Goal: Information Seeking & Learning: Learn about a topic

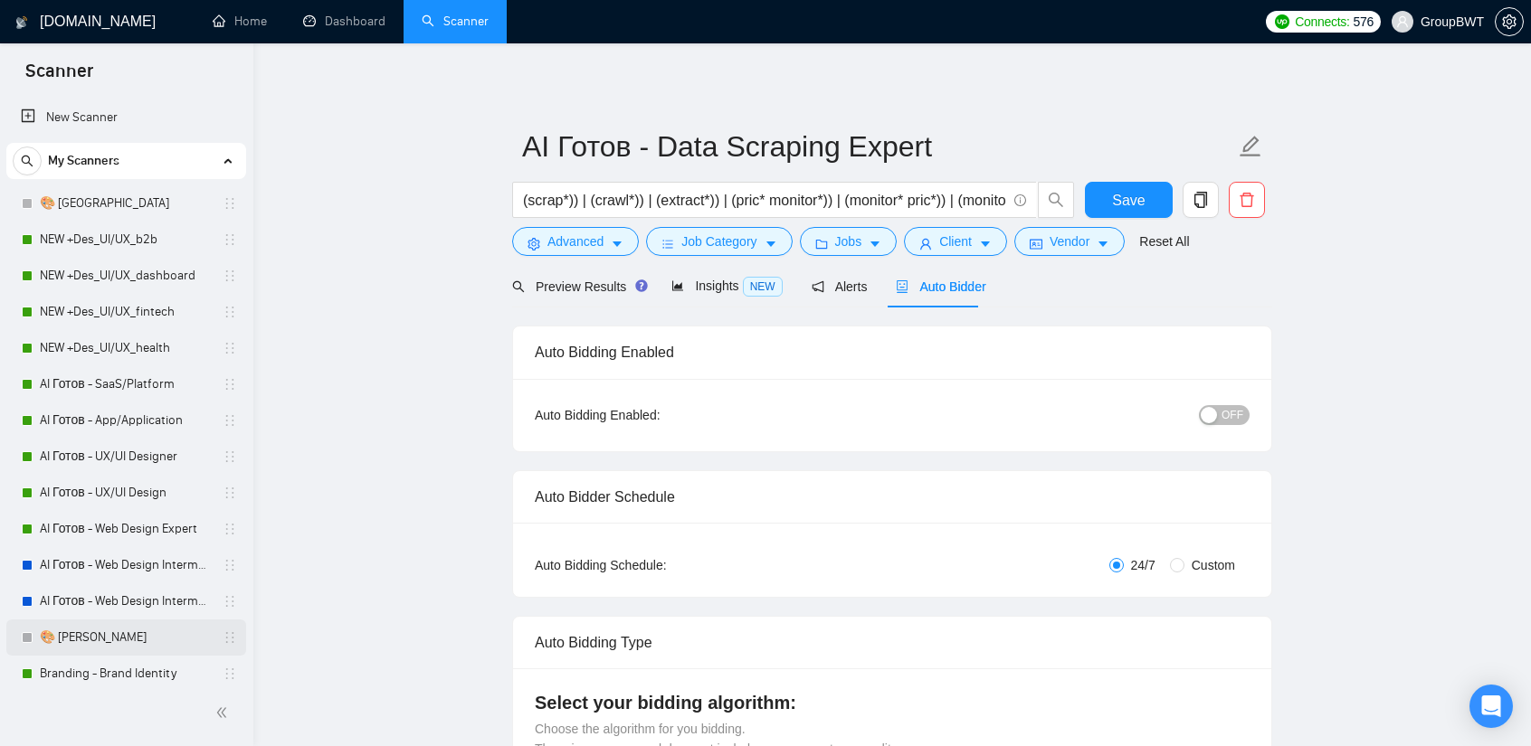
scroll to position [452, 0]
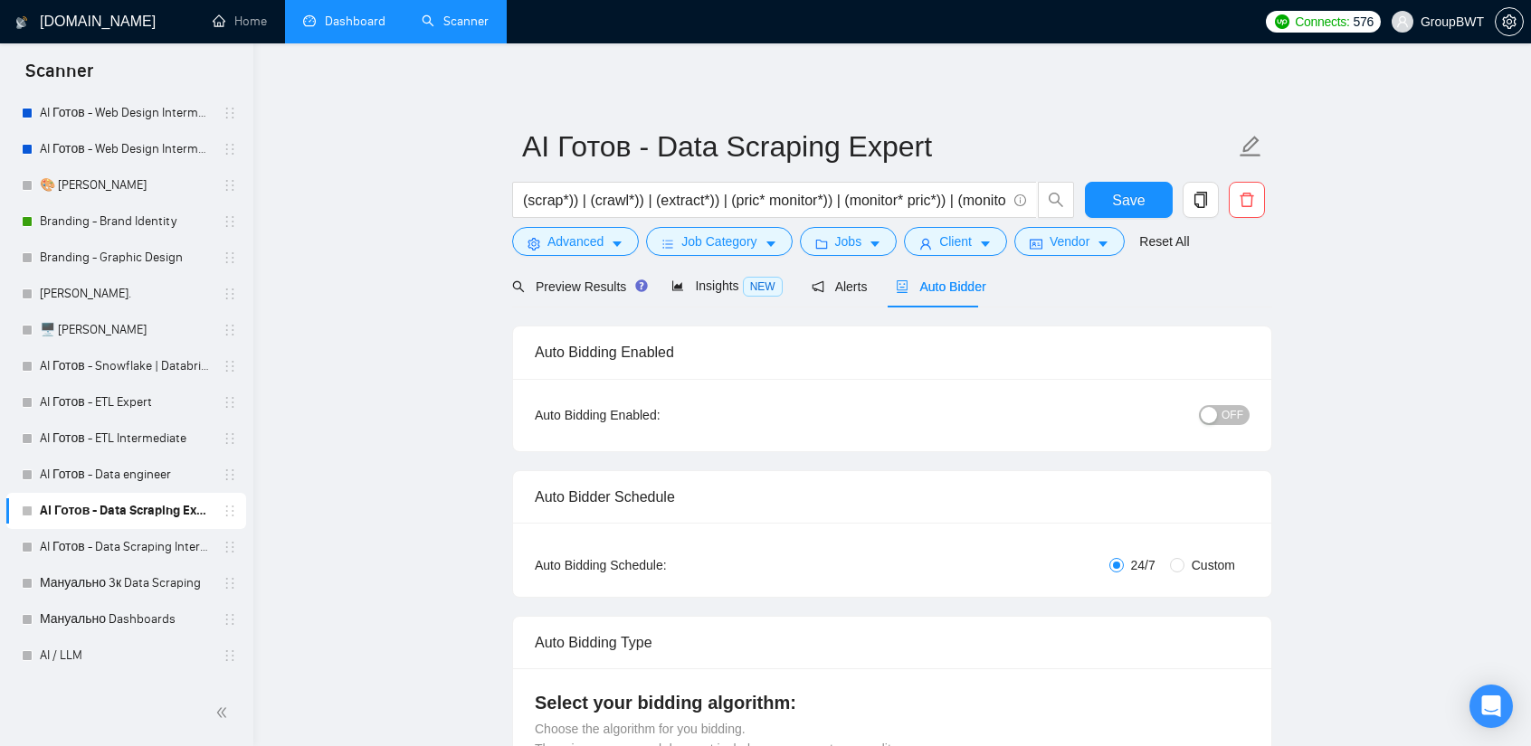
click at [337, 17] on link "Dashboard" at bounding box center [344, 21] width 82 height 15
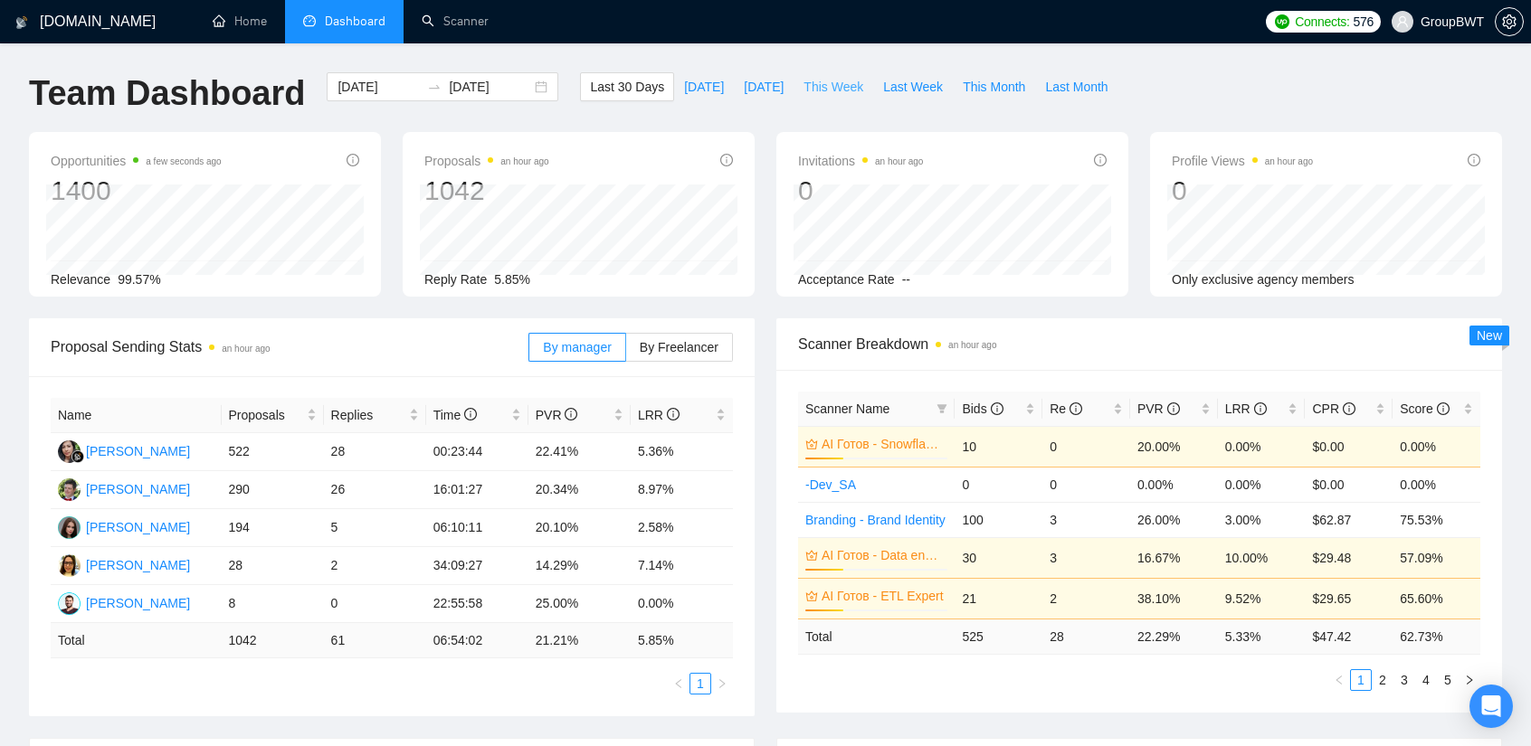
click at [808, 83] on span "This Week" at bounding box center [833, 87] width 60 height 20
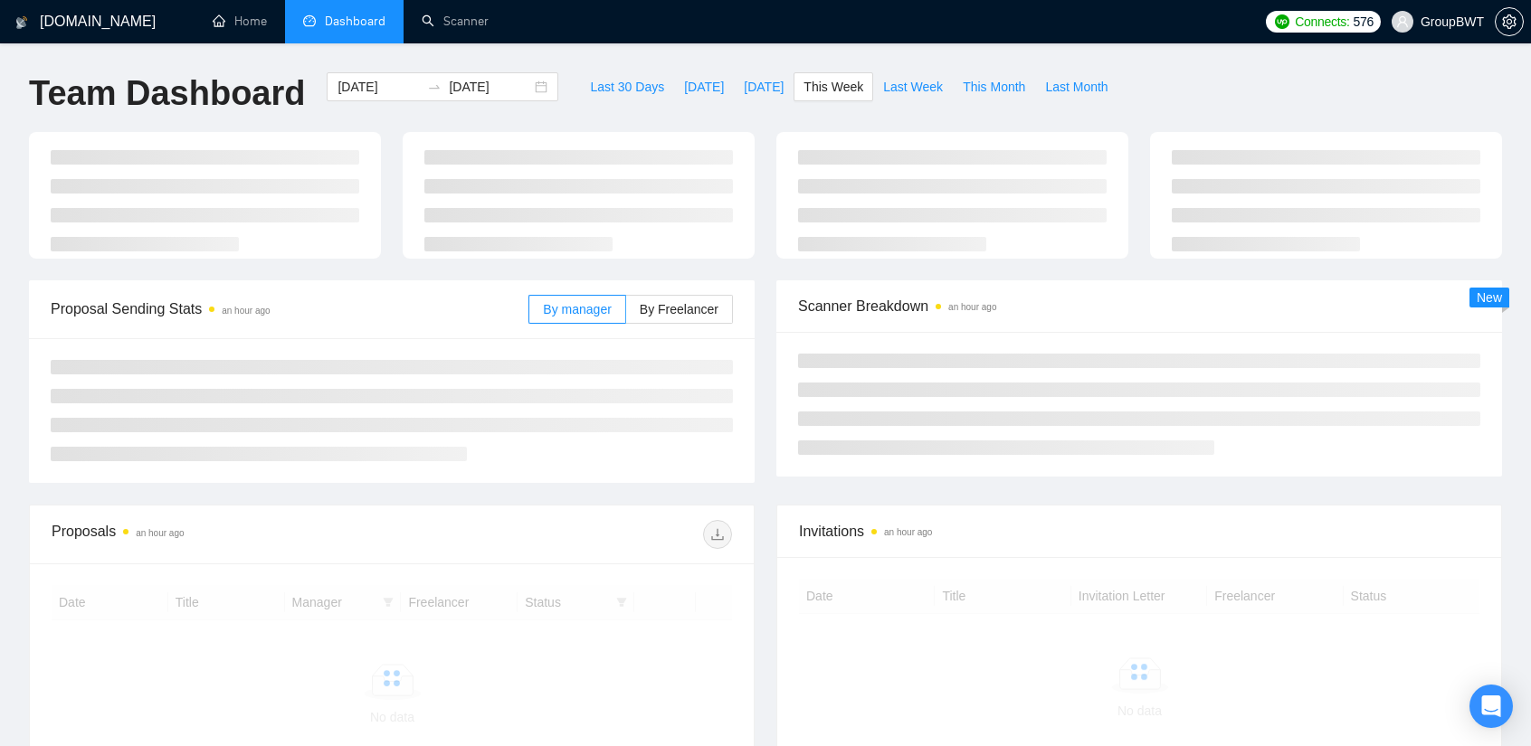
type input "[DATE]"
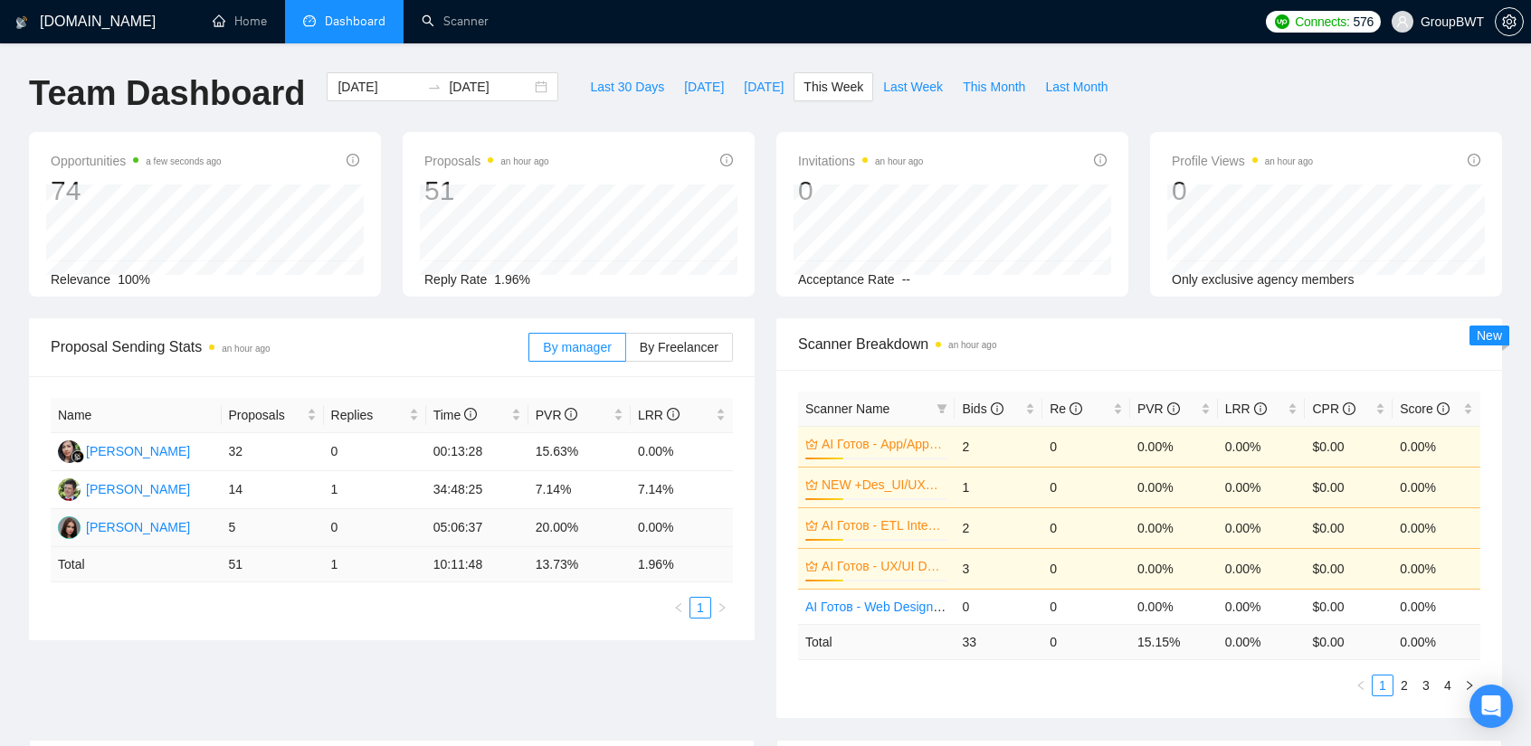
click at [230, 531] on td "5" at bounding box center [273, 528] width 102 height 38
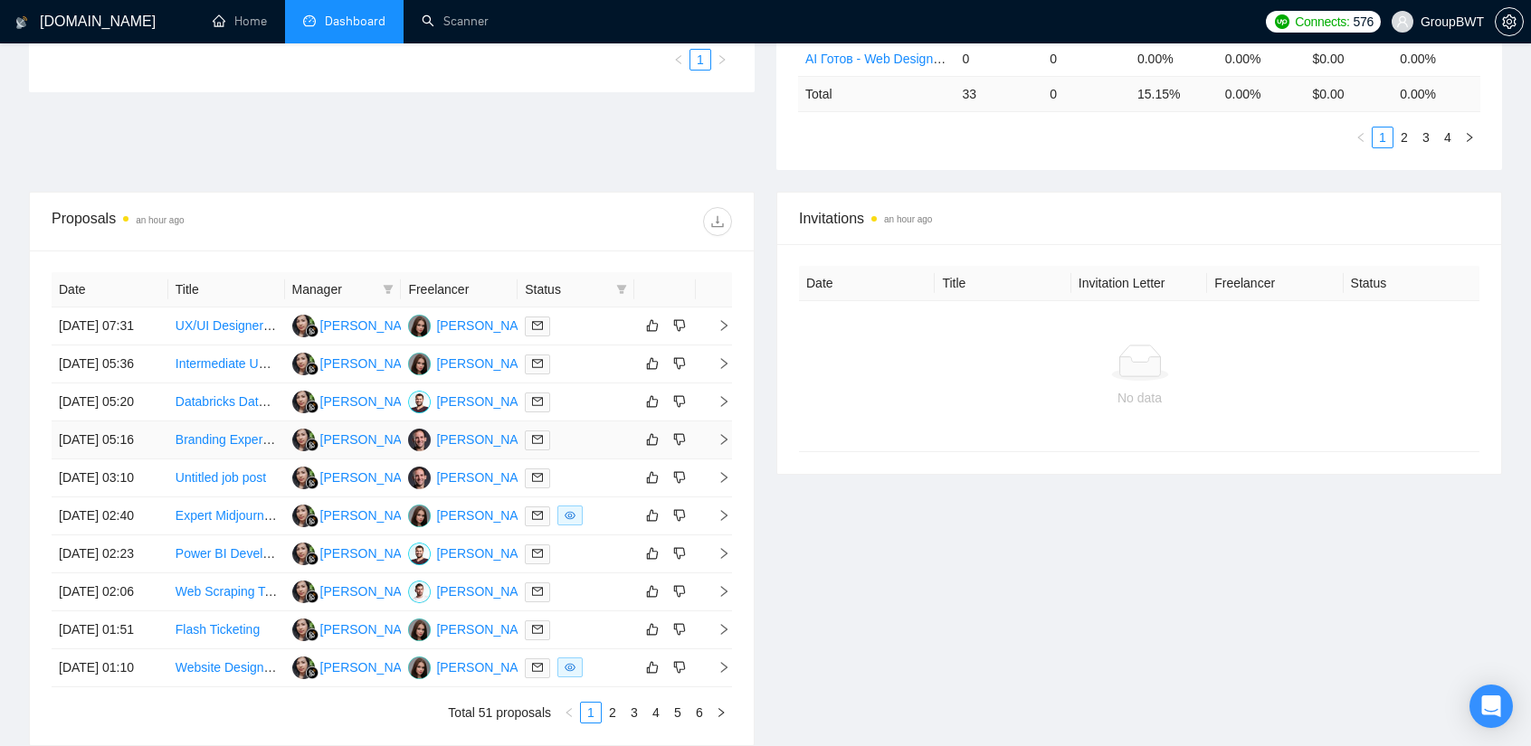
scroll to position [814, 0]
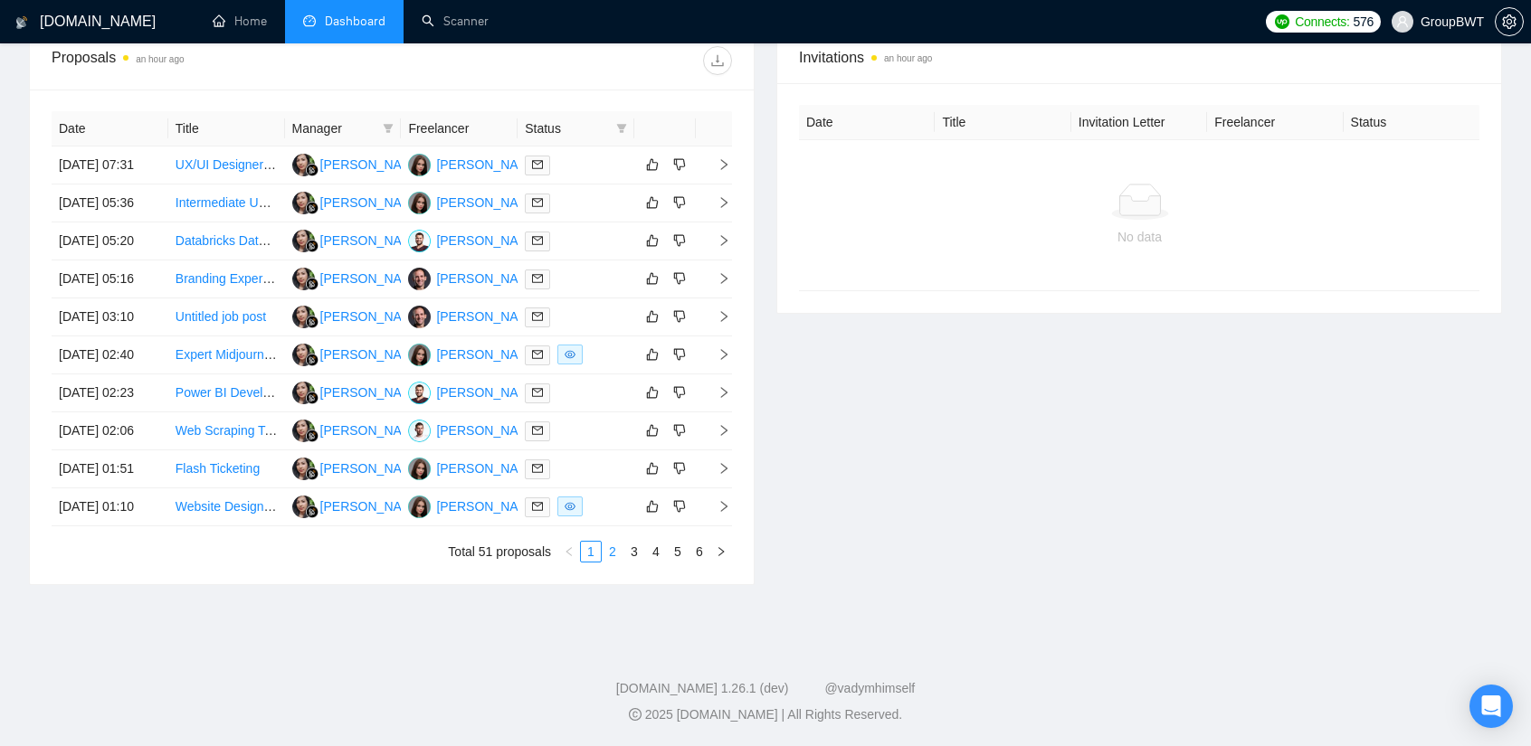
click at [616, 562] on link "2" at bounding box center [613, 552] width 20 height 20
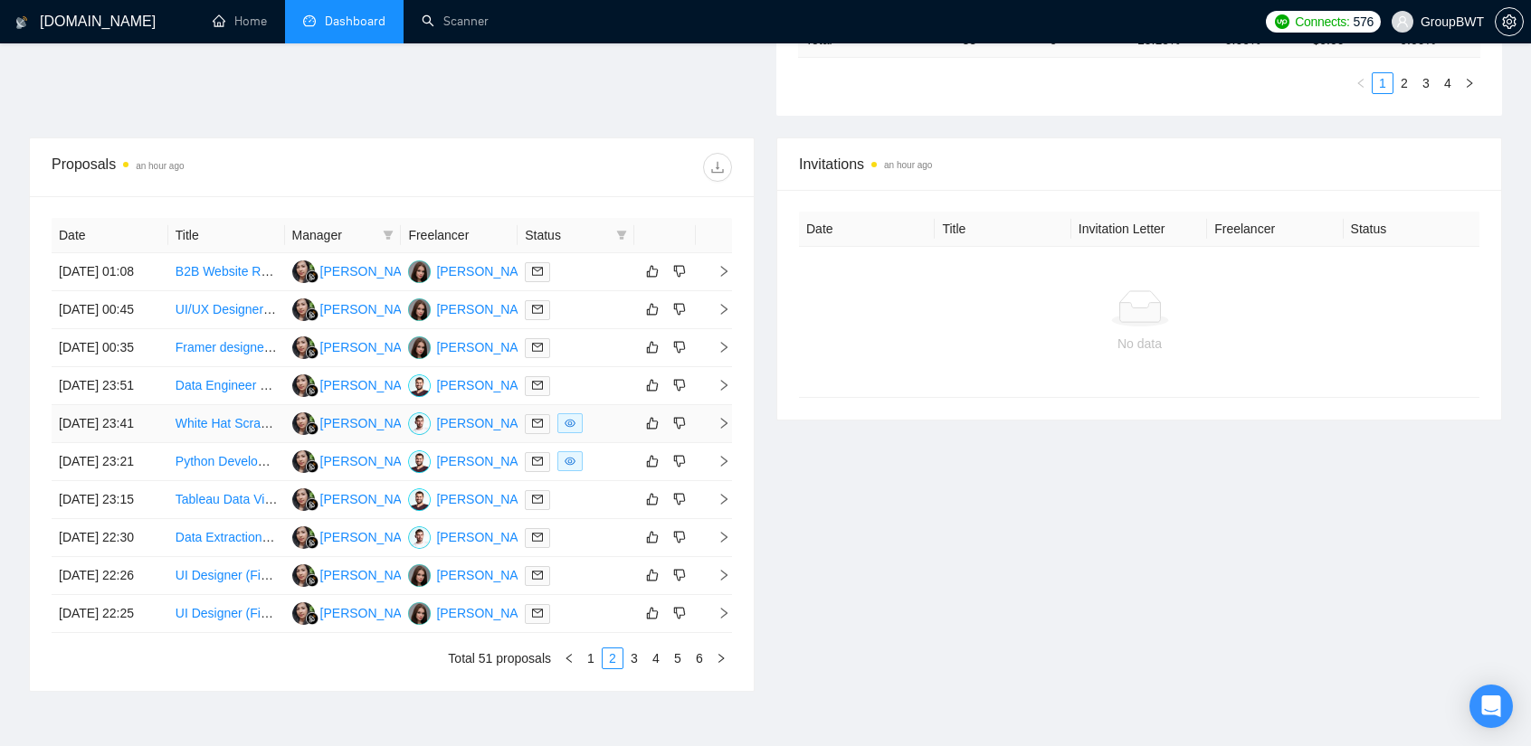
scroll to position [874, 0]
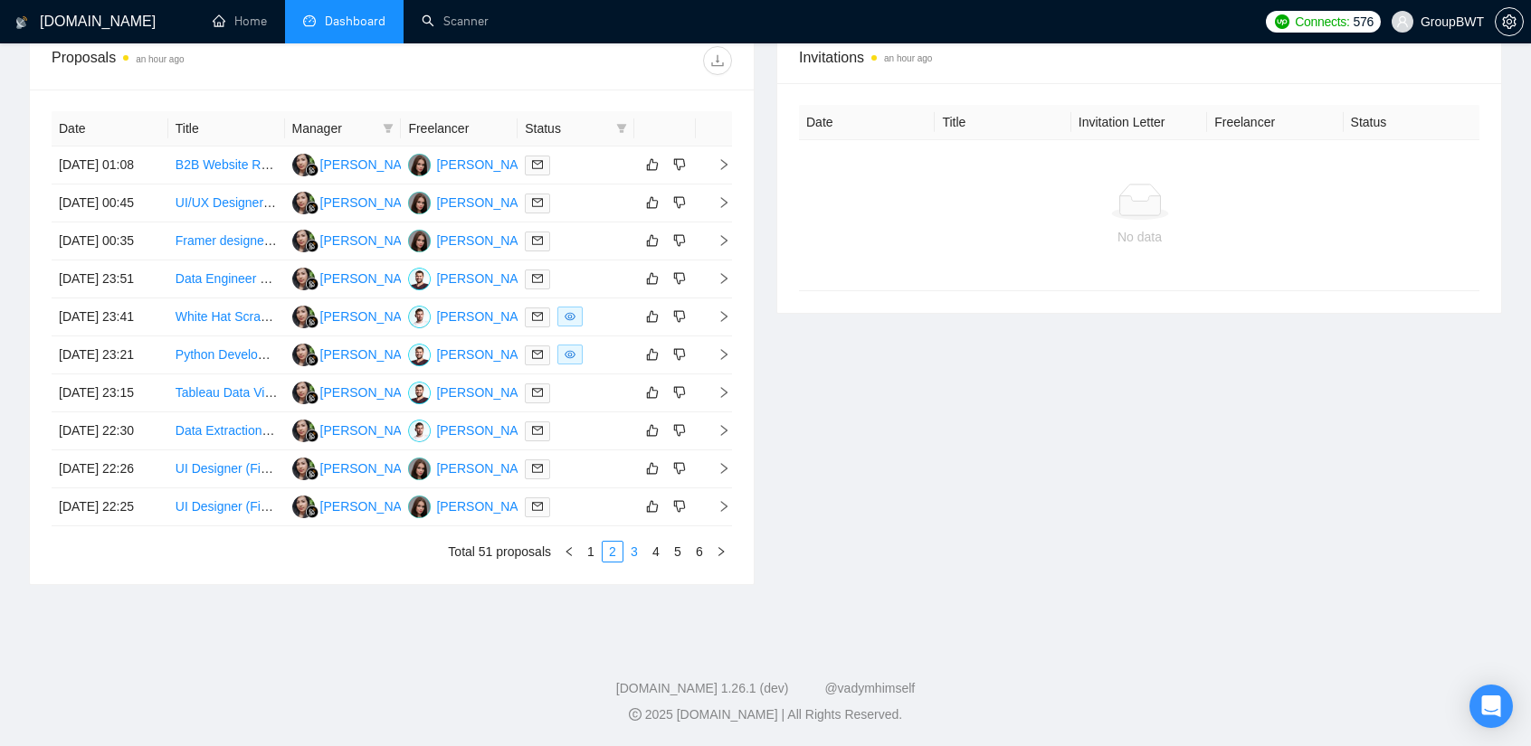
click at [635, 555] on link "3" at bounding box center [634, 552] width 20 height 20
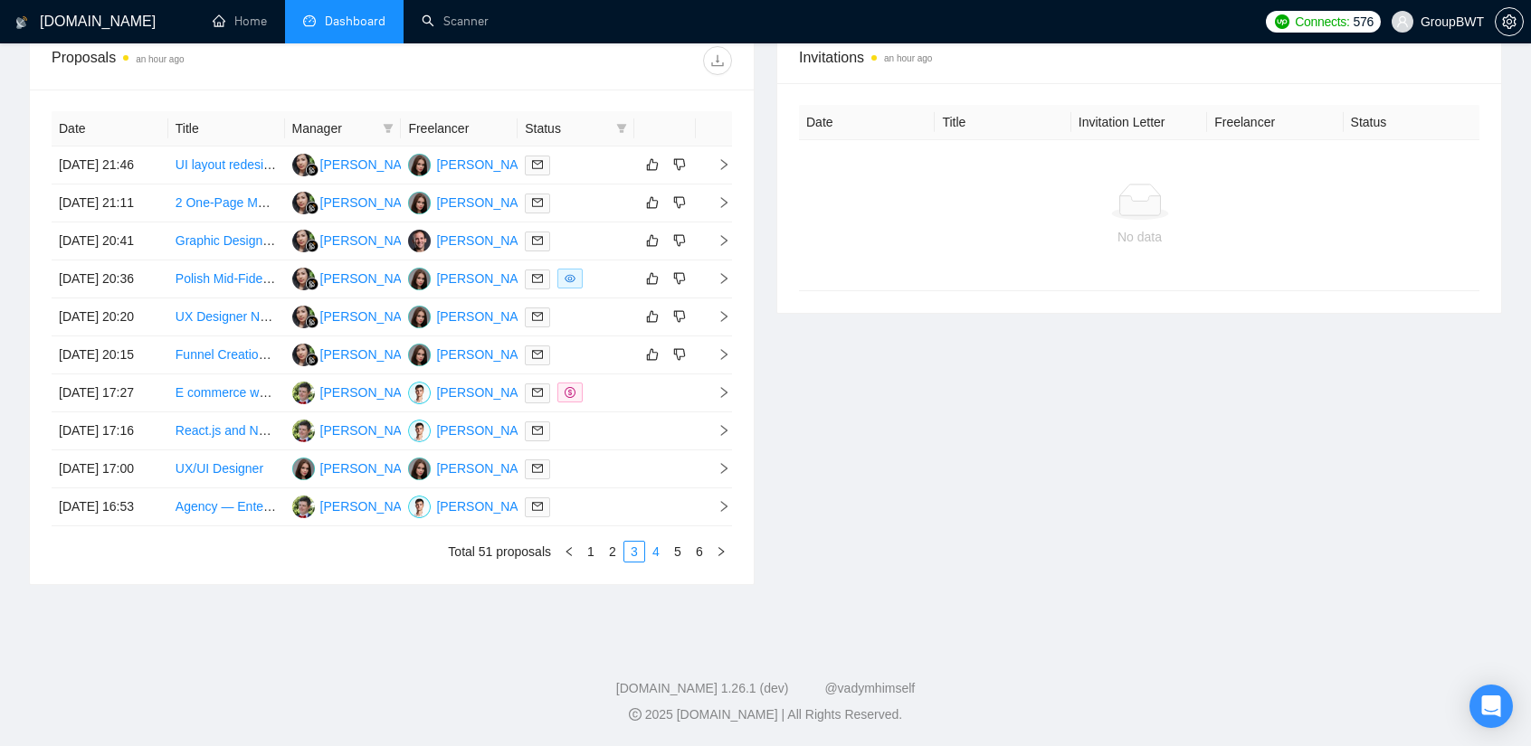
click at [657, 551] on link "4" at bounding box center [656, 552] width 20 height 20
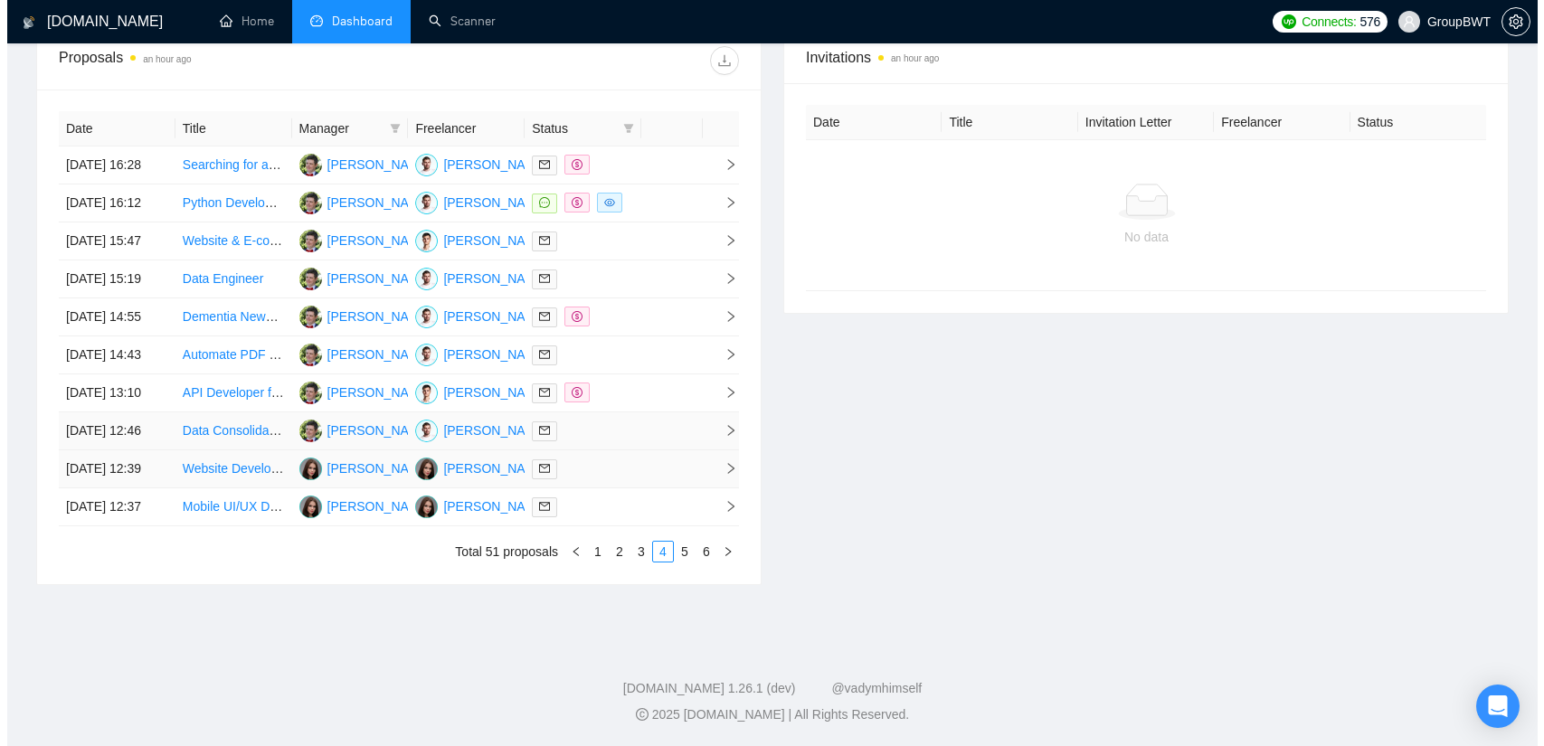
scroll to position [784, 0]
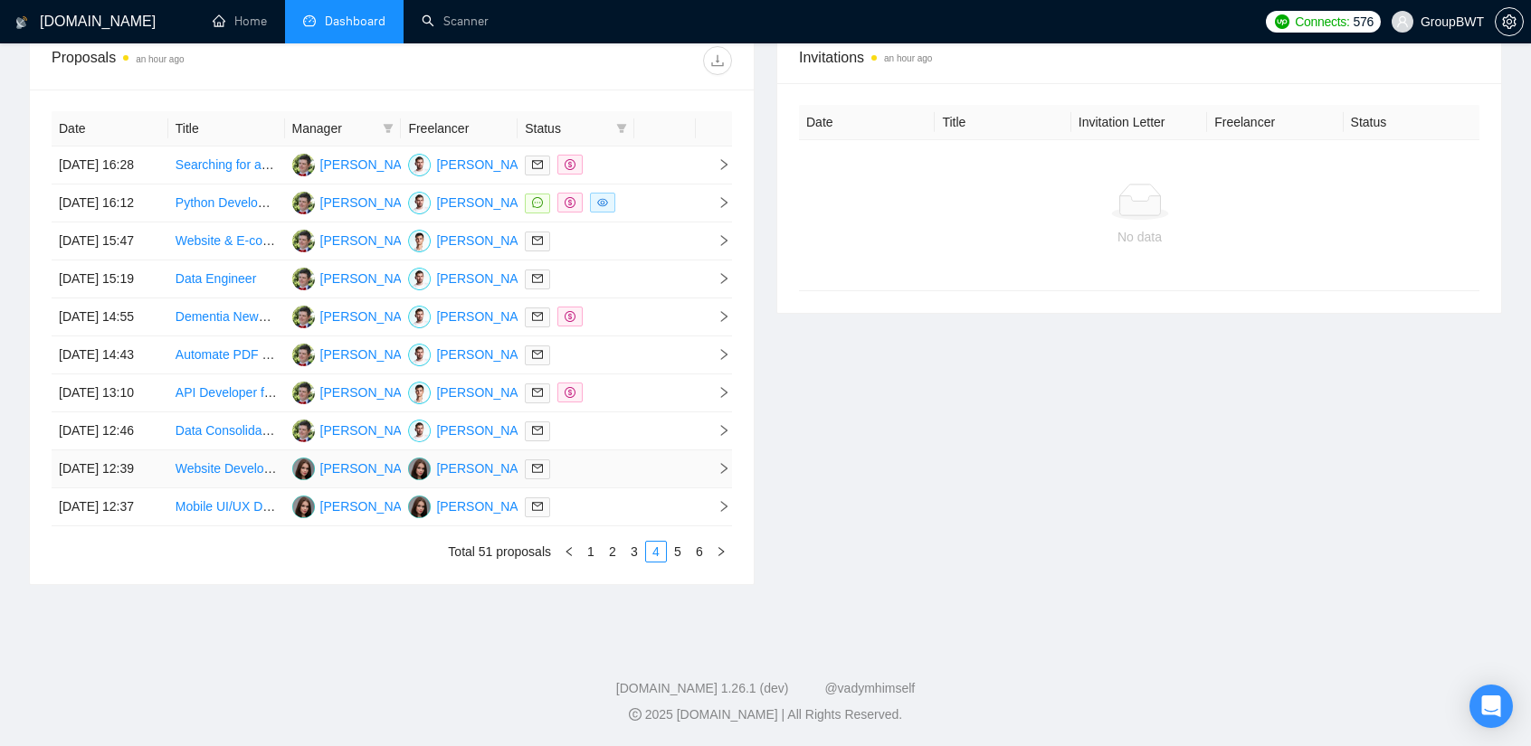
click at [590, 480] on div at bounding box center [576, 469] width 102 height 21
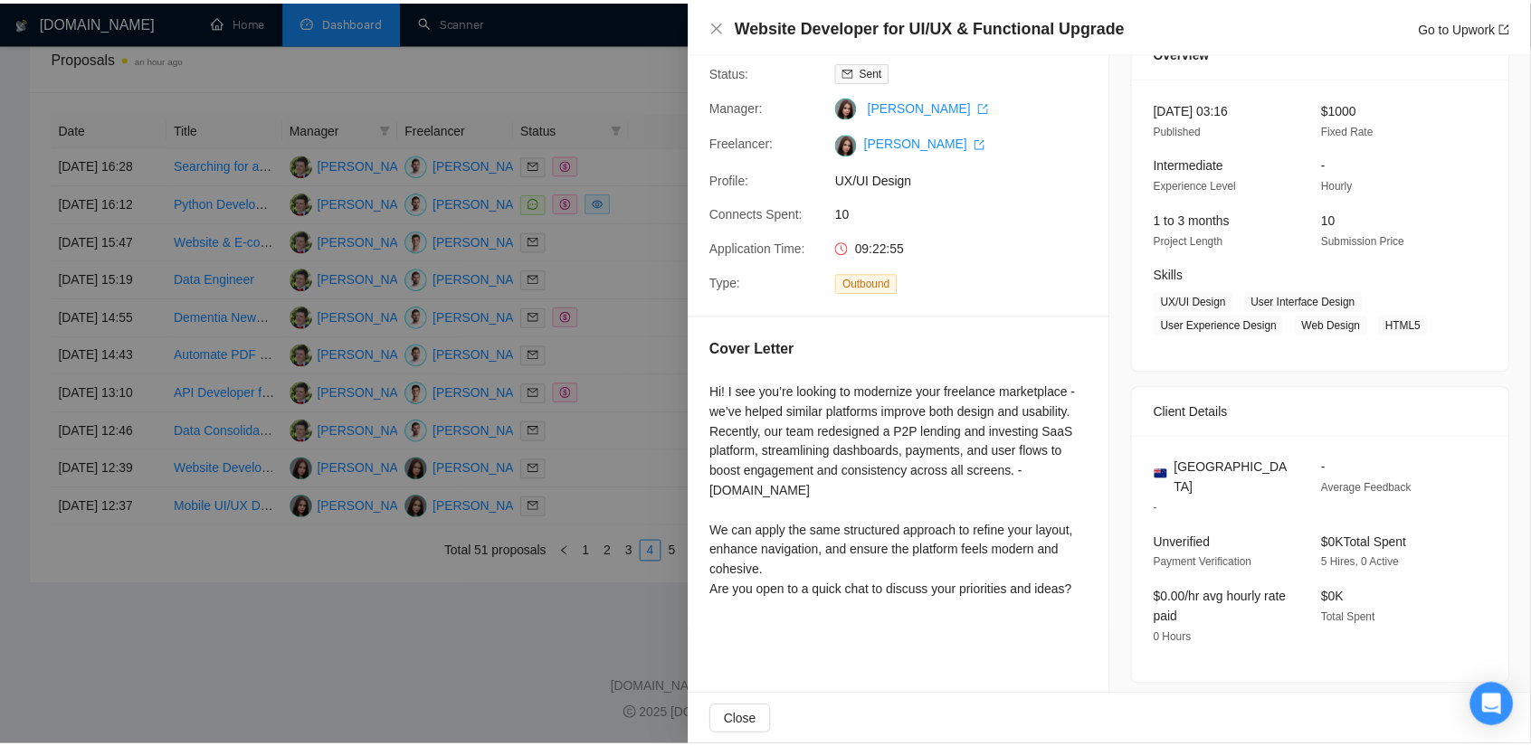
scroll to position [90, 0]
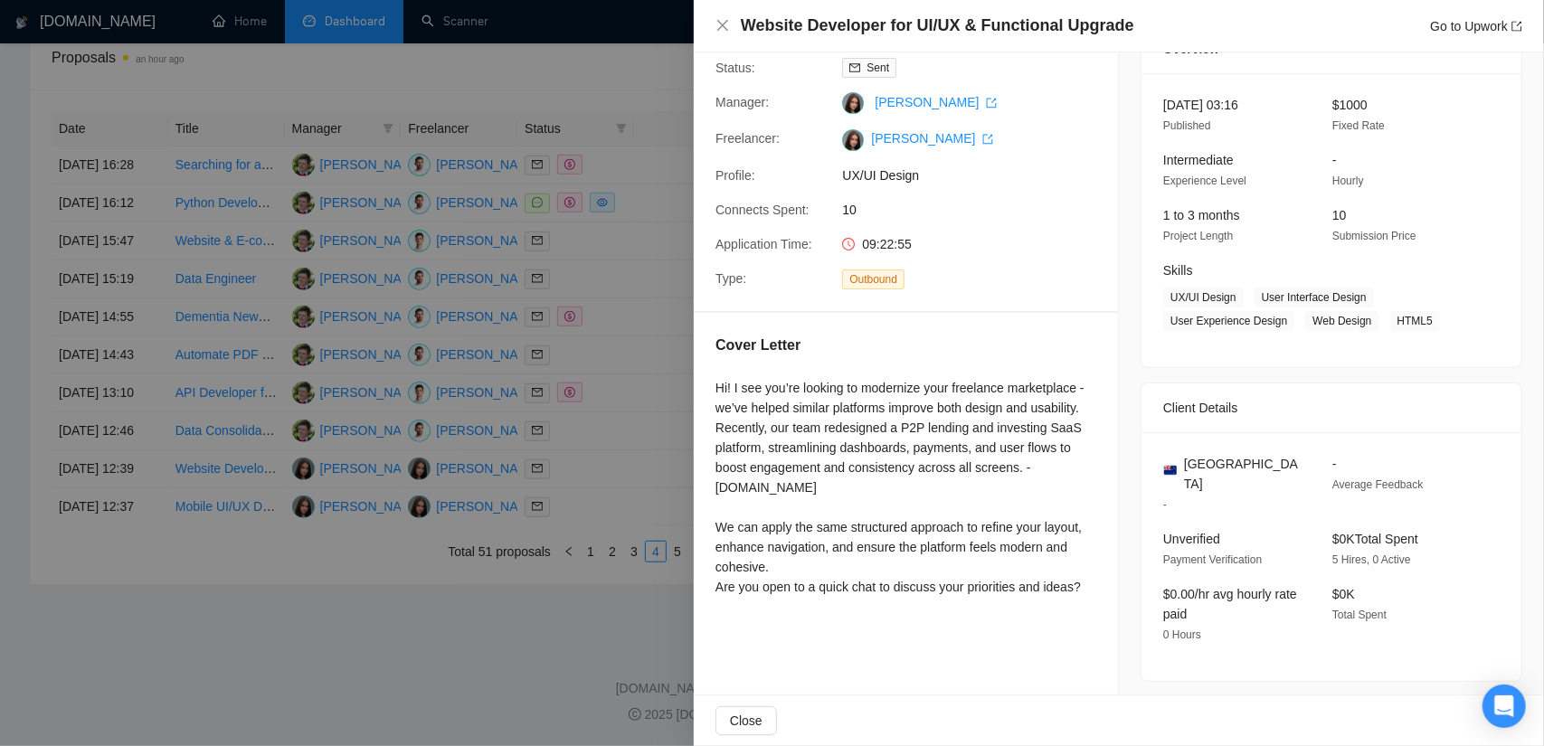
click at [561, 587] on div at bounding box center [772, 373] width 1544 height 746
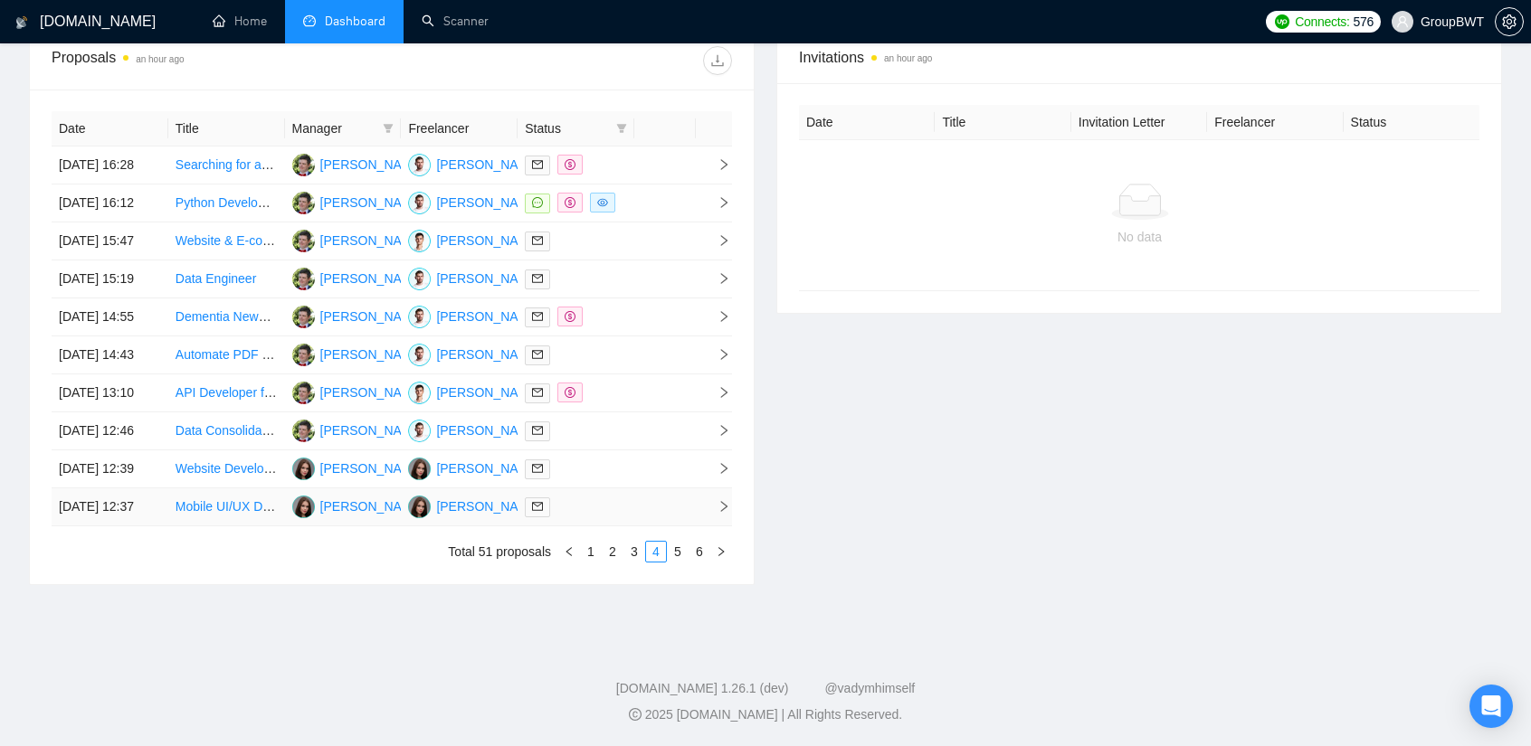
click at [600, 518] on div at bounding box center [576, 507] width 102 height 21
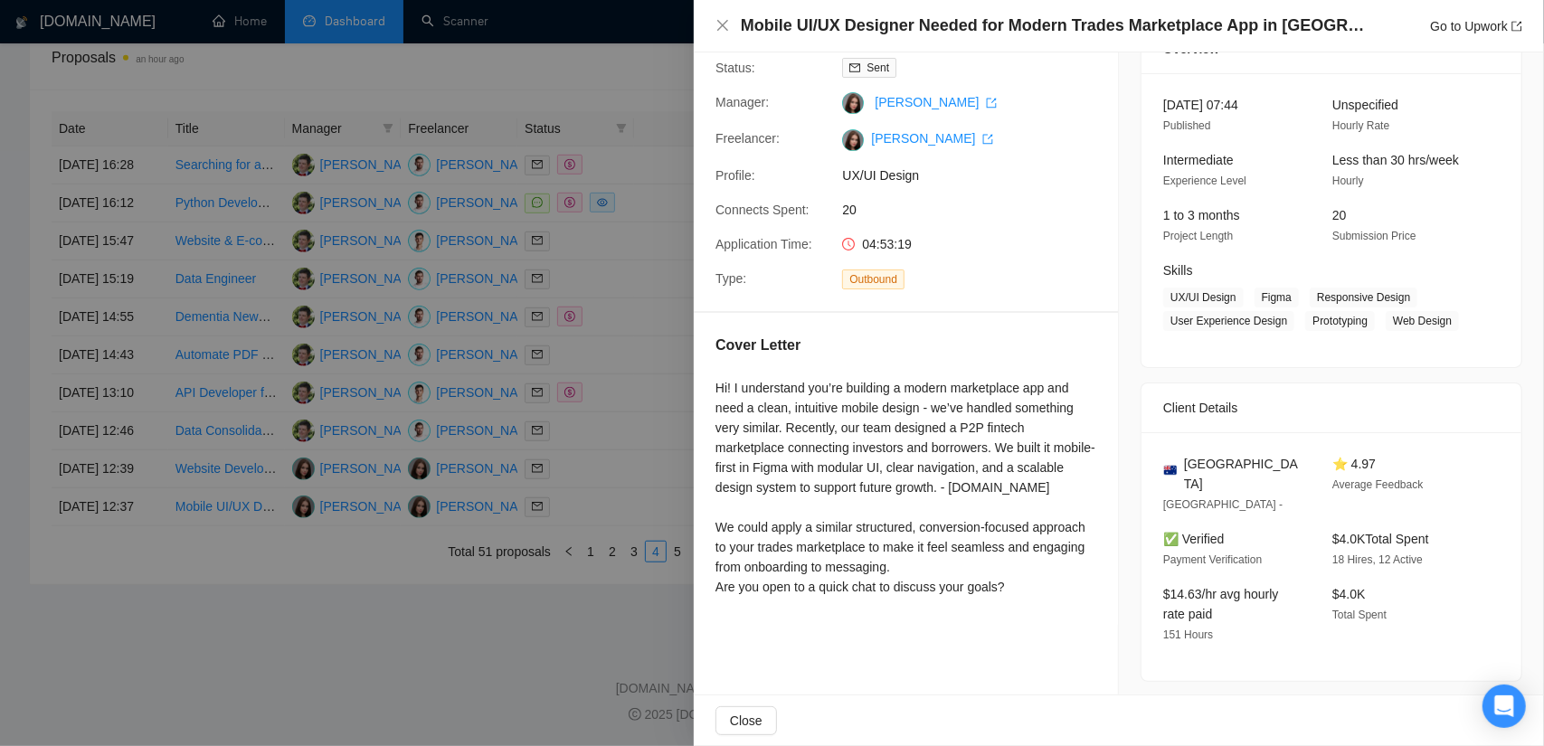
click at [636, 578] on div at bounding box center [772, 373] width 1544 height 746
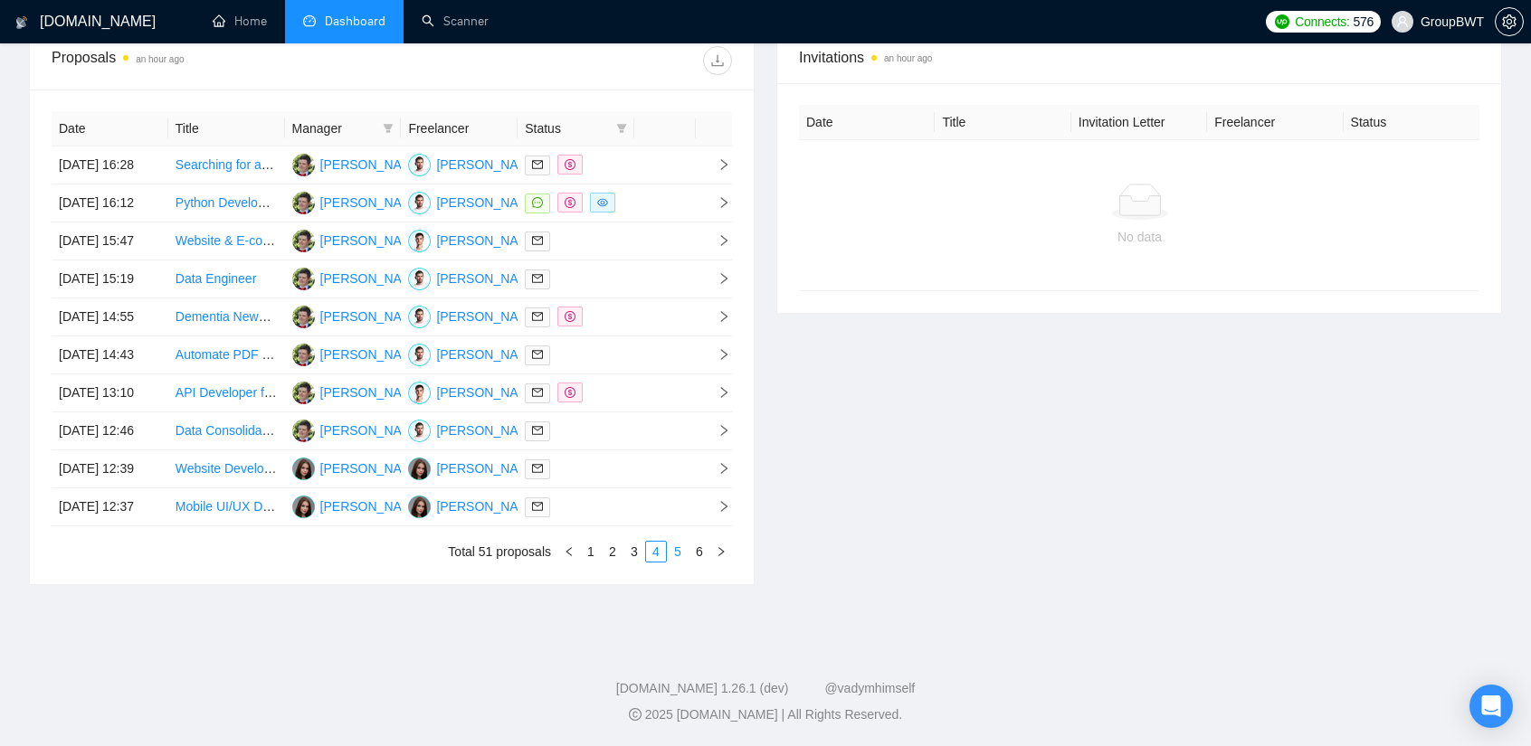
click at [679, 562] on link "5" at bounding box center [678, 552] width 20 height 20
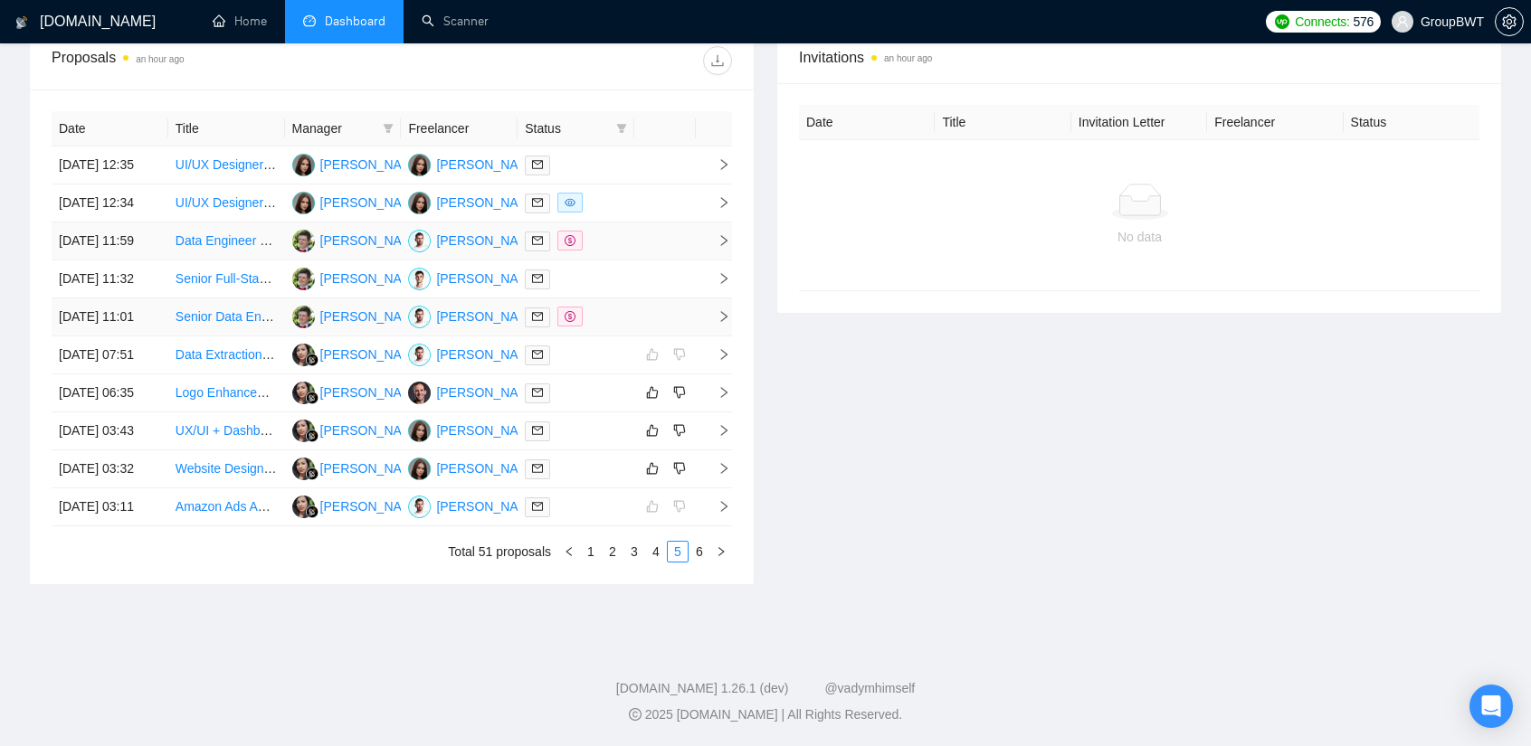
scroll to position [693, 0]
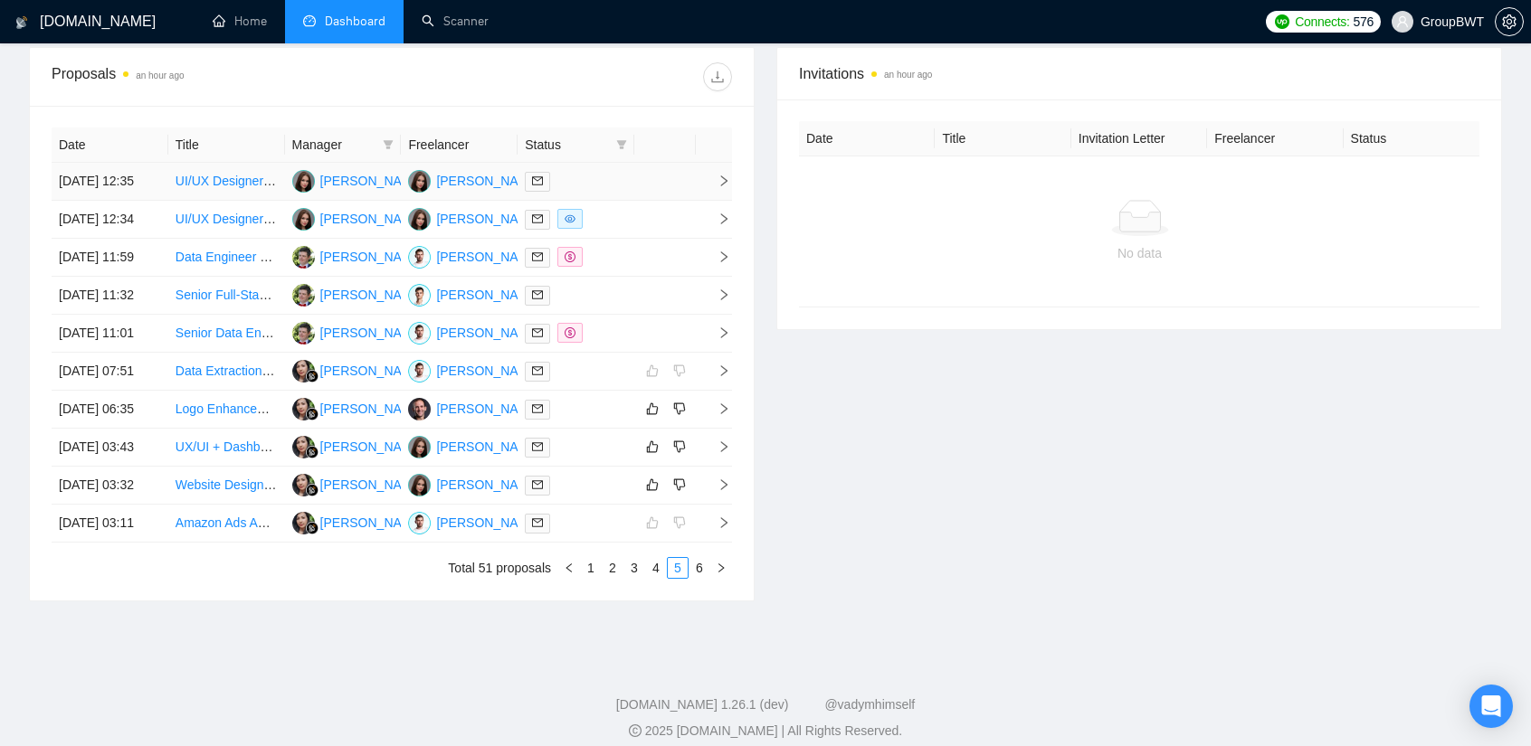
click at [594, 201] on td at bounding box center [576, 182] width 117 height 38
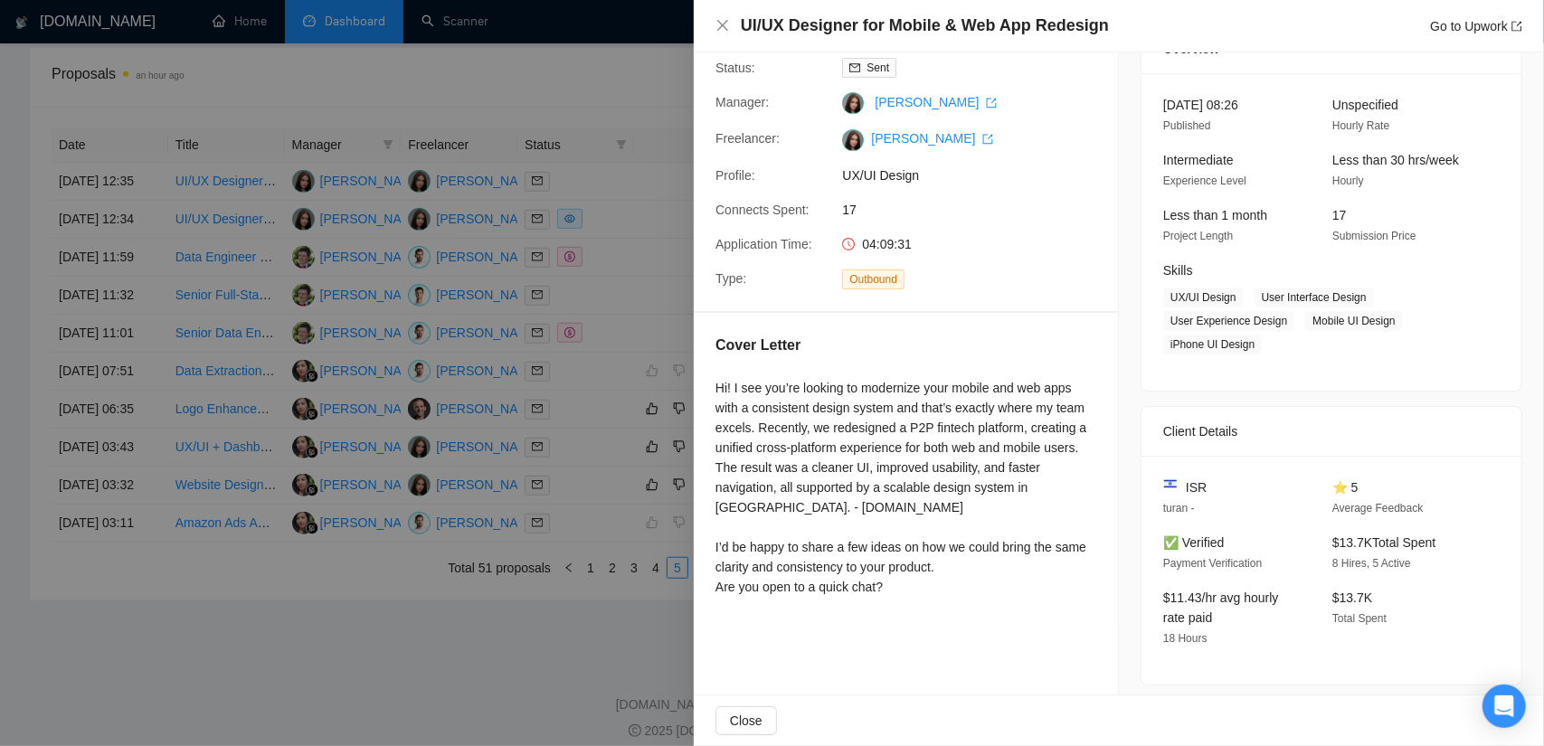
click at [657, 263] on div at bounding box center [772, 373] width 1544 height 746
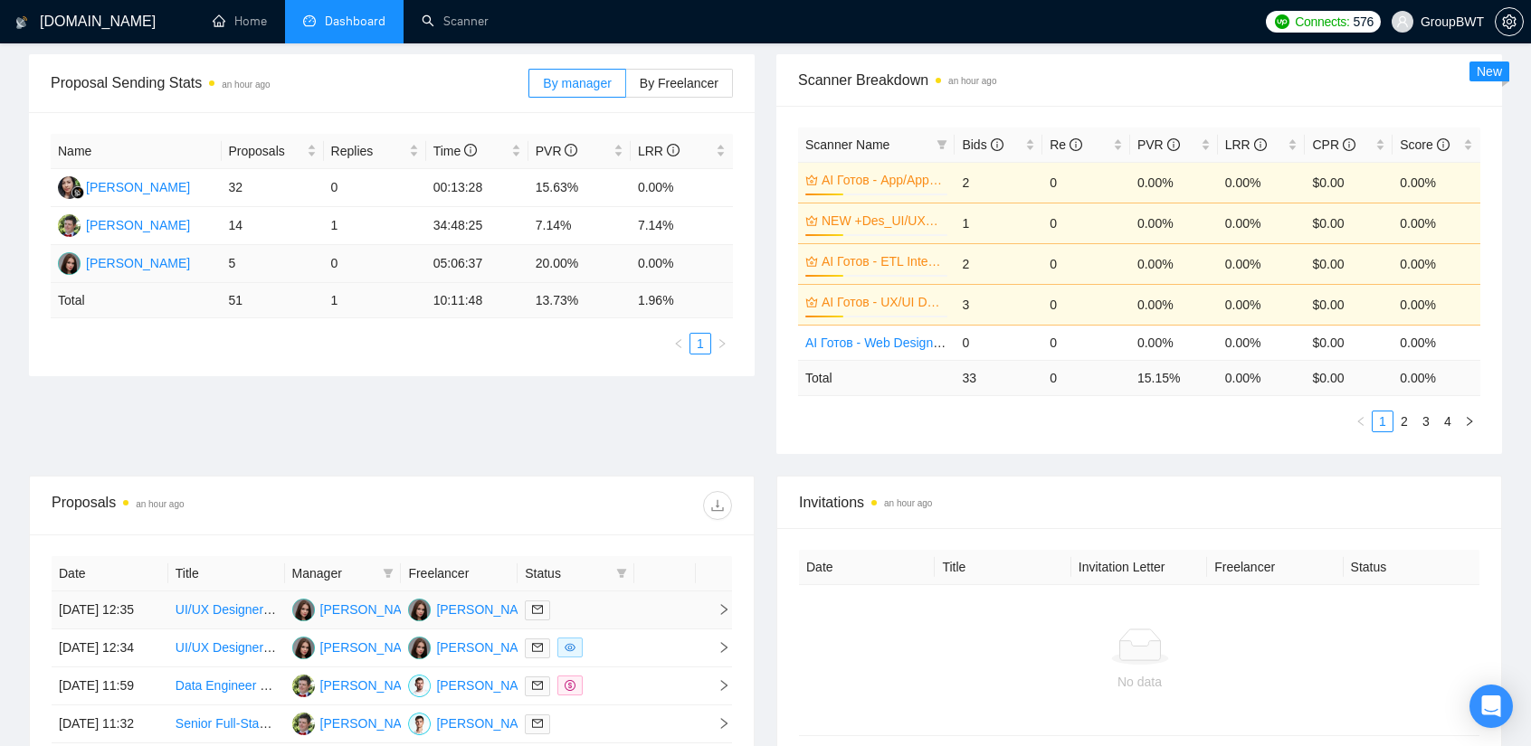
scroll to position [0, 0]
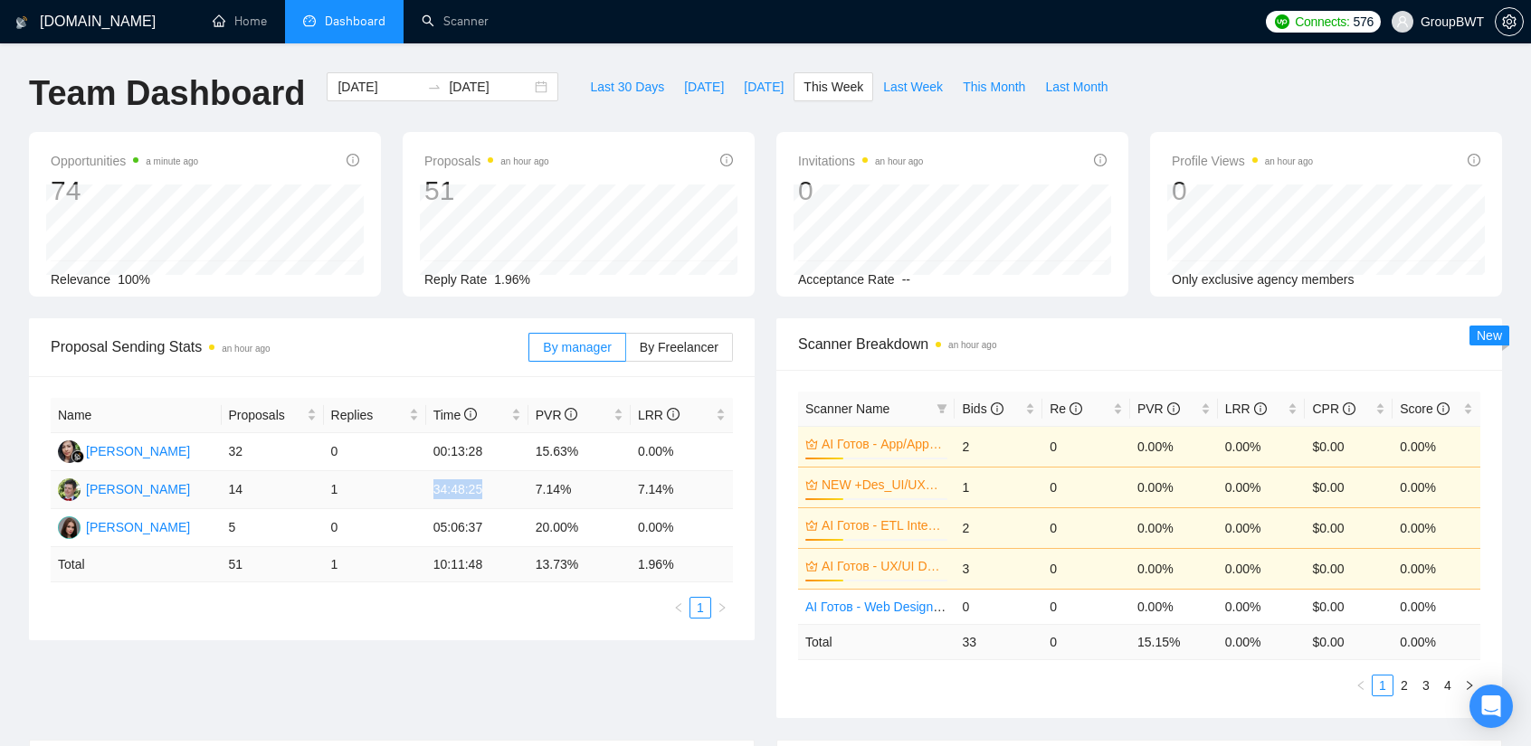
drag, startPoint x: 486, startPoint y: 490, endPoint x: 422, endPoint y: 492, distance: 64.3
click at [422, 492] on tr "[PERSON_NAME] 14 1 34:48:25 7.14% 7.14%" at bounding box center [392, 490] width 682 height 38
click at [485, 491] on td "34:48:25" at bounding box center [477, 490] width 102 height 38
click at [691, 350] on span "By Freelancer" at bounding box center [679, 347] width 79 height 14
click at [626, 352] on input "By Freelancer" at bounding box center [626, 352] width 0 height 0
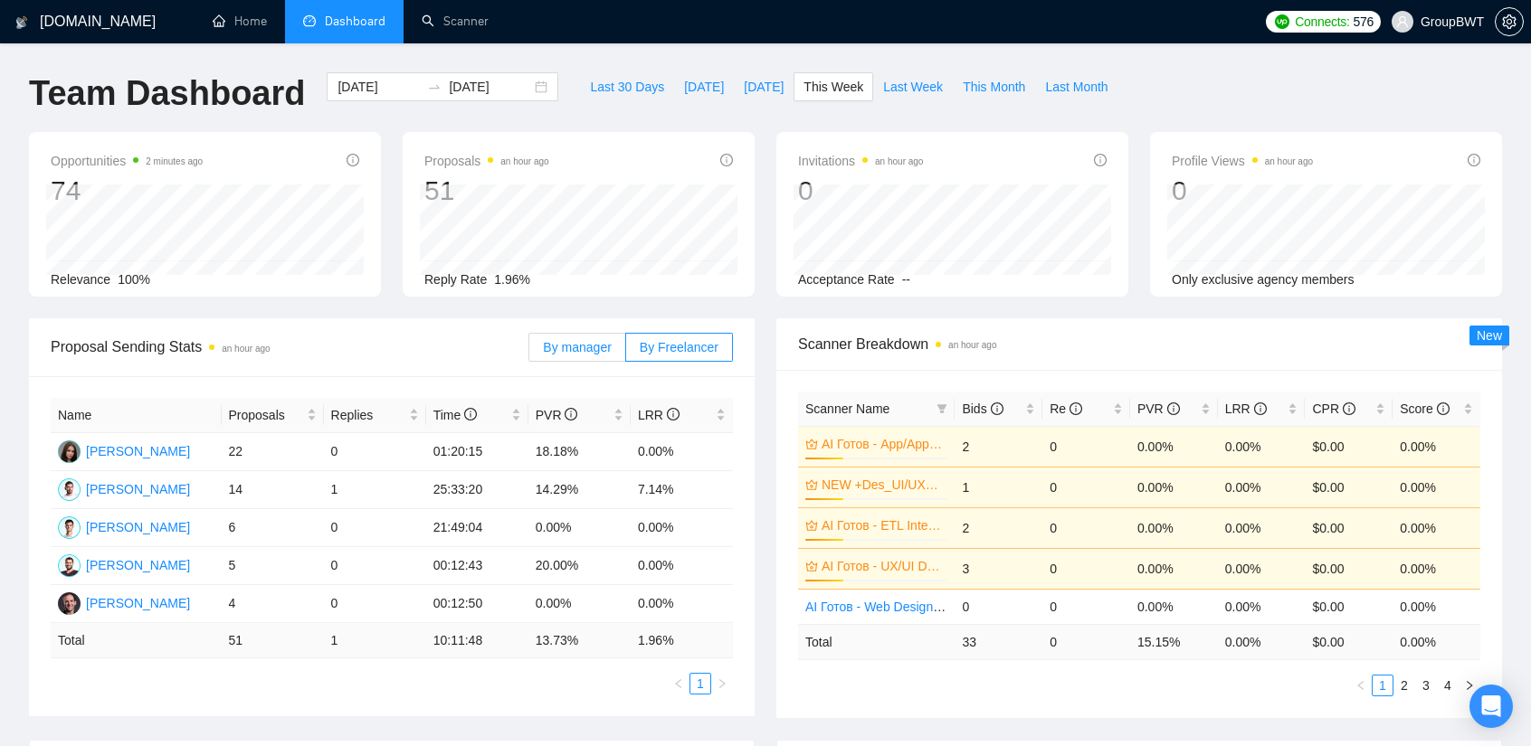
click at [604, 344] on span "By manager" at bounding box center [577, 347] width 68 height 14
click at [529, 352] on input "By manager" at bounding box center [529, 352] width 0 height 0
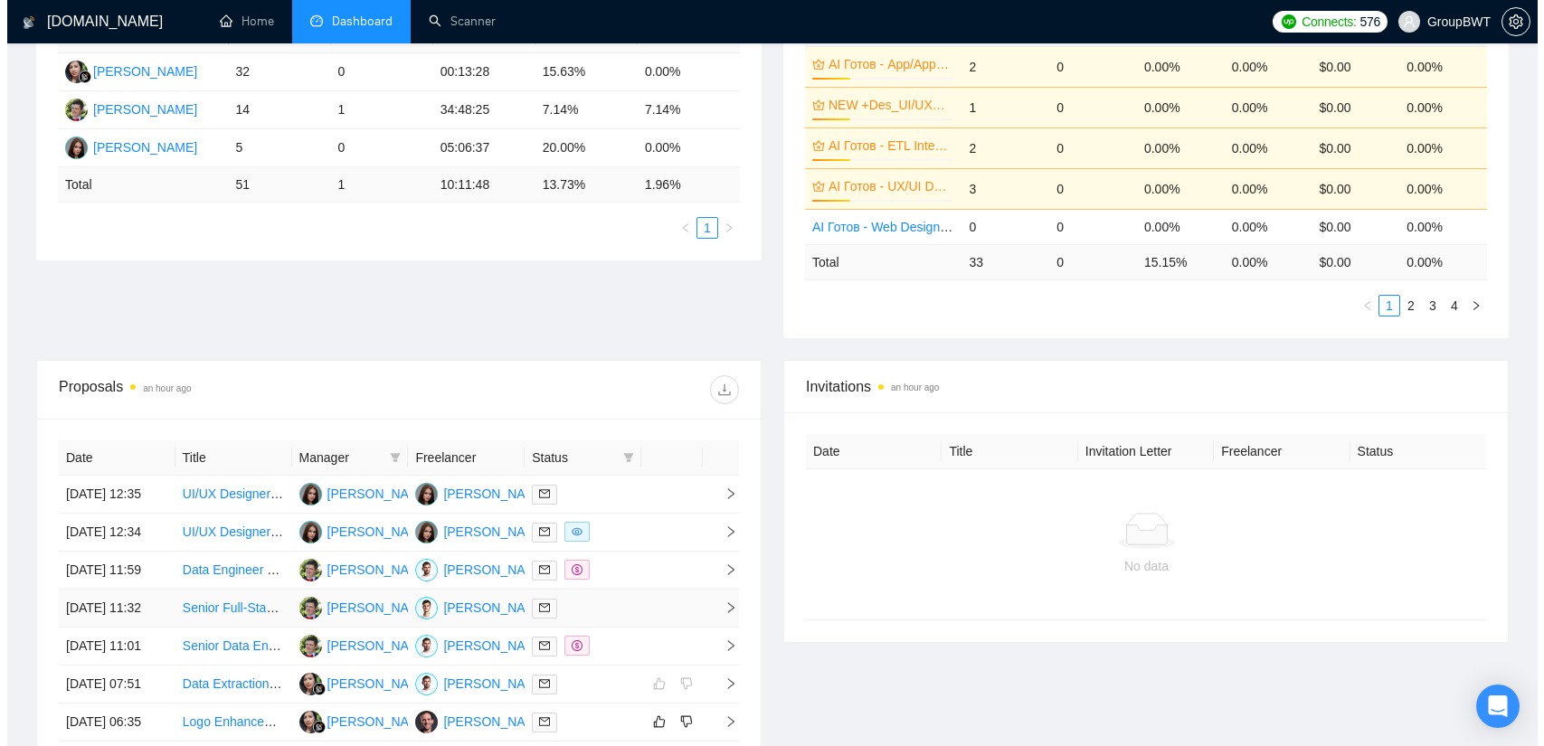
scroll to position [633, 0]
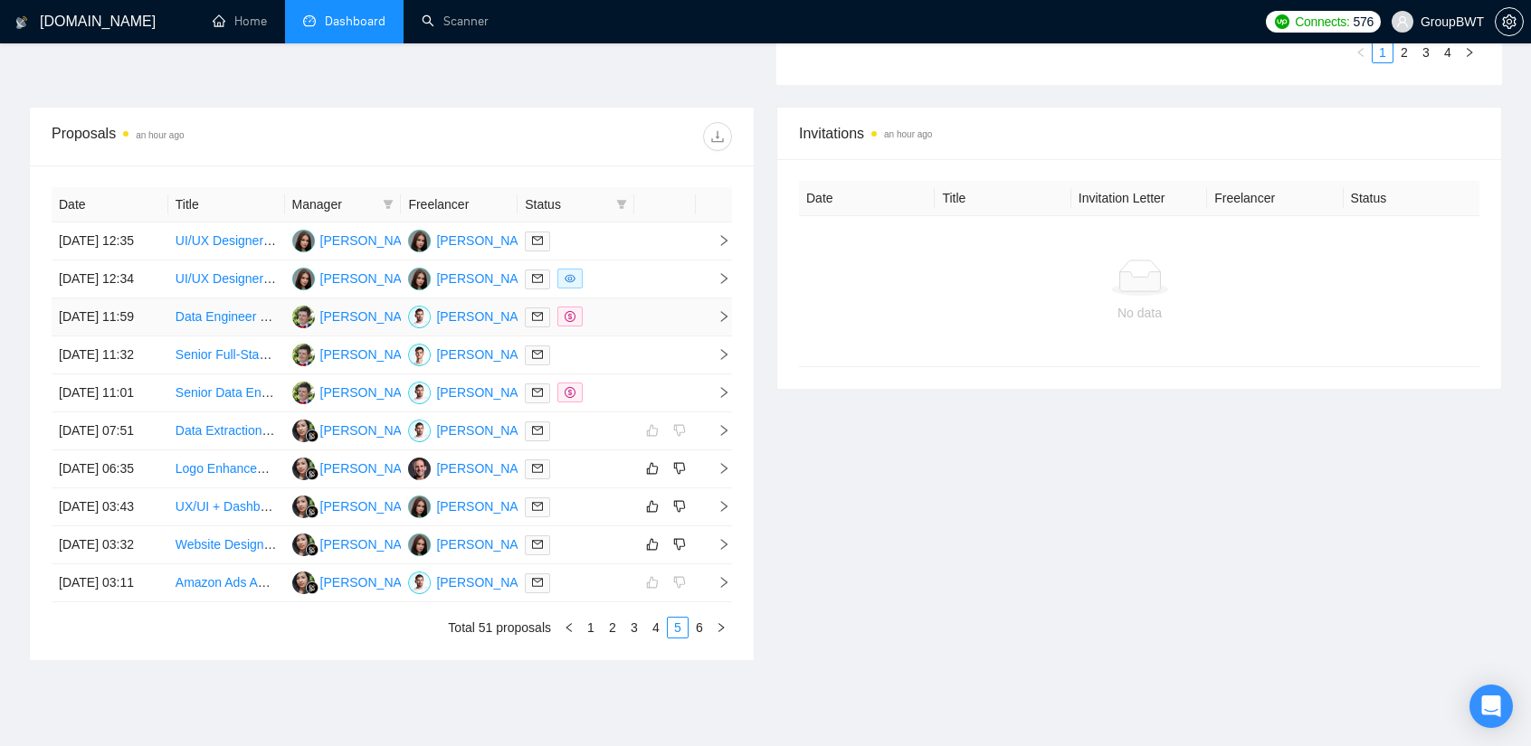
click at [646, 337] on td at bounding box center [665, 318] width 62 height 38
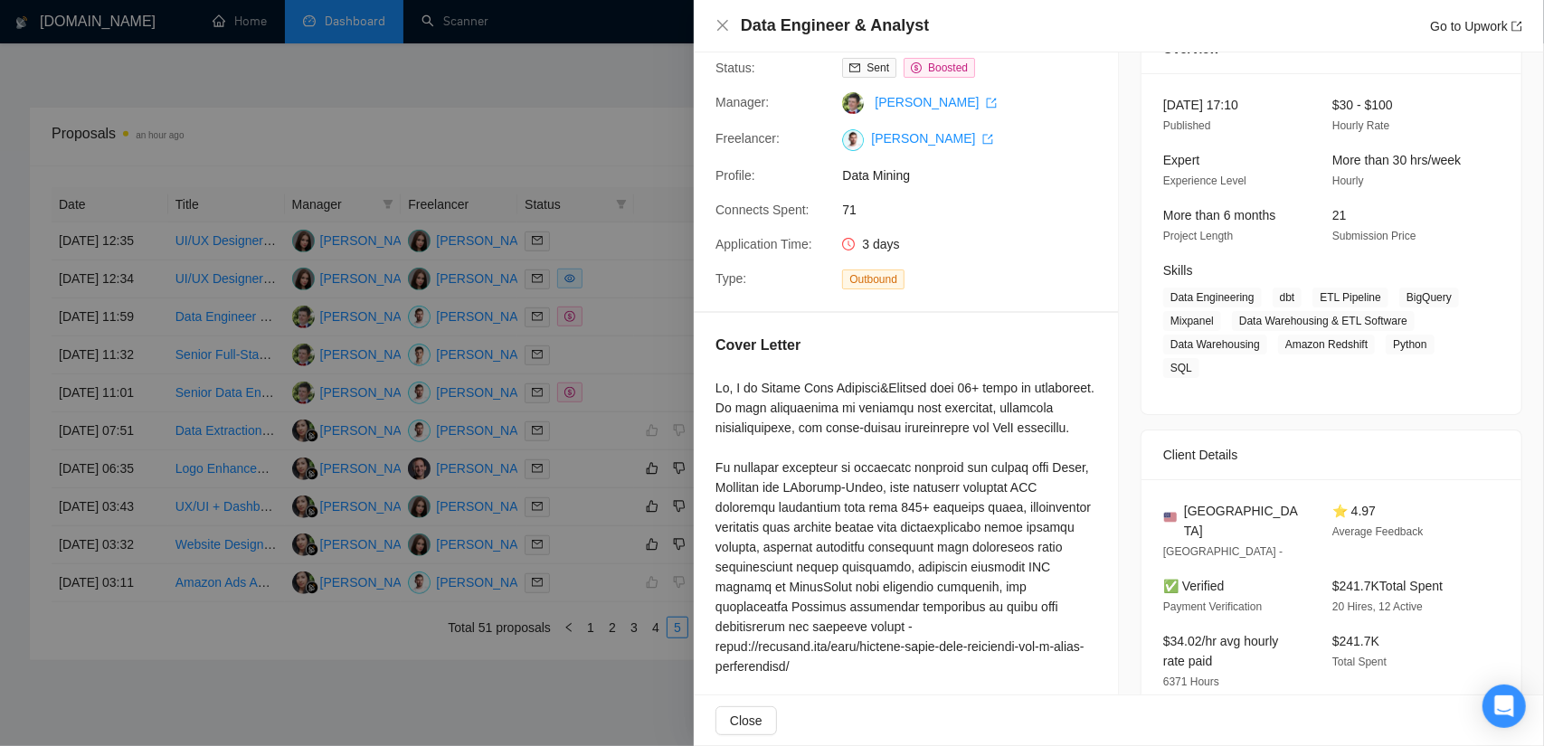
click at [600, 355] on div at bounding box center [772, 373] width 1544 height 746
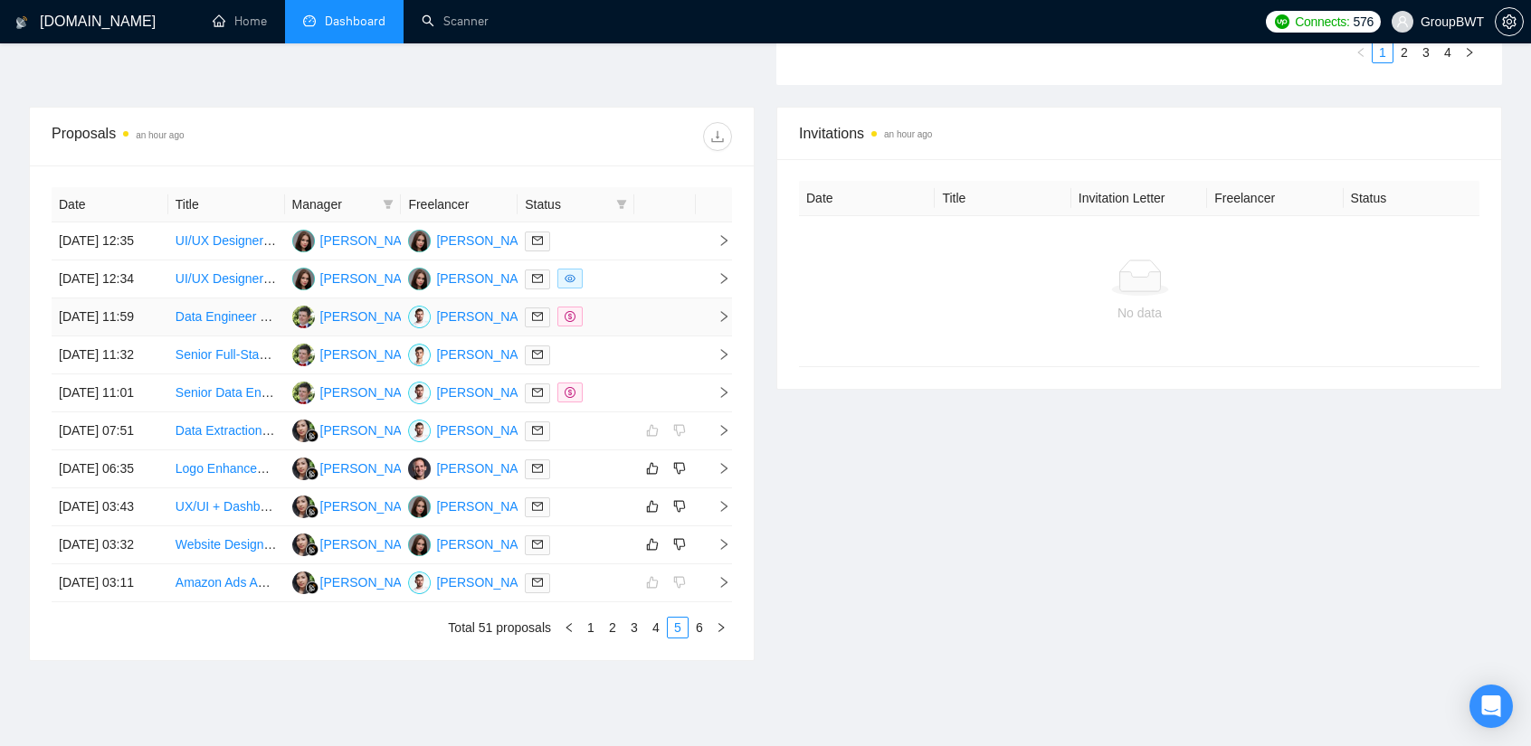
click at [641, 337] on td at bounding box center [665, 318] width 62 height 38
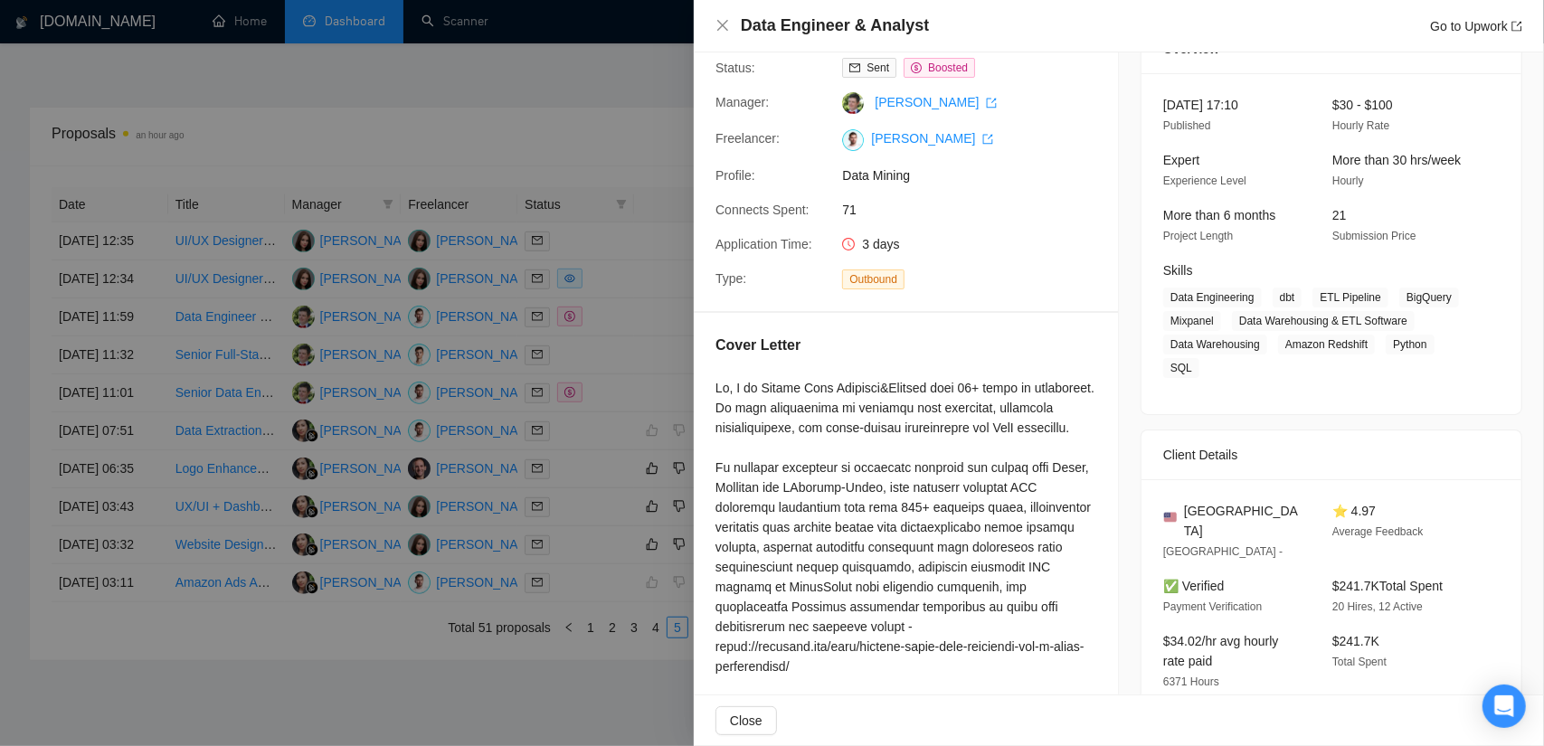
click at [625, 381] on div at bounding box center [772, 373] width 1544 height 746
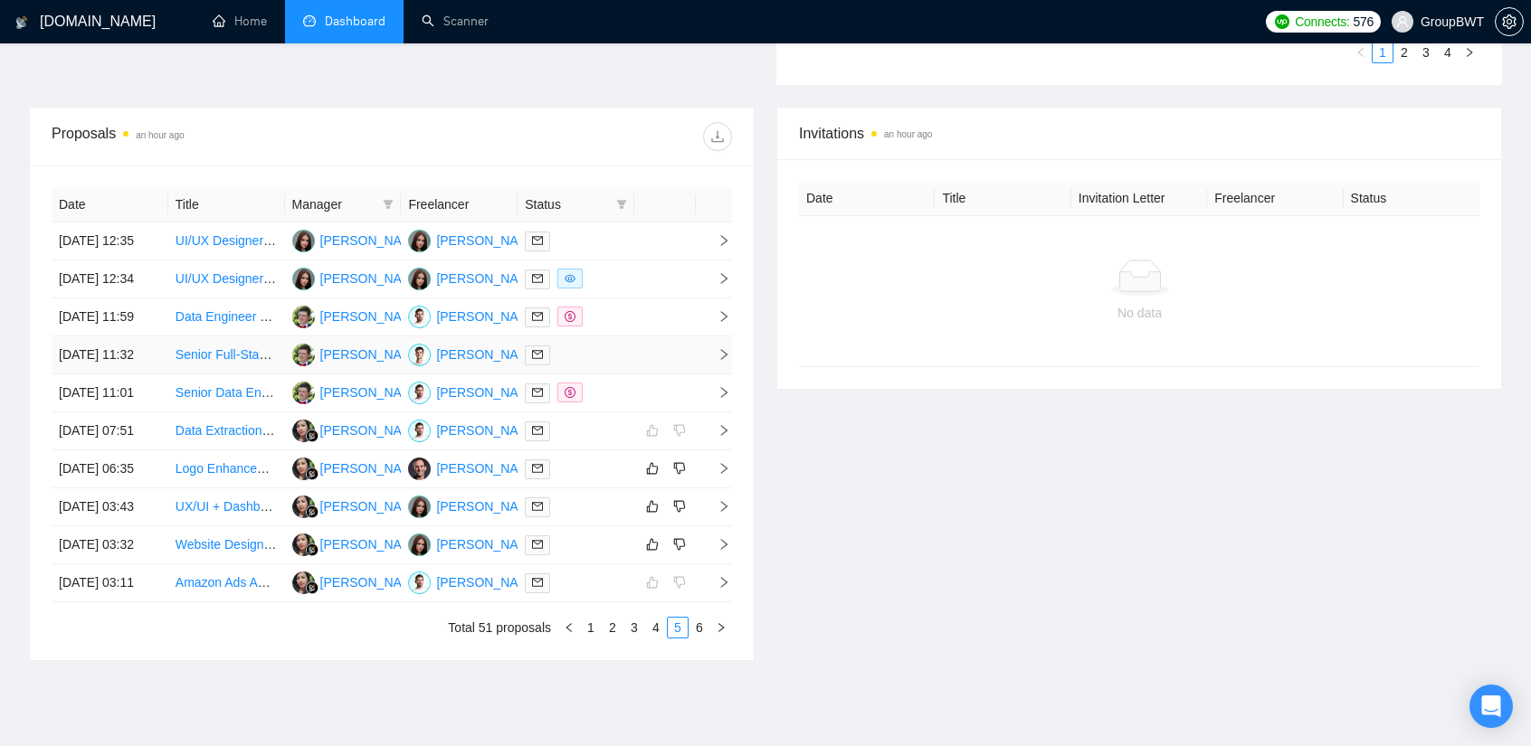
click at [604, 366] on div at bounding box center [576, 355] width 102 height 21
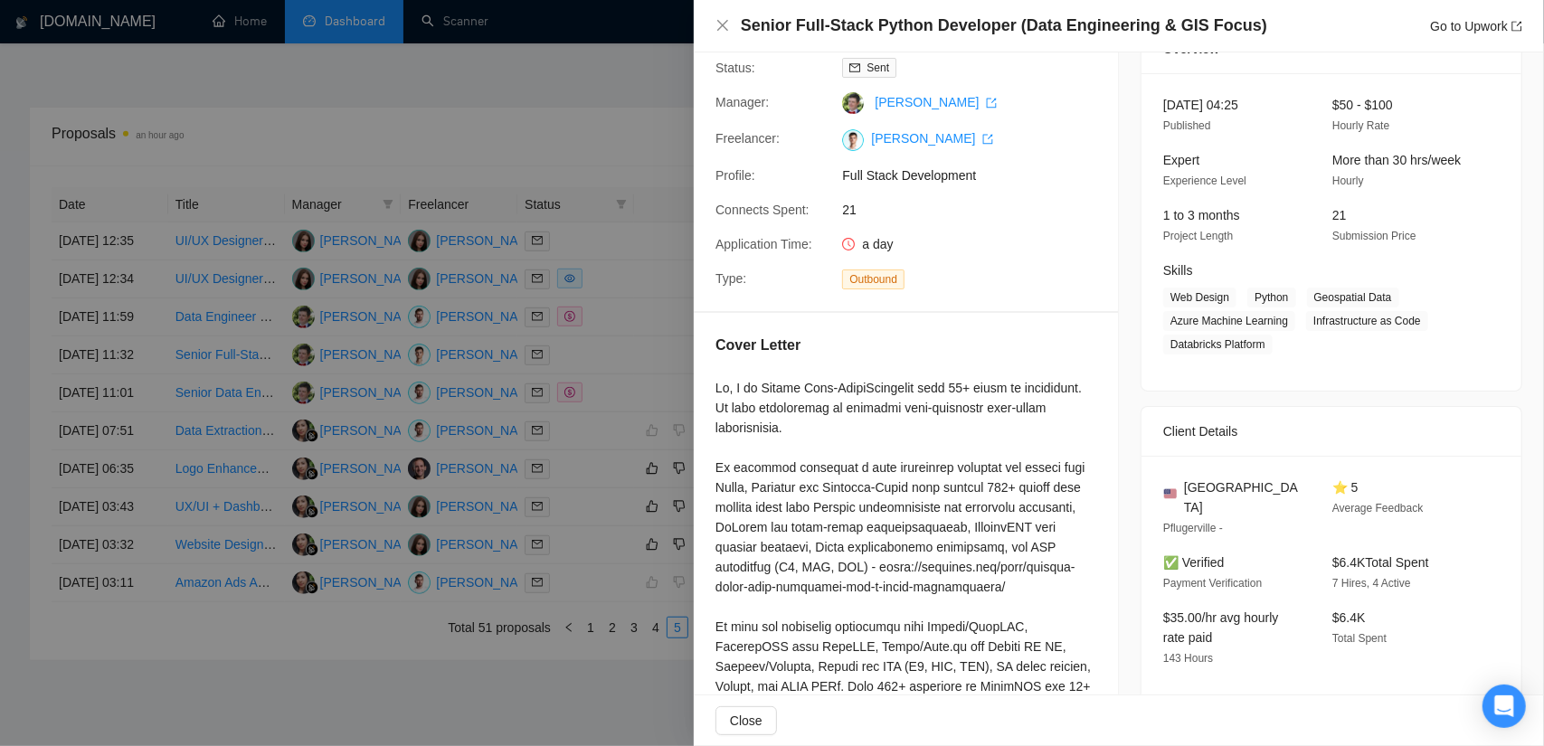
click at [574, 443] on div at bounding box center [772, 373] width 1544 height 746
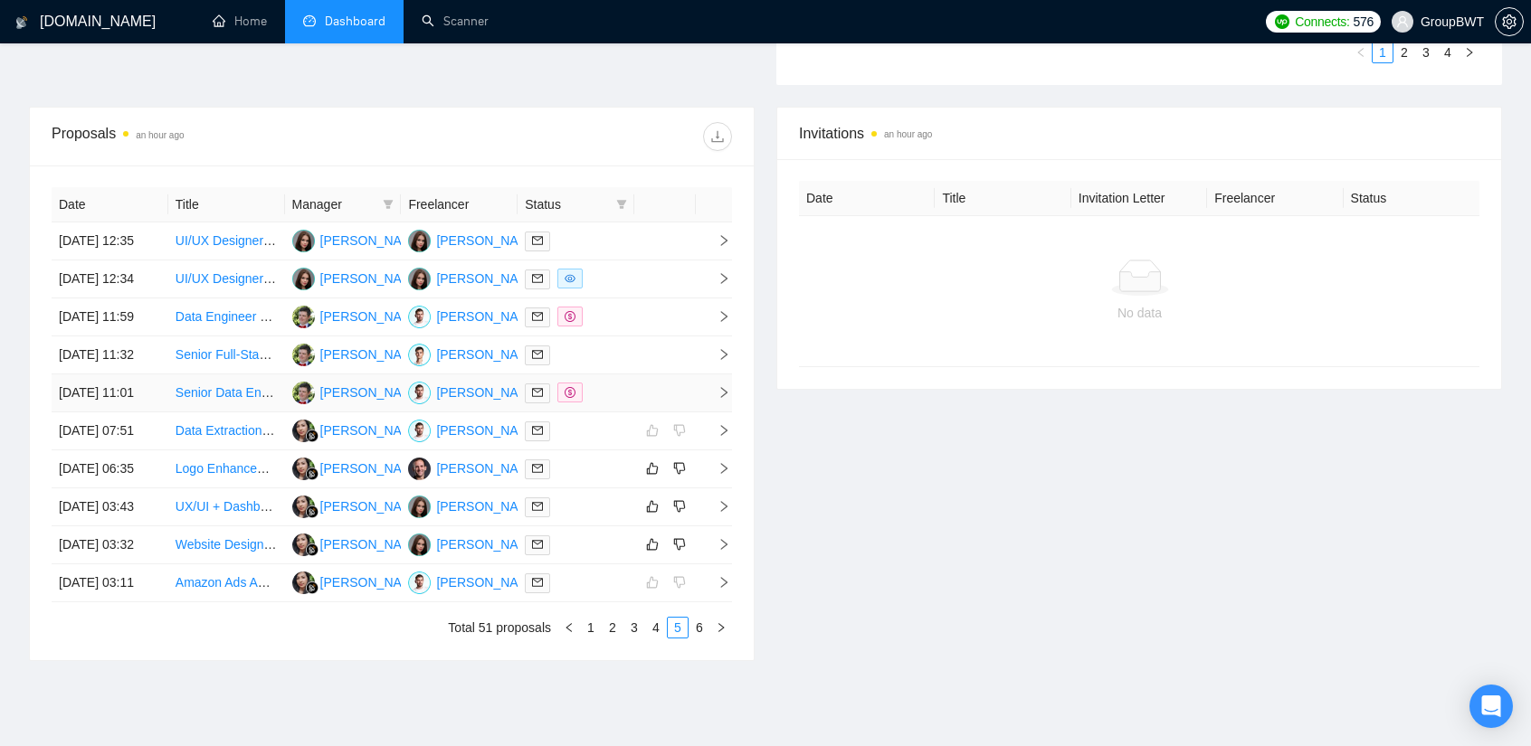
click at [622, 404] on div at bounding box center [576, 393] width 102 height 21
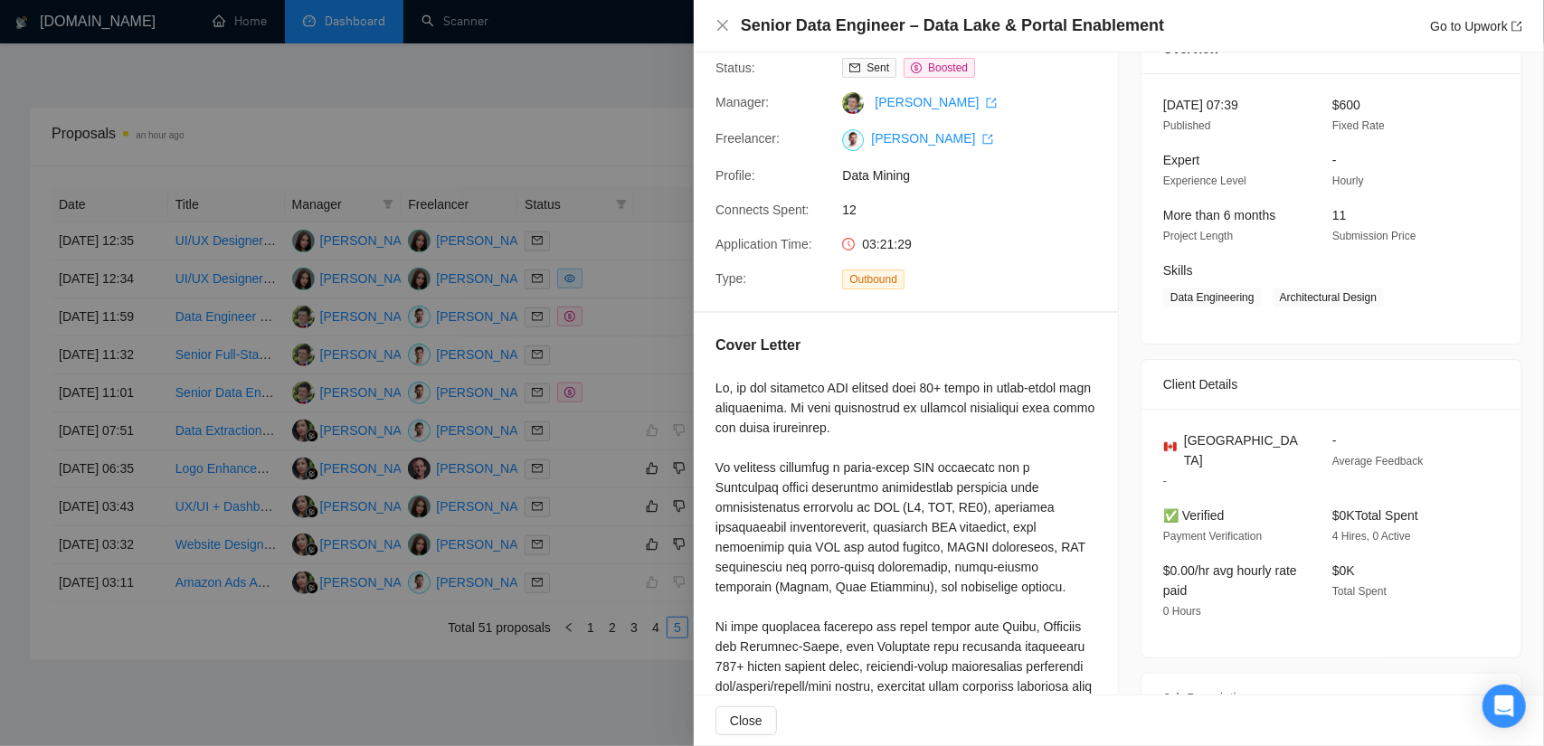
click at [613, 489] on div at bounding box center [772, 373] width 1544 height 746
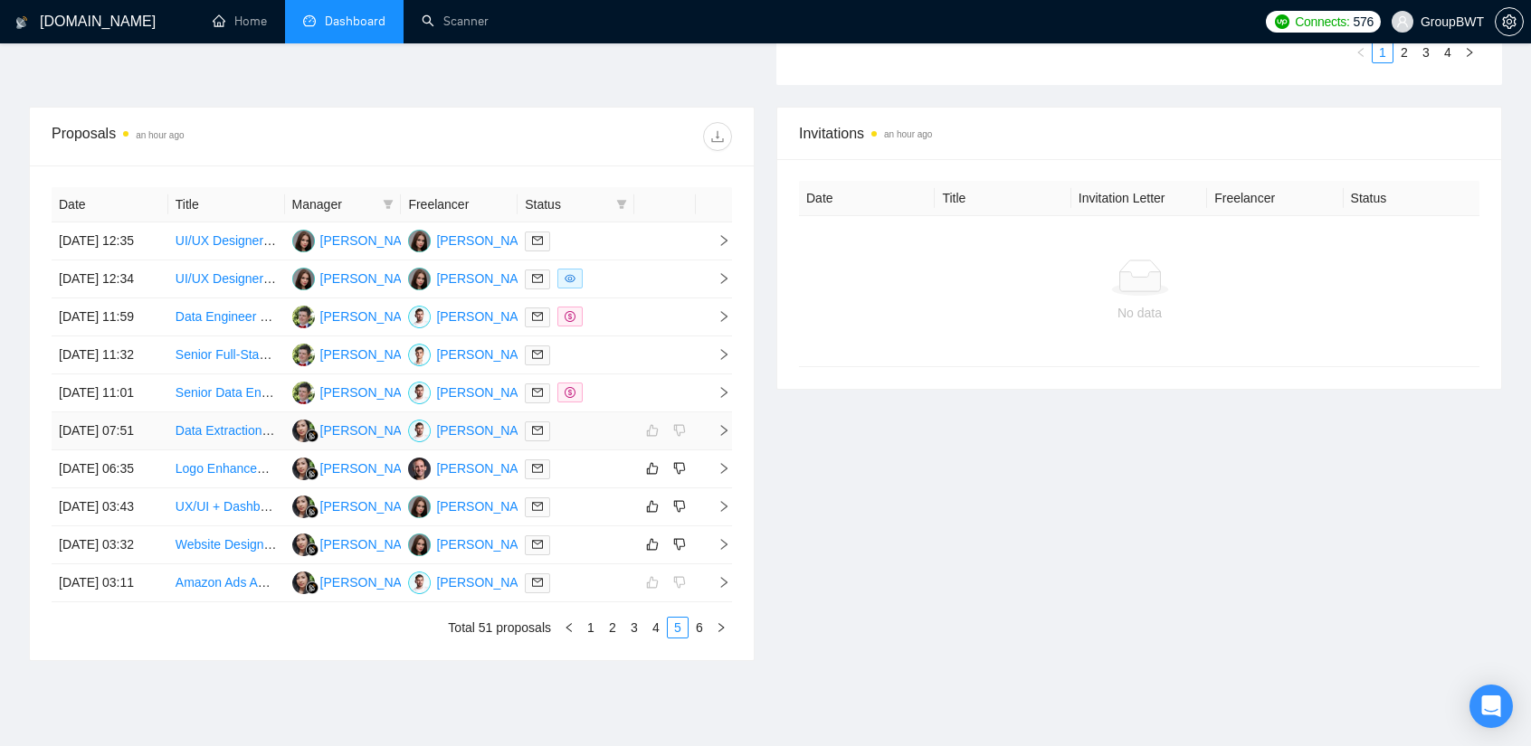
click at [594, 442] on div at bounding box center [576, 431] width 102 height 21
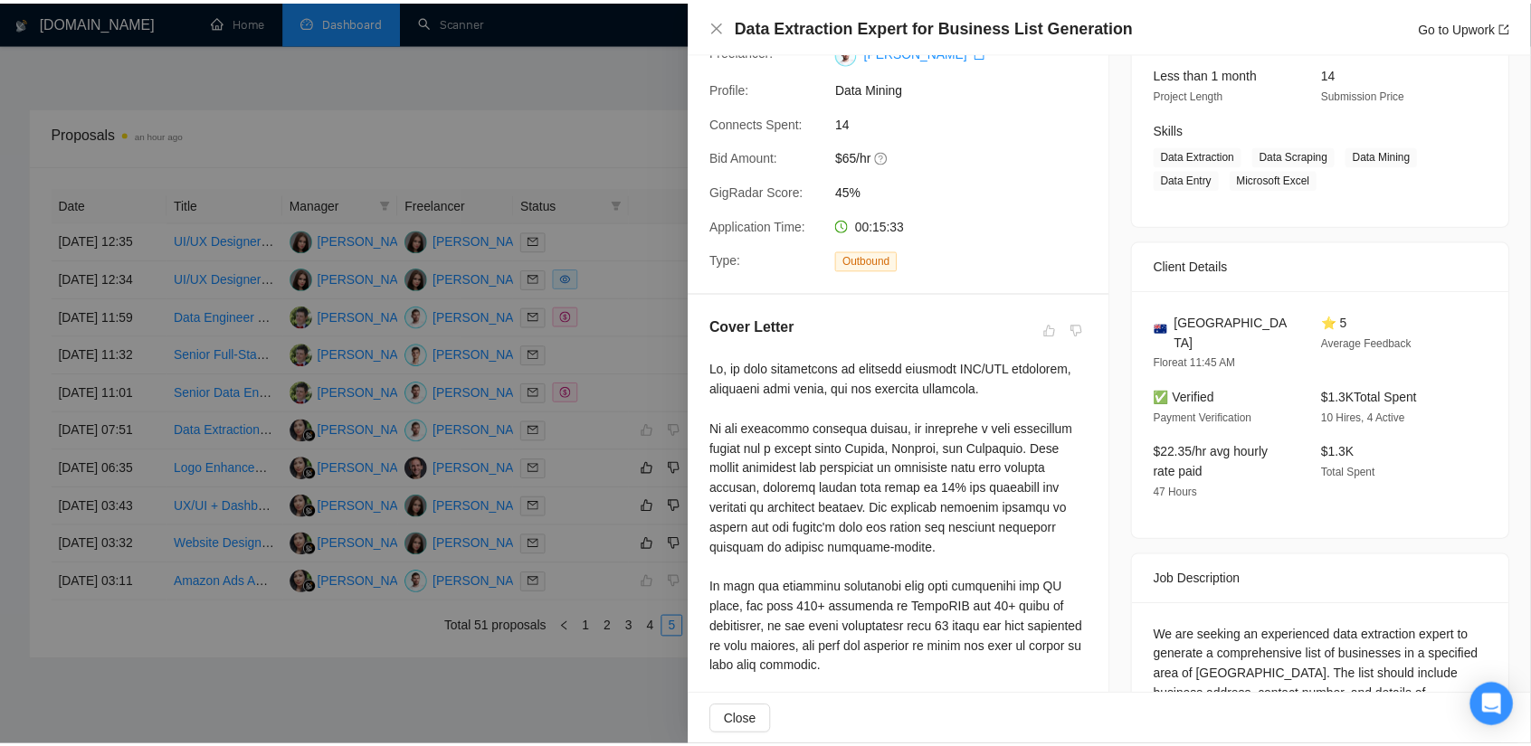
scroll to position [362, 0]
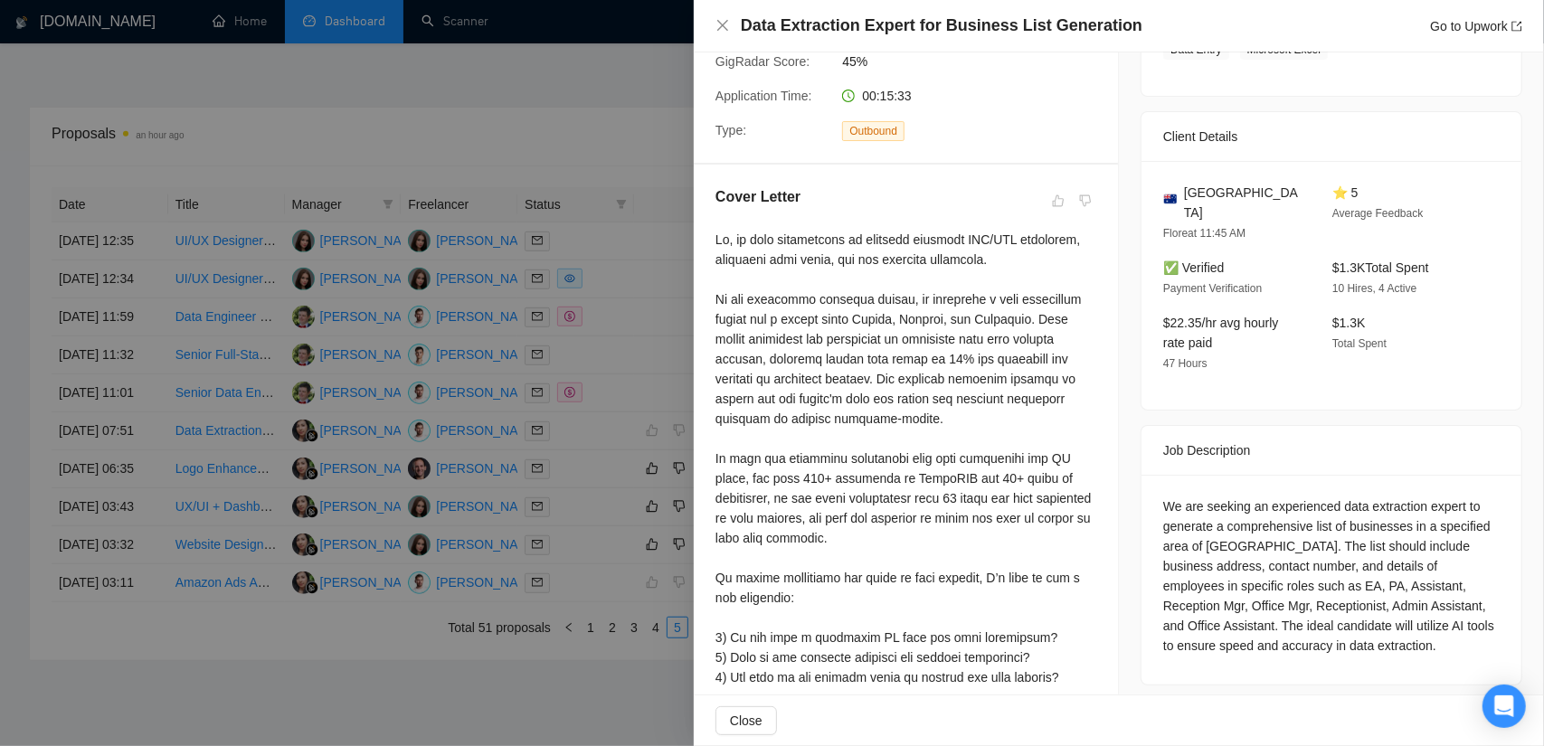
click at [605, 399] on div at bounding box center [772, 373] width 1544 height 746
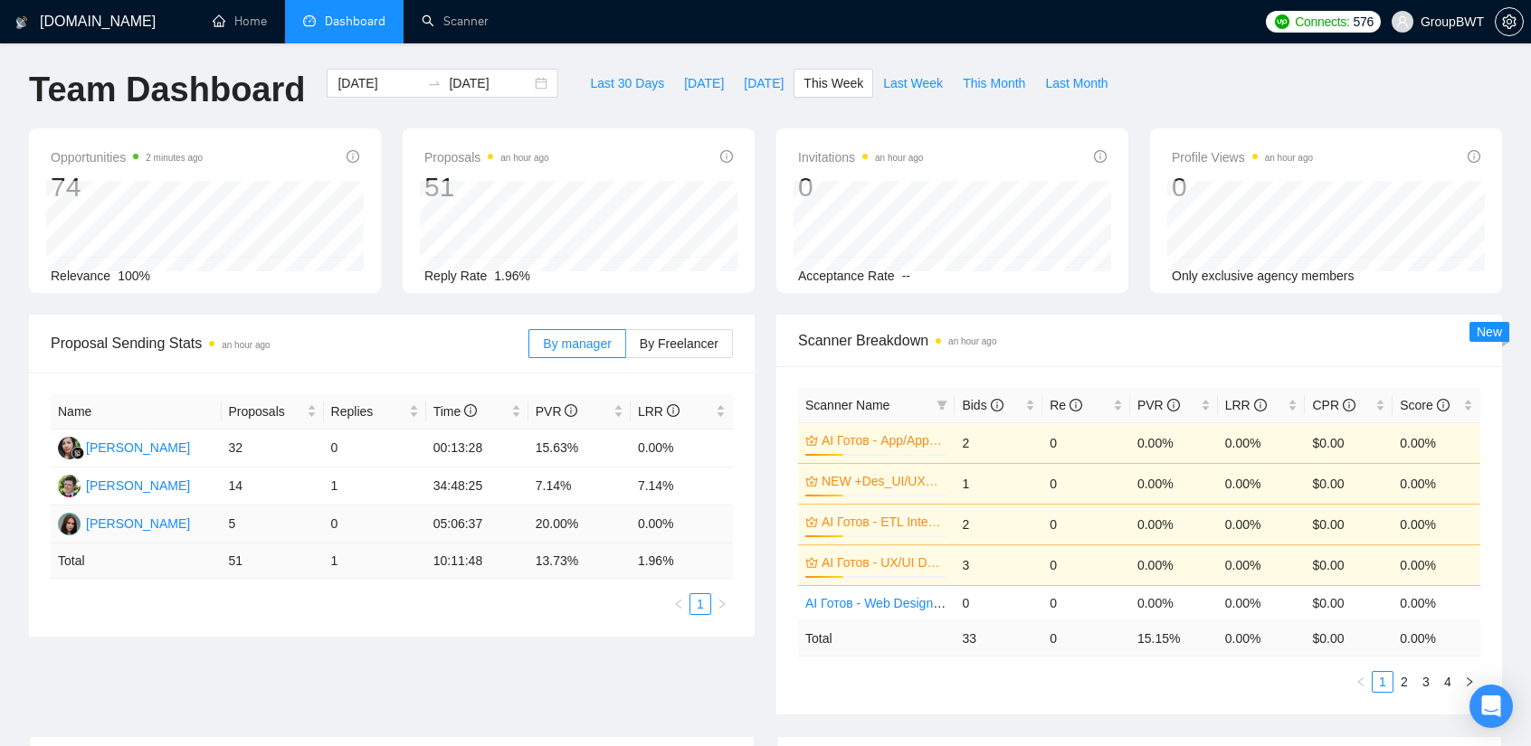
scroll to position [0, 0]
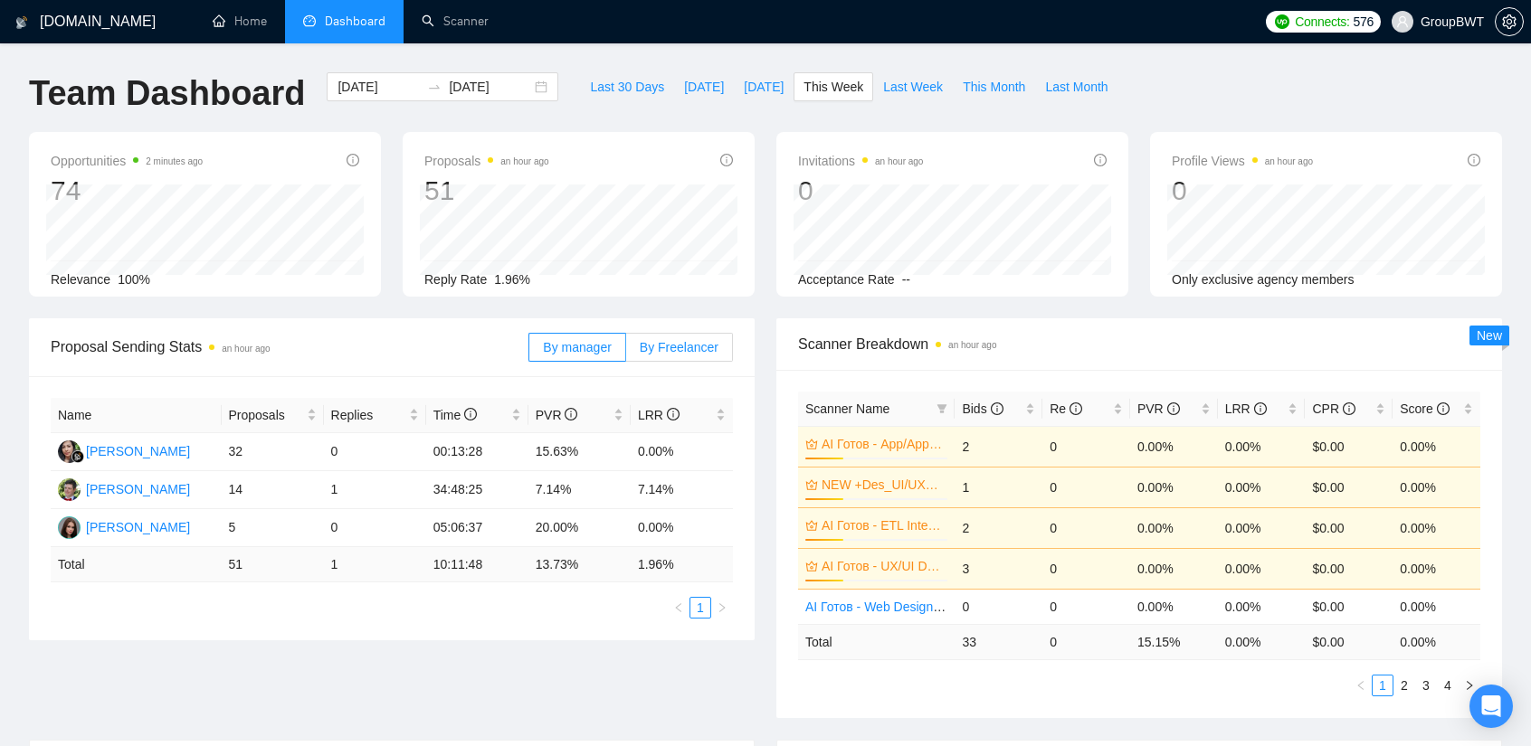
click at [678, 353] on span "By Freelancer" at bounding box center [679, 347] width 79 height 14
click at [626, 352] on input "By Freelancer" at bounding box center [626, 352] width 0 height 0
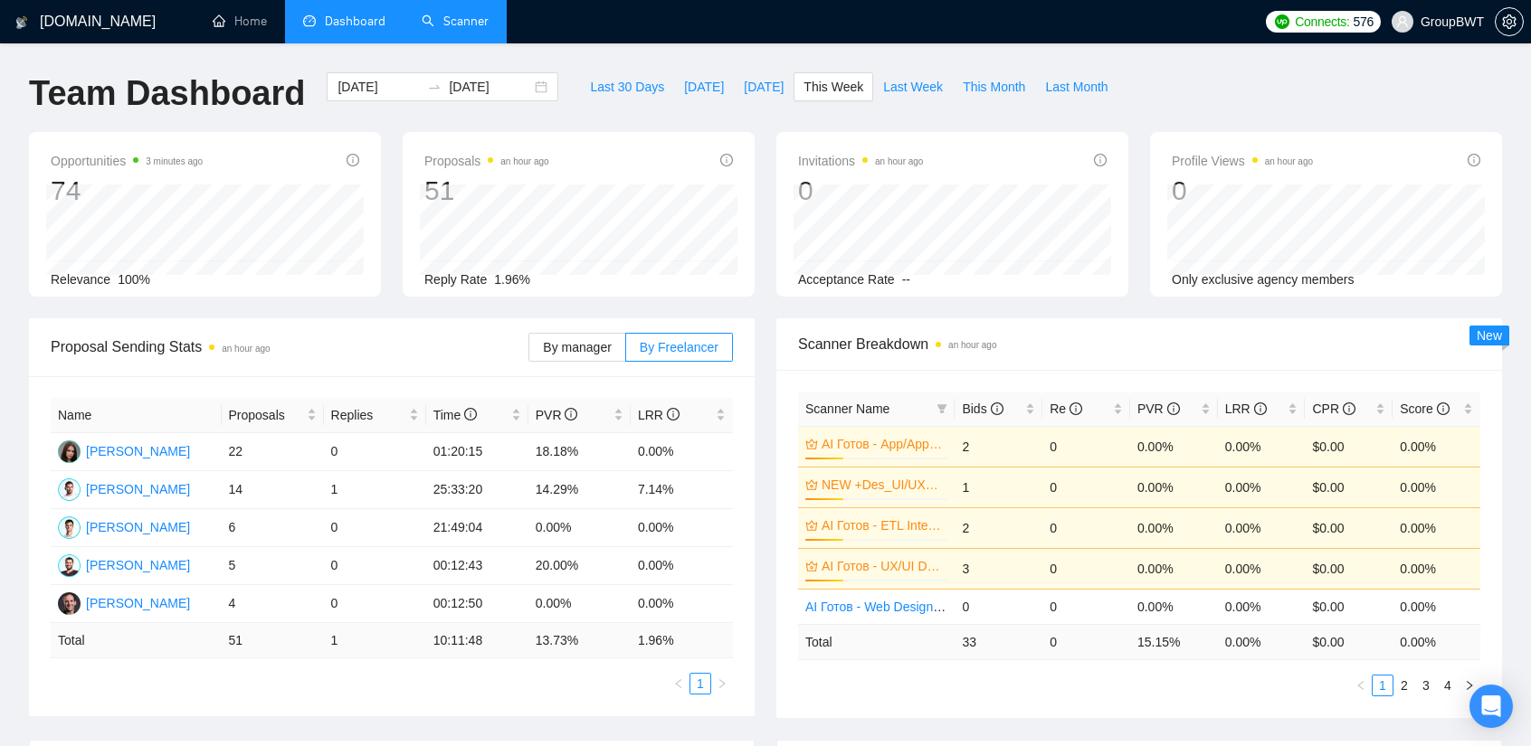
click at [470, 23] on link "Scanner" at bounding box center [455, 21] width 67 height 15
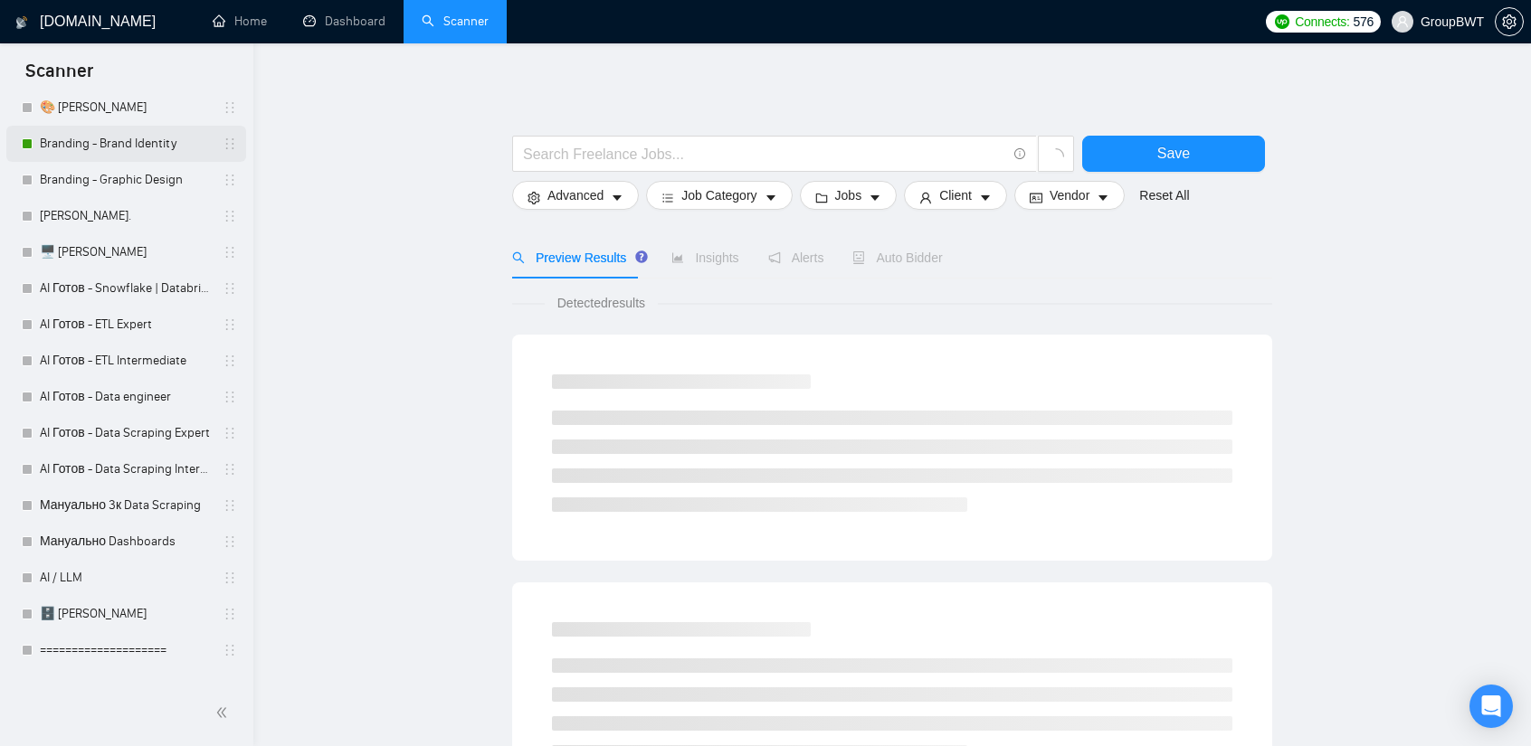
scroll to position [543, 0]
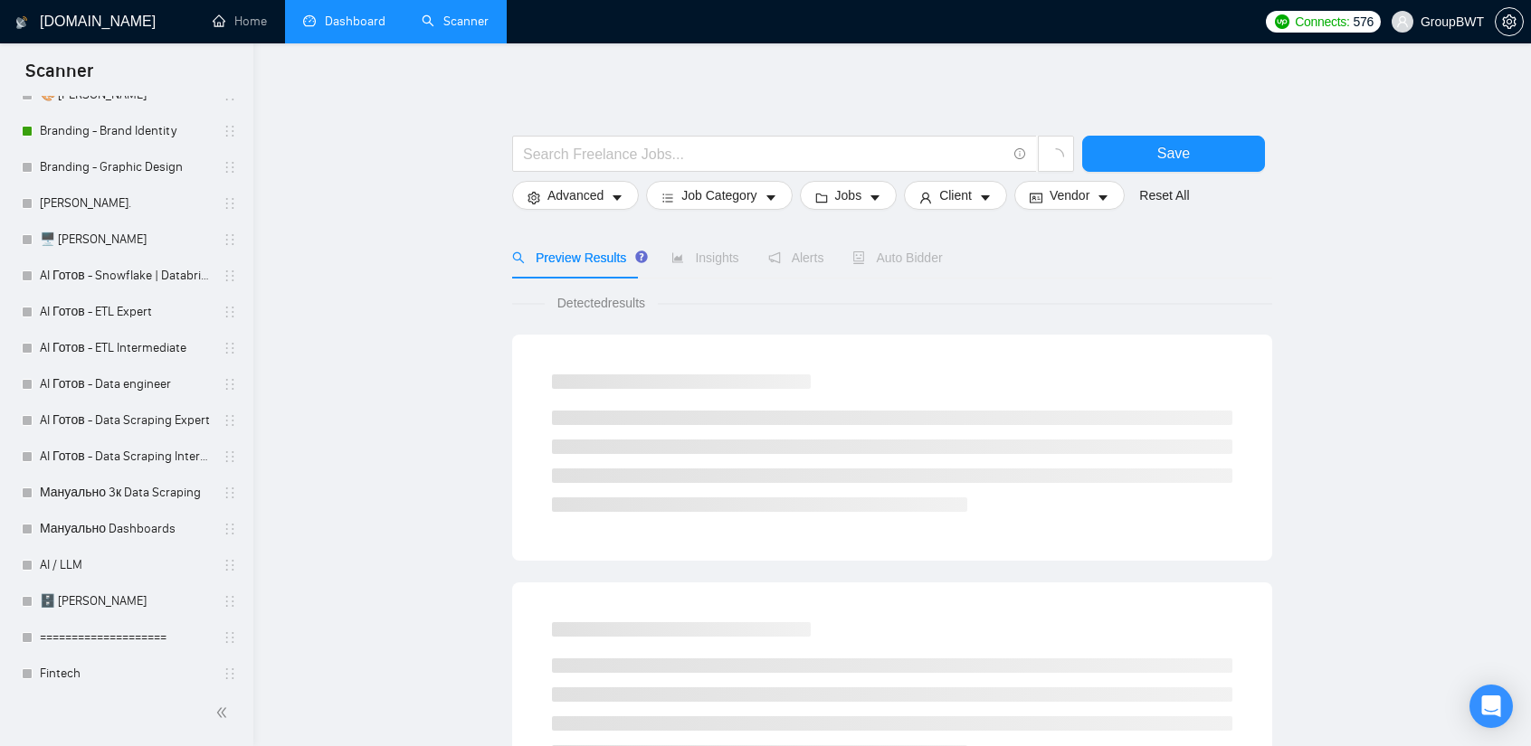
click at [353, 42] on li "Dashboard" at bounding box center [344, 21] width 119 height 43
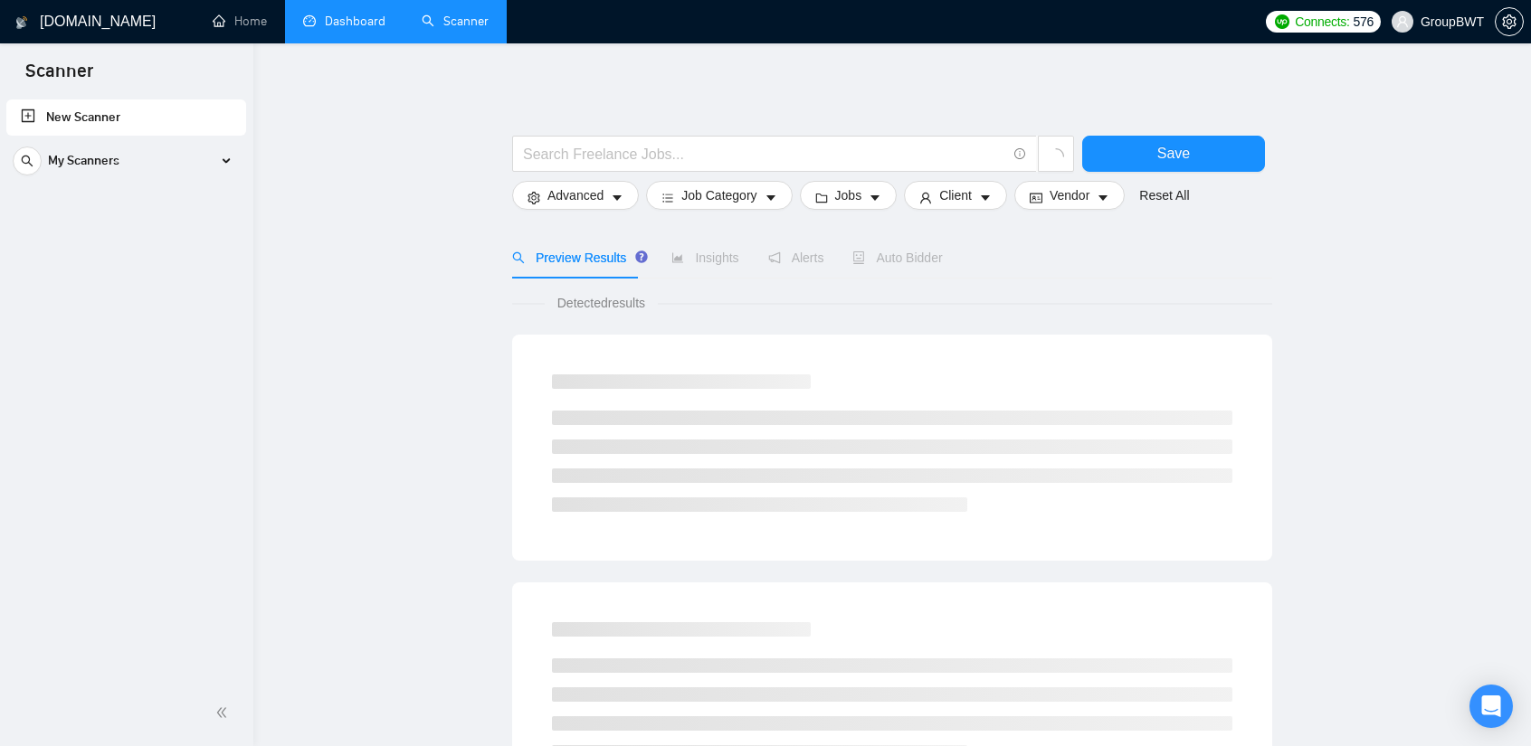
scroll to position [0, 0]
click at [337, 17] on link "Dashboard" at bounding box center [344, 21] width 82 height 15
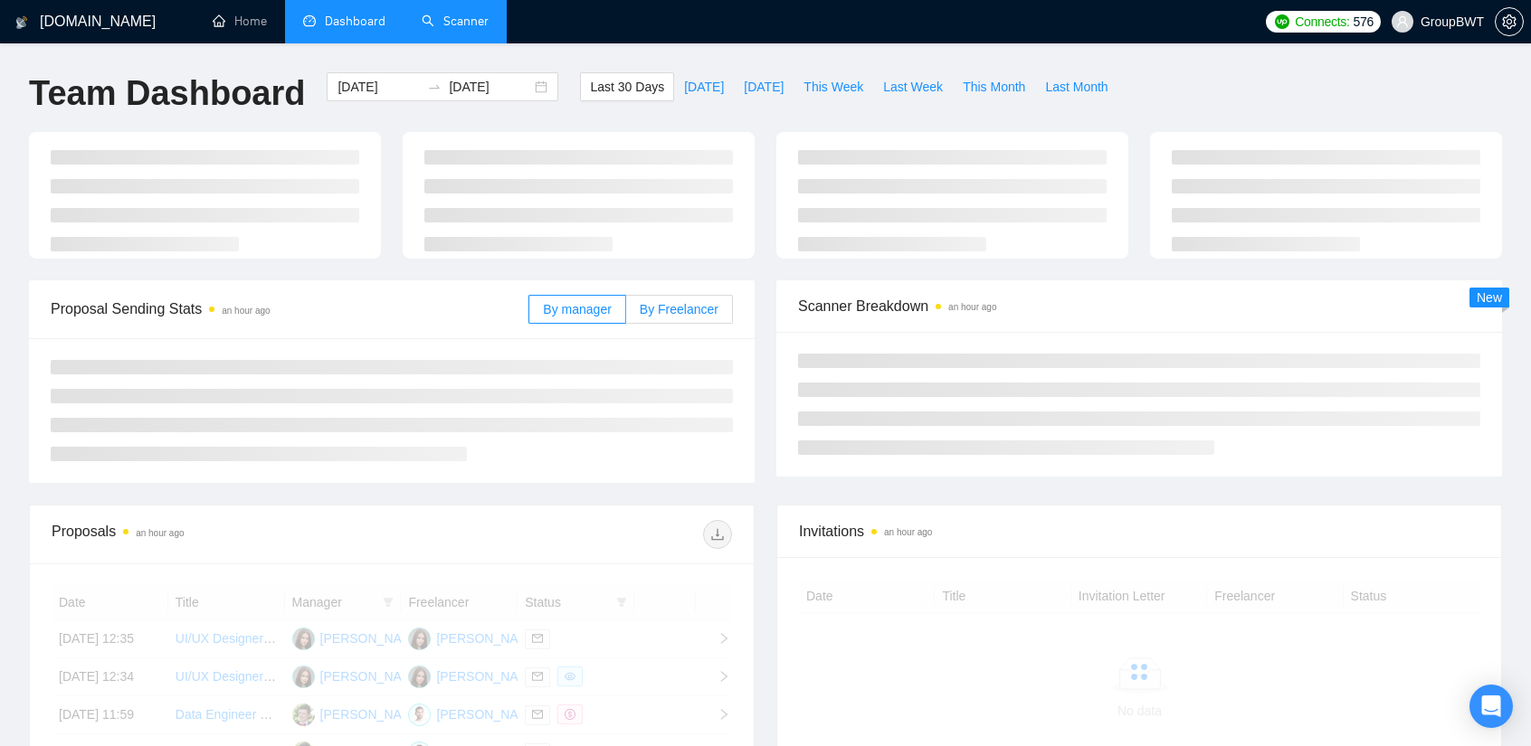
click at [671, 310] on span "By Freelancer" at bounding box center [679, 309] width 79 height 14
click at [626, 314] on input "By Freelancer" at bounding box center [626, 314] width 0 height 0
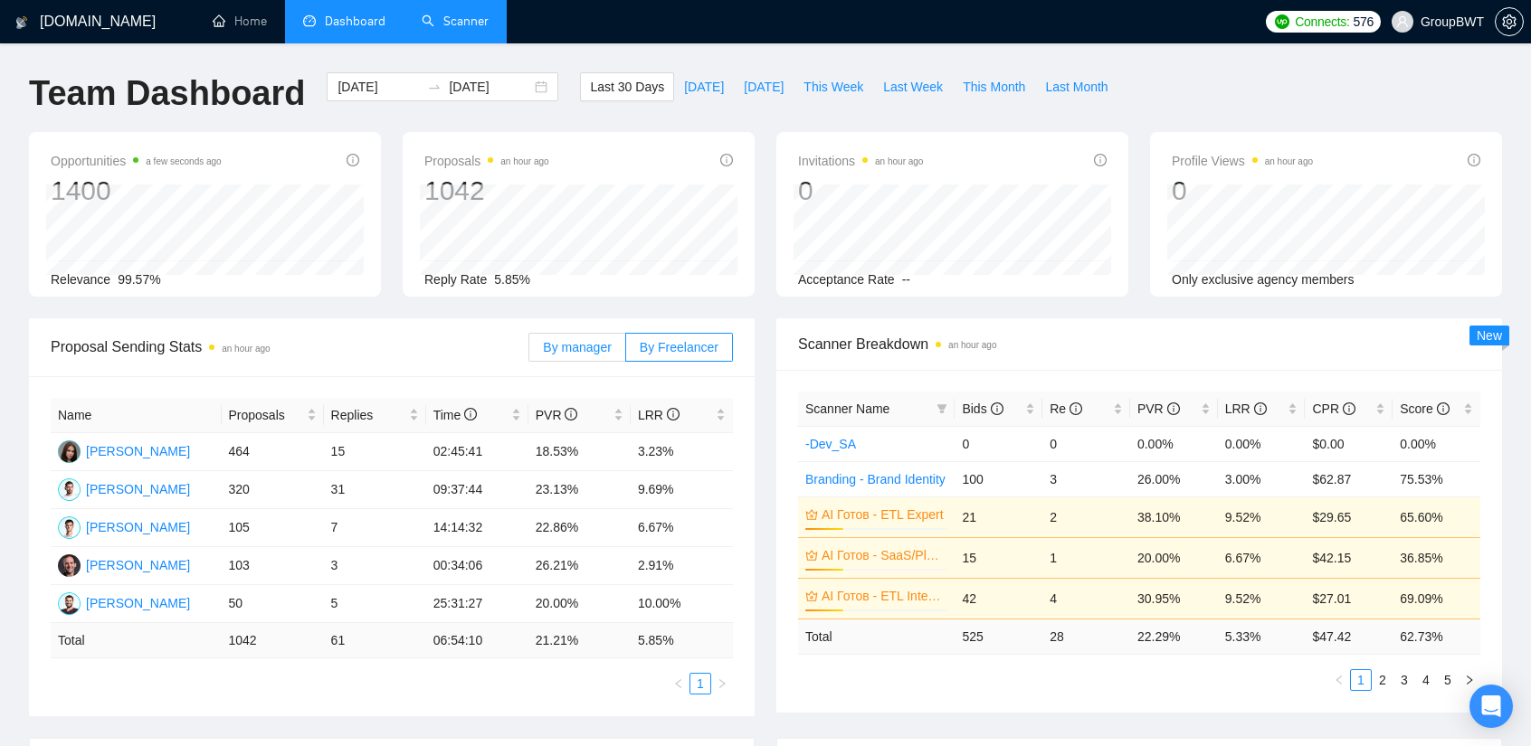
click at [596, 344] on span "By manager" at bounding box center [577, 347] width 68 height 14
click at [529, 352] on input "By manager" at bounding box center [529, 352] width 0 height 0
click at [836, 84] on span "This Week" at bounding box center [833, 87] width 60 height 20
type input "[DATE]"
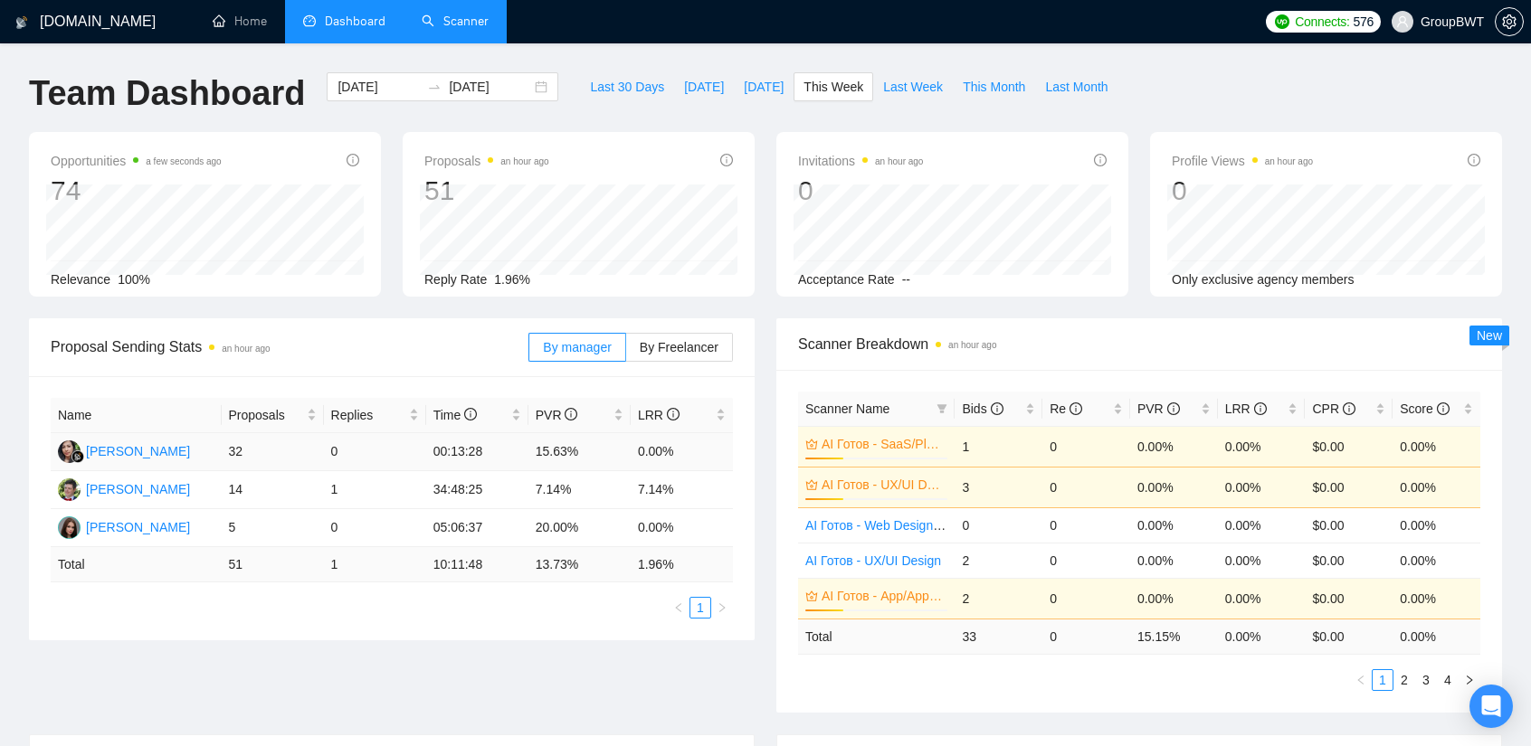
click at [269, 441] on td "32" at bounding box center [273, 452] width 102 height 38
click at [301, 455] on td "32" at bounding box center [273, 452] width 102 height 38
click at [662, 343] on span "By Freelancer" at bounding box center [679, 347] width 79 height 14
click at [626, 352] on input "By Freelancer" at bounding box center [626, 352] width 0 height 0
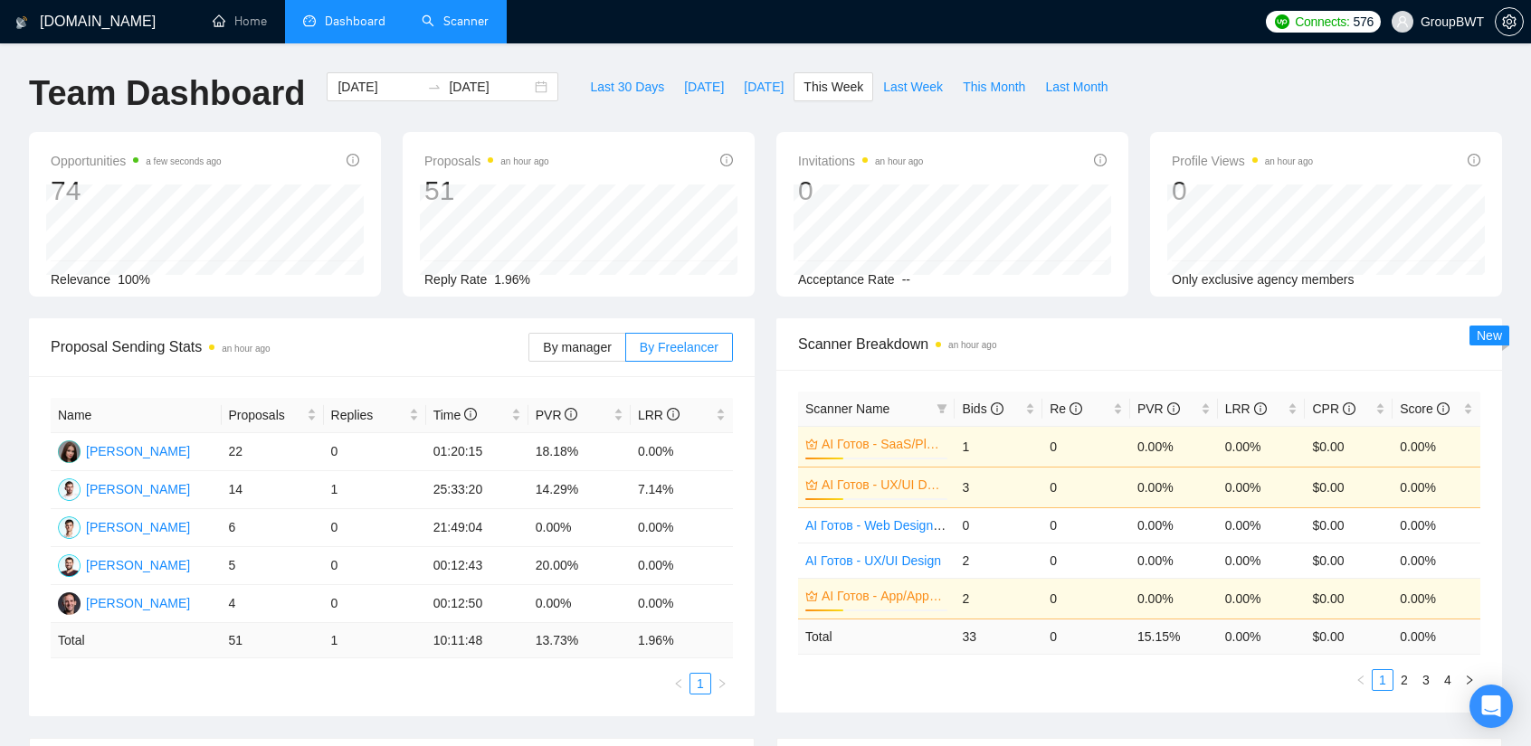
click at [335, 673] on ul "1" at bounding box center [392, 684] width 682 height 22
click at [584, 343] on span "By manager" at bounding box center [577, 347] width 68 height 14
click at [529, 352] on input "By manager" at bounding box center [529, 352] width 0 height 0
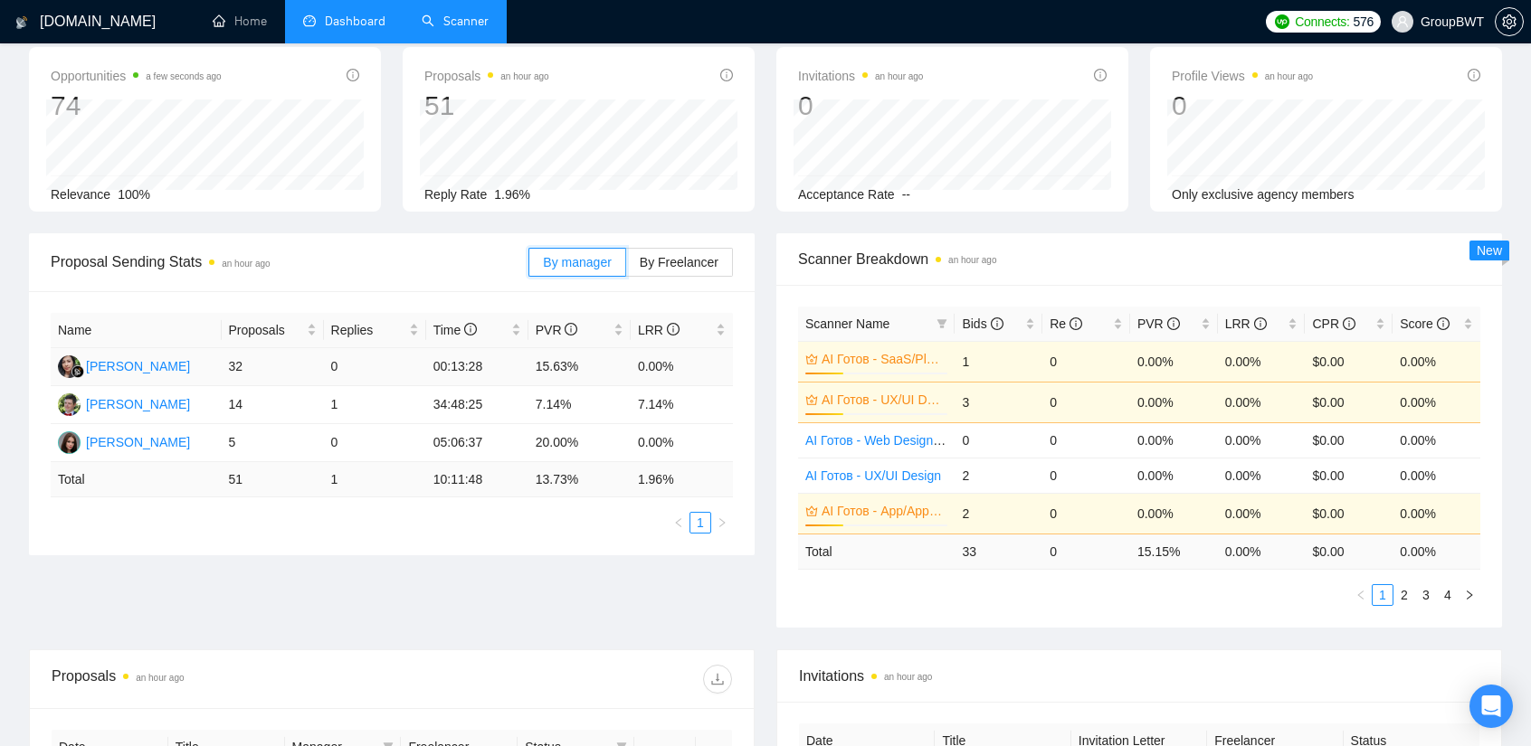
scroll to position [90, 0]
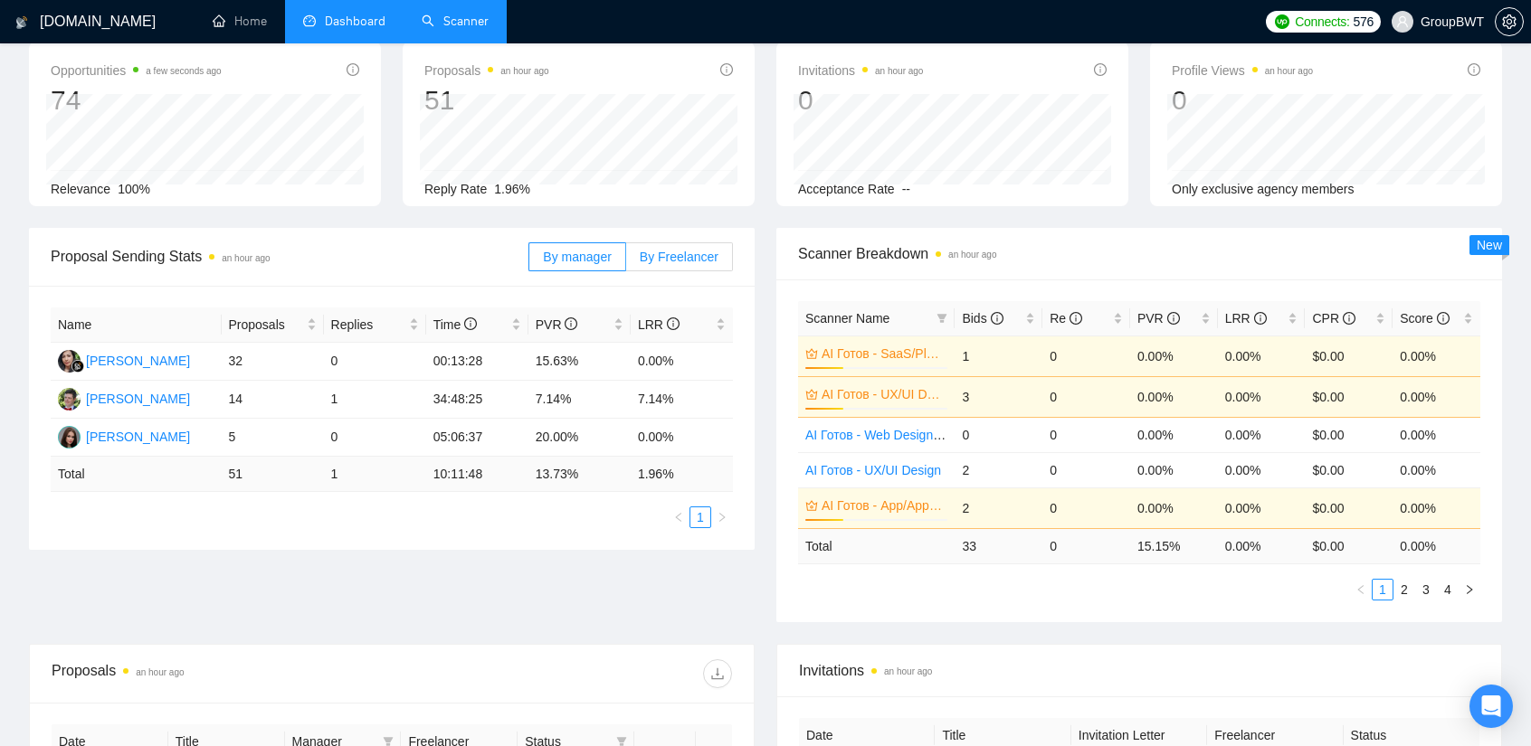
click at [673, 260] on span "By Freelancer" at bounding box center [679, 257] width 79 height 14
click at [626, 261] on input "By Freelancer" at bounding box center [626, 261] width 0 height 0
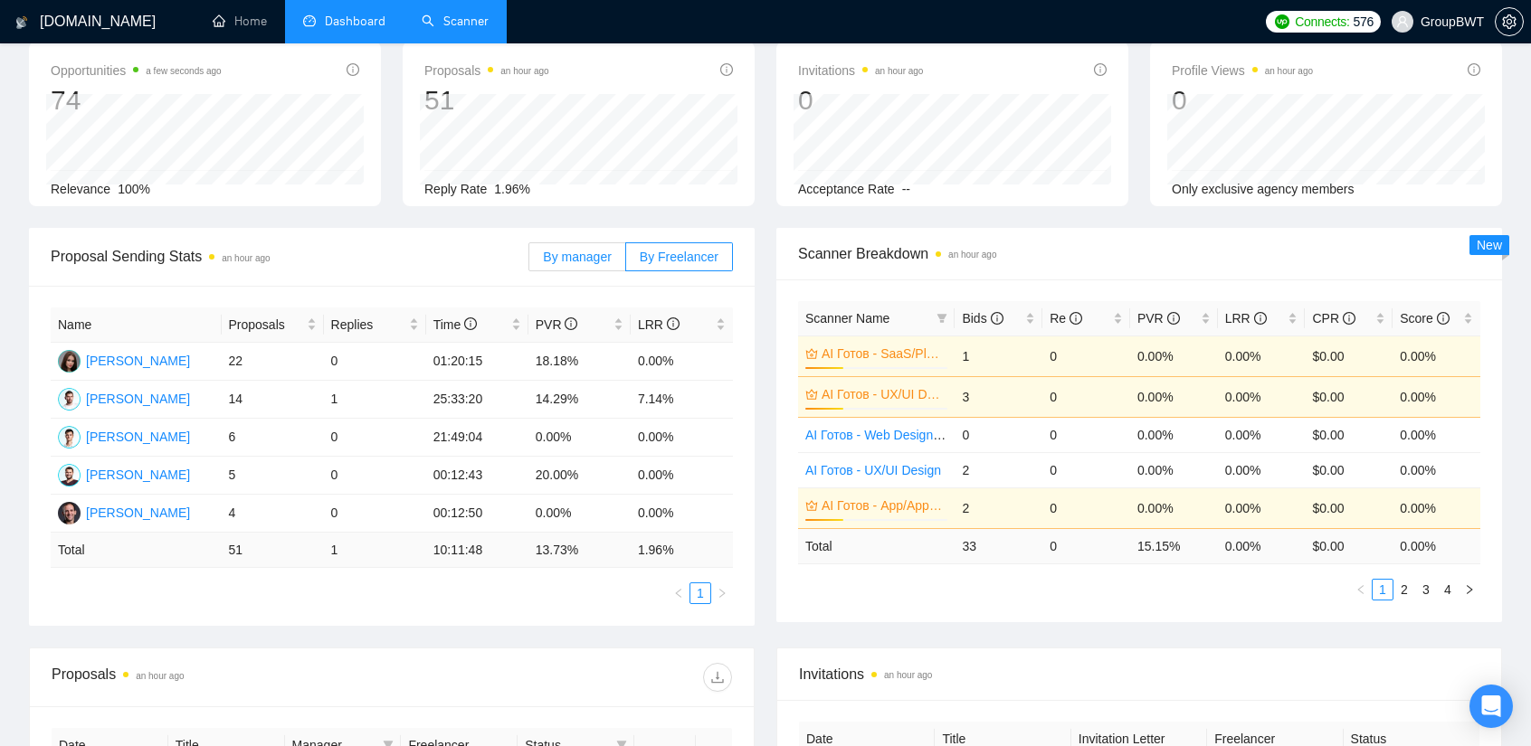
click at [573, 251] on span "By manager" at bounding box center [577, 257] width 68 height 14
click at [529, 261] on input "By manager" at bounding box center [529, 261] width 0 height 0
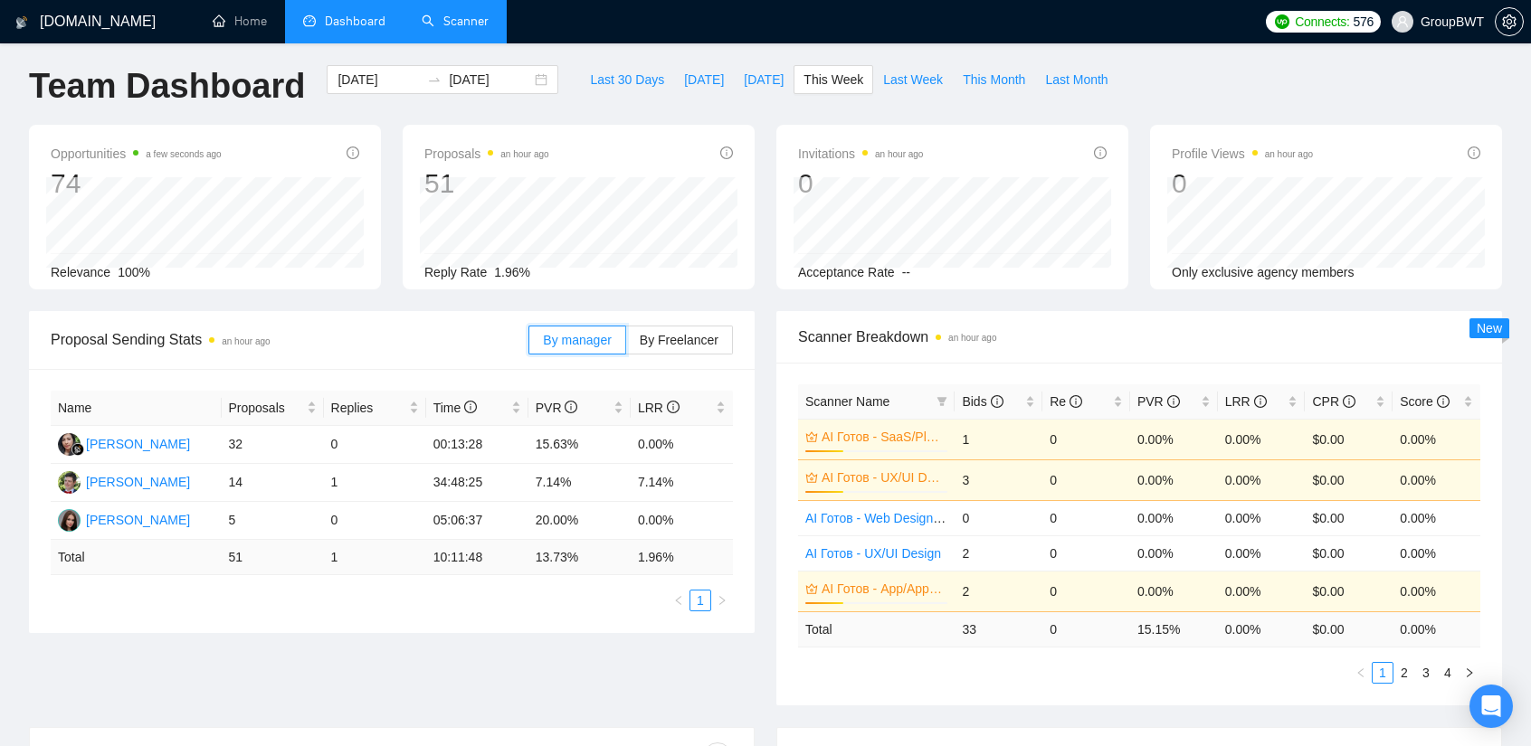
scroll to position [0, 0]
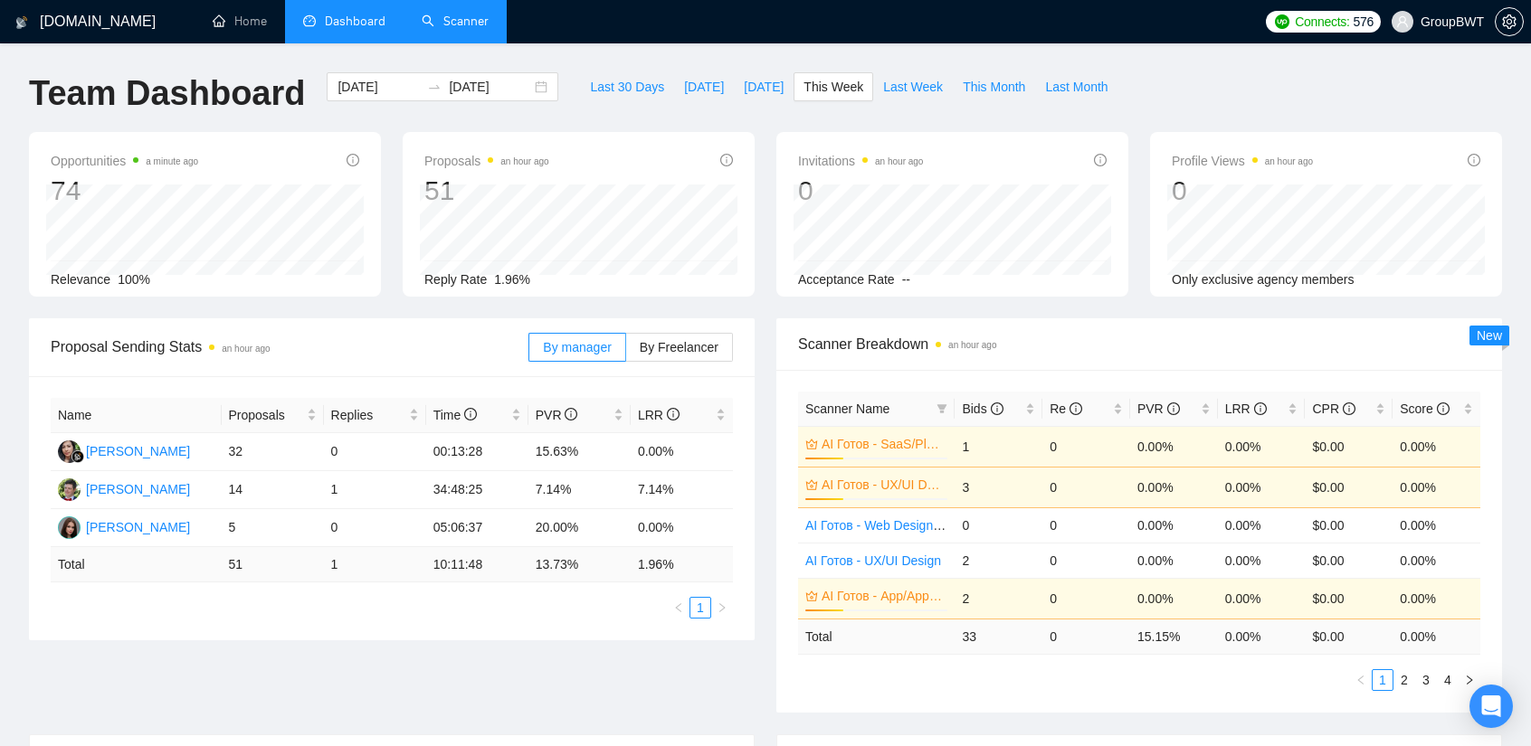
click at [474, 18] on link "Scanner" at bounding box center [455, 21] width 67 height 15
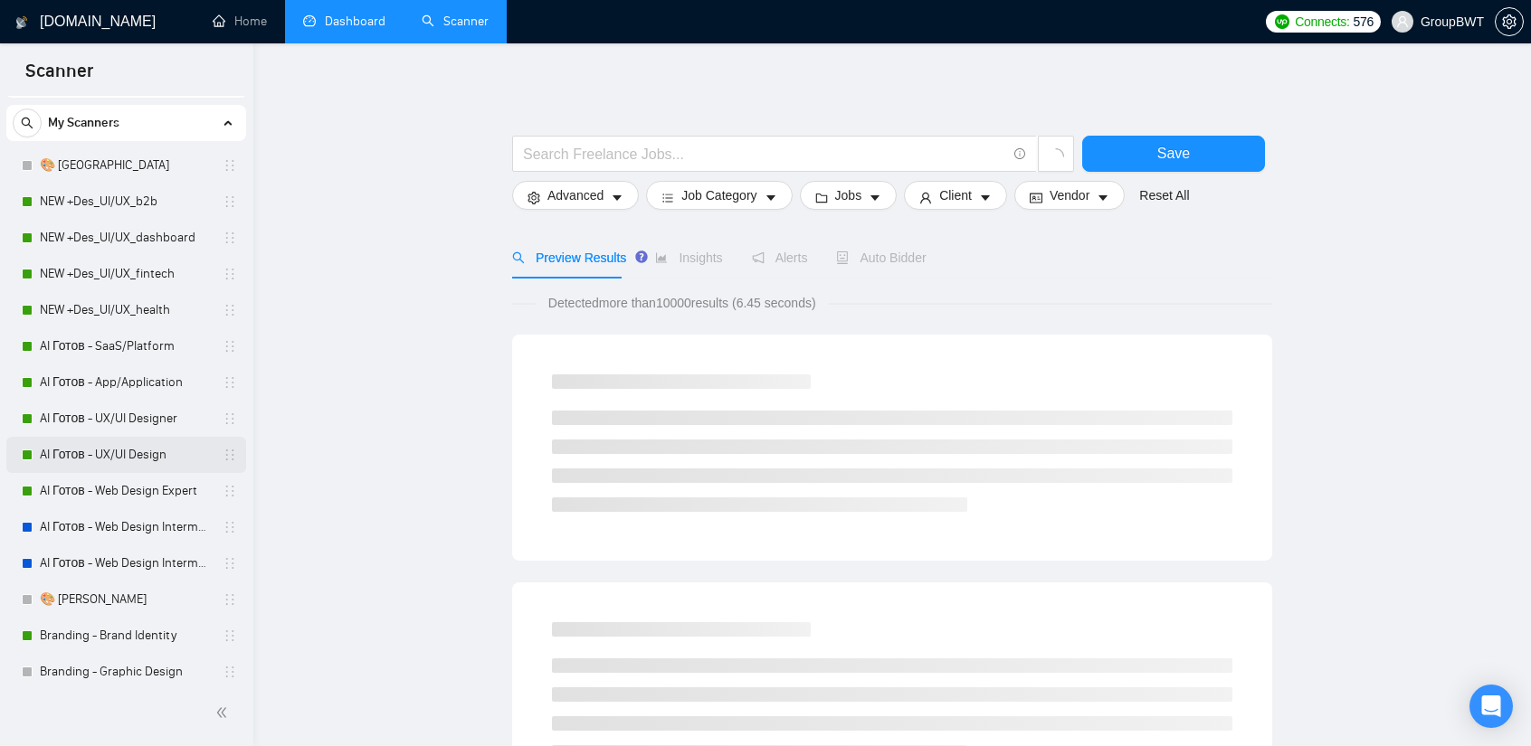
scroll to position [271, 0]
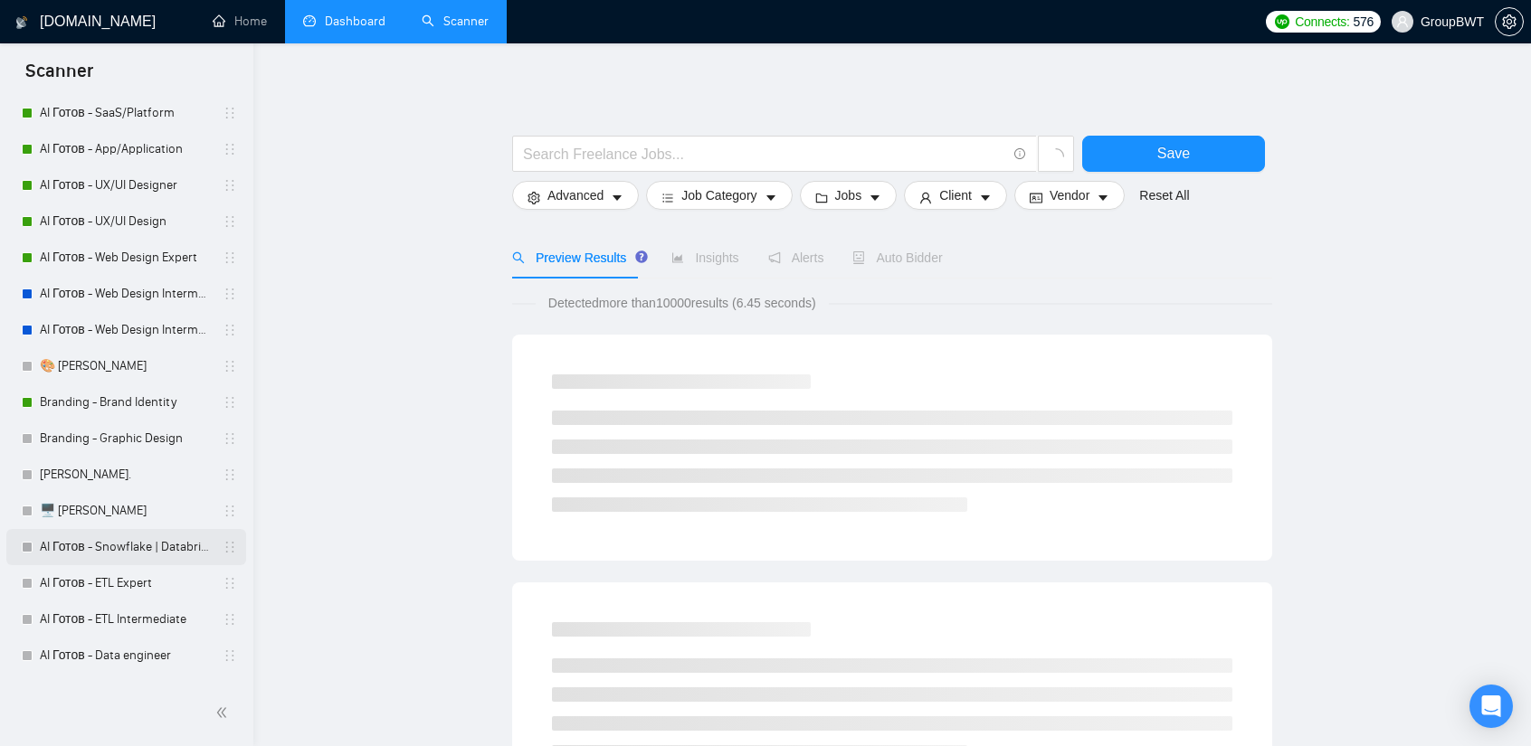
click at [143, 548] on link "AI Готов - Snowflake | Databricks" at bounding box center [126, 547] width 172 height 36
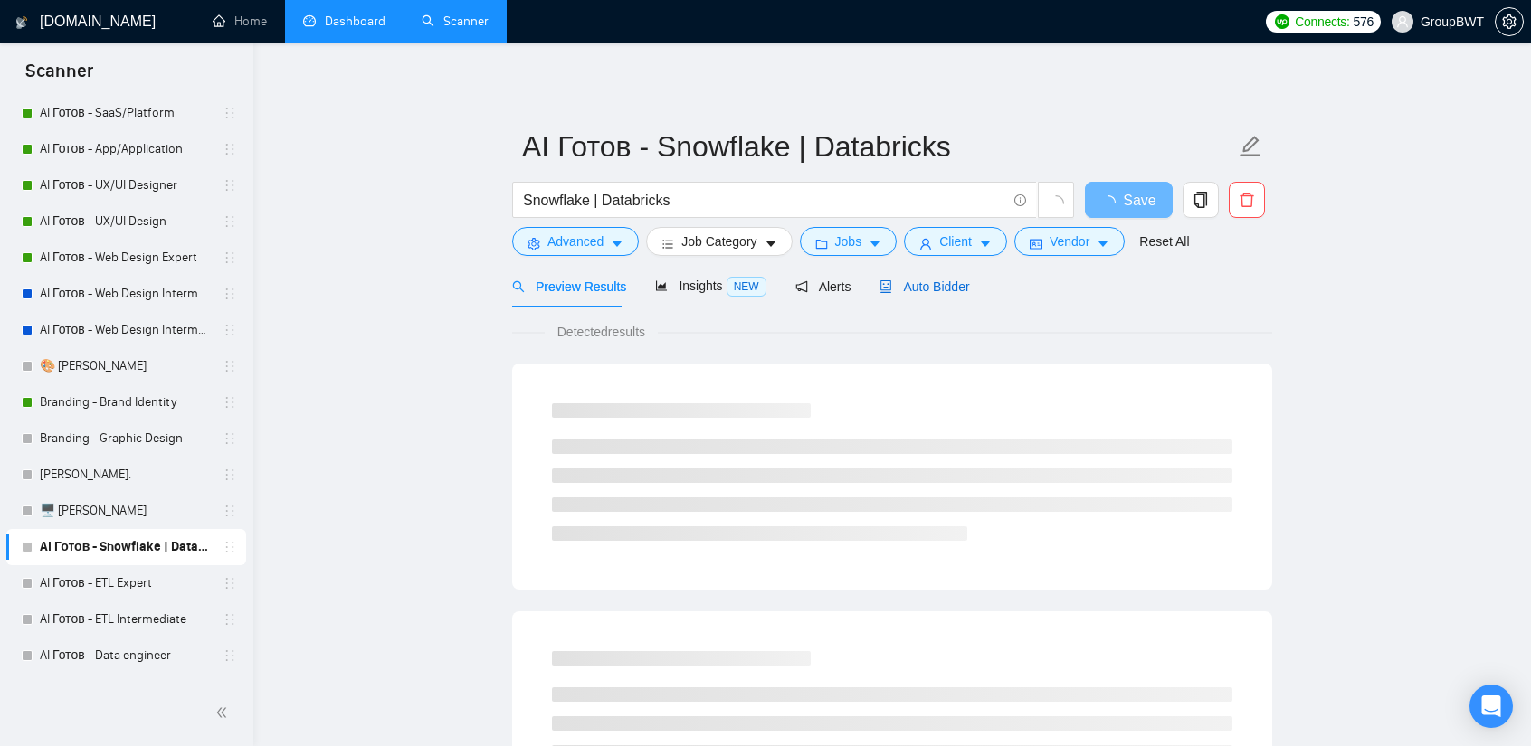
click at [919, 290] on span "Auto Bidder" at bounding box center [924, 287] width 90 height 14
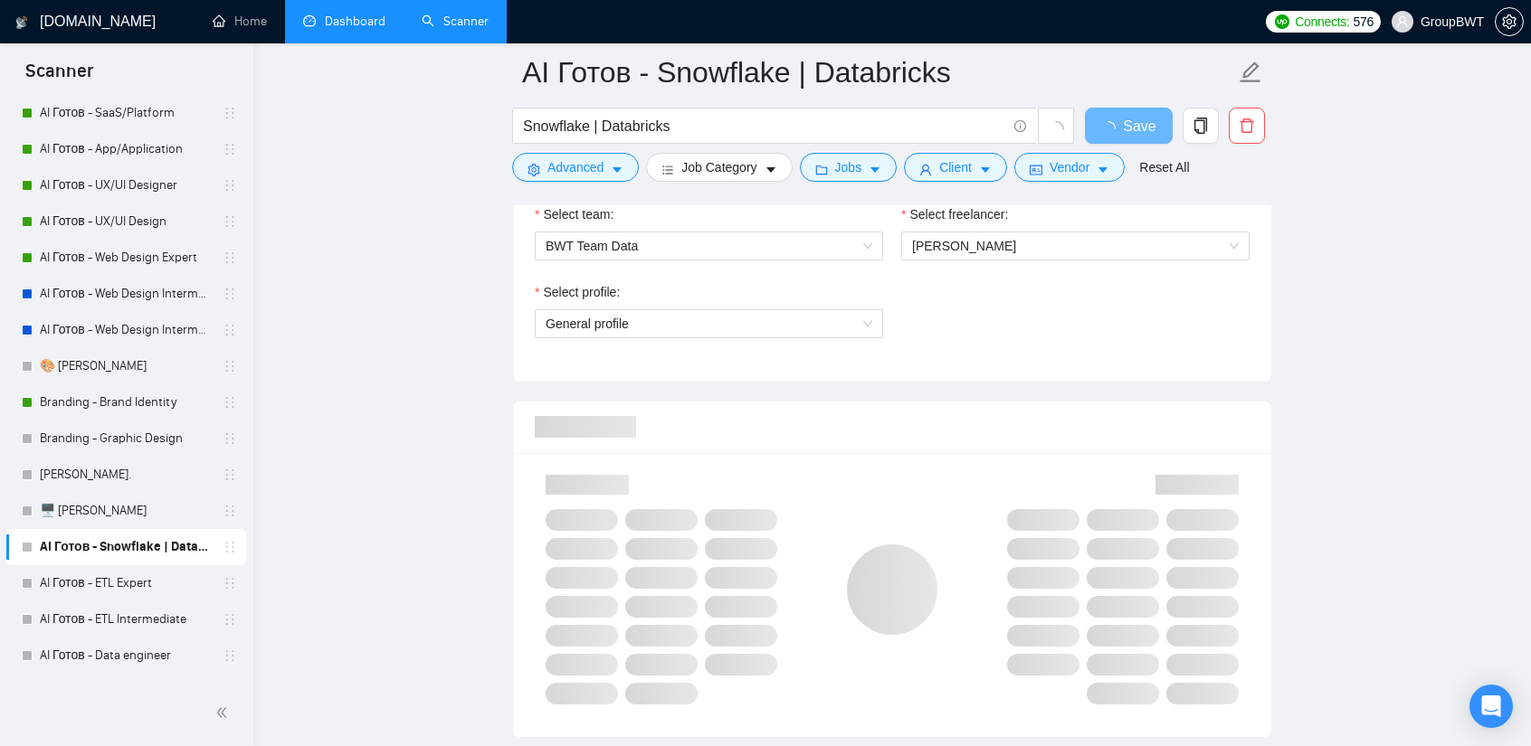
scroll to position [995, 0]
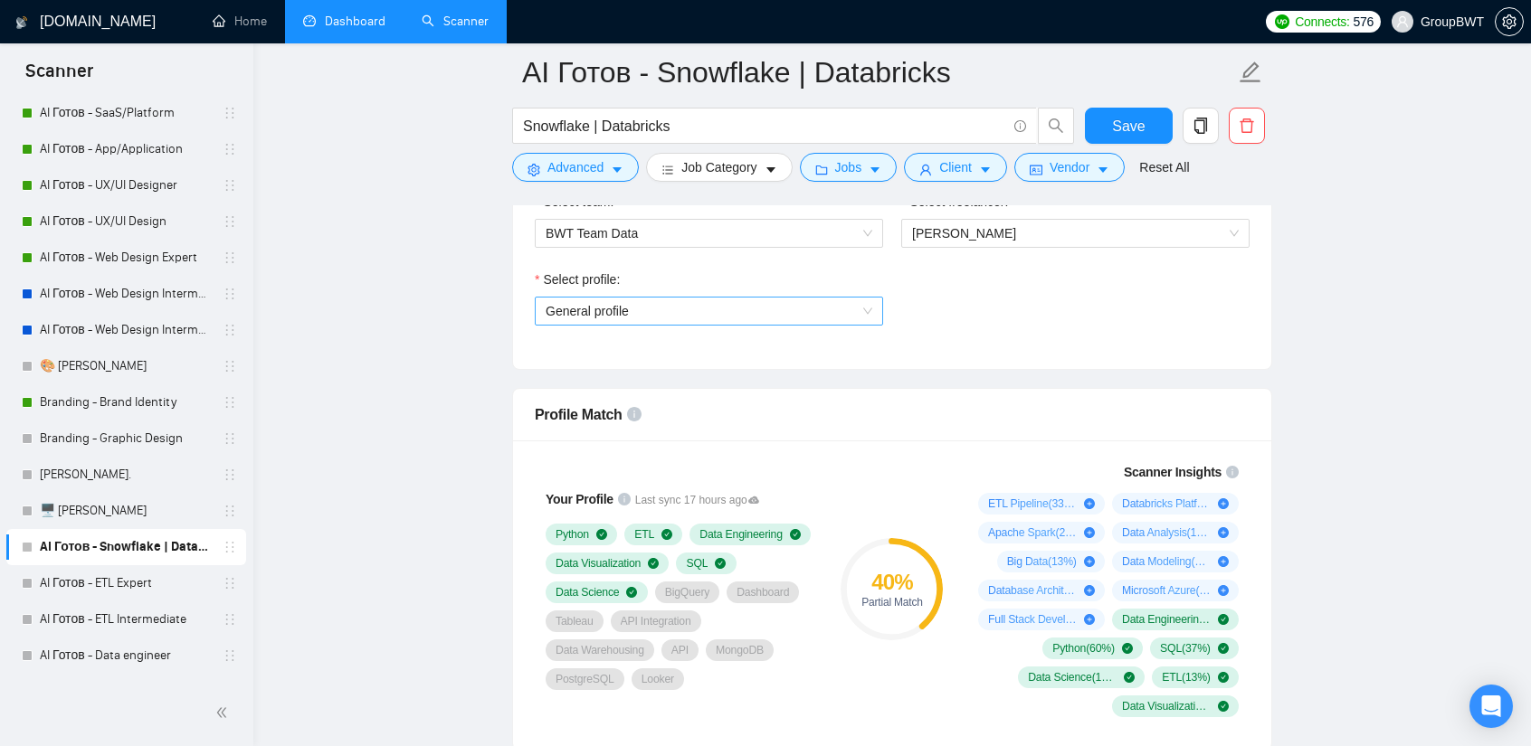
click at [604, 308] on span "General profile" at bounding box center [709, 311] width 327 height 27
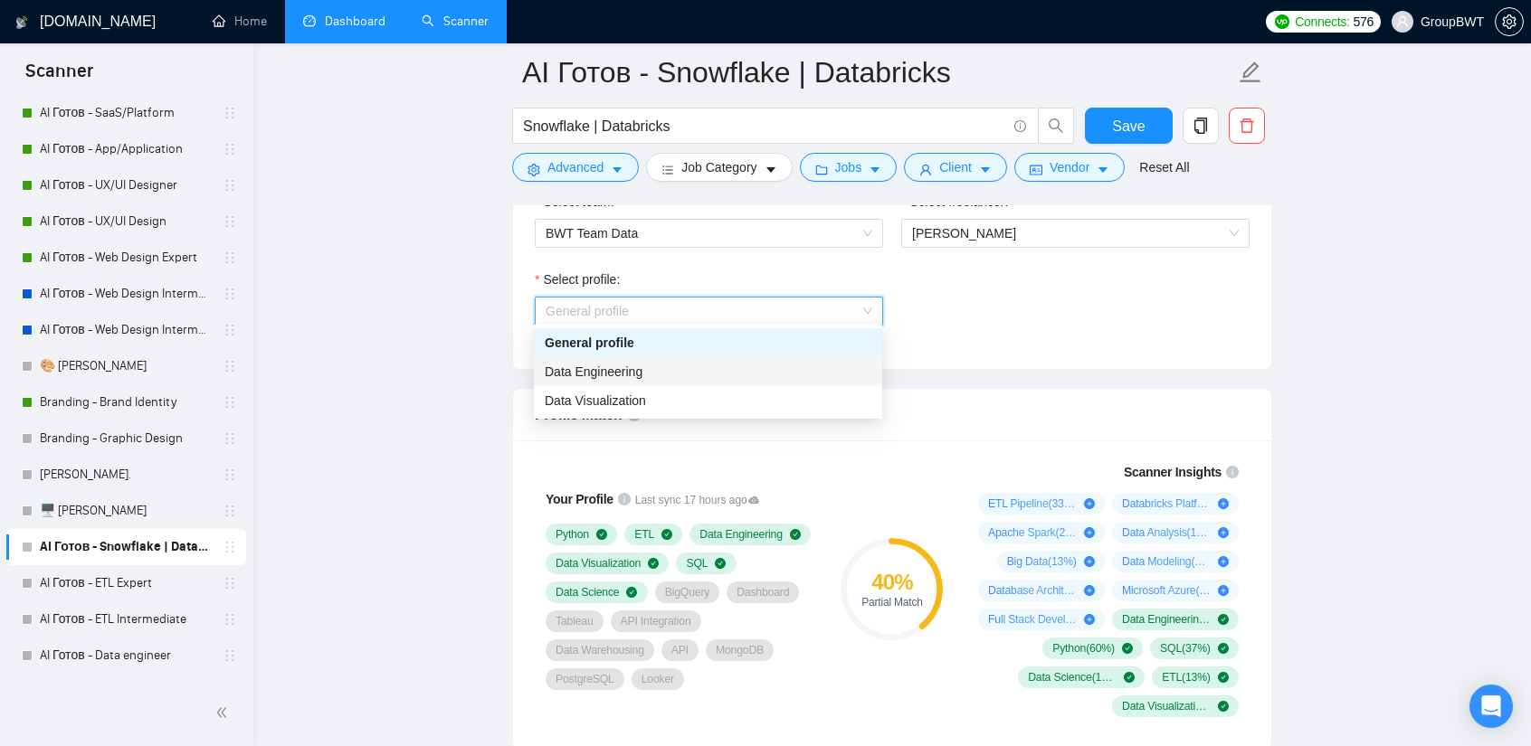
click at [625, 375] on span "Data Engineering" at bounding box center [594, 372] width 98 height 14
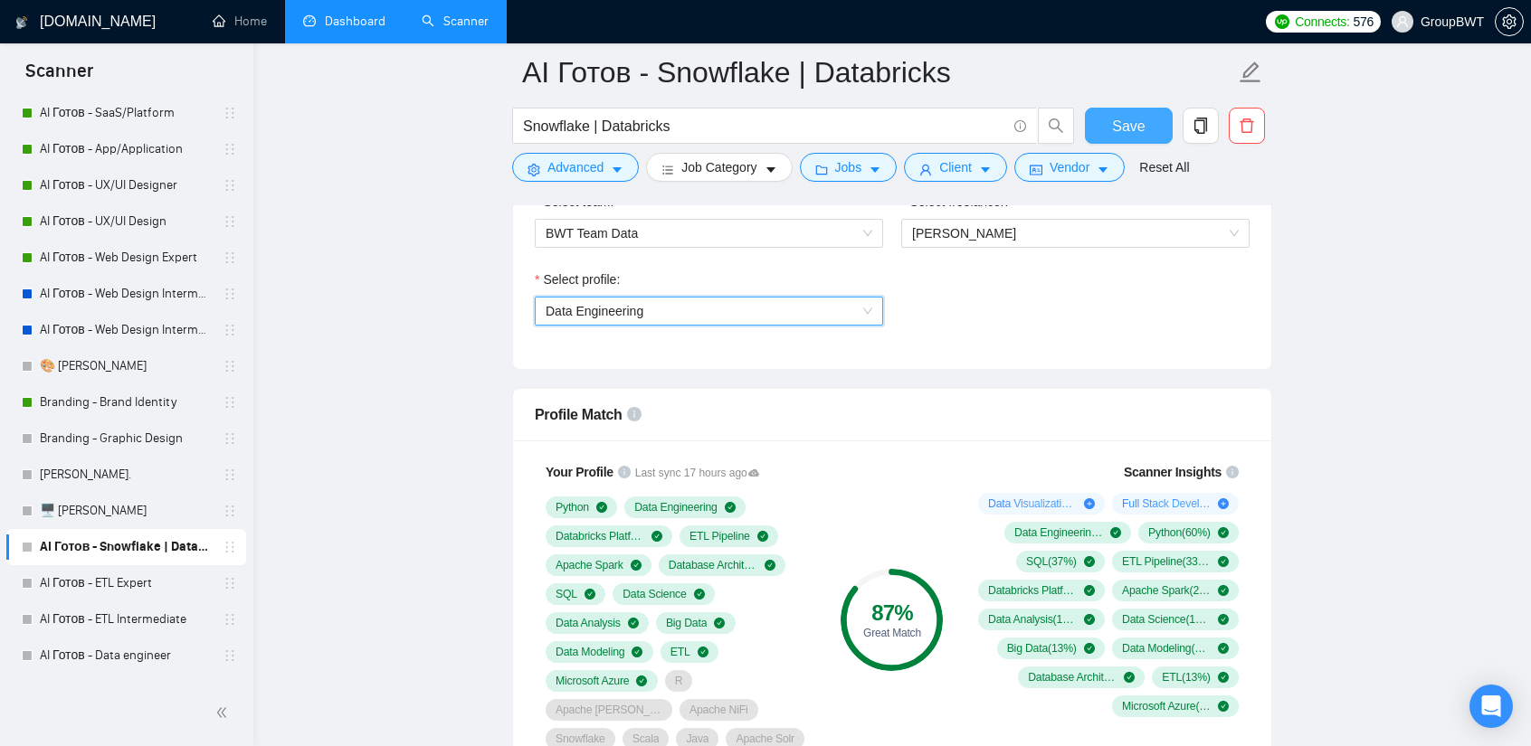
click at [1125, 120] on span "Save" at bounding box center [1128, 126] width 33 height 23
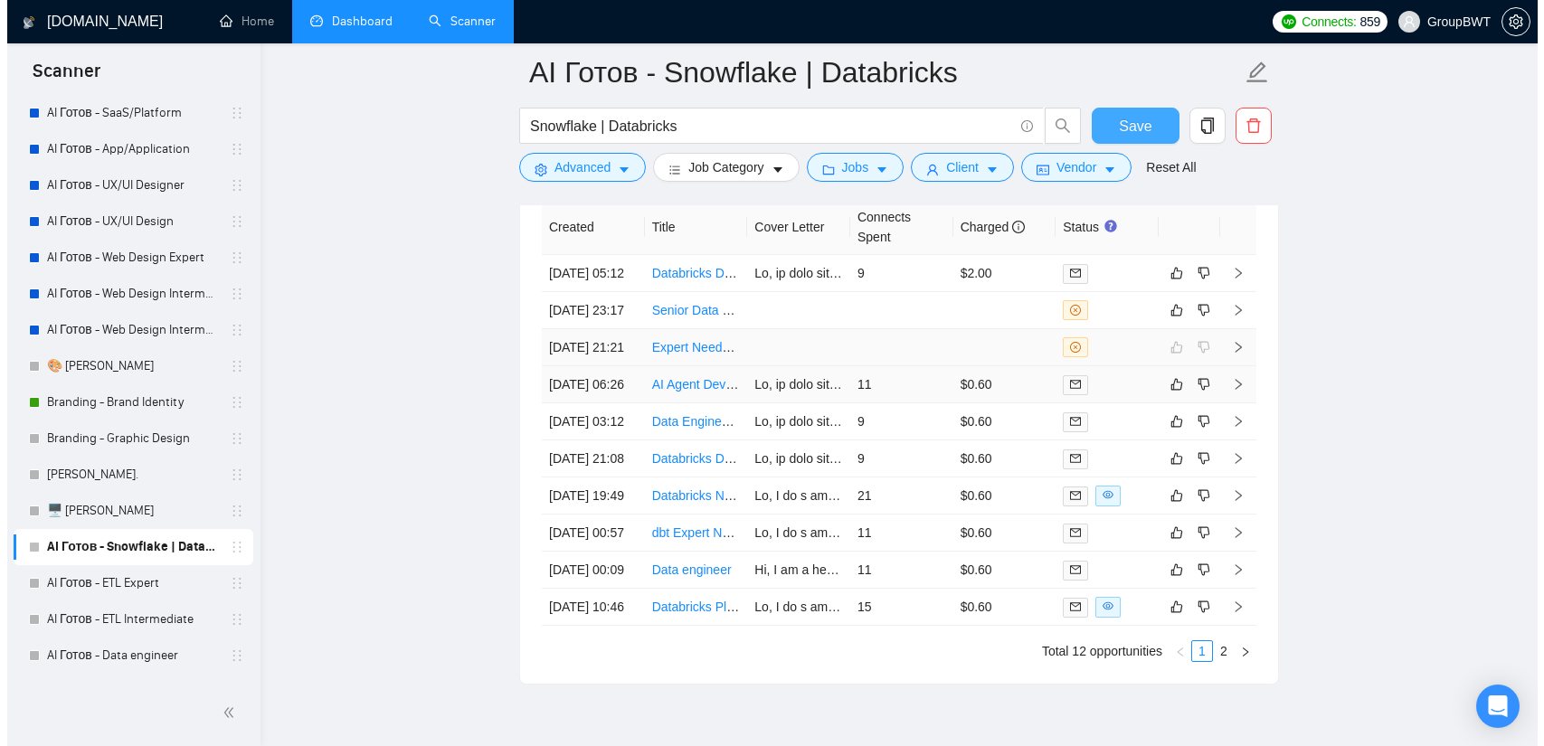
scroll to position [4564, 0]
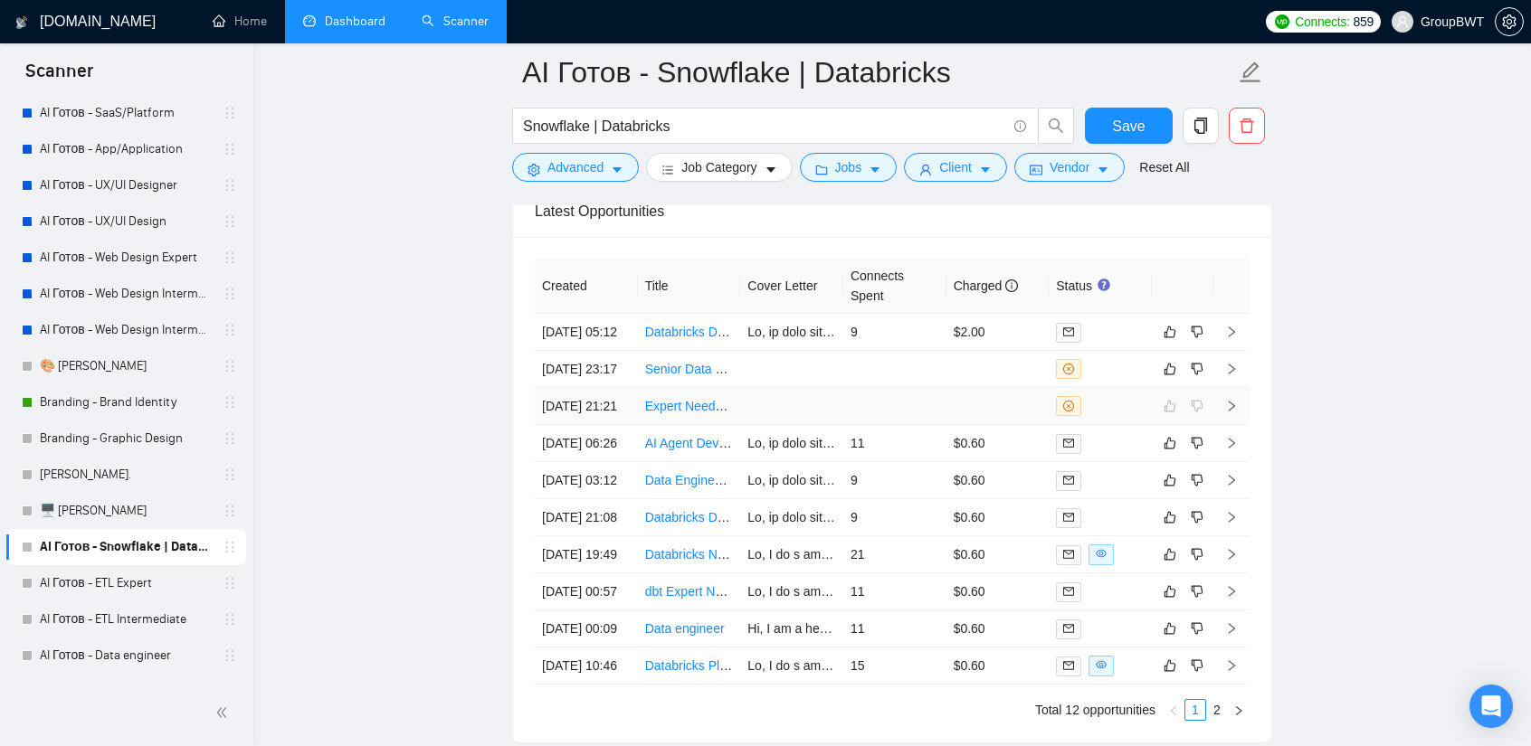
click at [920, 424] on td at bounding box center [894, 406] width 103 height 37
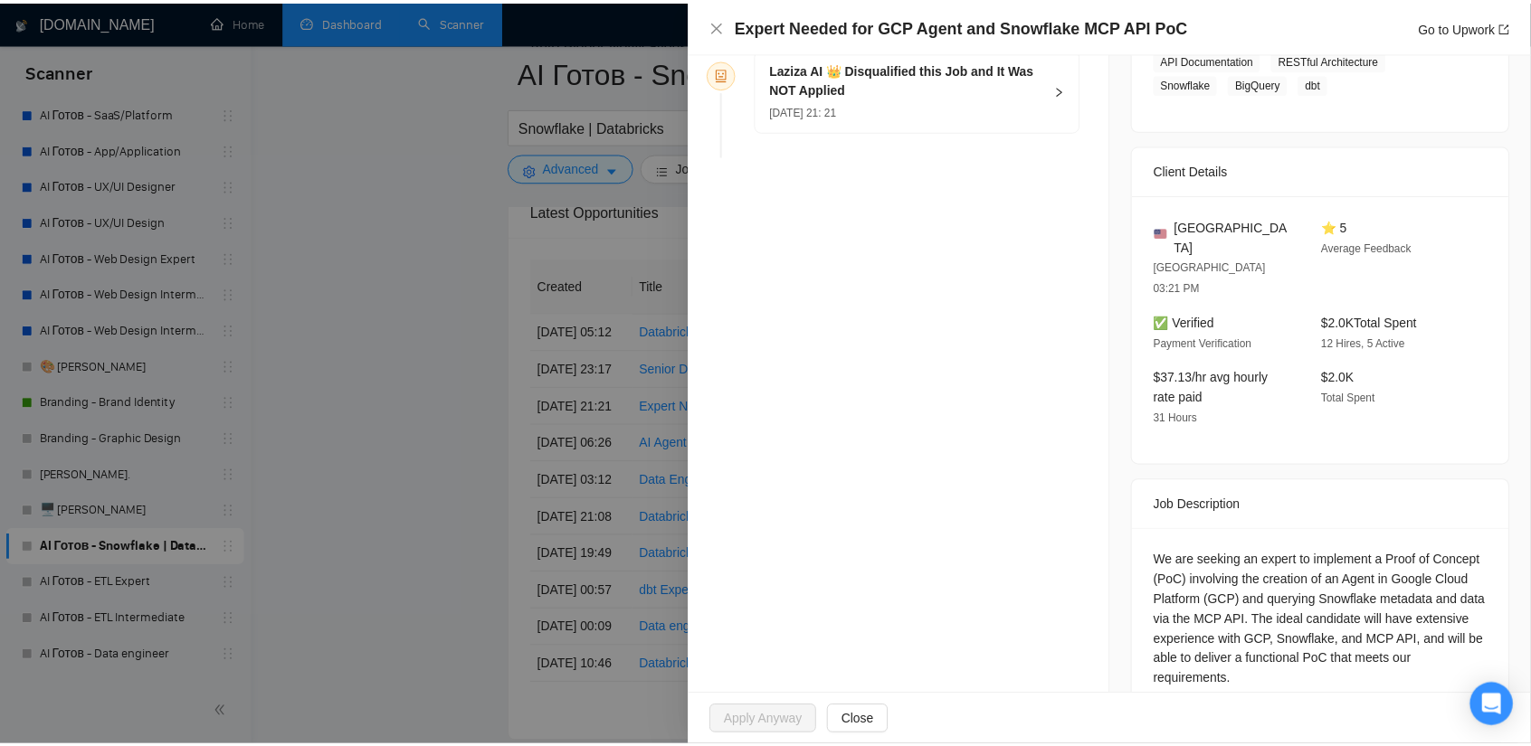
scroll to position [356, 0]
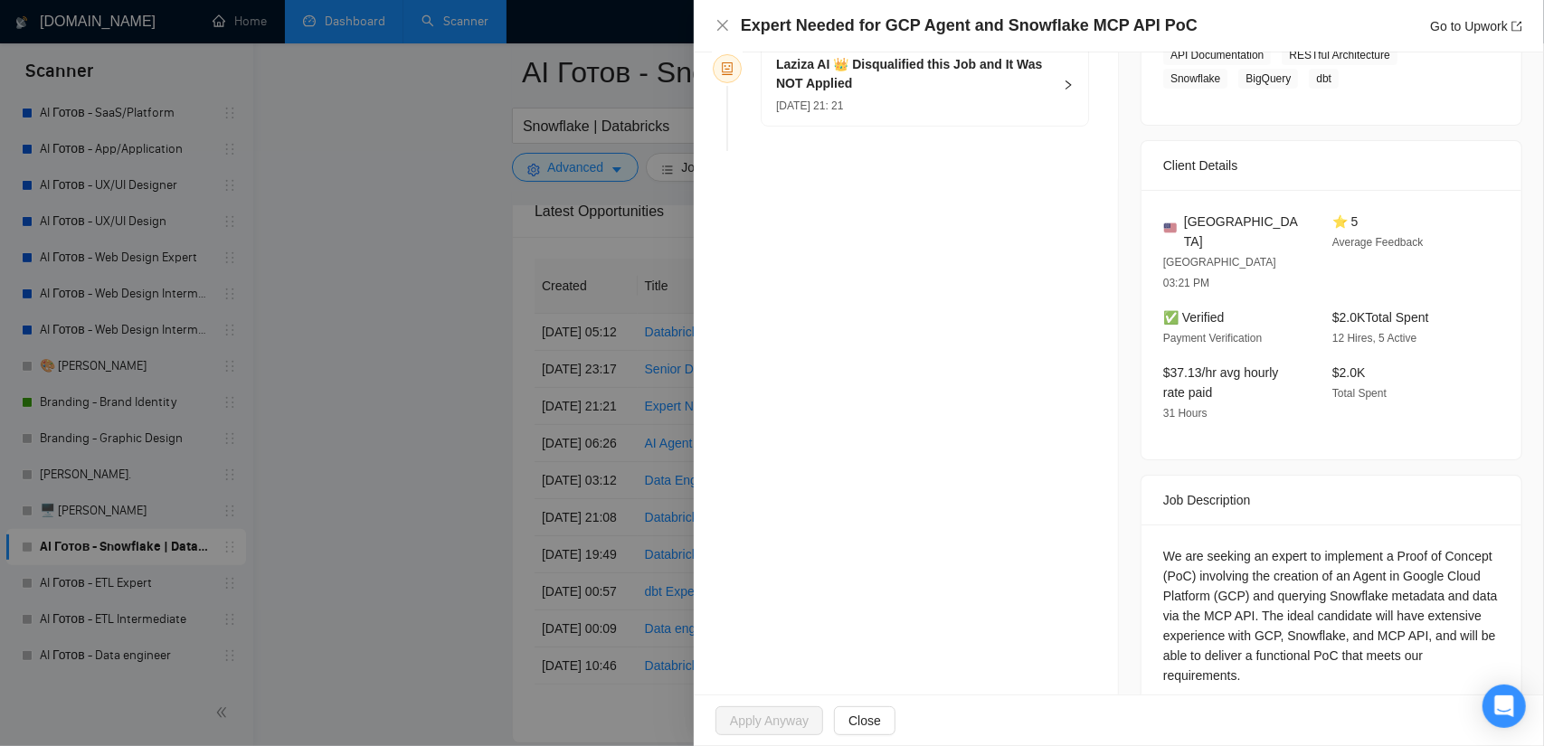
click at [378, 323] on div at bounding box center [772, 373] width 1544 height 746
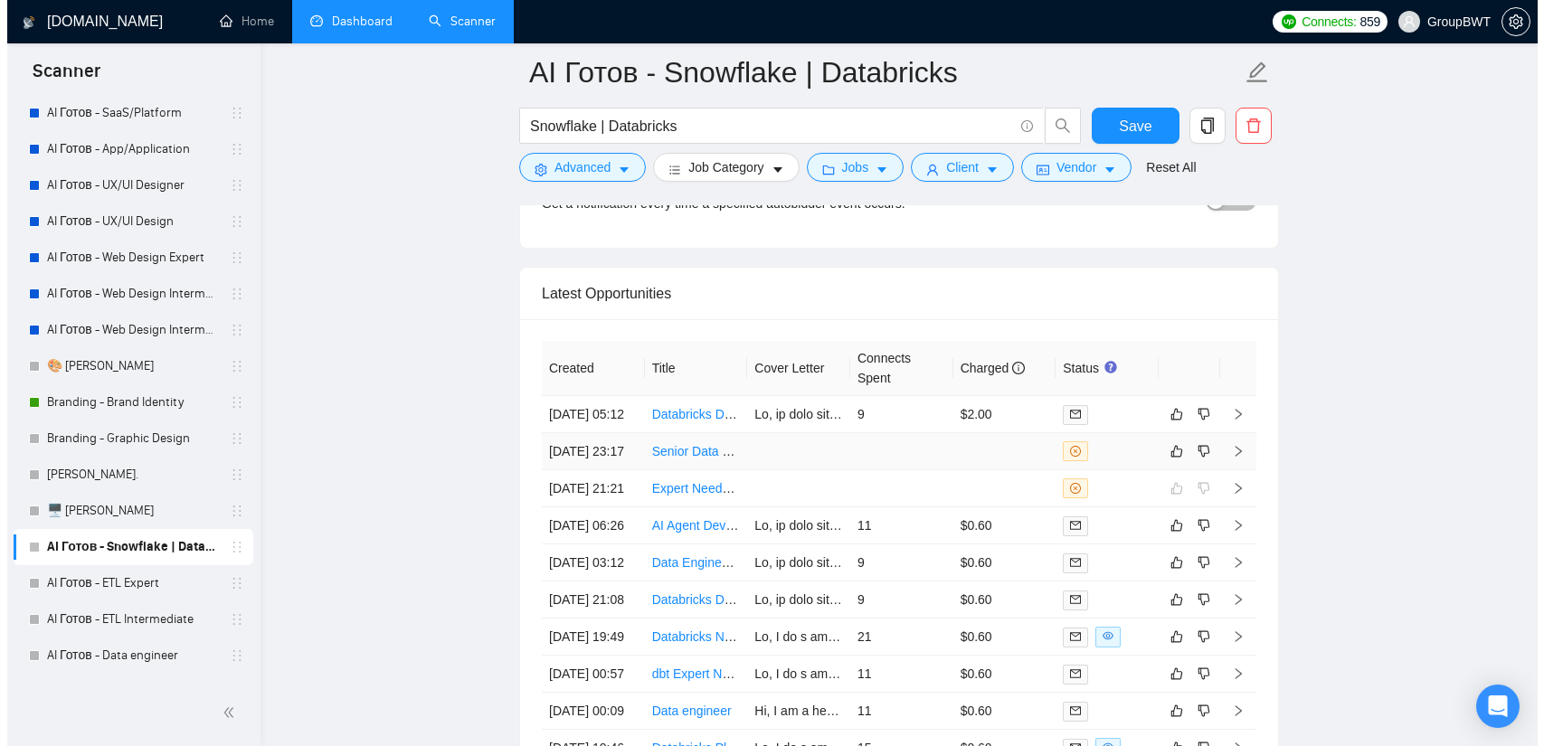
scroll to position [4474, 0]
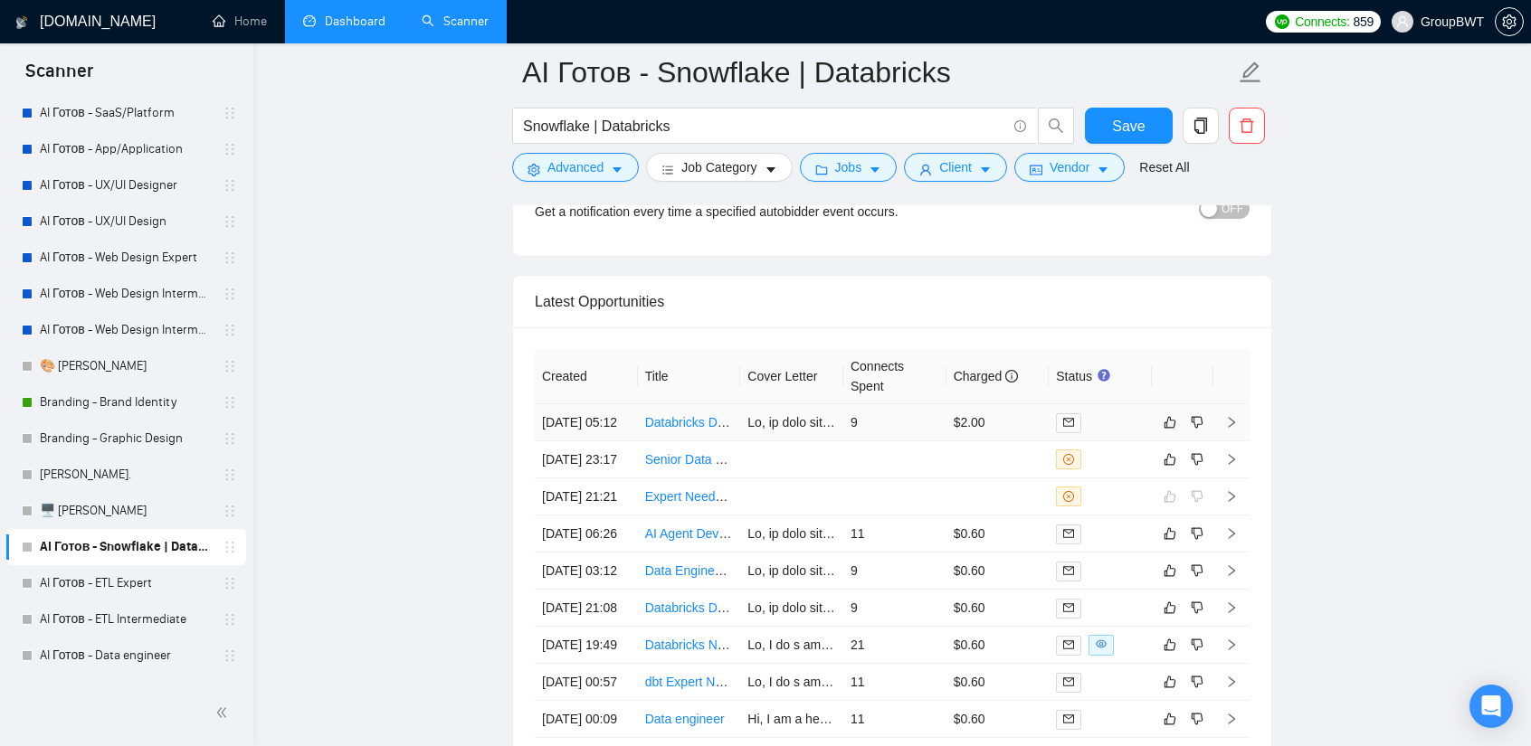
click at [898, 404] on td "9" at bounding box center [894, 422] width 103 height 37
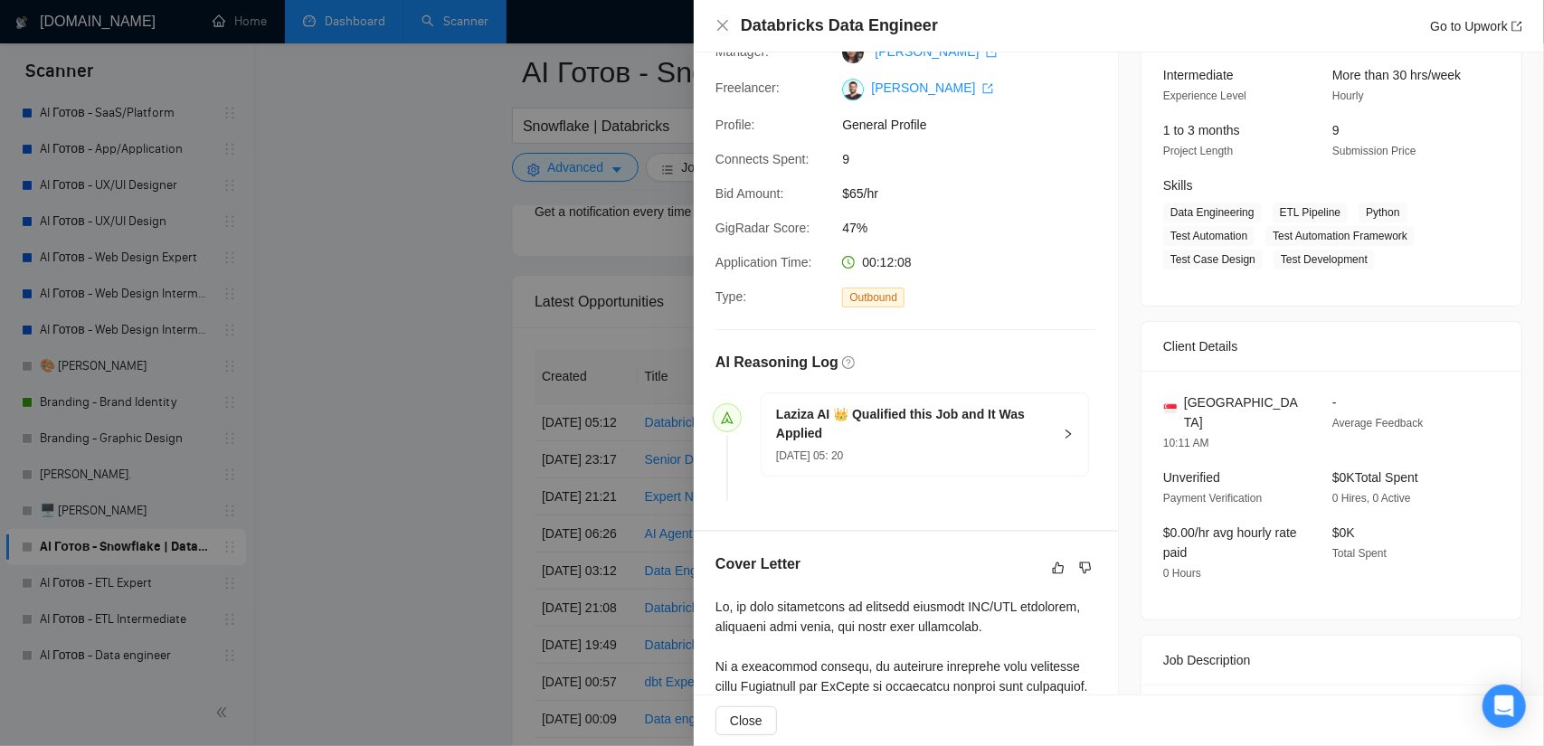
scroll to position [168, 0]
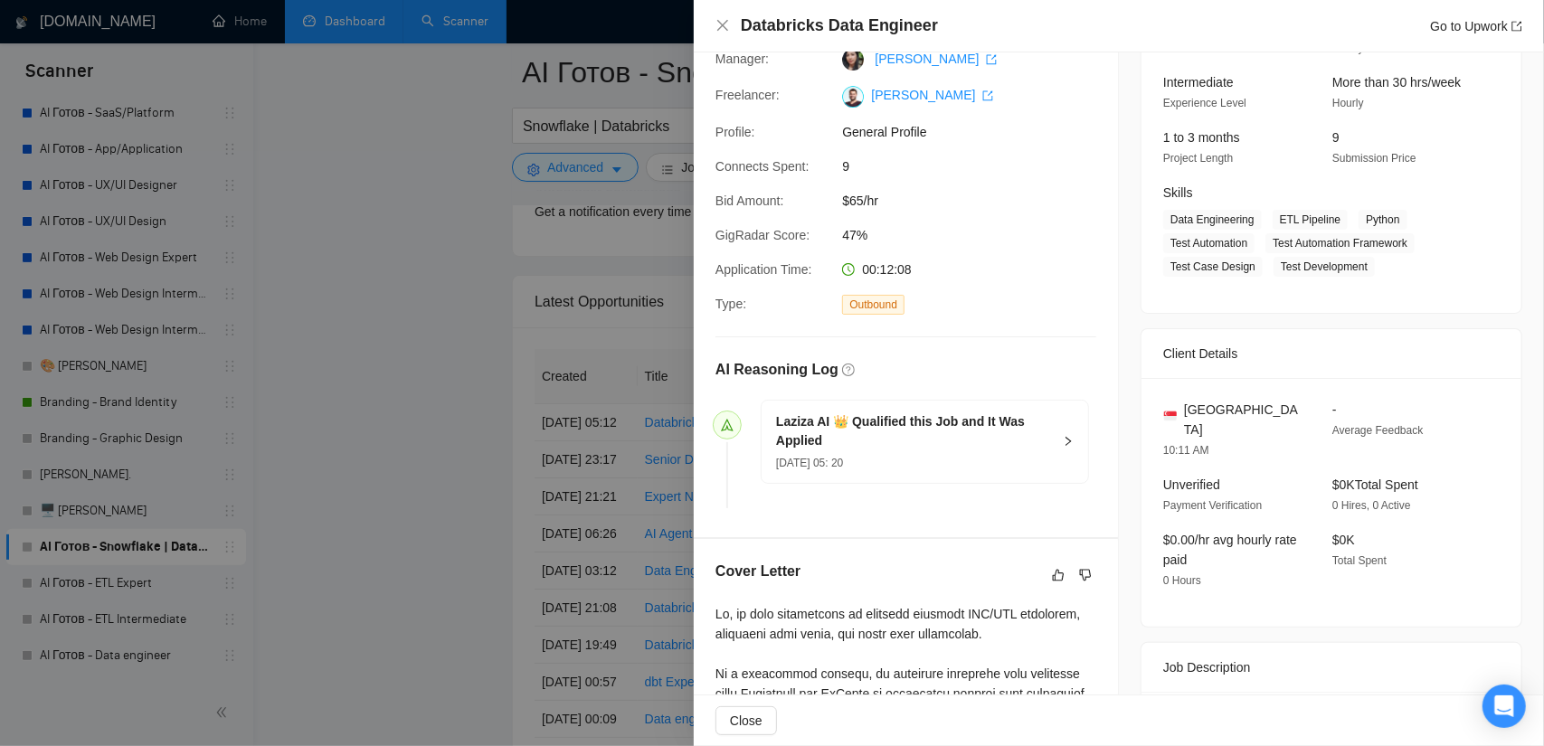
click at [397, 264] on div at bounding box center [772, 373] width 1544 height 746
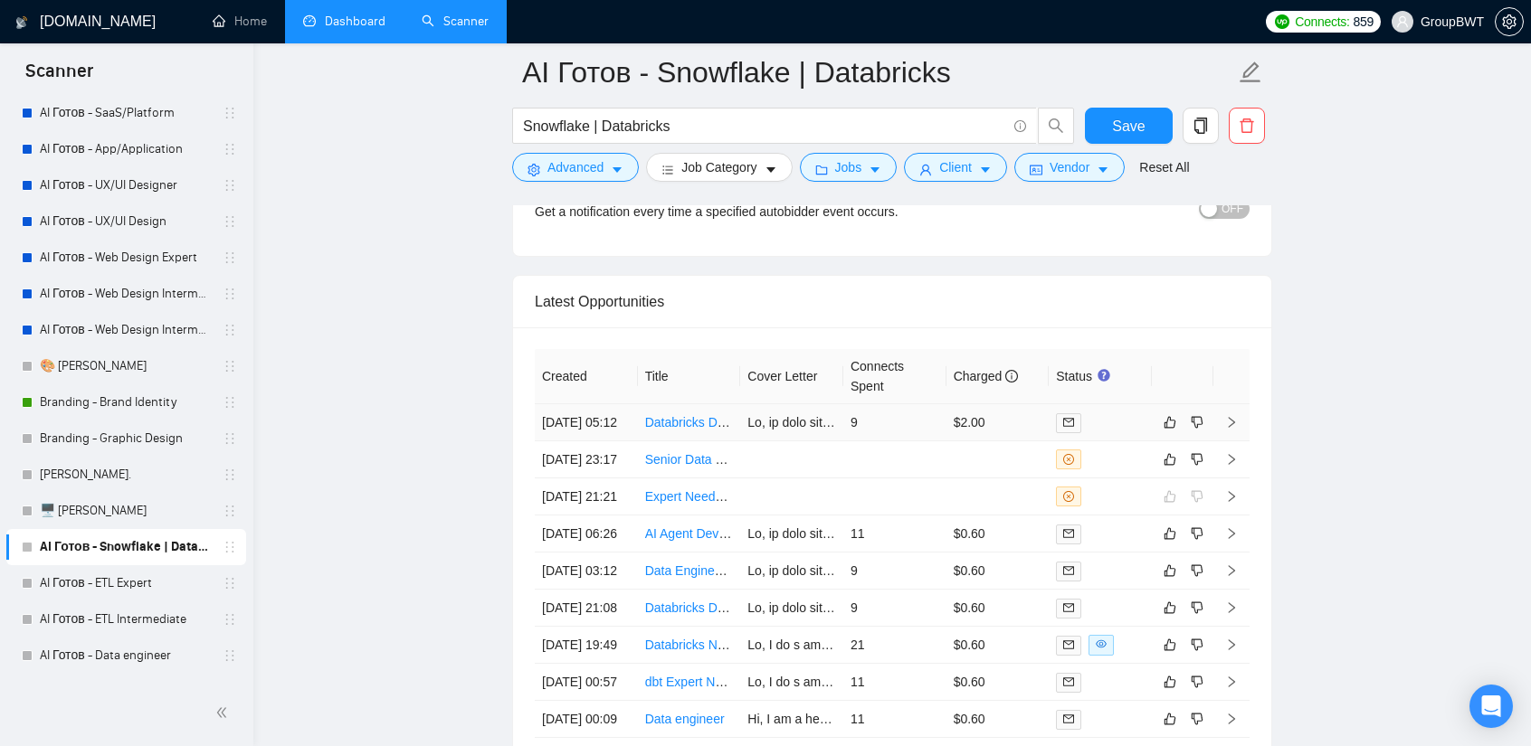
click at [912, 404] on td "9" at bounding box center [894, 422] width 103 height 37
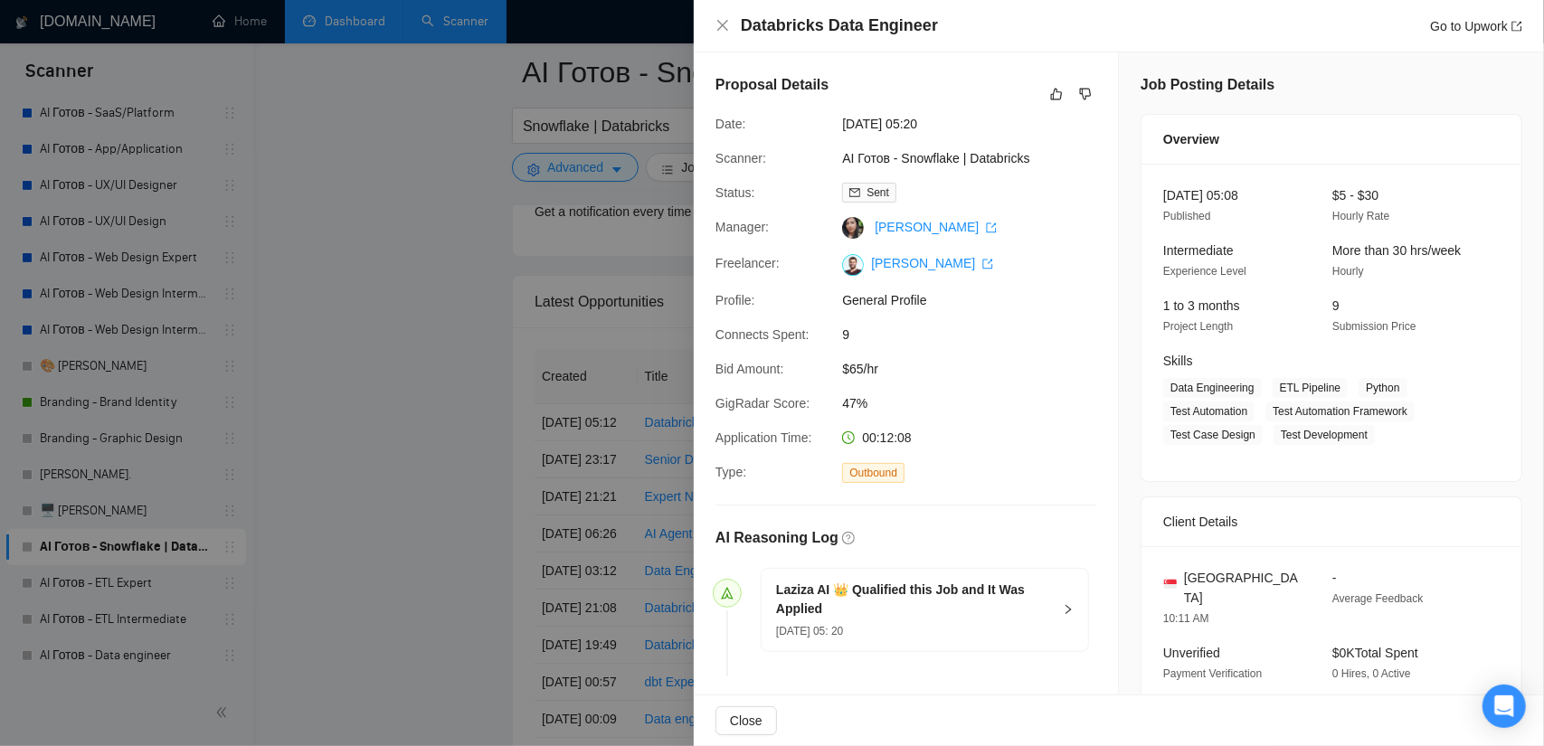
click at [382, 145] on div at bounding box center [772, 373] width 1544 height 746
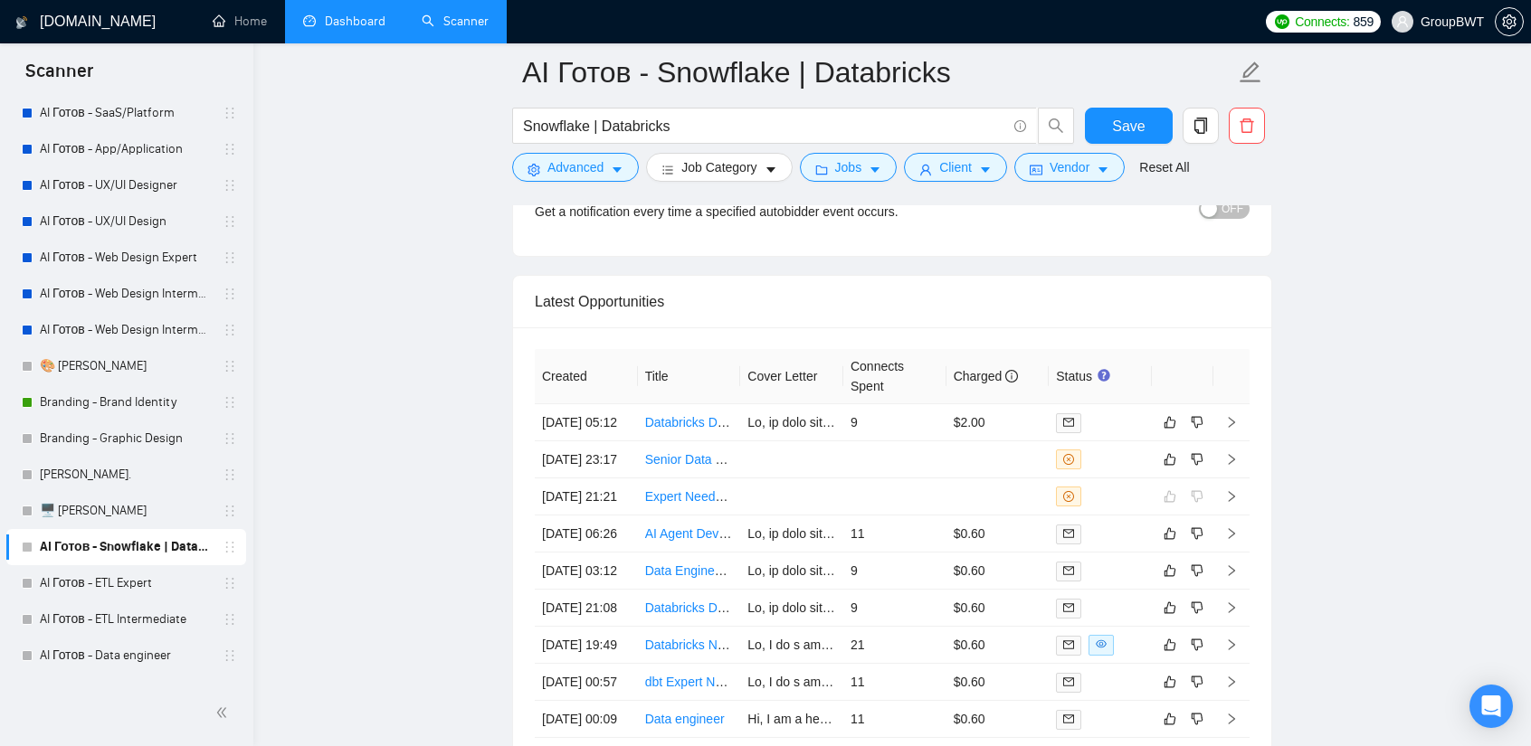
drag, startPoint x: 66, startPoint y: 587, endPoint x: 333, endPoint y: 573, distance: 267.3
click at [66, 587] on link "AI Готов - ETL Expert" at bounding box center [126, 583] width 172 height 36
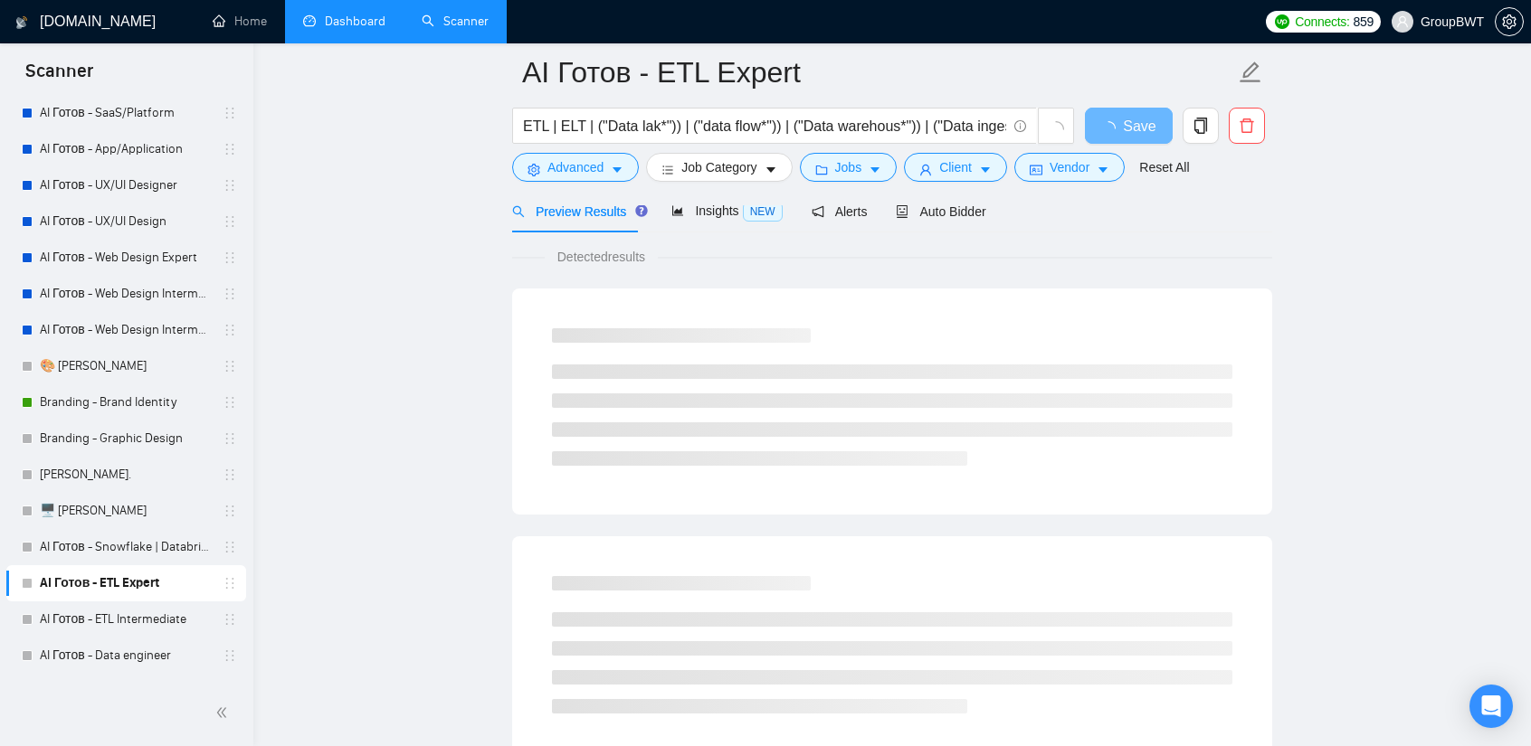
scroll to position [90, 0]
click at [939, 222] on div "Auto Bidder" at bounding box center [941, 210] width 90 height 43
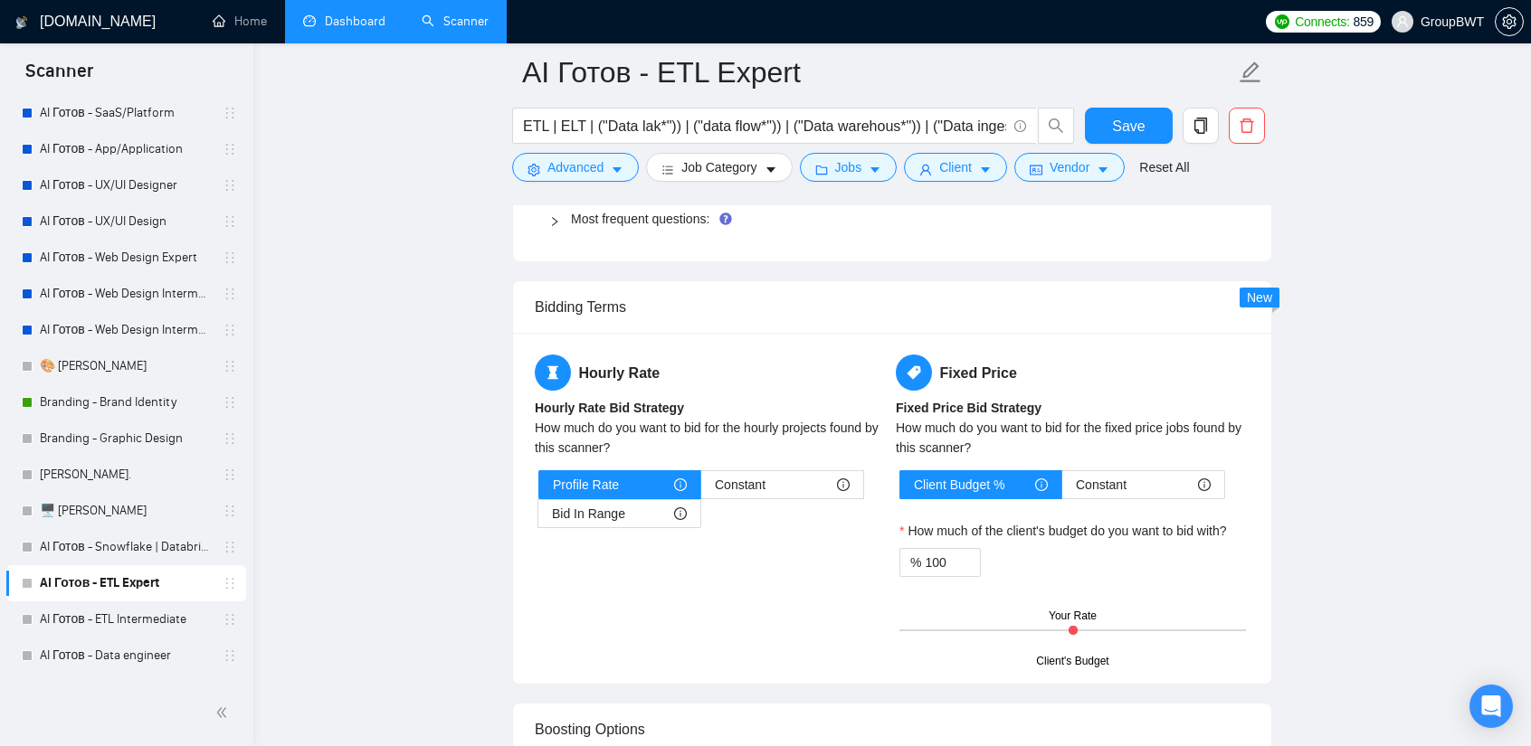
scroll to position [2805, 0]
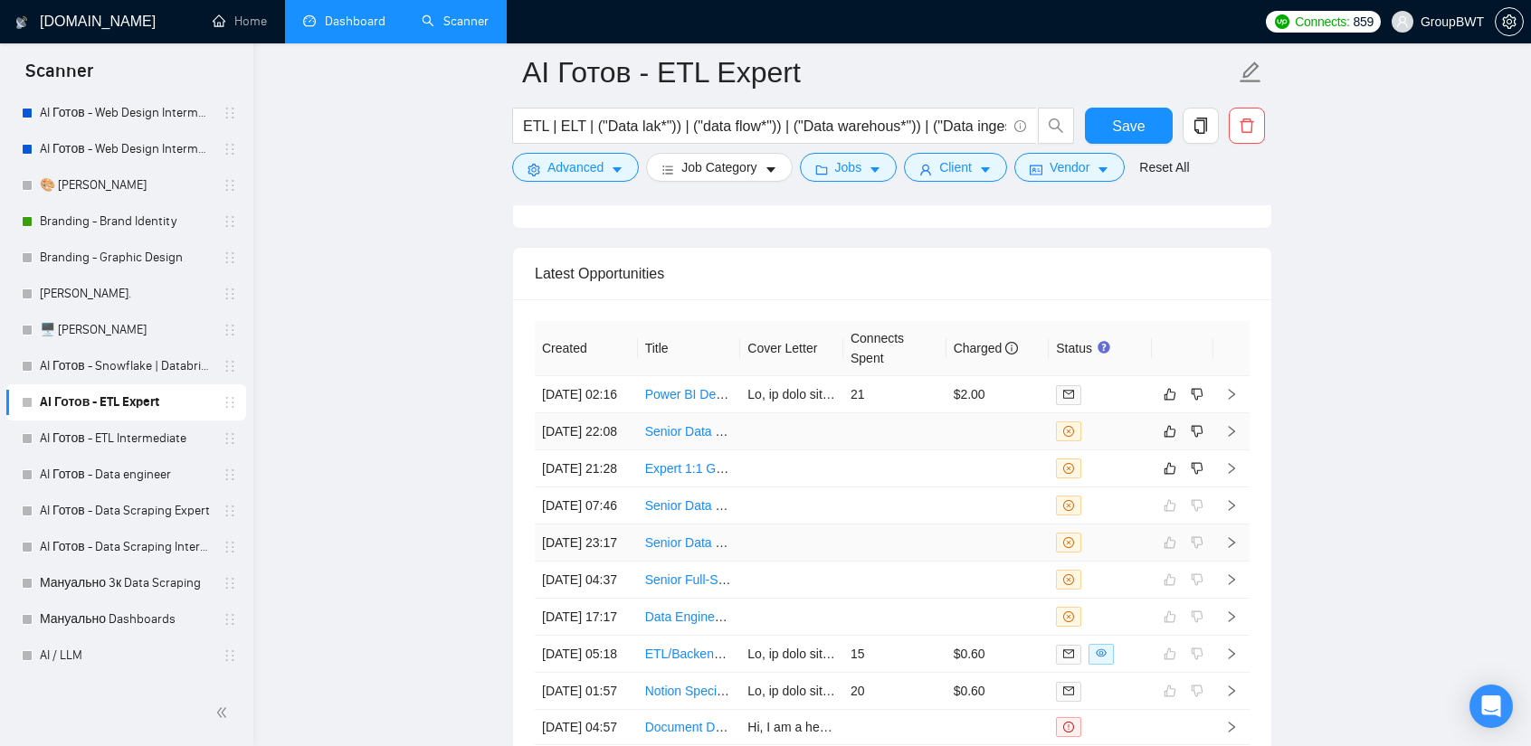
scroll to position [4614, 0]
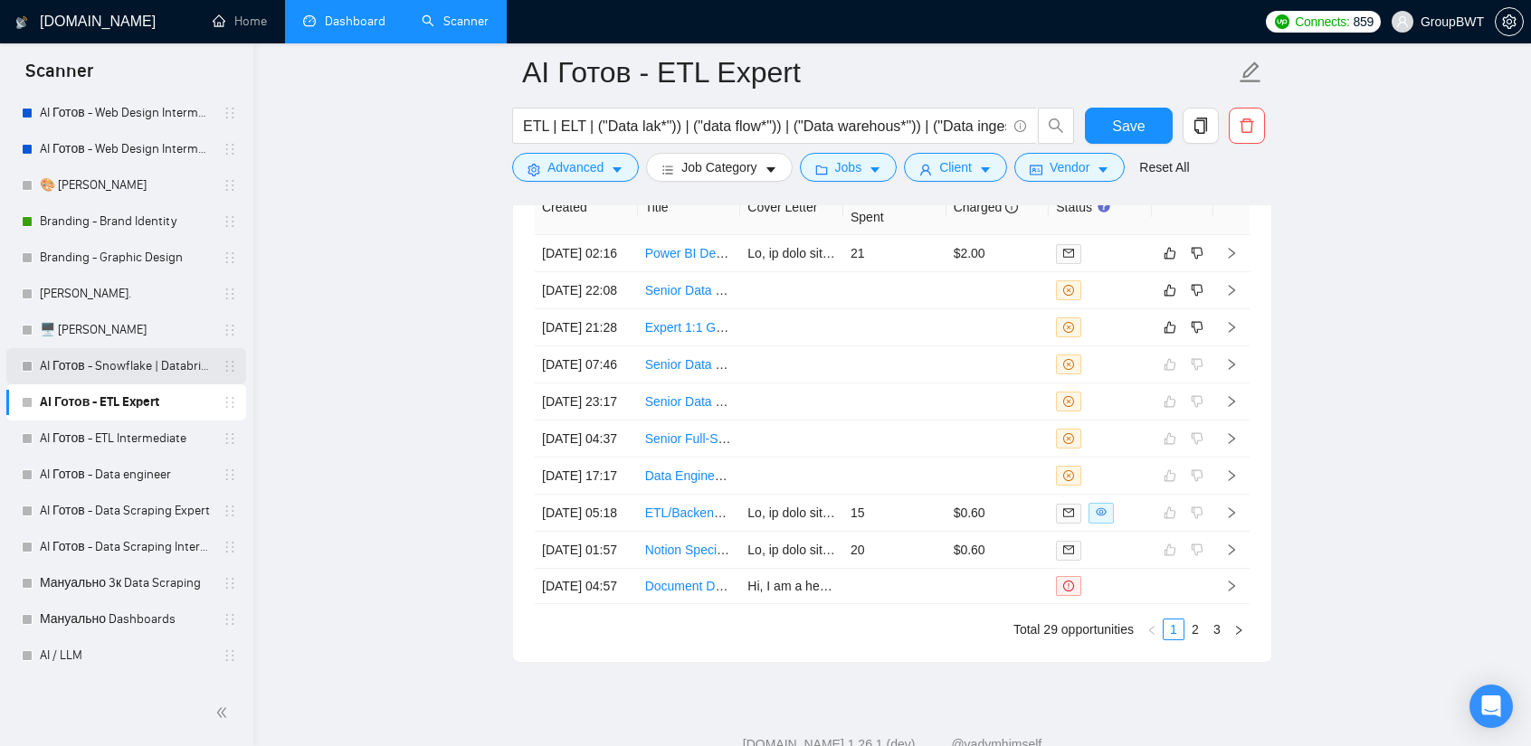
click at [147, 374] on link "AI Готов - Snowflake | Databricks" at bounding box center [126, 366] width 172 height 36
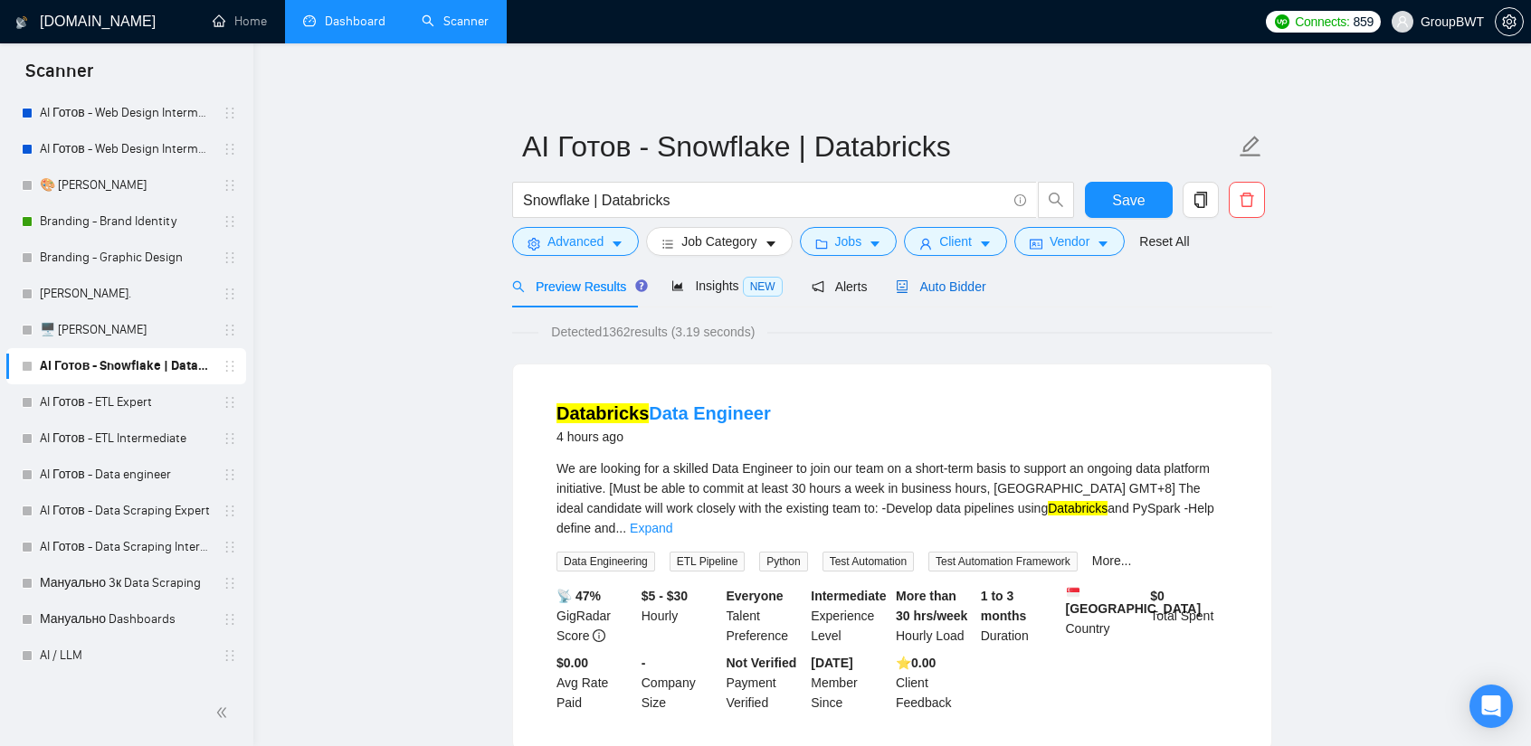
click at [957, 290] on span "Auto Bidder" at bounding box center [941, 287] width 90 height 14
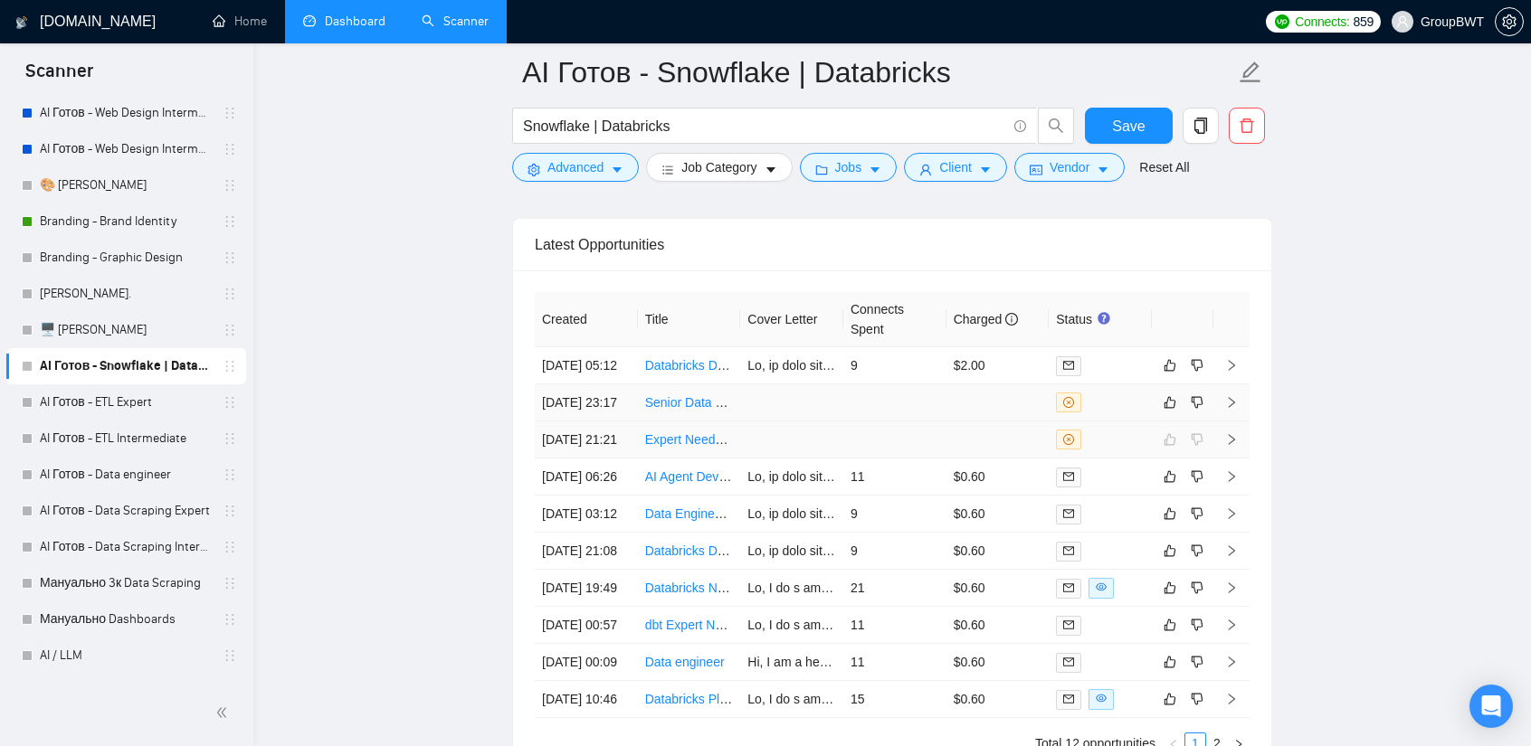
scroll to position [4524, 0]
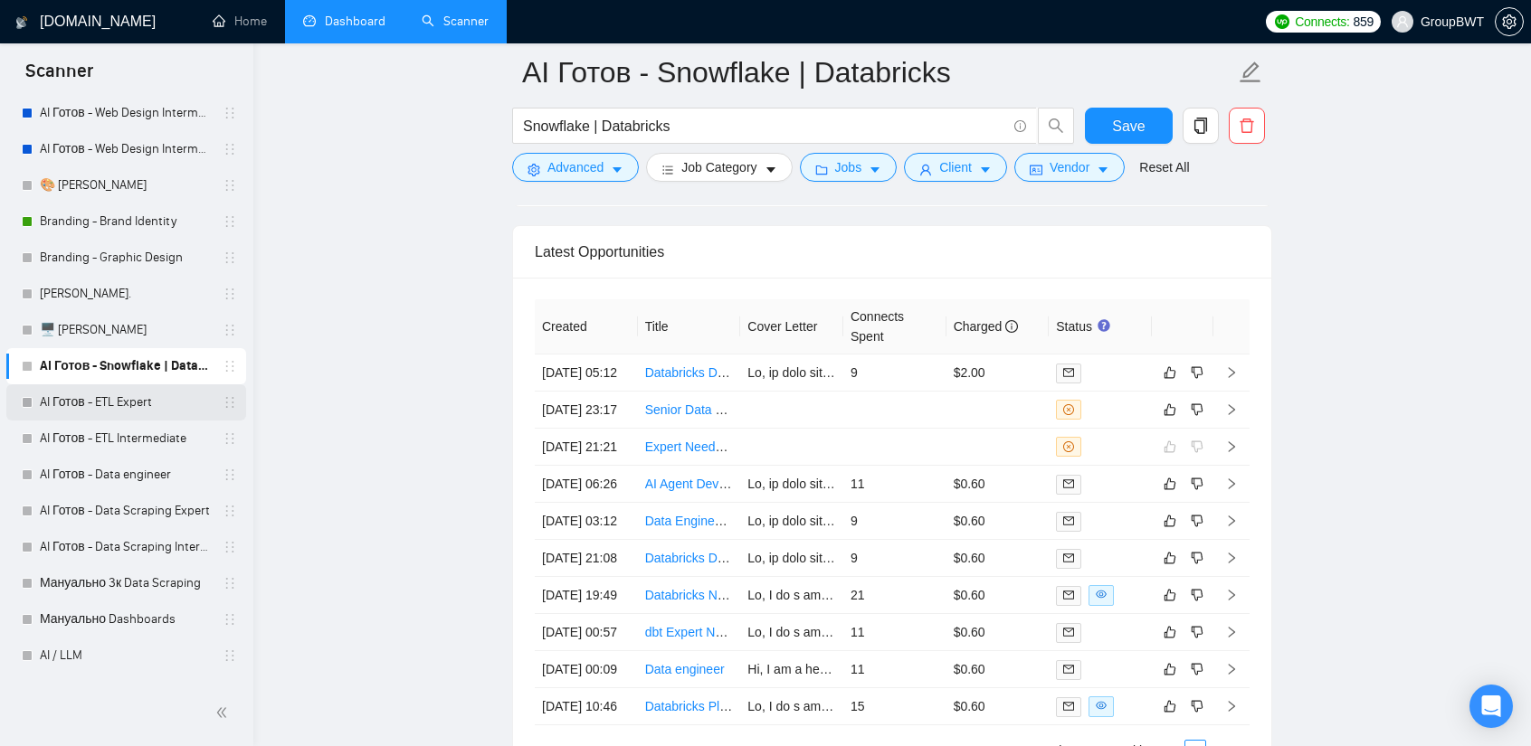
click at [125, 401] on link "AI Готов - ETL Expert" at bounding box center [126, 403] width 172 height 36
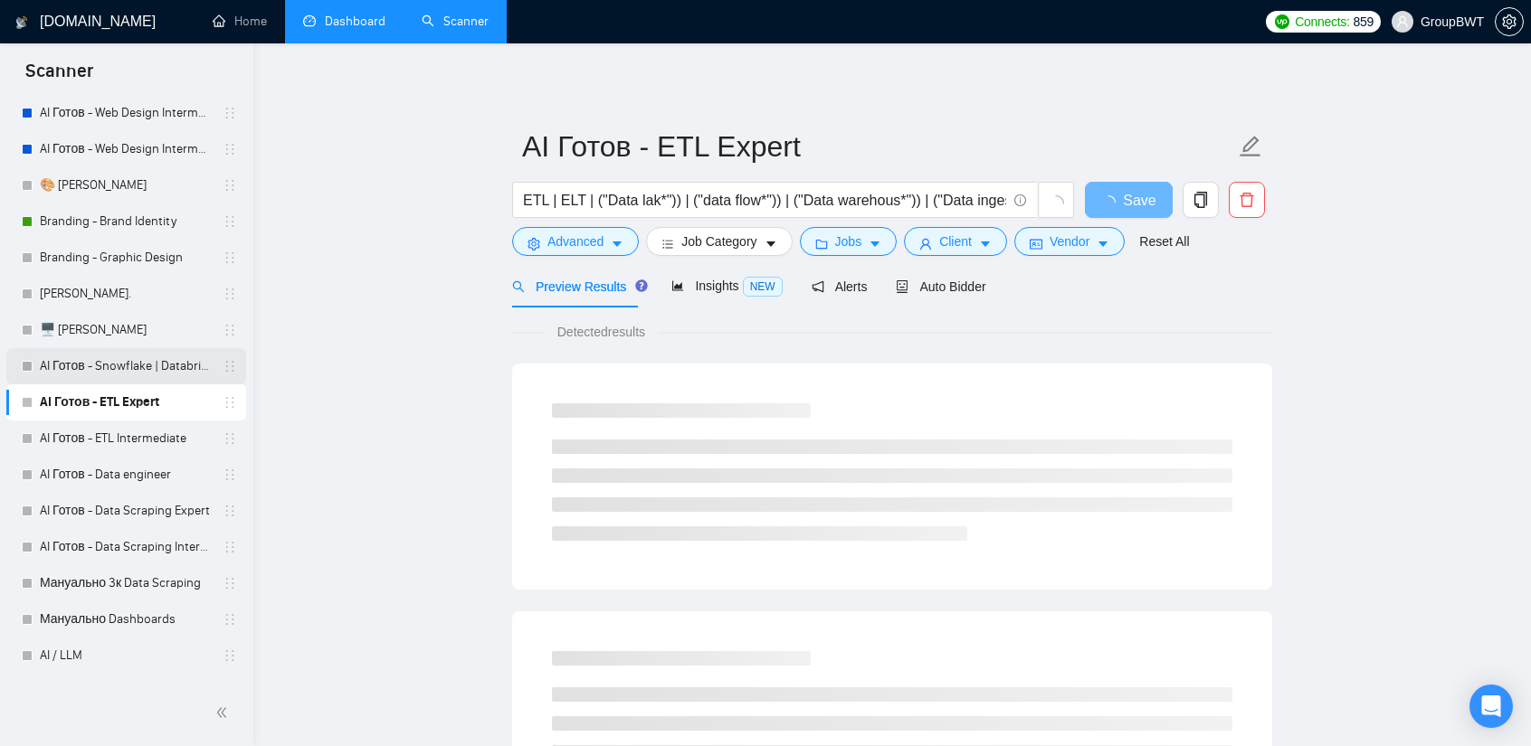
click at [118, 366] on link "AI Готов - Snowflake | Databricks" at bounding box center [126, 366] width 172 height 36
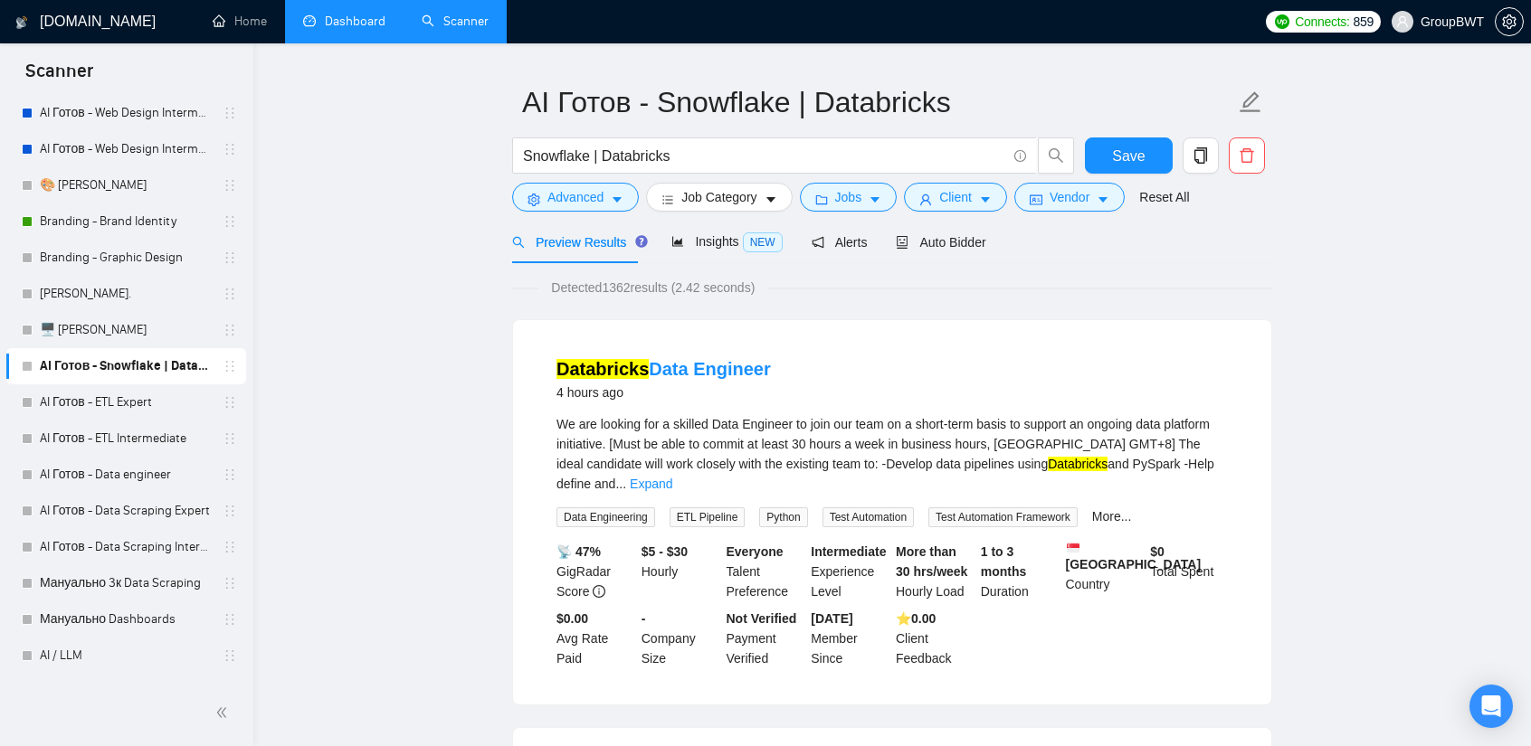
scroll to position [181, 0]
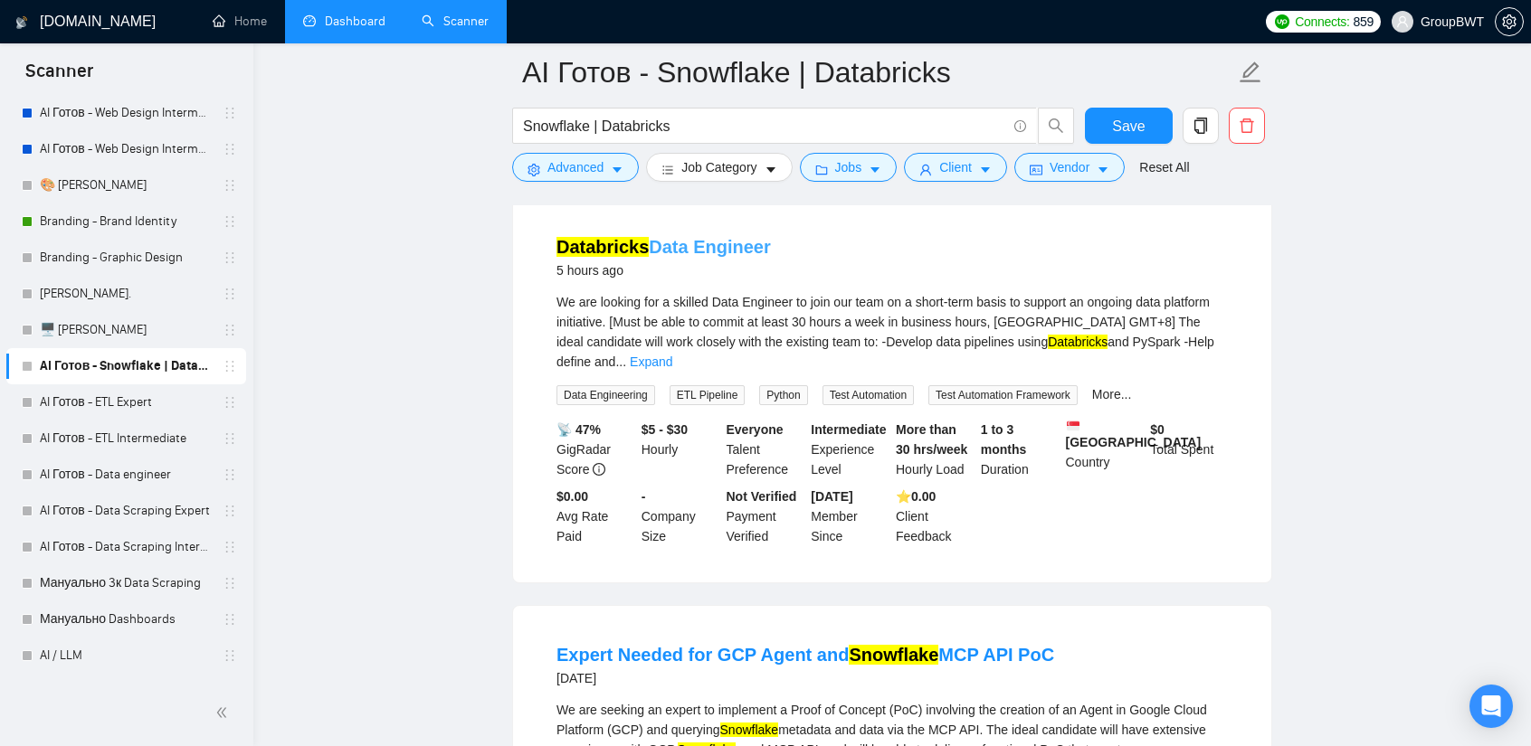
click at [670, 250] on link "Databricks Data Engineer" at bounding box center [663, 247] width 214 height 20
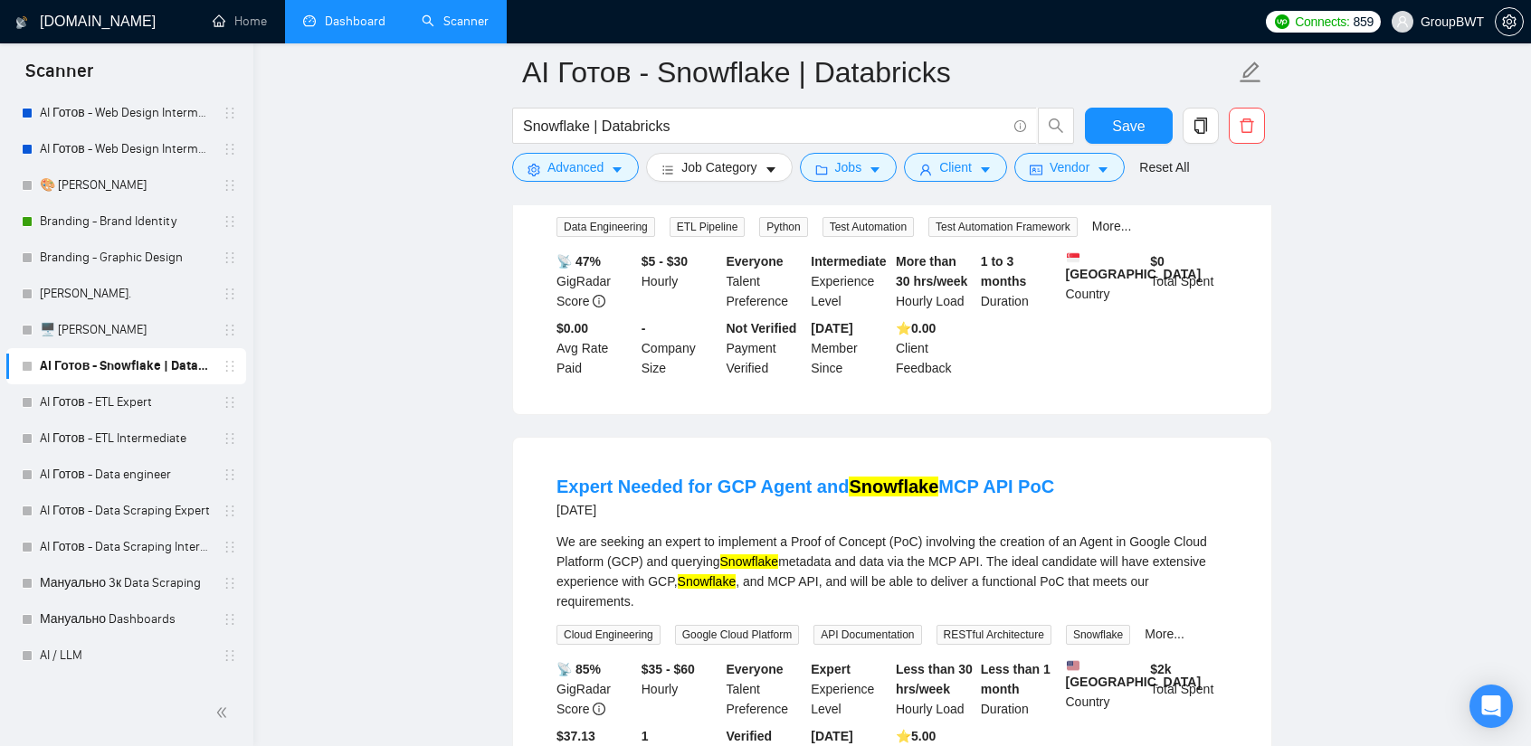
scroll to position [362, 0]
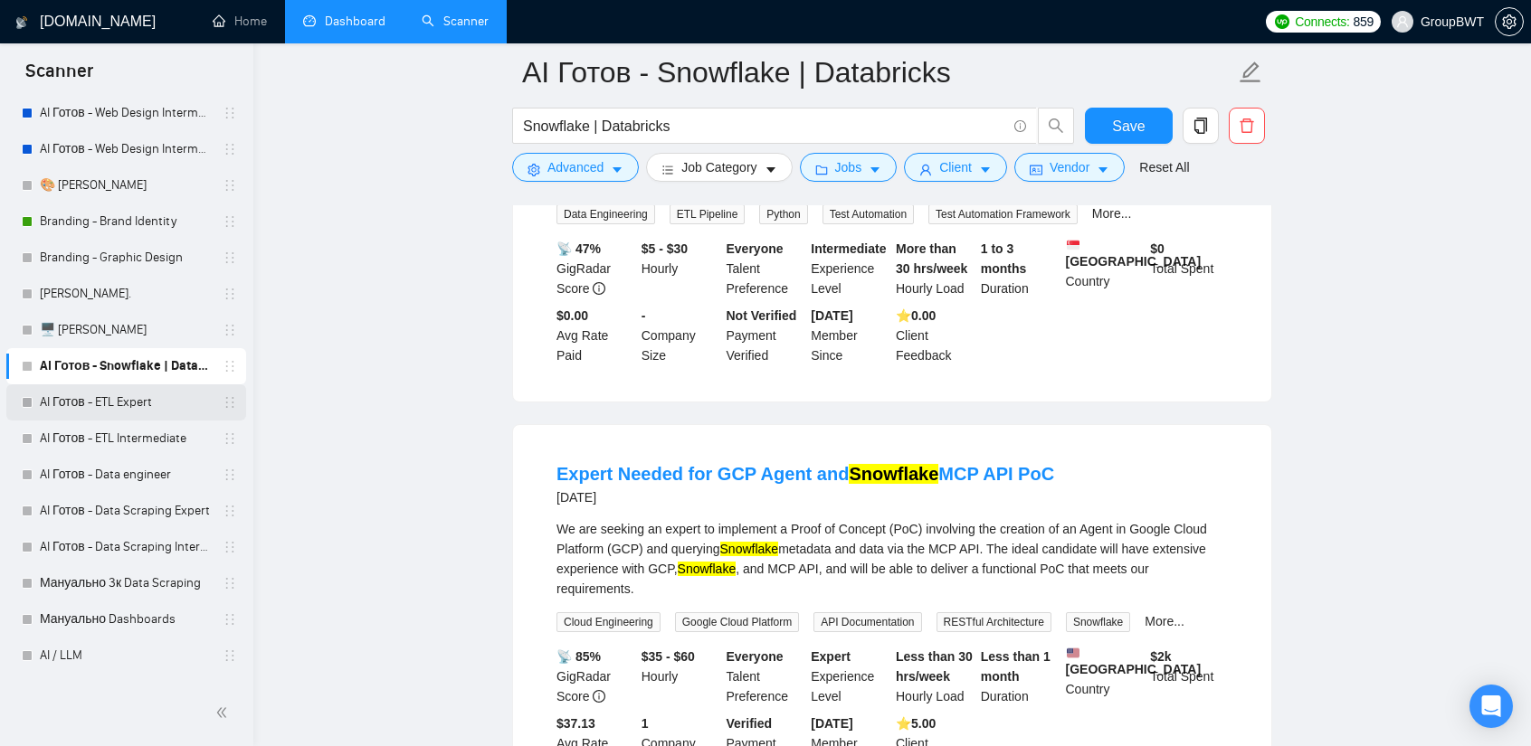
click at [130, 414] on link "AI Готов - ETL Expert" at bounding box center [126, 403] width 172 height 36
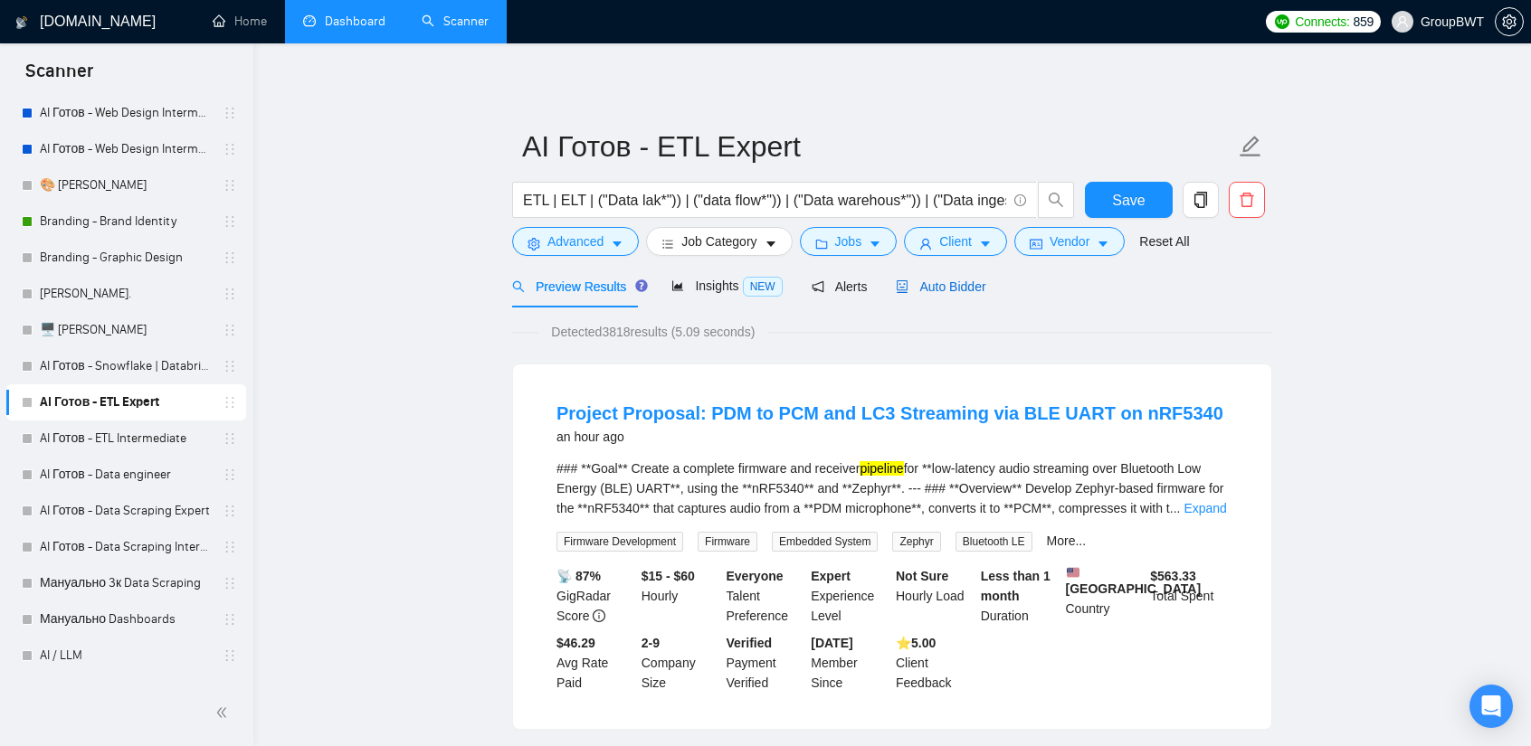
click at [908, 280] on span "Auto Bidder" at bounding box center [941, 287] width 90 height 14
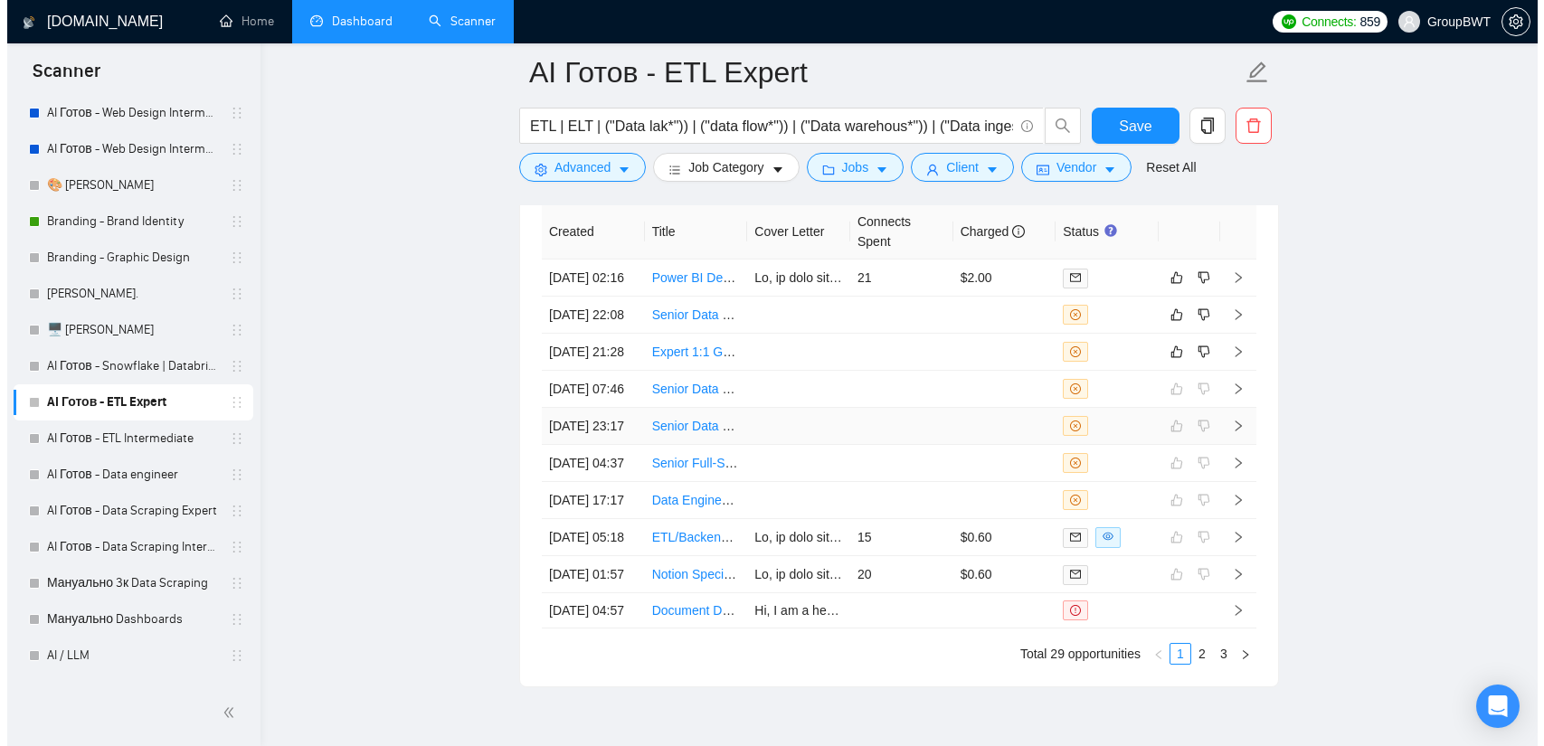
scroll to position [4522, 0]
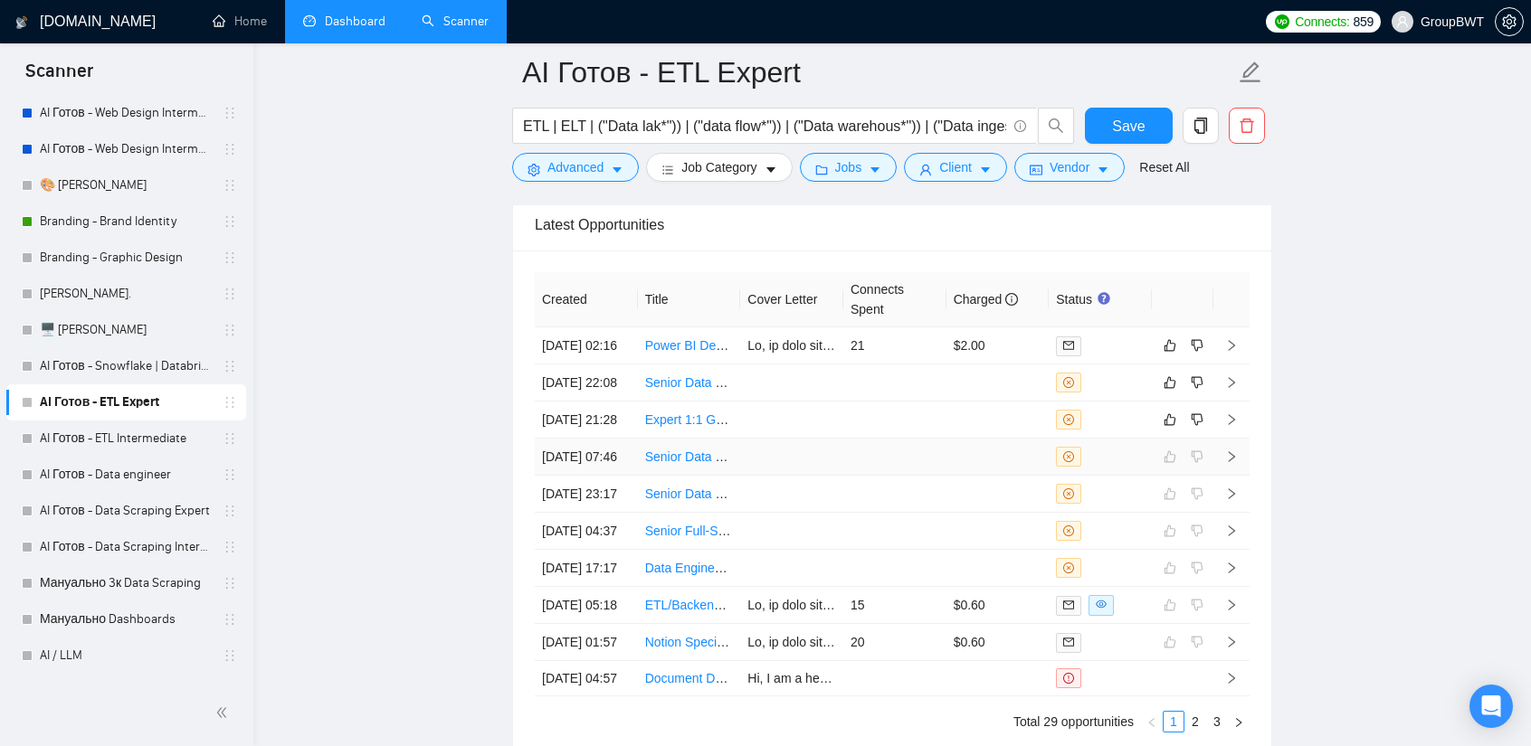
click at [744, 475] on td at bounding box center [791, 457] width 103 height 37
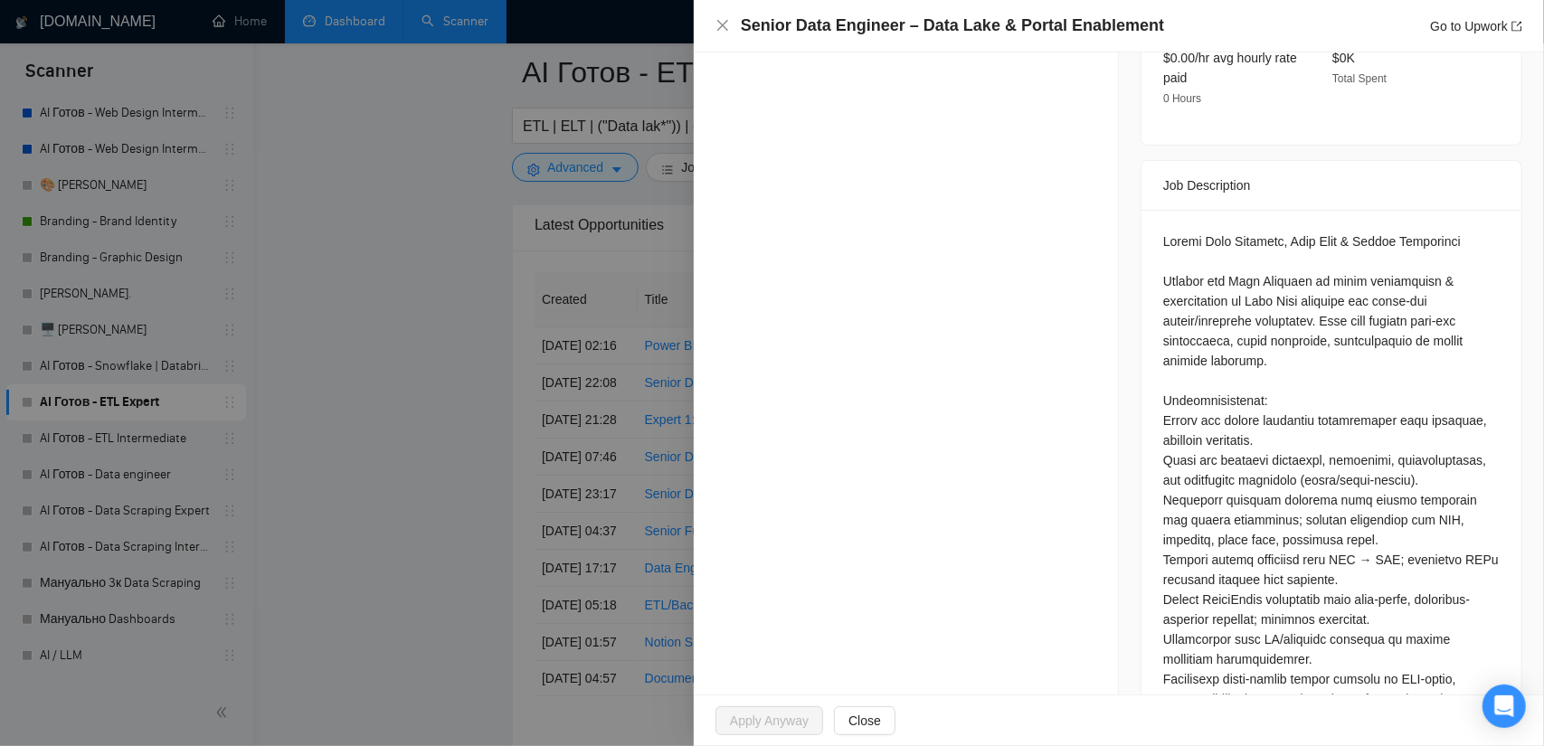
scroll to position [633, 0]
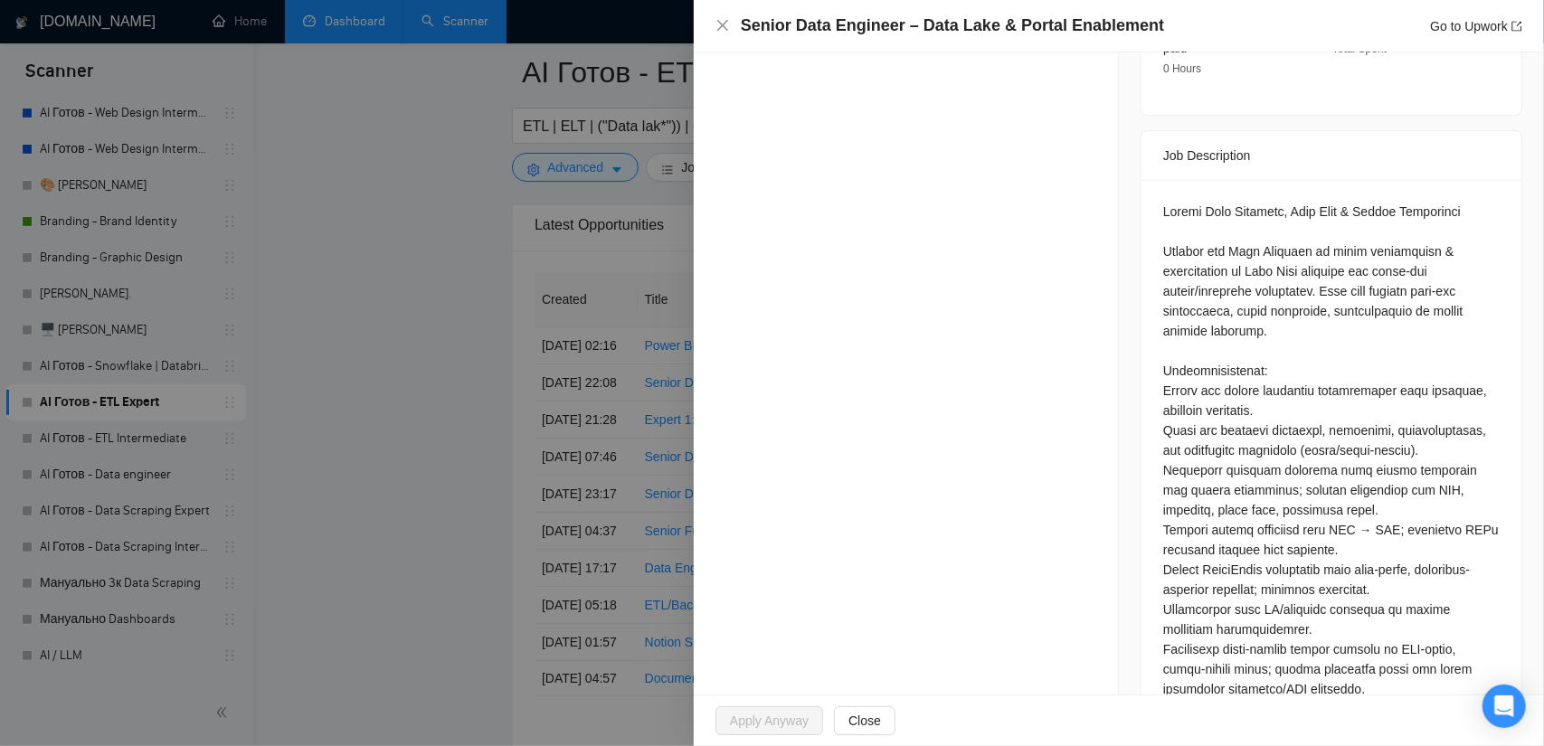
click at [298, 363] on div at bounding box center [772, 373] width 1544 height 746
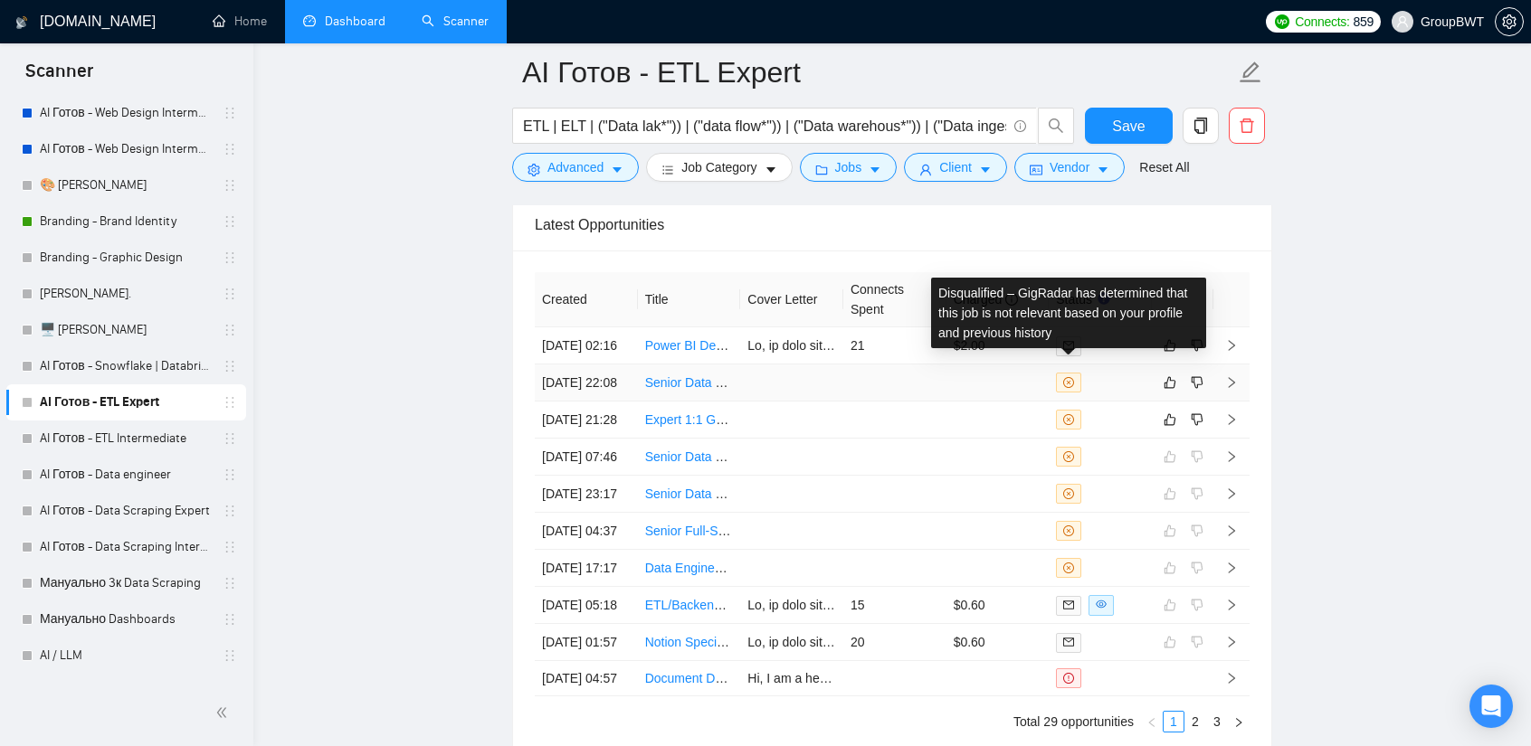
click at [1070, 377] on icon "close-circle" at bounding box center [1068, 382] width 11 height 11
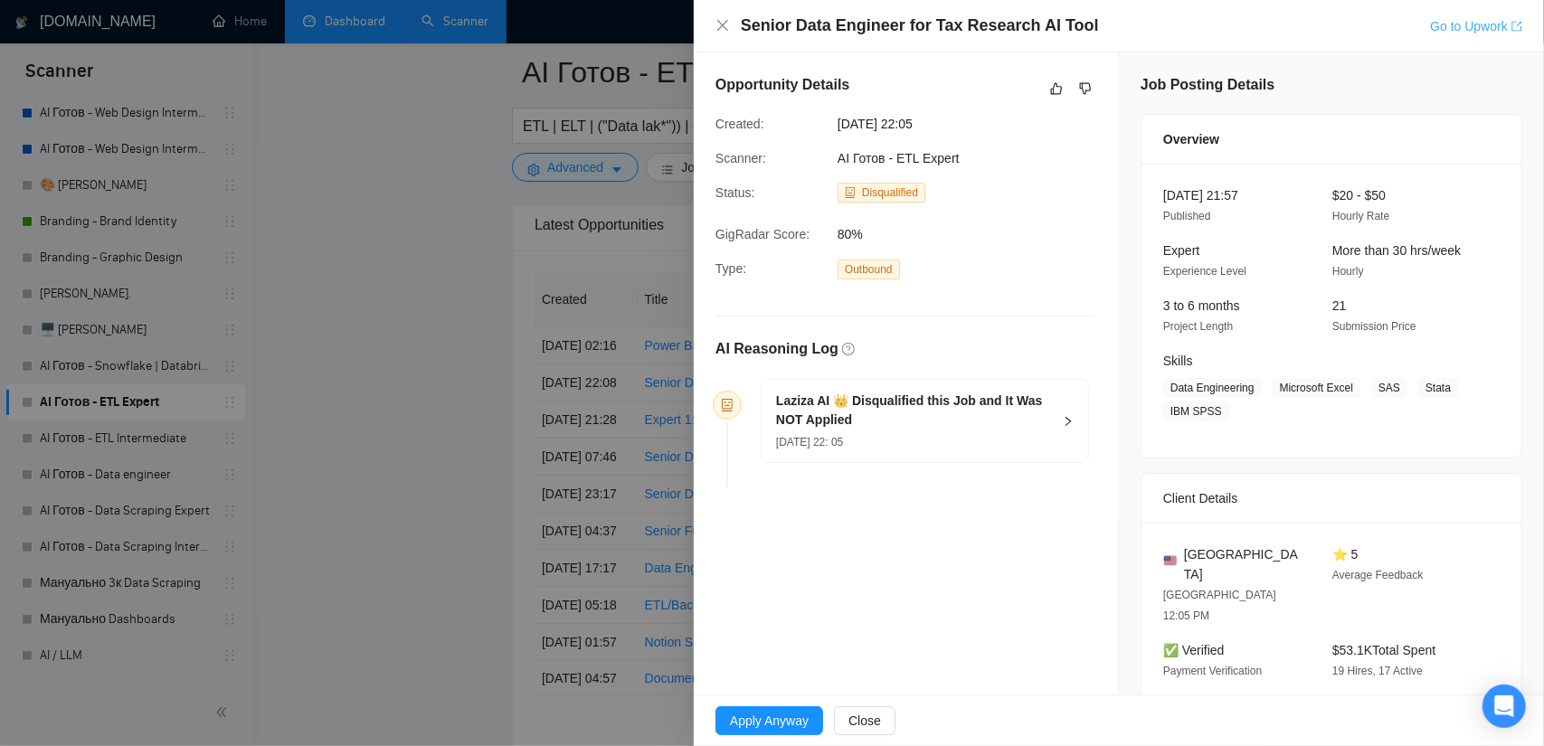
click at [1458, 19] on link "Go to Upwork" at bounding box center [1476, 26] width 92 height 14
click at [1081, 86] on icon "dislike" at bounding box center [1085, 88] width 13 height 14
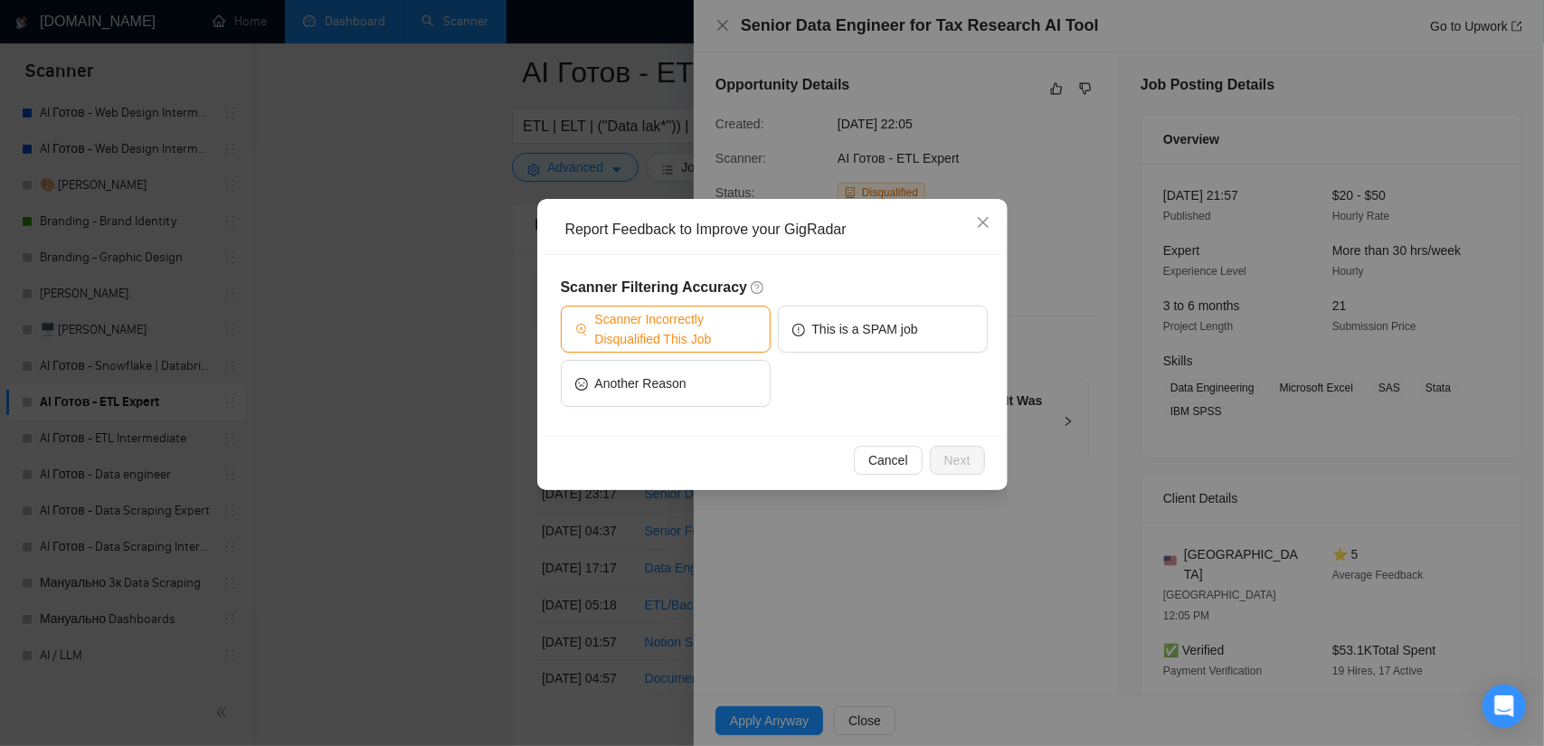
click at [698, 326] on span "Scanner Incorrectly Disqualified This Job" at bounding box center [675, 329] width 161 height 40
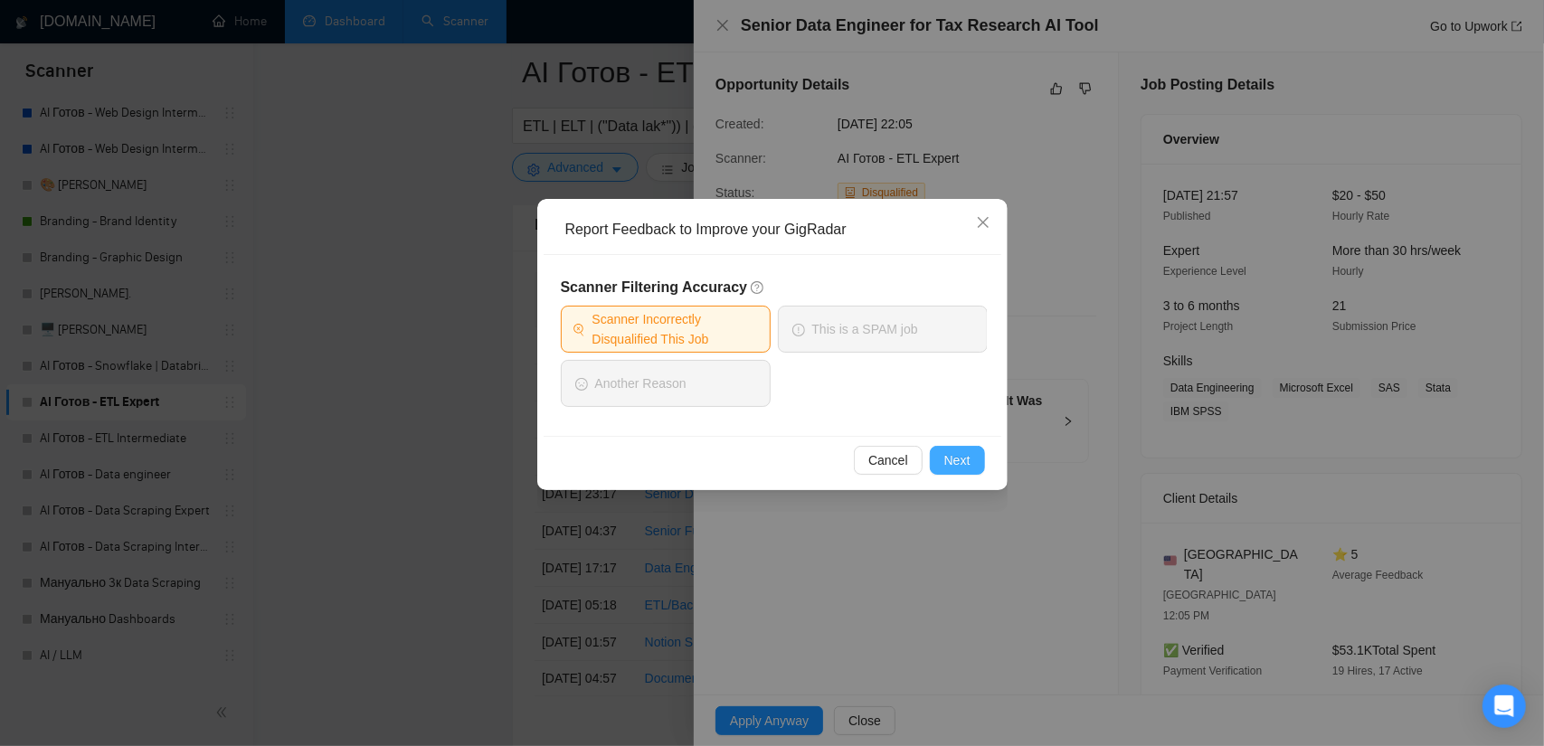
click at [978, 470] on button "Next" at bounding box center [957, 460] width 55 height 29
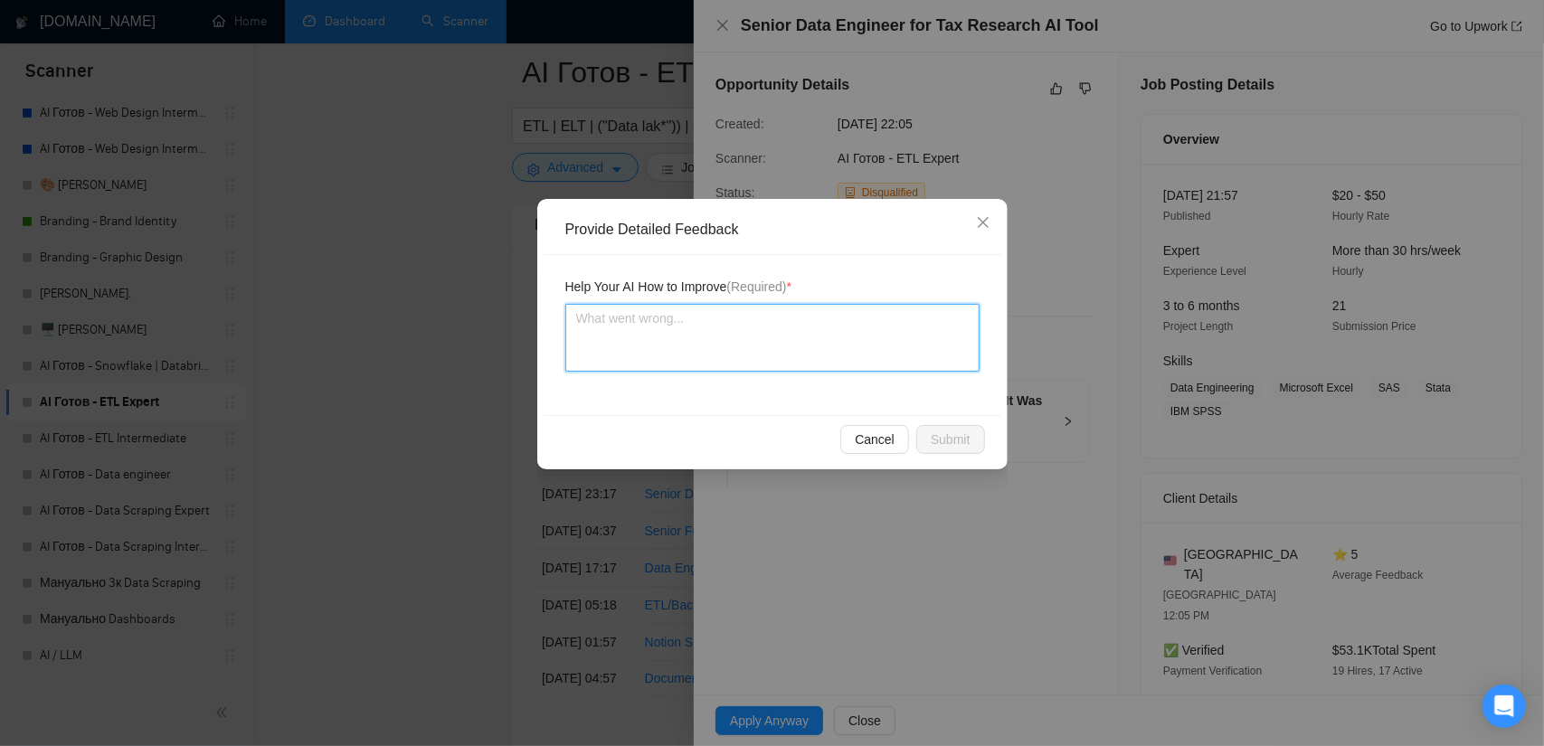
click at [774, 368] on textarea at bounding box center [772, 338] width 414 height 68
paste textarea "Build automated scrapers and crawlers to extract structured and unstructured da…"
type textarea "Build automated scrapers and crawlers to extract structured and unstructured da…"
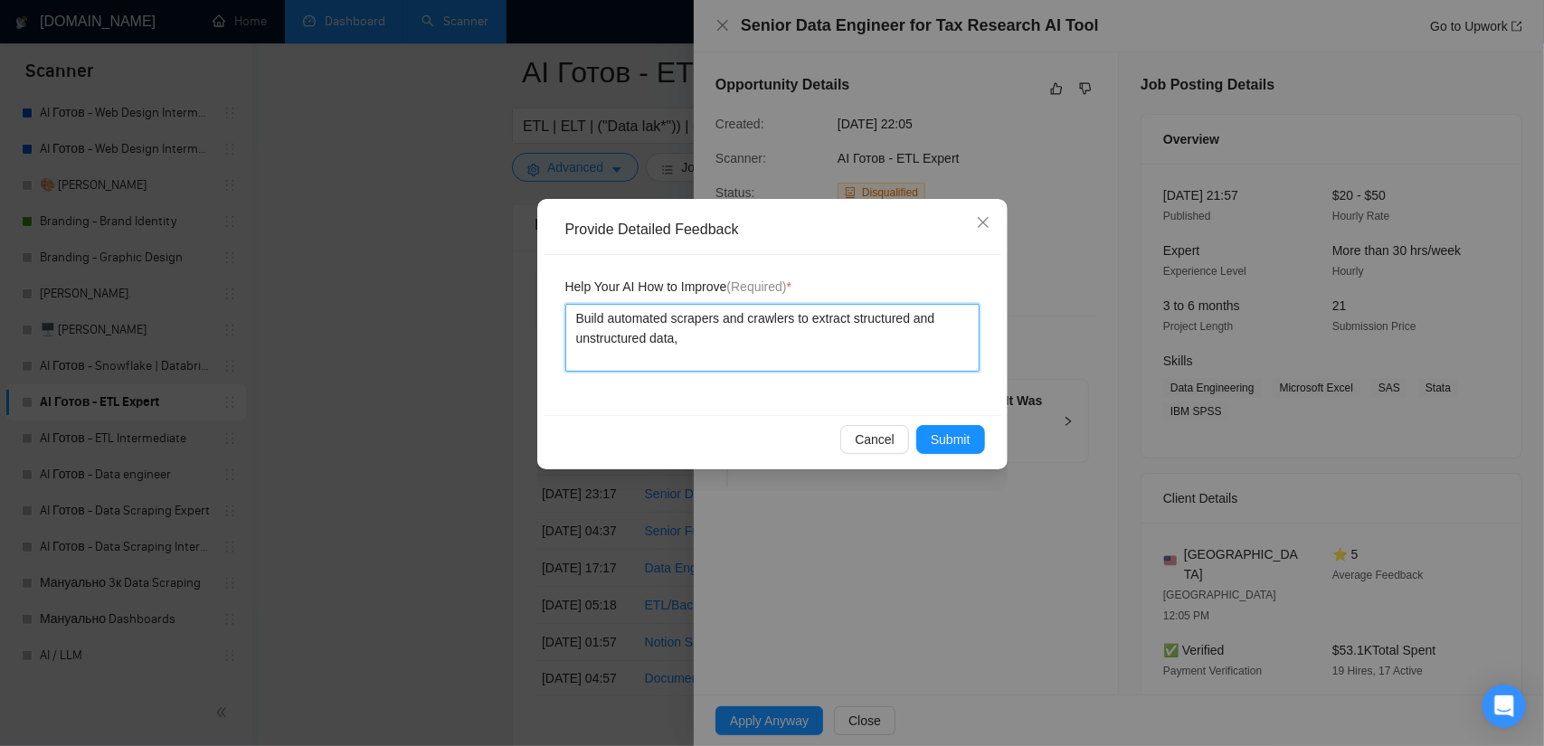
paste textarea "Design and maintain end-to-end ETL pipelines that clean, normalize, and transfo…"
type textarea "Build automated scrapers and crawlers to extract structured and unstructured da…"
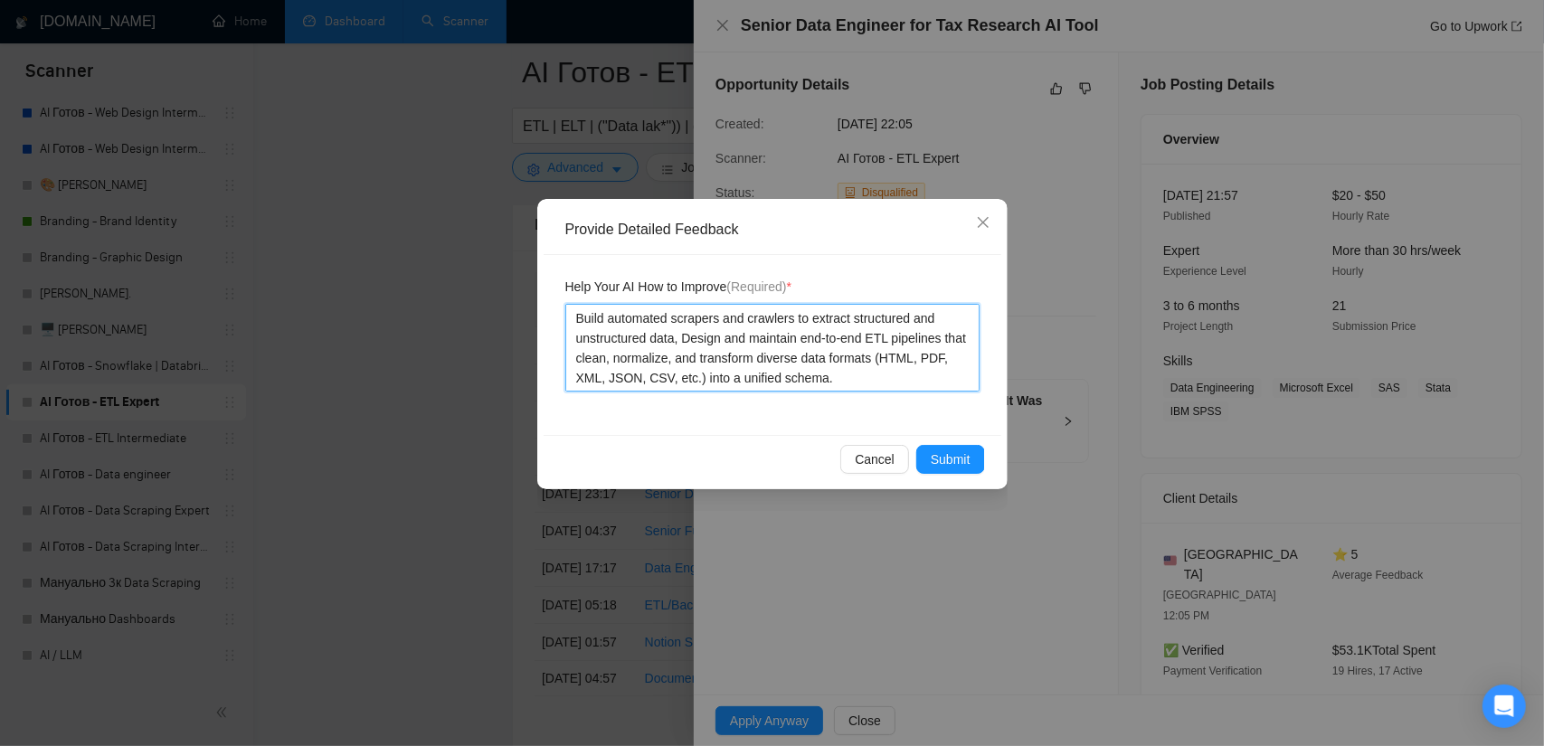
drag, startPoint x: 698, startPoint y: 375, endPoint x: 870, endPoint y: 356, distance: 173.8
click at [870, 356] on textarea "Build automated scrapers and crawlers to extract structured and unstructured da…" at bounding box center [772, 348] width 414 height 88
type textarea "Build automated scrapers and crawlers to extract structured and unstructured da…"
click at [660, 379] on textarea "Build automated scrapers and crawlers to extract structured and unstructured da…" at bounding box center [772, 348] width 414 height 88
type textarea "Build automated scrapers and crawlers to extract structured and unstructured da…"
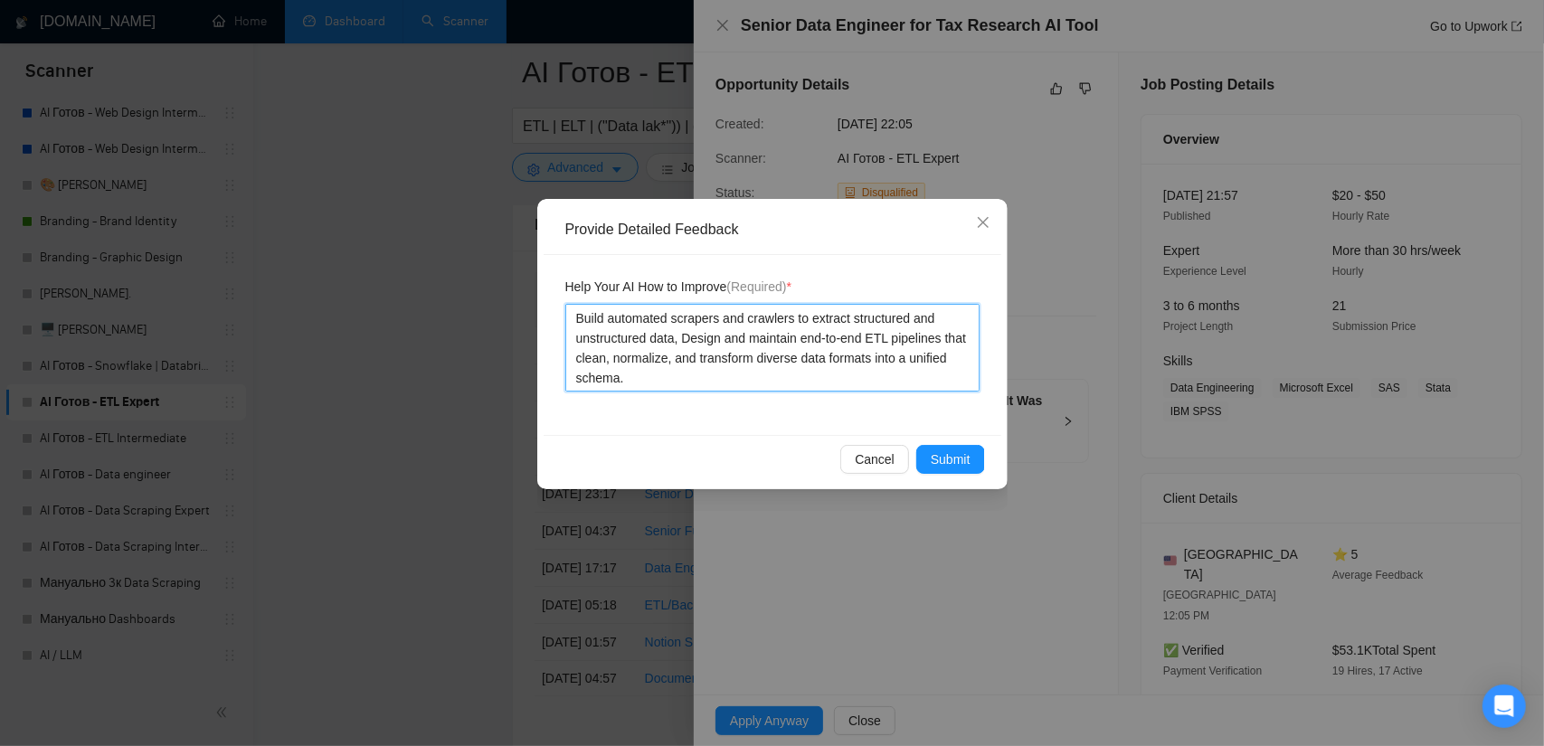
paste textarea "Implement efficient storage, versioning, and retrieval systems for large-scale …"
type textarea "Build automated scrapers and crawlers to extract structured and unstructured da…"
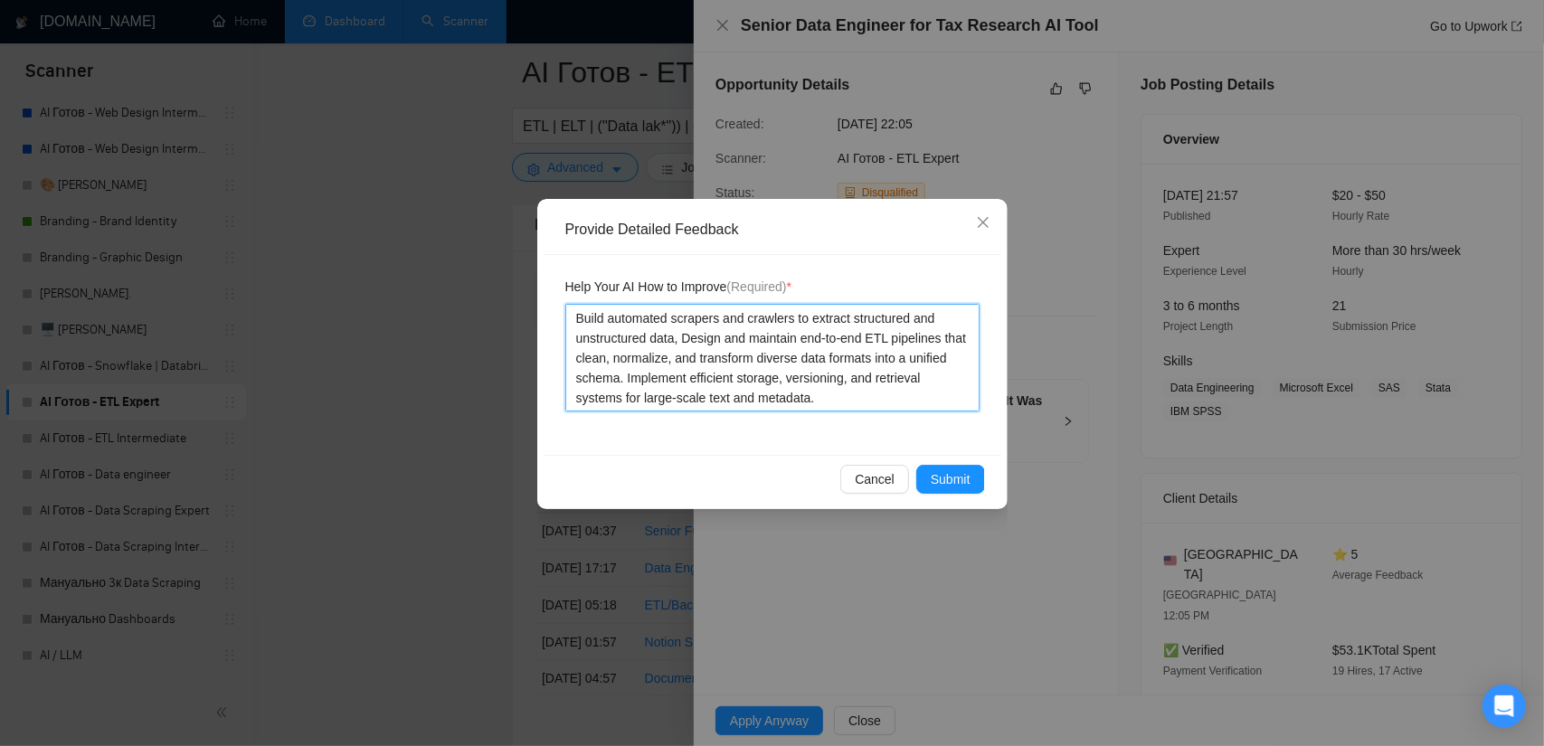
type textarea "Build automated scrapers and crawlers to extract structured and unstructured da…"
click at [575, 311] on textarea "Build automated scrapers and crawlers to extract structured and unstructured da…" at bounding box center [772, 358] width 414 height 108
type textarea "ЦBuild automated scrapers and crawlers to extract structured and unstructured d…"
type textarea "Build automated scrapers and crawlers to extract structured and unstructured da…"
type textarea "WBuild automated scrapers and crawlers to extract structured and unstructured d…"
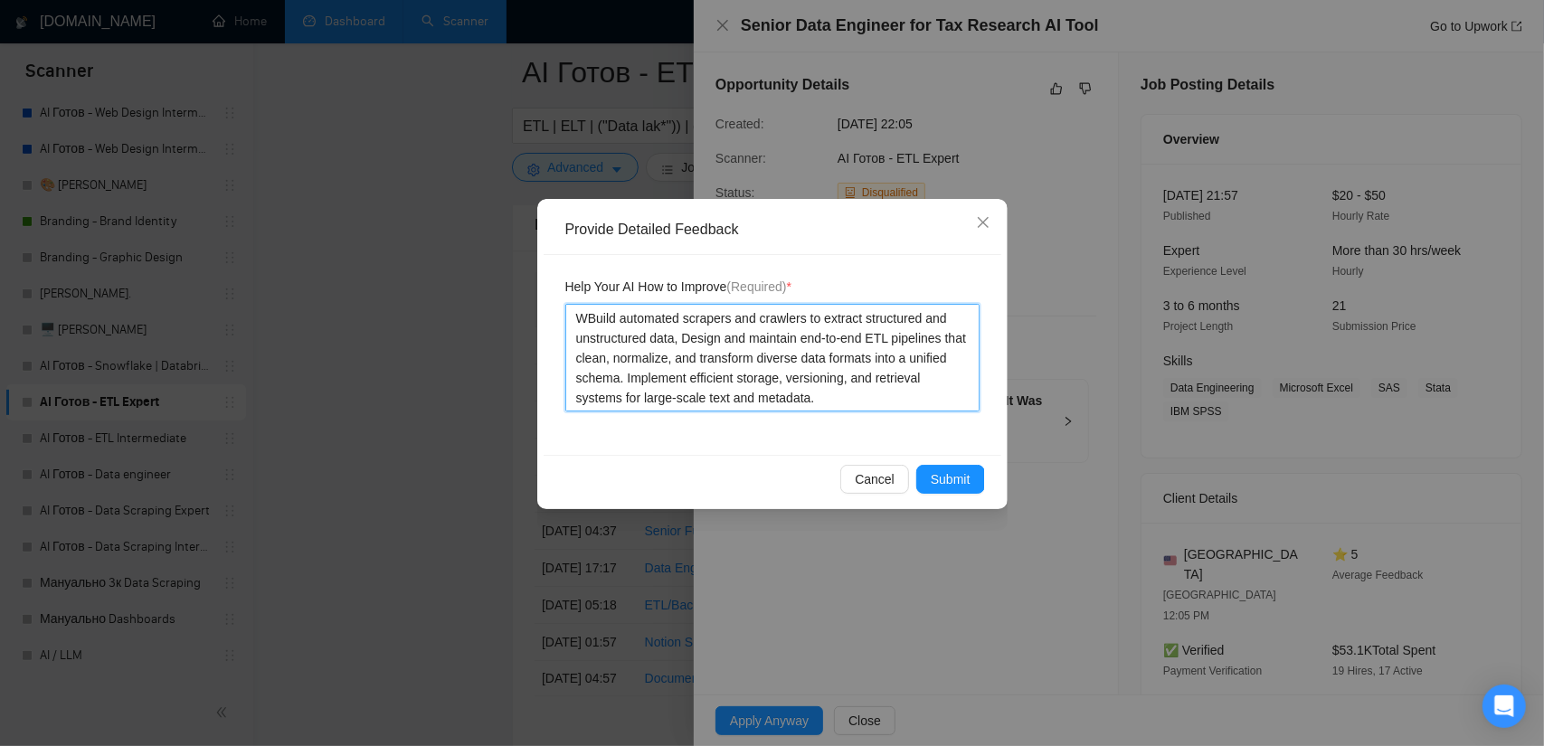
type textarea "WeBuild automated scrapers and crawlers to extract structured and unstructured …"
type textarea "We Build automated scrapers and crawlers to extract structured and unstructured…"
type textarea "We aBuild automated scrapers and crawlers to extract structured and unstructure…"
type textarea "We arBuild automated scrapers and crawlers to extract structured and unstructur…"
type textarea "We artBuild automated scrapers and crawlers to extract structured and unstructu…"
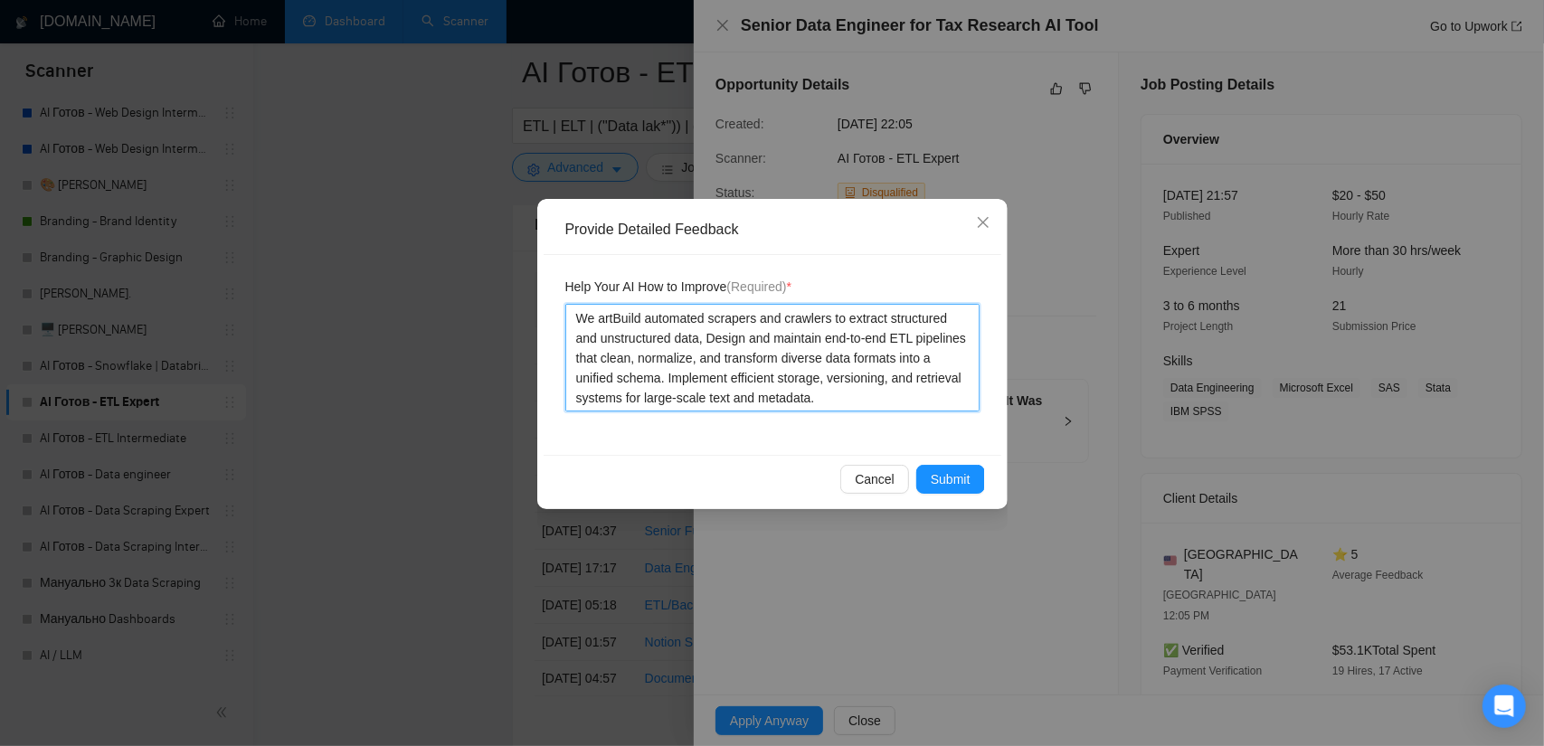
type textarea "We arteBuild automated scrapers and crawlers to extract structured and unstruct…"
type textarea "We artBuild automated scrapers and crawlers to extract structured and unstructu…"
type textarea "We arBuild automated scrapers and crawlers to extract structured and unstructur…"
type textarea "We areBuild automated scrapers and crawlers to extract structured and unstructu…"
type textarea "We are Build automated scrapers and crawlers to extract structured and unstruct…"
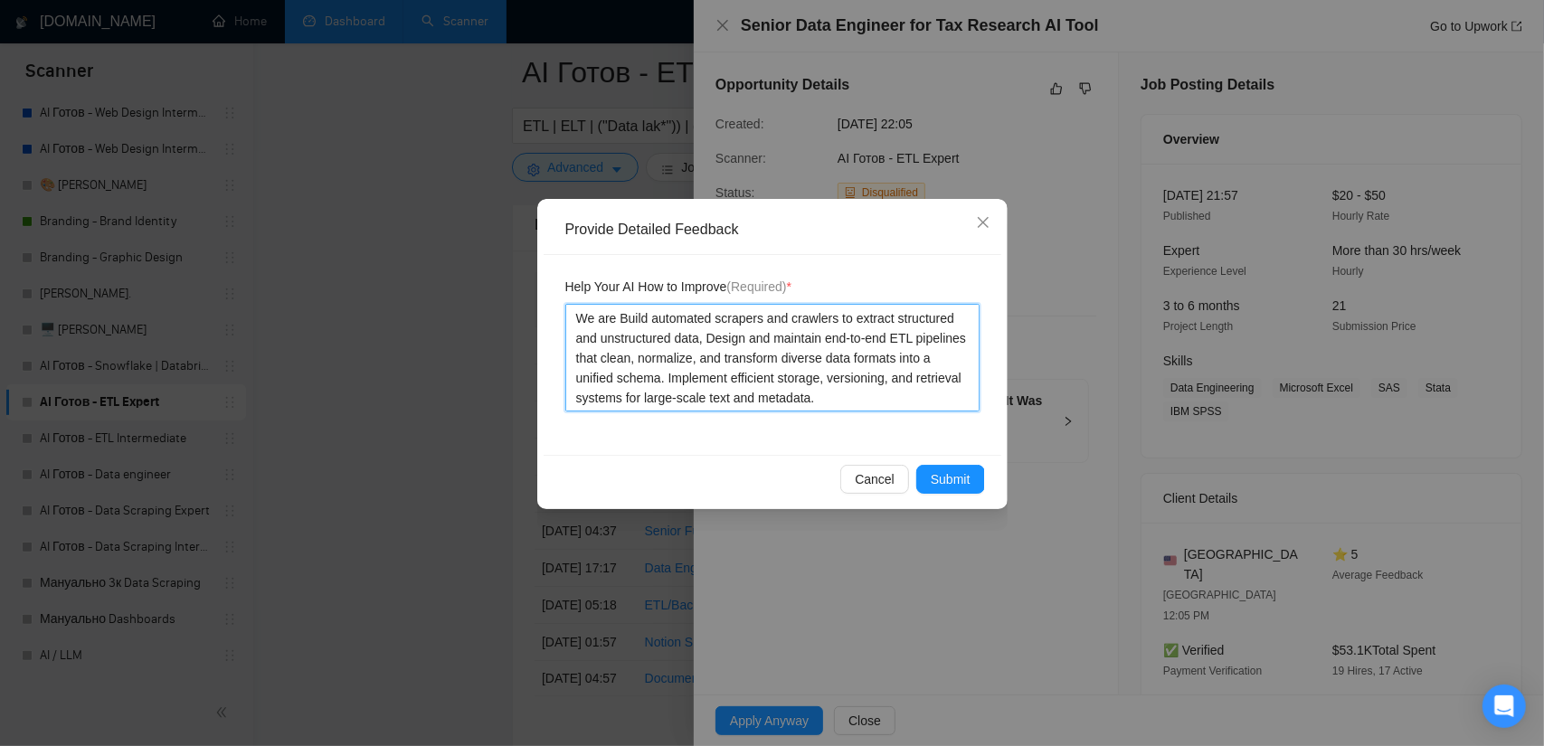
type textarea "We are iBuild automated scrapers and crawlers to extract structured and unstruc…"
type textarea "We are inBuild automated scrapers and crawlers to extract structured and unstru…"
type textarea "We are intBuild automated scrapers and crawlers to extract structured and unstr…"
type textarea "We are inteBuild automated scrapers and crawlers to extract structured and unst…"
type textarea "We are interBuild automated scrapers and crawlers to extract structured and uns…"
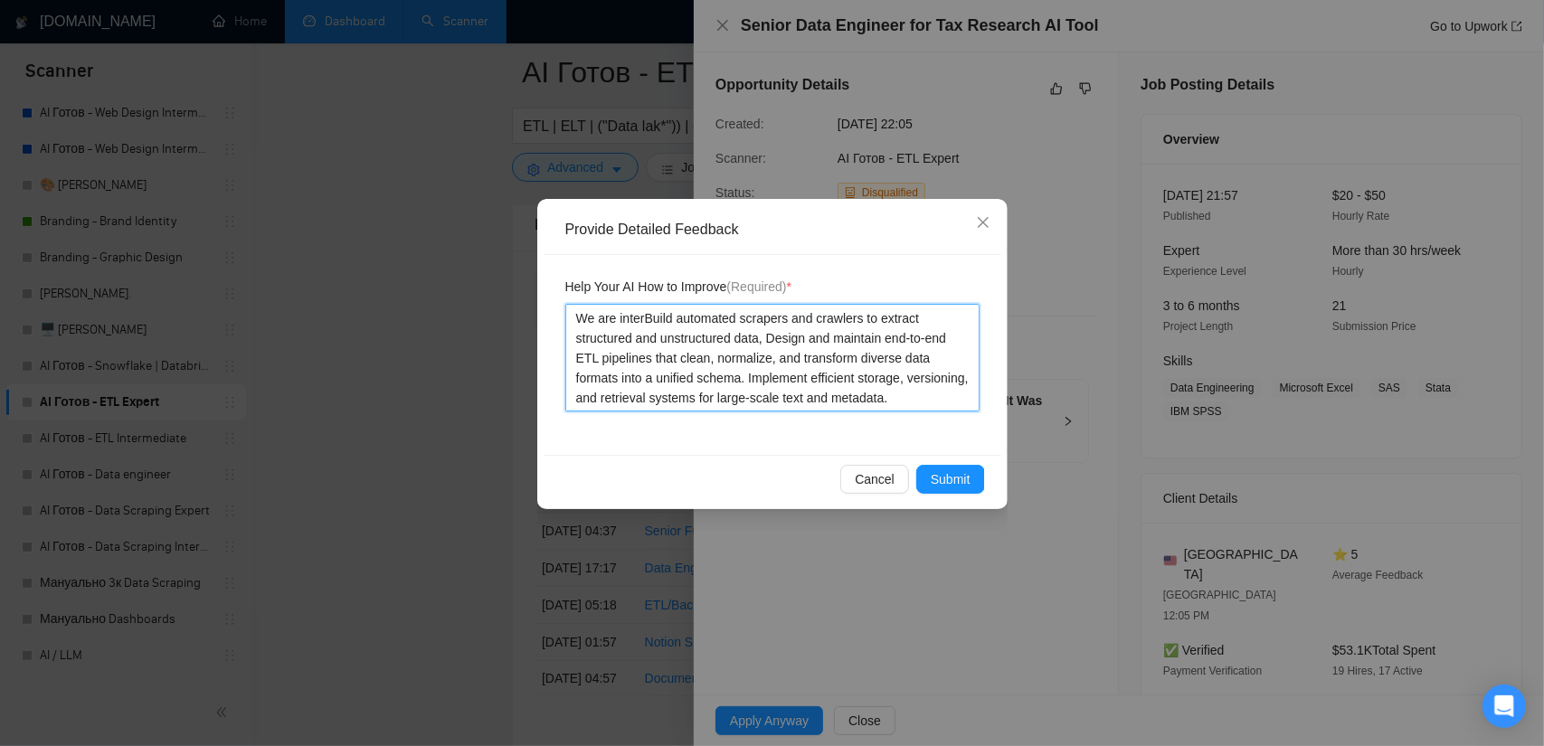
type textarea "We are intereBuild automated scrapers and crawlers to extract structured and un…"
type textarea "We are interesBuild automated scrapers and crawlers to extract structured and u…"
type textarea "We are interestBuild automated scrapers and crawlers to extract structured and …"
type textarea "We are interesteBuild automated scrapers and crawlers to extract structured and…"
type textarea "We are interestedBuild automated scrapers and crawlers to extract structured an…"
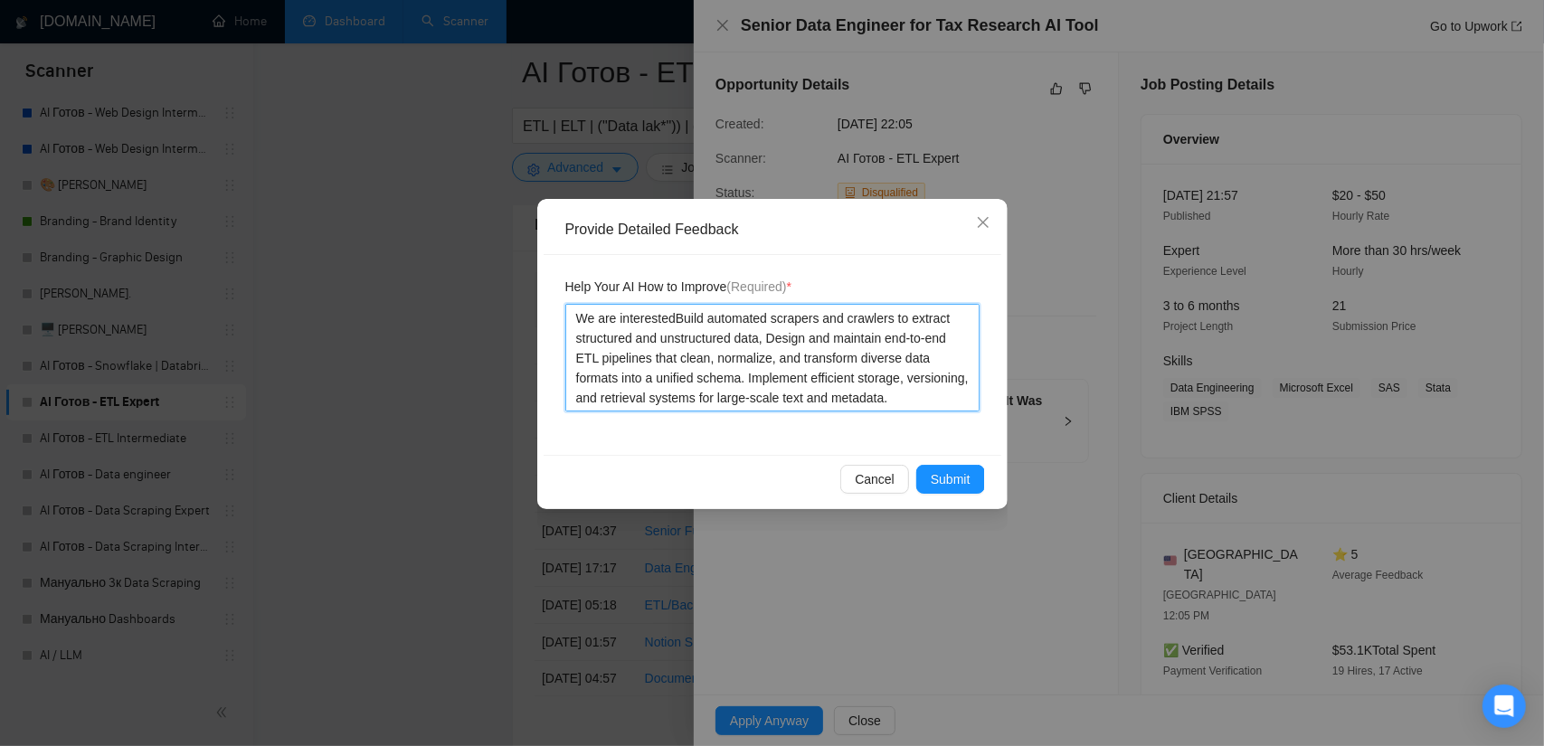
type textarea "We are interested Build automated scrapers and crawlers to extract structured a…"
type textarea "We are interested iBuild automated scrapers and crawlers to extract structured …"
type textarea "We are interested inBuild automated scrapers and crawlers to extract structured…"
type textarea "We are interested in Build automated scrapers and crawlers to extract structure…"
type textarea "We are interested in jBuild automated scrapers and crawlers to extract structur…"
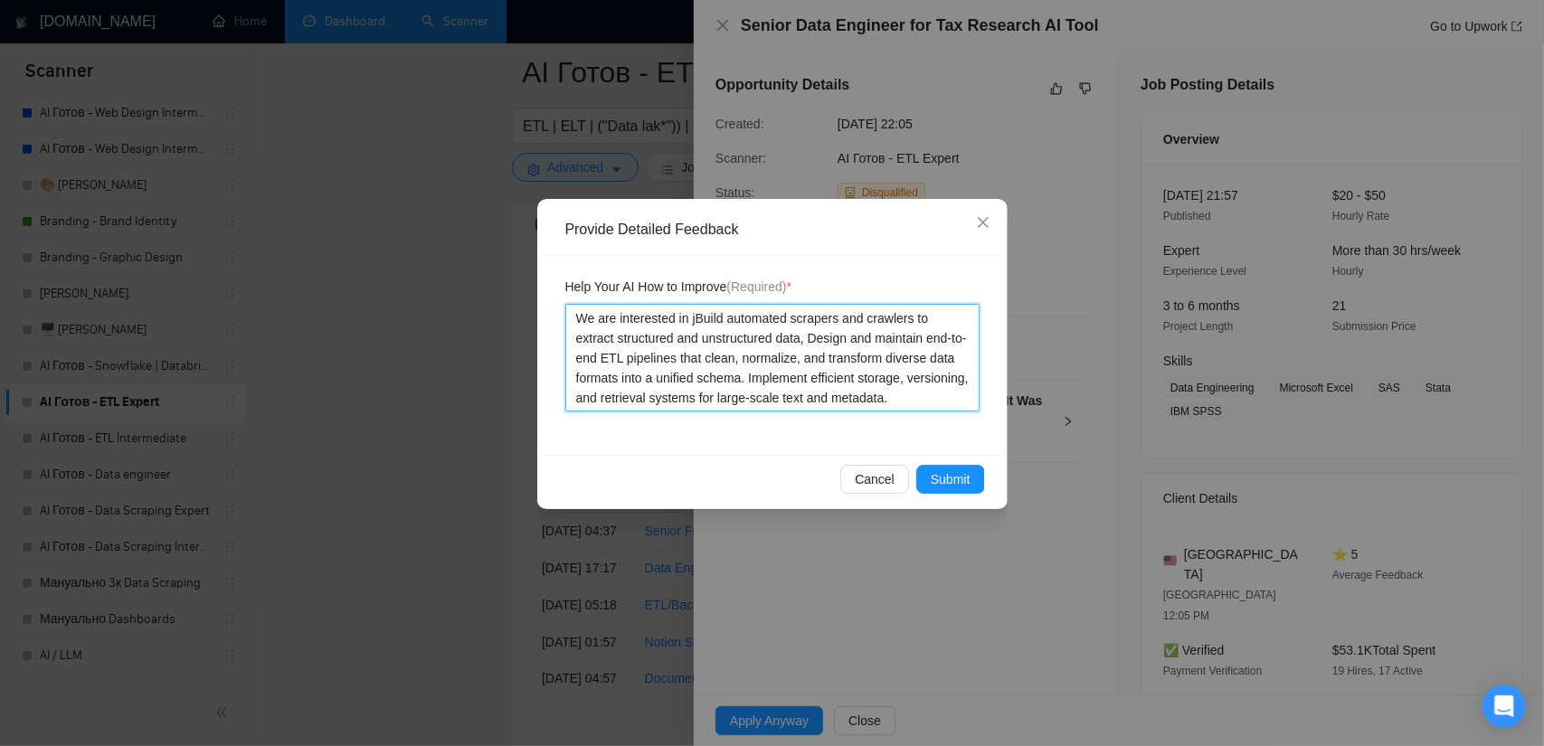
type textarea "We are interested in joBuild automated scrapers and crawlers to extract structu…"
type textarea "We are interested in jobBuild automated scrapers and crawlers to extract struct…"
type textarea "We are interested in jobsBuild automated scrapers and crawlers to extract struc…"
type textarea "We are interested in jobs Build automated scrapers and crawlers to extract stru…"
type textarea "We are interested in jobs lBuild automated scrapers and crawlers to extract str…"
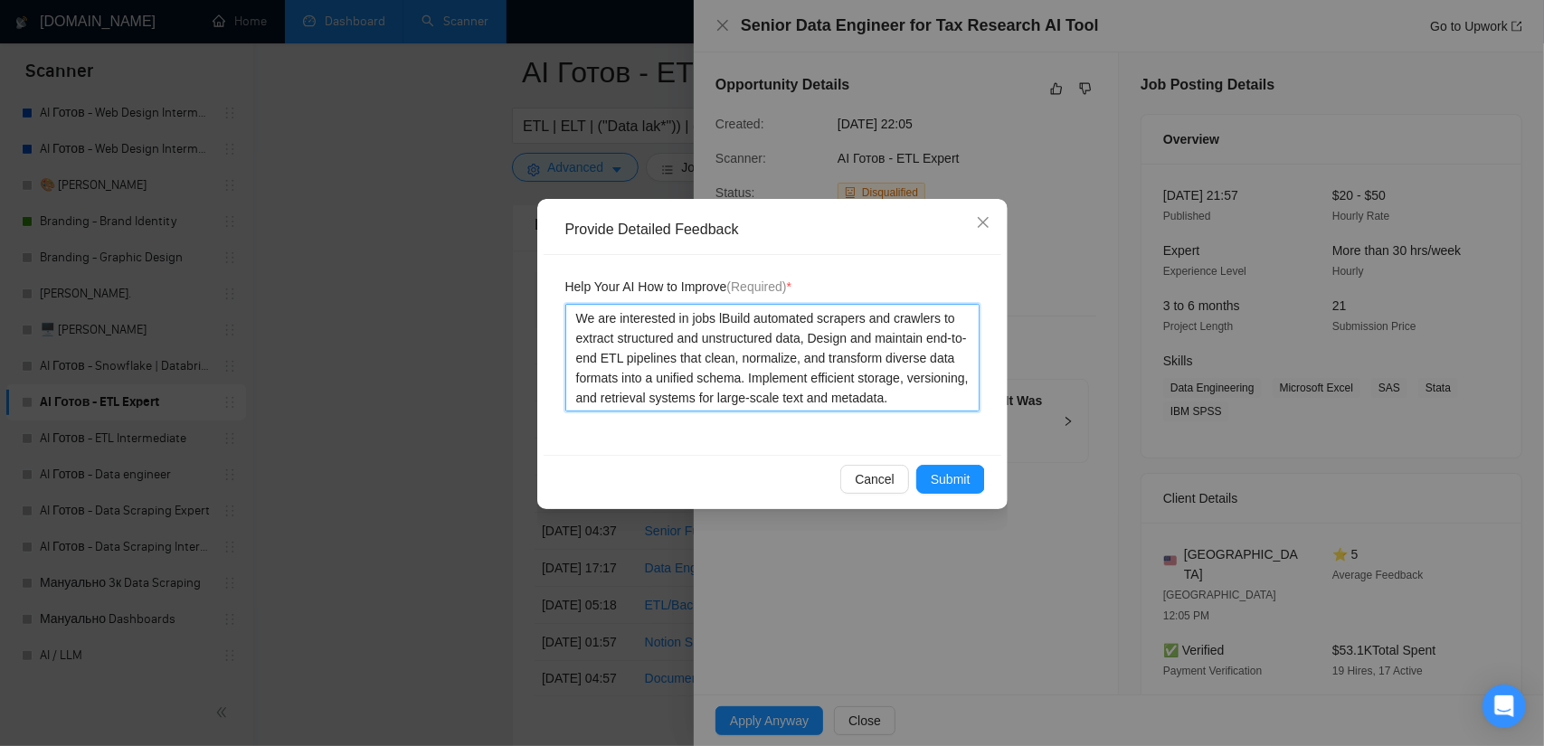
type textarea "We are interested in jobs liBuild automated scrapers and crawlers to extract st…"
type textarea "We are interested in jobs likBuild automated scrapers and crawlers to extract s…"
type textarea "We are interested in jobs likeBuild automated scrapers and crawlers to extract …"
type textarea "We are interested in jobs like Build automated scrapers and crawlers to extract…"
type textarea "We are interested in jobs like tBuild automated scrapers and crawlers to extrac…"
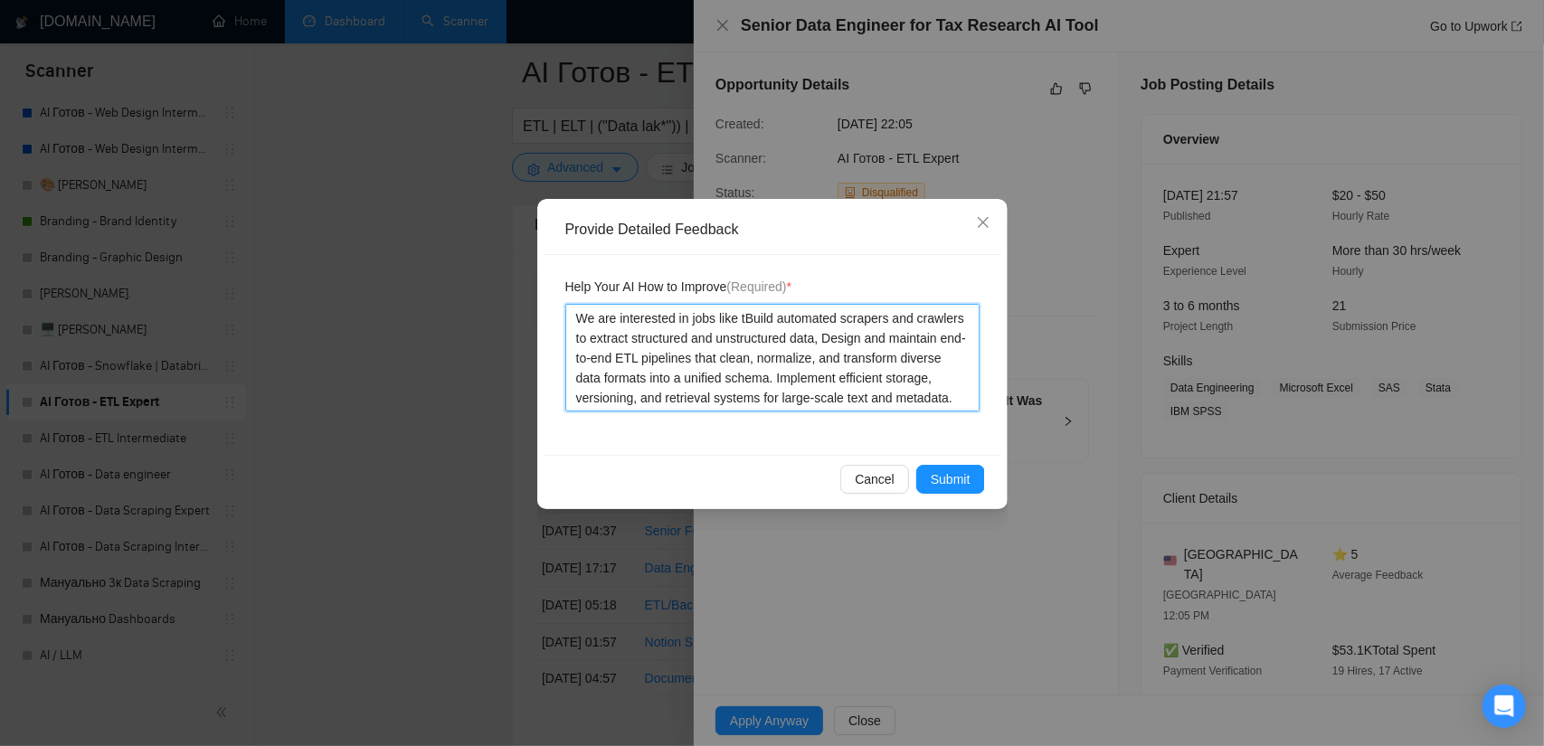
type textarea "We are interested in jobs like thBuild automated scrapers and crawlers to extra…"
type textarea "We are interested in jobs like thiBuild automated scrapers and crawlers to extr…"
type textarea "We are interested in jobs like thisBuild automated scrapers and crawlers to ext…"
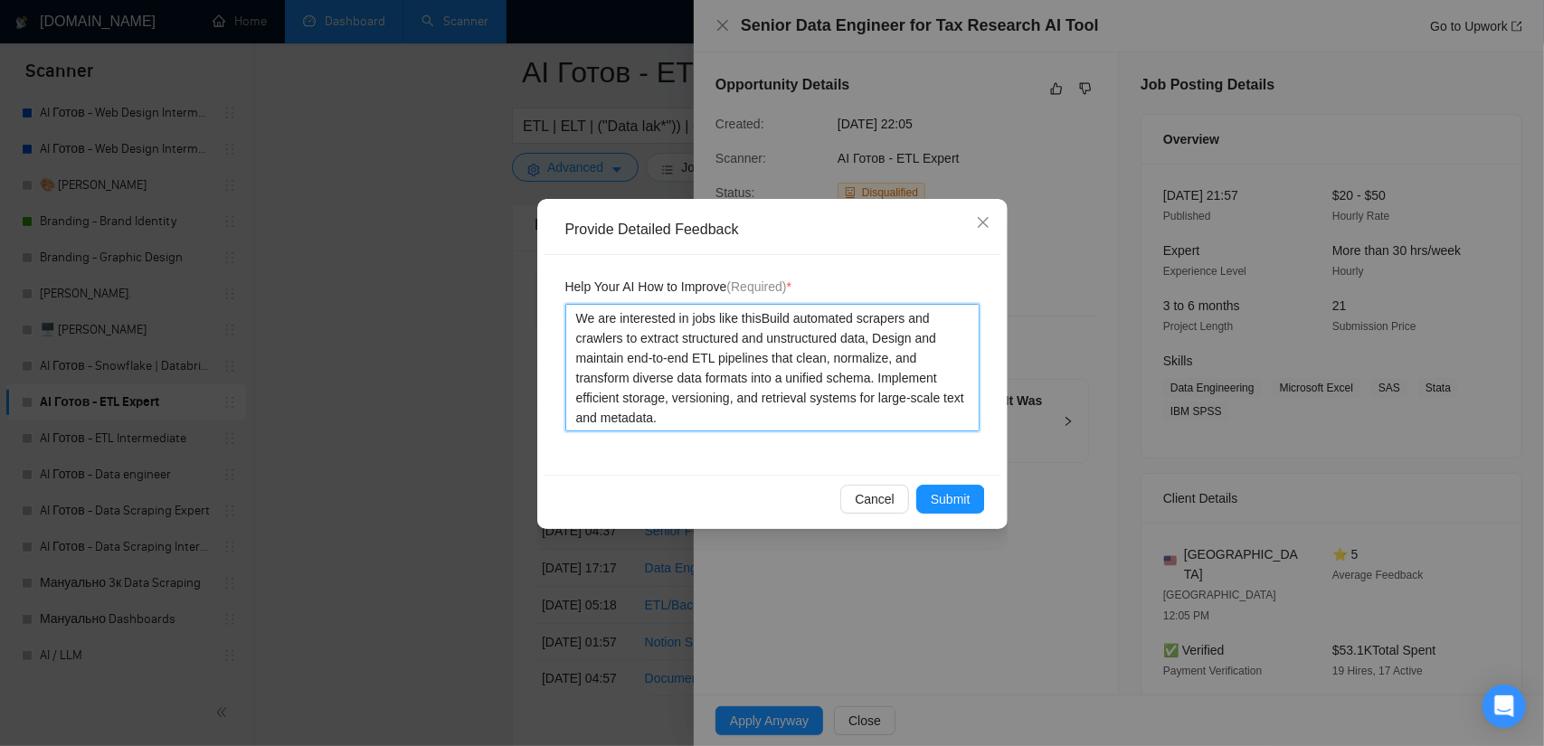
type textarea "We are interested in jobs like [DOMAIN_NAME] automated scrapers and crawlers to…"
type textarea "We are interested in jobs like this. Build automated scrapers and crawlers to e…"
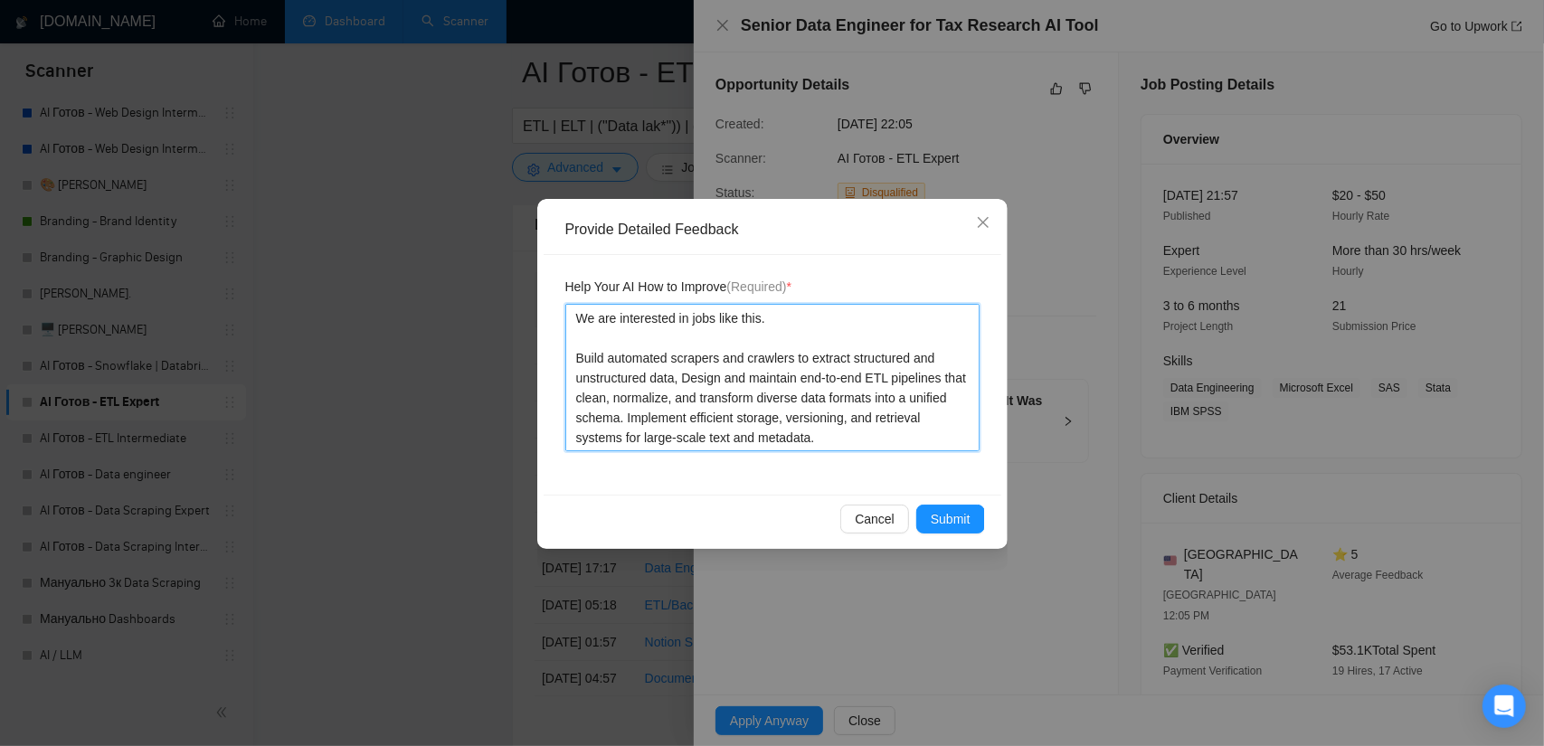
type textarea "We are interested in jobs like this. Build automated scrapers and crawlers to e…"
click at [707, 339] on textarea "We are interested in jobs like this. Build automated scrapers and crawlers to e…" at bounding box center [772, 377] width 414 height 147
paste textarea "We are looking for a Senior Data Engineer to design and implement our data inge…"
type textarea "We are interested in jobs like this. We are looking for a Senior Data Engineer …"
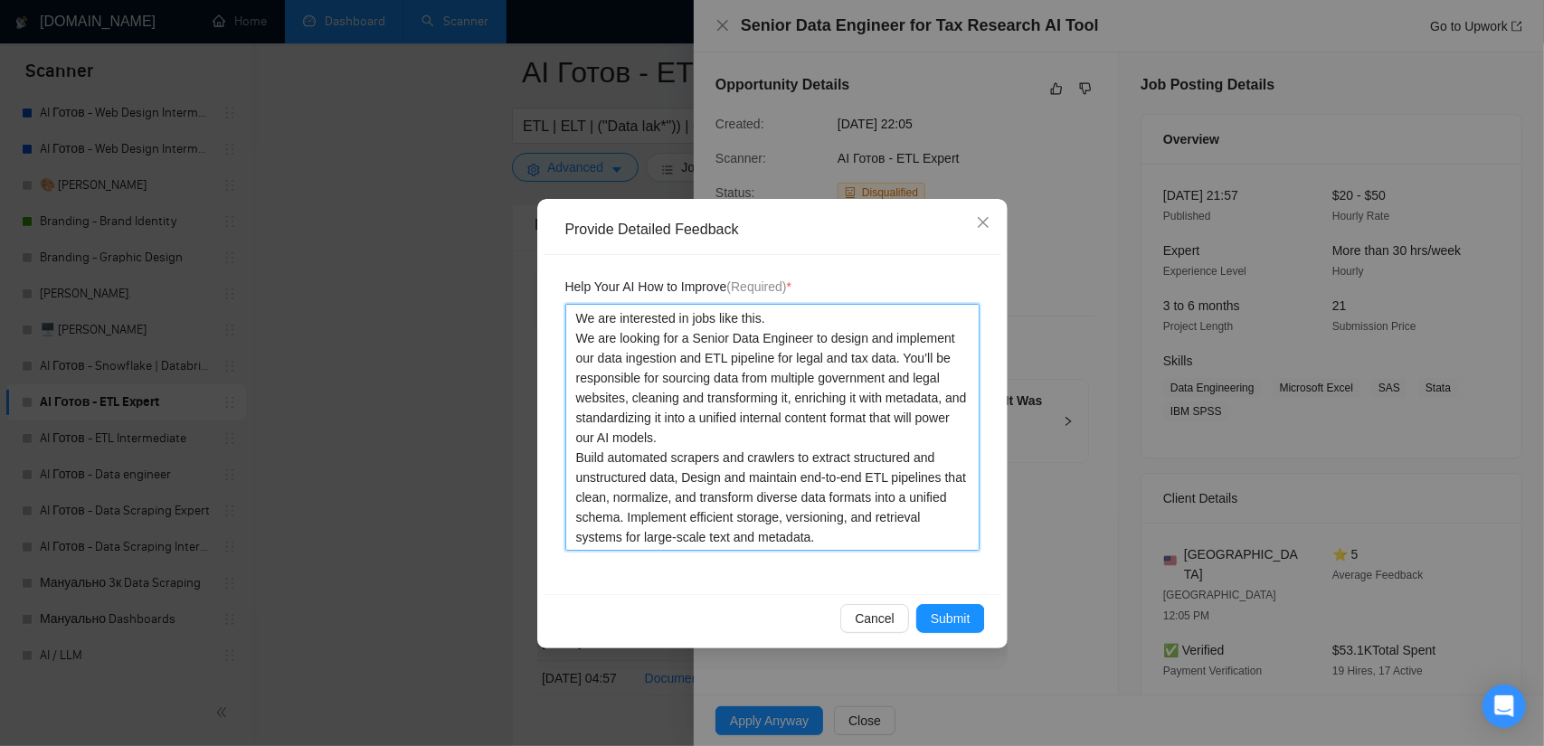
type textarea "We are interested in jobs like this. We are looking for a Senior Data Engineer …"
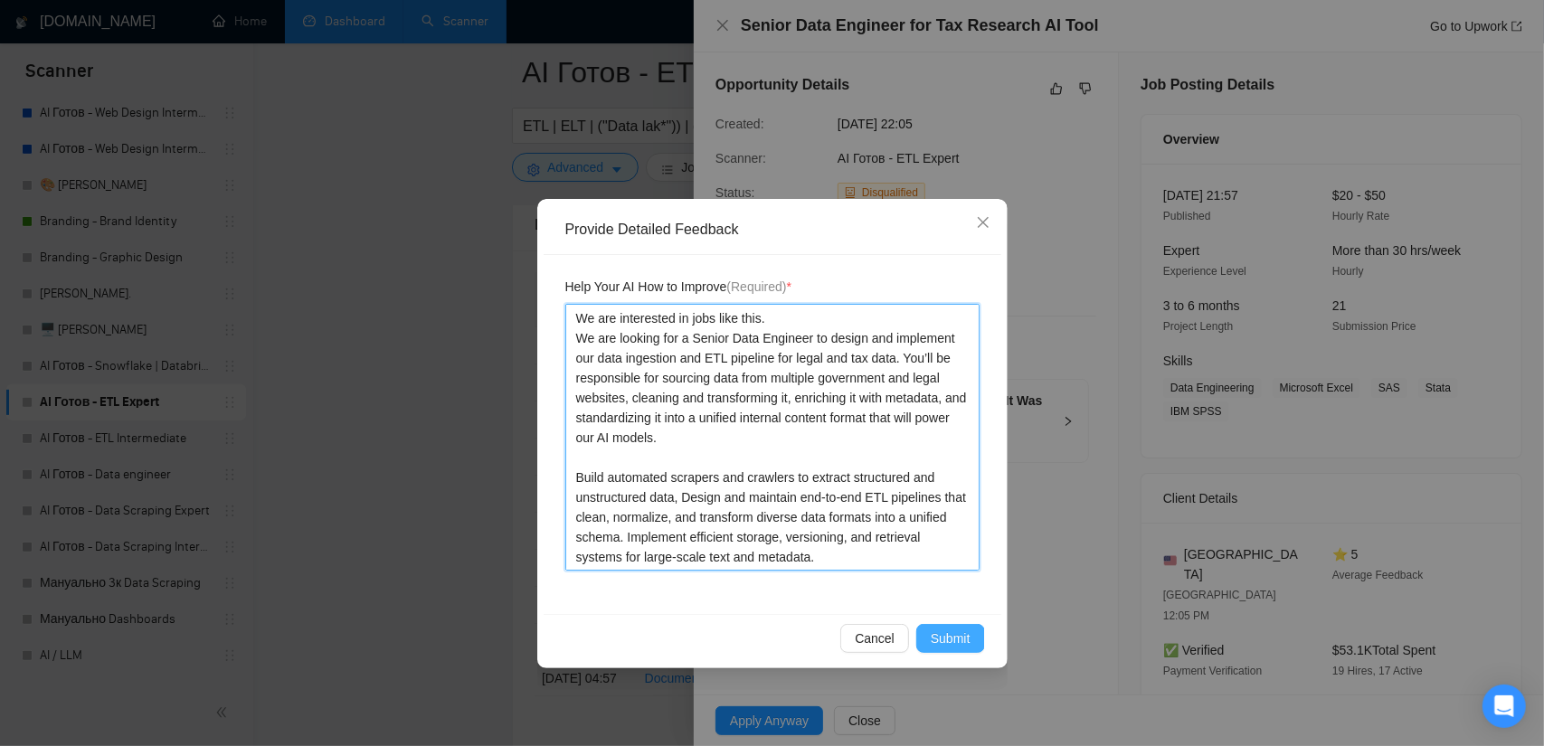
type textarea "We are interested in jobs like this. We are looking for a Senior Data Engineer …"
click at [952, 644] on span "Submit" at bounding box center [951, 639] width 40 height 20
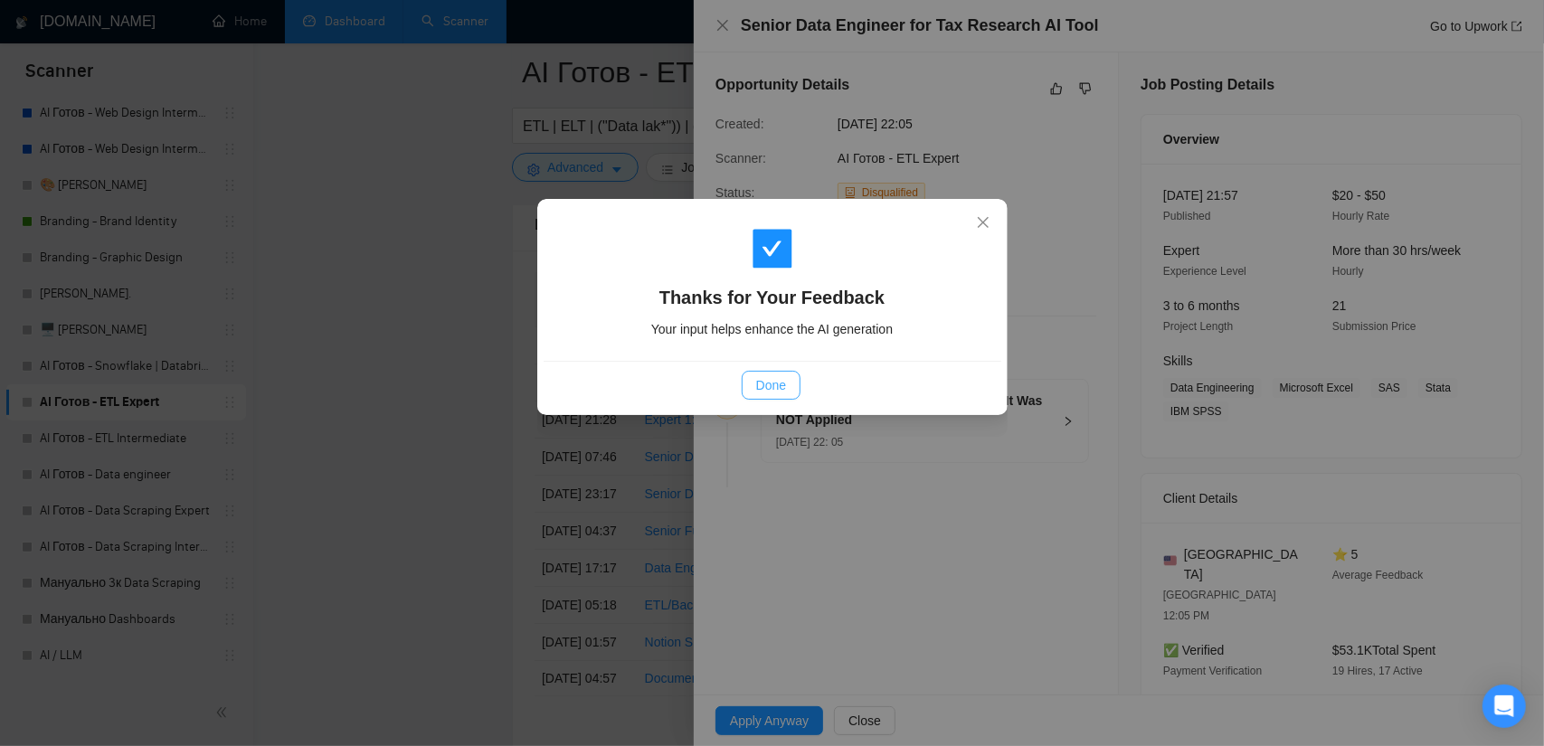
click at [776, 387] on span "Done" at bounding box center [771, 385] width 30 height 20
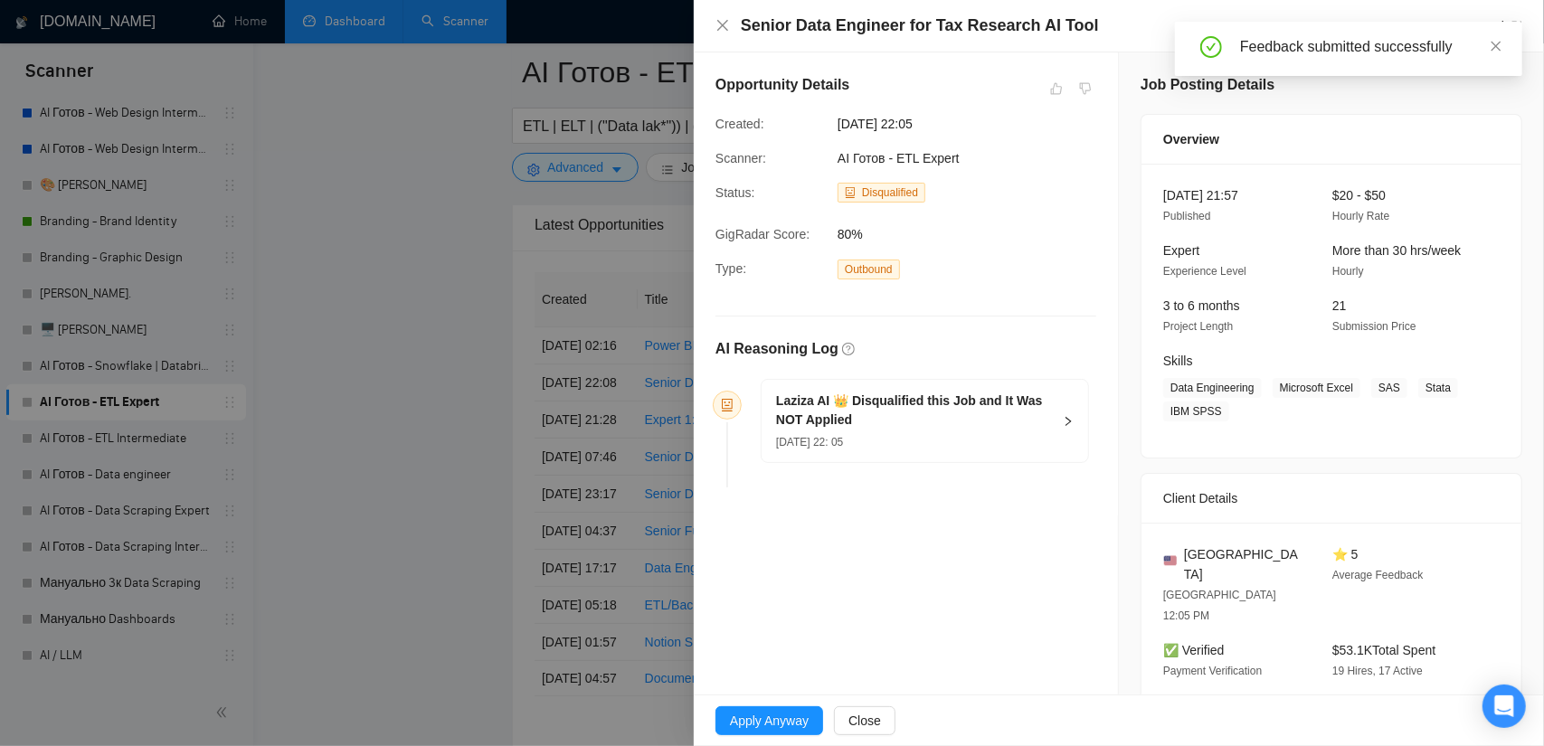
click at [463, 337] on div at bounding box center [772, 373] width 1544 height 746
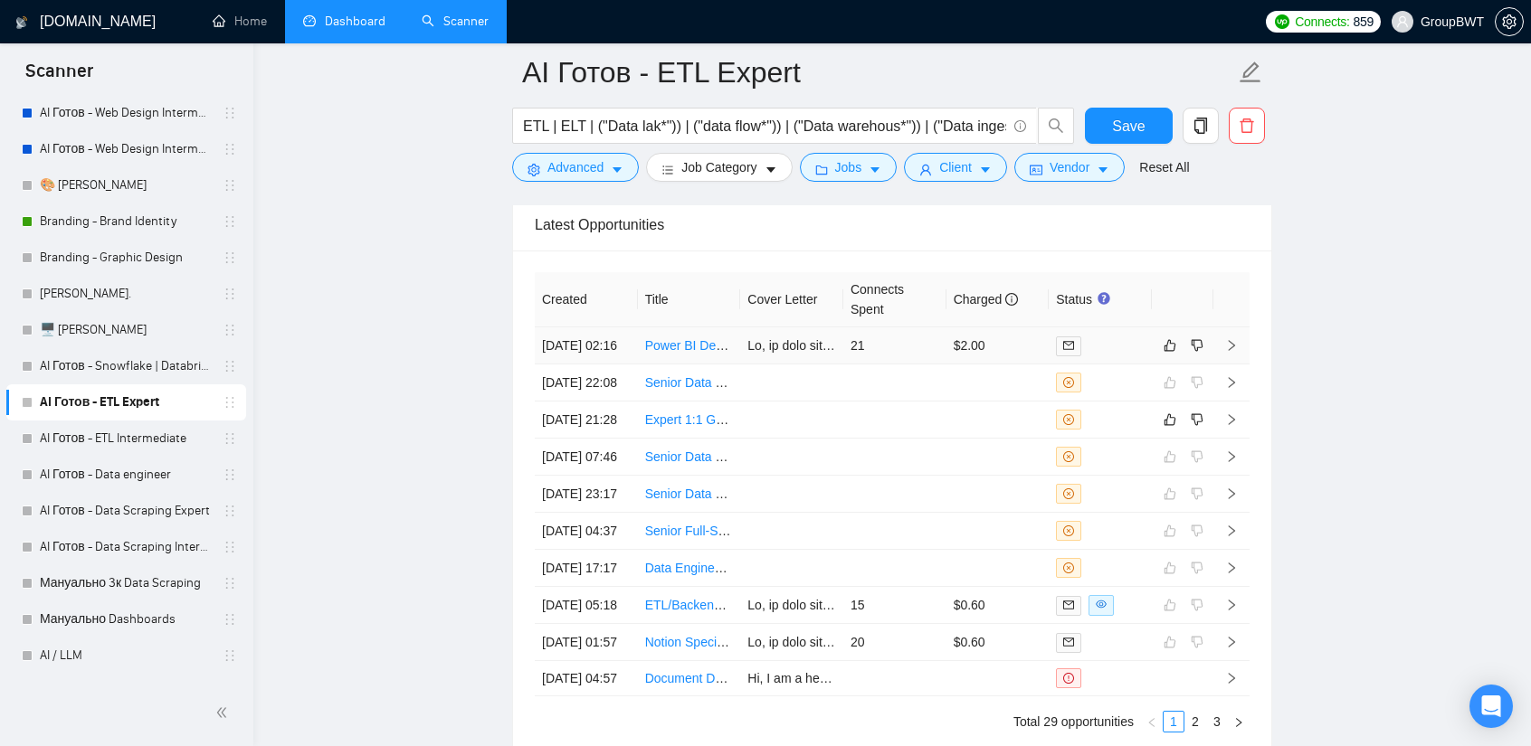
click at [903, 328] on td "21" at bounding box center [894, 346] width 103 height 37
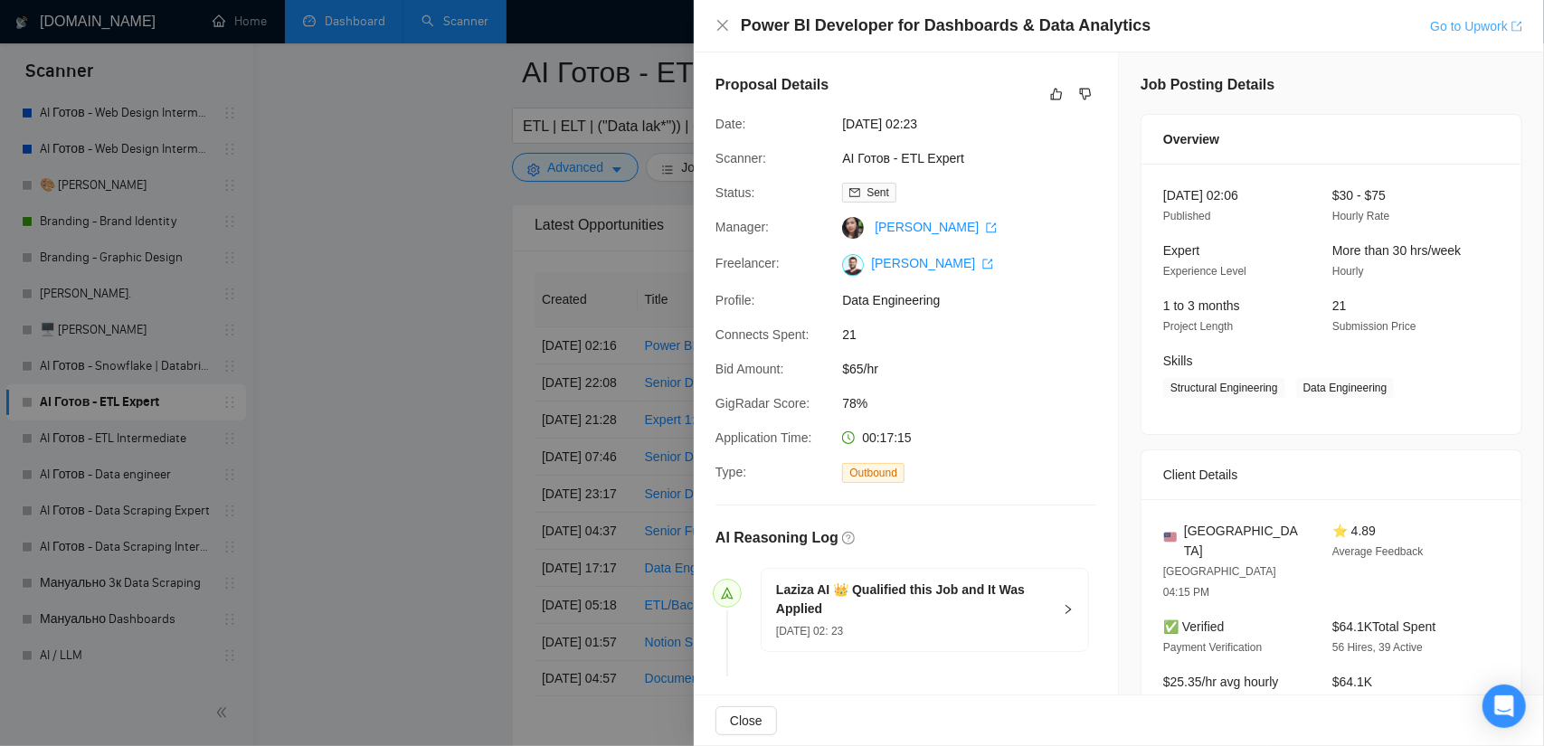
click at [1473, 24] on link "Go to Upwork" at bounding box center [1476, 26] width 92 height 14
click at [1053, 92] on icon "like" at bounding box center [1056, 94] width 13 height 14
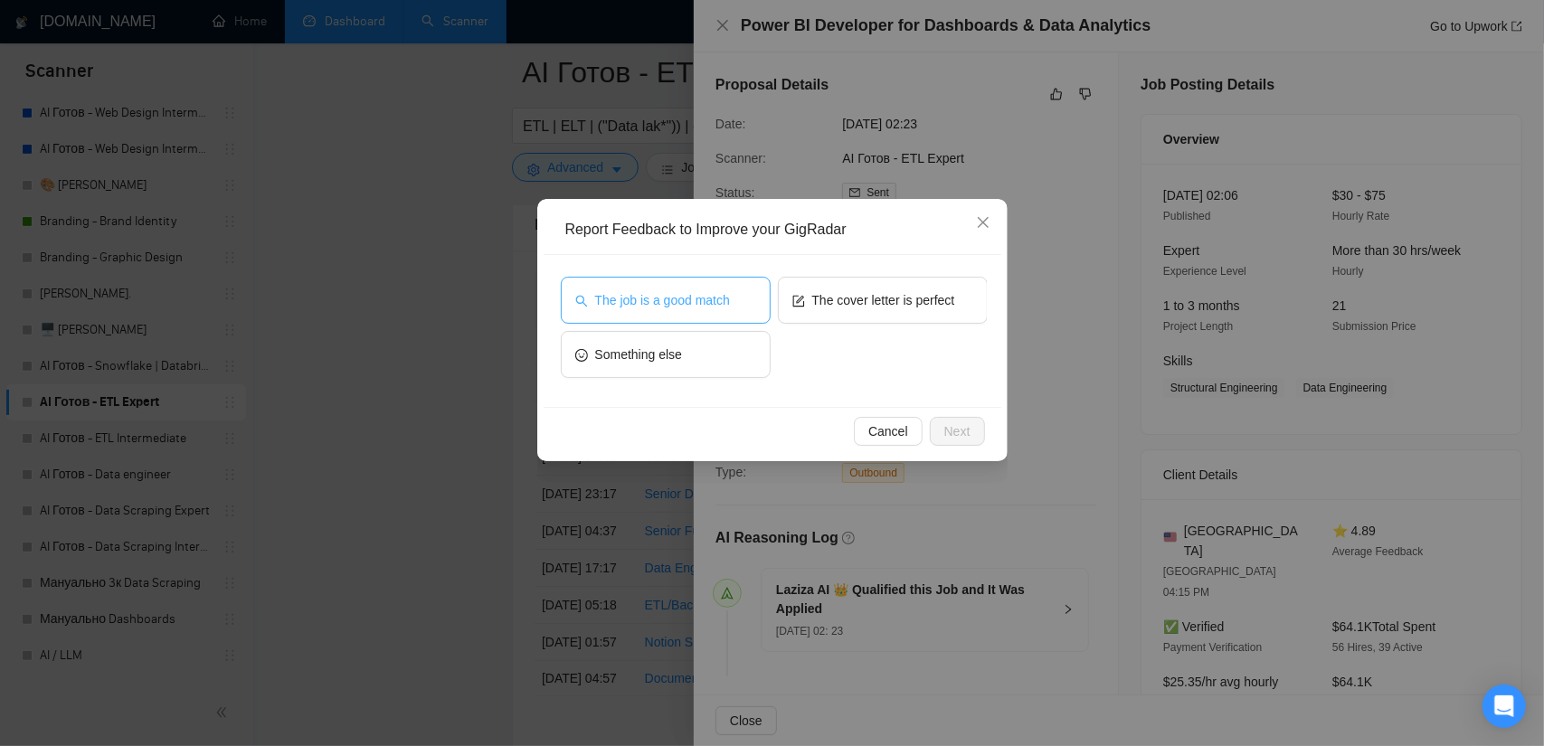
click at [740, 298] on button "The job is a good match" at bounding box center [666, 300] width 210 height 47
click at [960, 435] on span "Next" at bounding box center [958, 432] width 26 height 20
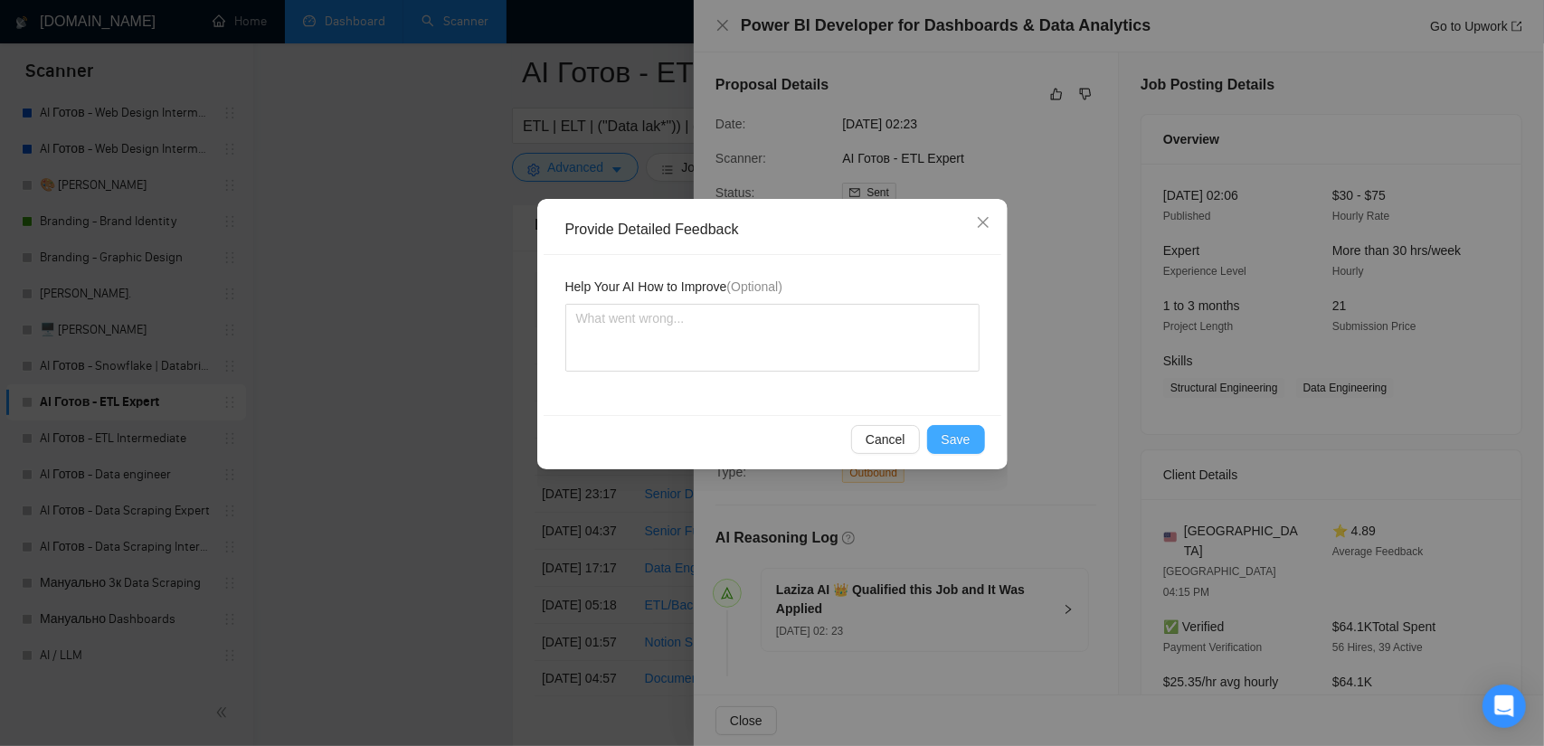
drag, startPoint x: 964, startPoint y: 437, endPoint x: 945, endPoint y: 451, distance: 24.6
click at [964, 436] on span "Save" at bounding box center [956, 440] width 29 height 20
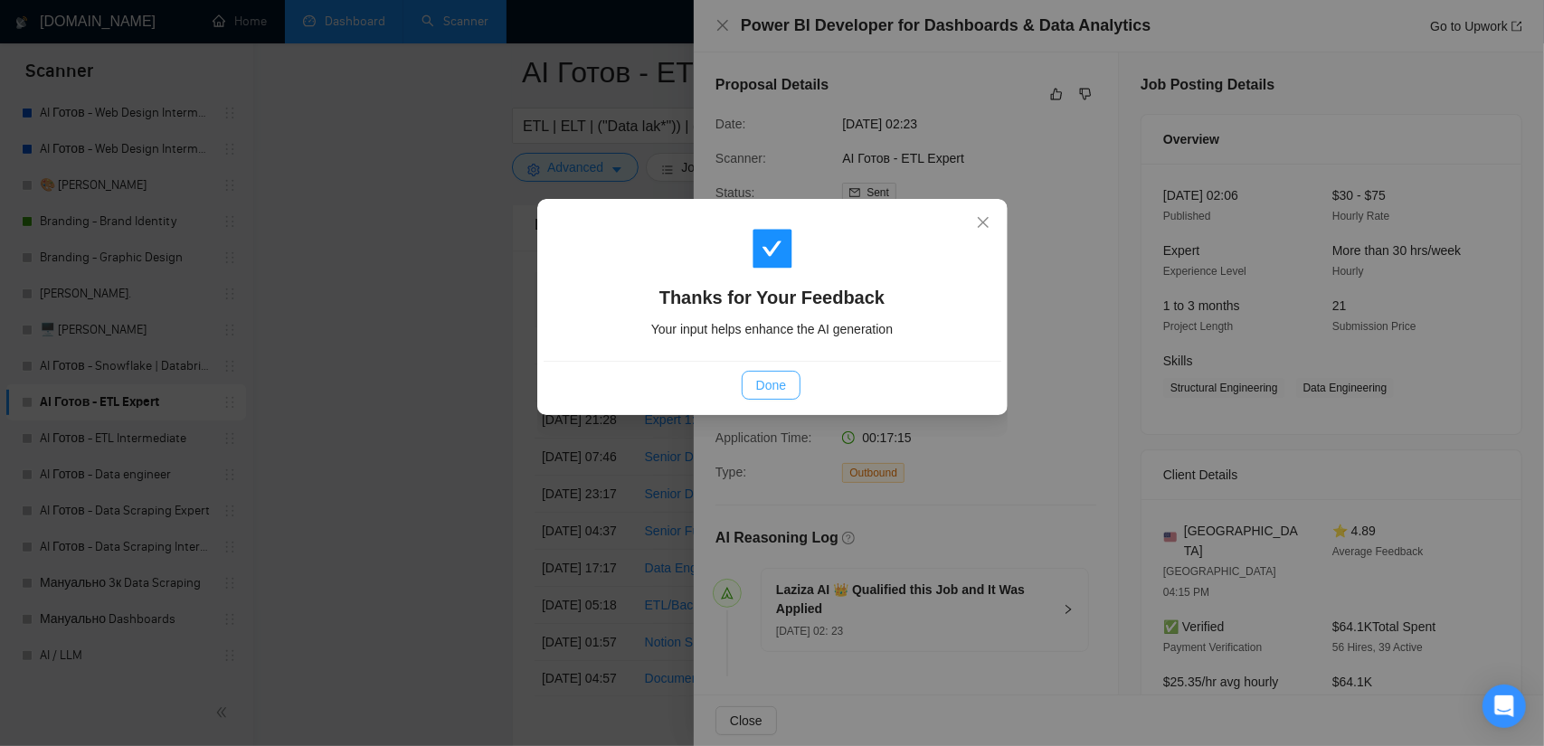
click at [776, 380] on span "Done" at bounding box center [771, 385] width 30 height 20
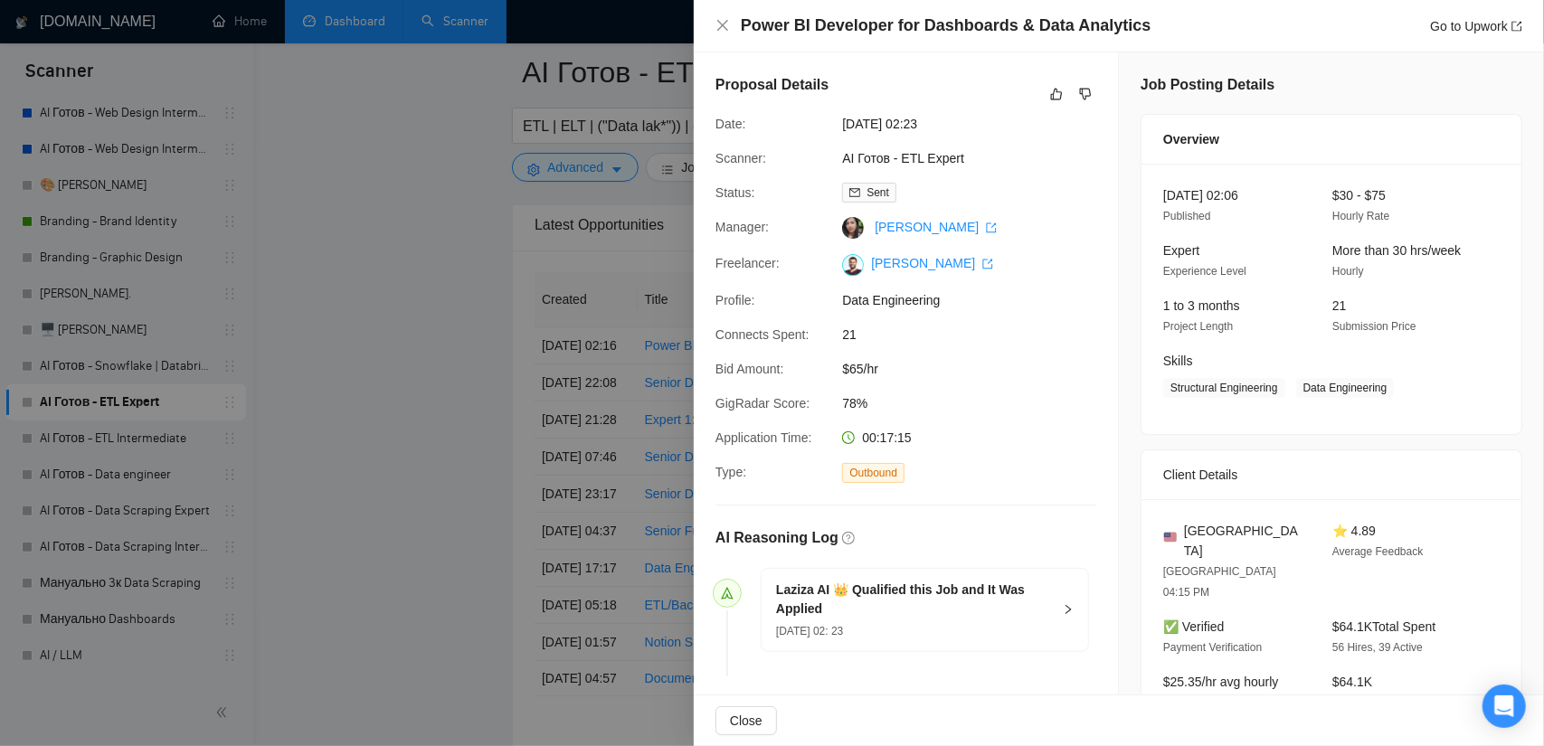
click at [392, 394] on div at bounding box center [772, 373] width 1544 height 746
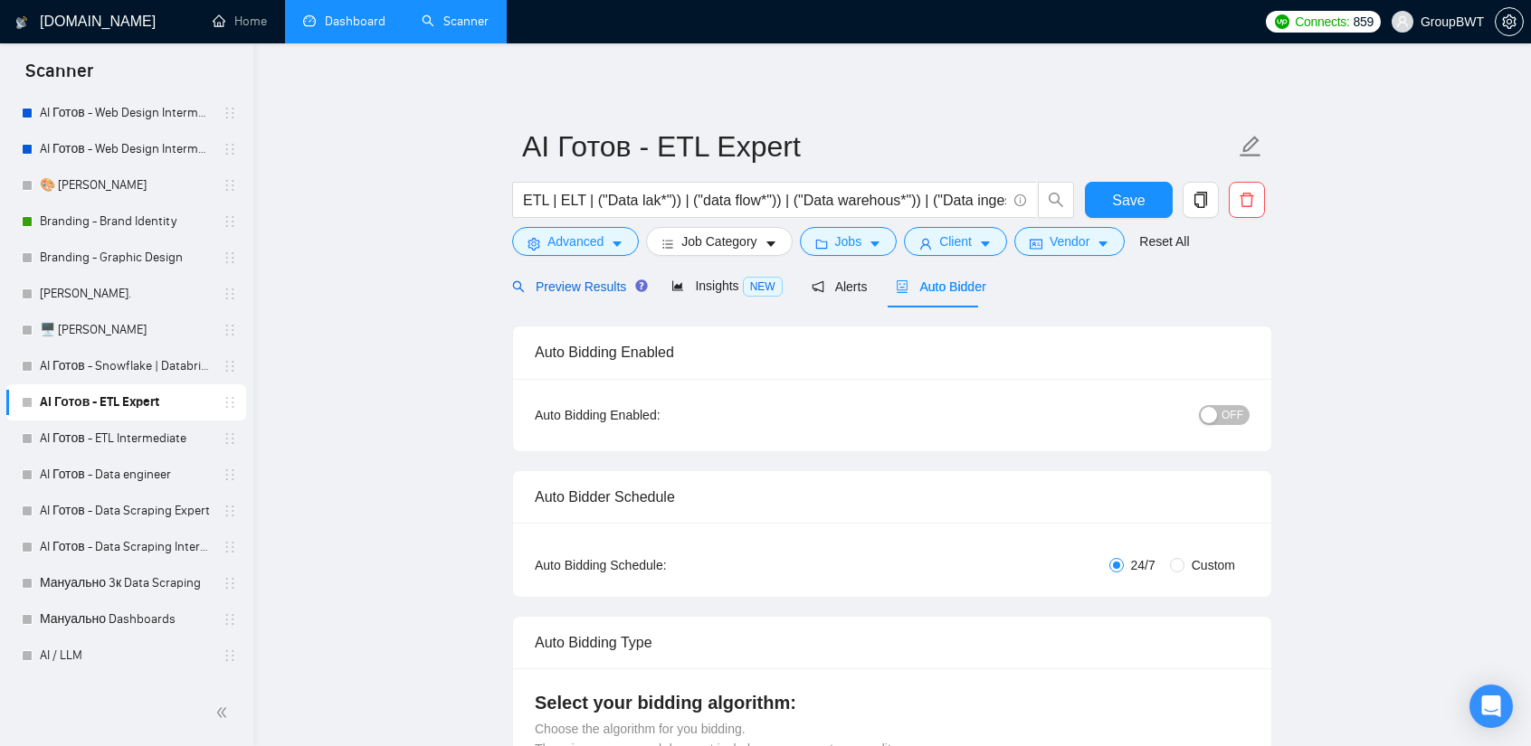
click at [586, 295] on div "Preview Results" at bounding box center [577, 287] width 130 height 20
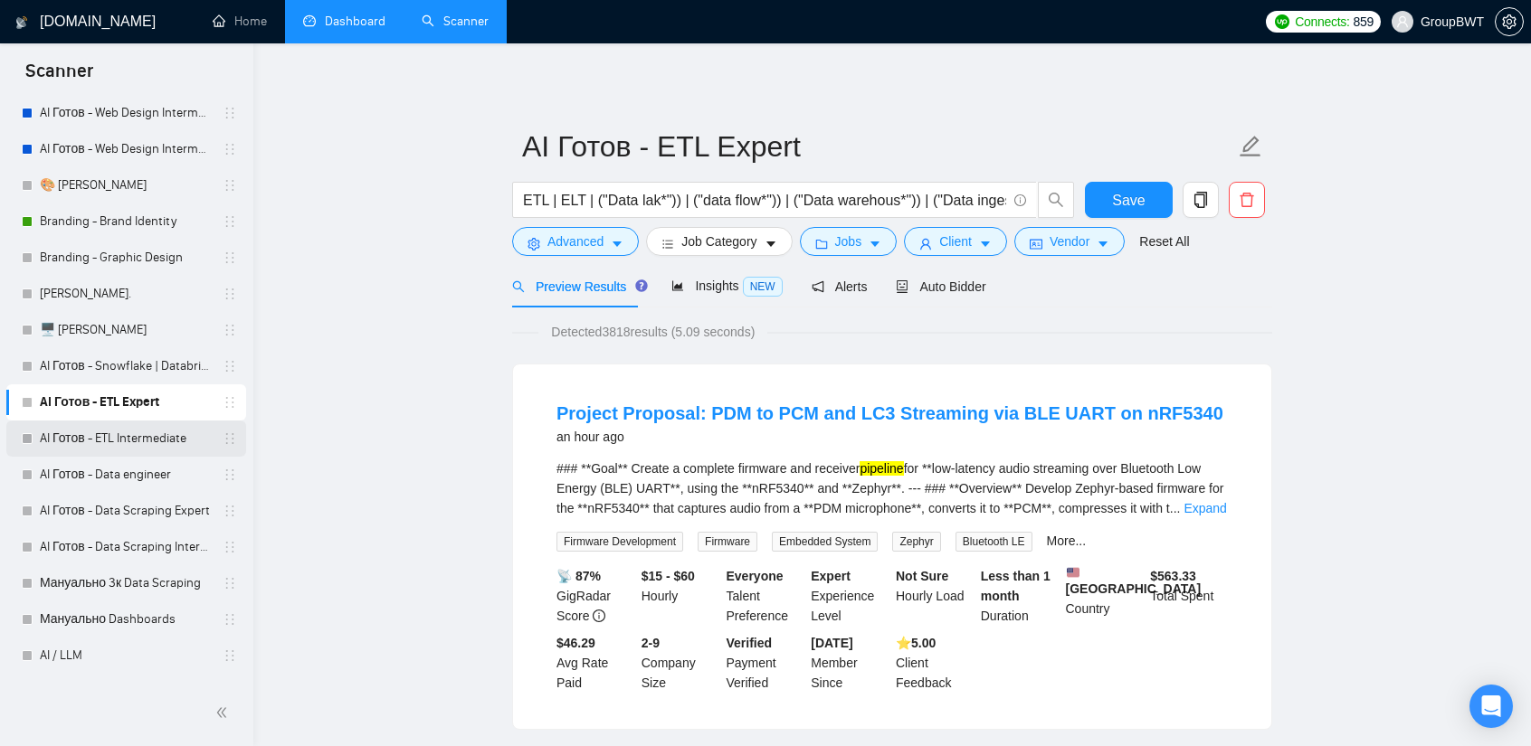
click at [132, 434] on link "AI Готов - ETL Intermediate" at bounding box center [126, 439] width 172 height 36
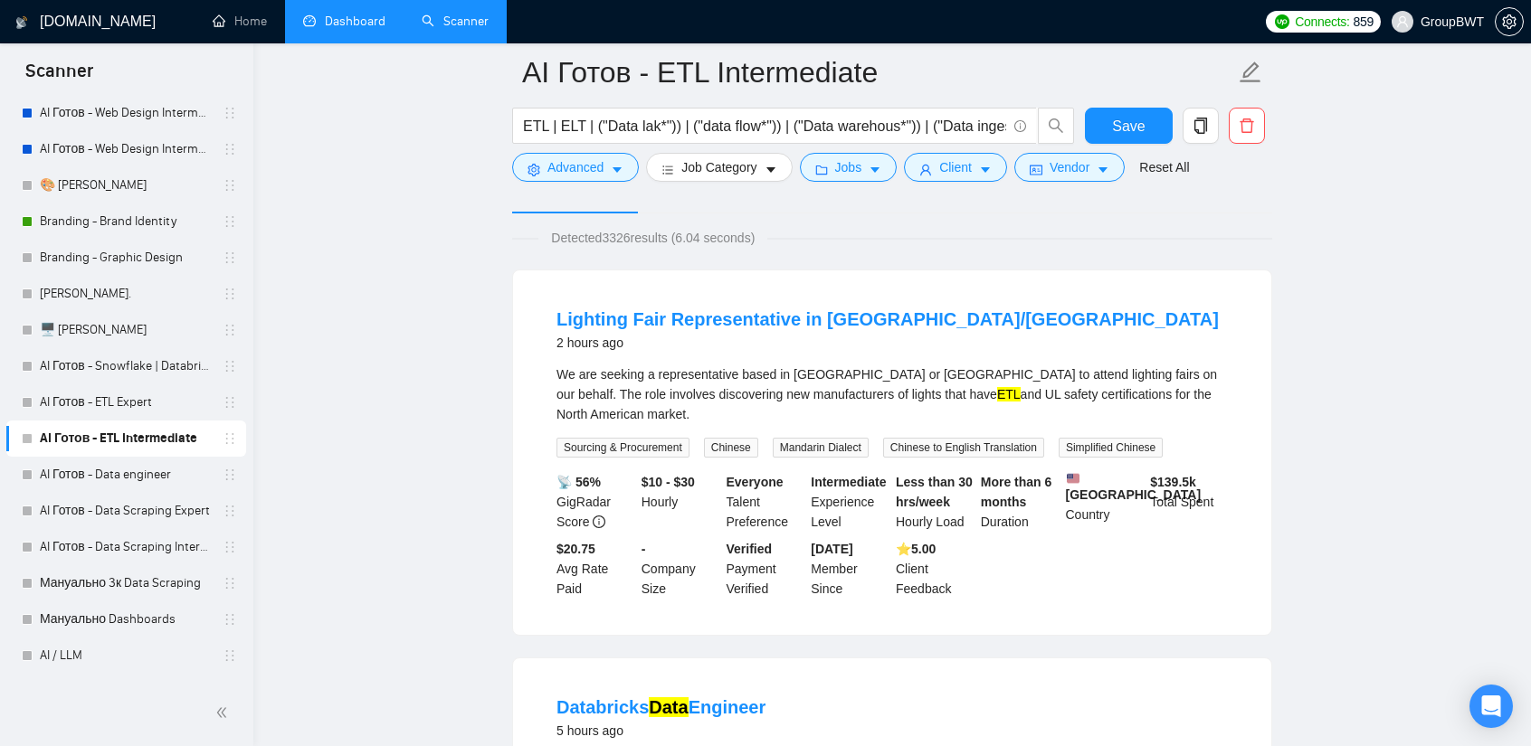
scroll to position [90, 0]
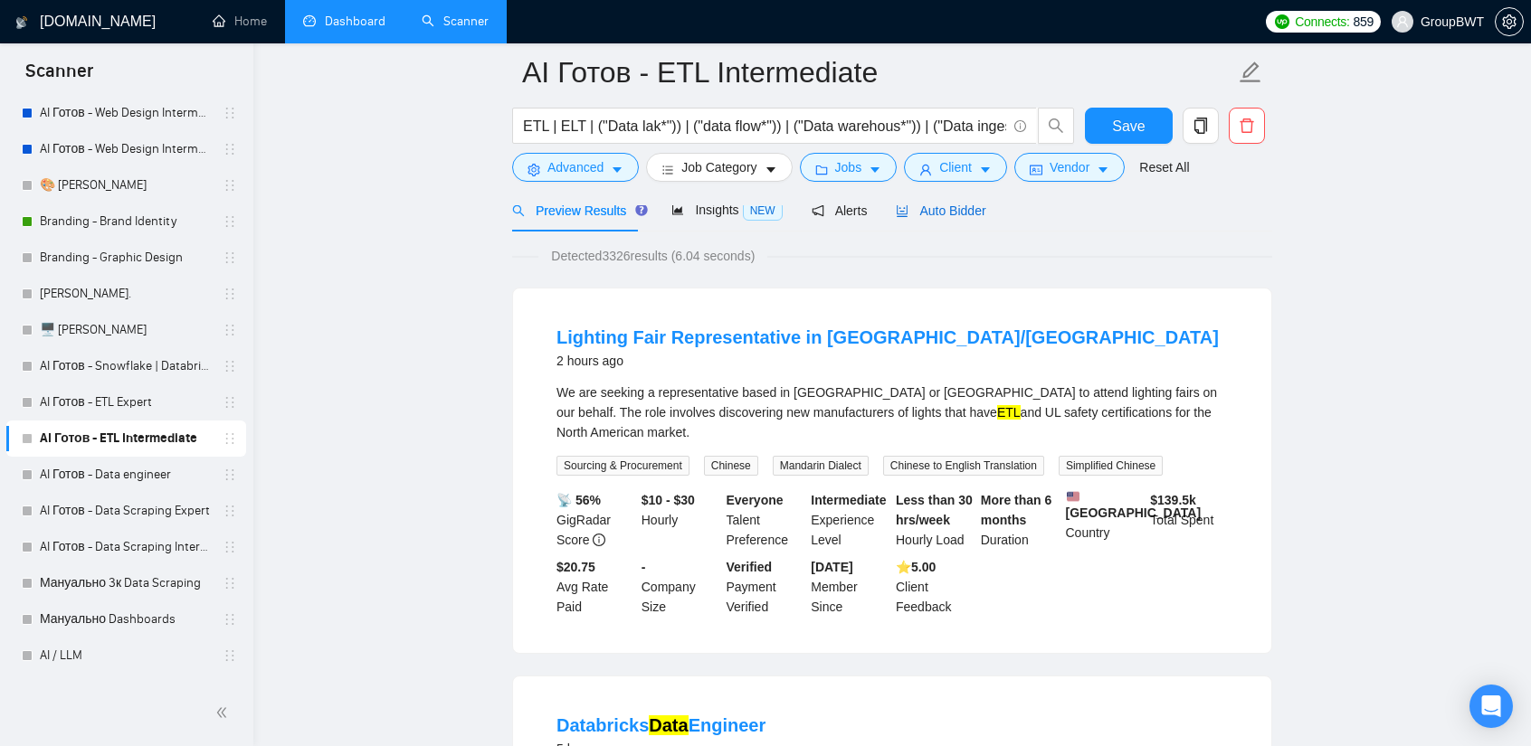
click at [956, 208] on span "Auto Bidder" at bounding box center [941, 211] width 90 height 14
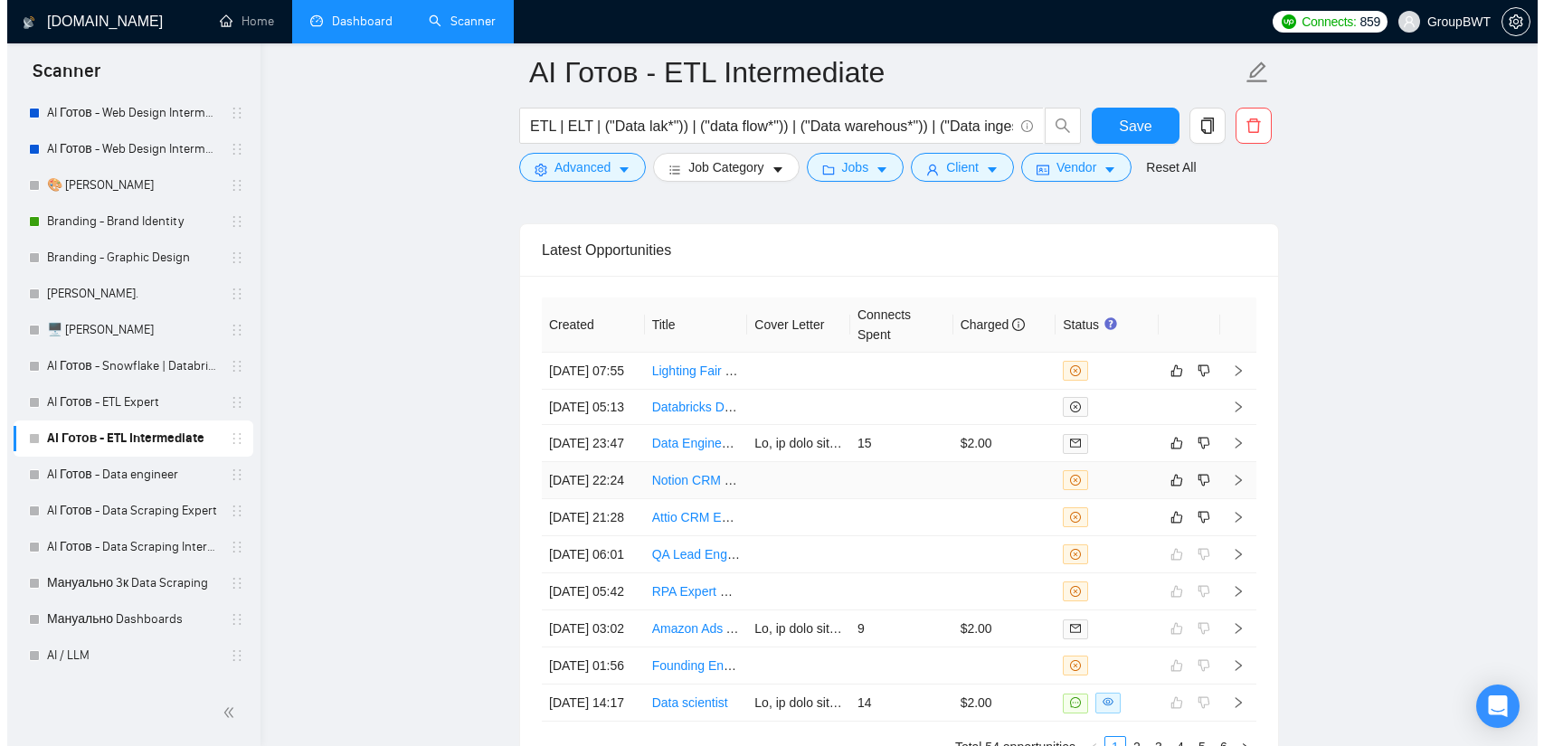
scroll to position [4504, 0]
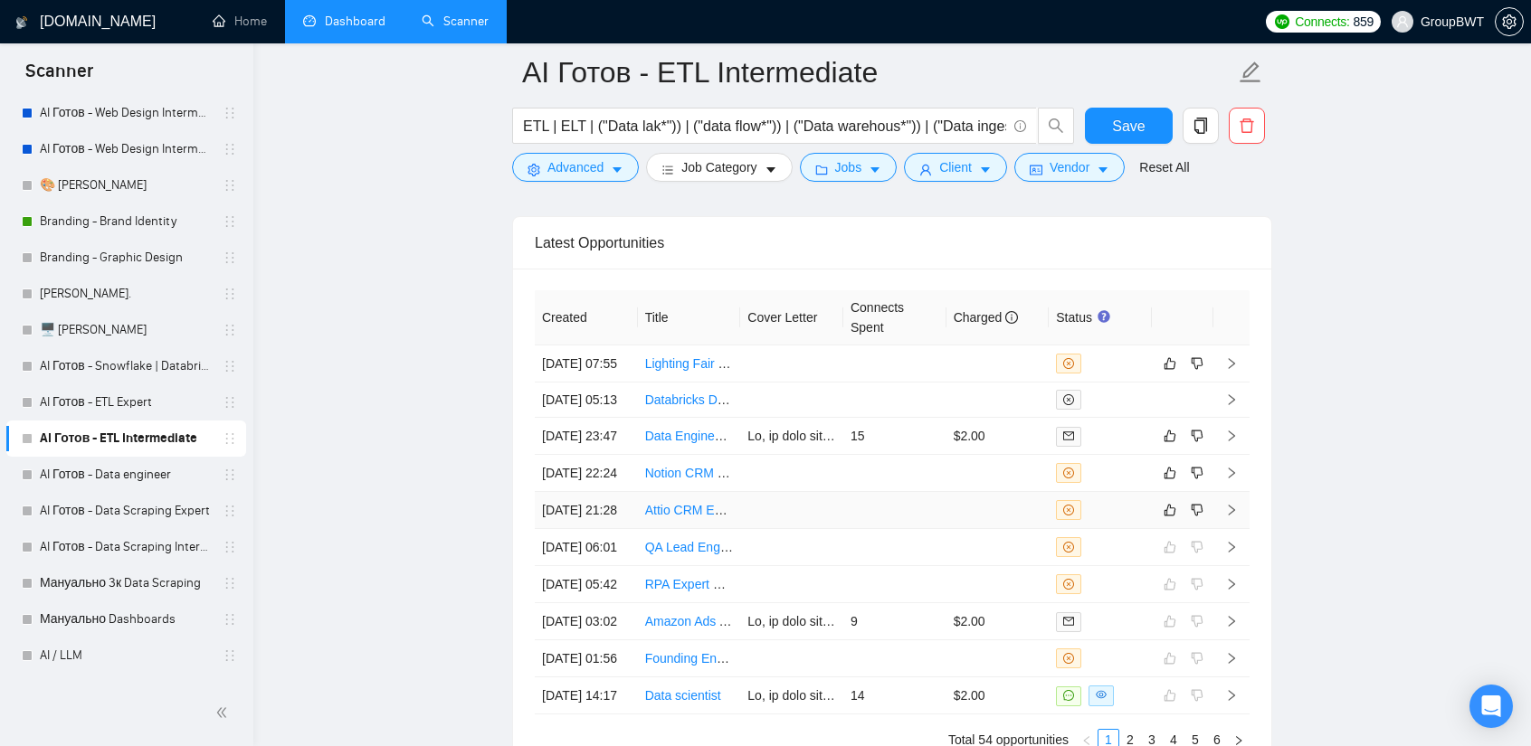
click at [760, 529] on td at bounding box center [791, 510] width 103 height 37
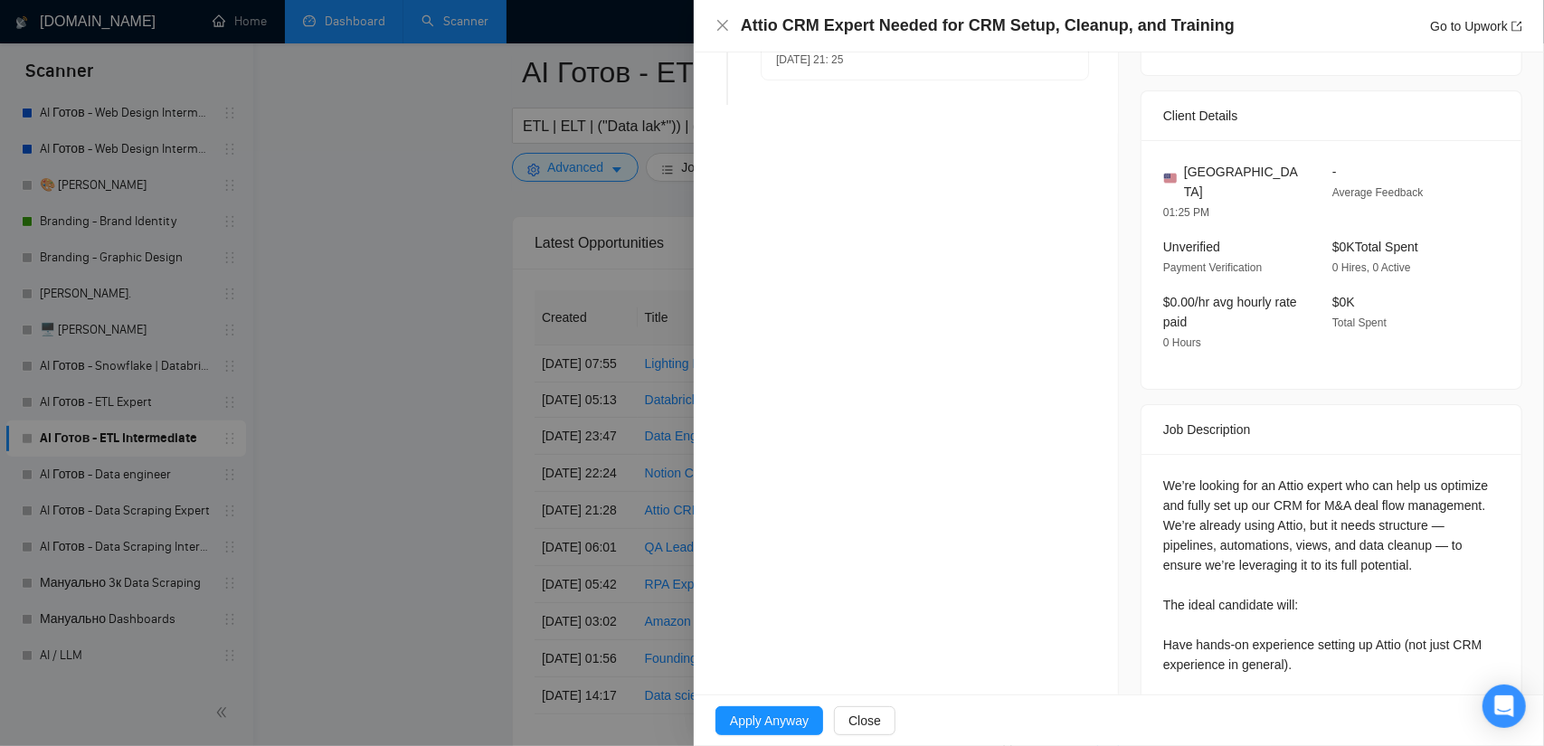
scroll to position [271, 0]
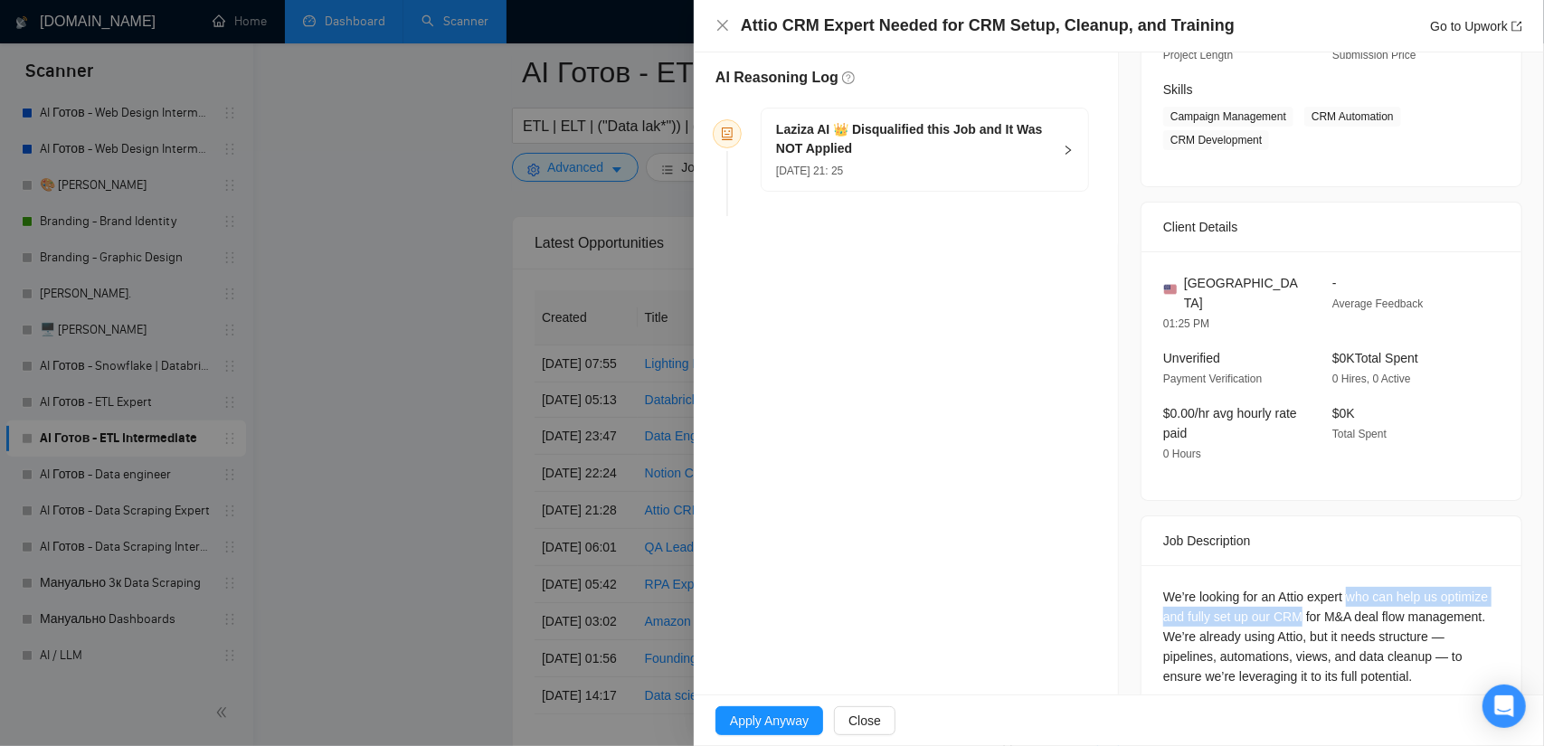
copy div "who can help us optimize and fully set up our CRM"
drag, startPoint x: 1365, startPoint y: 570, endPoint x: 1290, endPoint y: 596, distance: 79.5
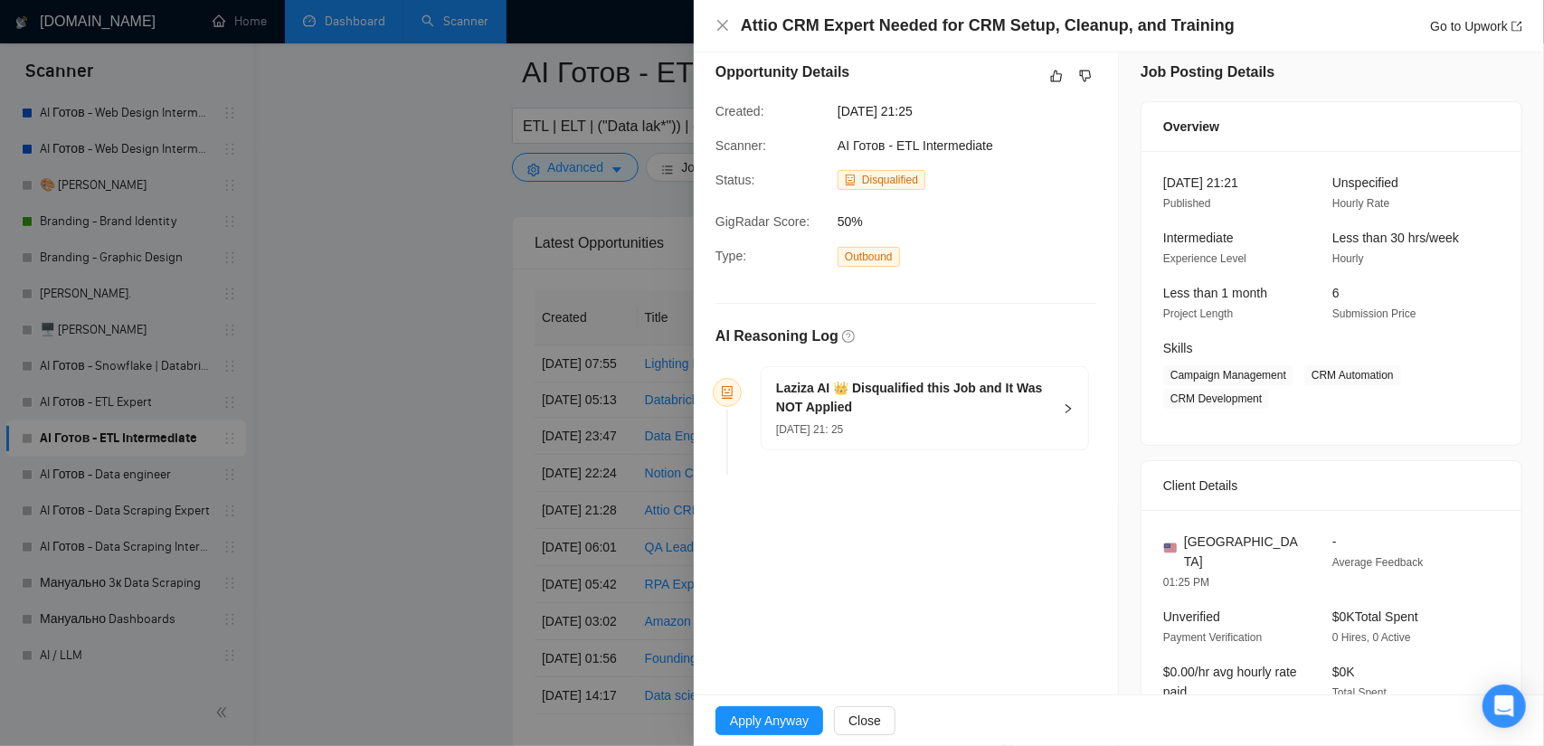
scroll to position [0, 0]
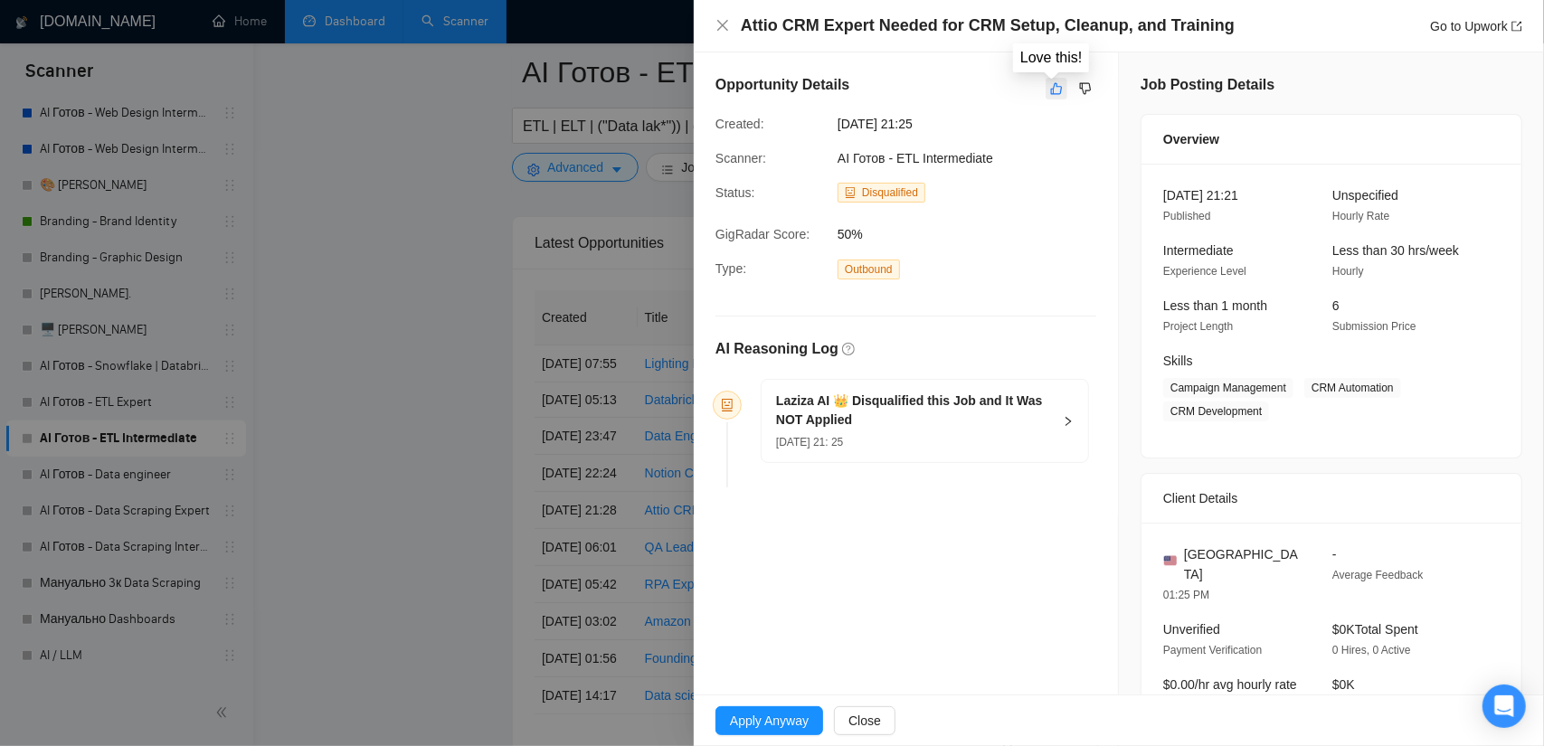
click at [1055, 90] on icon "like" at bounding box center [1057, 89] width 12 height 12
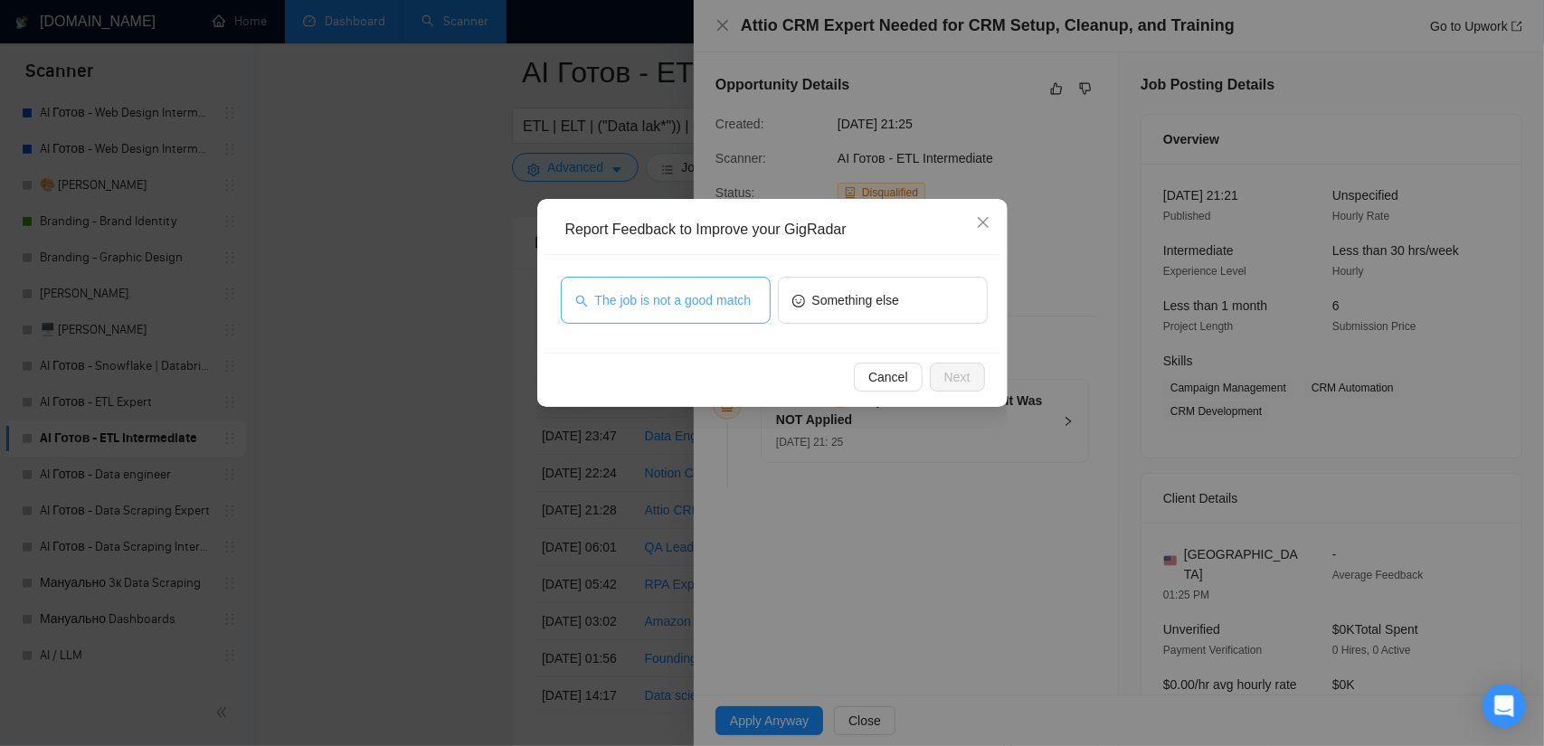
click at [650, 295] on span "The job is not a good match" at bounding box center [673, 300] width 157 height 20
click at [953, 374] on span "Next" at bounding box center [958, 377] width 26 height 20
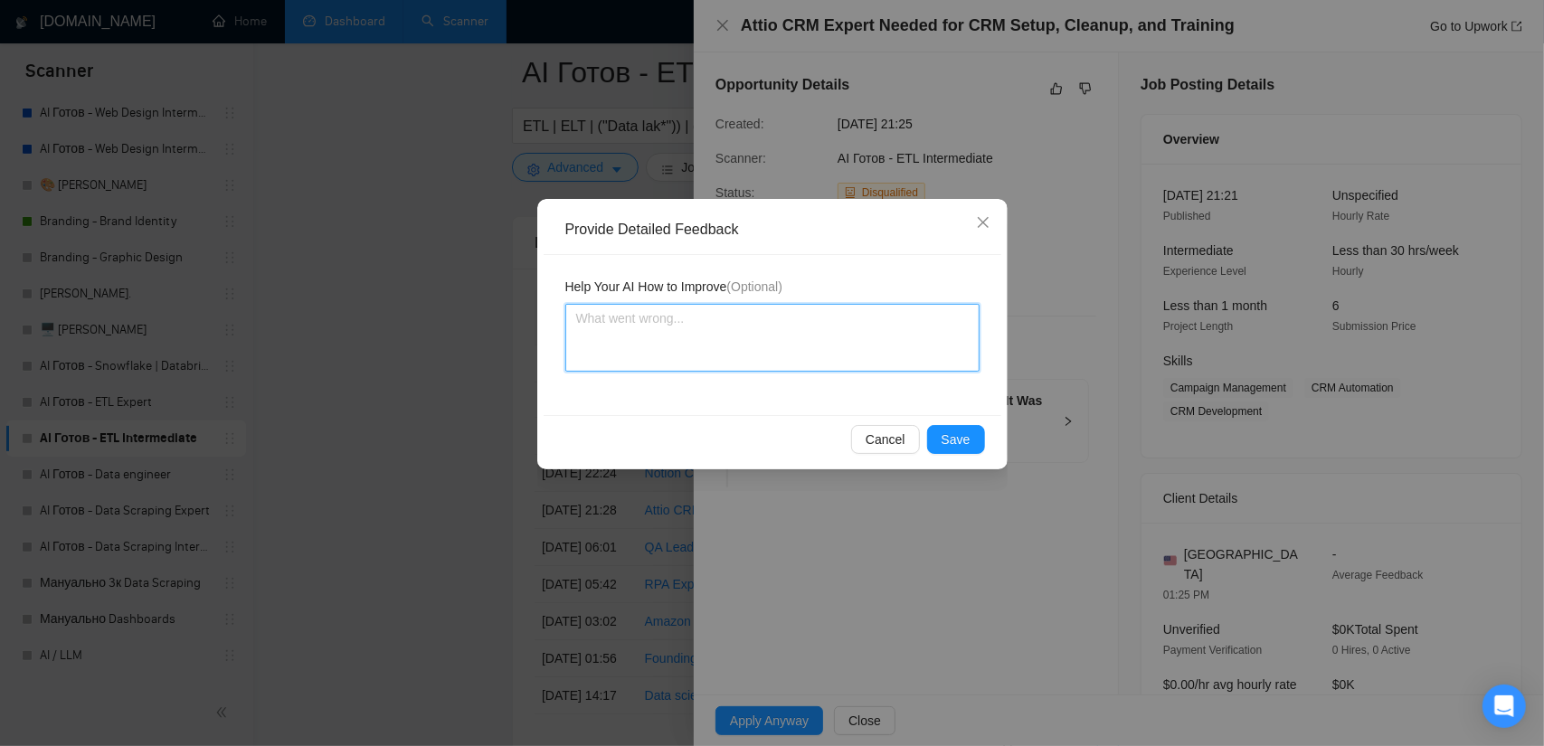
click at [738, 339] on textarea at bounding box center [772, 338] width 414 height 68
paste textarea "who can help us optimize and fully set up our CRM"
type textarea "who can help us optimize and fully set up our CRM"
click at [579, 313] on textarea "who can help us optimize and fully set up our CRM" at bounding box center [772, 338] width 414 height 68
type textarea "Цwho can help us optimize and fully set up our CRM"
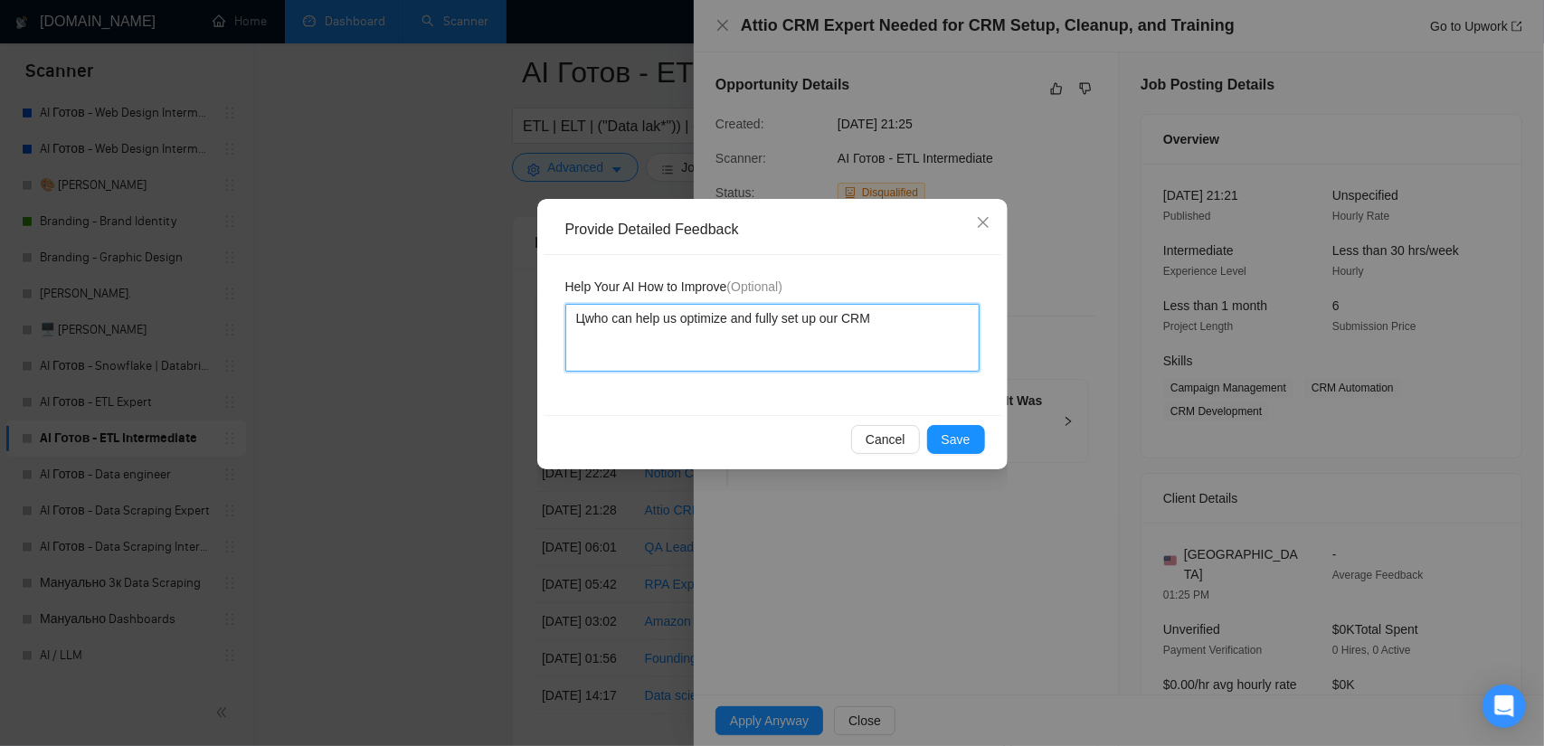
type textarea "Цуwho can help us optimize and fully set up our CRM"
type textarea "Цwho can help us optimize and fully set up our CRM"
type textarea "who can help us optimize and fully set up our CRM"
type textarea "Wwho can help us optimize and fully set up our CRM"
type textarea "Wewho can help us optimize and fully set up our CRM"
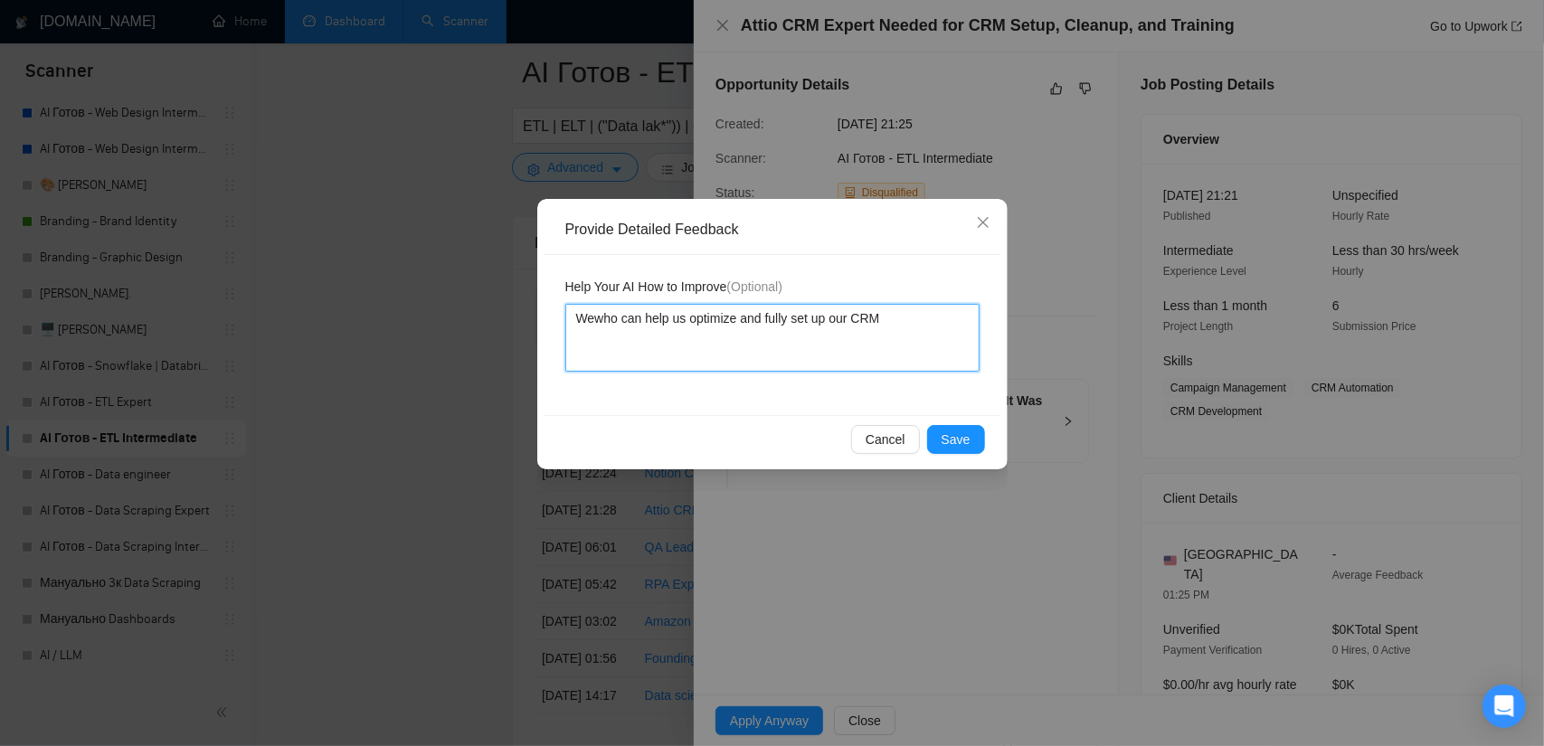
type textarea "We who can help us optimize and fully set up our CRM"
type textarea "We dwho can help us optimize and fully set up our CRM"
type textarea "We dowho can help us optimize and fully set up our CRM"
type textarea "We donwho can help us optimize and fully set up our CRM"
type textarea "We don'who can help us optimize and fully set up our CRM"
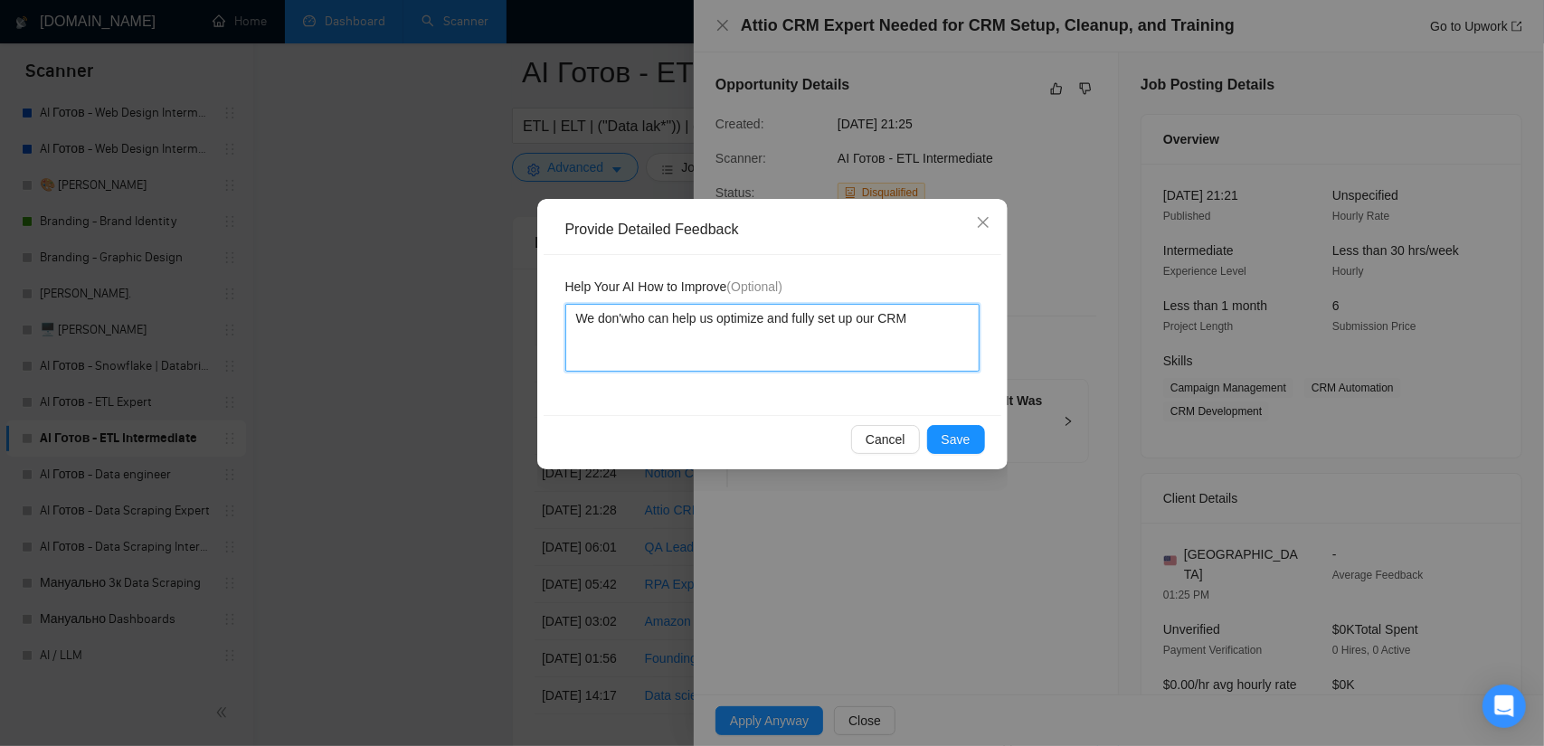
type textarea "We don'twho can help us optimize and fully set up our CRM"
type textarea "We don't who can help us optimize and fully set up our CRM"
type textarea "We don't wwho can help us optimize and fully set up our CRM"
type textarea "We don't wawho can help us optimize and fully set up our CRM"
type textarea "We don't watwho can help us optimize and fully set up our CRM"
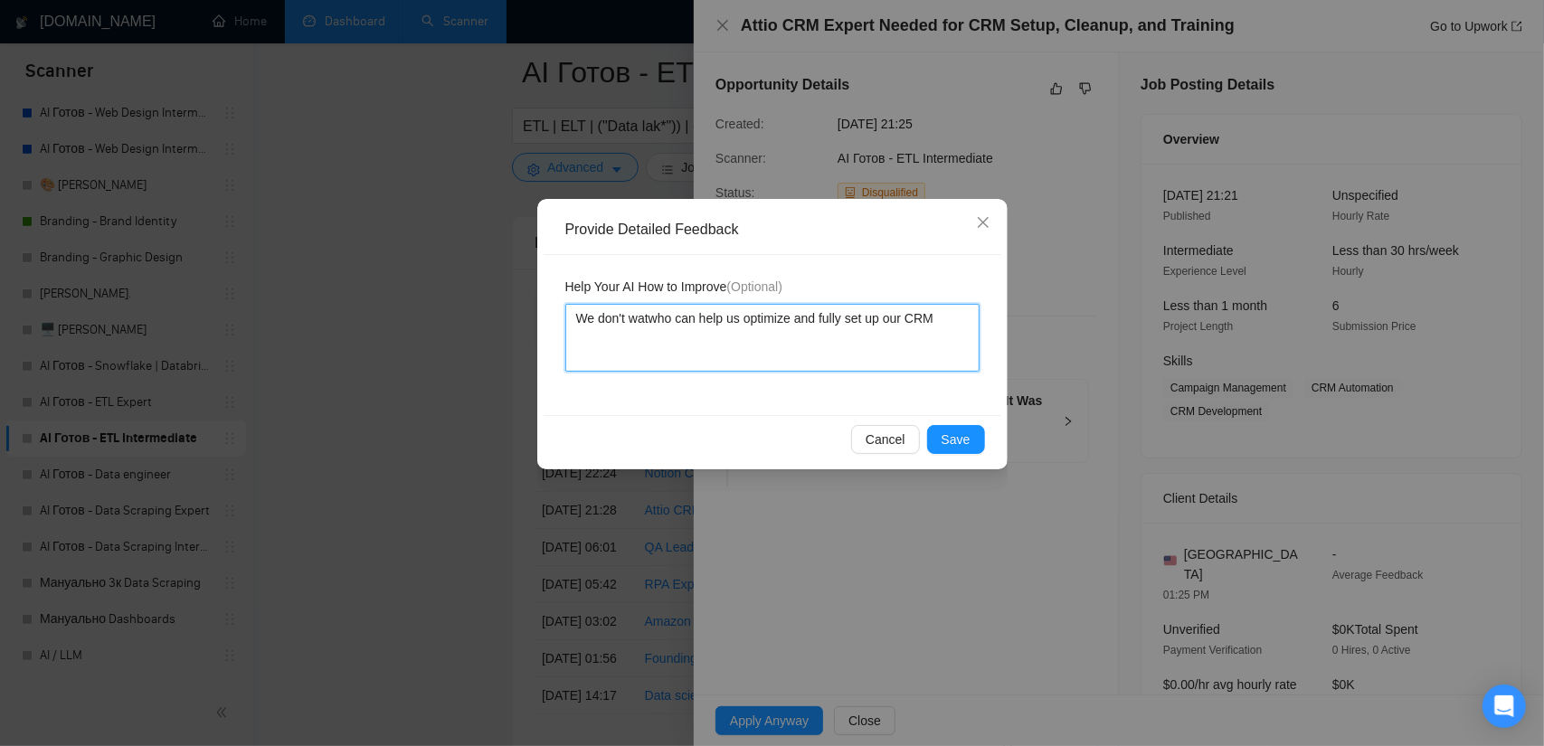
type textarea "We don't wawho can help us optimize and fully set up our CRM"
type textarea "We don't wanwho can help us optimize and fully set up our CRM"
type textarea "We don't wantwho can help us optimize and fully set up our CRM"
type textarea "We don't want who can help us optimize and fully set up our CRM"
type textarea "We don't want jwho can help us optimize and fully set up our CRM"
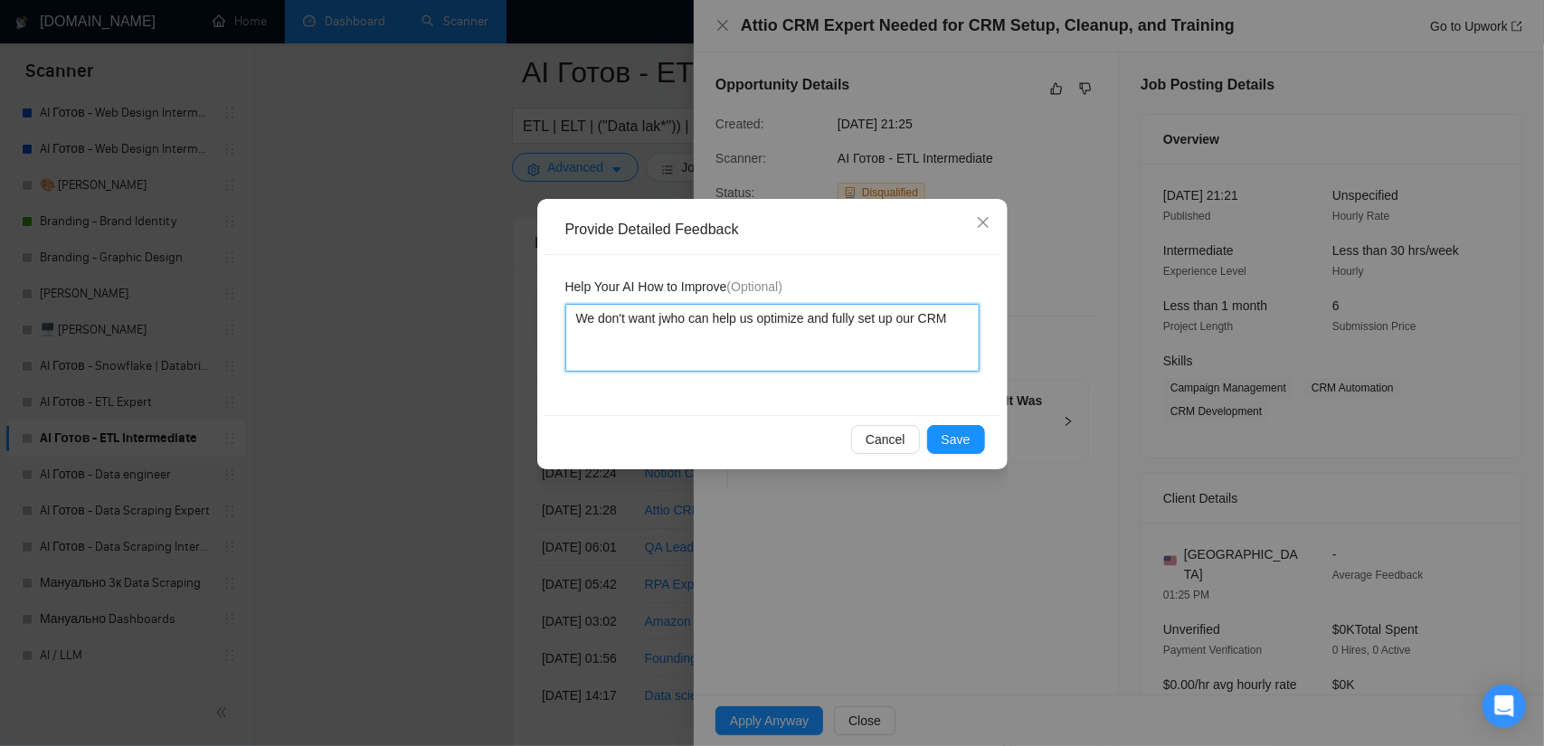
type textarea "We don't want juwho can help us optimize and fully set up our CRM"
type textarea "We don't want juswho can help us optimize and fully set up our CRM"
type textarea "We don't want justwho can help us optimize and fully set up our CRM"
type textarea "We don't want just who can help us optimize and fully set up our CRM"
type textarea "We don't want just swho can help us optimize and fully set up our CRM"
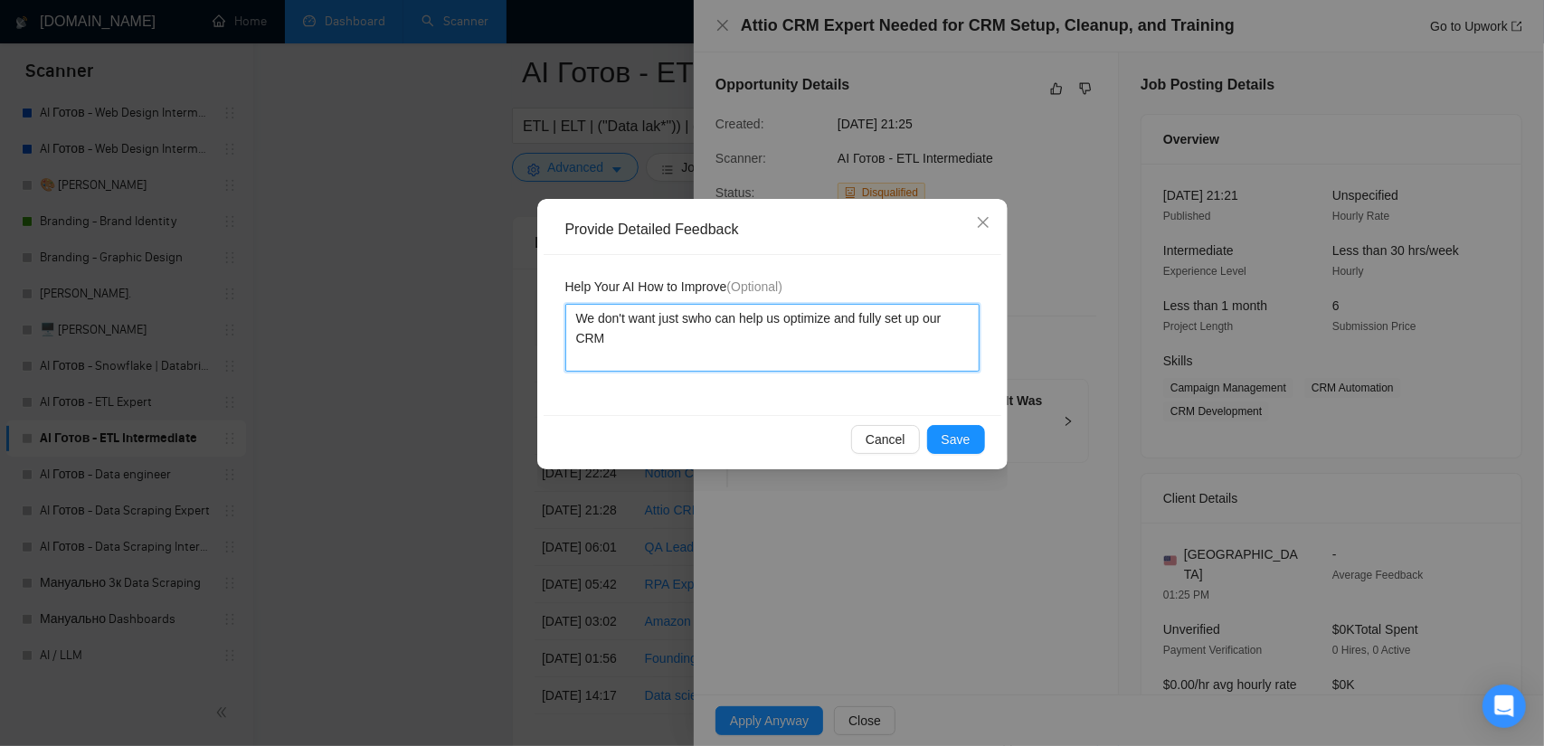
type textarea "We don't want just suwho can help us optimize and fully set up our CRM"
type textarea "We don't want just sutwho can help us optimize and fully set up our CRM"
type textarea "We don't want just sut who can help us optimize and fully set up our CRM"
type textarea "We don't want just sut uwho can help us optimize and fully set up our CRM"
type textarea "We don't want just sut upwho can help us optimize and fully set up our CRM"
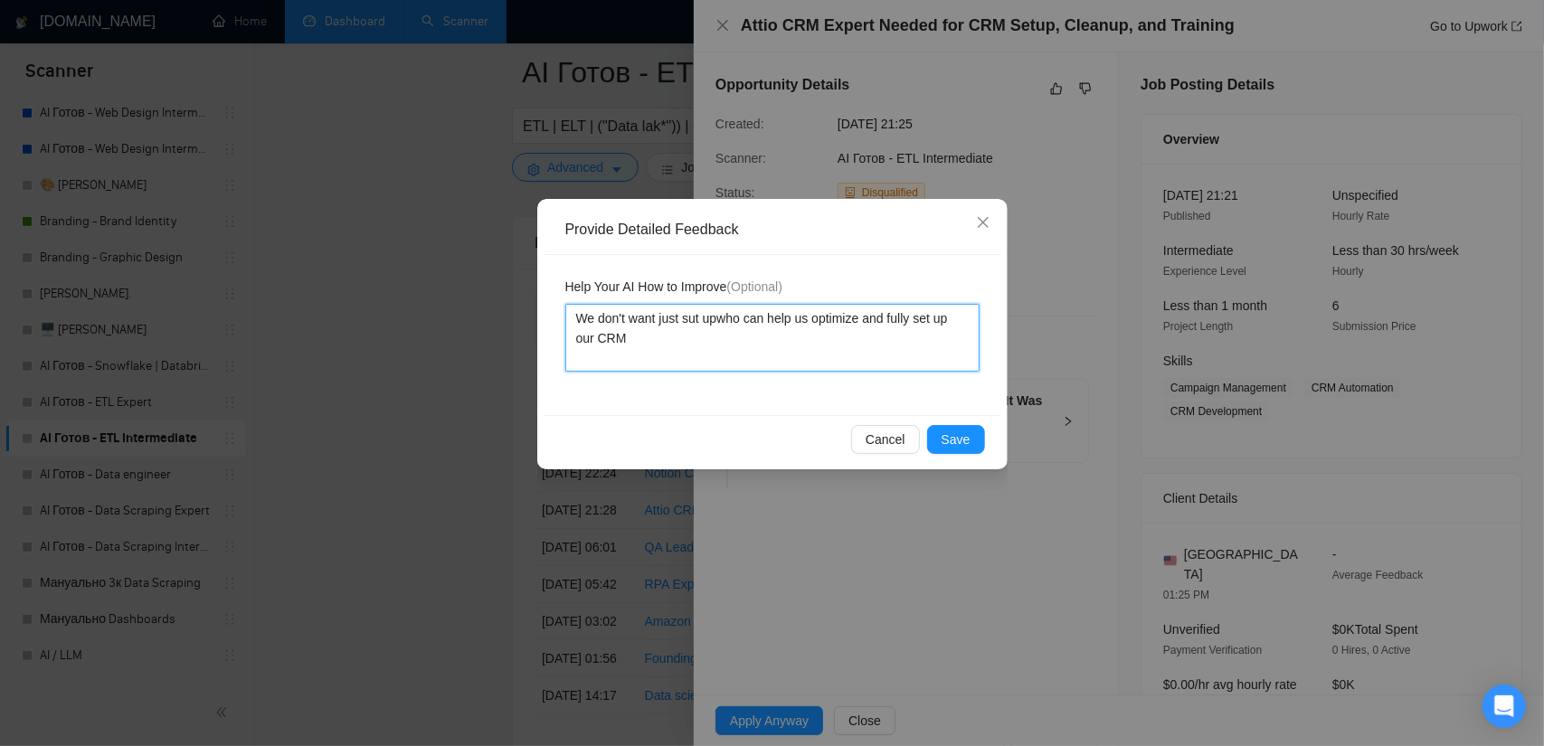
type textarea "We don't want just sut up who can help us optimize and fully set up our CRM"
click at [684, 315] on textarea "We don't want just sut up who can help us optimize and fully set up our CRM" at bounding box center [772, 338] width 414 height 68
type textarea "We don't want just tsut up who can help us optimize and fully set up our CRM"
type textarea "We don't want just tosut up who can help us optimize and fully set up our CRM"
type textarea "We don't want just to sut up who can help us optimize and fully set up our CRM"
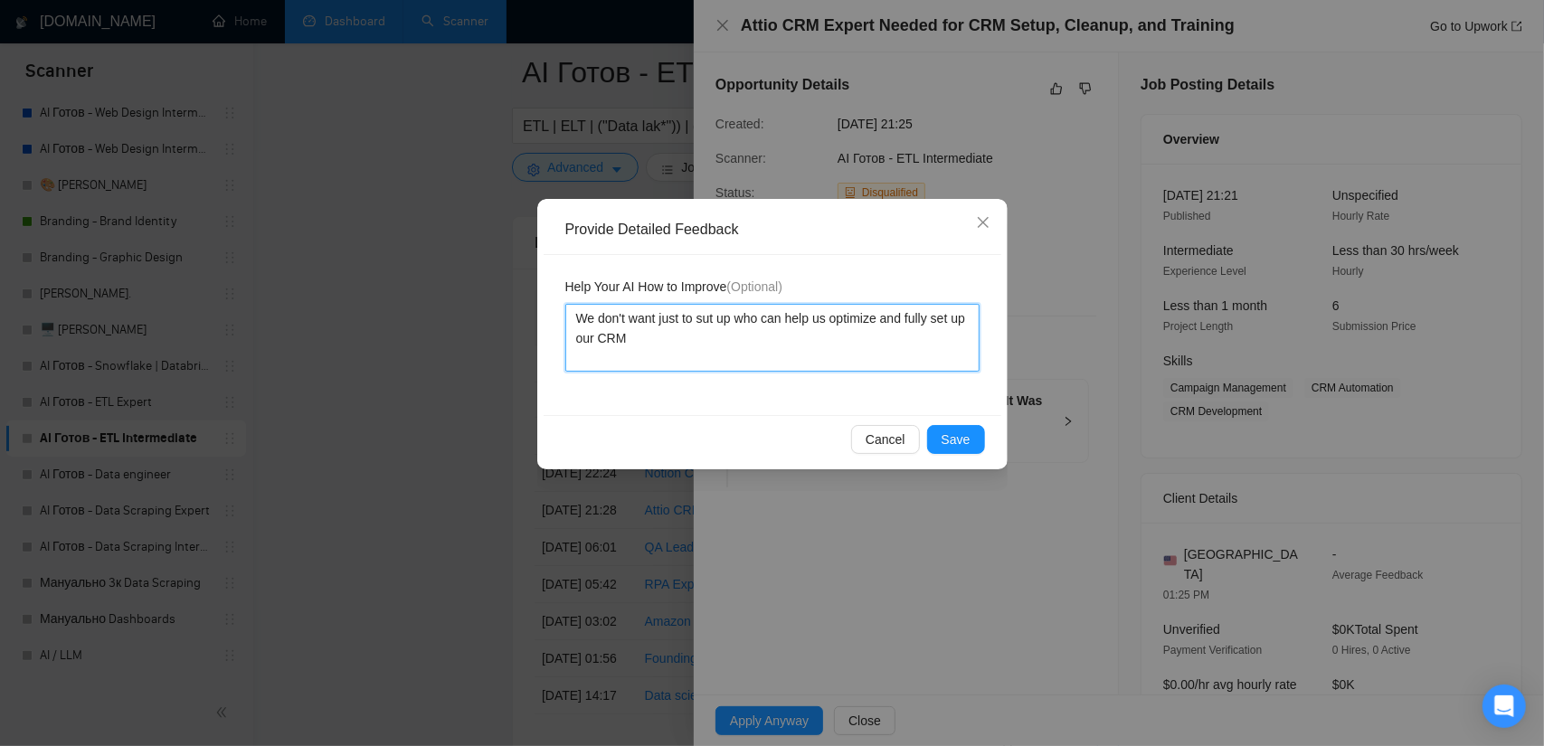
drag, startPoint x: 830, startPoint y: 321, endPoint x: 698, endPoint y: 323, distance: 131.2
click at [698, 323] on textarea "We don't want just to sut up who can help us optimize and fully set up our CRM" at bounding box center [772, 338] width 414 height 68
type textarea "We don't want just to optimize and fully set up our CRM"
click at [888, 323] on textarea "We don't want just to optimize and fully set up our CRM" at bounding box center [772, 338] width 414 height 68
drag, startPoint x: 861, startPoint y: 312, endPoint x: 841, endPoint y: 311, distance: 19.9
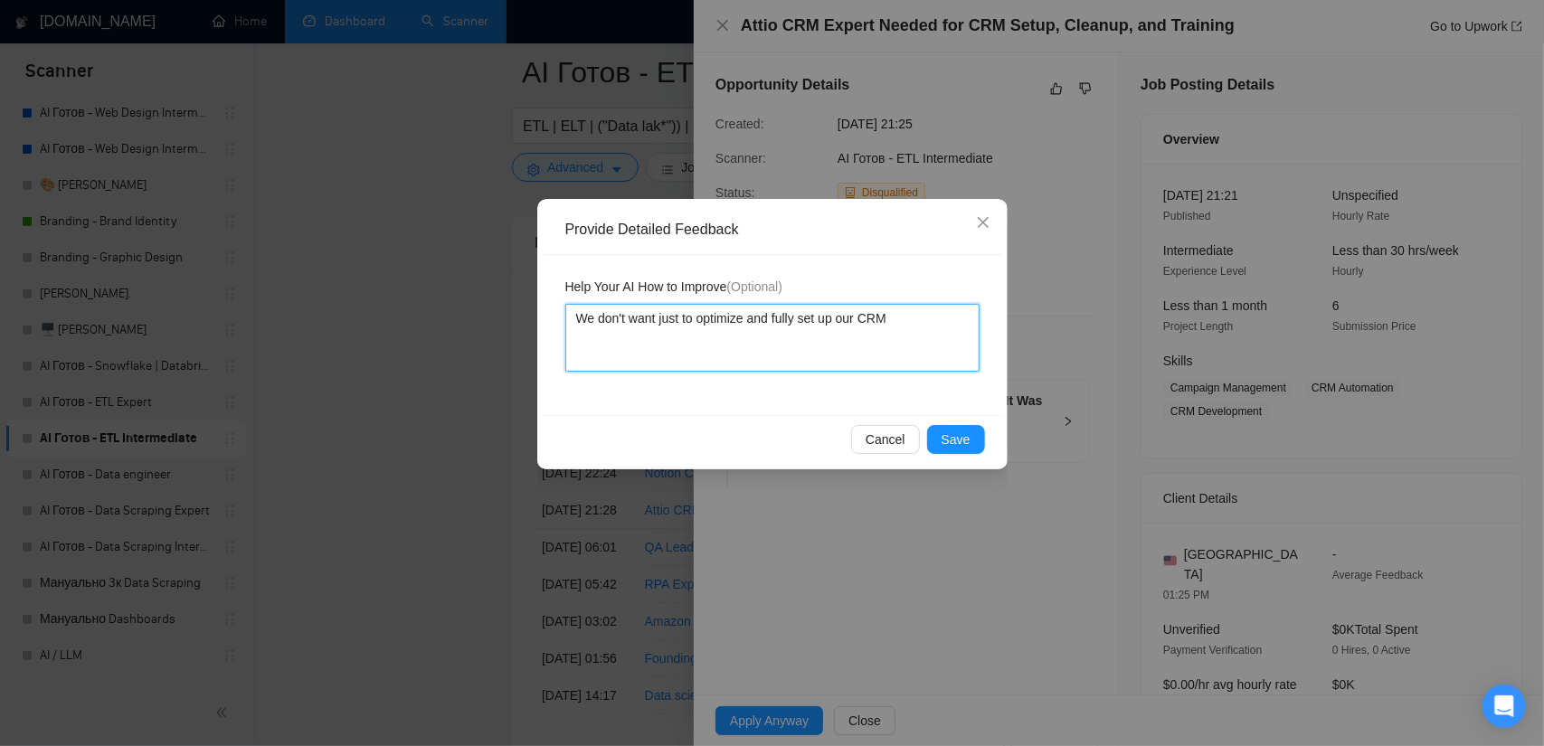
click at [841, 311] on textarea "We don't want just to optimize and fully set up our CRM" at bounding box center [772, 338] width 414 height 68
type textarea "We don't want just to optimize and fully set up CRM"
click at [879, 311] on textarea "We don't want just to optimize and fully set up CRM" at bounding box center [772, 338] width 414 height 68
type textarea "We don't want just to optimize and fully set up CRM"
type textarea "We don't want just to optimize and fully set up CRM o"
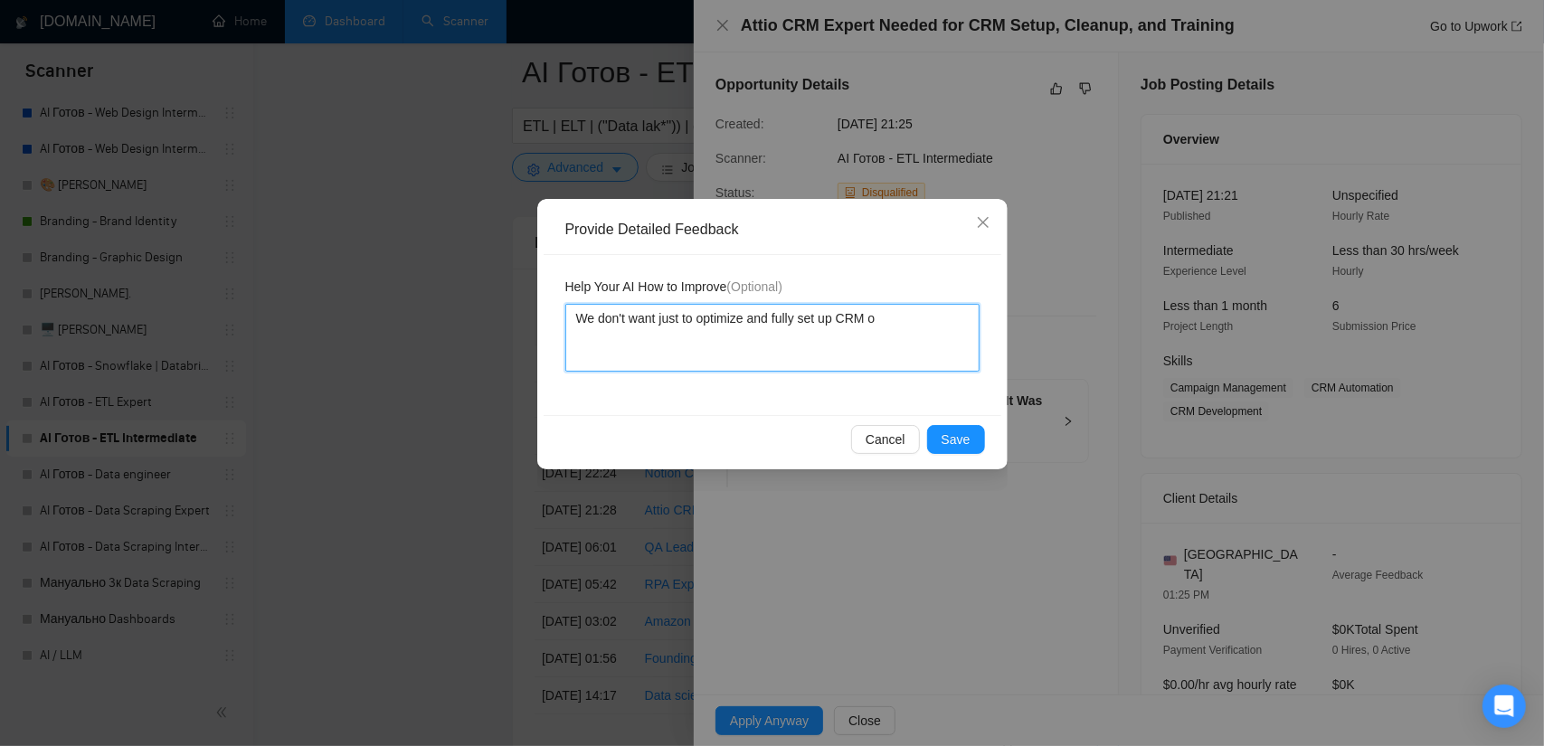
type textarea "We don't want just to optimize and fully set up CRM or"
drag, startPoint x: 798, startPoint y: 323, endPoint x: 774, endPoint y: 317, distance: 24.4
click at [774, 317] on textarea "We don't want just to optimize and fully set up CRM or software" at bounding box center [772, 338] width 414 height 68
click at [933, 318] on textarea "We don't want just to optimize and set up CRM or software" at bounding box center [772, 338] width 414 height 68
drag, startPoint x: 907, startPoint y: 318, endPoint x: 1010, endPoint y: 402, distance: 133.1
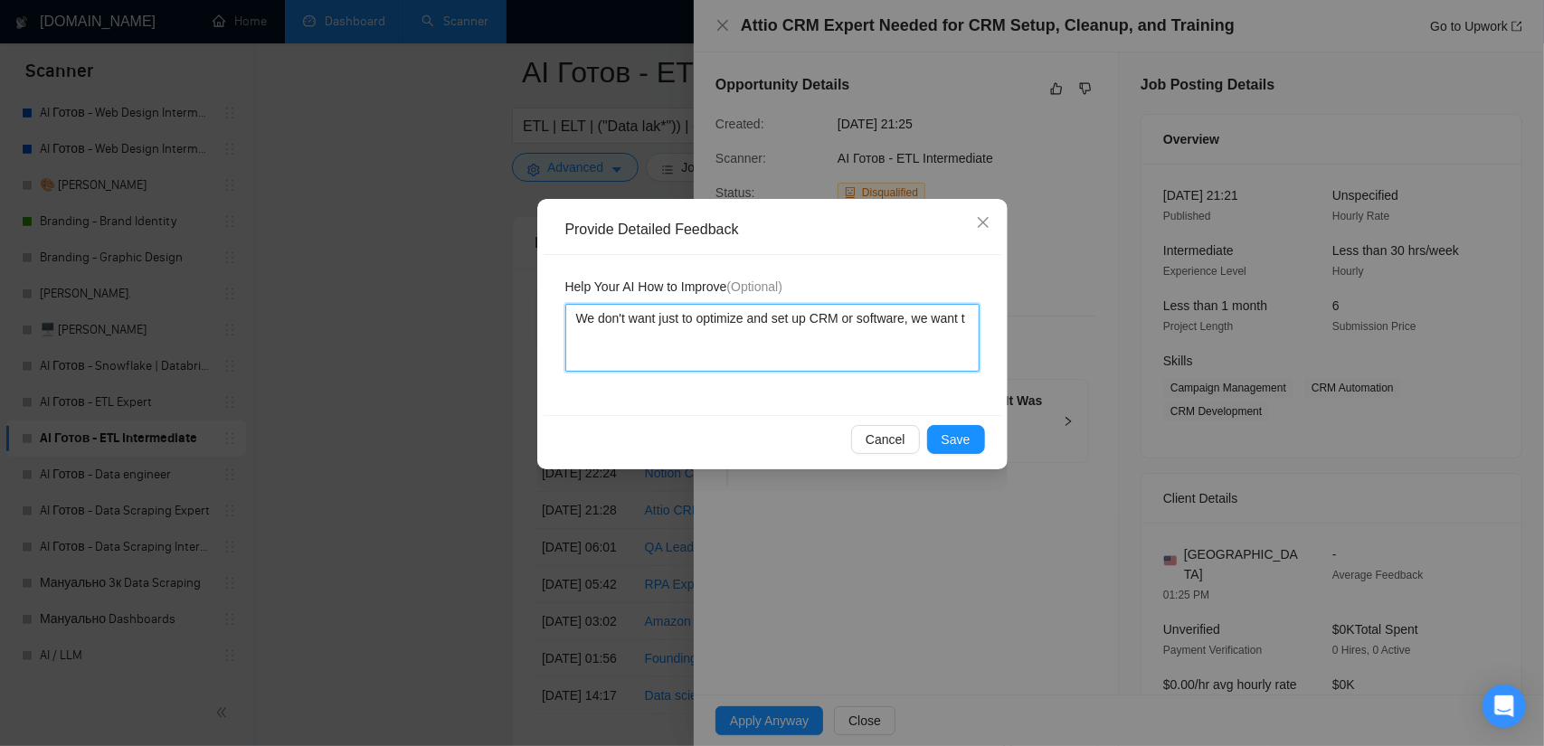
click at [1214, 338] on div "Provide Detailed Feedback Help Your AI How to Improve (Optional) We don't want …" at bounding box center [772, 373] width 1544 height 746
click at [961, 433] on span "Save" at bounding box center [956, 440] width 29 height 20
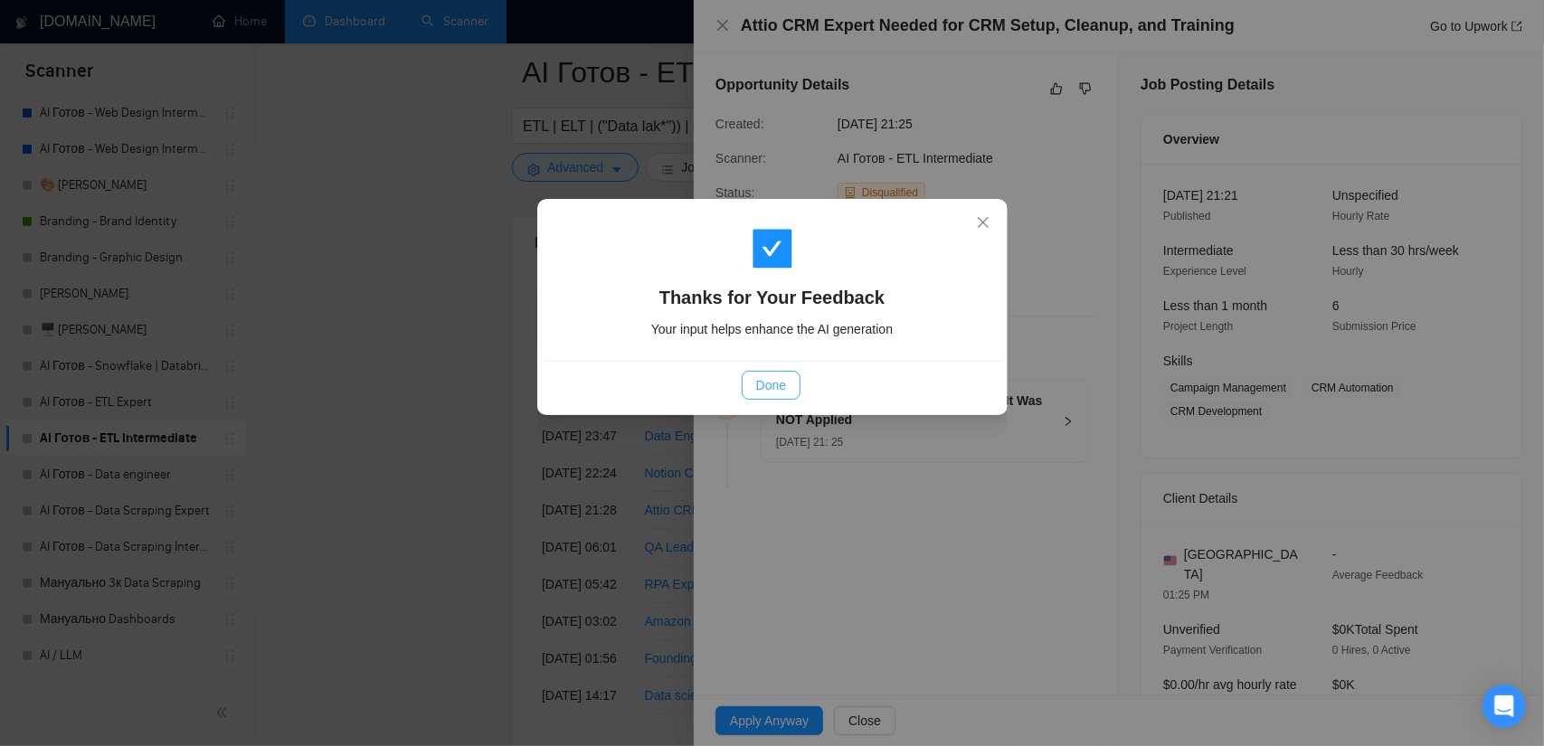
click at [753, 385] on button "Done" at bounding box center [771, 385] width 59 height 29
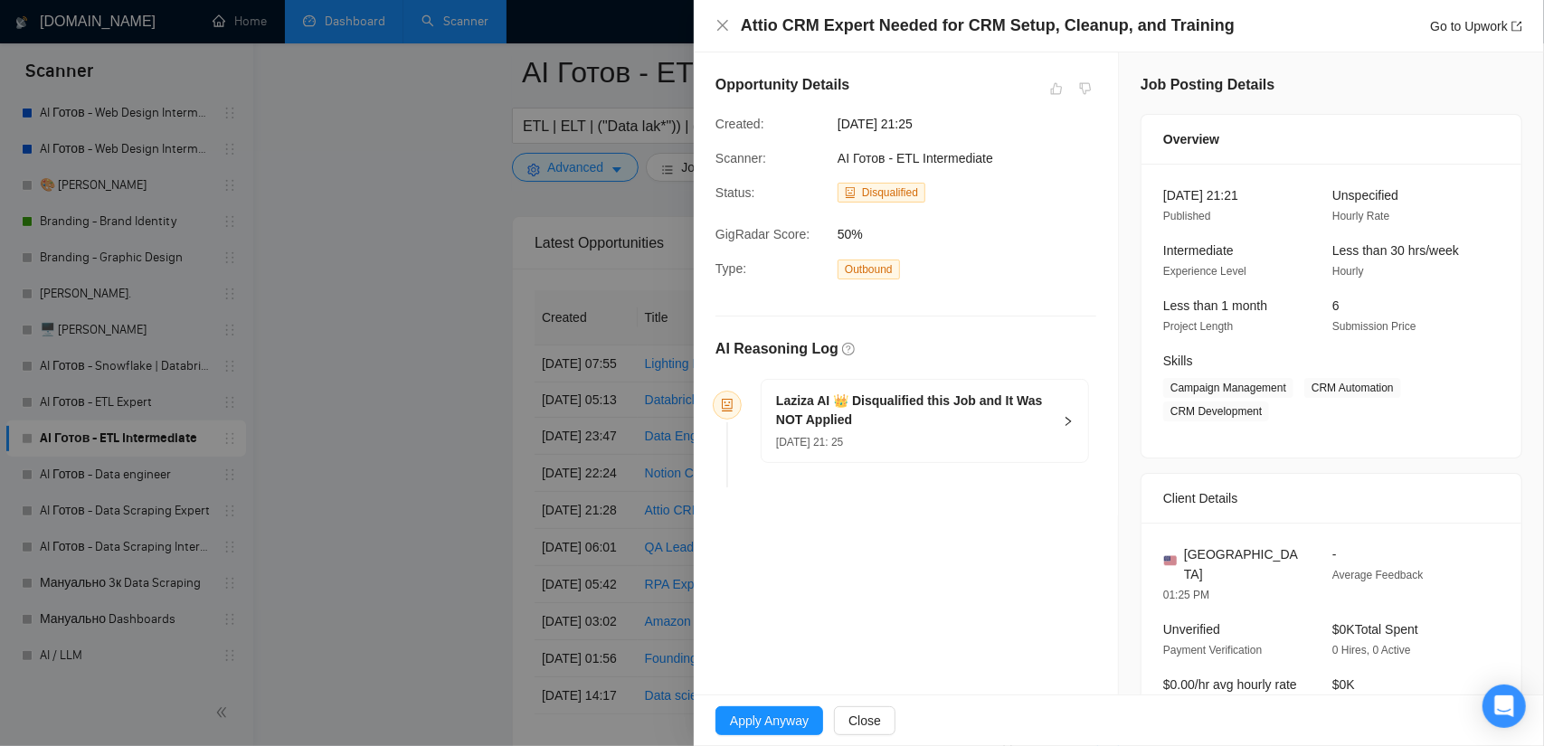
click at [431, 289] on div at bounding box center [772, 373] width 1544 height 746
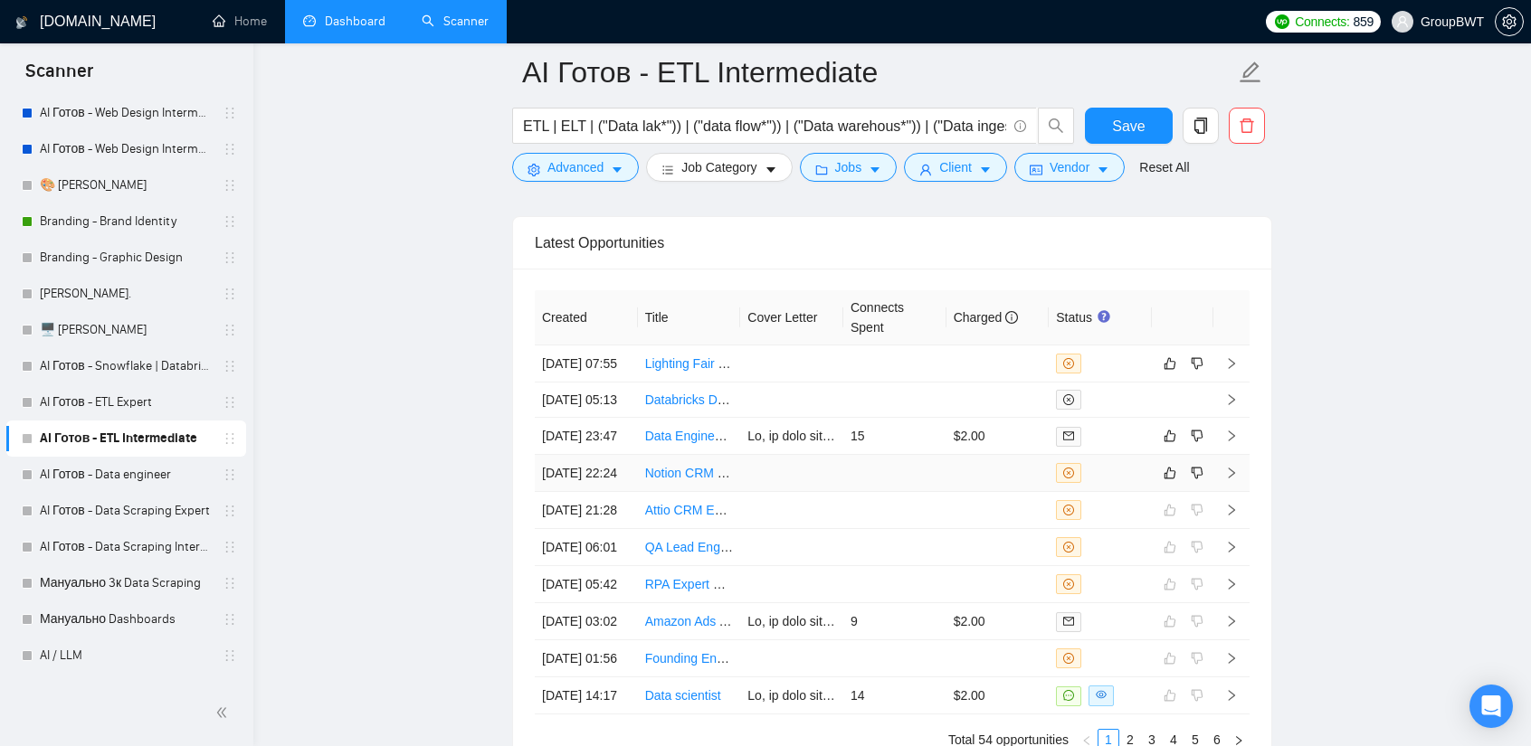
click at [798, 492] on td at bounding box center [791, 473] width 103 height 37
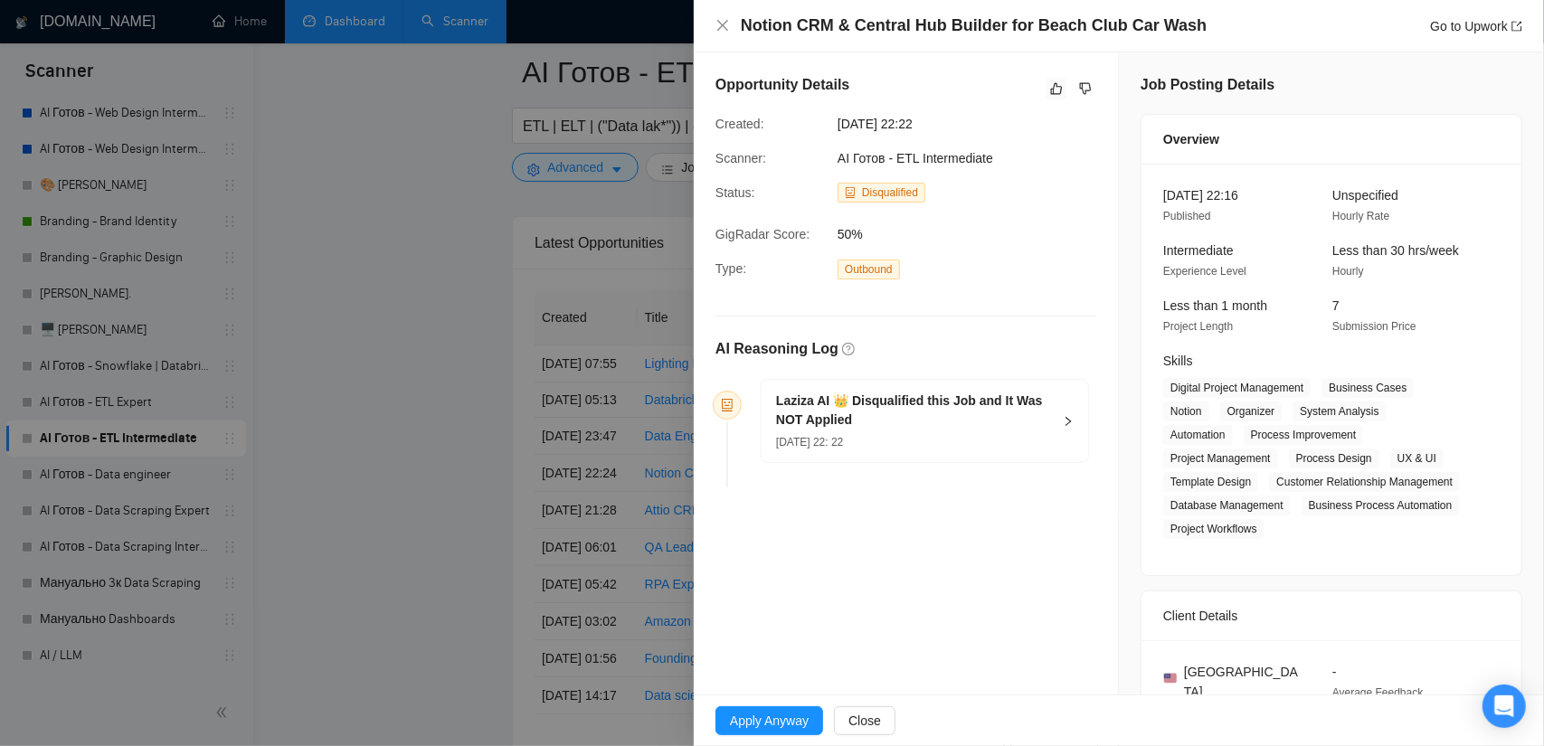
click at [1050, 91] on icon "like" at bounding box center [1056, 88] width 13 height 14
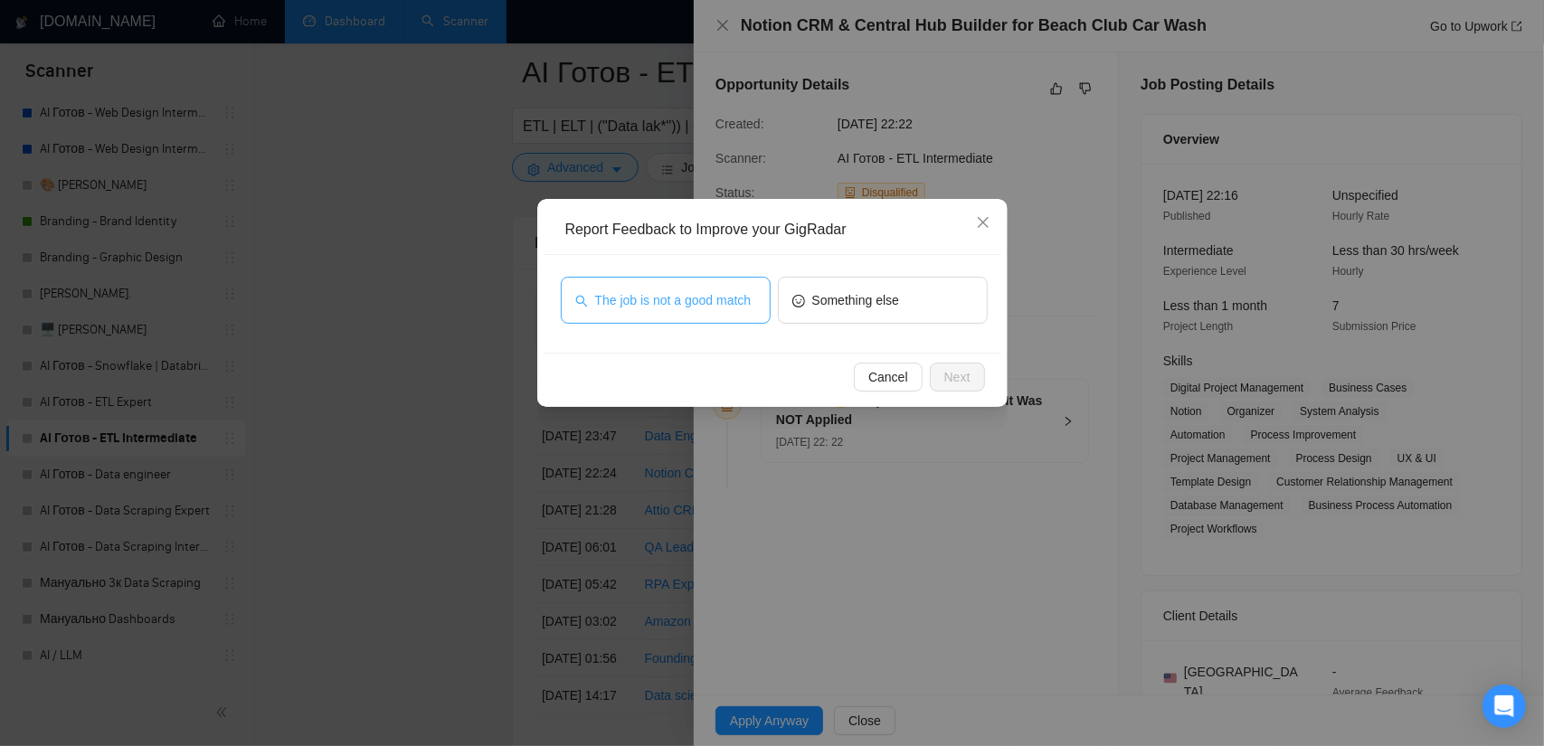
click at [728, 295] on span "The job is not a good match" at bounding box center [673, 300] width 157 height 20
click at [960, 375] on span "Next" at bounding box center [958, 377] width 26 height 20
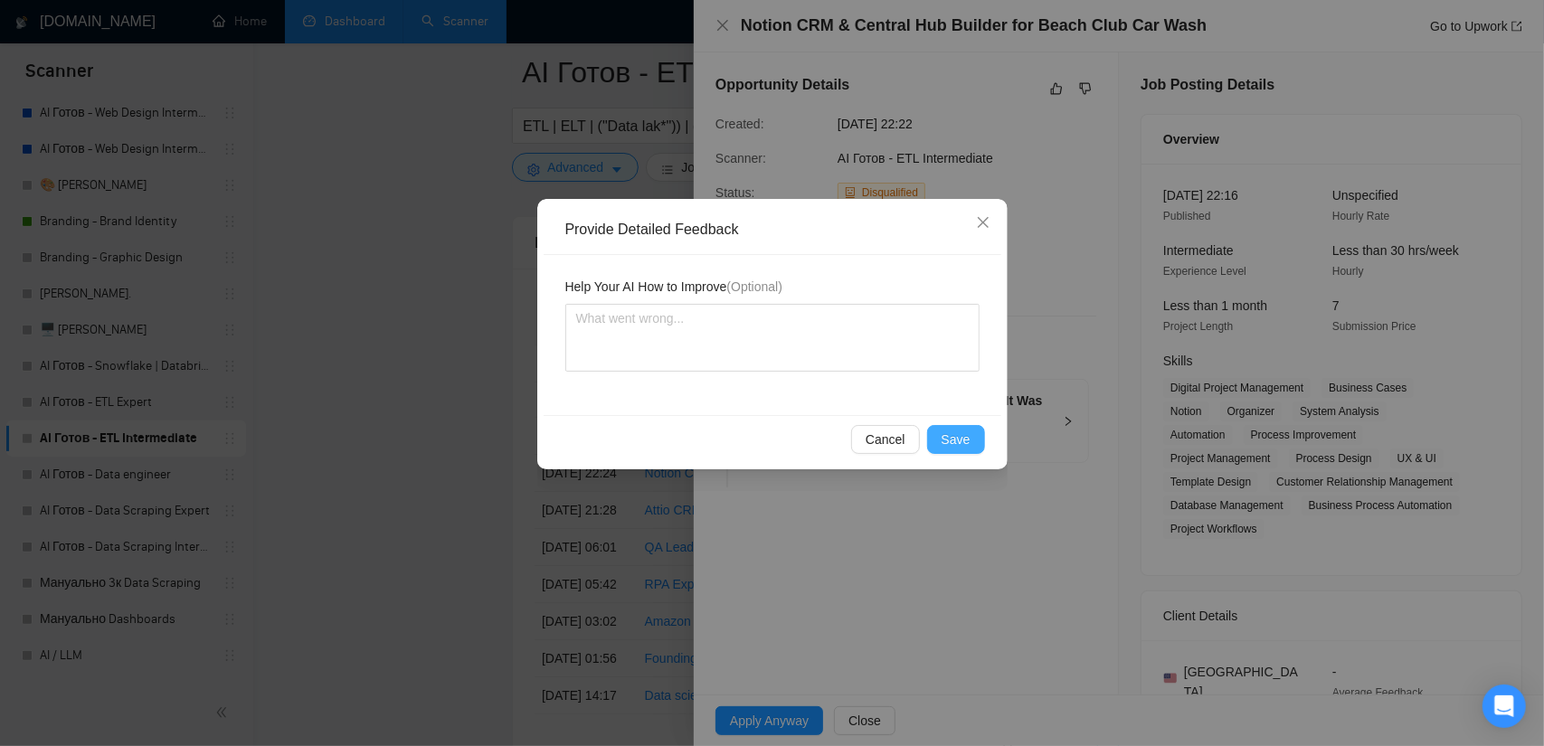
click at [955, 443] on span "Save" at bounding box center [956, 440] width 29 height 20
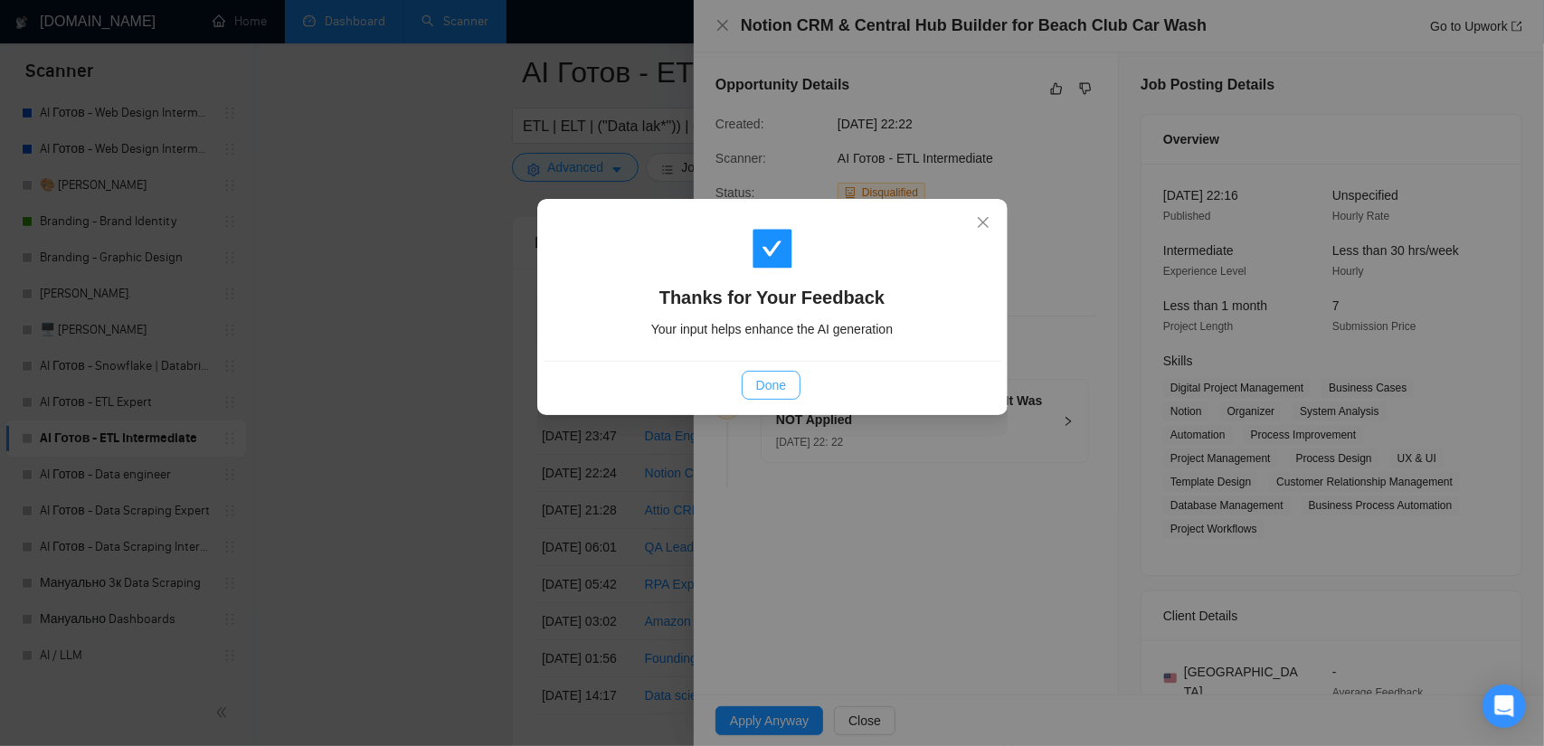
click at [767, 382] on span "Done" at bounding box center [771, 385] width 30 height 20
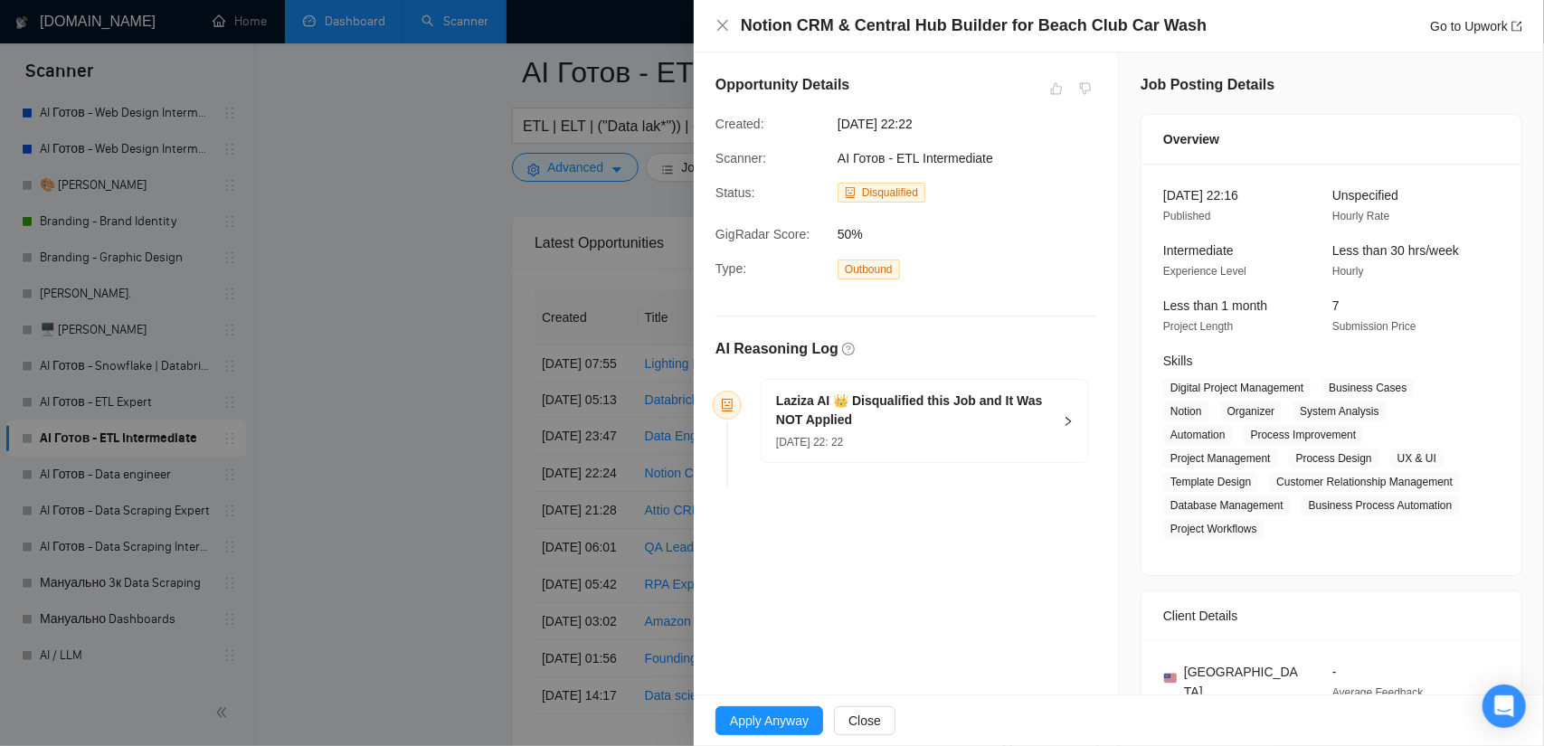
click at [439, 343] on div at bounding box center [772, 373] width 1544 height 746
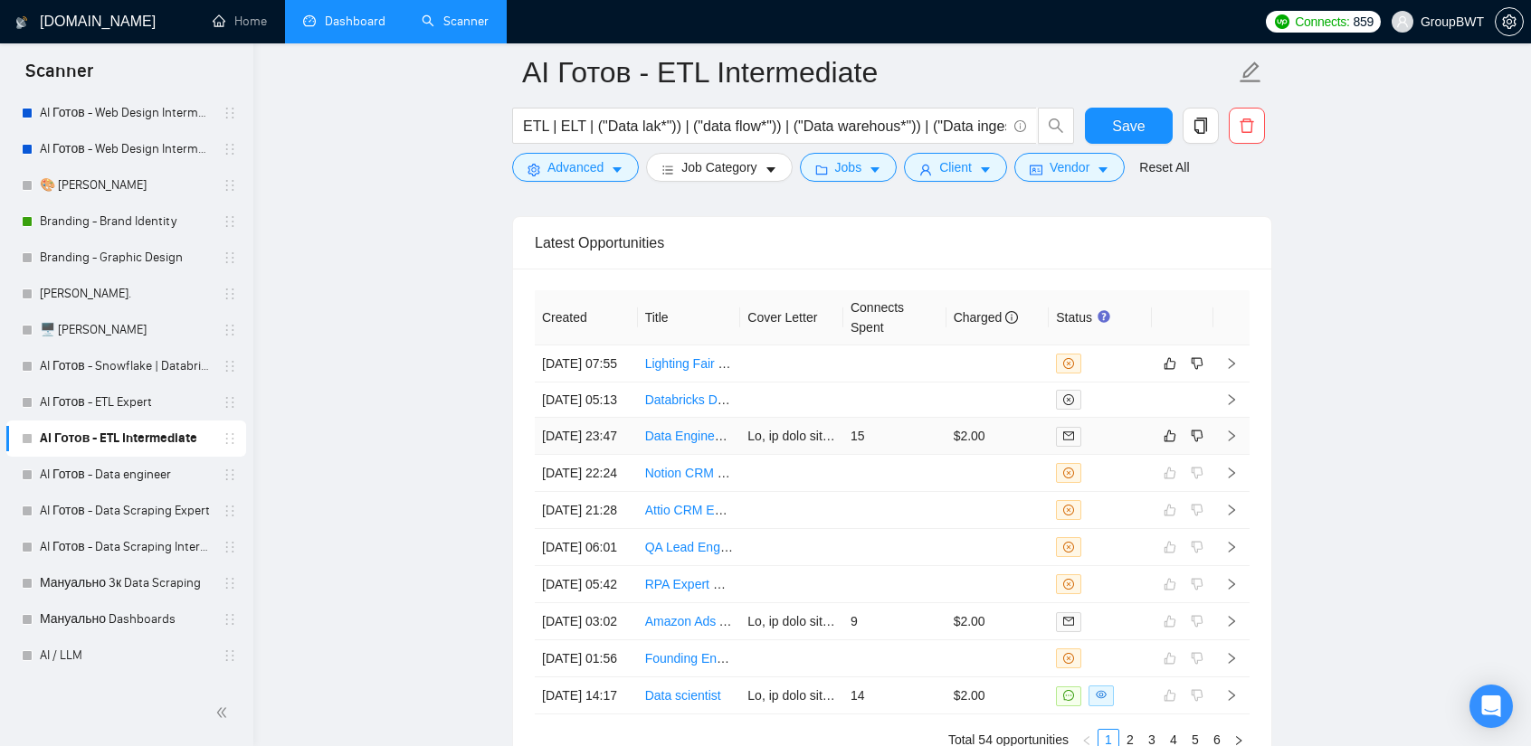
click at [792, 448] on td at bounding box center [791, 436] width 103 height 37
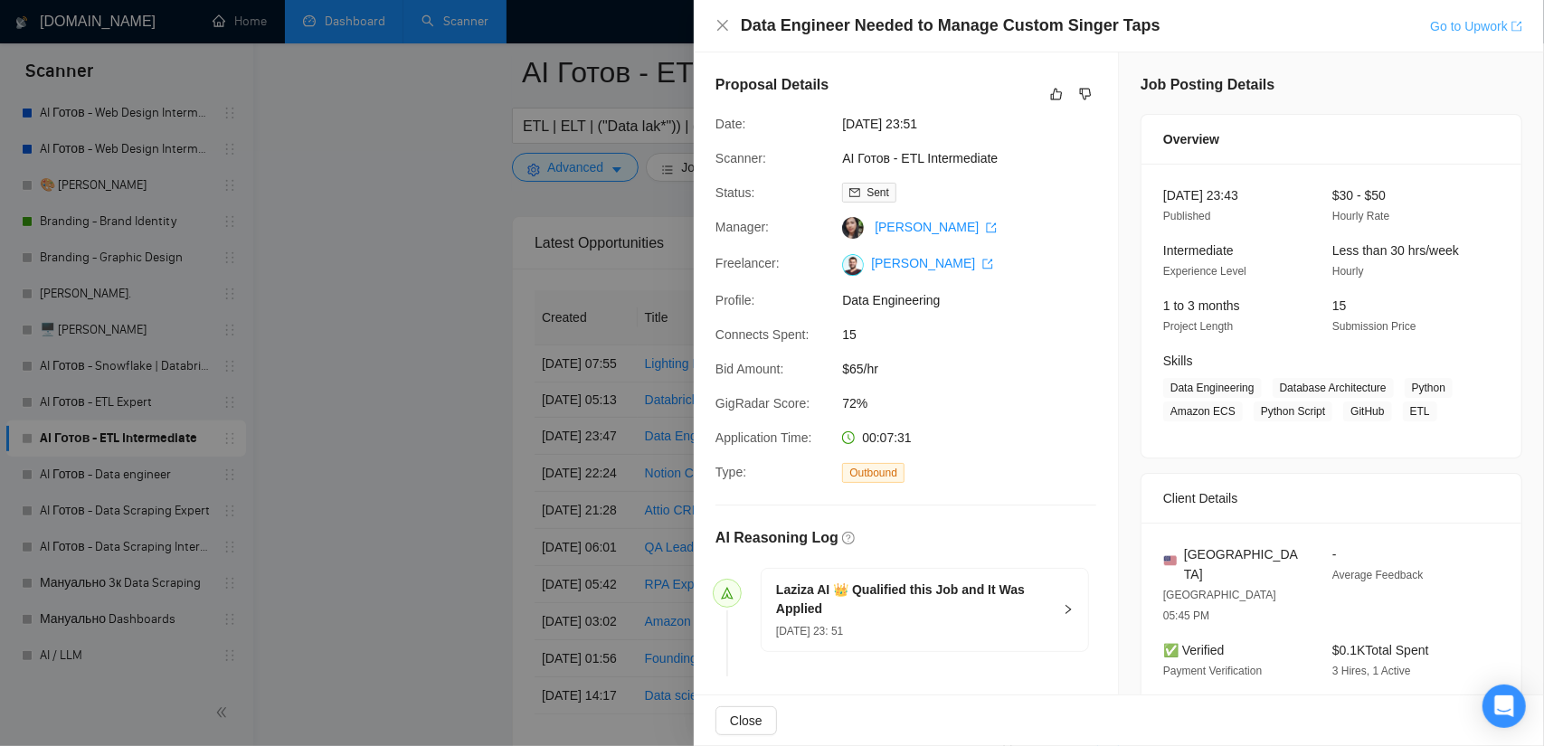
click at [1475, 24] on link "Go to Upwork" at bounding box center [1476, 26] width 92 height 14
click at [1080, 89] on icon "dislike" at bounding box center [1086, 95] width 12 height 12
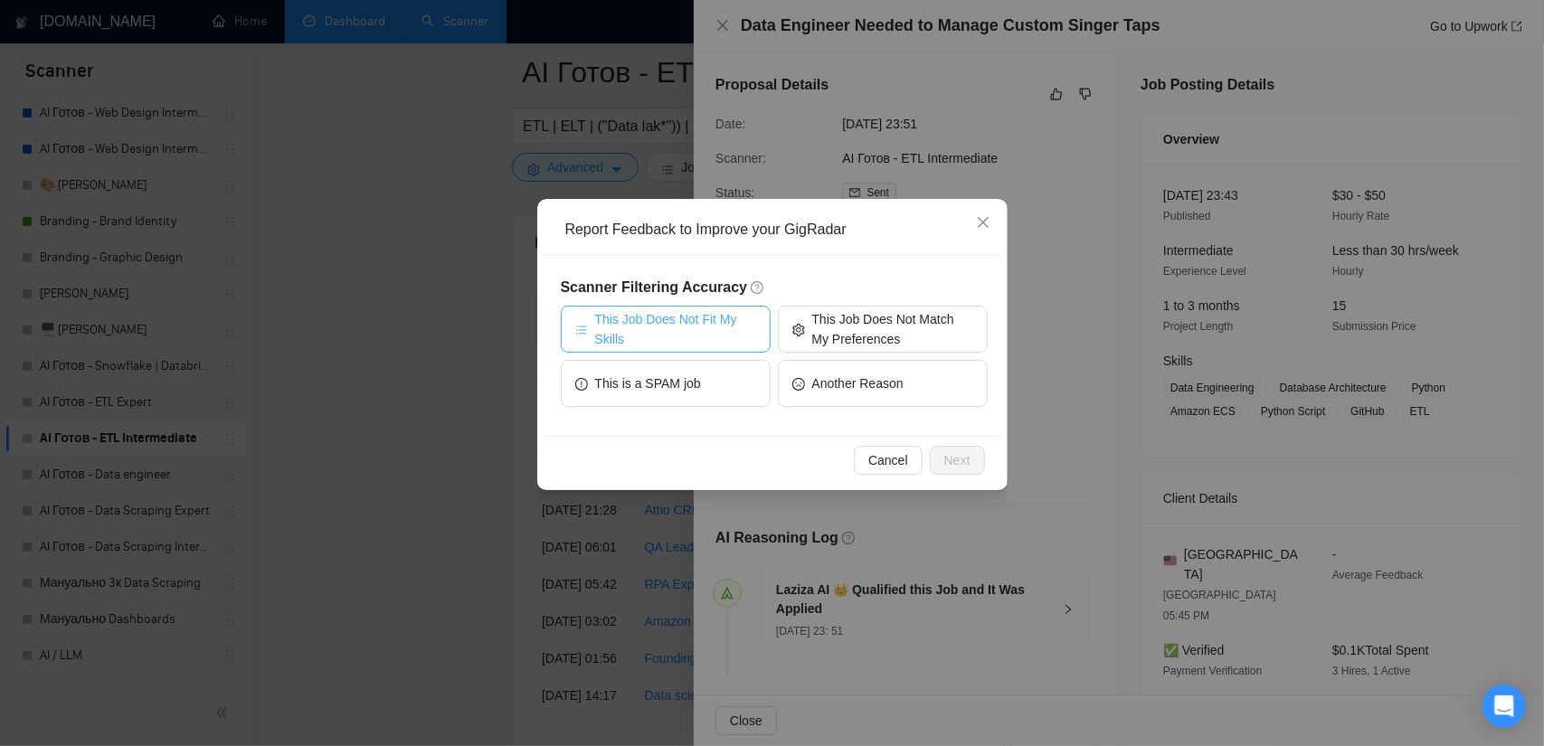
click at [717, 329] on span "This Job Does Not Fit My Skills" at bounding box center [675, 329] width 161 height 40
click at [950, 458] on span "Next" at bounding box center [958, 461] width 26 height 20
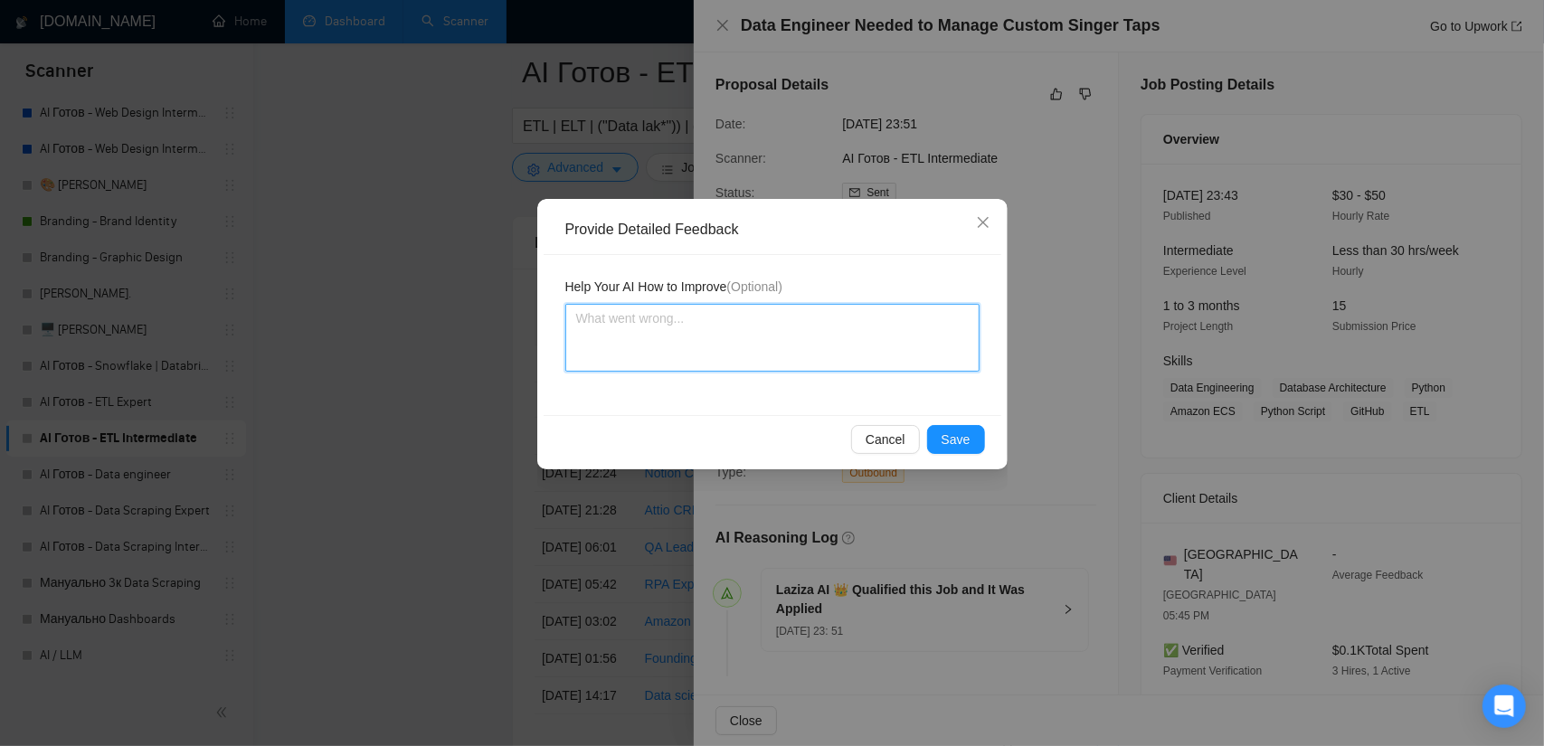
click at [719, 325] on textarea at bounding box center [772, 338] width 414 height 68
paste textarea "[DOMAIN_NAME] developer"
drag, startPoint x: 685, startPoint y: 315, endPoint x: 518, endPoint y: 318, distance: 167.4
click at [467, 308] on div "Provide Detailed Feedback Help Your AI How to Improve (Optional) [DOMAIN_NAME] …" at bounding box center [772, 373] width 1544 height 746
click at [834, 319] on textarea "- we are not" at bounding box center [772, 338] width 414 height 68
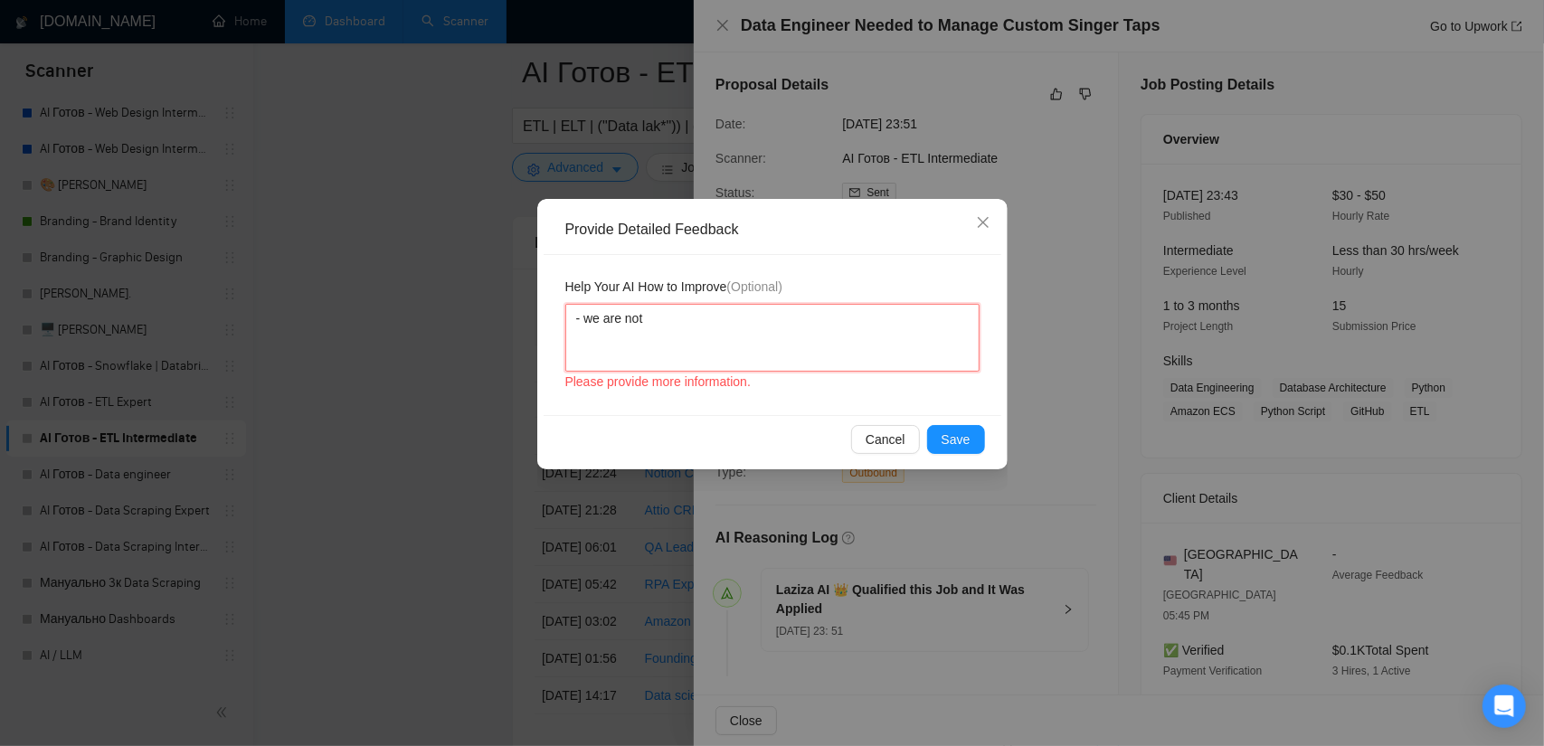
paste textarea "[DOMAIN_NAME] developer"
drag, startPoint x: 588, startPoint y: 316, endPoint x: 539, endPoint y: 323, distance: 49.4
click at [500, 314] on div "Provide Detailed Feedback Help Your AI How to Improve (Optional) - we are not […" at bounding box center [772, 373] width 1544 height 746
drag, startPoint x: 823, startPoint y: 334, endPoint x: 812, endPoint y: 330, distance: 12.3
click at [819, 332] on textarea "we are not [DOMAIN_NAME] developer" at bounding box center [772, 338] width 414 height 68
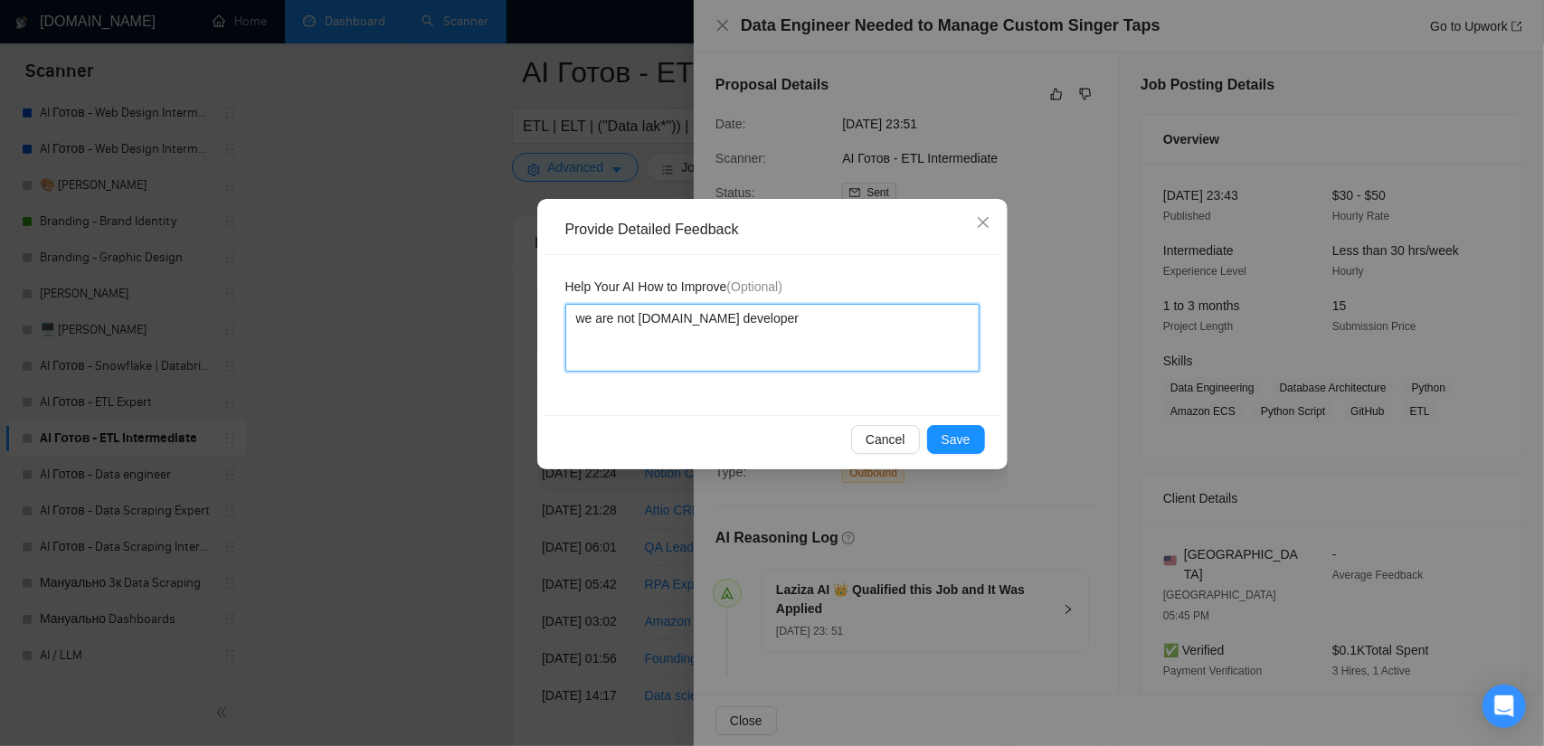
click at [746, 319] on textarea "we are not [DOMAIN_NAME] developer" at bounding box center [772, 338] width 414 height 68
click at [952, 437] on span "Save" at bounding box center [956, 440] width 29 height 20
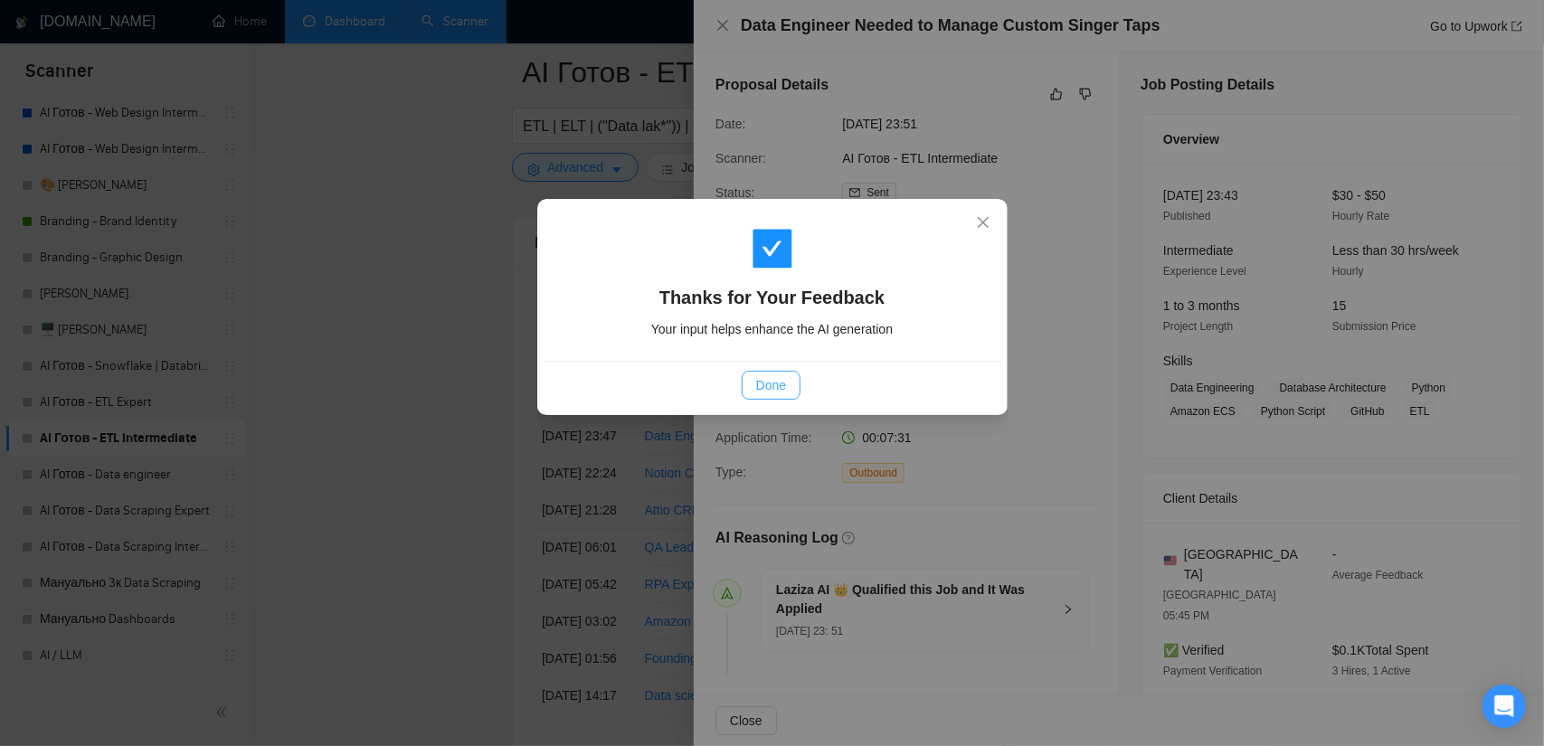
click at [760, 384] on span "Done" at bounding box center [771, 385] width 30 height 20
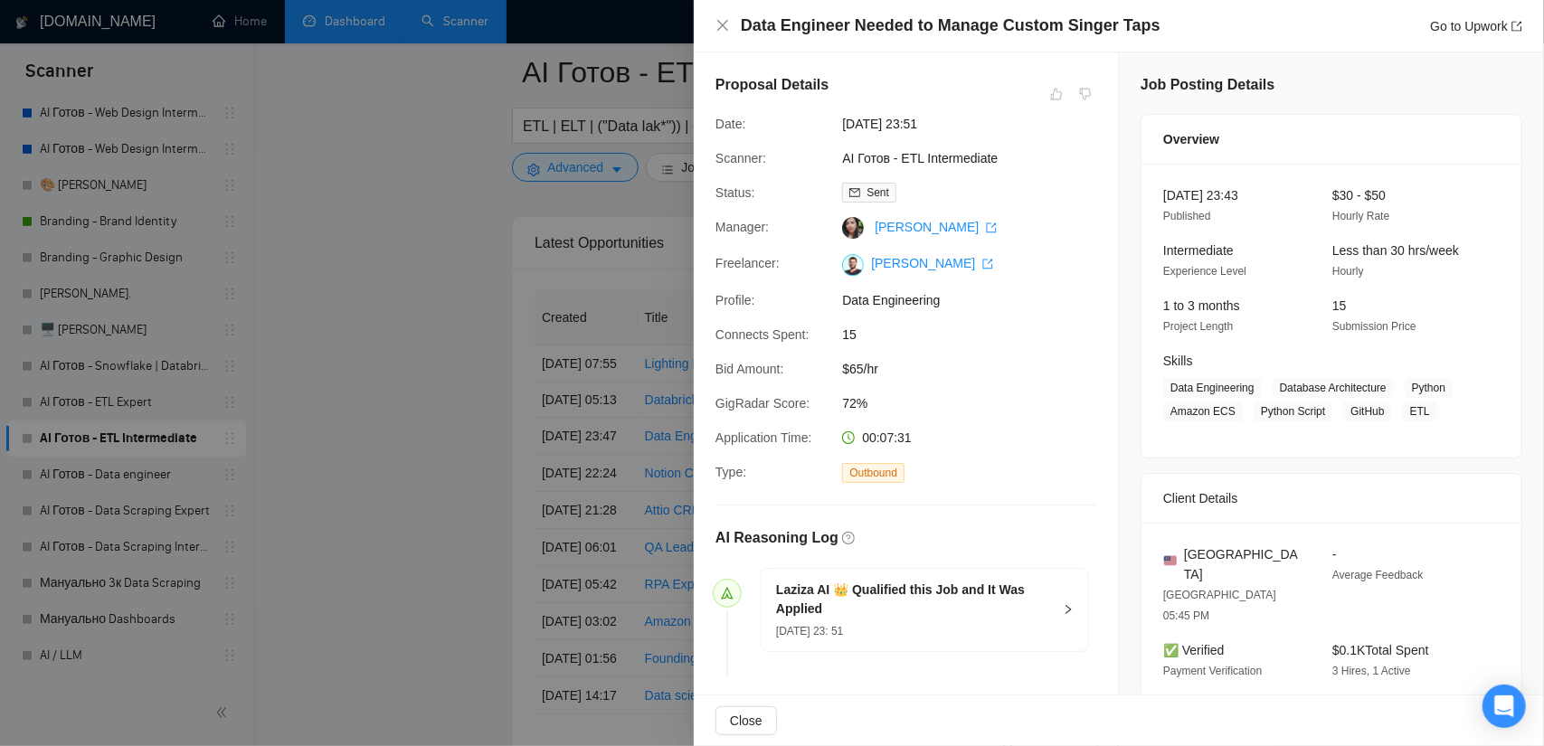
click at [471, 387] on div at bounding box center [772, 373] width 1544 height 746
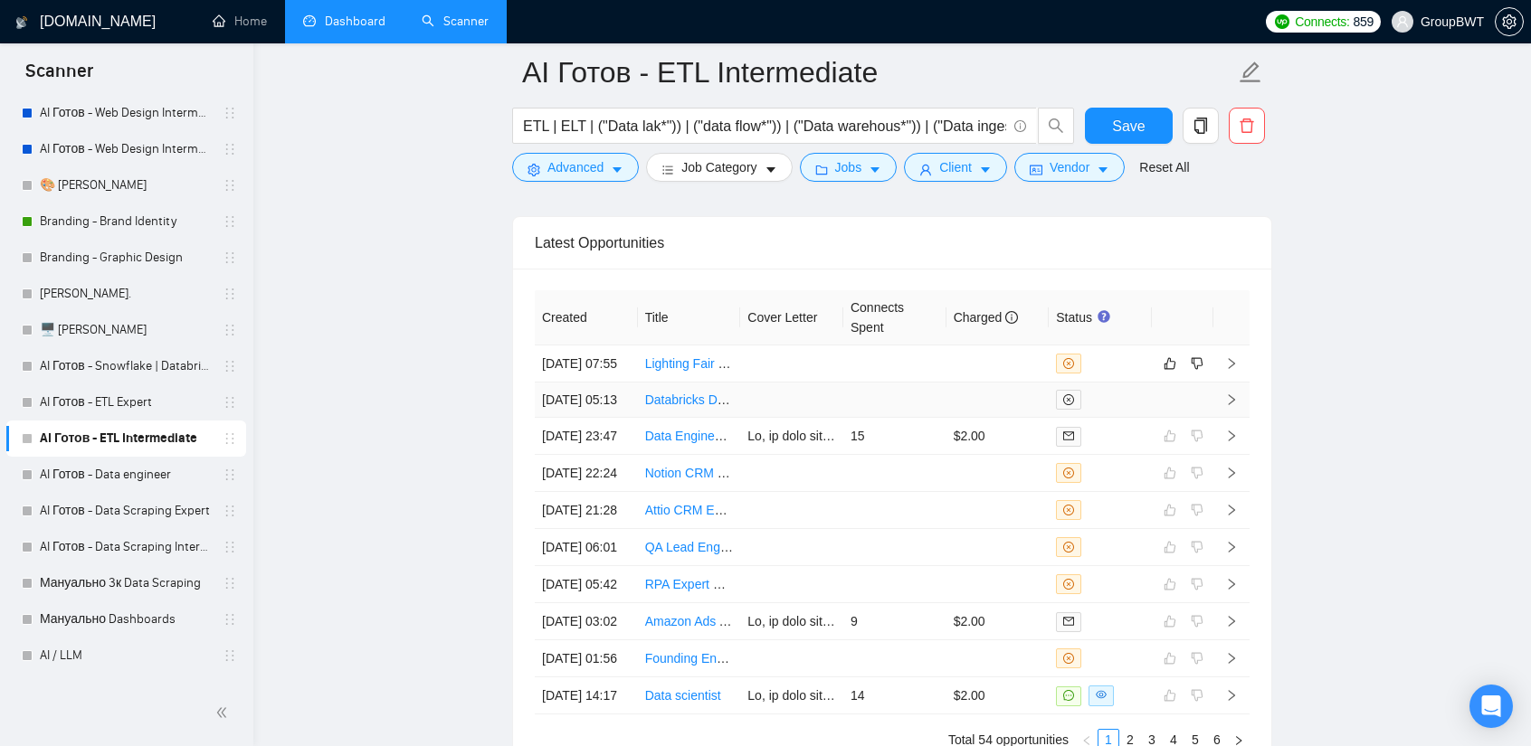
click at [746, 403] on td at bounding box center [791, 400] width 103 height 35
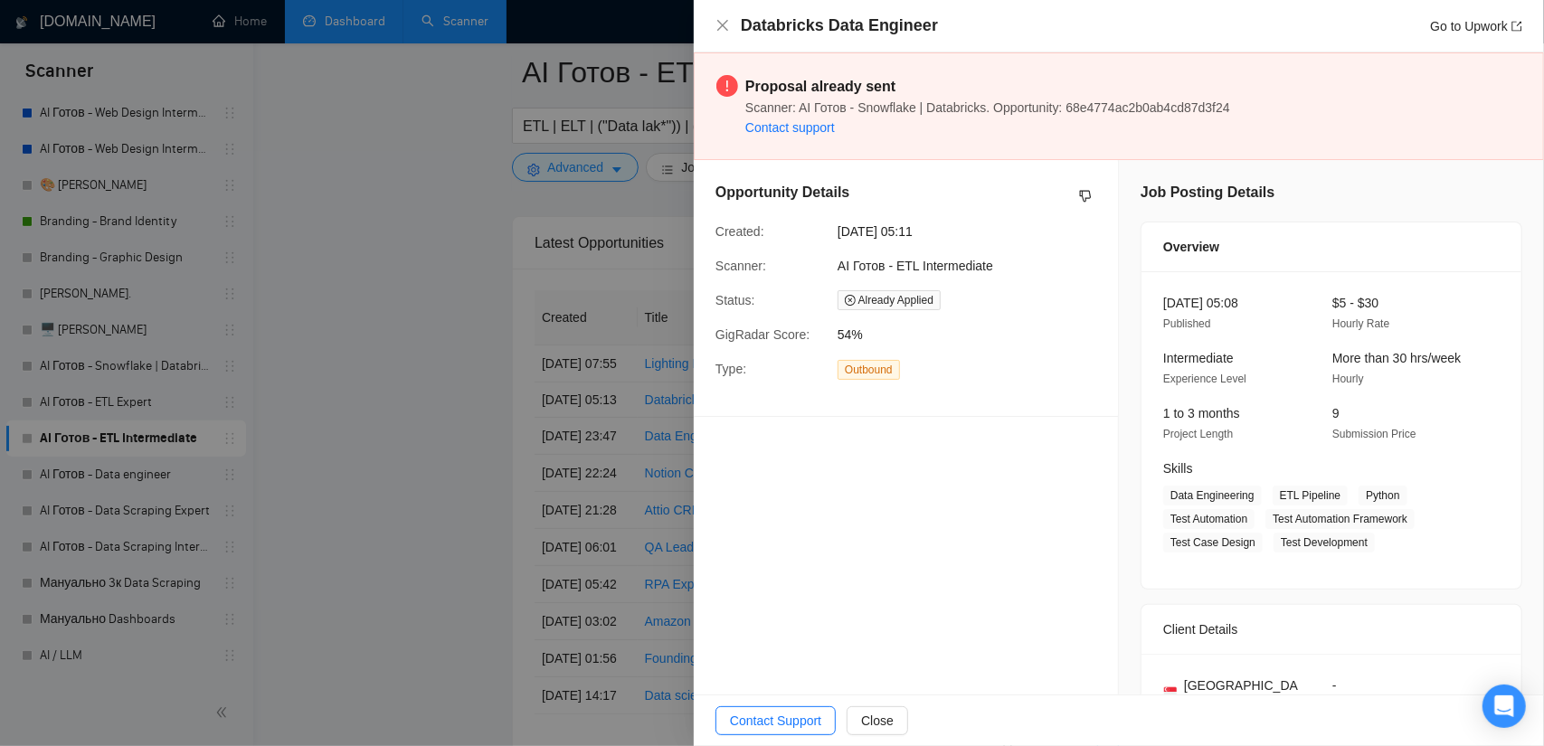
click at [347, 374] on div at bounding box center [772, 373] width 1544 height 746
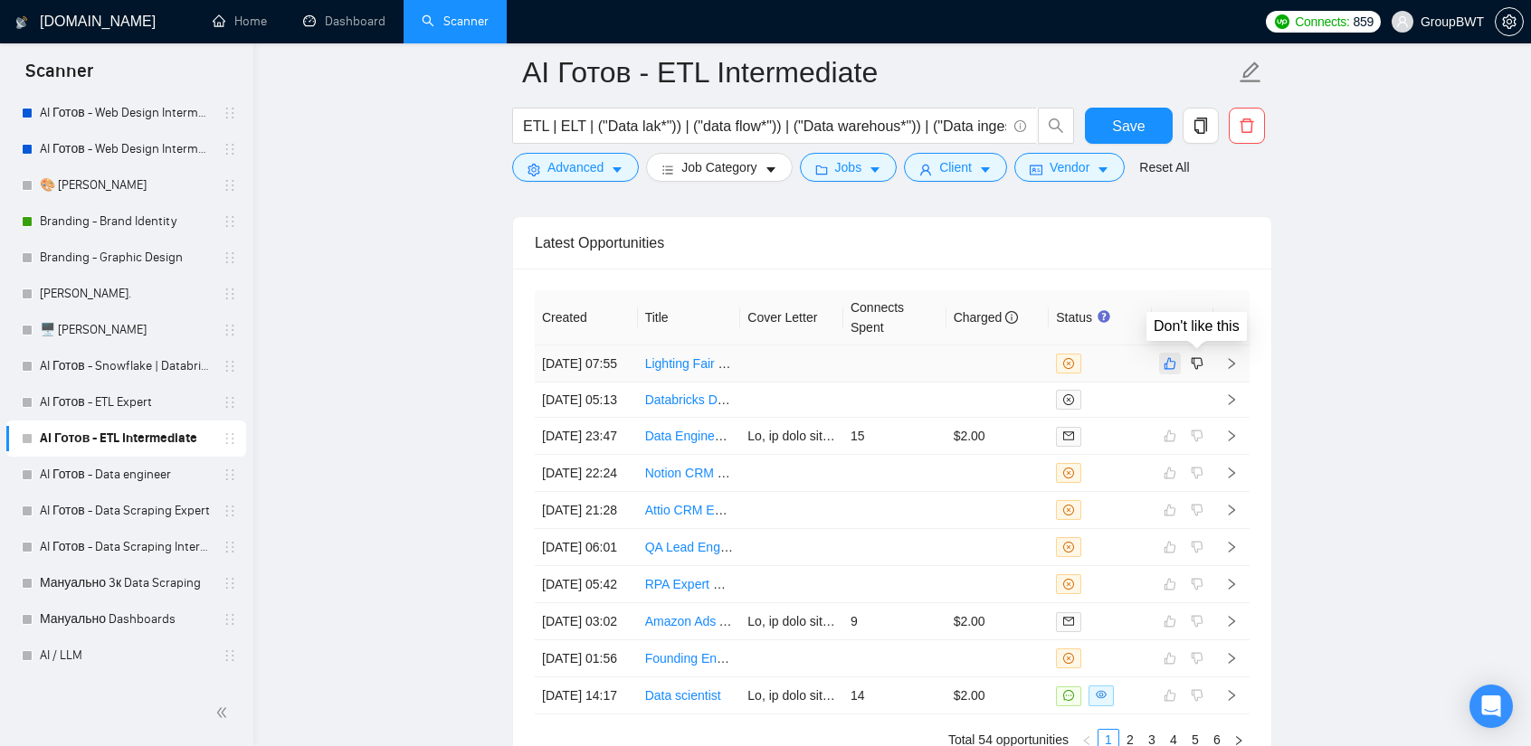
click at [1174, 358] on icon "like" at bounding box center [1170, 364] width 12 height 12
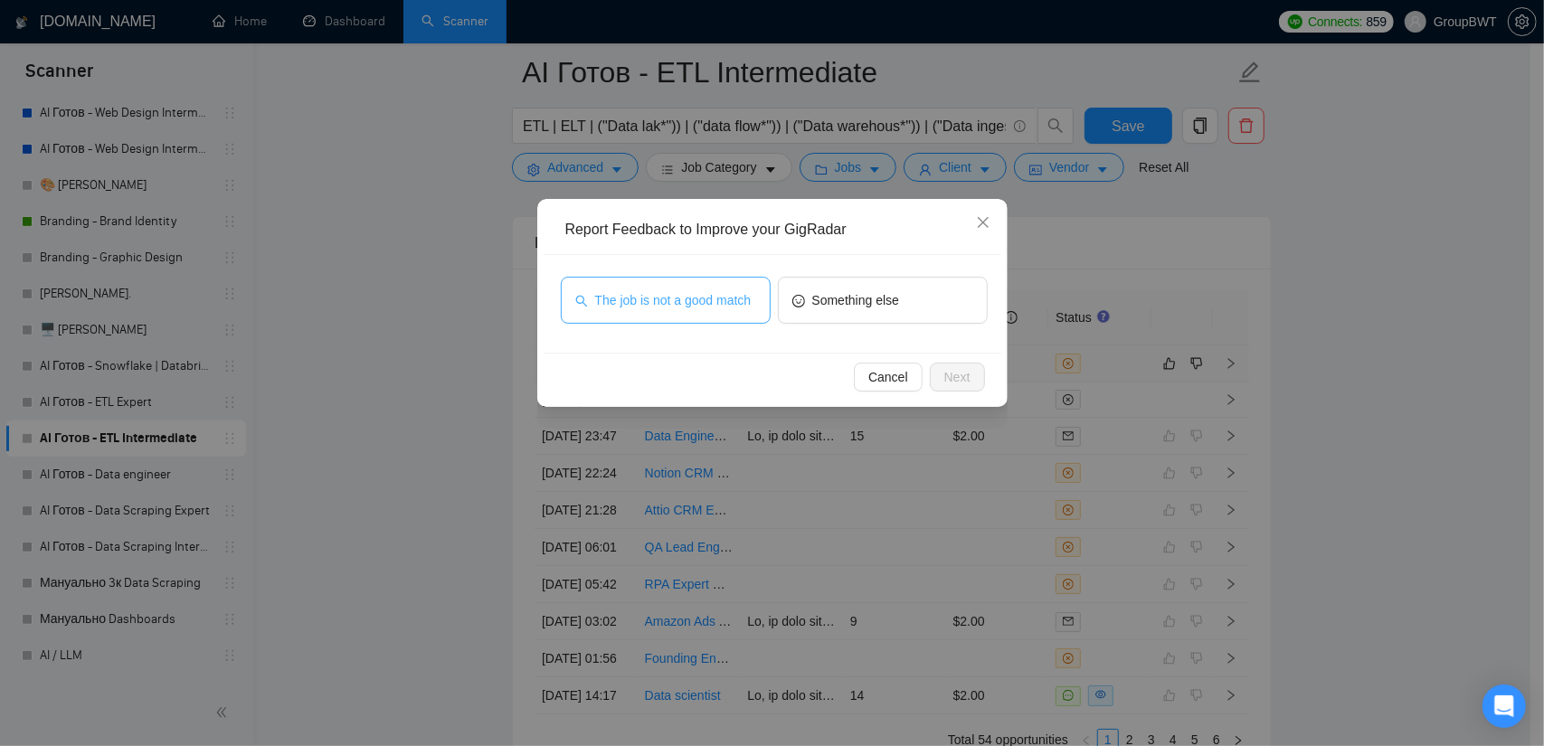
click at [670, 296] on span "The job is not a good match" at bounding box center [673, 300] width 157 height 20
click at [943, 372] on button "Next" at bounding box center [957, 377] width 55 height 29
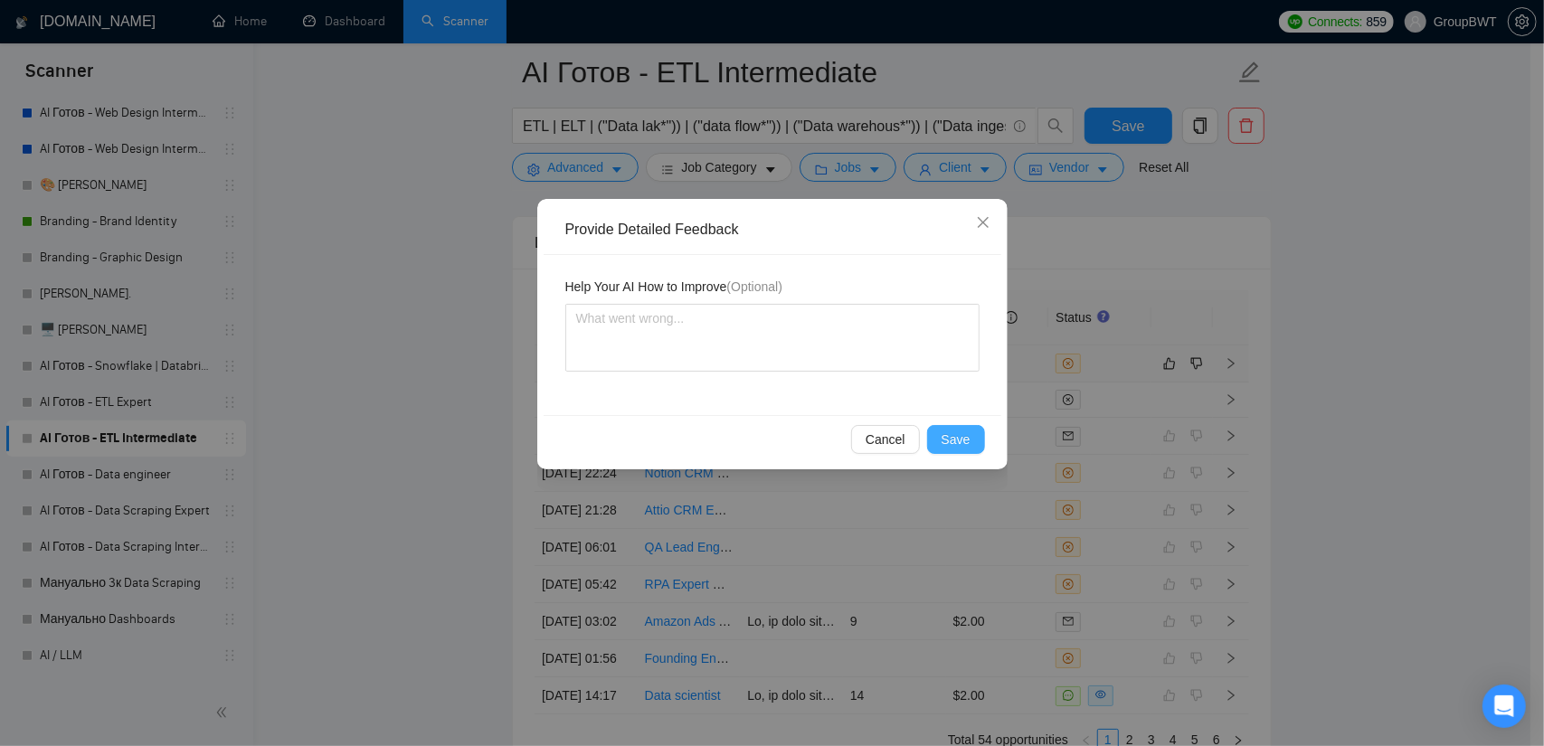
click at [954, 437] on span "Save" at bounding box center [956, 440] width 29 height 20
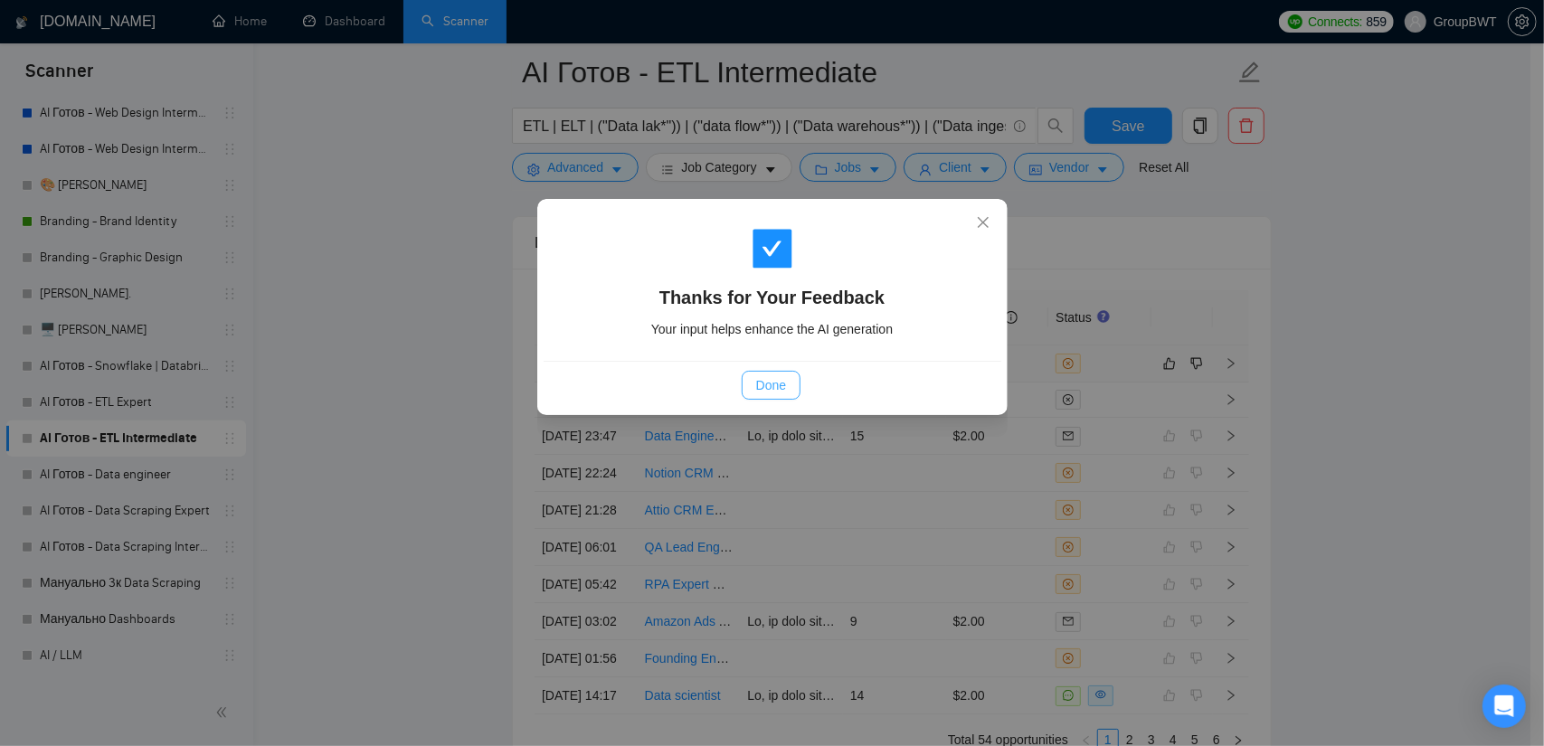
click at [790, 394] on button "Done" at bounding box center [771, 385] width 59 height 29
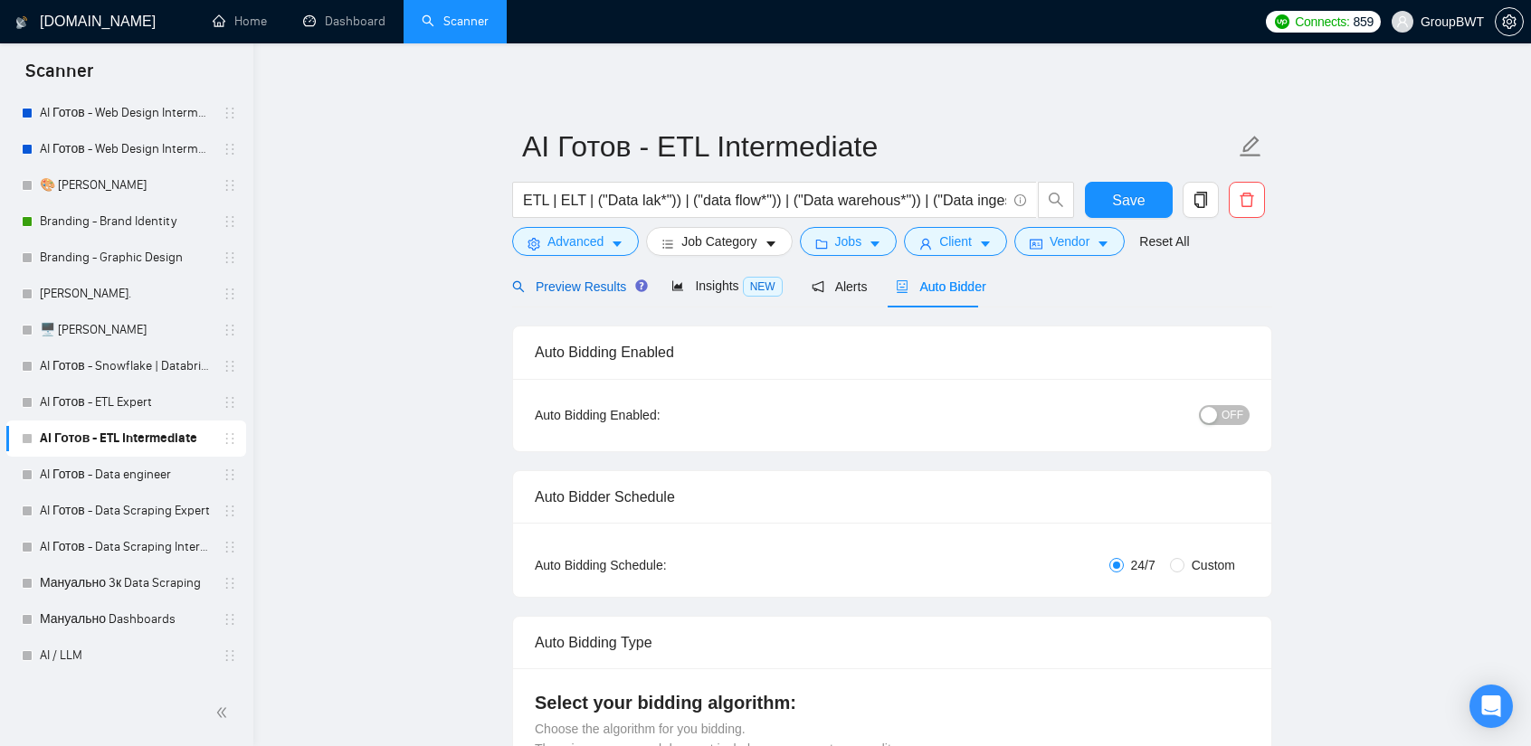
click at [607, 285] on span "Preview Results" at bounding box center [577, 287] width 130 height 14
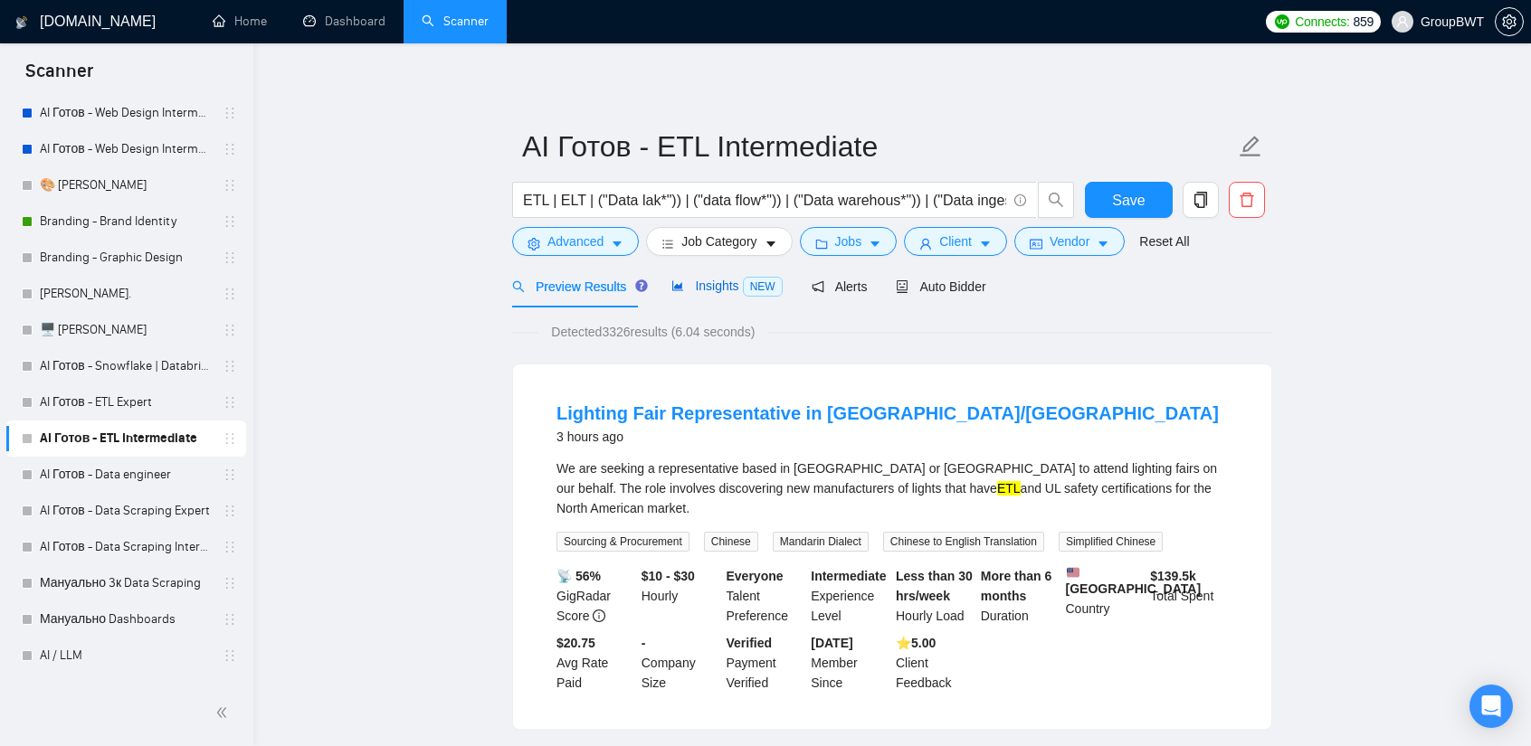
click at [701, 283] on span "Insights NEW" at bounding box center [726, 286] width 110 height 14
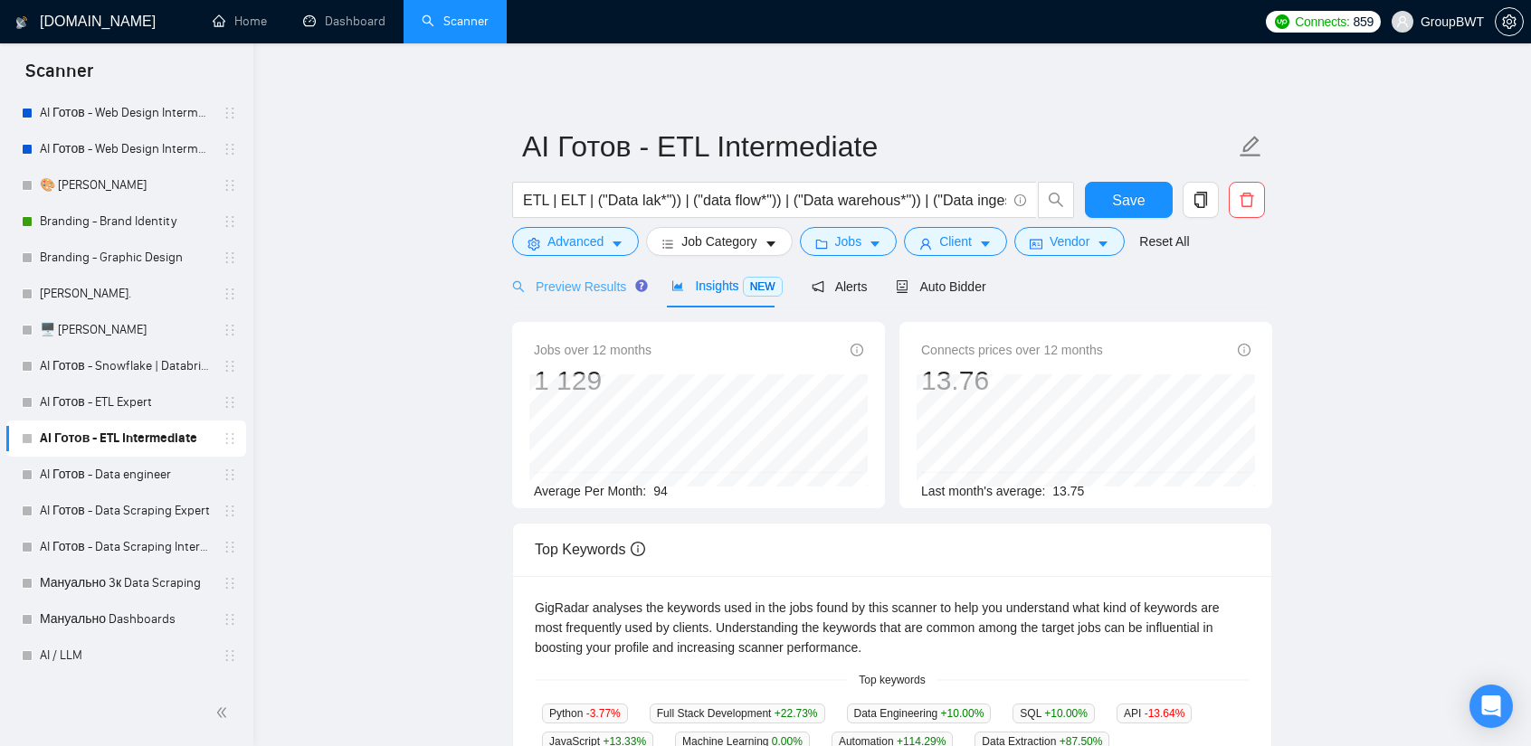
click at [581, 299] on div "Preview Results" at bounding box center [577, 286] width 130 height 43
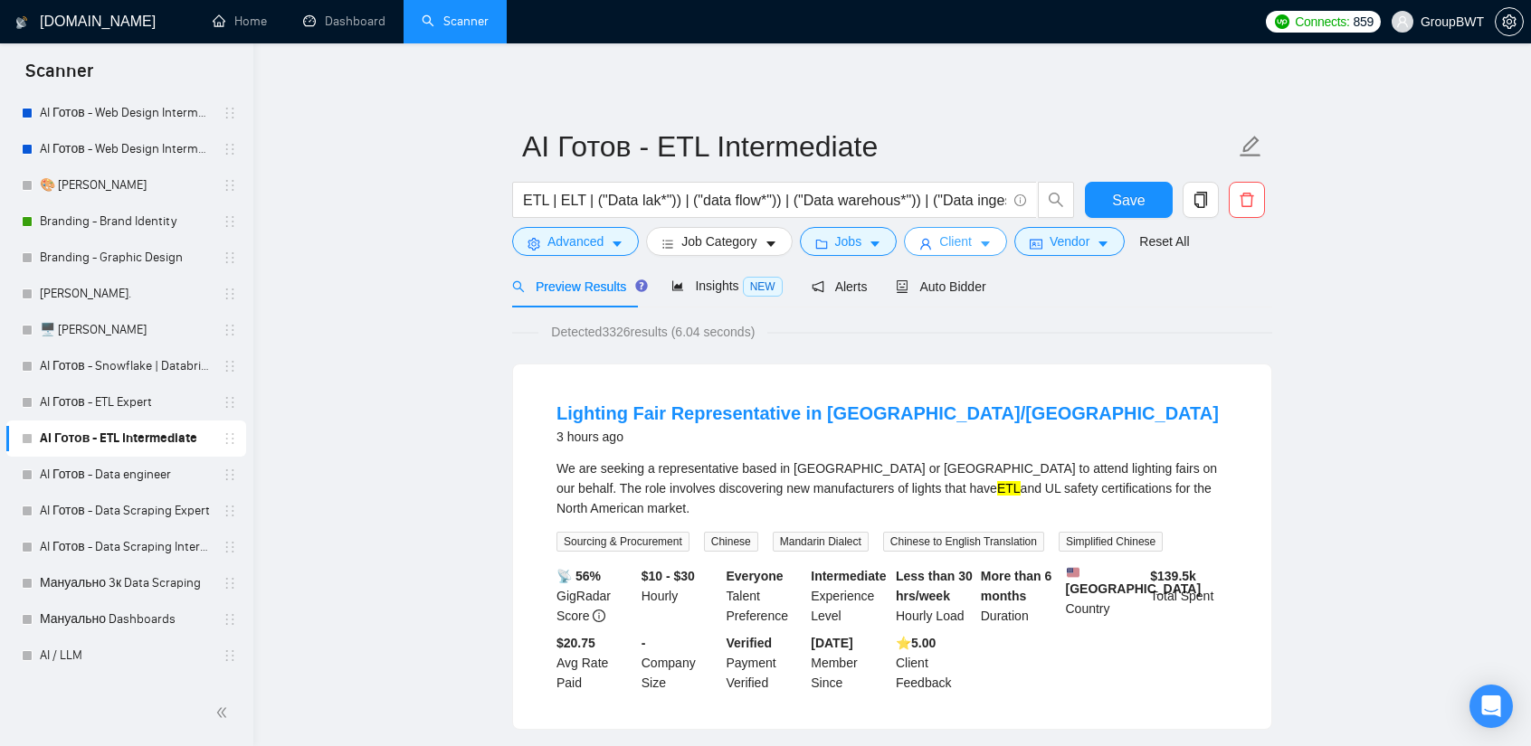
click at [955, 248] on span "Client" at bounding box center [955, 242] width 33 height 20
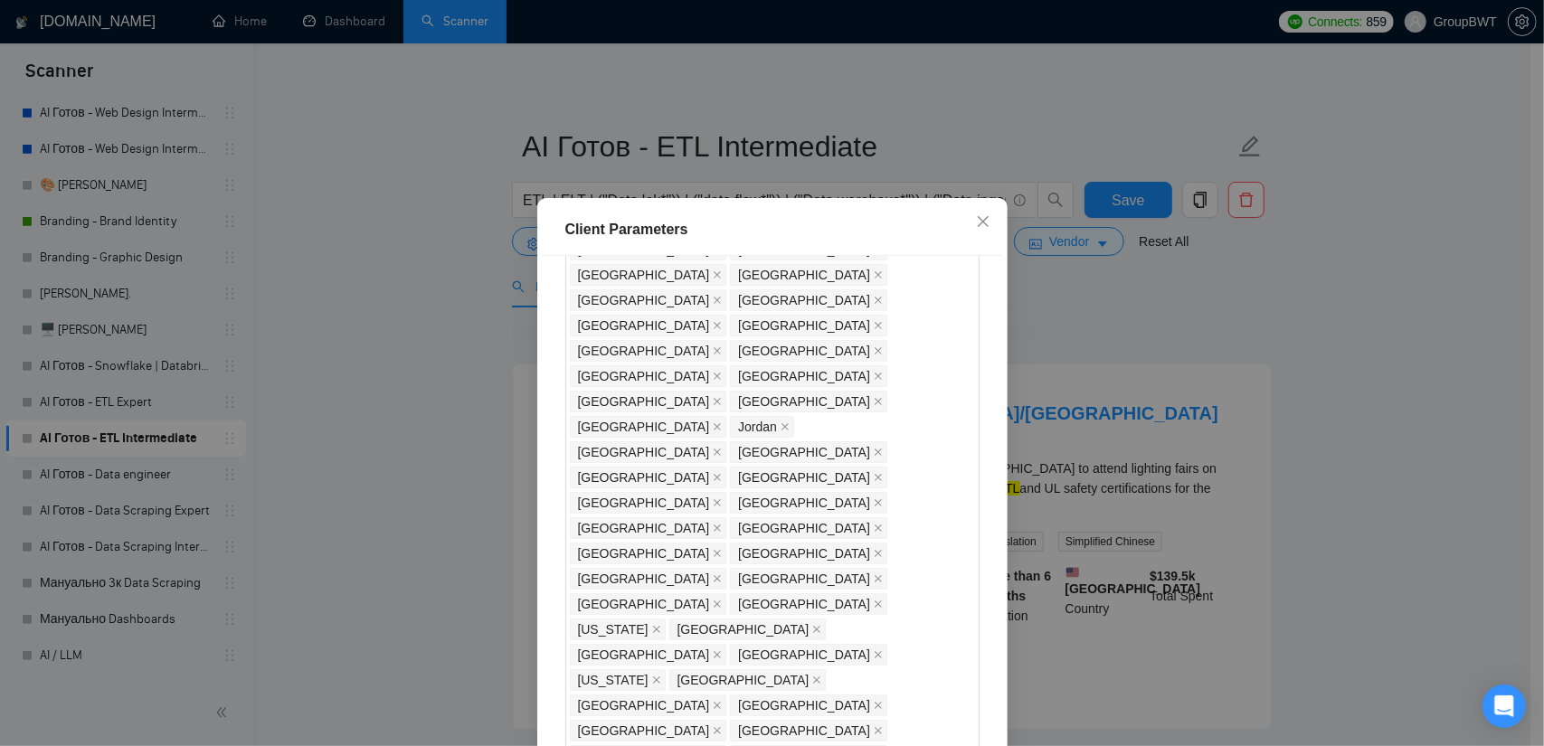
scroll to position [452, 0]
drag, startPoint x: 984, startPoint y: 377, endPoint x: 991, endPoint y: 421, distance: 43.9
click at [991, 421] on div "Client Location Include Client Countries Select Exclude Client Countries [GEOGR…" at bounding box center [773, 517] width 458 height 523
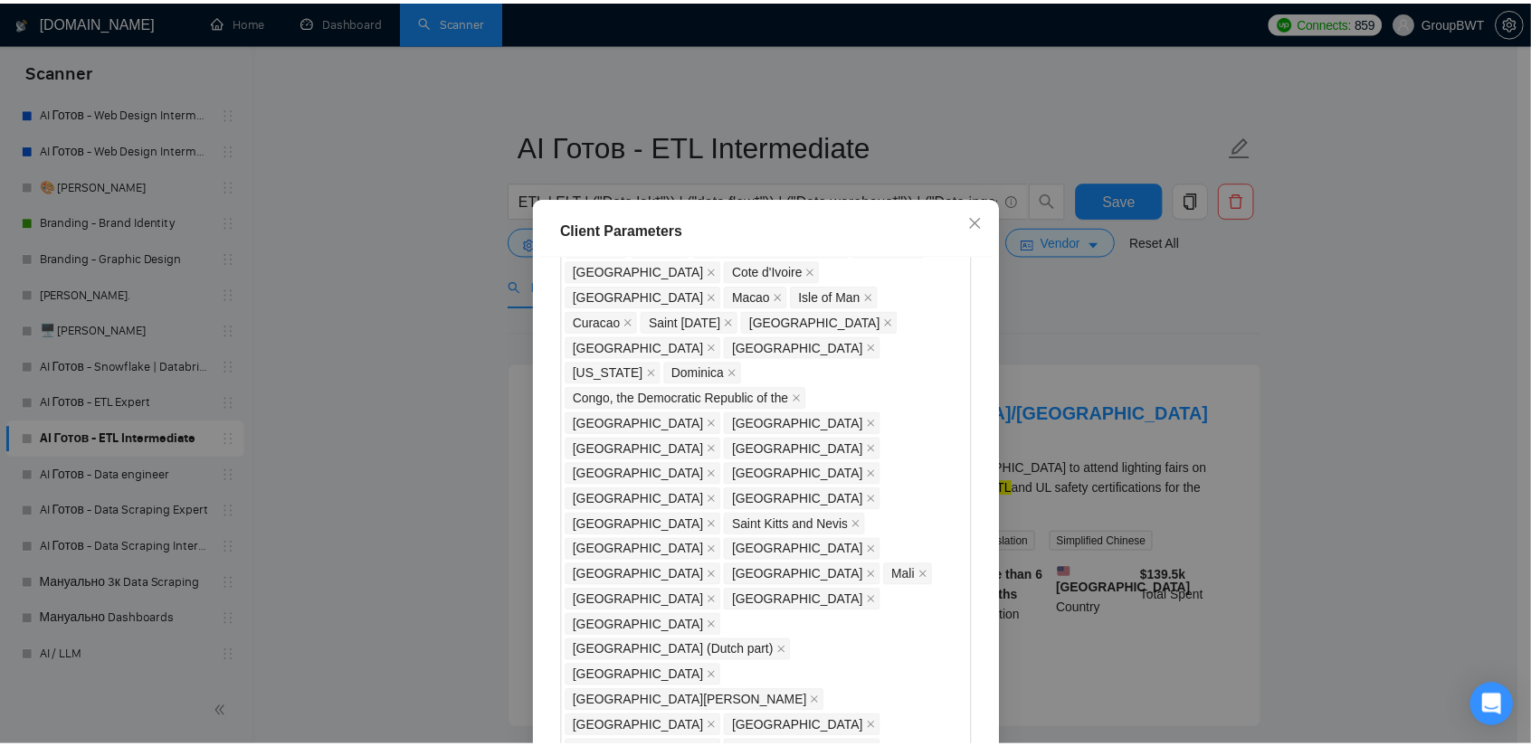
scroll to position [1428, 0]
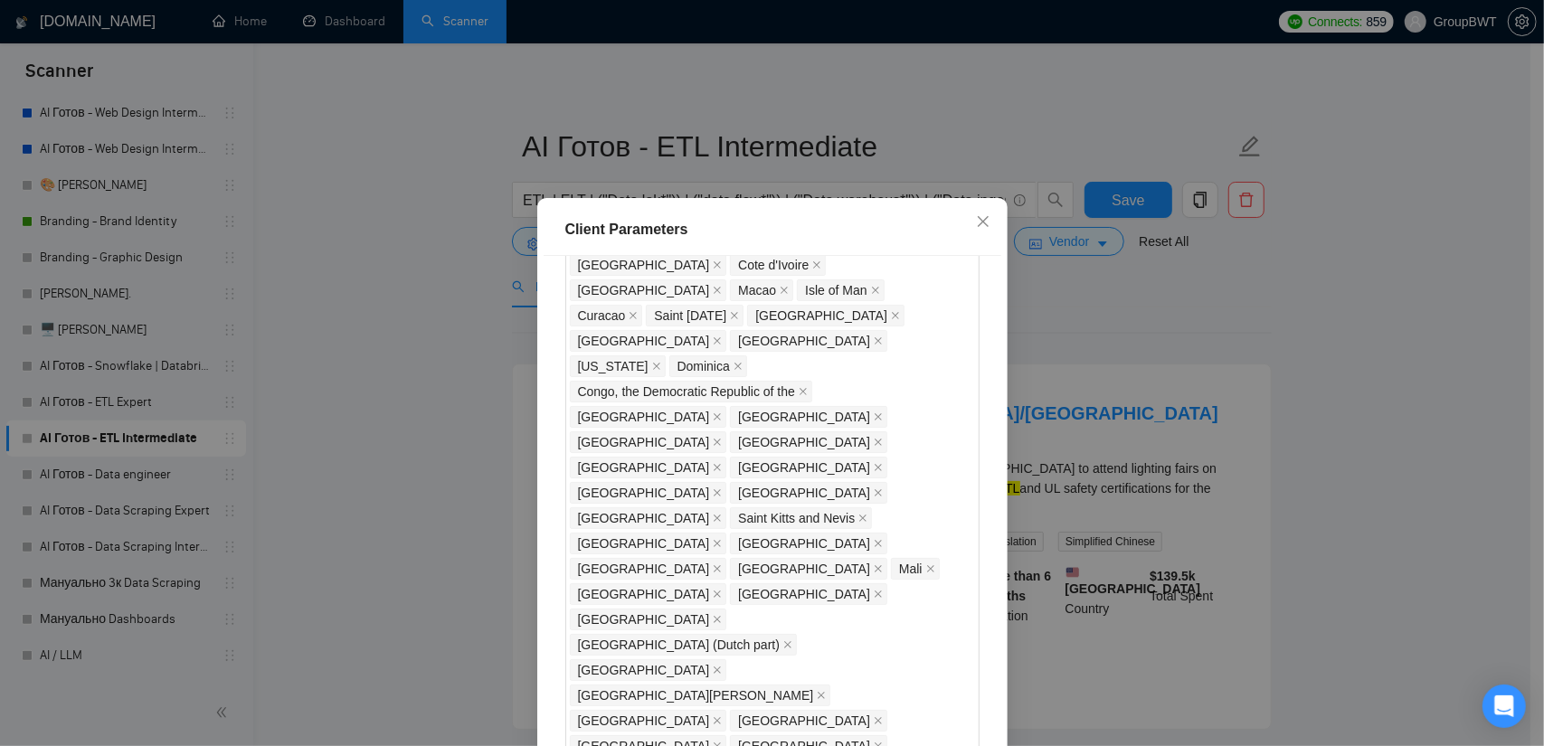
click at [1337, 356] on div "Client Parameters Client Location Include Client Countries Select Exclude Clien…" at bounding box center [772, 373] width 1544 height 746
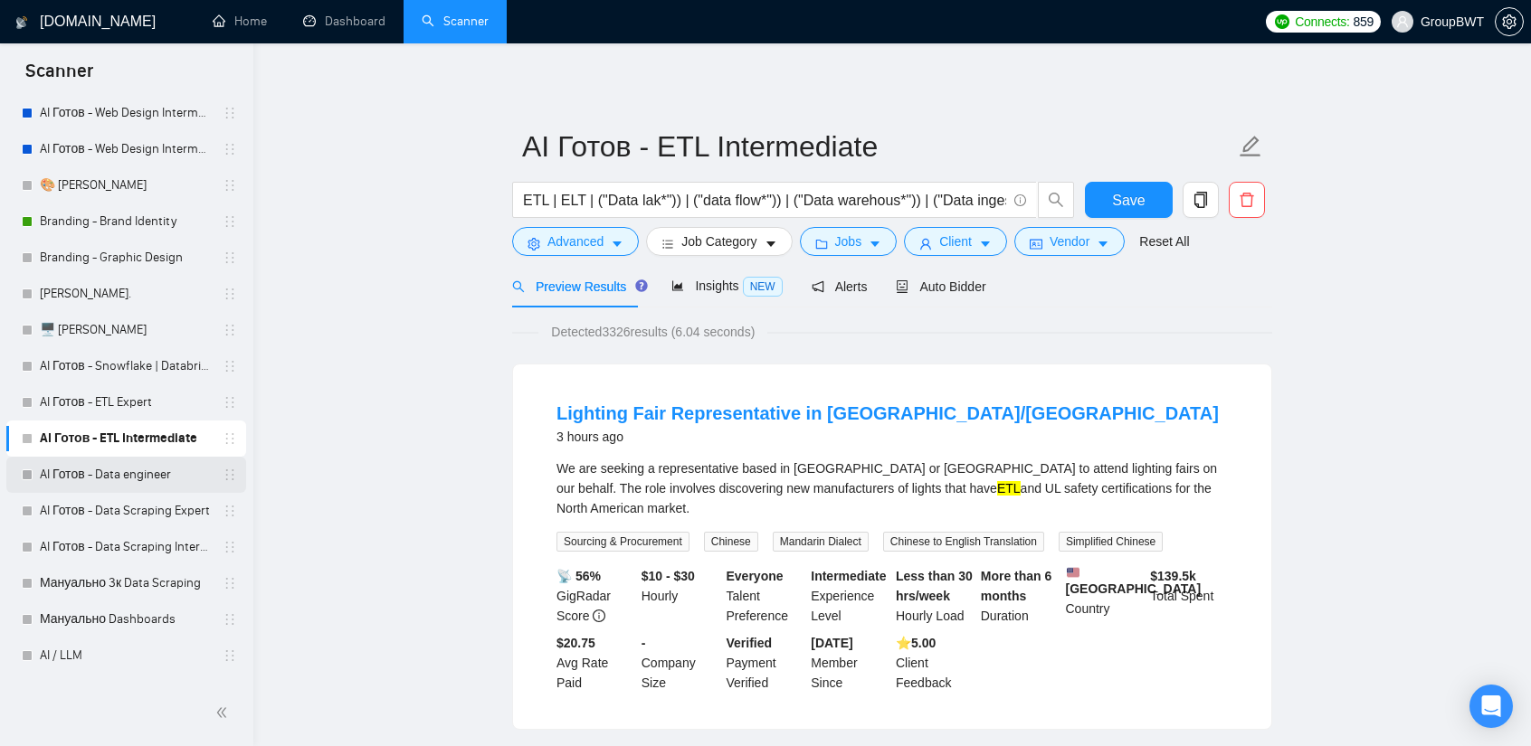
click at [167, 480] on link "AI Готов - Data engineer" at bounding box center [126, 475] width 172 height 36
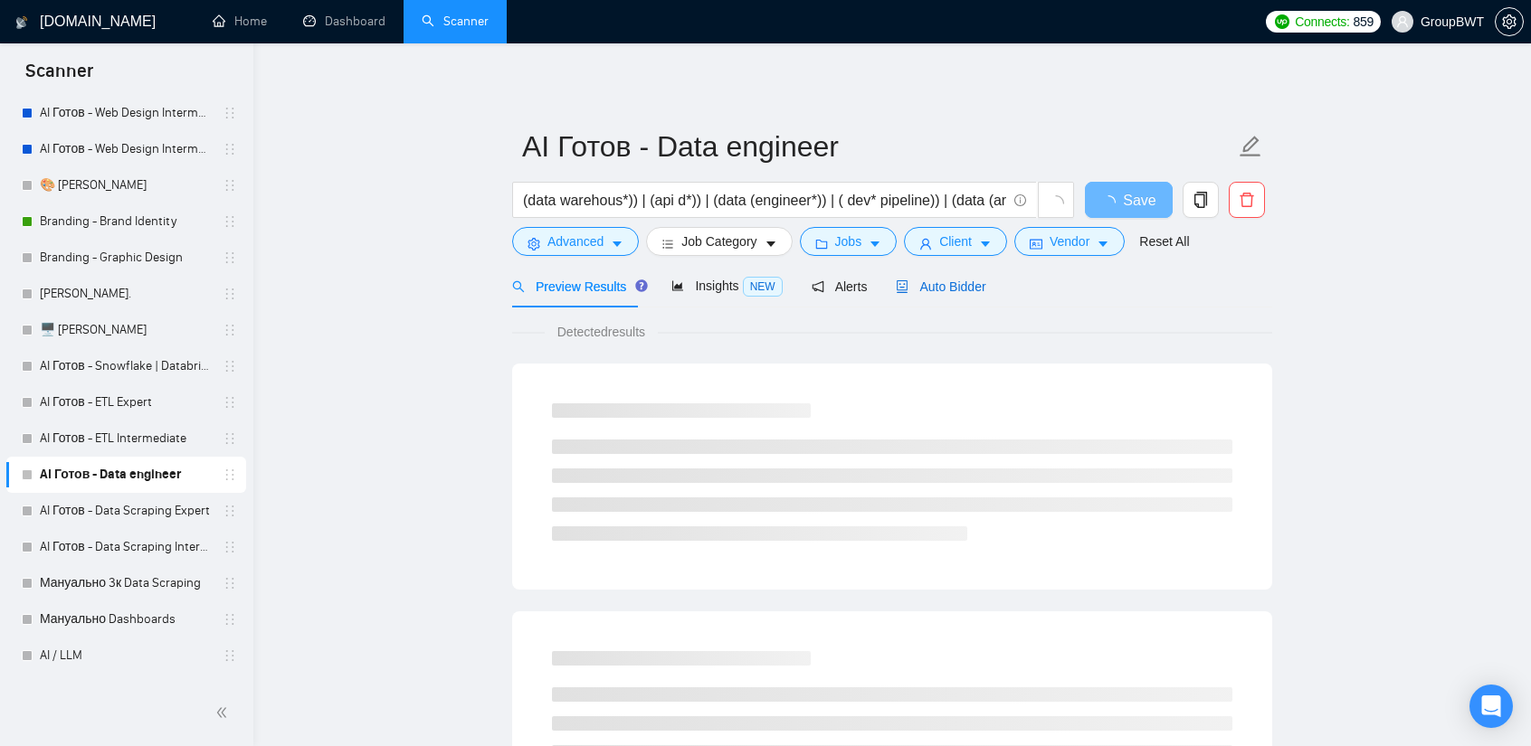
click at [921, 288] on span "Auto Bidder" at bounding box center [941, 287] width 90 height 14
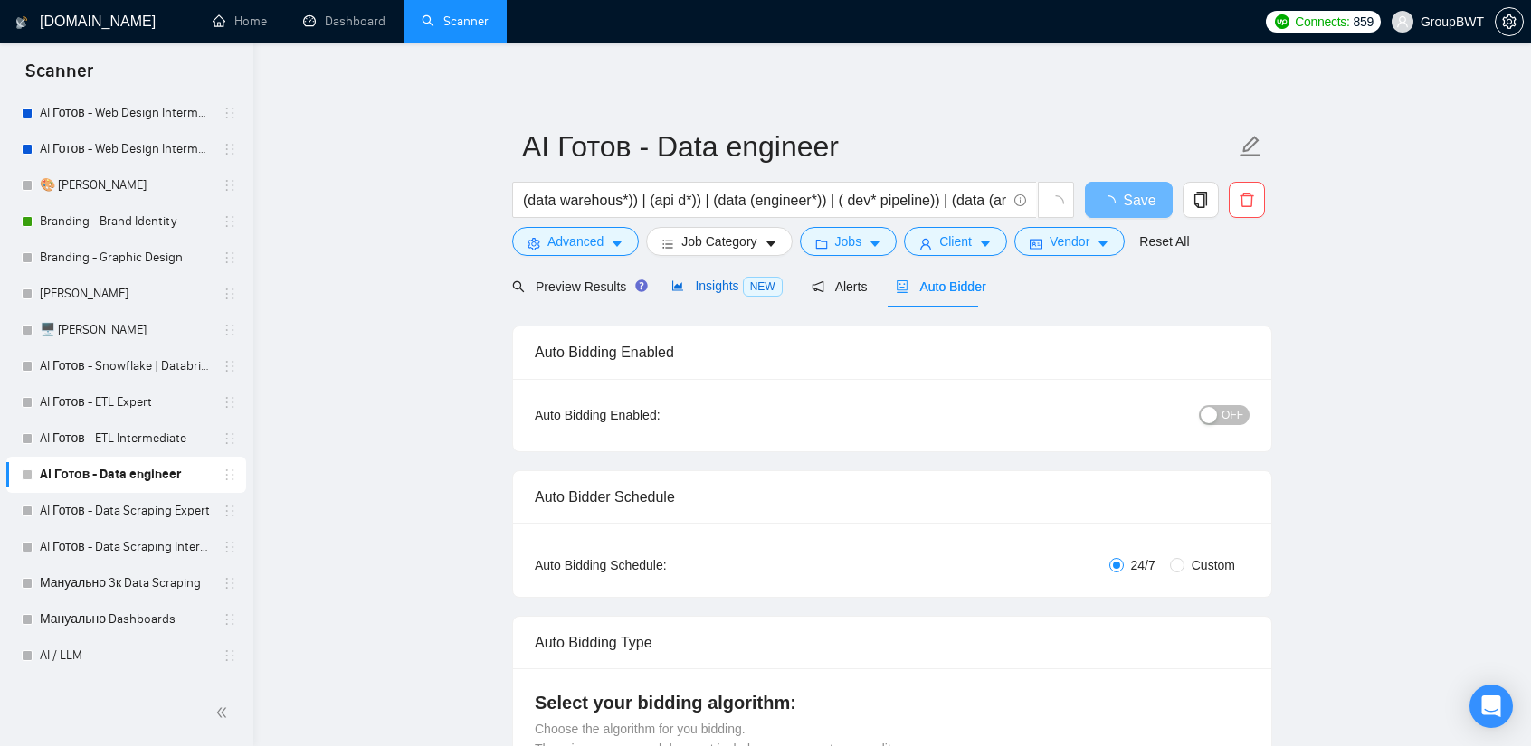
click at [691, 280] on span "Insights NEW" at bounding box center [726, 286] width 110 height 14
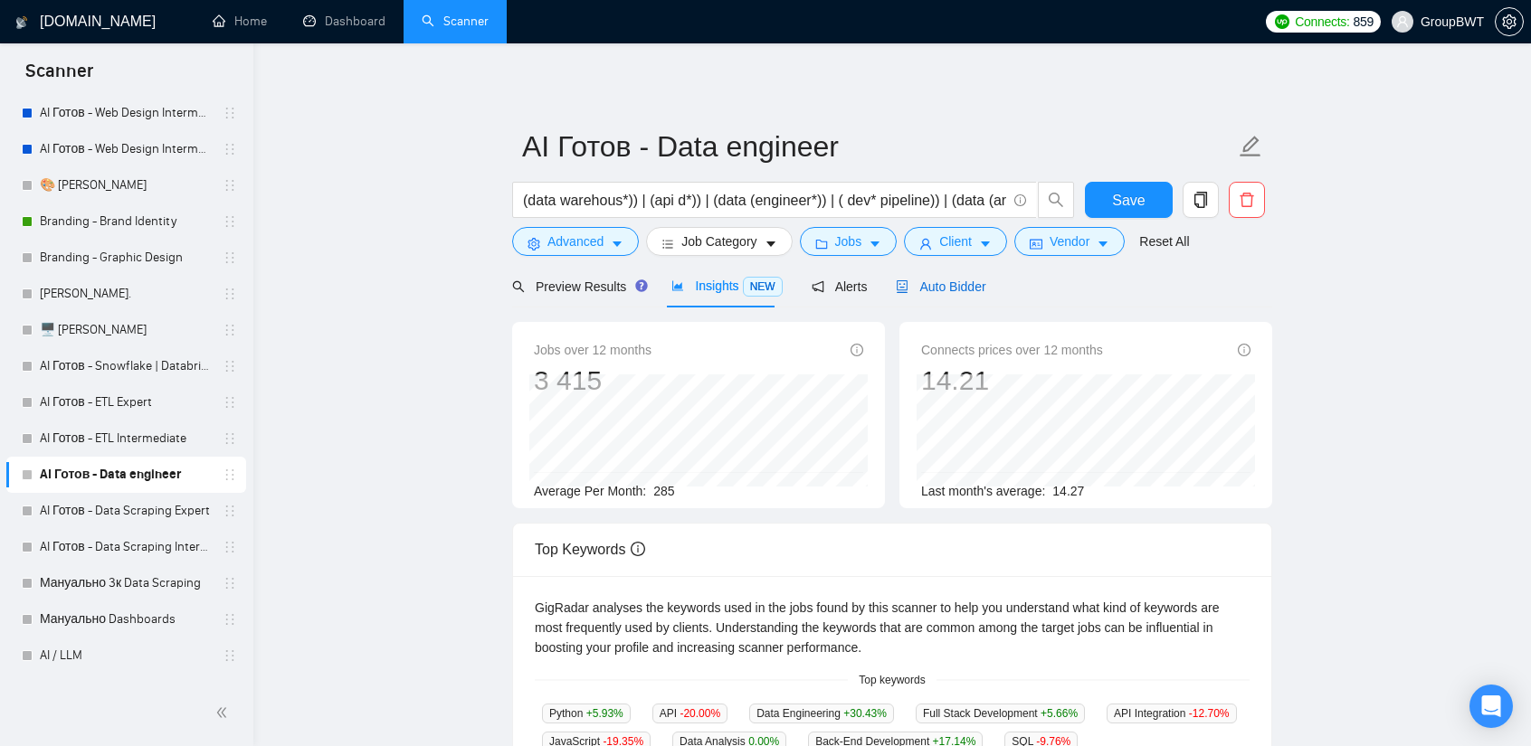
click at [934, 283] on span "Auto Bidder" at bounding box center [941, 287] width 90 height 14
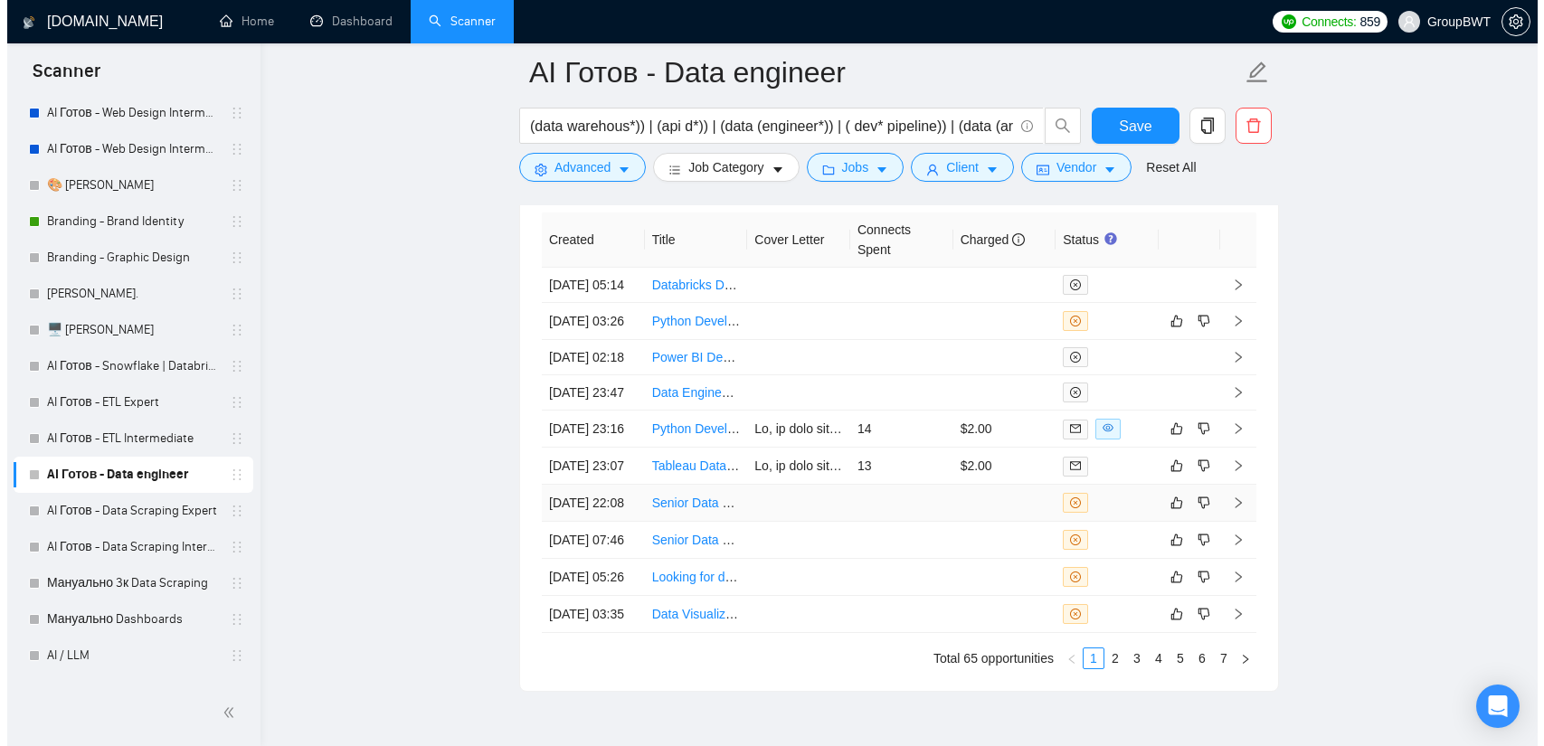
scroll to position [4614, 0]
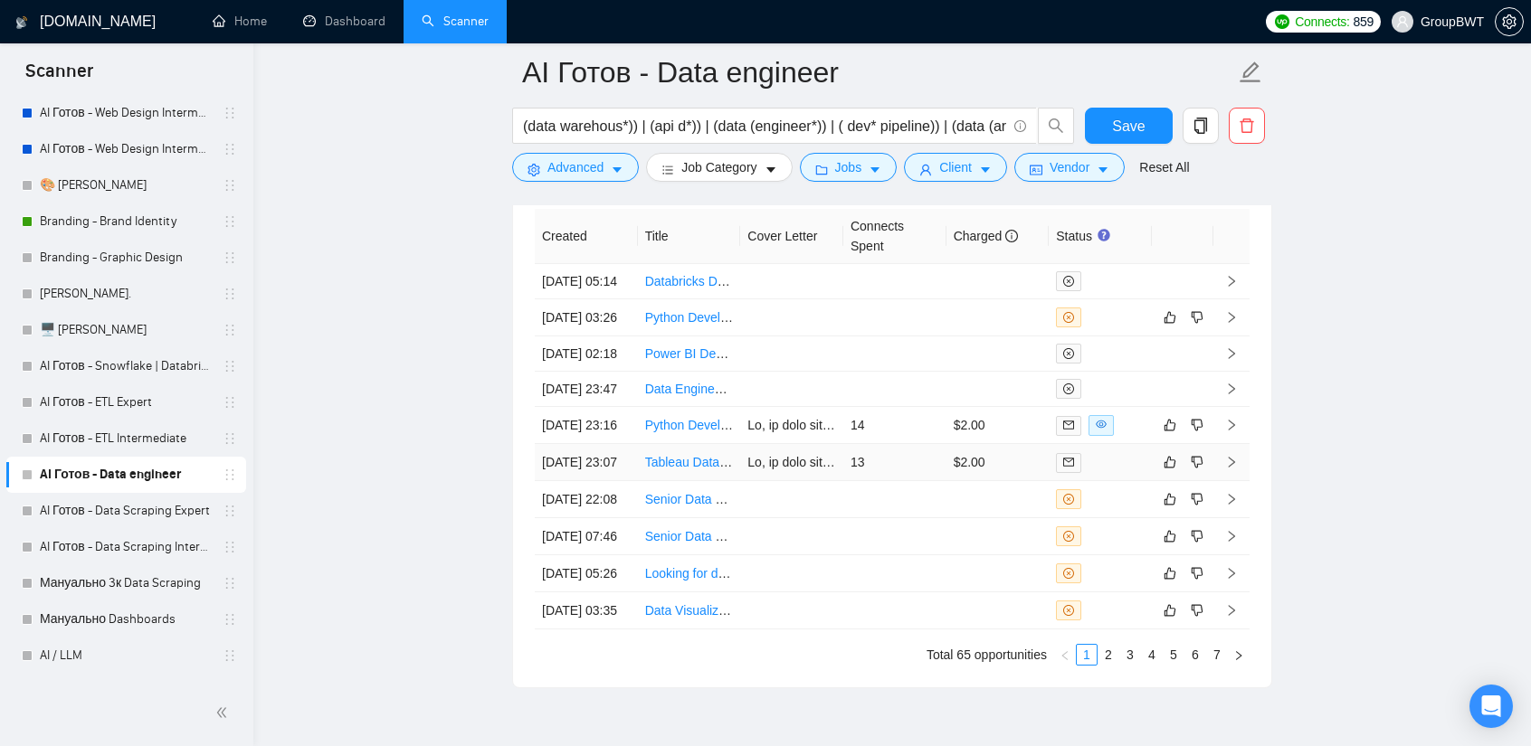
click at [933, 481] on td "13" at bounding box center [894, 462] width 103 height 37
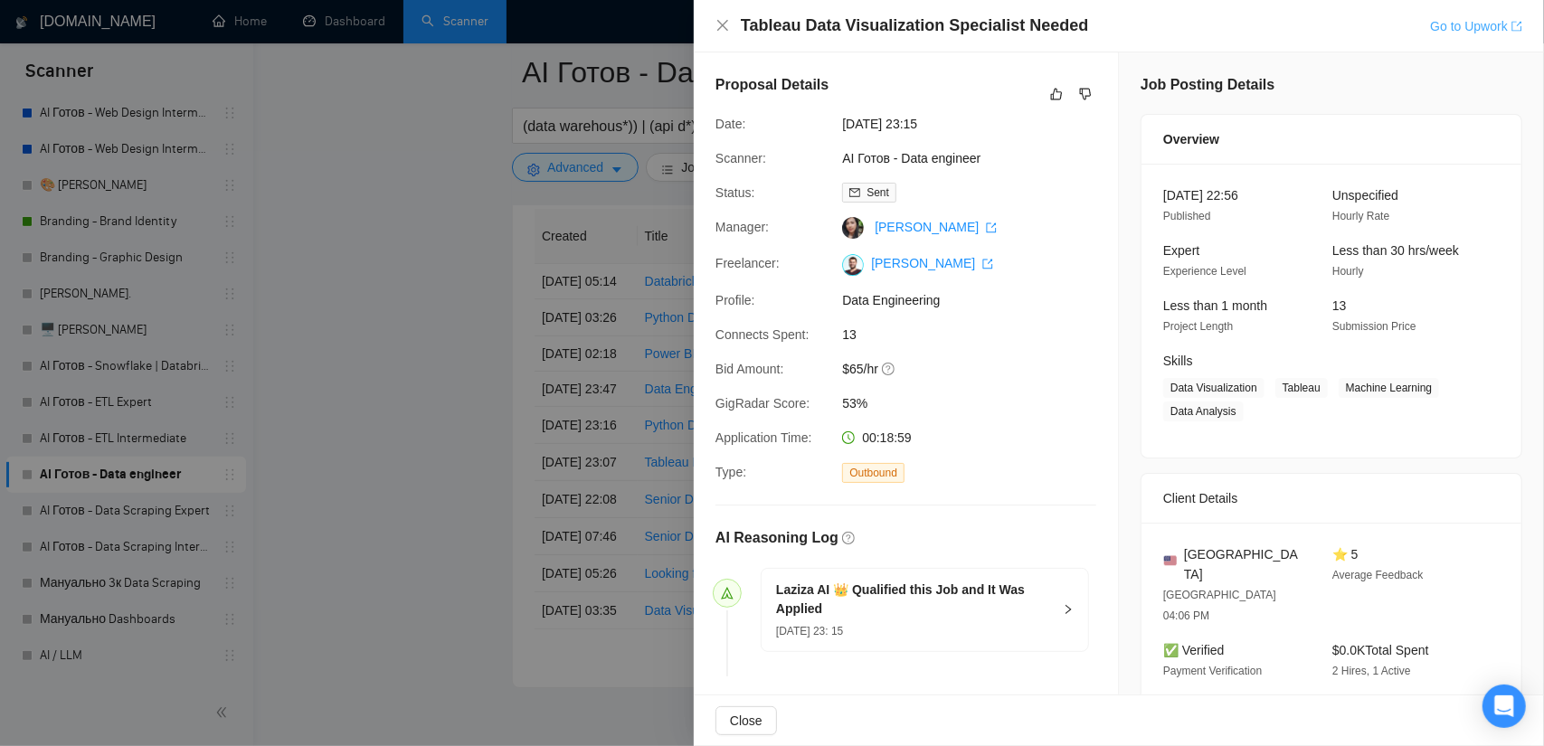
click at [1477, 19] on link "Go to Upwork" at bounding box center [1476, 26] width 92 height 14
click at [475, 318] on div at bounding box center [772, 373] width 1544 height 746
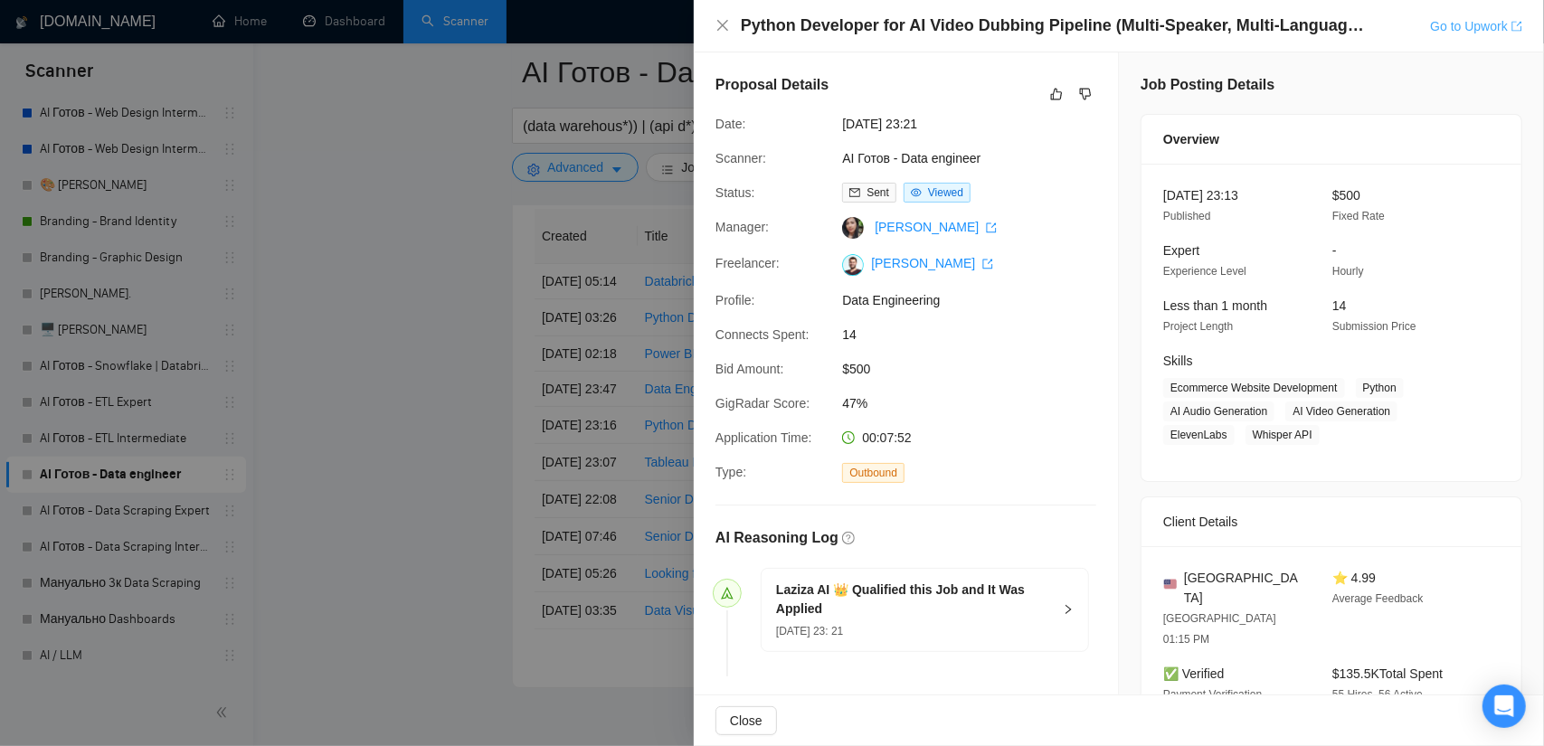
click at [1481, 23] on link "Go to Upwork" at bounding box center [1476, 26] width 92 height 14
click at [1079, 94] on icon "dislike" at bounding box center [1085, 94] width 13 height 14
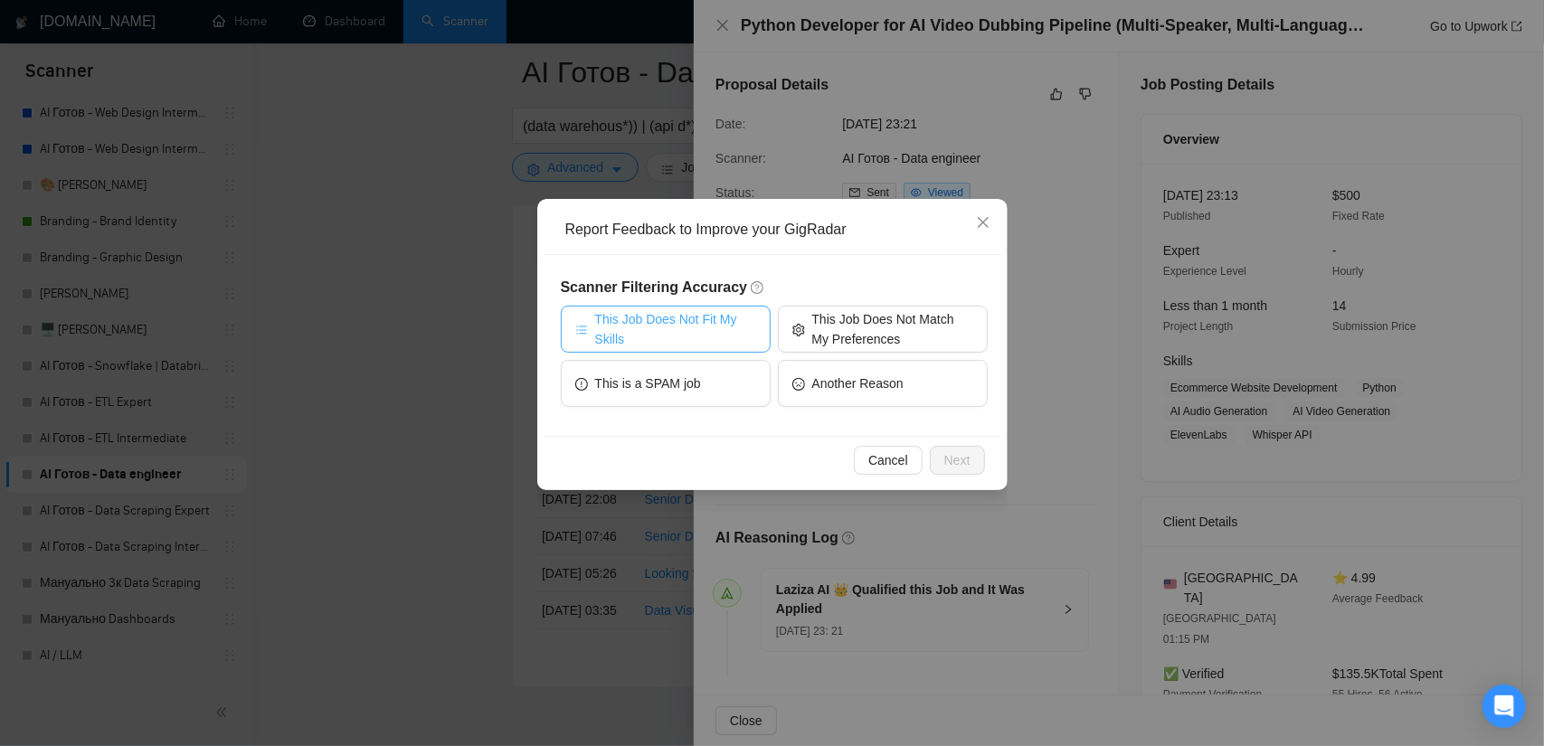
click at [659, 336] on span "This Job Does Not Fit My Skills" at bounding box center [675, 329] width 161 height 40
click at [954, 460] on span "Next" at bounding box center [958, 461] width 26 height 20
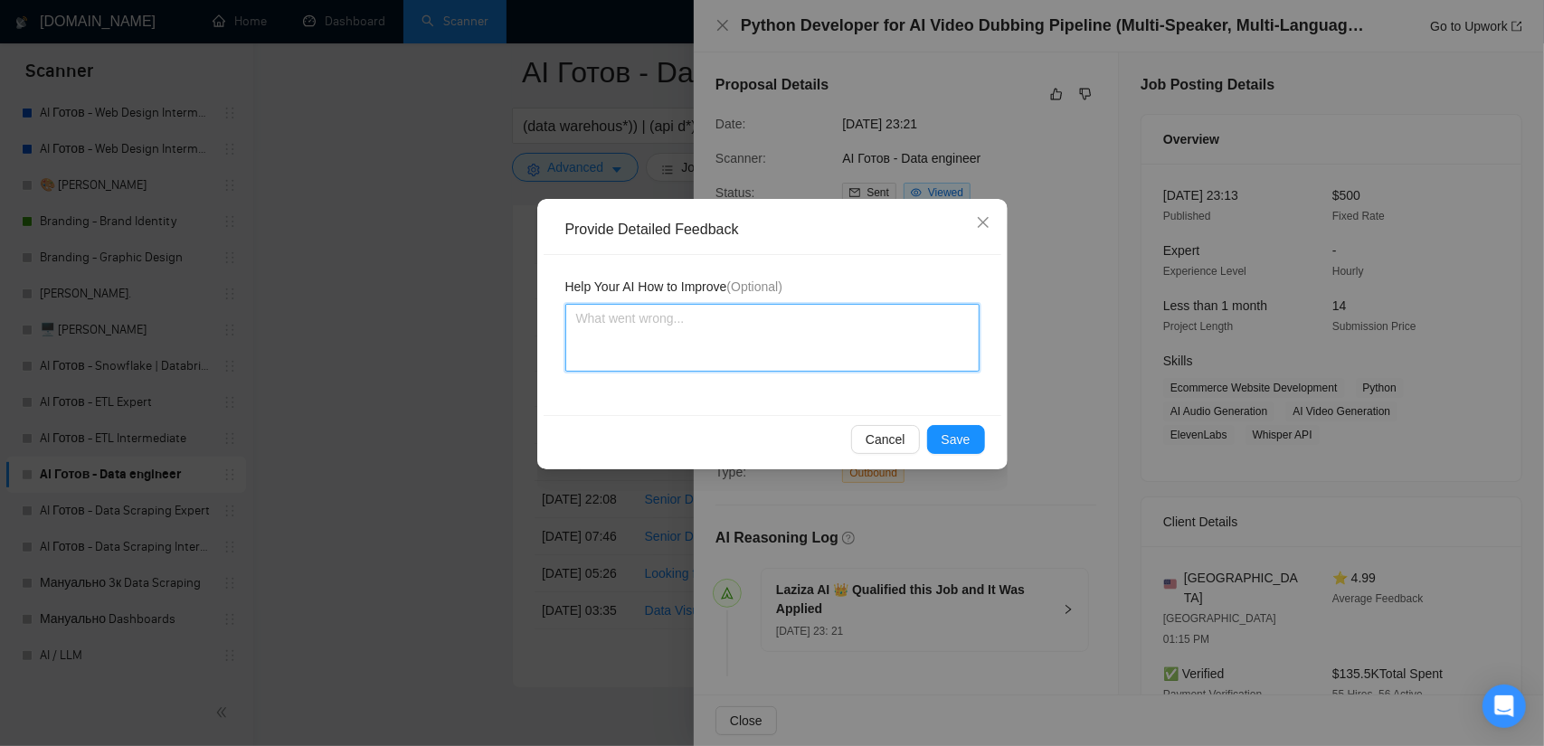
click at [677, 341] on textarea at bounding box center [772, 338] width 414 height 68
paste textarea "ML/AI audio/video processing."
click at [878, 316] on textarea "We don't work with AI voice agents or platforms. ML/AI audio/video processing." at bounding box center [772, 338] width 414 height 68
click at [869, 317] on textarea "We don't work with AI voice agents or platforms. ML/AI audio/video processing." at bounding box center [772, 338] width 414 height 68
drag, startPoint x: 876, startPoint y: 323, endPoint x: 861, endPoint y: 319, distance: 14.9
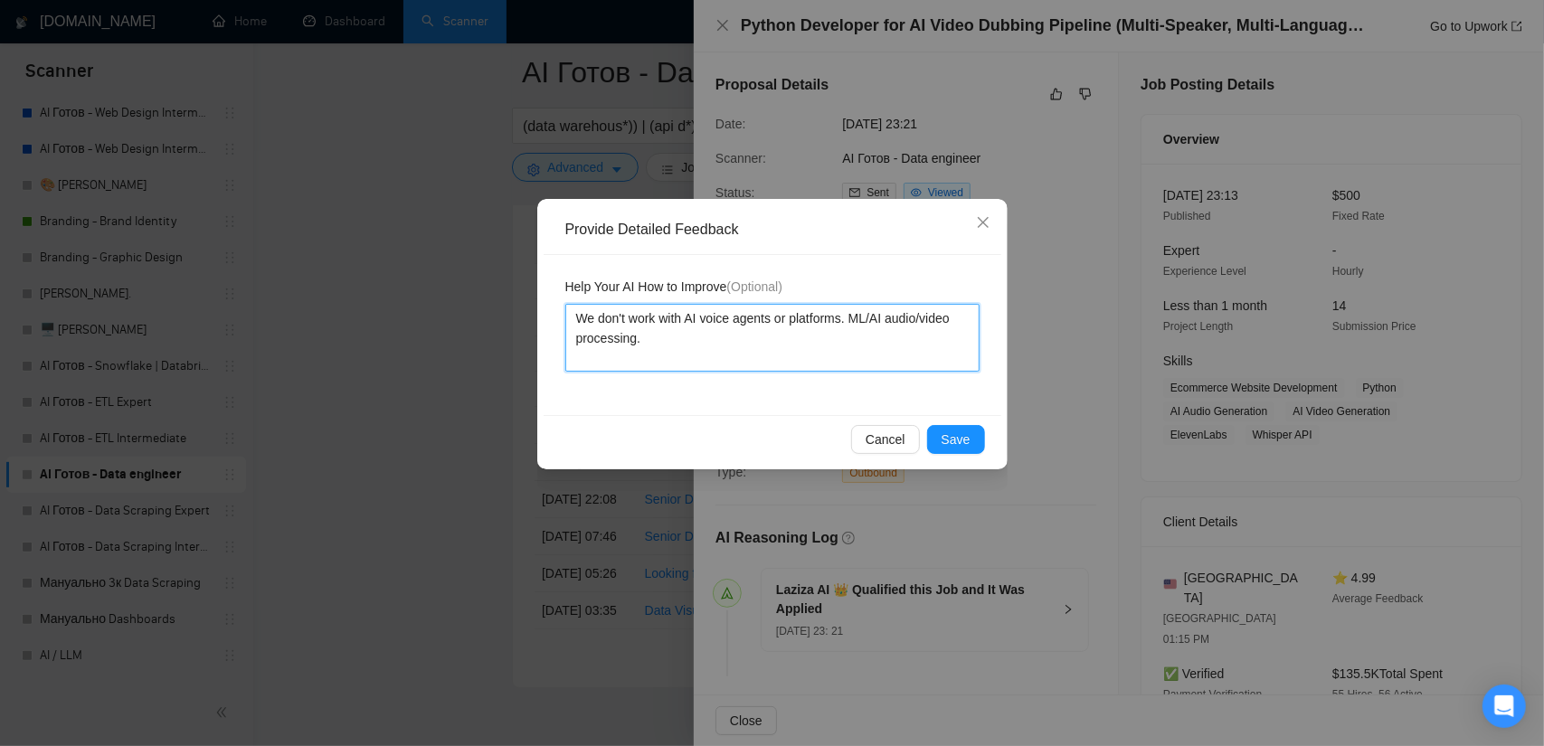
click at [875, 323] on textarea "We don't work with AI voice agents or platforms. ML/AI audio/video processing." at bounding box center [772, 338] width 414 height 68
click at [840, 315] on textarea "We don't work with AI voice agents or platforms. ML/AI audio/video processing." at bounding box center [772, 338] width 414 height 68
drag, startPoint x: 874, startPoint y: 315, endPoint x: 852, endPoint y: 315, distance: 21.7
click at [852, 315] on textarea "We don't work with AI voice agents or platforms. ML/AI audio/video processing." at bounding box center [772, 338] width 414 height 68
click at [969, 439] on span "Save" at bounding box center [956, 440] width 29 height 20
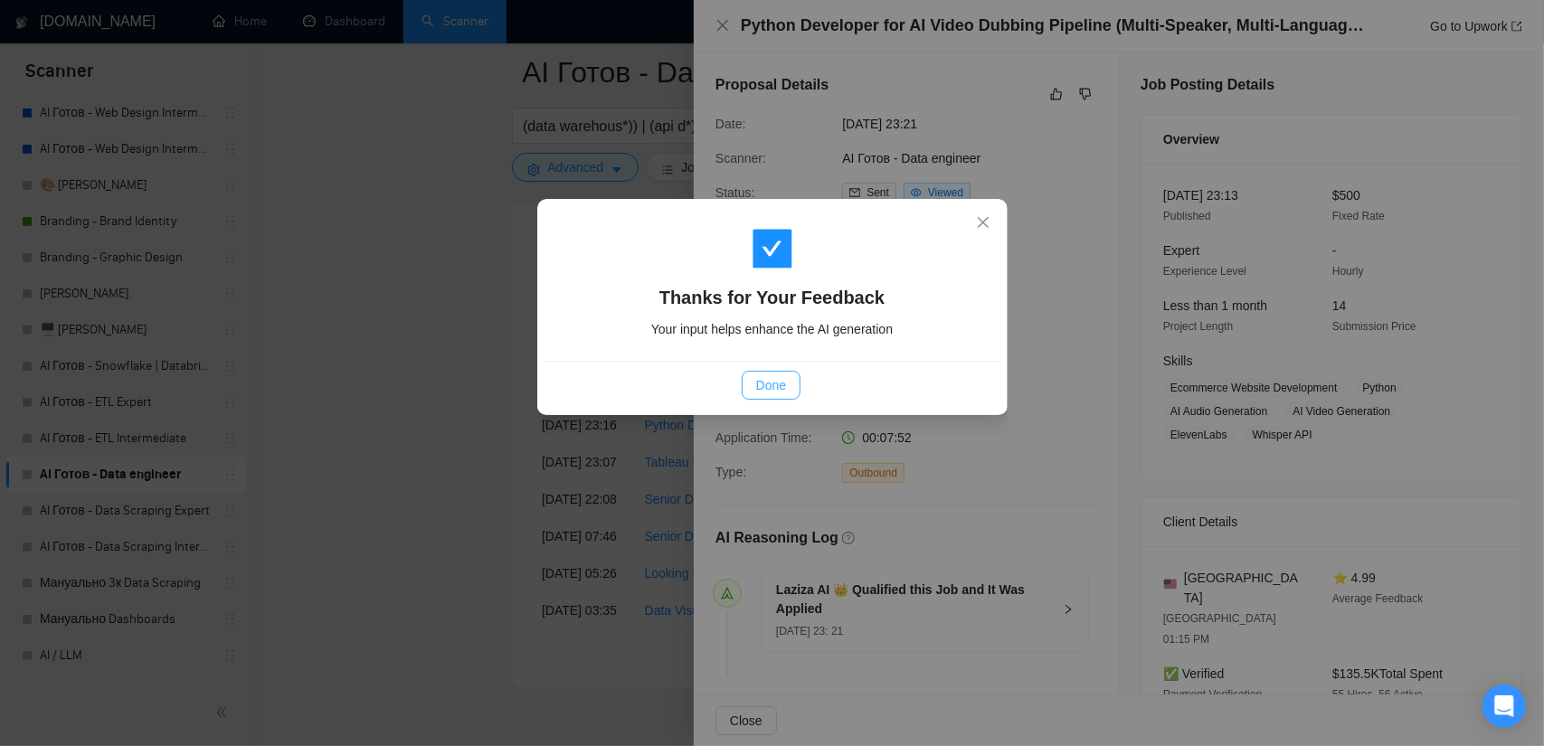
click at [769, 382] on span "Done" at bounding box center [771, 385] width 30 height 20
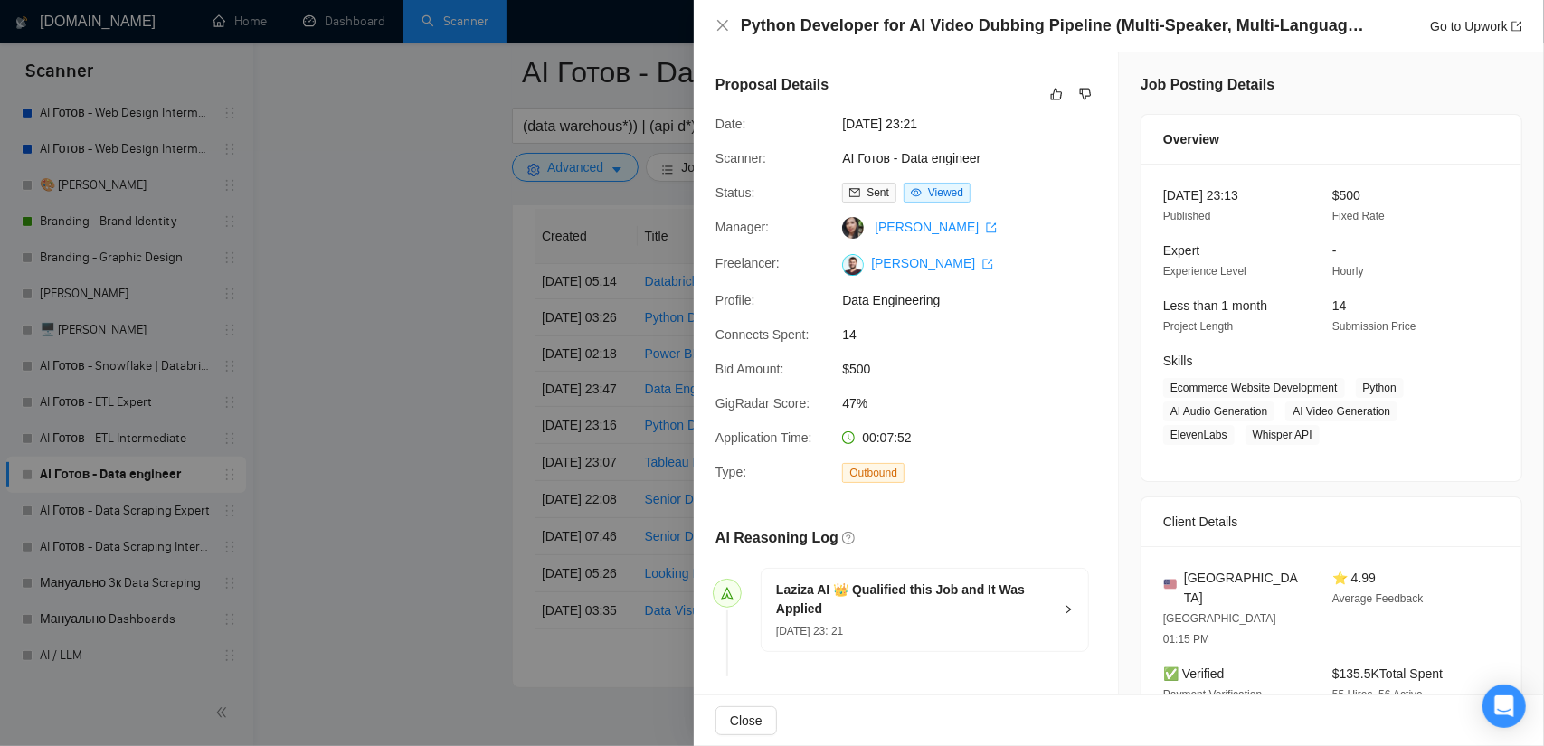
click at [438, 317] on div at bounding box center [772, 373] width 1544 height 746
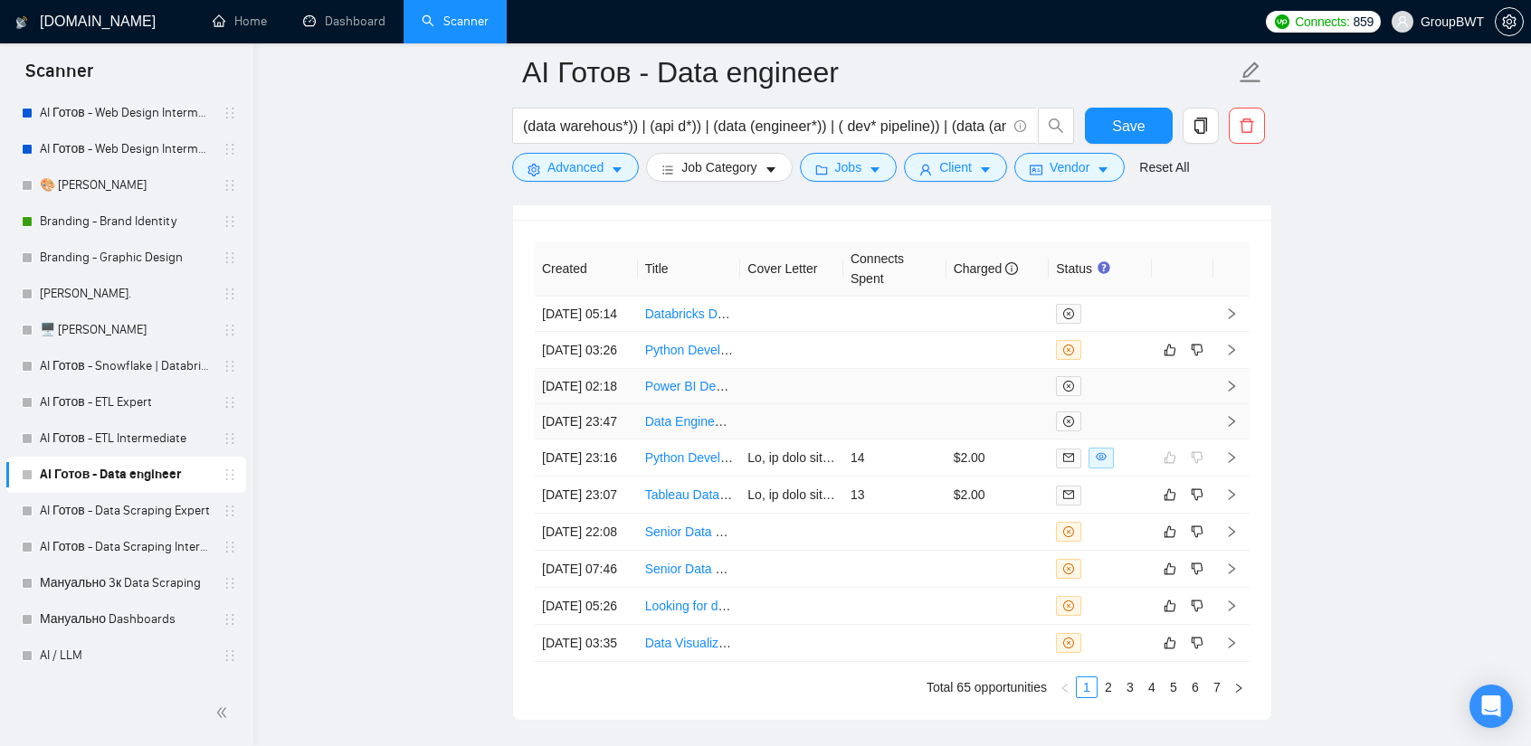
scroll to position [4524, 0]
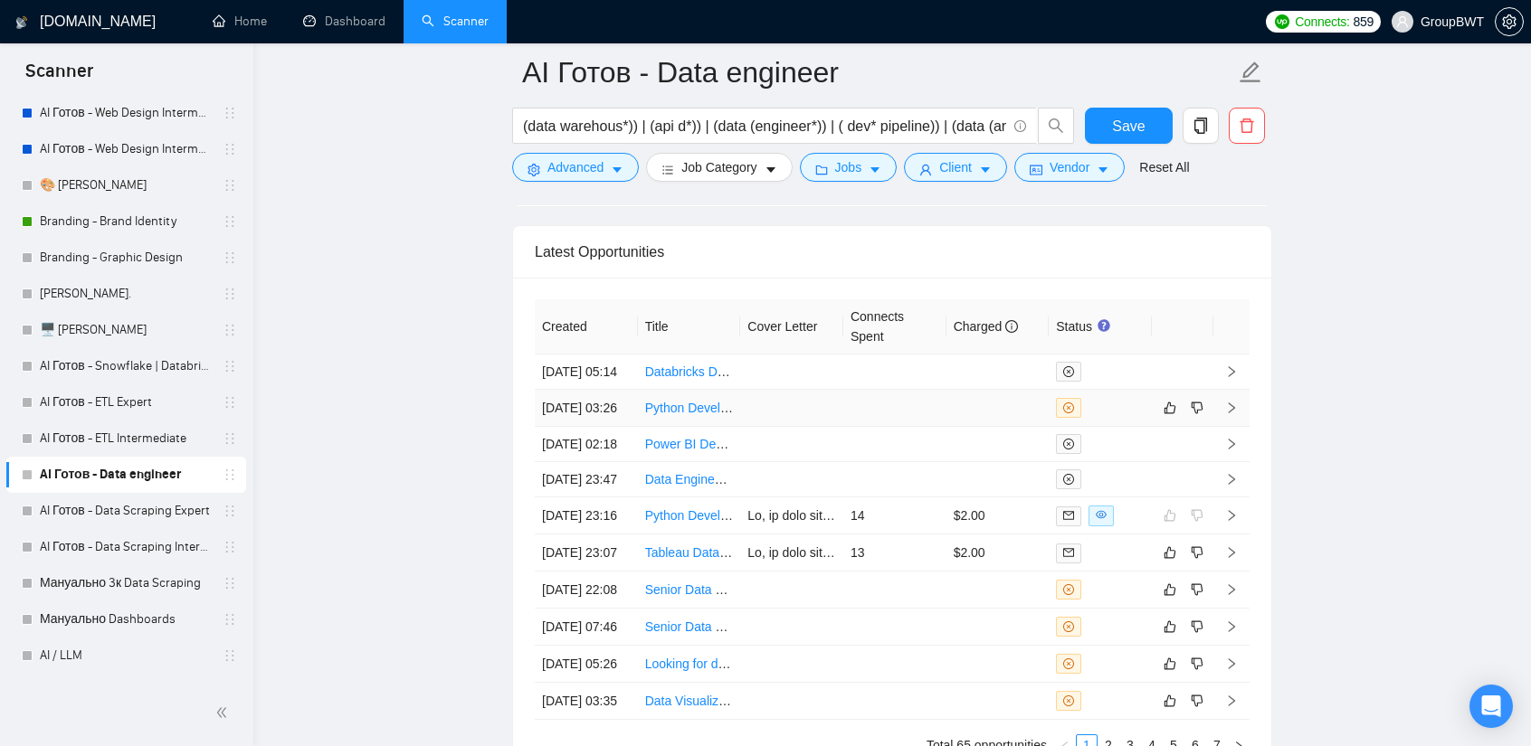
click at [848, 399] on td at bounding box center [894, 408] width 103 height 37
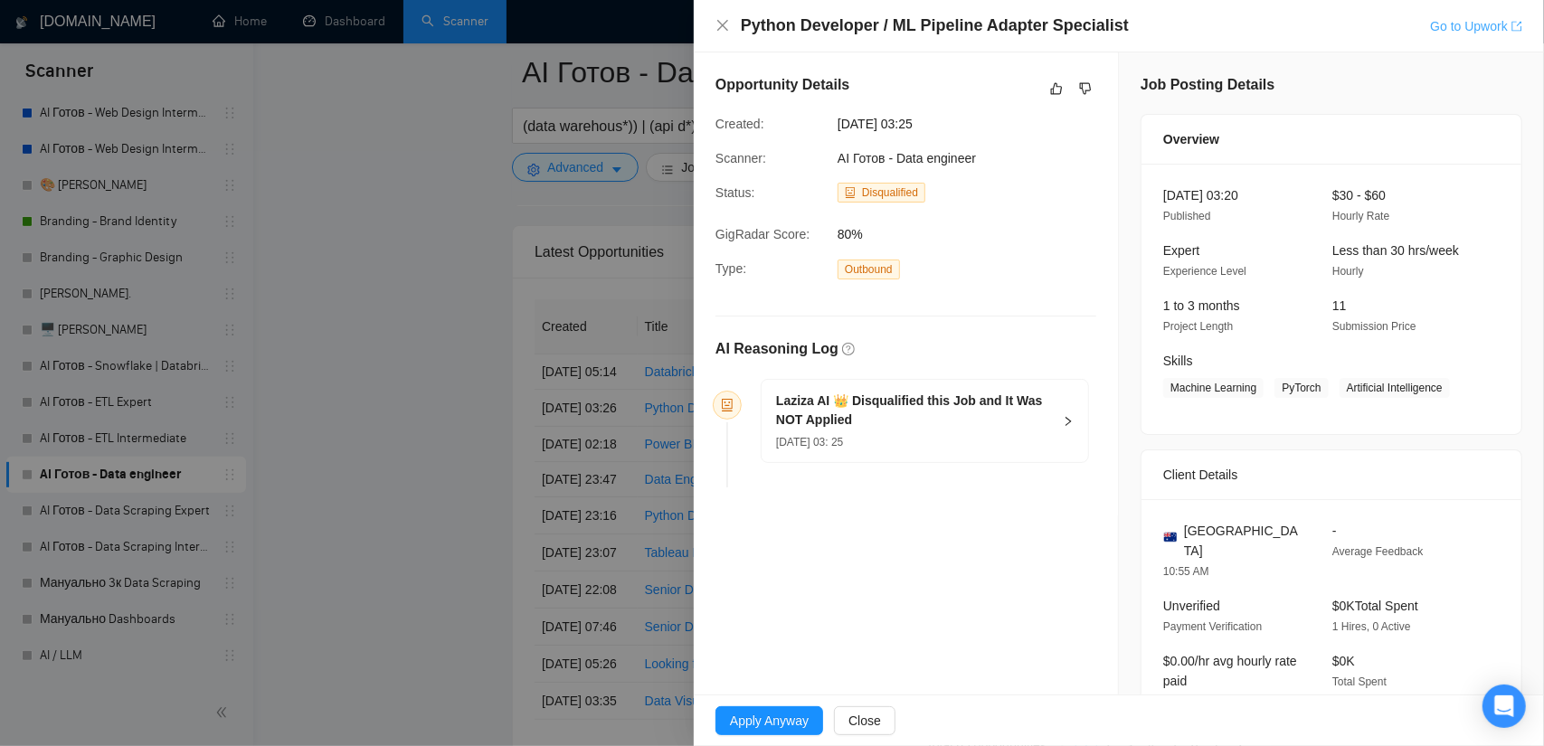
click at [1469, 30] on link "Go to Upwork" at bounding box center [1476, 26] width 92 height 14
click at [515, 368] on div at bounding box center [772, 373] width 1544 height 746
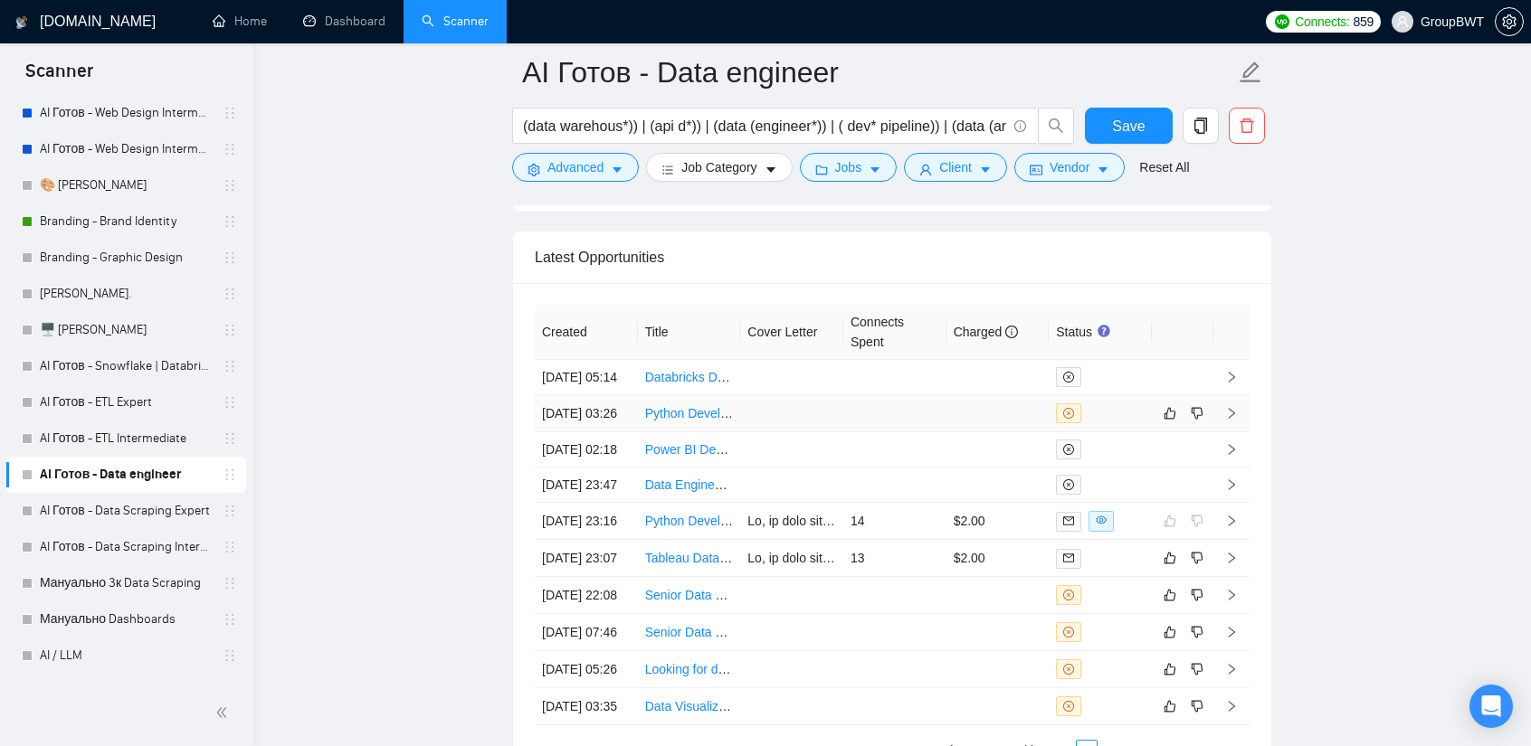
scroll to position [4524, 0]
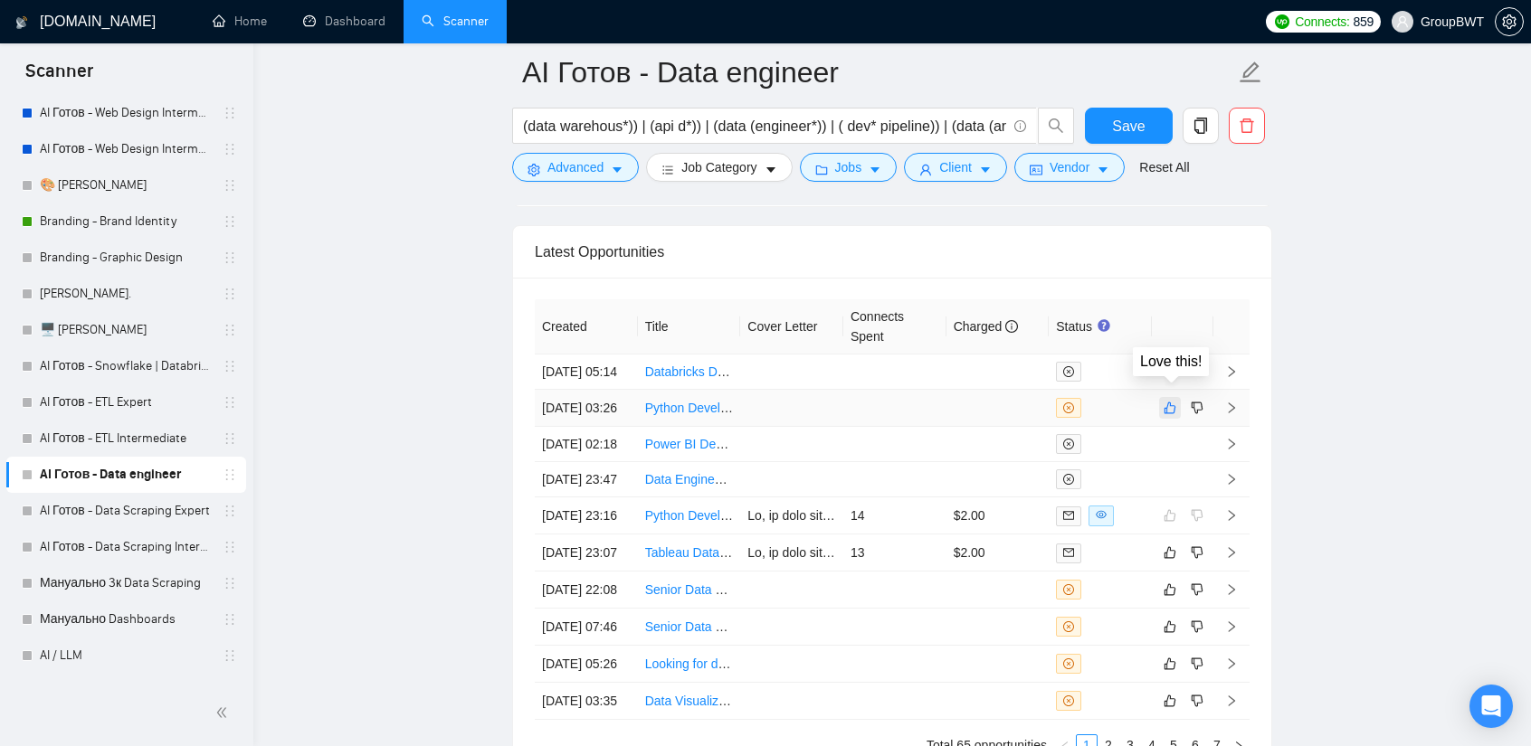
click at [1171, 403] on icon "like" at bounding box center [1170, 409] width 12 height 12
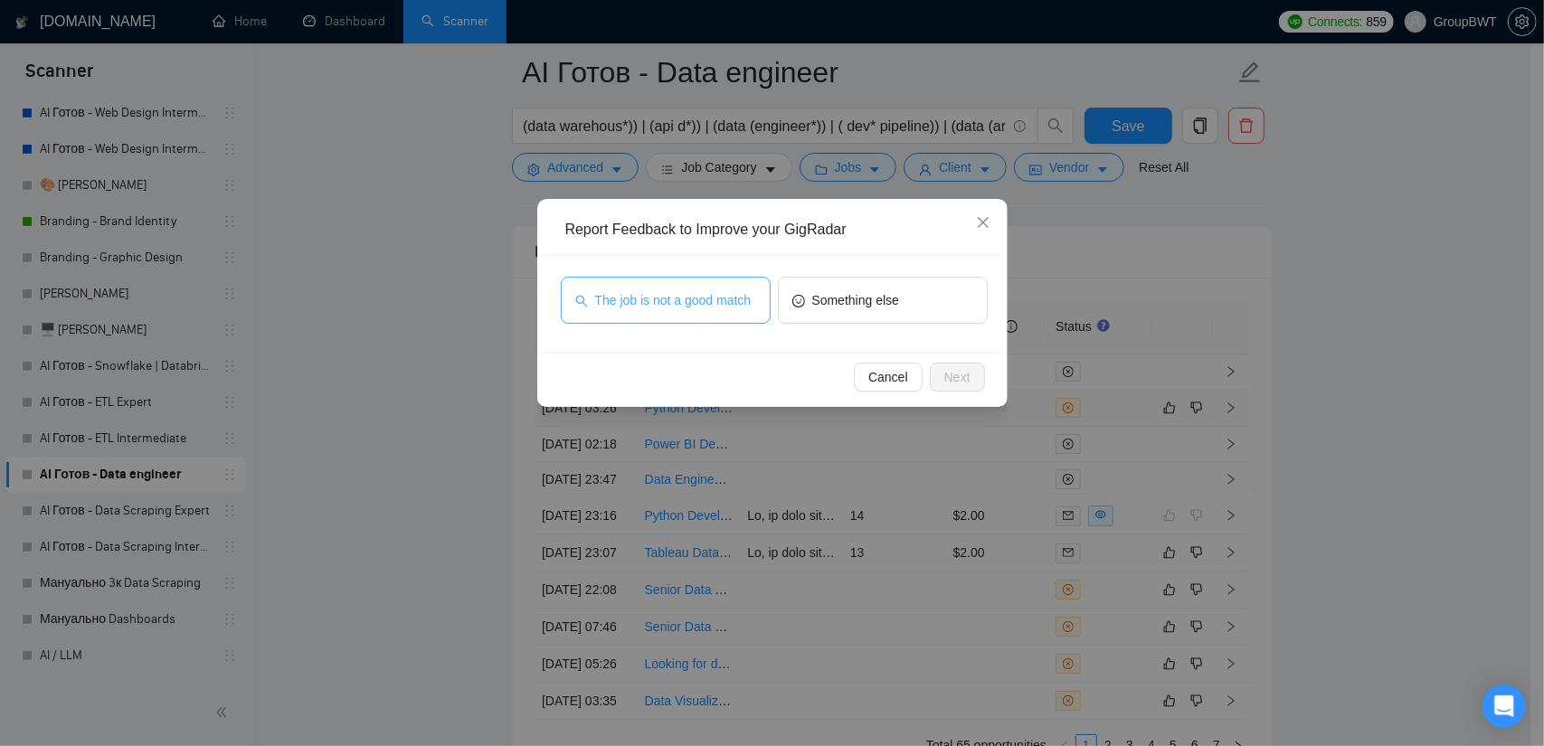
click at [698, 310] on button "The job is not a good match" at bounding box center [666, 300] width 210 height 47
click at [981, 385] on button "Next" at bounding box center [957, 377] width 55 height 29
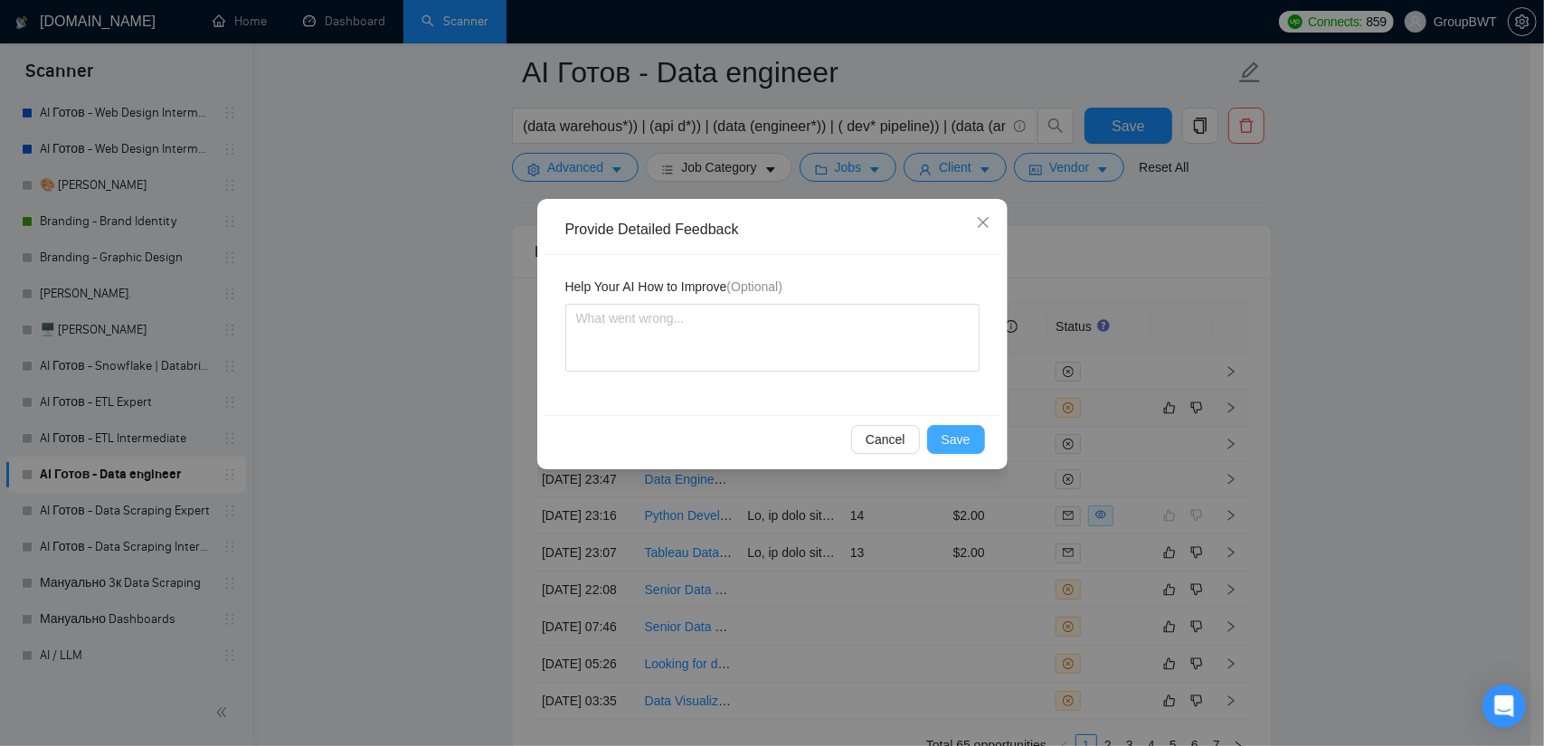
click at [961, 438] on span "Save" at bounding box center [956, 440] width 29 height 20
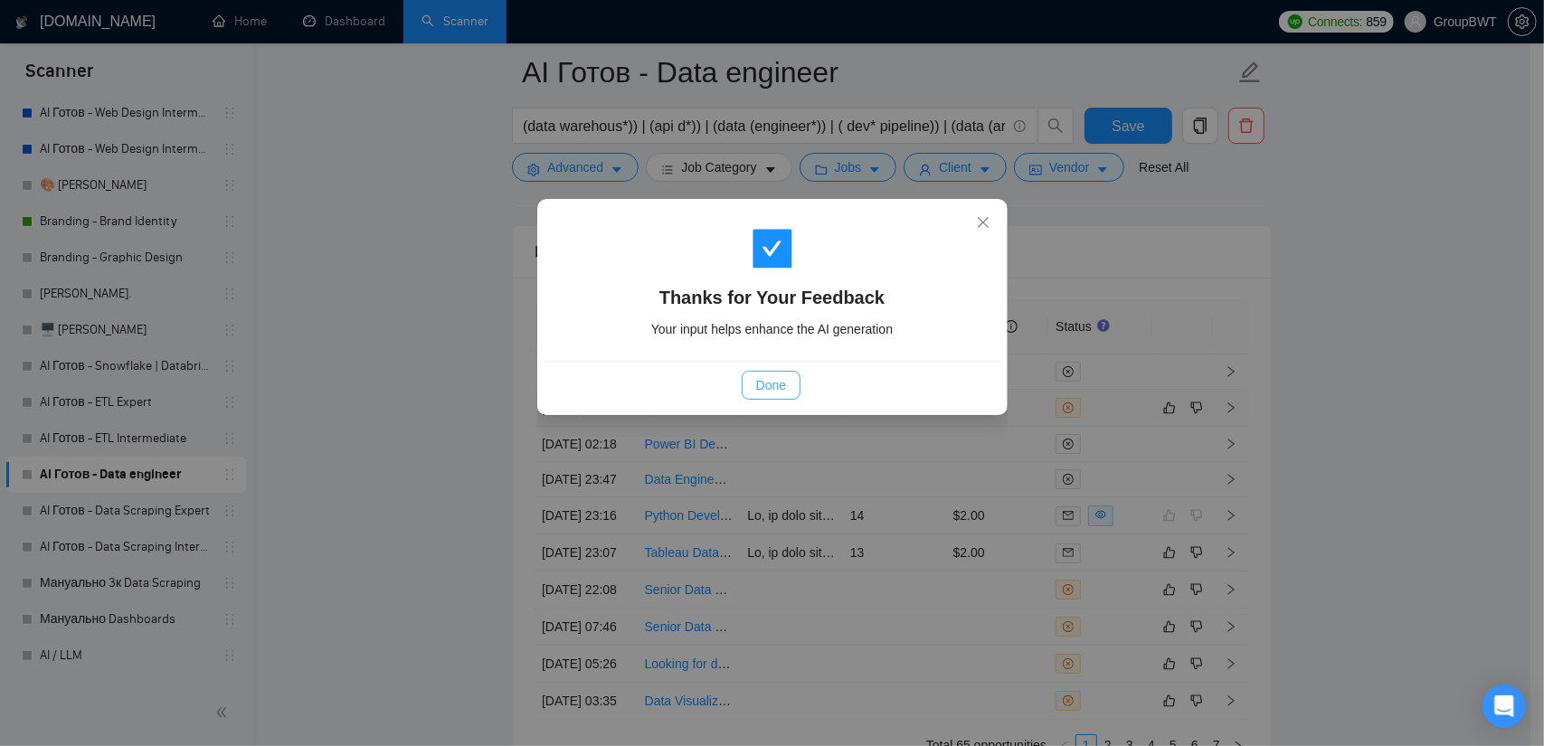
click at [762, 385] on span "Done" at bounding box center [771, 385] width 30 height 20
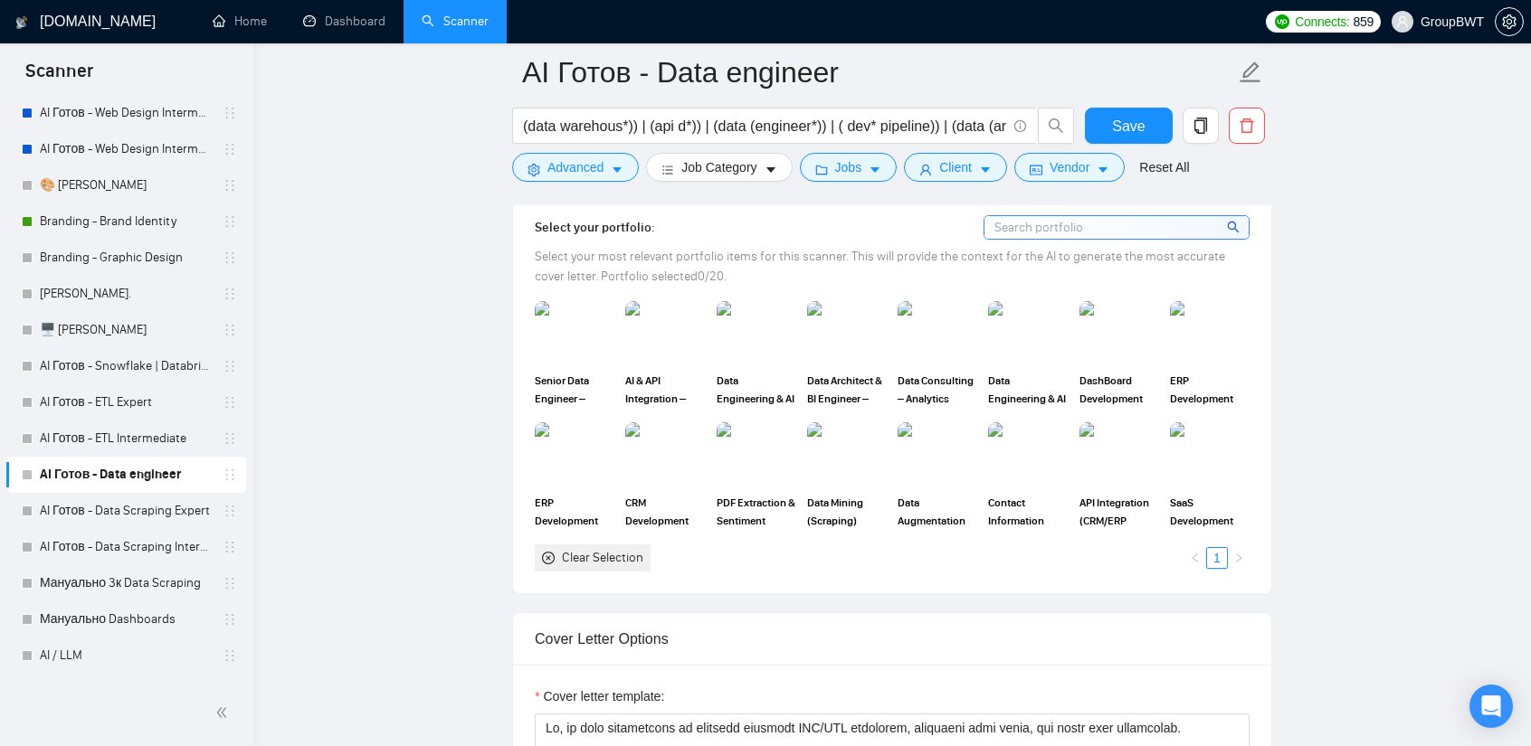
scroll to position [0, 0]
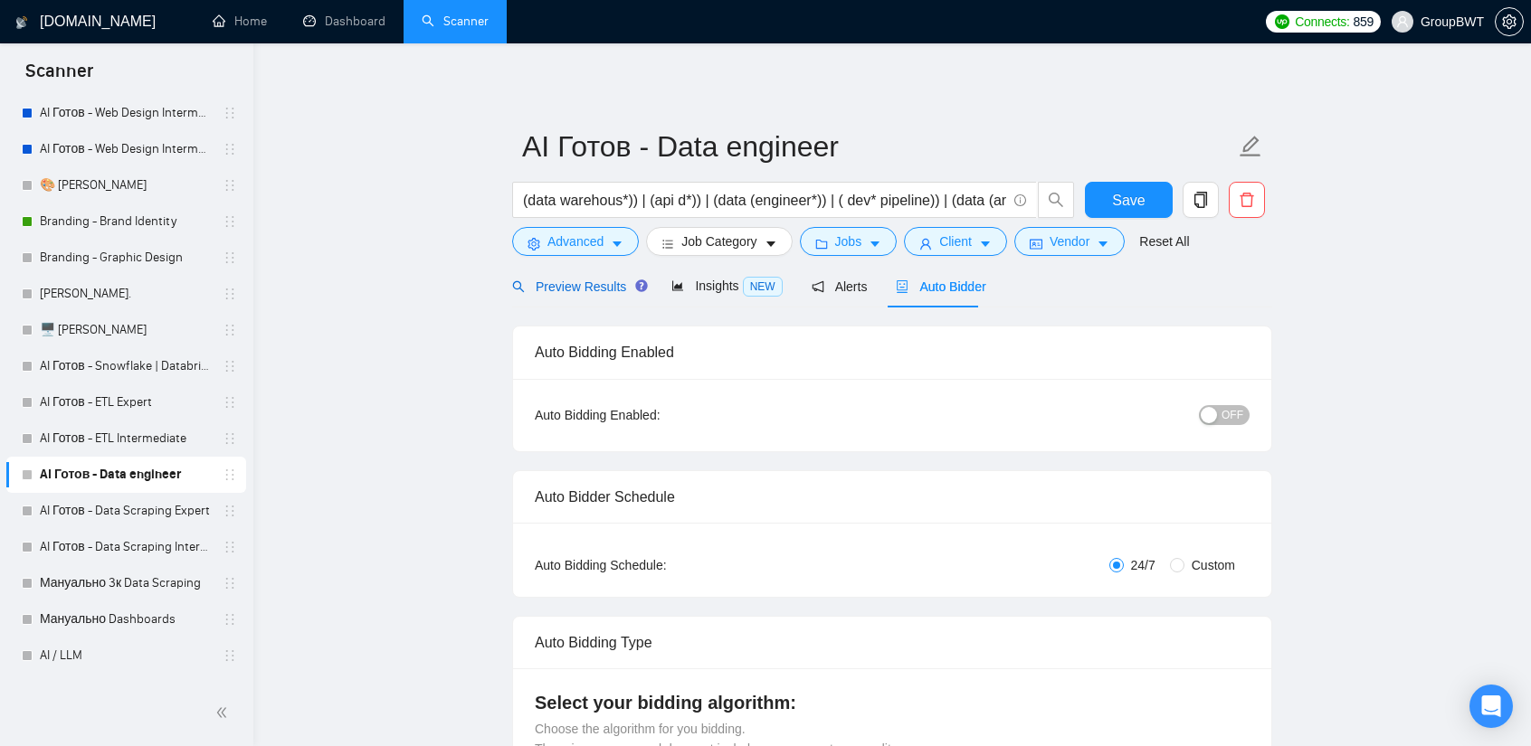
click at [601, 290] on span "Preview Results" at bounding box center [577, 287] width 130 height 14
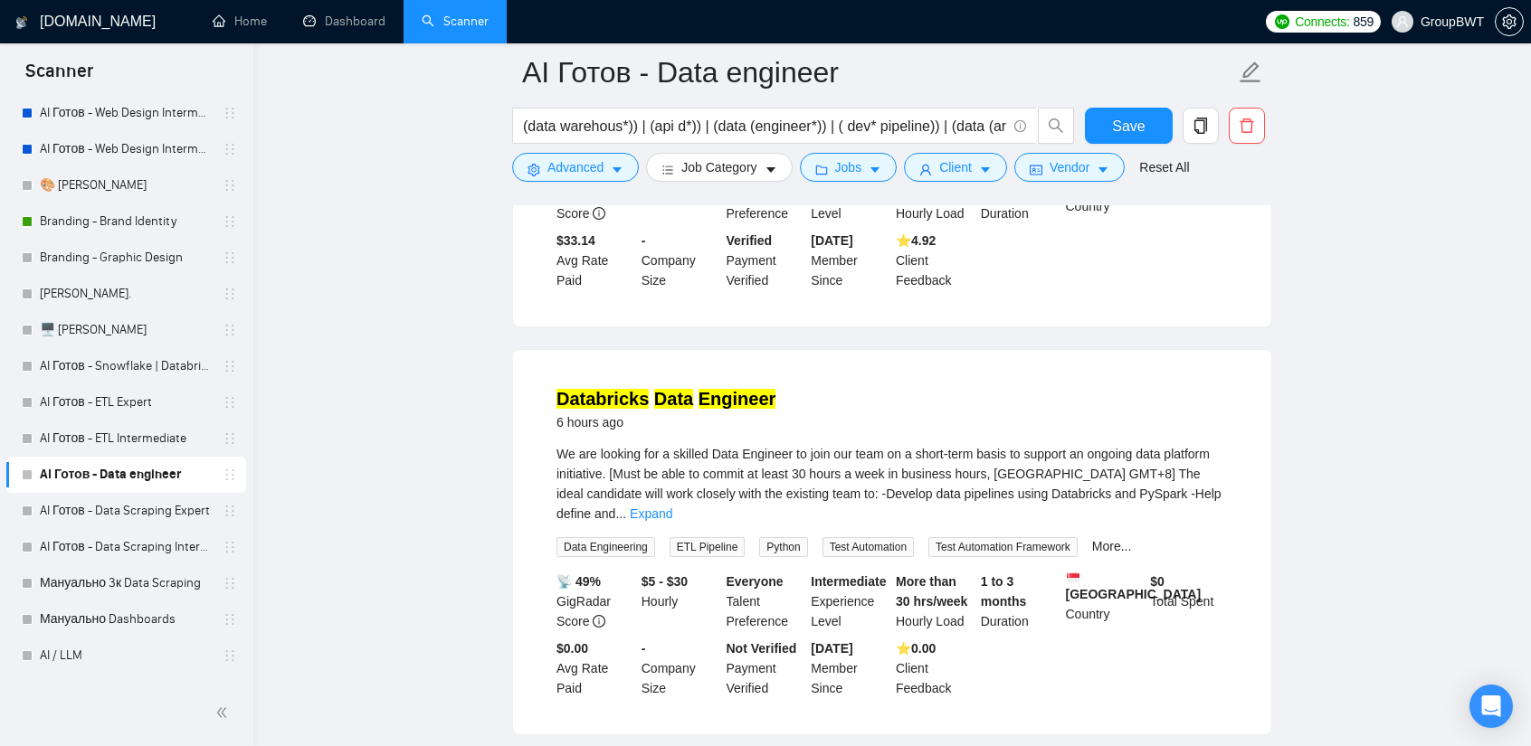
scroll to position [452, 0]
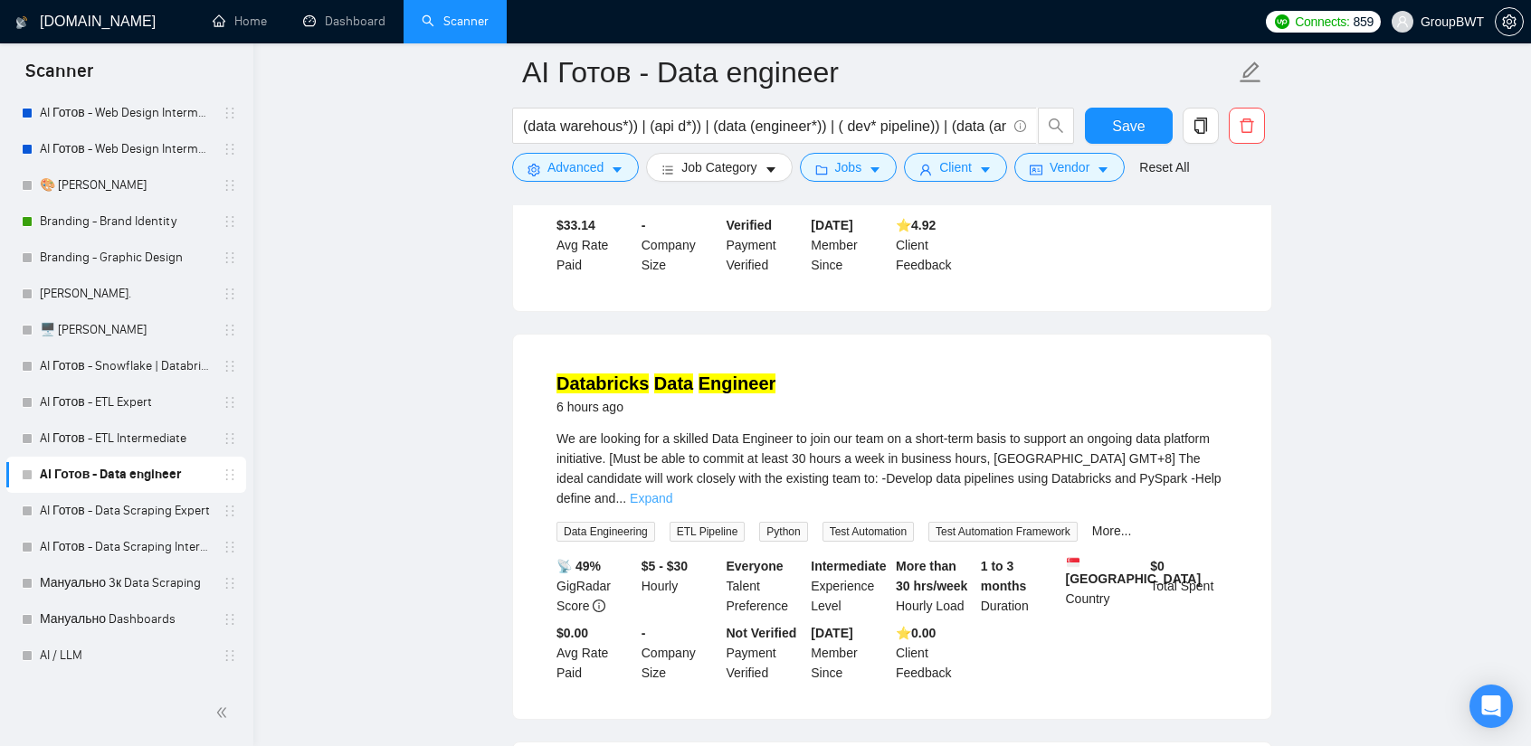
click at [672, 491] on link "Expand" at bounding box center [651, 498] width 43 height 14
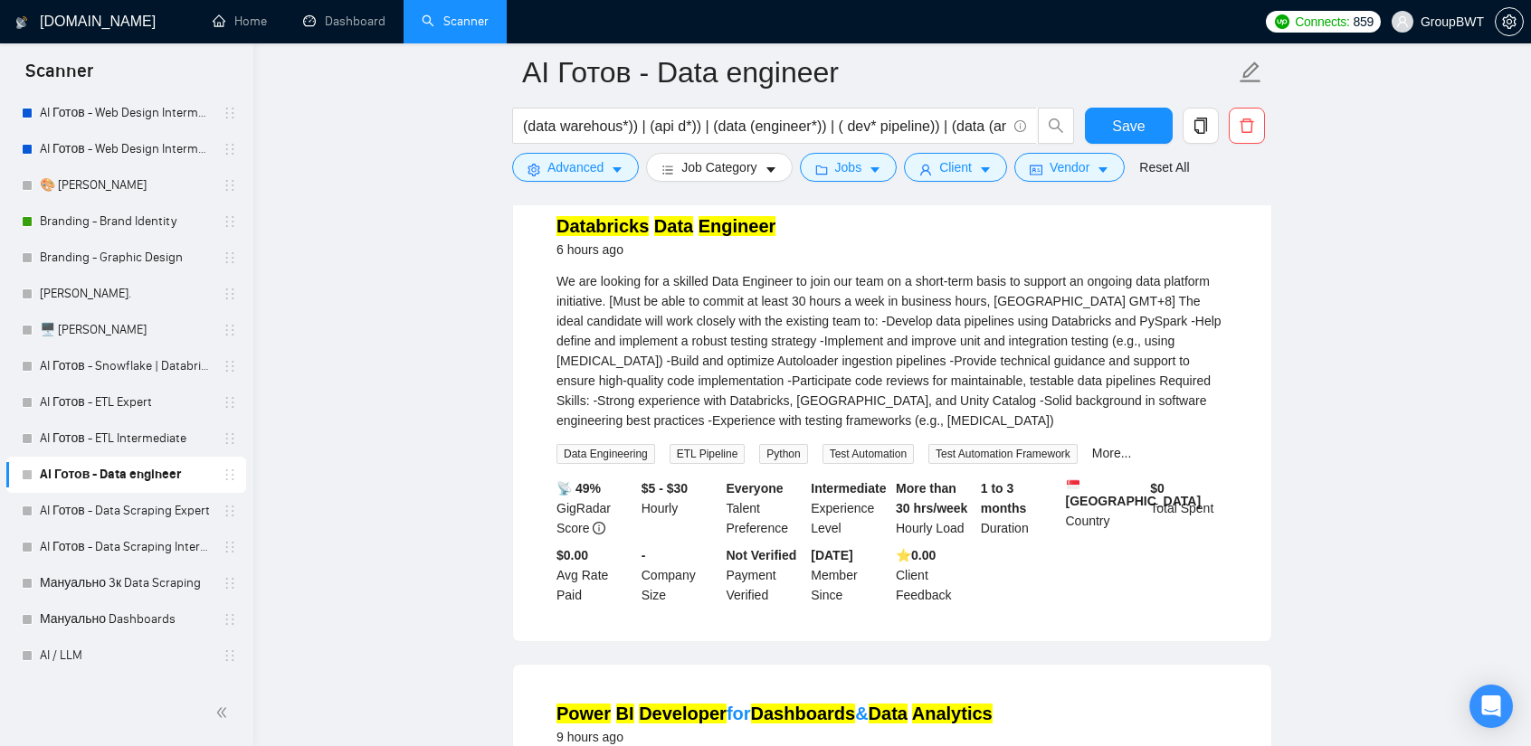
scroll to position [905, 0]
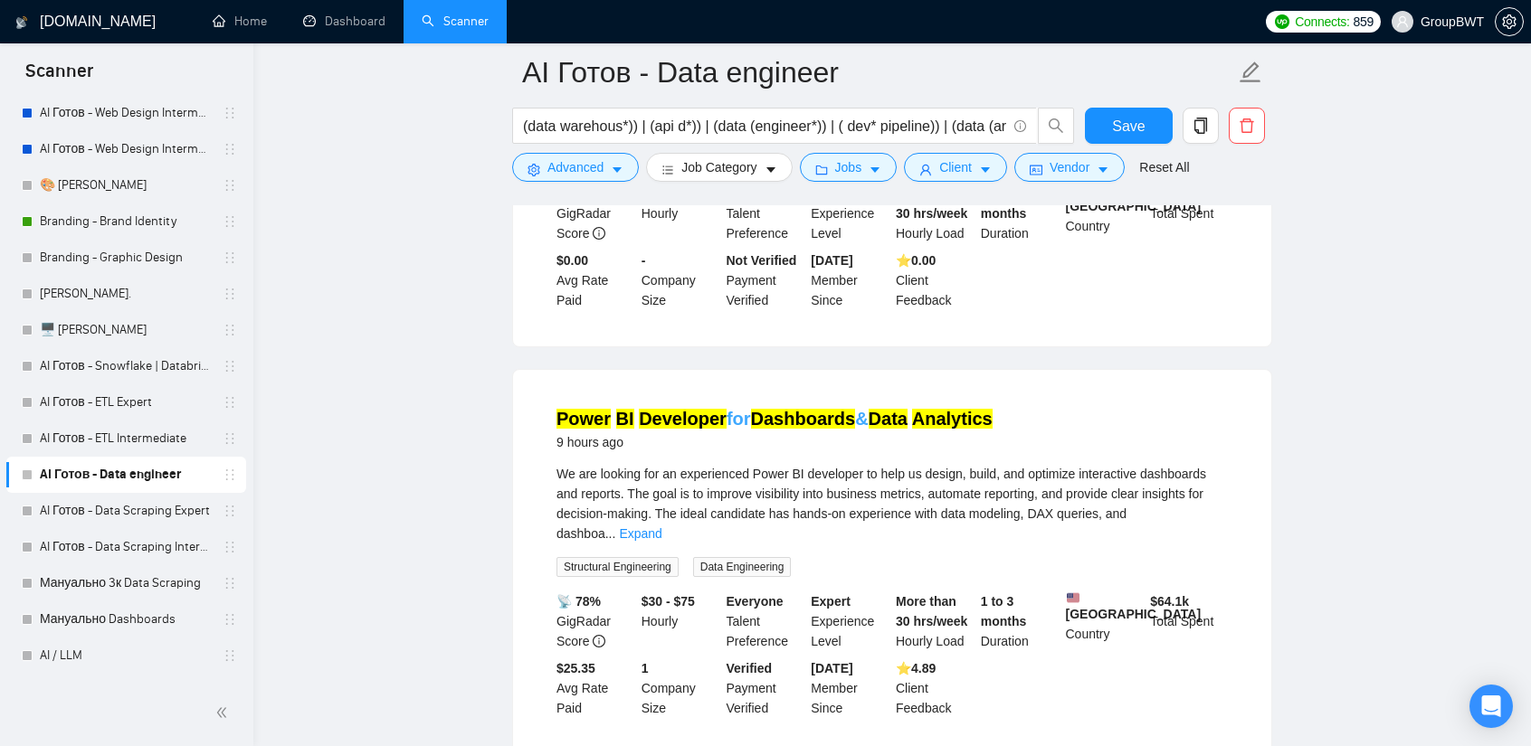
drag, startPoint x: 829, startPoint y: 410, endPoint x: 888, endPoint y: 421, distance: 60.7
click at [888, 421] on mark "Data" at bounding box center [888, 419] width 39 height 20
click at [139, 513] on link "AI Готов - Data Scraping Expert" at bounding box center [126, 511] width 172 height 36
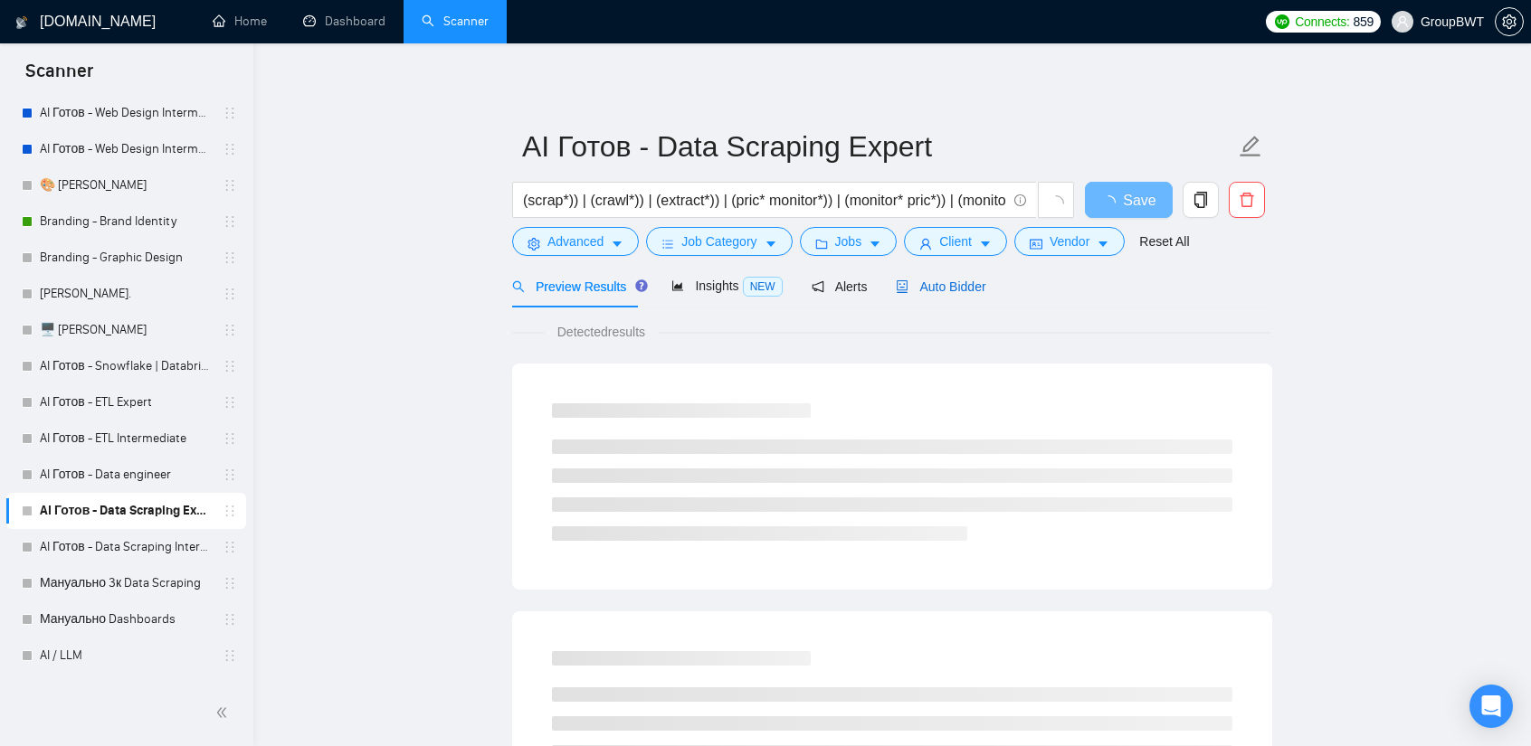
click at [932, 292] on span "Auto Bidder" at bounding box center [941, 287] width 90 height 14
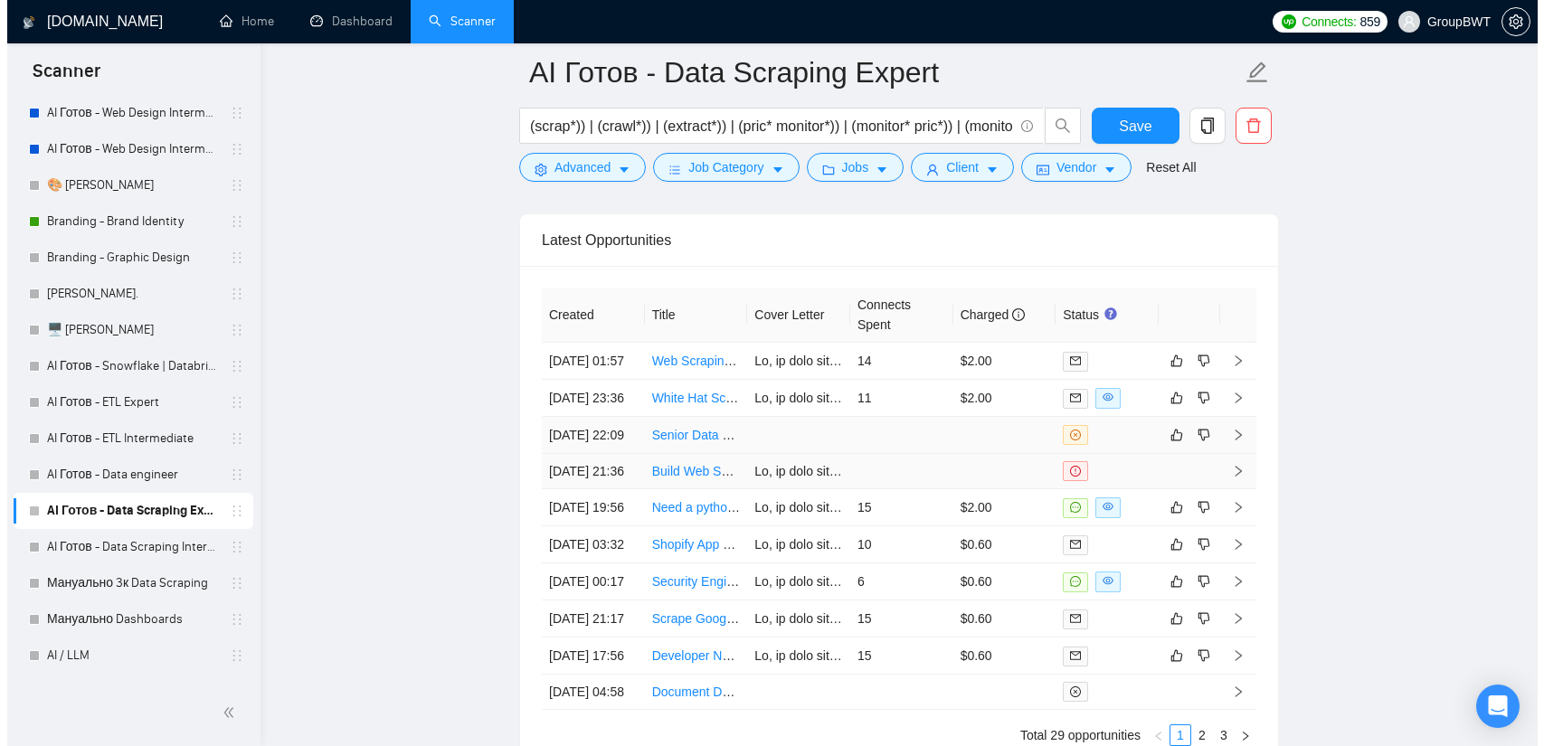
scroll to position [4499, 0]
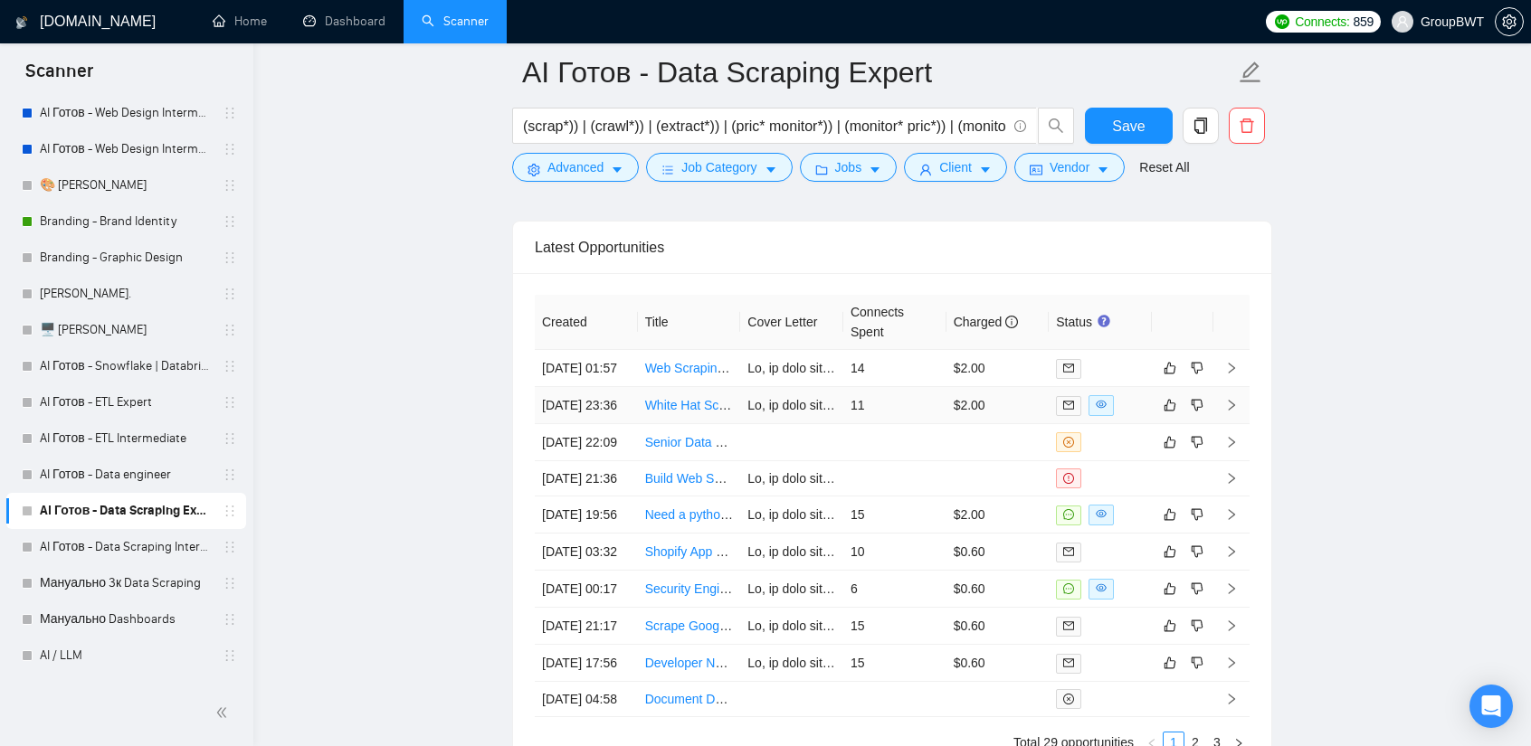
click at [904, 410] on td "11" at bounding box center [894, 405] width 103 height 37
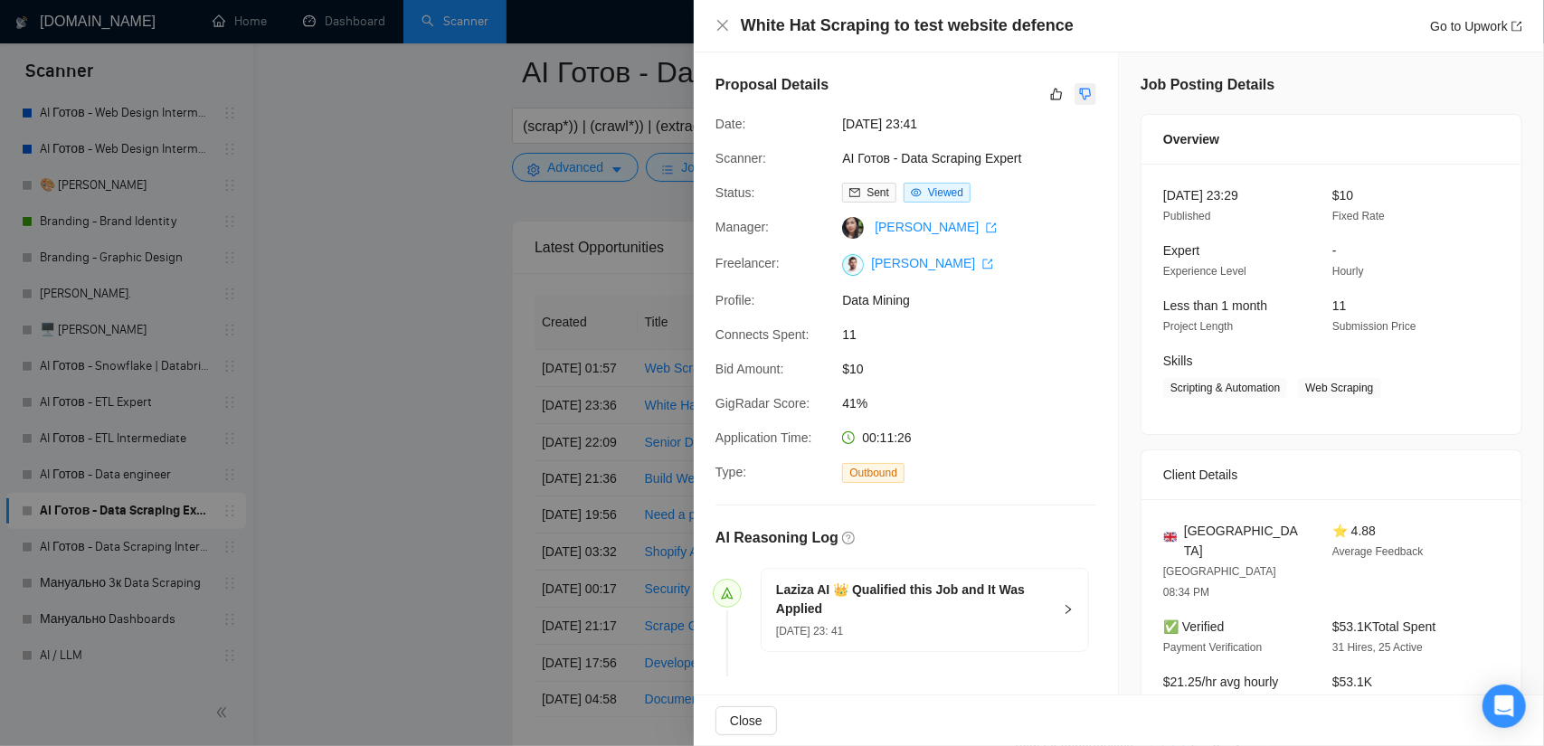
click at [1077, 84] on button "button" at bounding box center [1086, 94] width 22 height 22
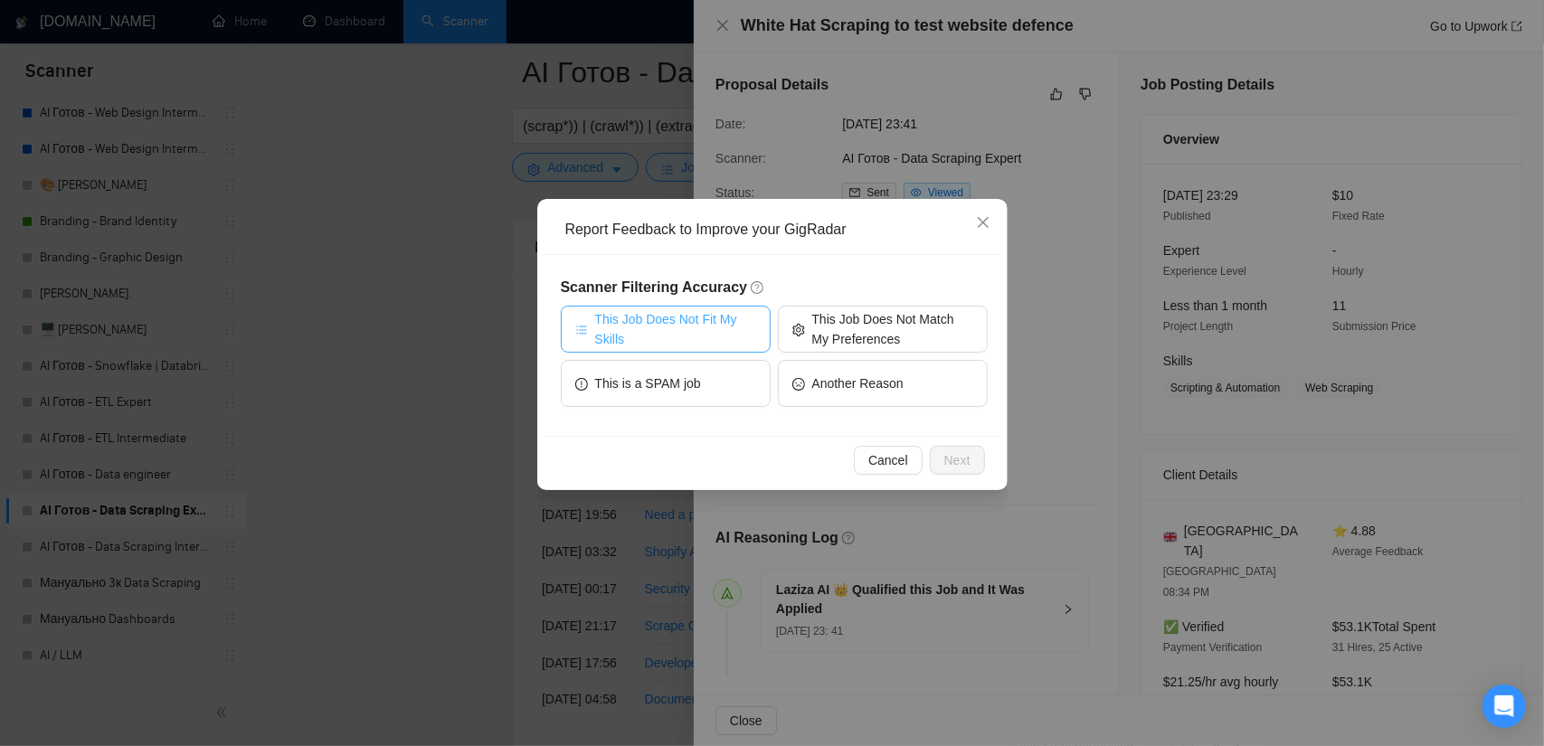
click at [669, 320] on span "This Job Does Not Fit My Skills" at bounding box center [675, 329] width 161 height 40
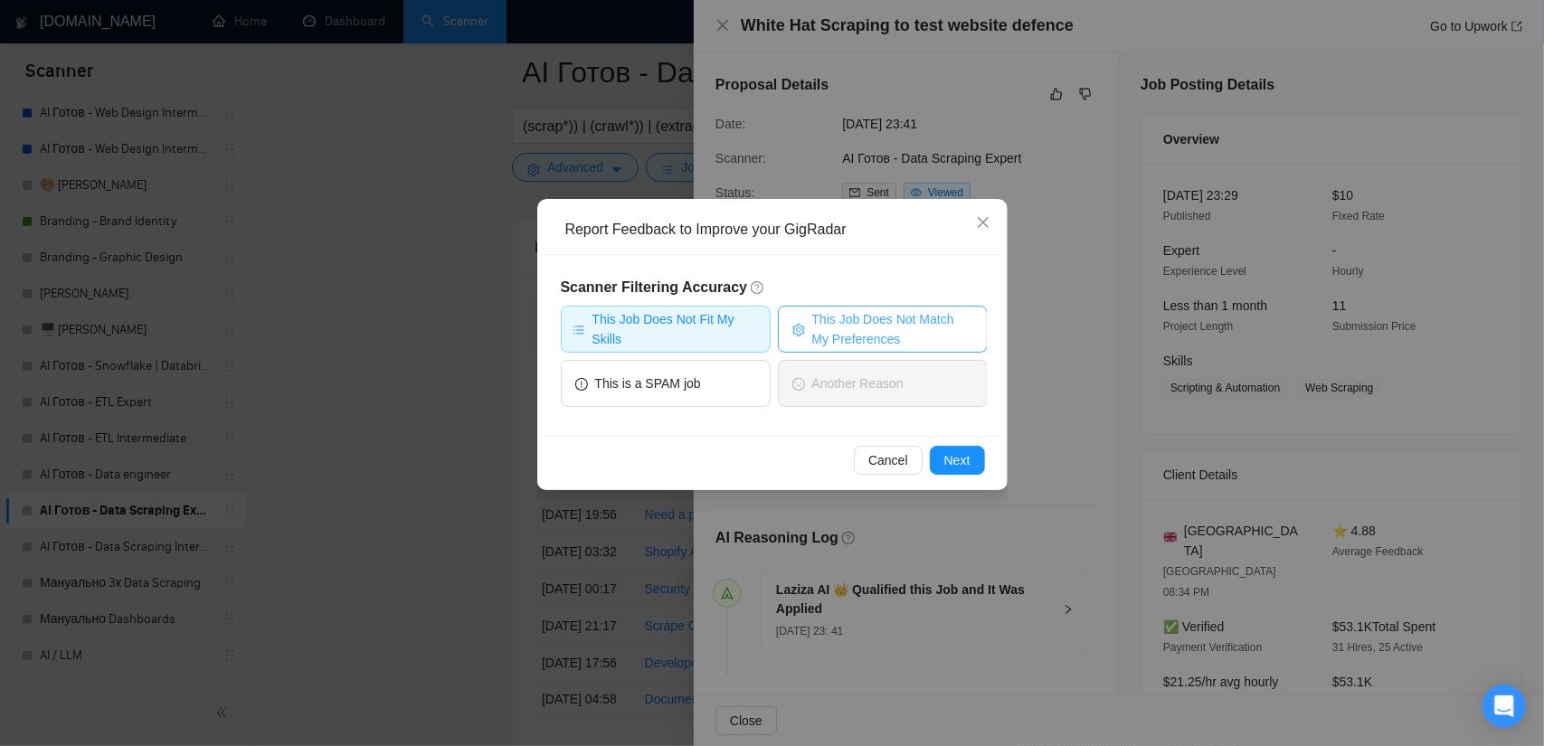
click at [899, 331] on span "This Job Does Not Match My Preferences" at bounding box center [892, 329] width 161 height 40
click at [731, 328] on span "This Job Does Not Fit My Skills" at bounding box center [676, 329] width 166 height 40
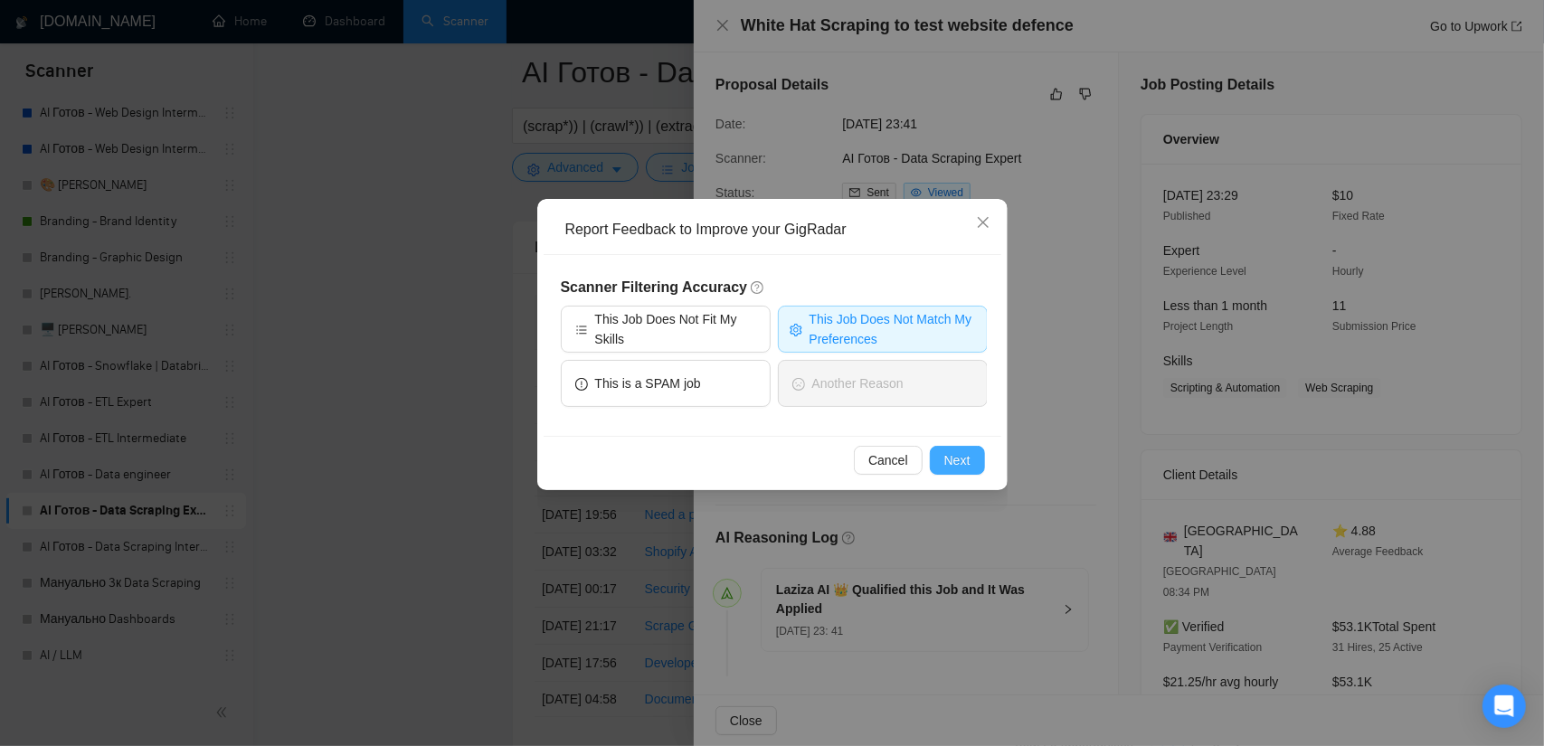
click at [961, 462] on span "Next" at bounding box center [958, 461] width 26 height 20
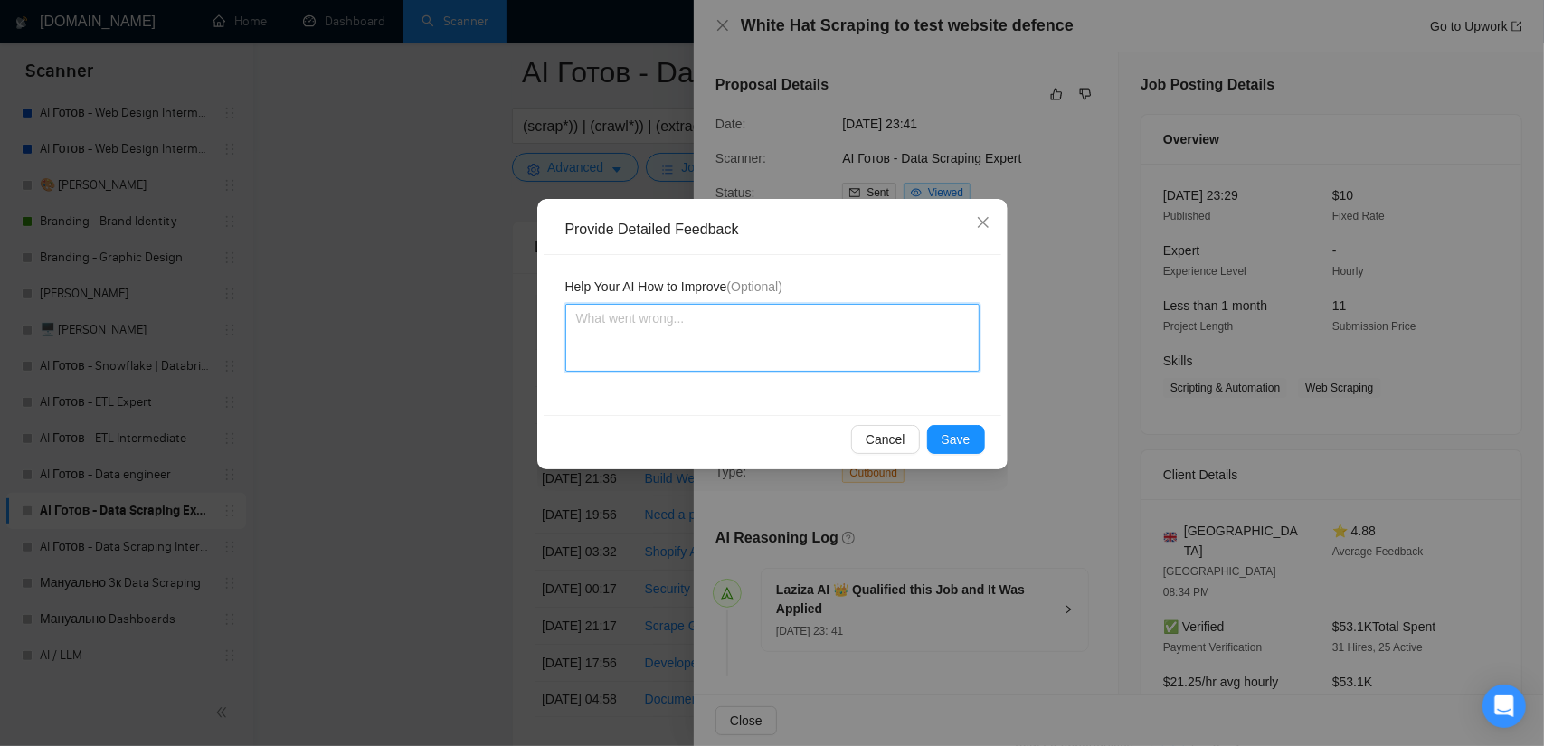
click at [687, 328] on textarea at bounding box center [772, 338] width 414 height 68
click at [885, 430] on span "Cancel" at bounding box center [886, 440] width 40 height 20
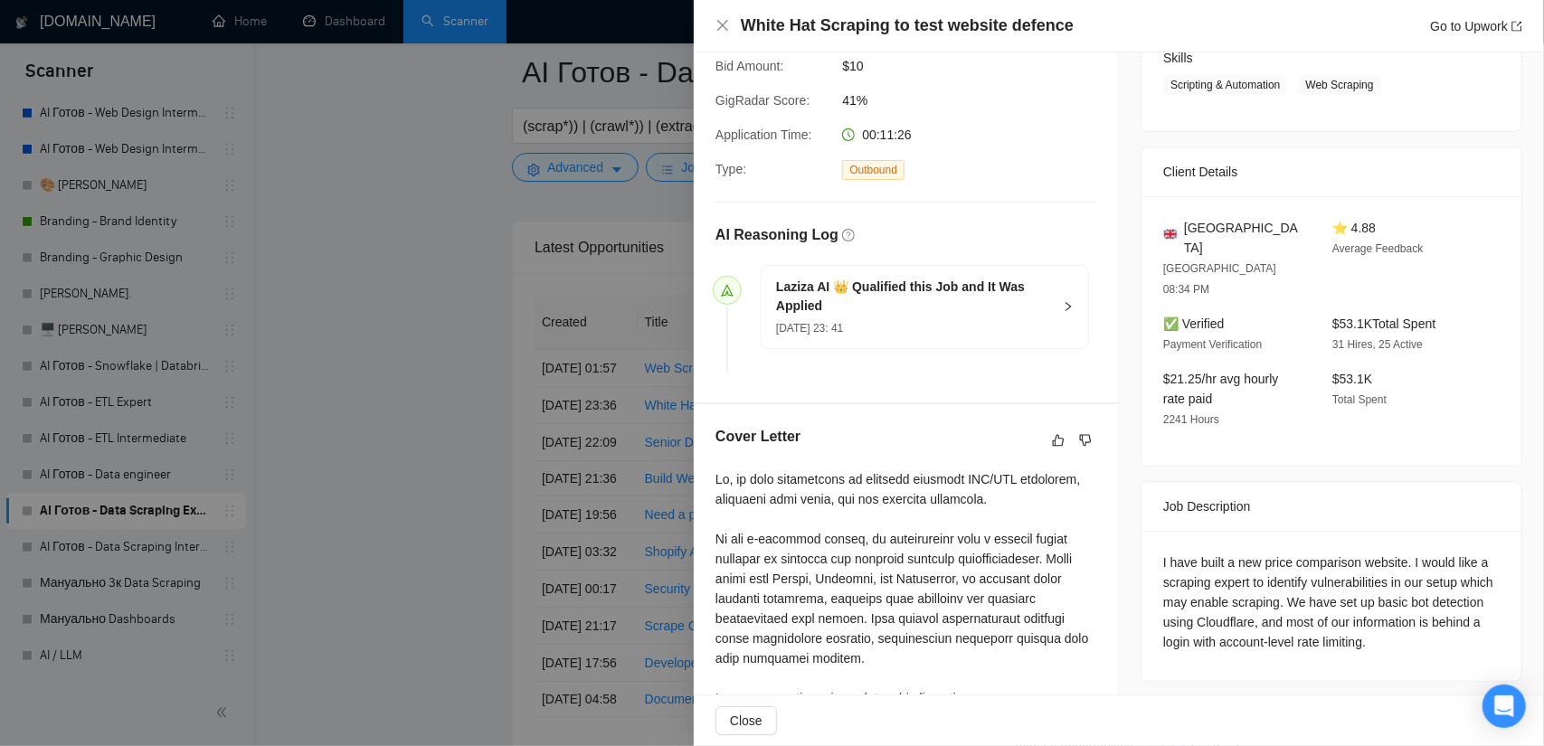
scroll to position [362, 0]
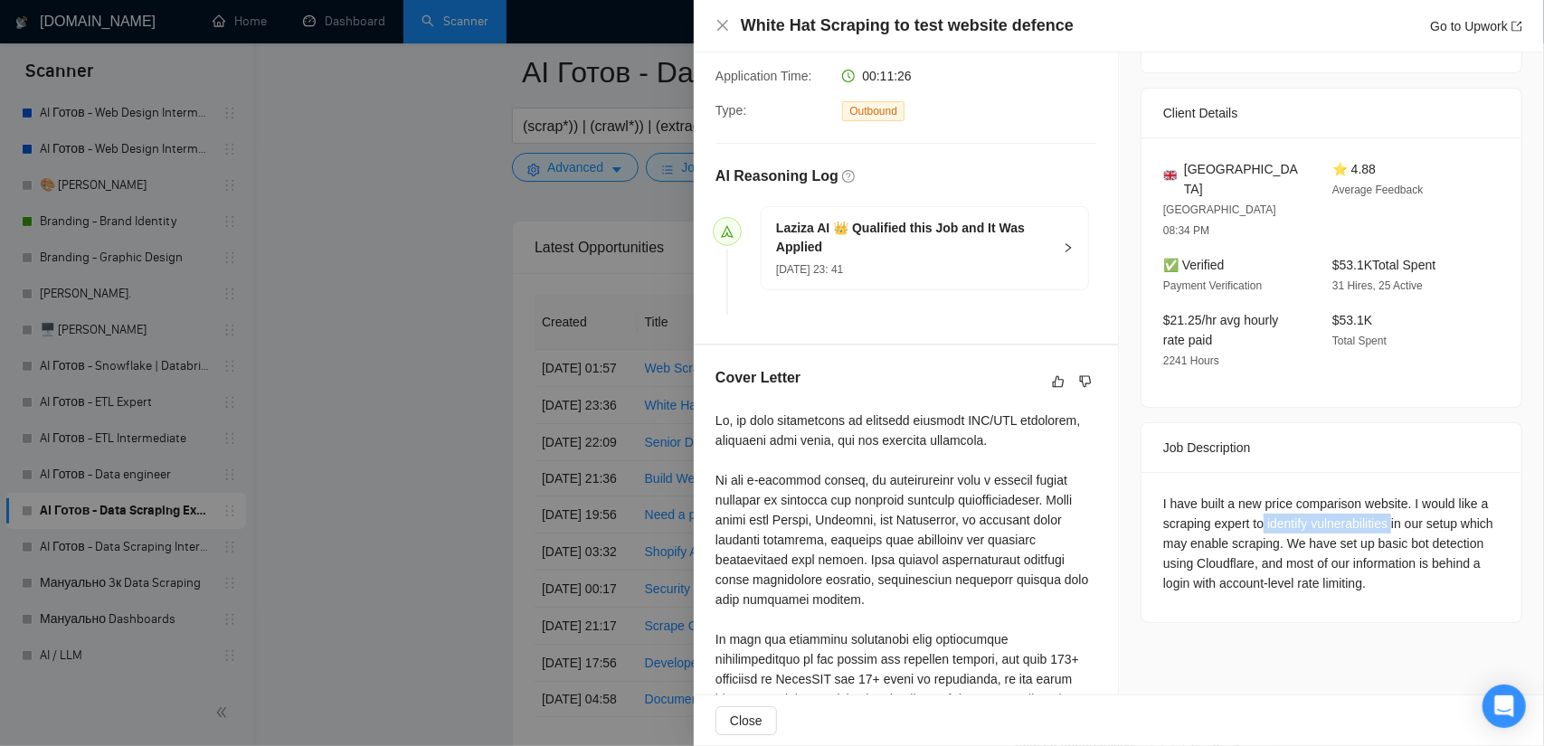
drag, startPoint x: 1259, startPoint y: 482, endPoint x: 1387, endPoint y: 484, distance: 128.5
click at [1387, 494] on div "I have built a new price comparison website. I would like a scraping expert to …" at bounding box center [1332, 544] width 337 height 100
click at [1329, 494] on div "I have built a new price comparison website. I would like a scraping expert to …" at bounding box center [1332, 544] width 337 height 100
drag, startPoint x: 1241, startPoint y: 481, endPoint x: 1384, endPoint y: 484, distance: 143.0
click at [1384, 494] on div "I have built a new price comparison website. I would like a scraping expert to …" at bounding box center [1332, 544] width 337 height 100
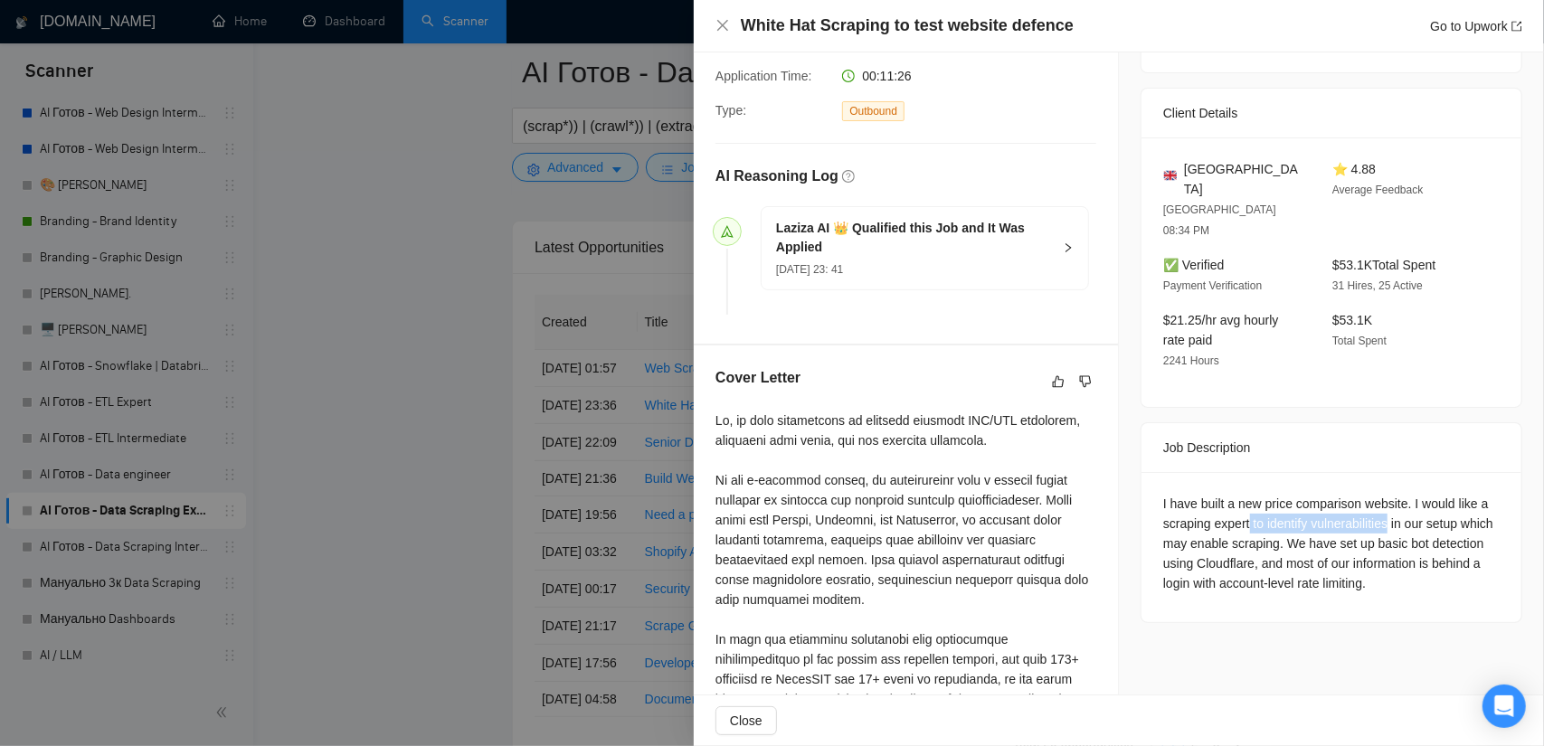
copy div "to identify vulnerabilities"
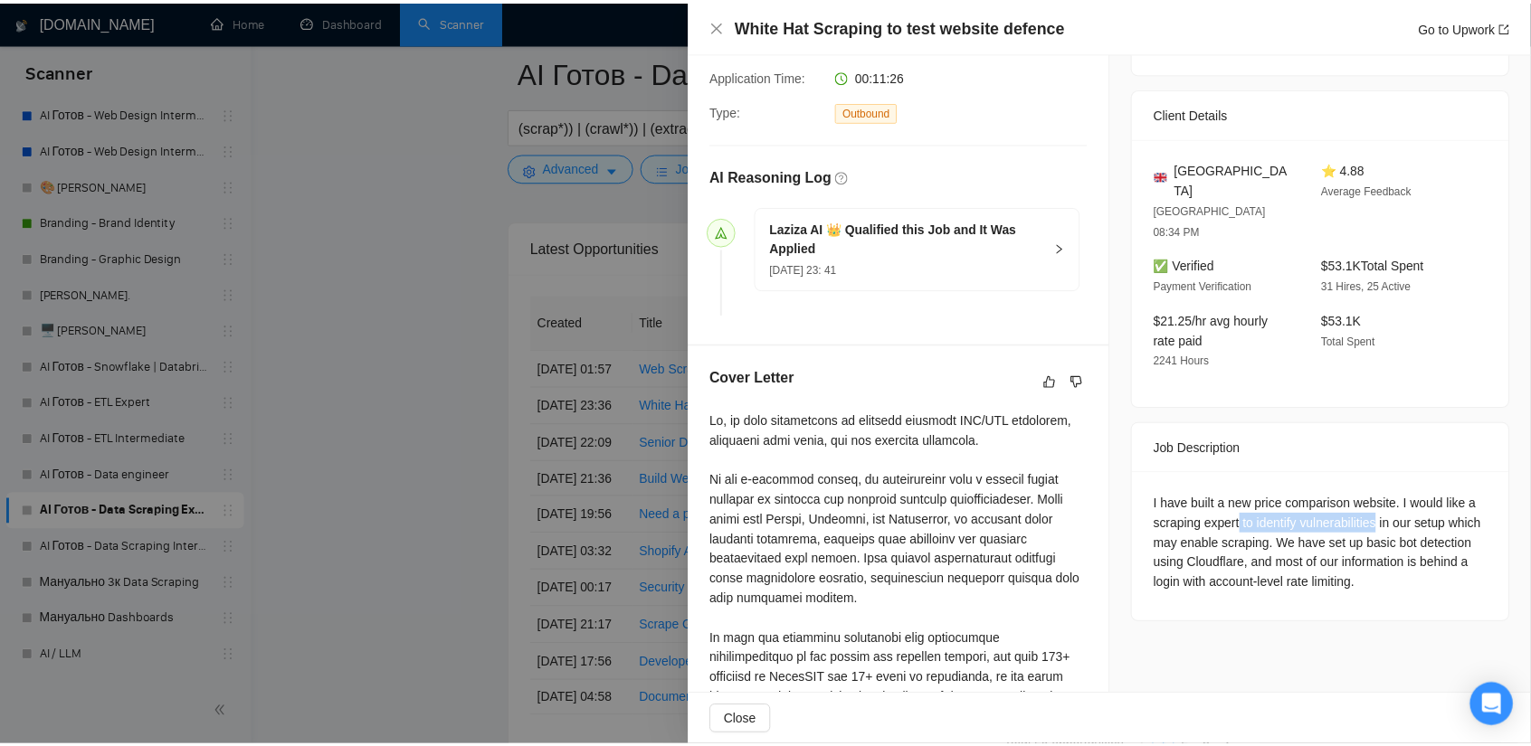
scroll to position [0, 0]
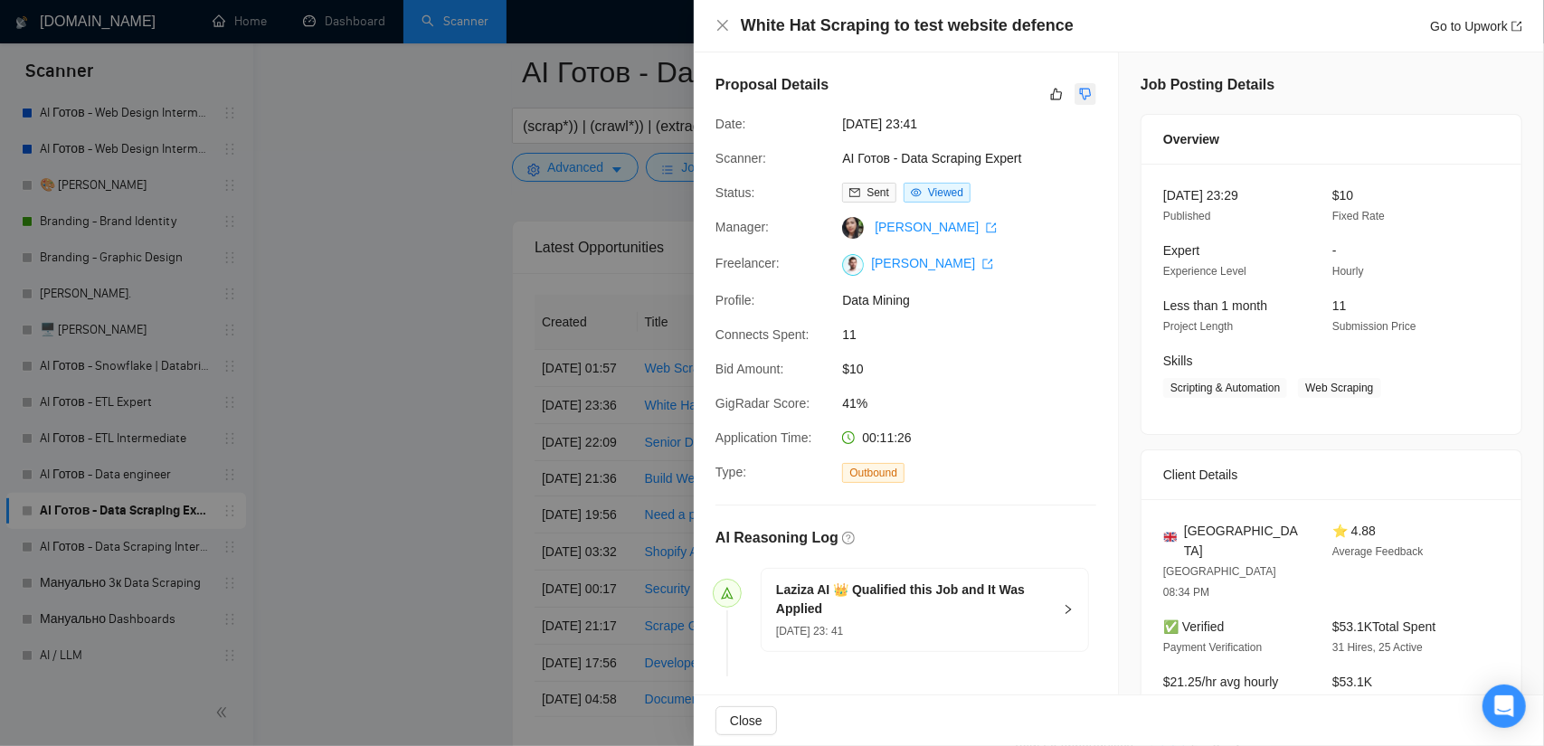
click at [1079, 90] on icon "dislike" at bounding box center [1085, 94] width 13 height 14
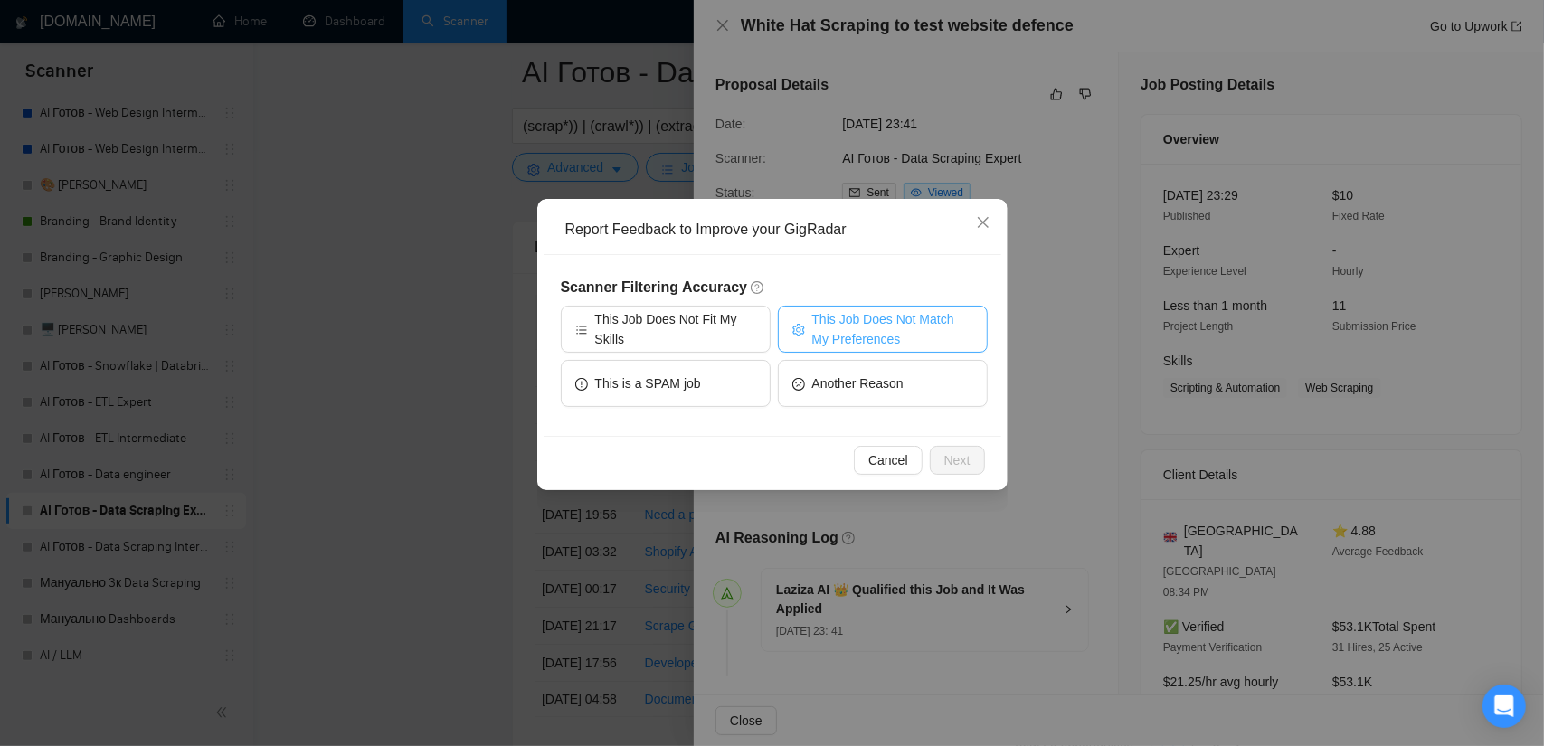
click at [853, 328] on span "This Job Does Not Match My Preferences" at bounding box center [892, 329] width 161 height 40
click at [951, 451] on span "Next" at bounding box center [958, 461] width 26 height 20
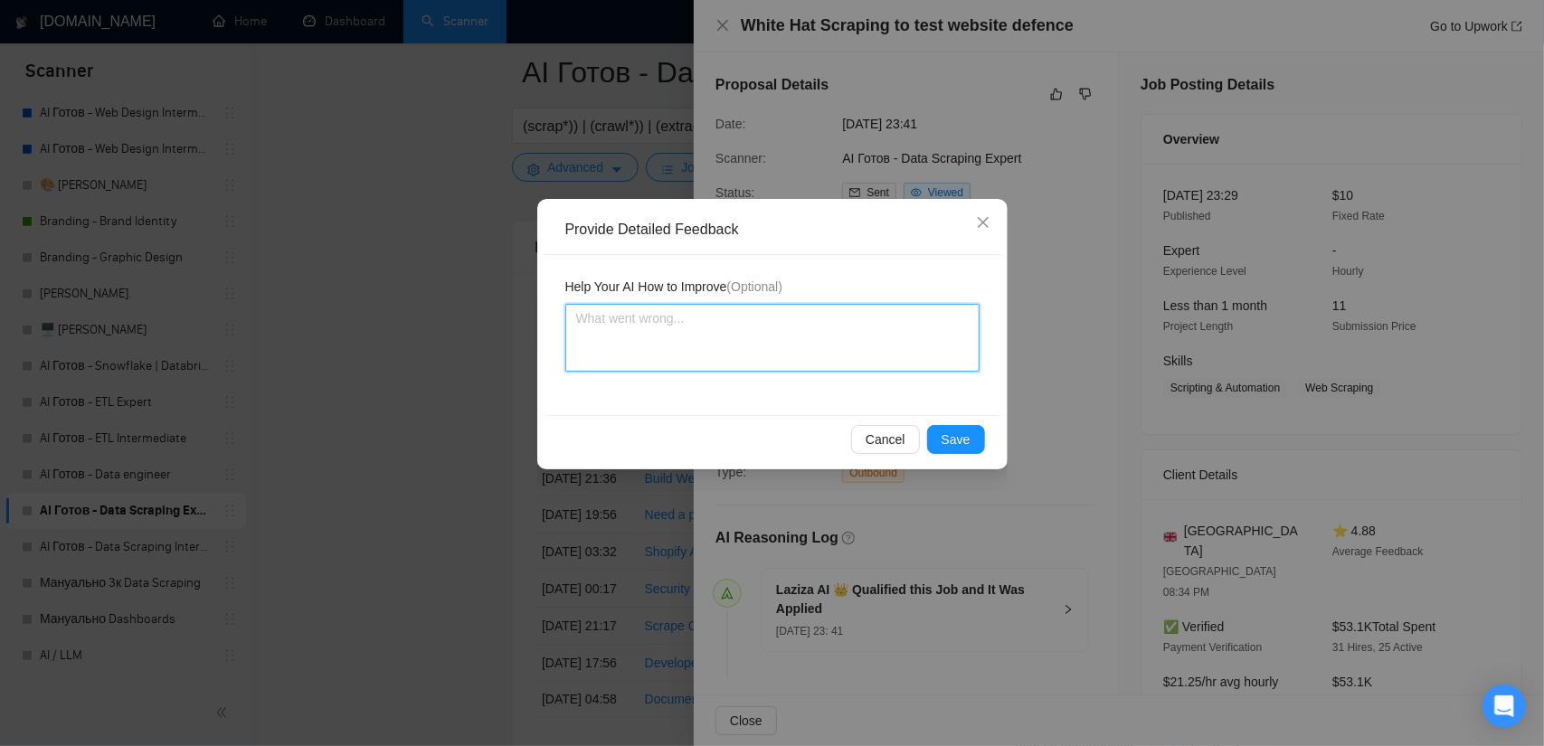
click at [755, 352] on textarea at bounding box center [772, 338] width 414 height 68
paste textarea "to identify vulnerabilities"
drag, startPoint x: 815, startPoint y: 321, endPoint x: 796, endPoint y: 321, distance: 19.0
click at [796, 321] on textarea "this is a small job and we don't want to to identify vulnerabilities" at bounding box center [772, 338] width 414 height 68
drag, startPoint x: 953, startPoint y: 439, endPoint x: 962, endPoint y: 445, distance: 11.0
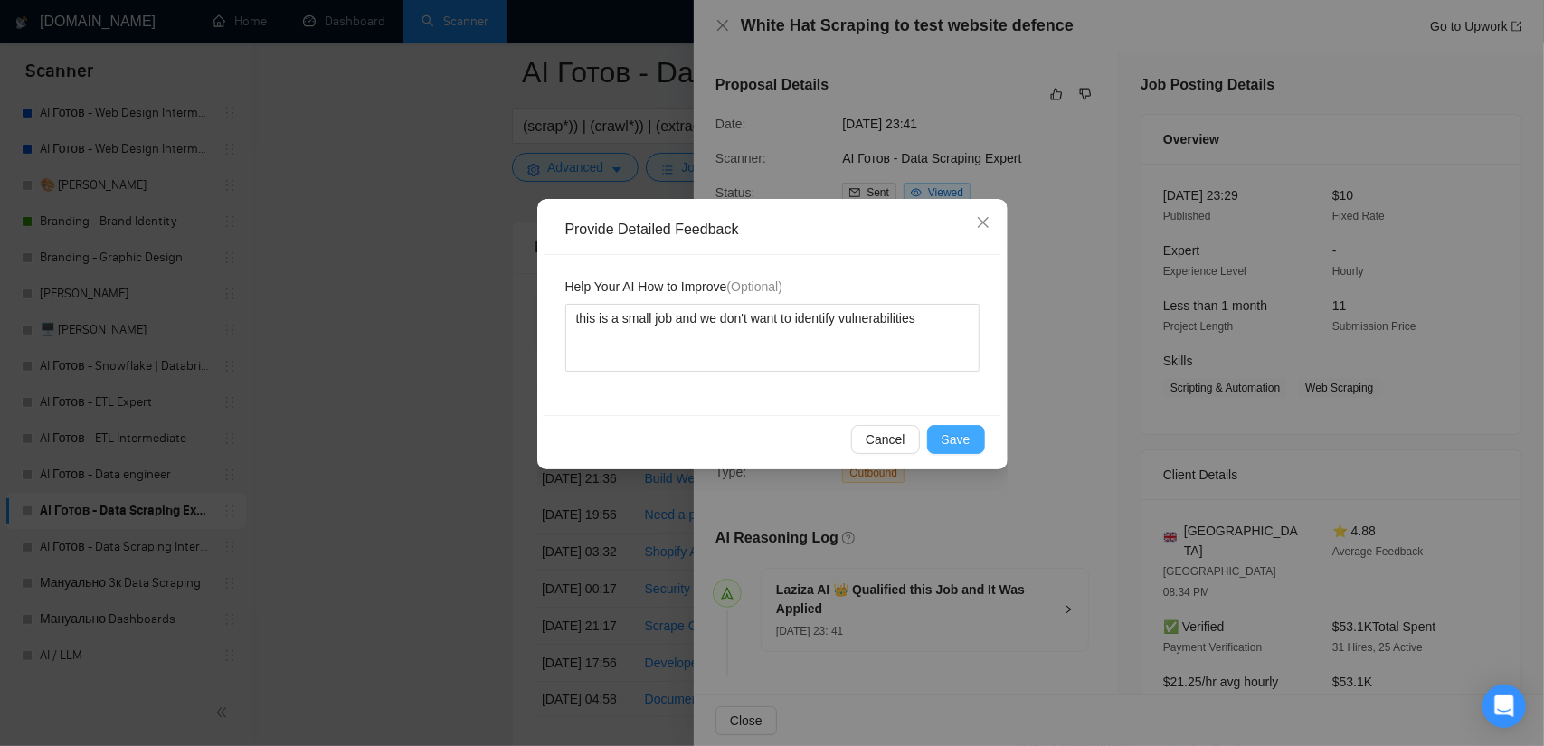
click at [954, 439] on span "Save" at bounding box center [956, 440] width 29 height 20
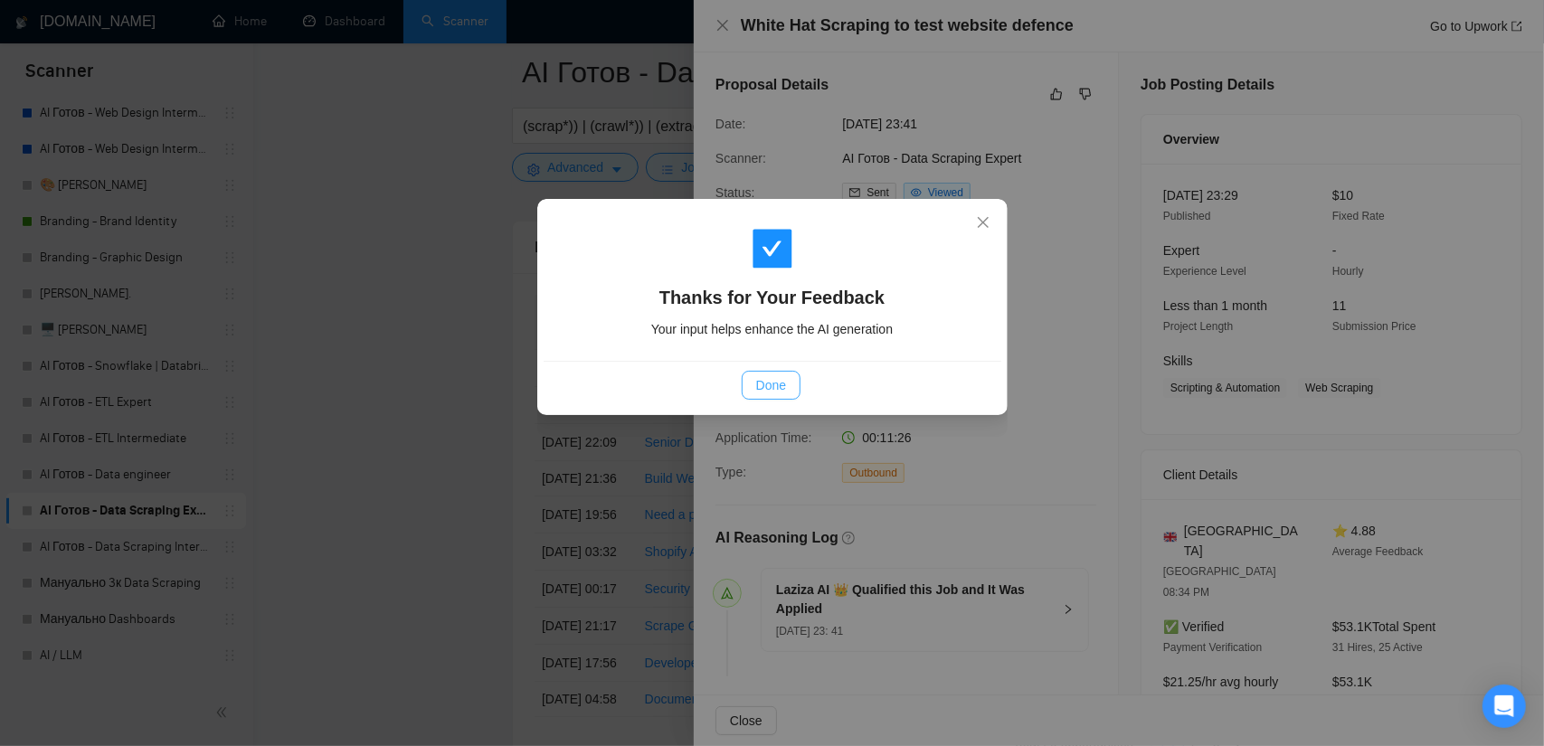
click at [785, 376] on span "Done" at bounding box center [771, 385] width 30 height 20
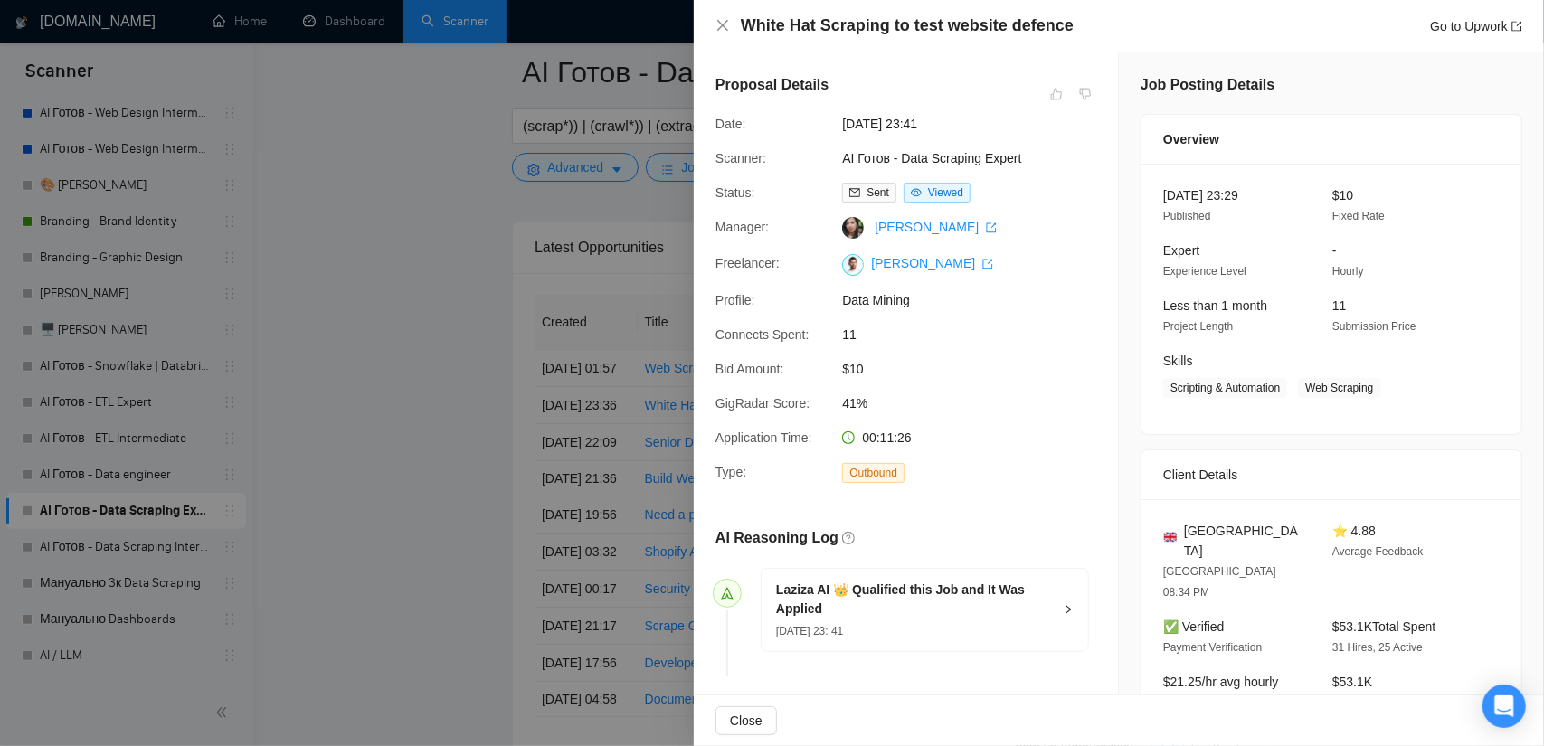
click at [392, 264] on div at bounding box center [772, 373] width 1544 height 746
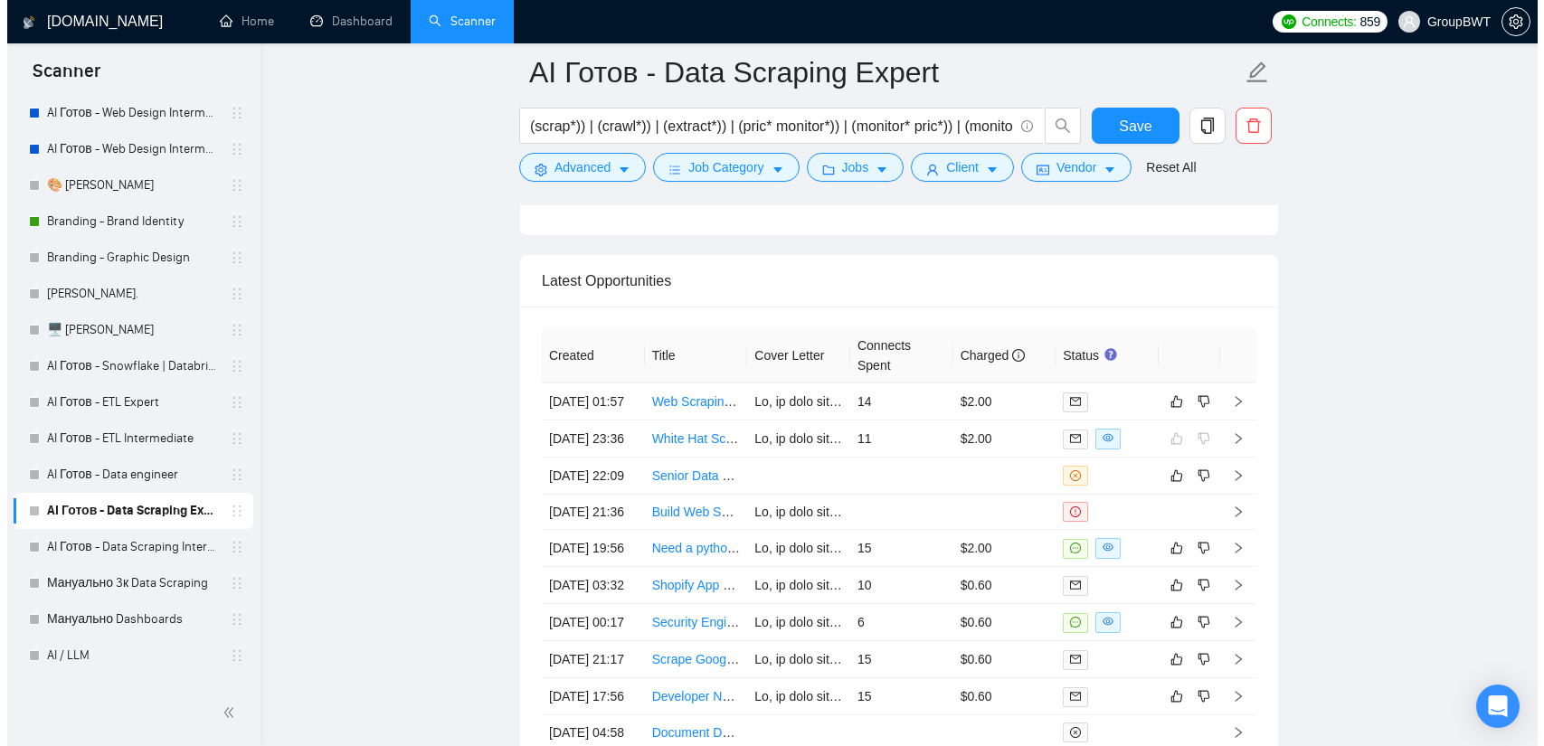
scroll to position [4318, 0]
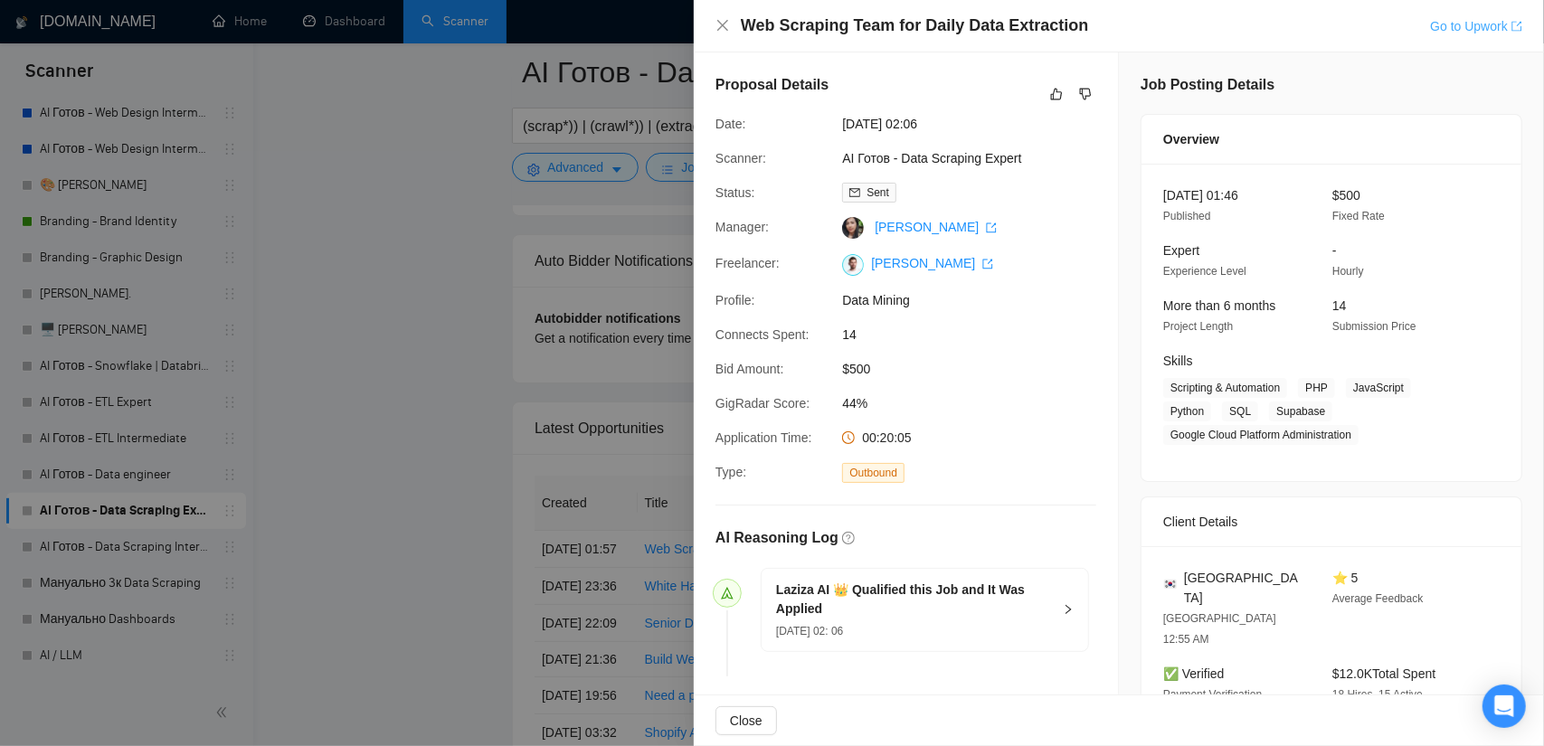
click at [1494, 19] on link "Go to Upwork" at bounding box center [1476, 26] width 92 height 14
click at [466, 318] on div at bounding box center [772, 373] width 1544 height 746
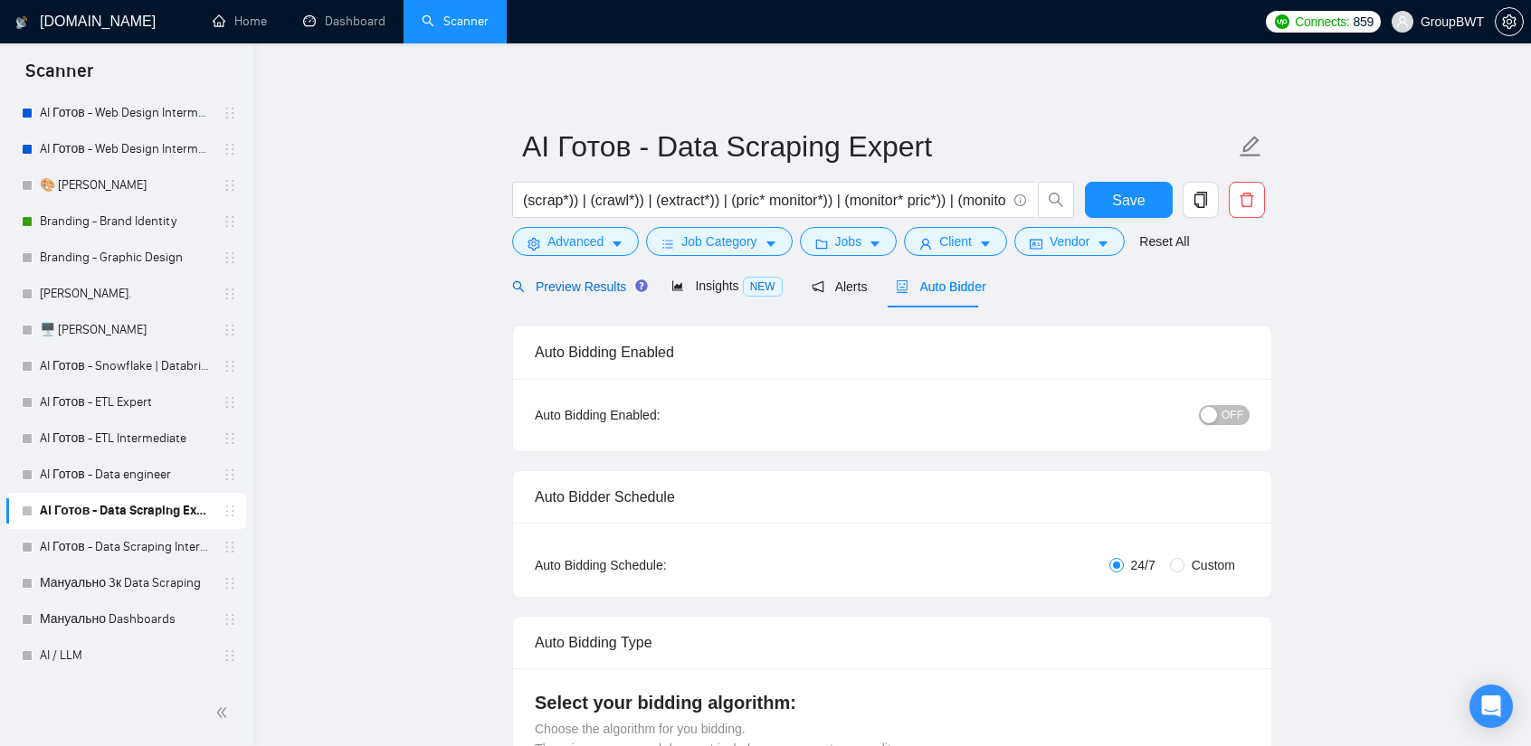
click at [599, 284] on span "Preview Results" at bounding box center [577, 287] width 130 height 14
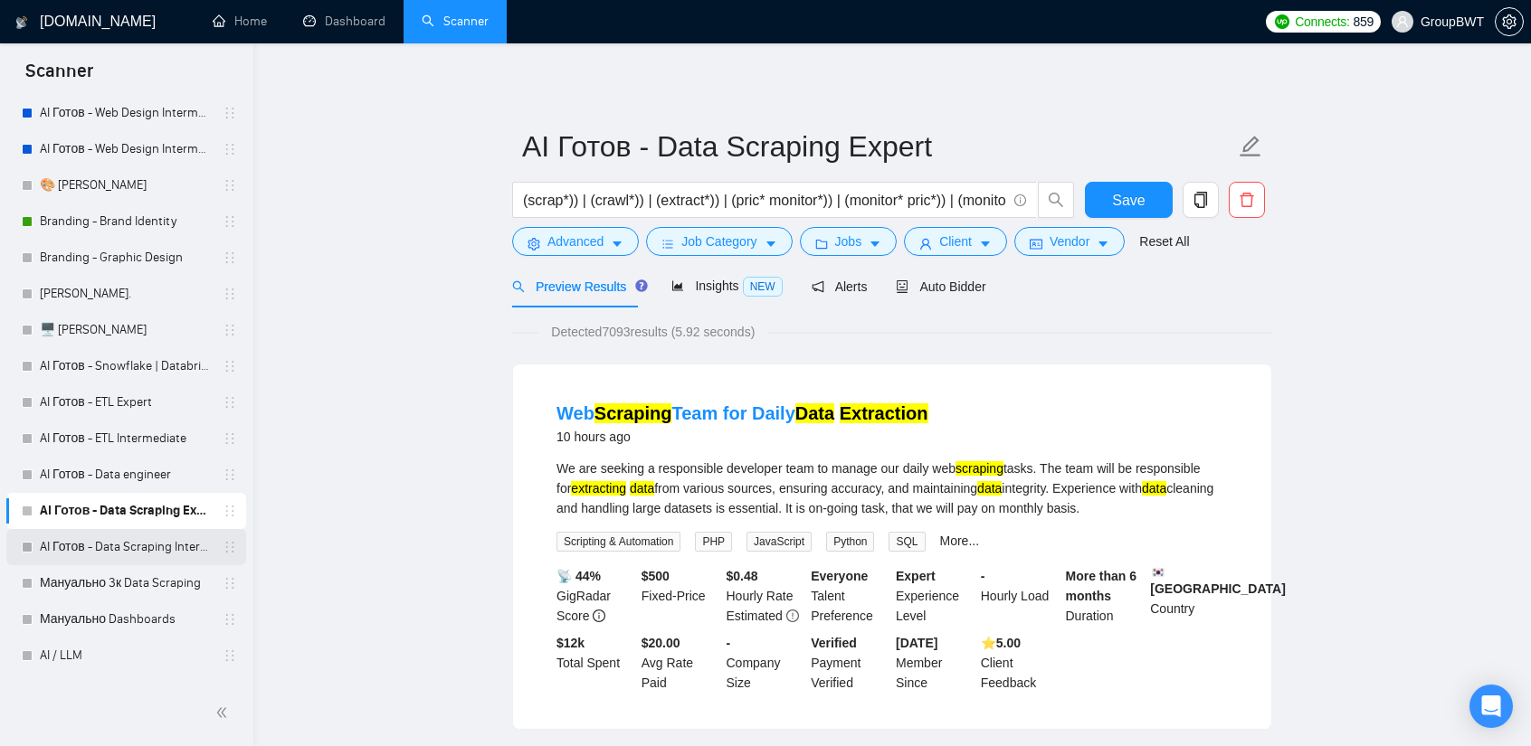
click at [124, 560] on link "AI Готов - Data Scraping Intermediate" at bounding box center [126, 547] width 172 height 36
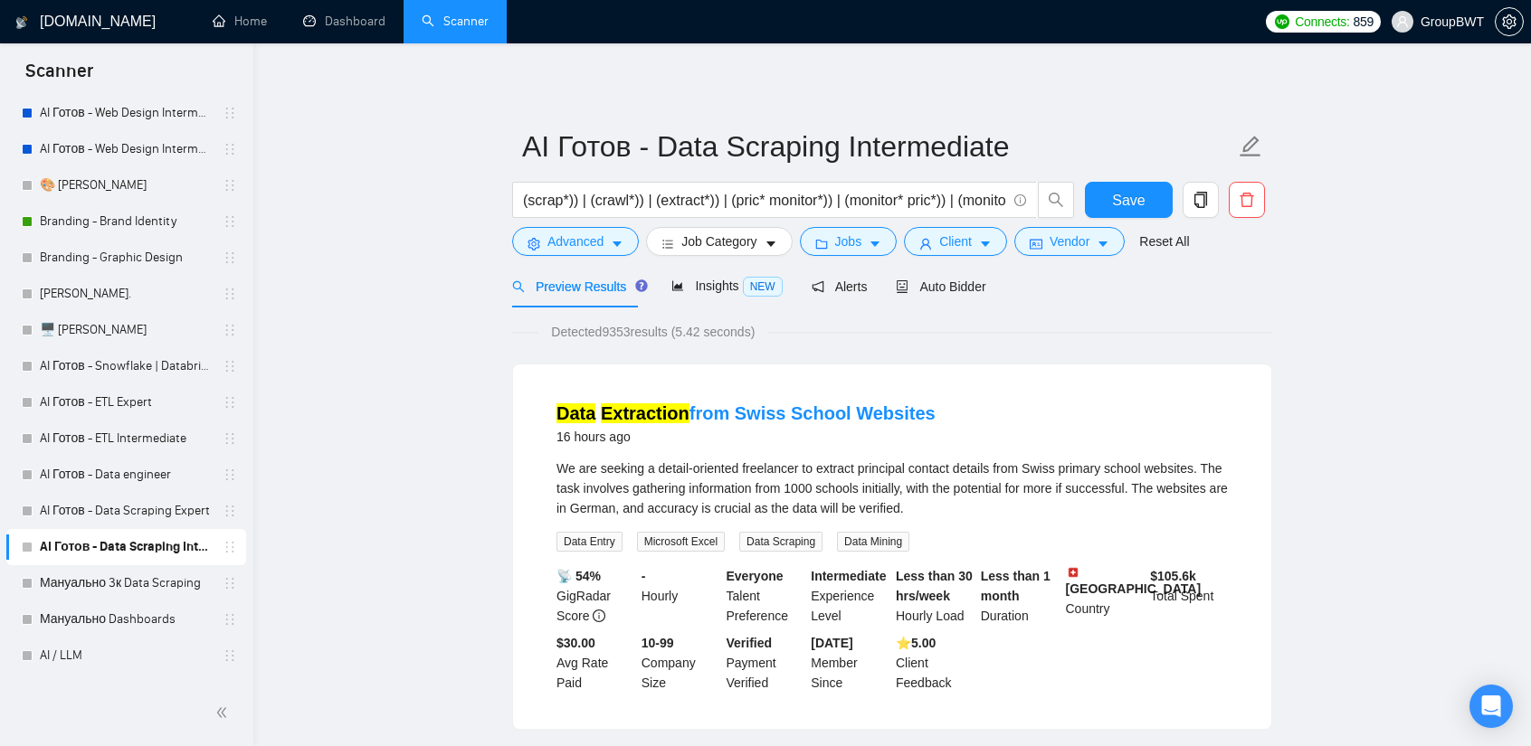
drag, startPoint x: 961, startPoint y: 299, endPoint x: 1107, endPoint y: 305, distance: 146.7
click at [961, 299] on div "Auto Bidder" at bounding box center [941, 286] width 90 height 43
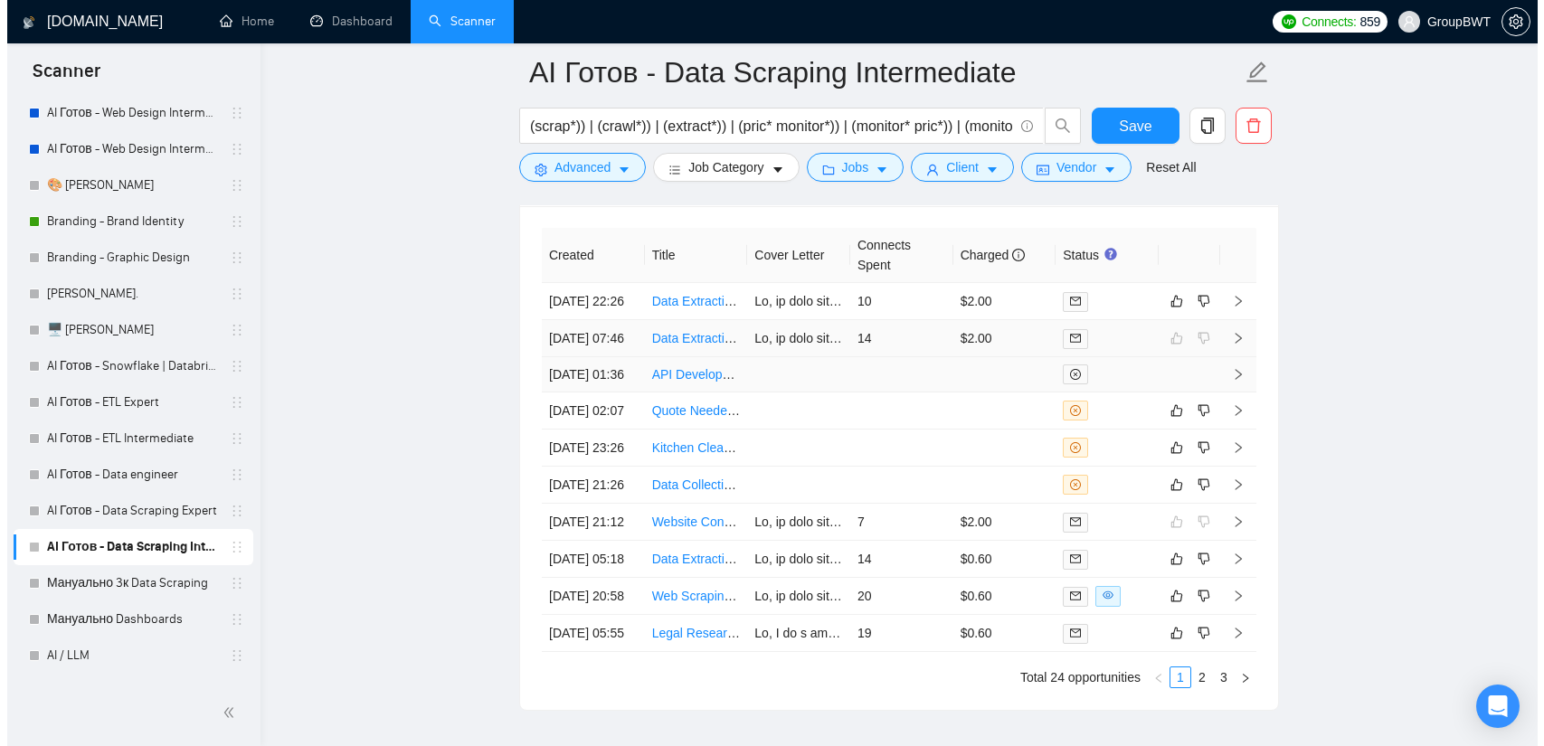
scroll to position [4529, 0]
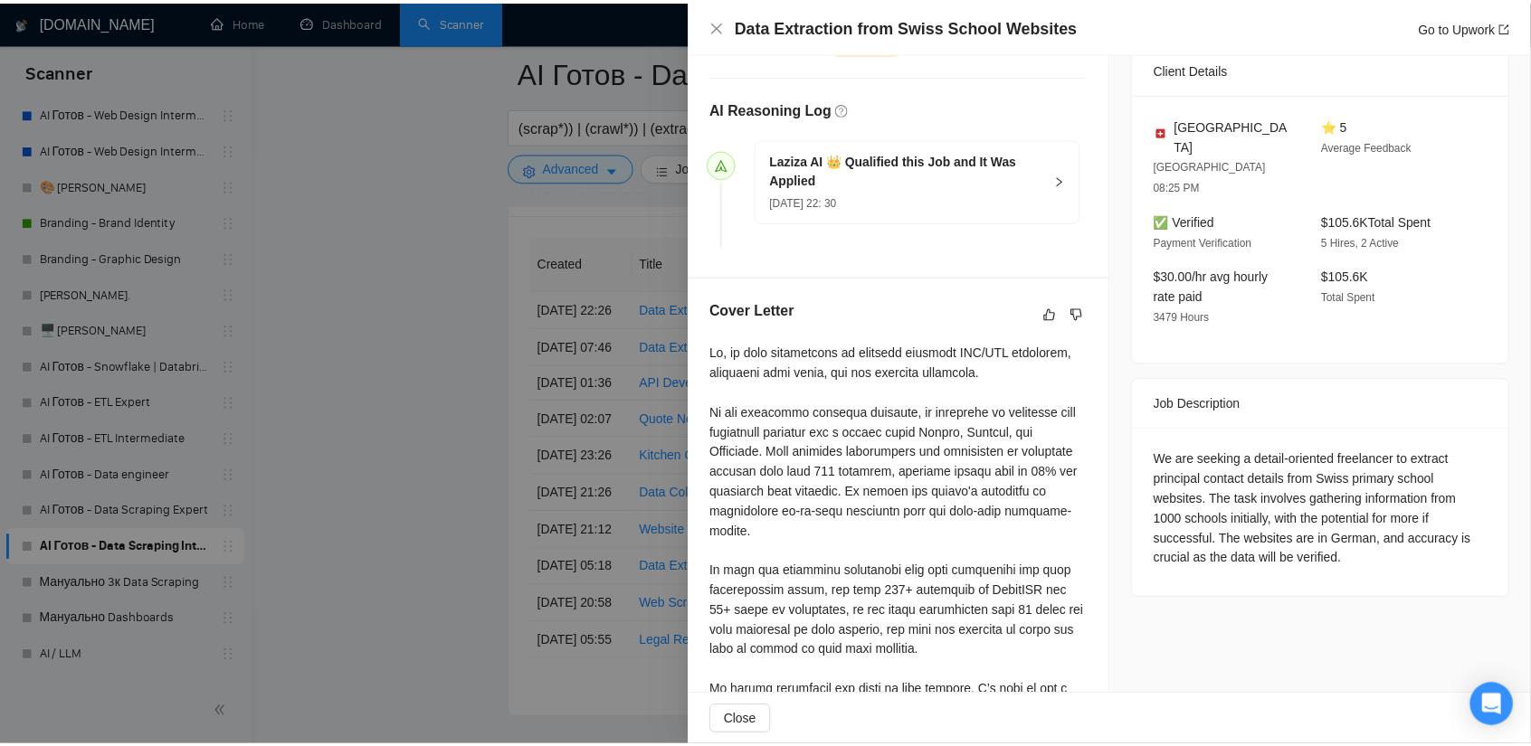
scroll to position [452, 0]
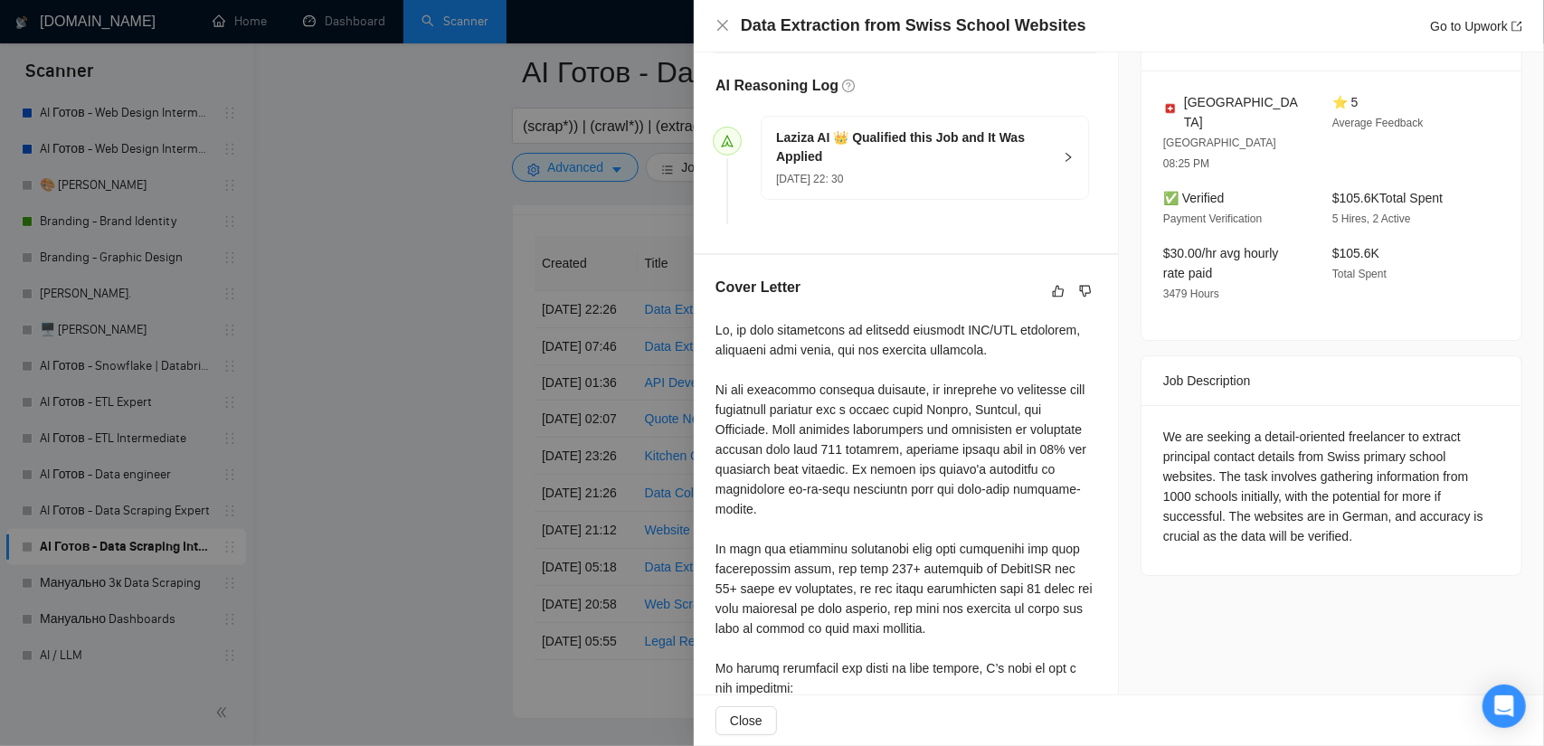
click at [417, 275] on div at bounding box center [772, 373] width 1544 height 746
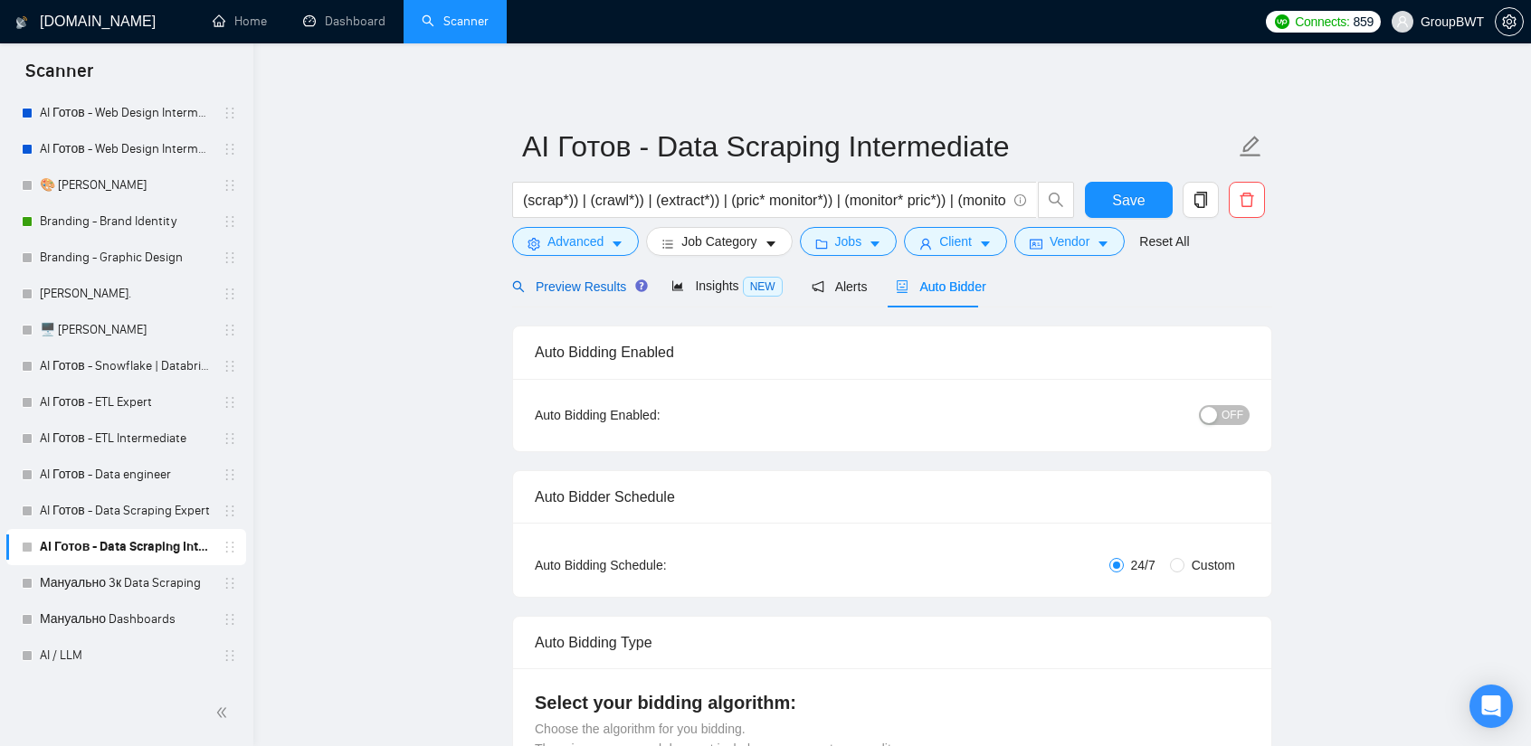
click at [581, 281] on span "Preview Results" at bounding box center [577, 287] width 130 height 14
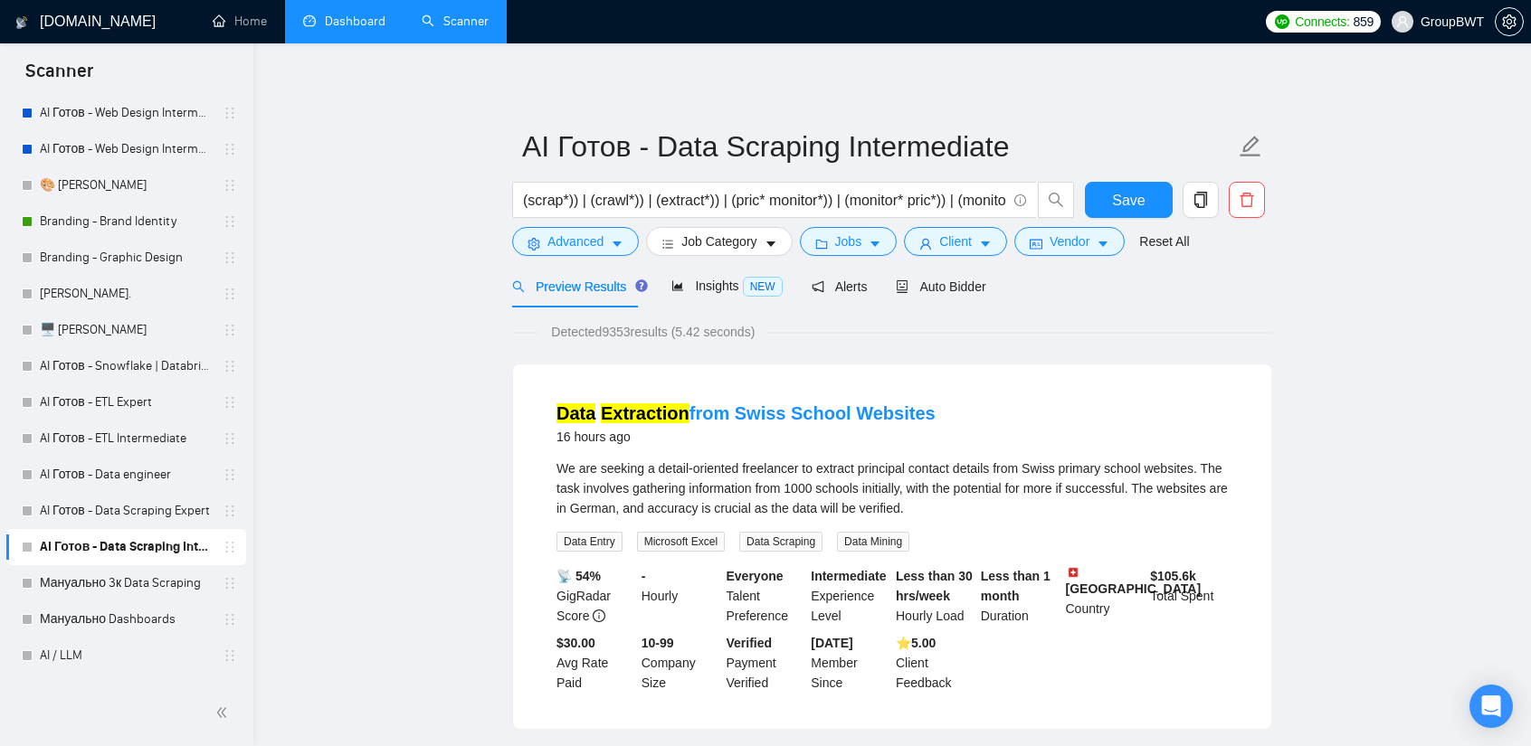
click at [341, 29] on link "Dashboard" at bounding box center [344, 21] width 82 height 15
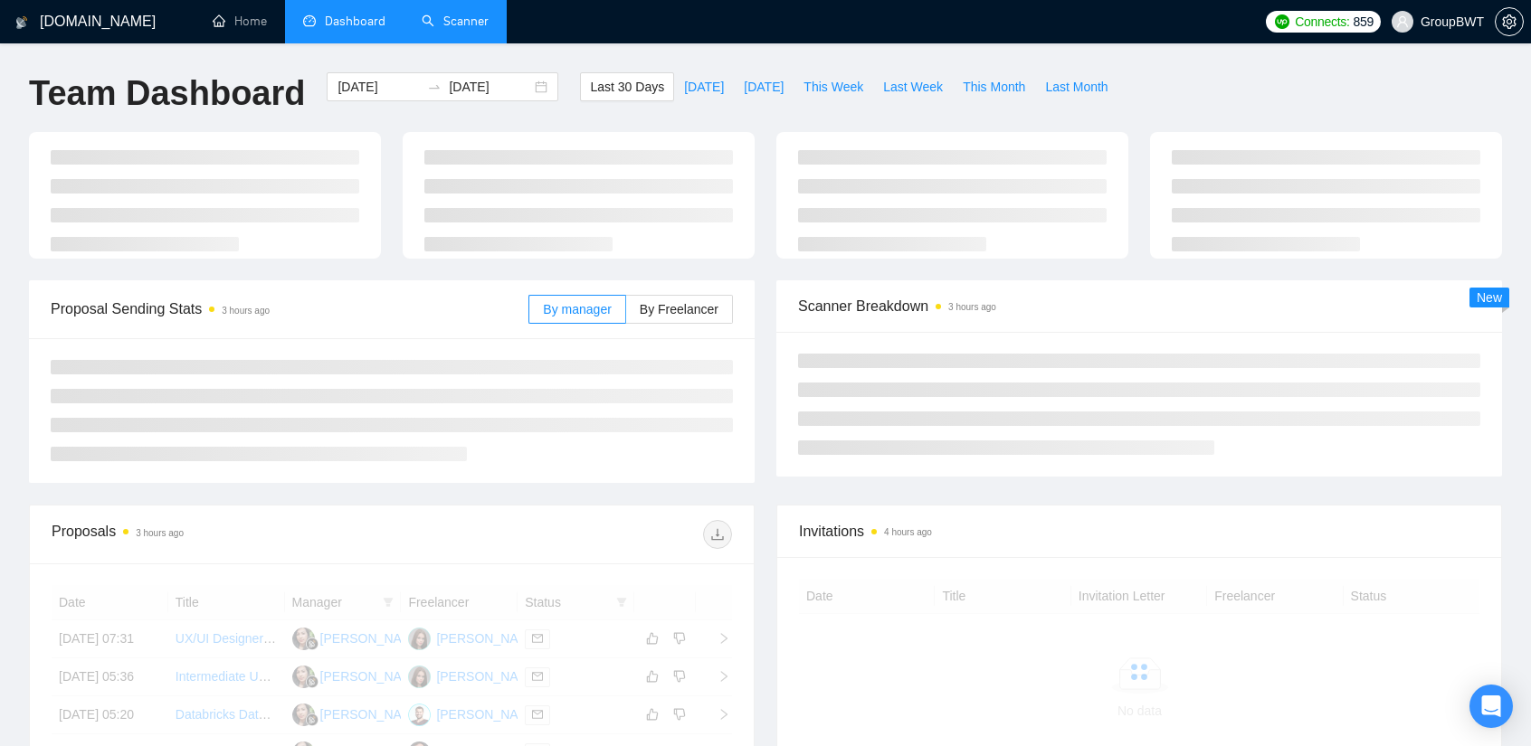
click at [444, 14] on link "Scanner" at bounding box center [455, 21] width 67 height 15
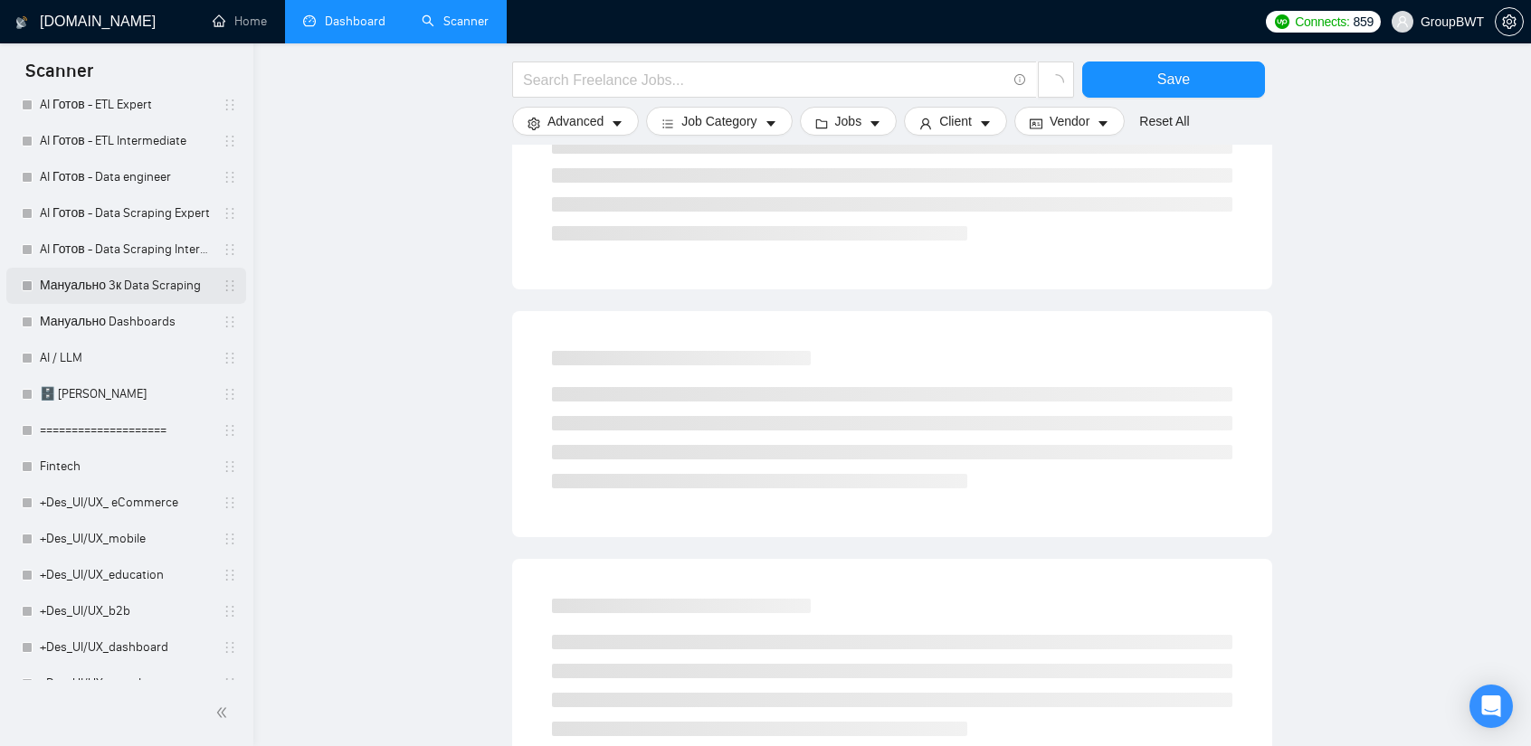
scroll to position [633, 0]
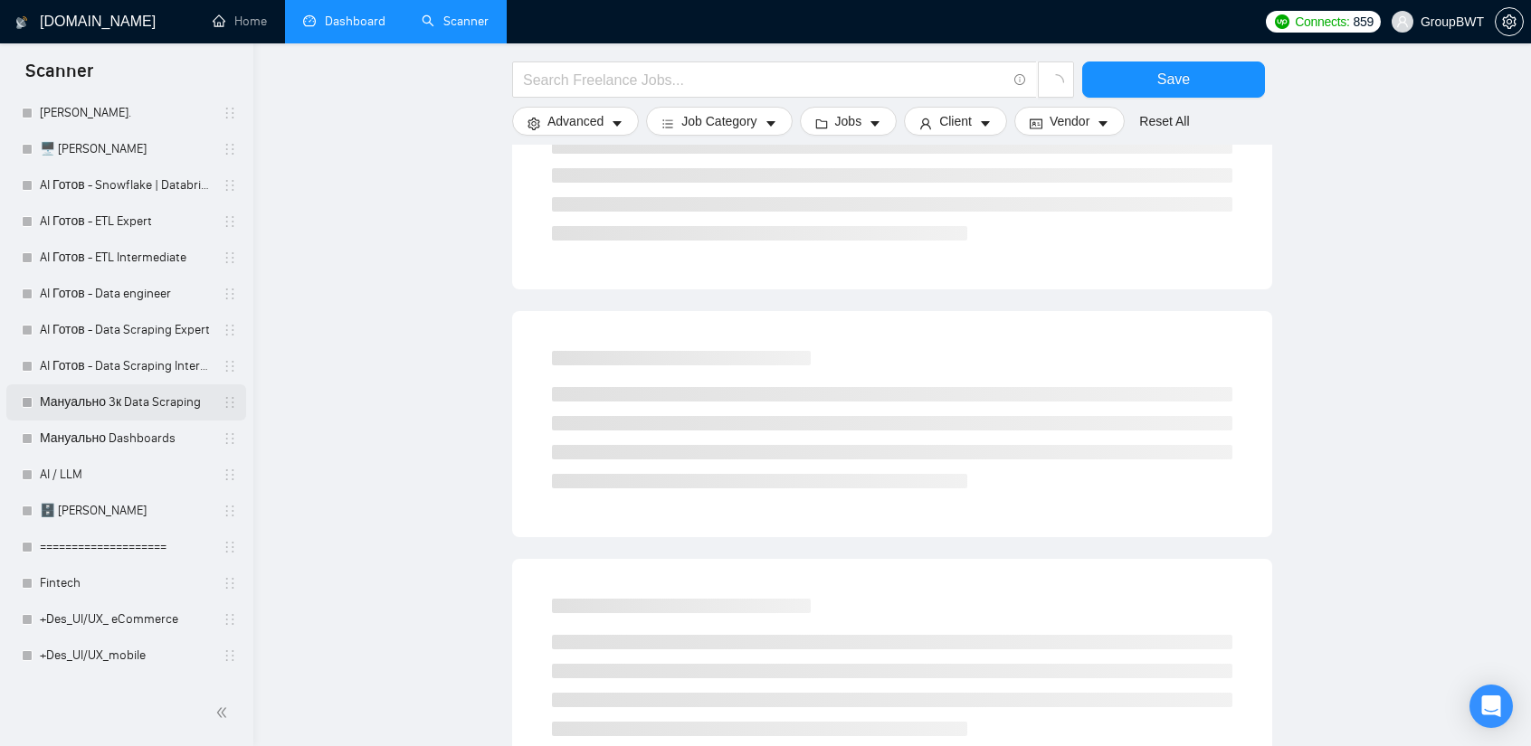
click at [130, 397] on link "Мануально 3к Data Scraping" at bounding box center [126, 403] width 172 height 36
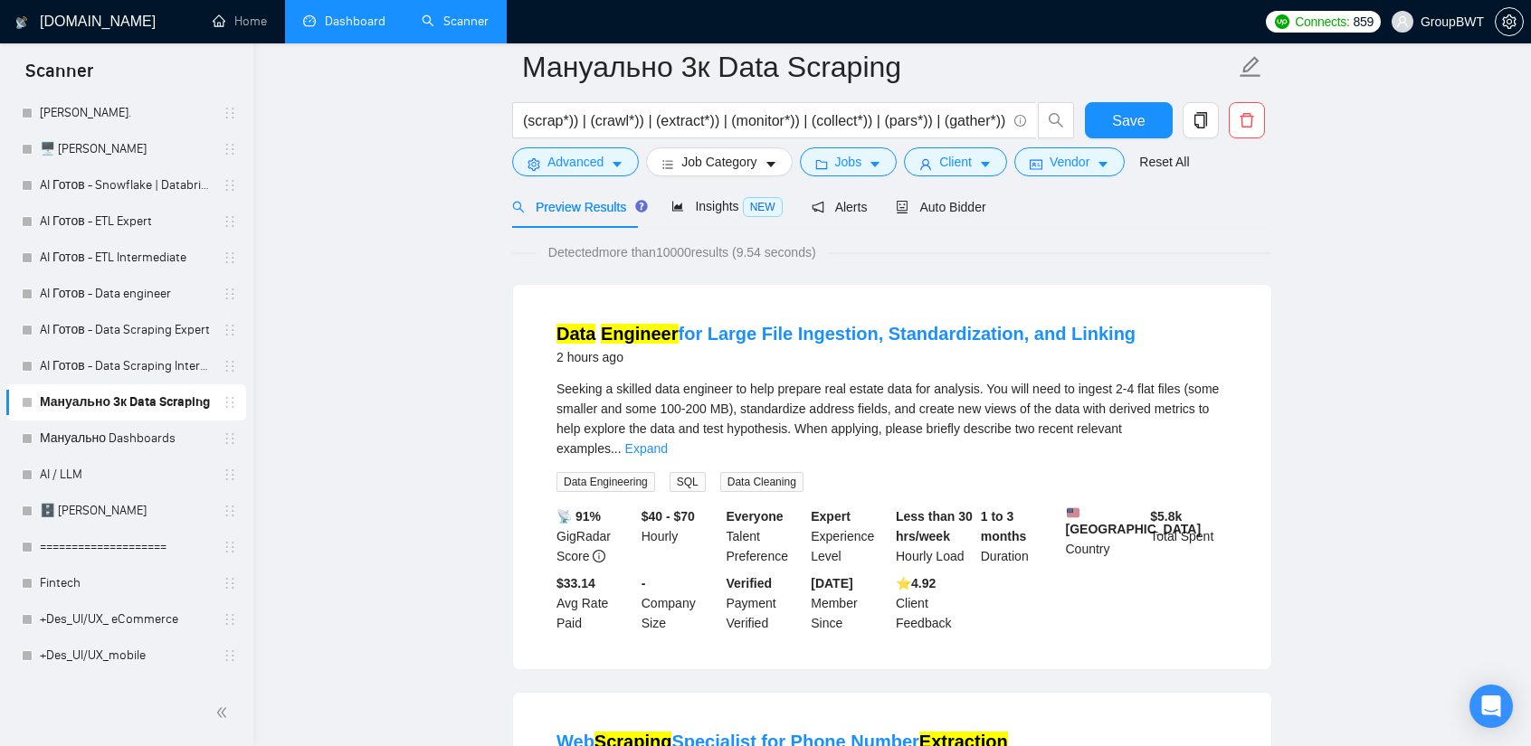
scroll to position [90, 0]
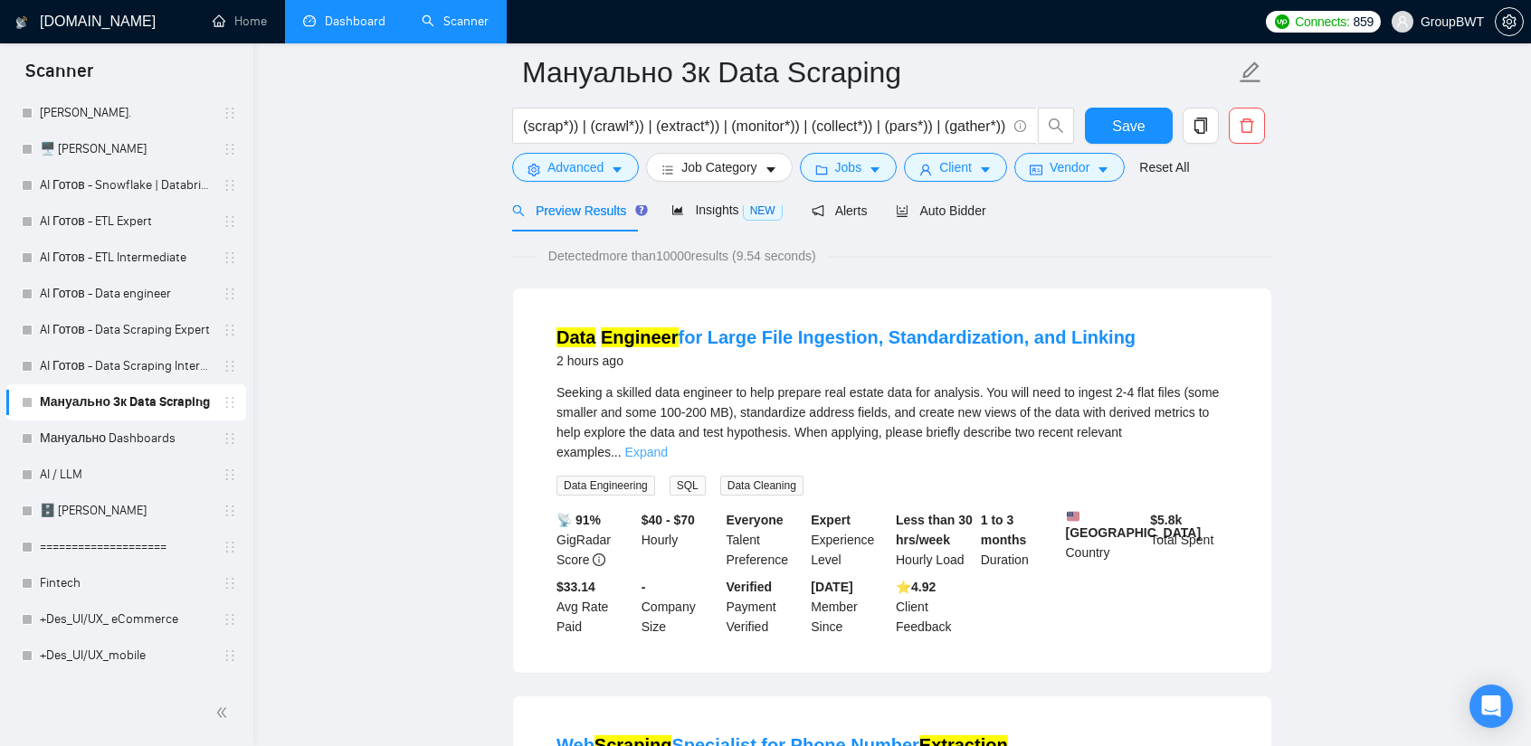
click at [668, 445] on link "Expand" at bounding box center [646, 452] width 43 height 14
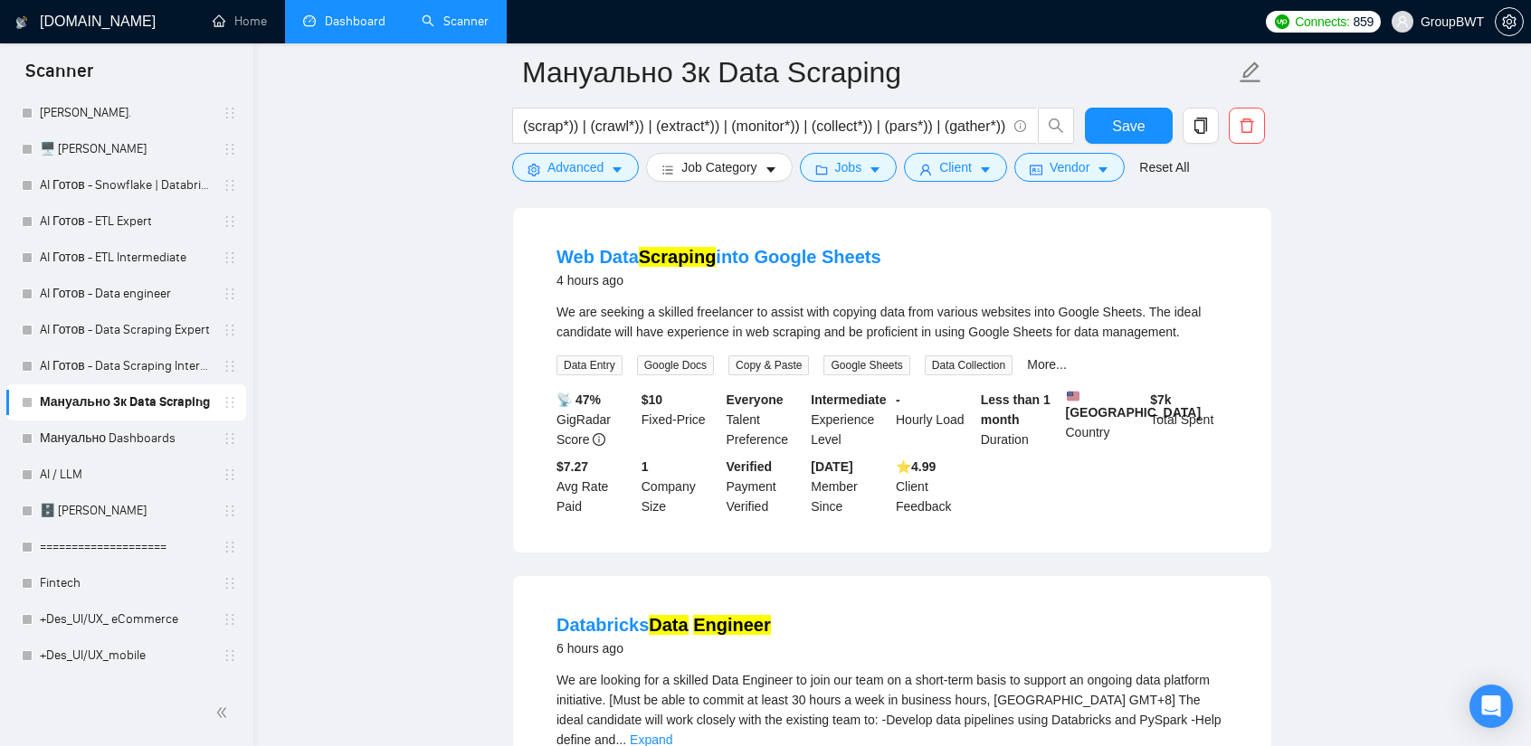
scroll to position [995, 0]
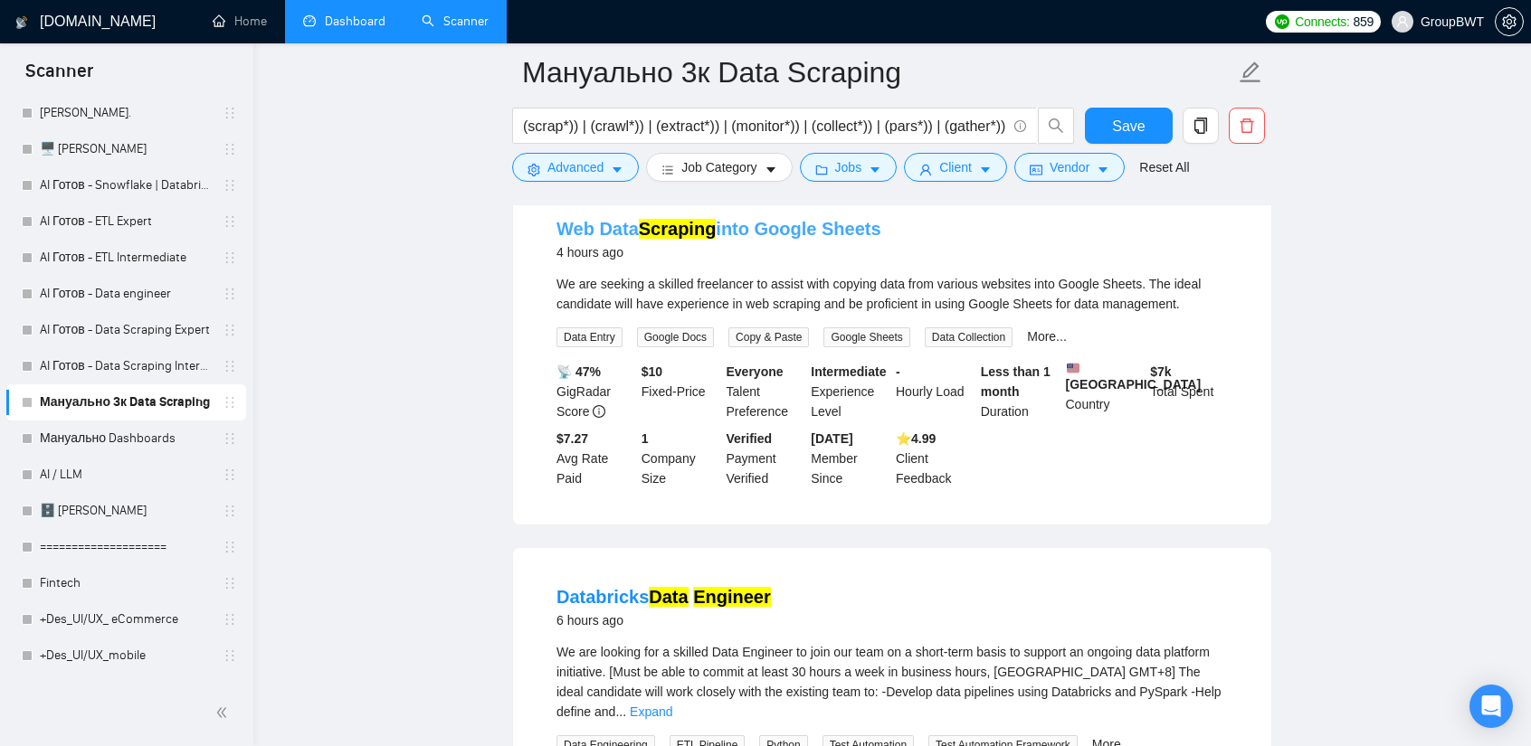
click at [691, 239] on mark "Scraping" at bounding box center [678, 229] width 78 height 20
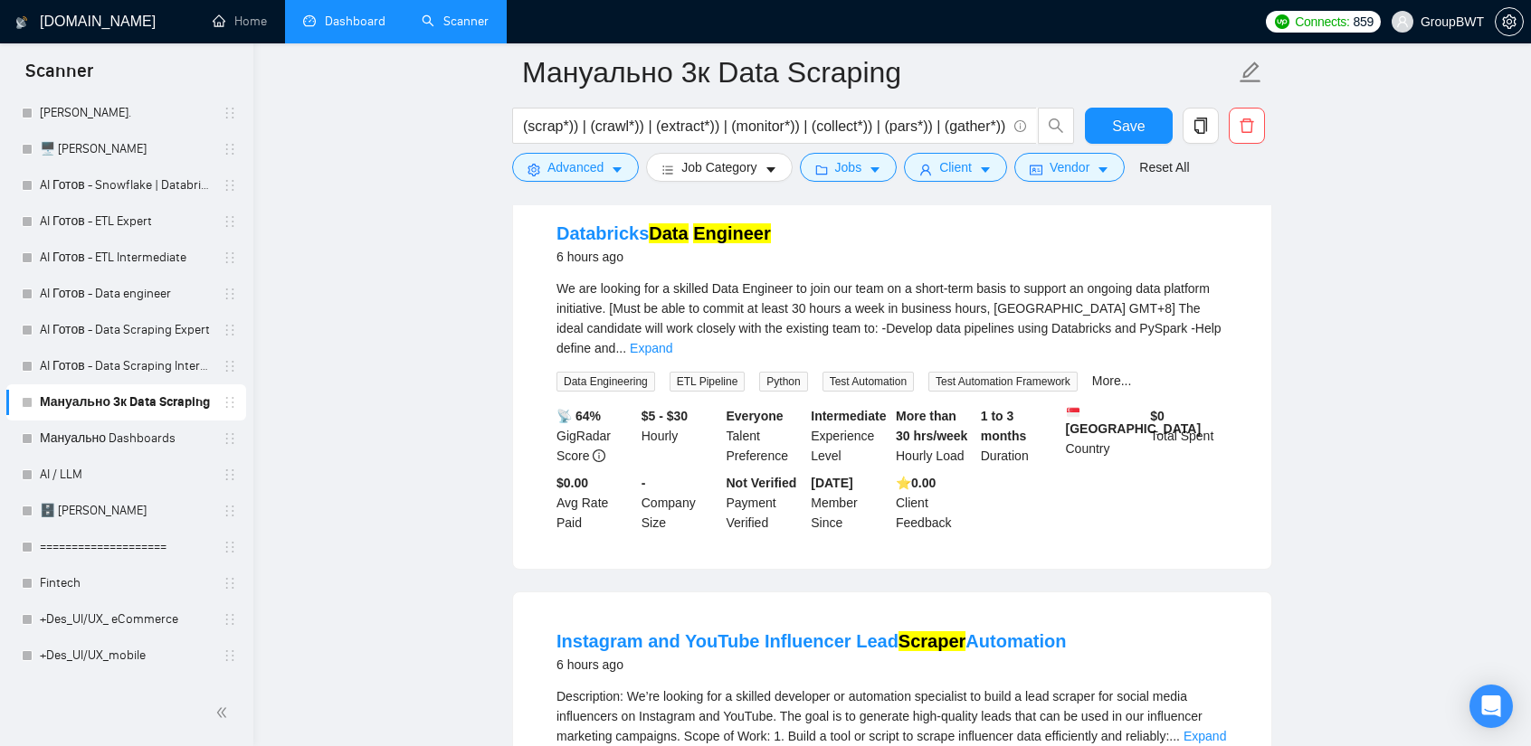
scroll to position [1357, 0]
click at [664, 245] on mark "Data" at bounding box center [668, 235] width 39 height 20
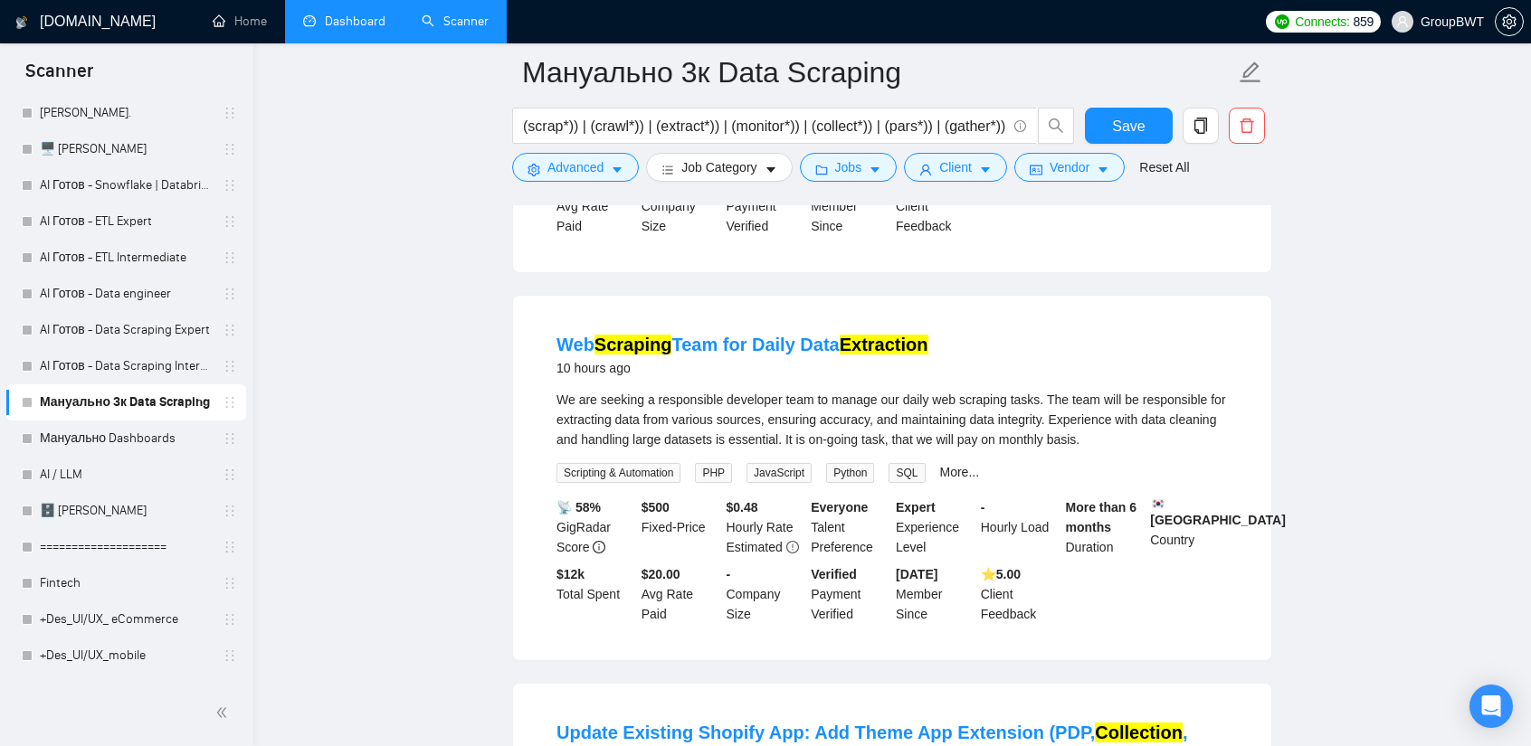
scroll to position [2443, 0]
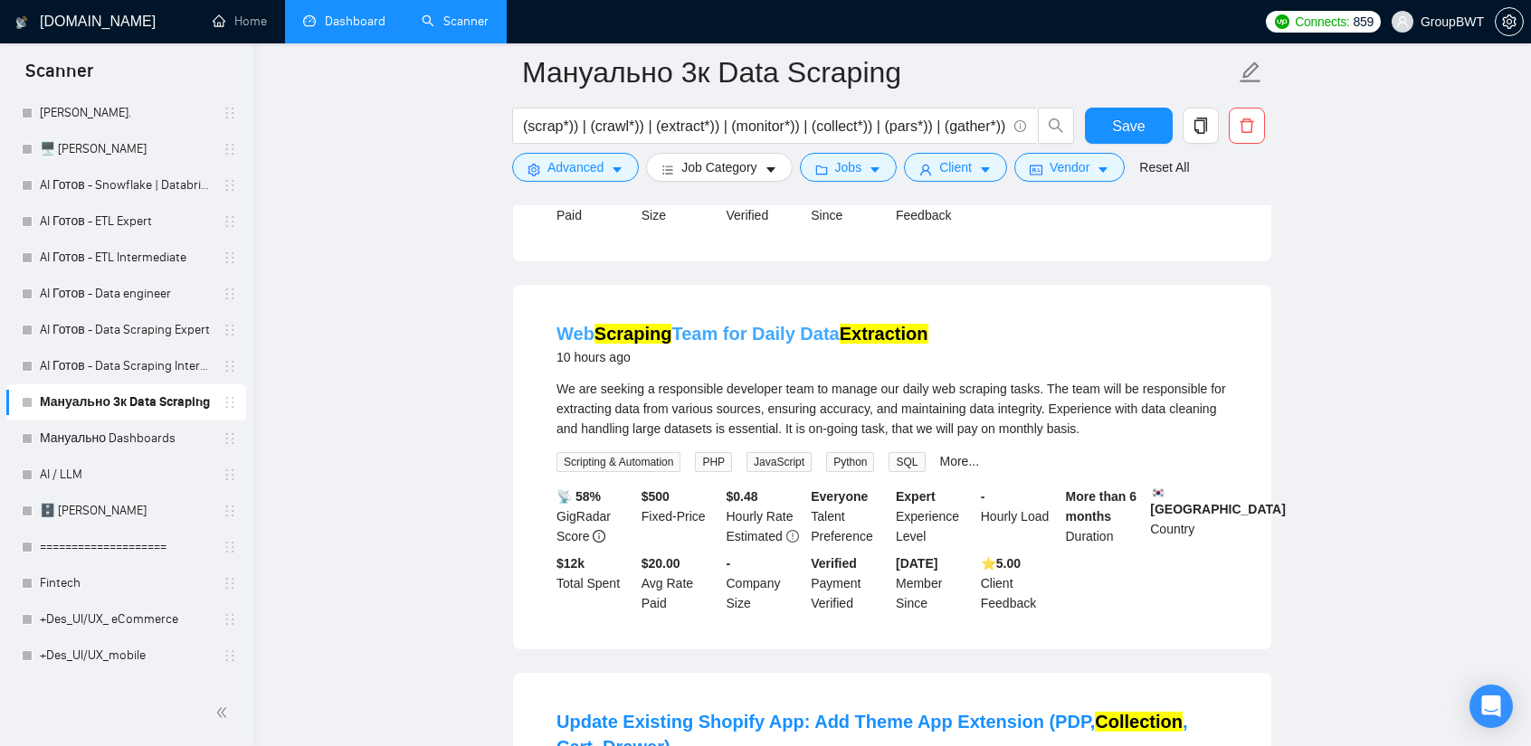
click at [818, 344] on link "Web Scraping Team for Daily Data Extraction" at bounding box center [742, 334] width 372 height 20
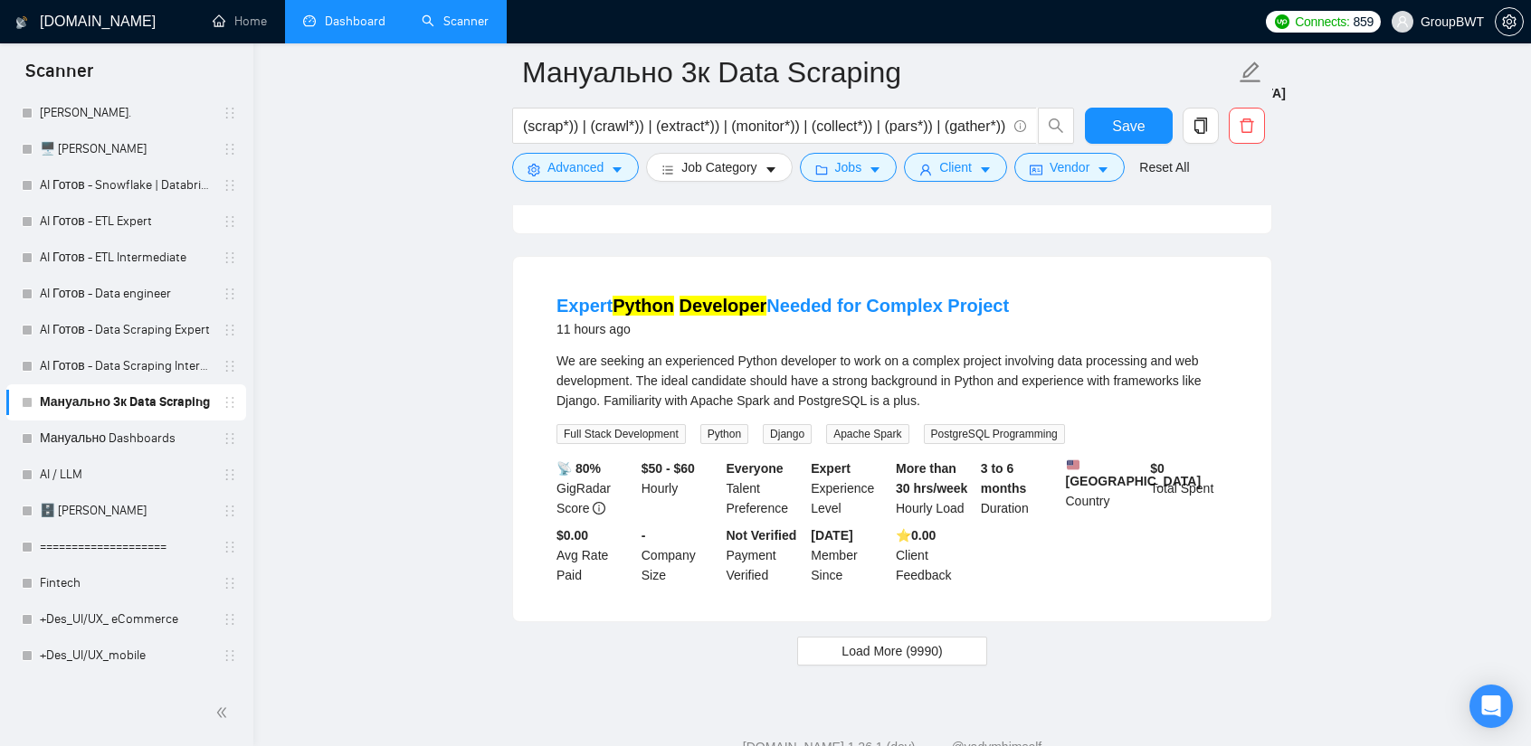
scroll to position [3709, 0]
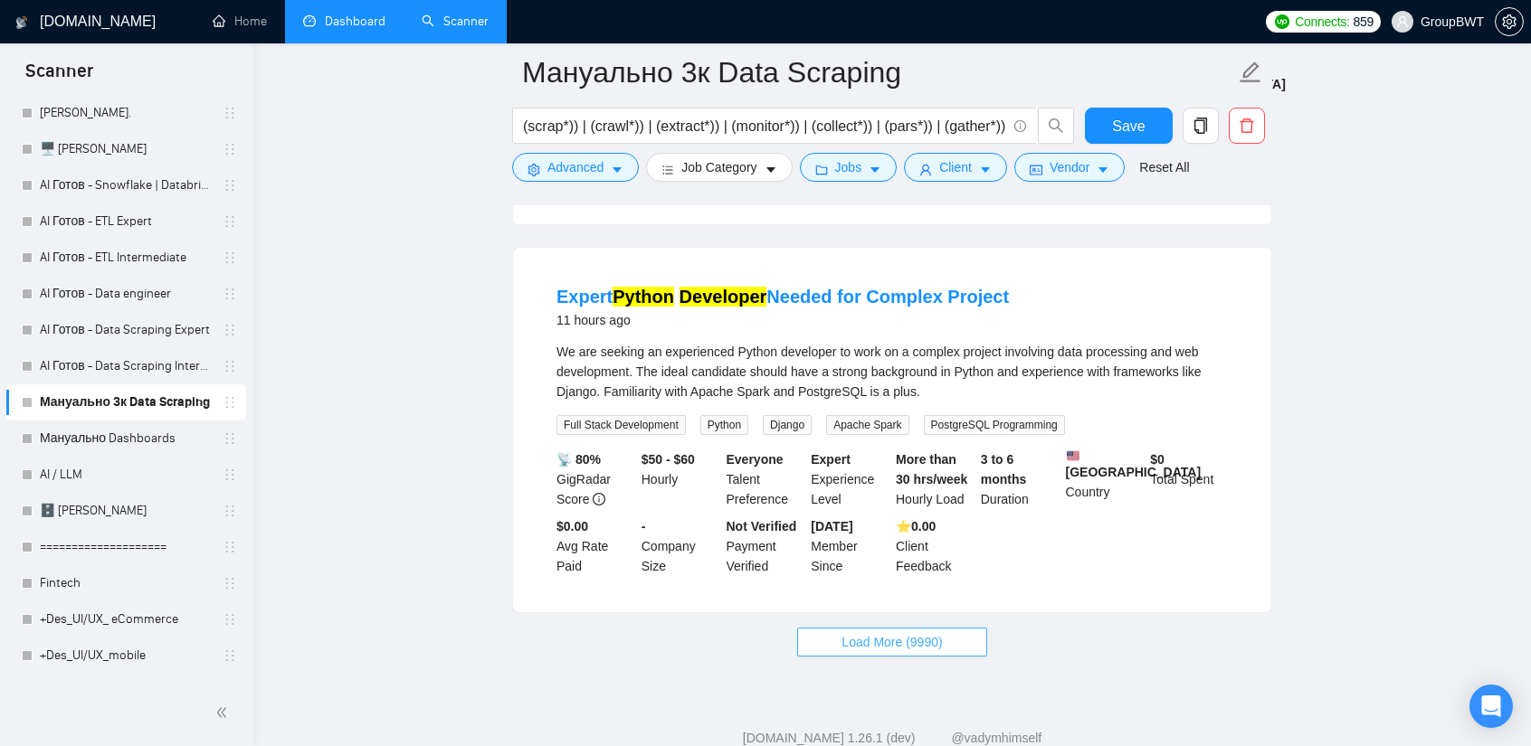
click at [858, 652] on span "Load More (9990)" at bounding box center [891, 642] width 100 height 20
click at [888, 307] on link "Expert Python Developer Needed for Complex Project" at bounding box center [782, 297] width 452 height 20
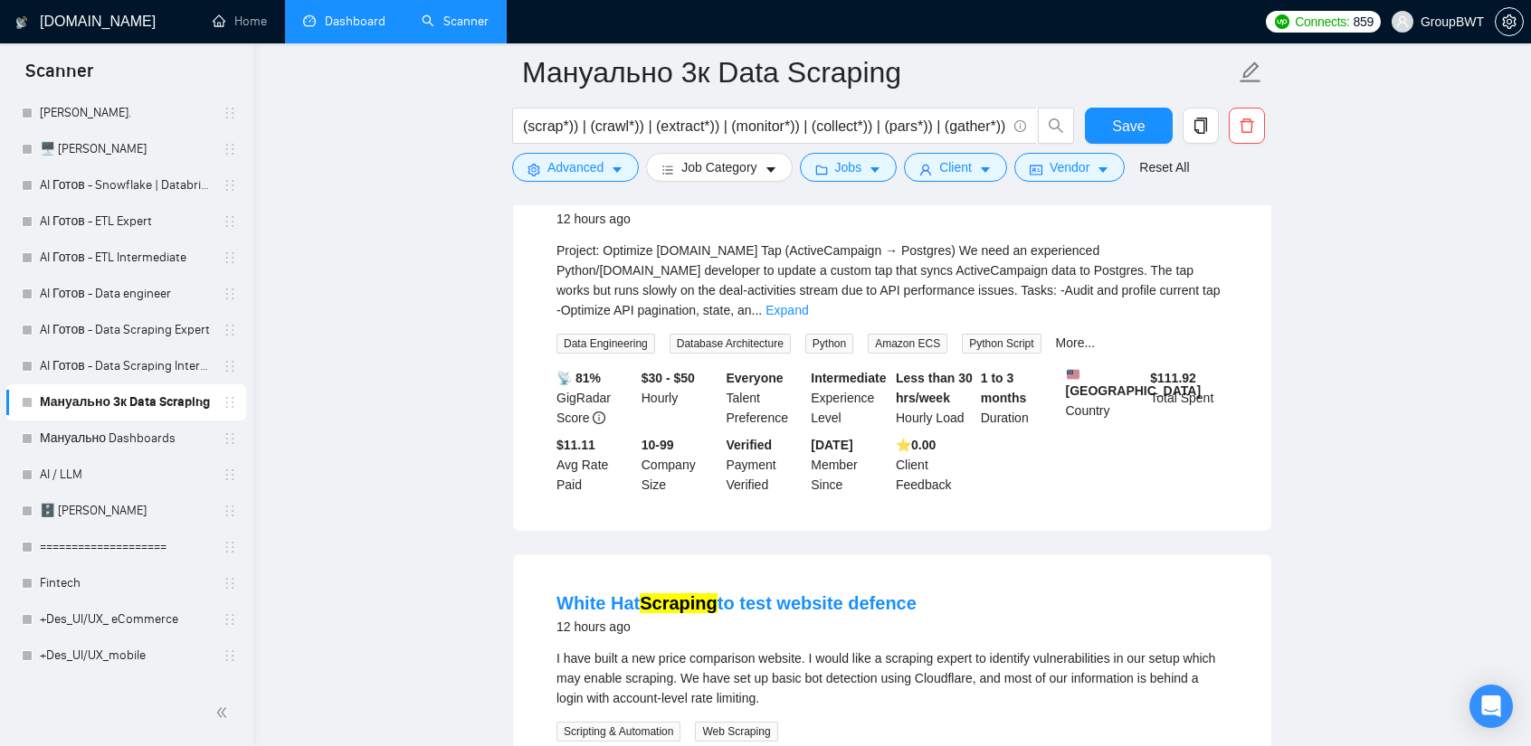
scroll to position [4140, 0]
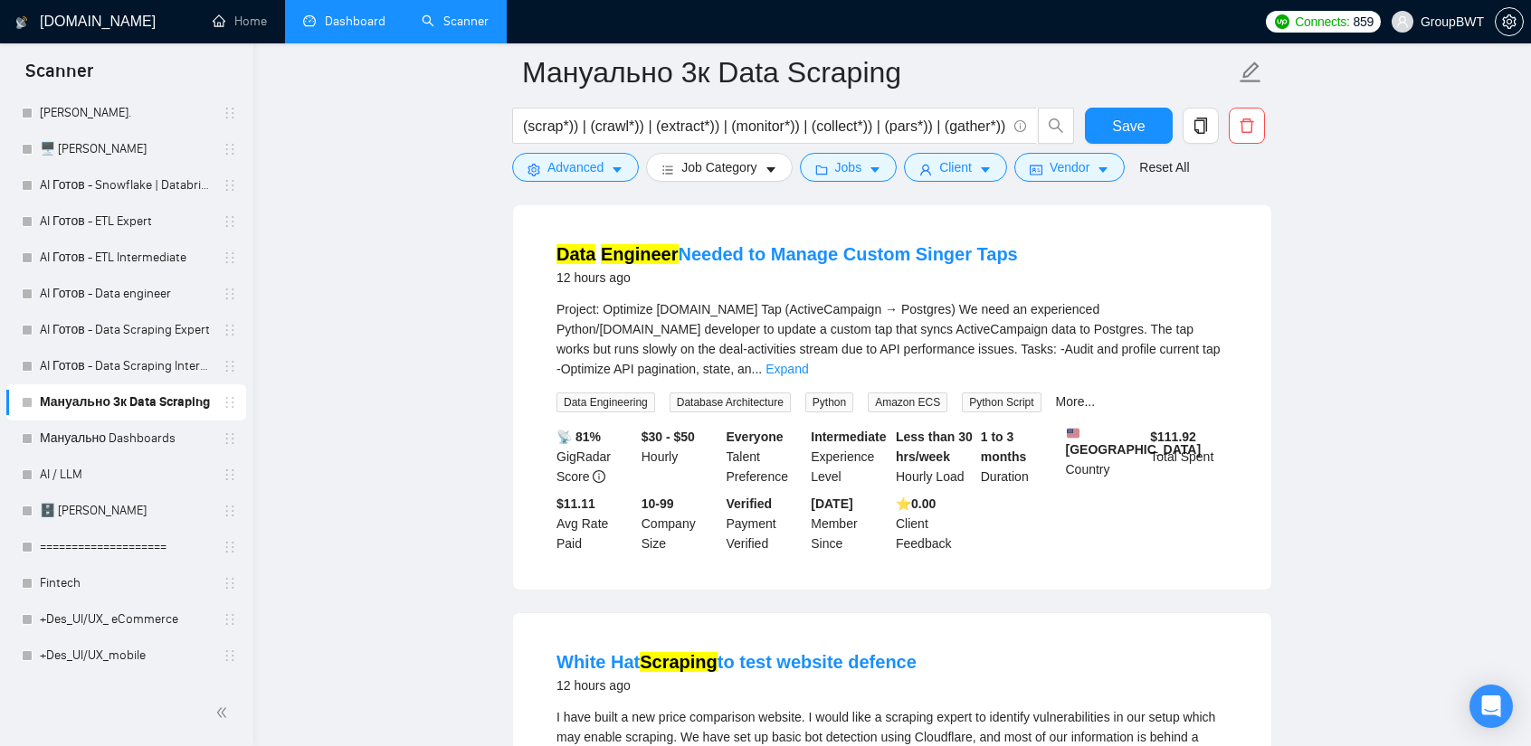
click at [808, 373] on link "Expand" at bounding box center [786, 369] width 43 height 14
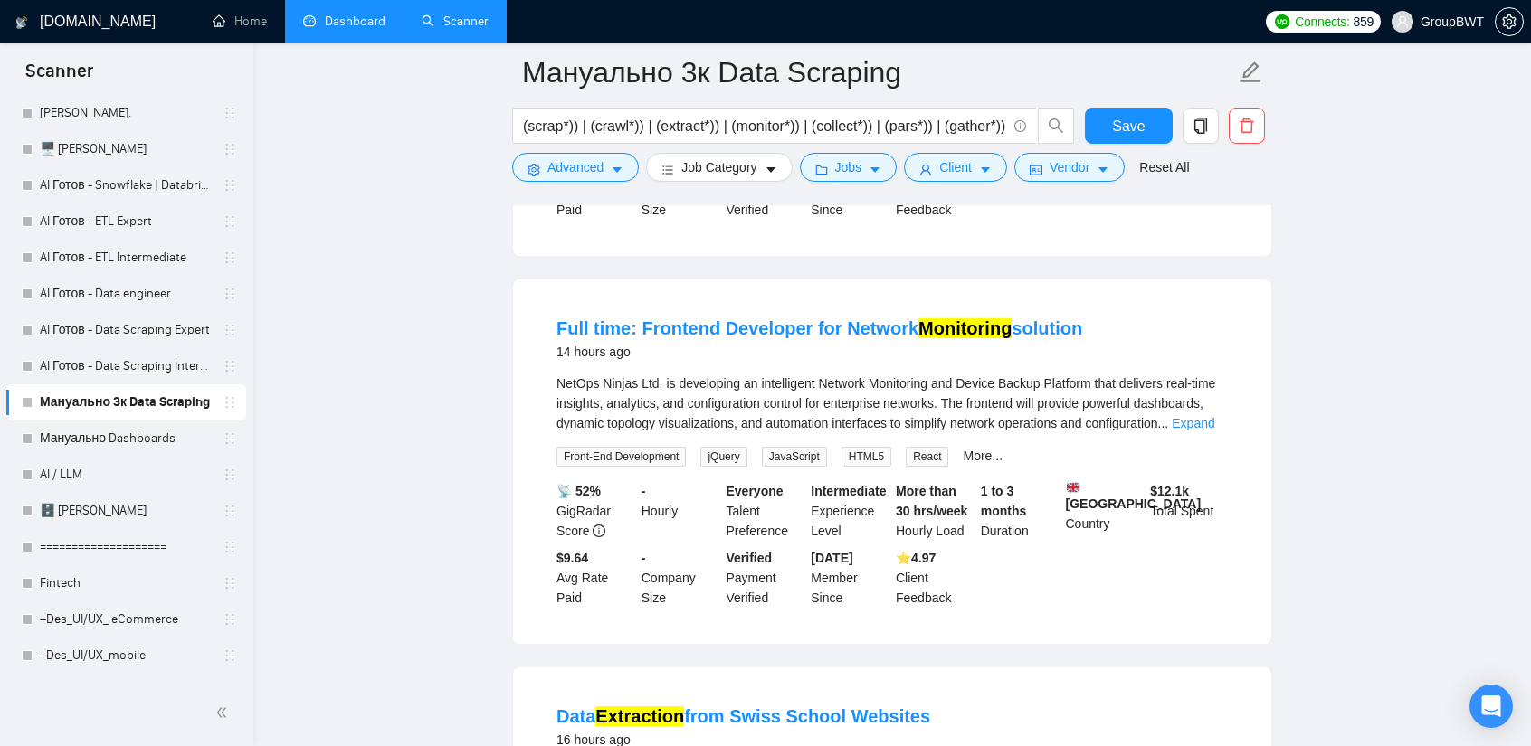
scroll to position [6583, 0]
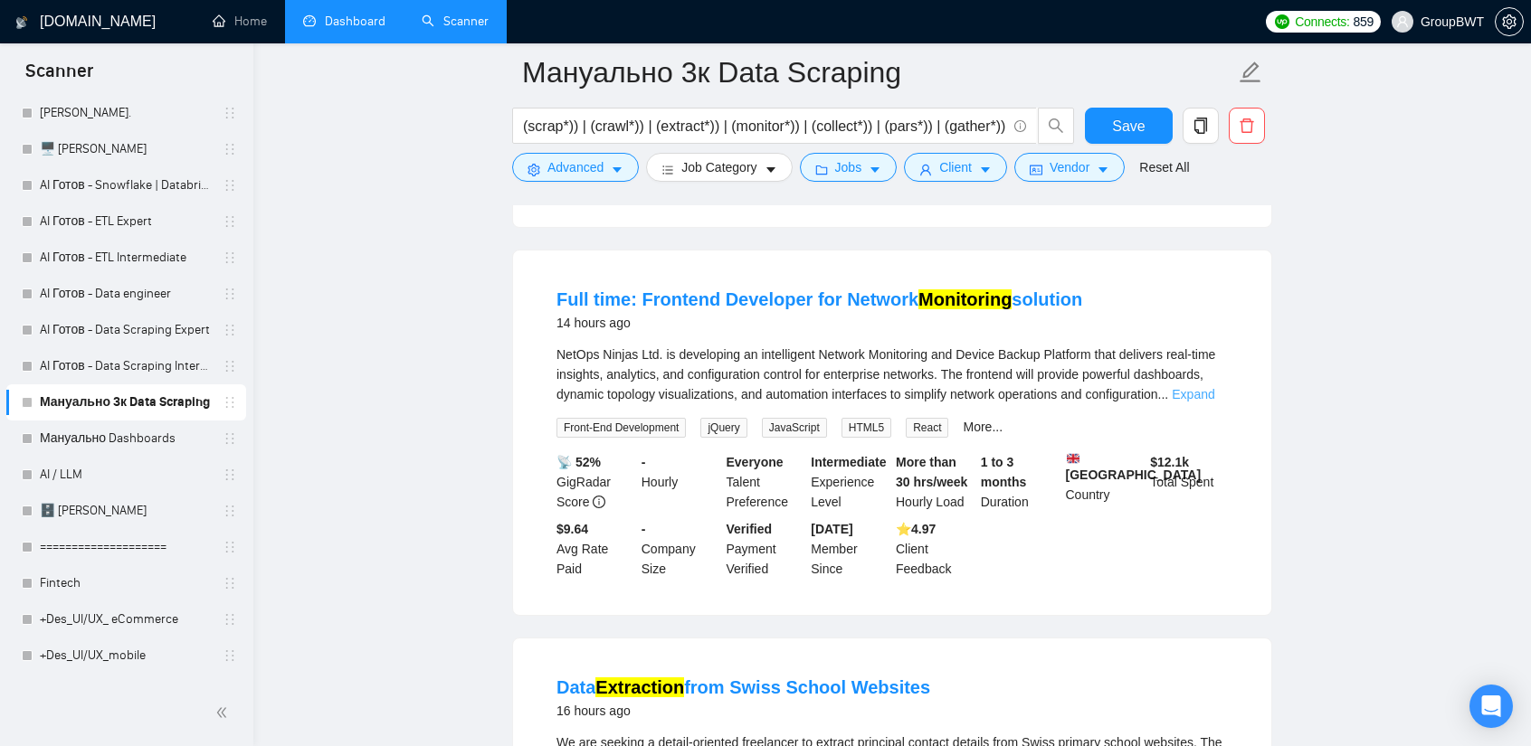
click at [1198, 387] on link "Expand" at bounding box center [1193, 394] width 43 height 14
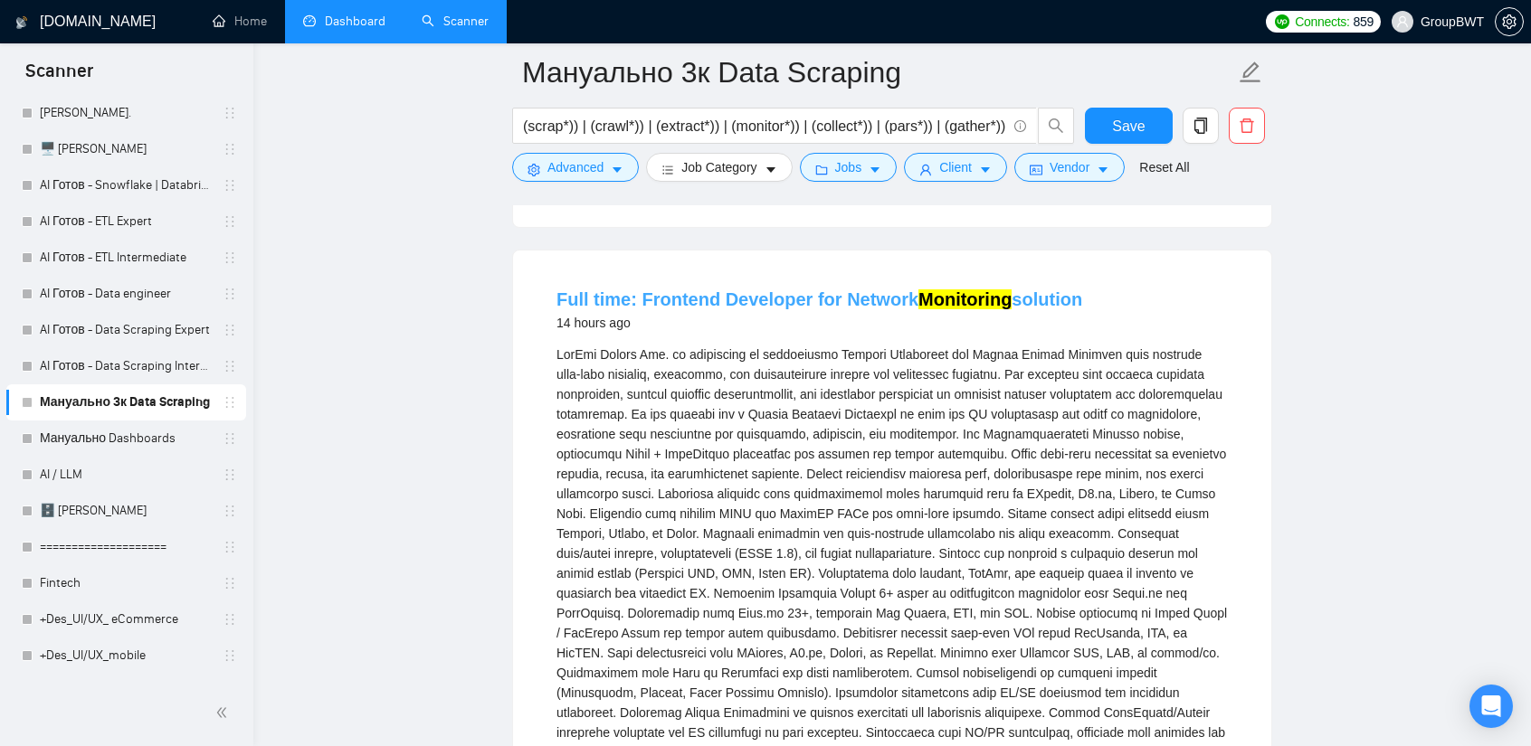
click at [939, 290] on mark "Monitoring" at bounding box center [964, 300] width 93 height 20
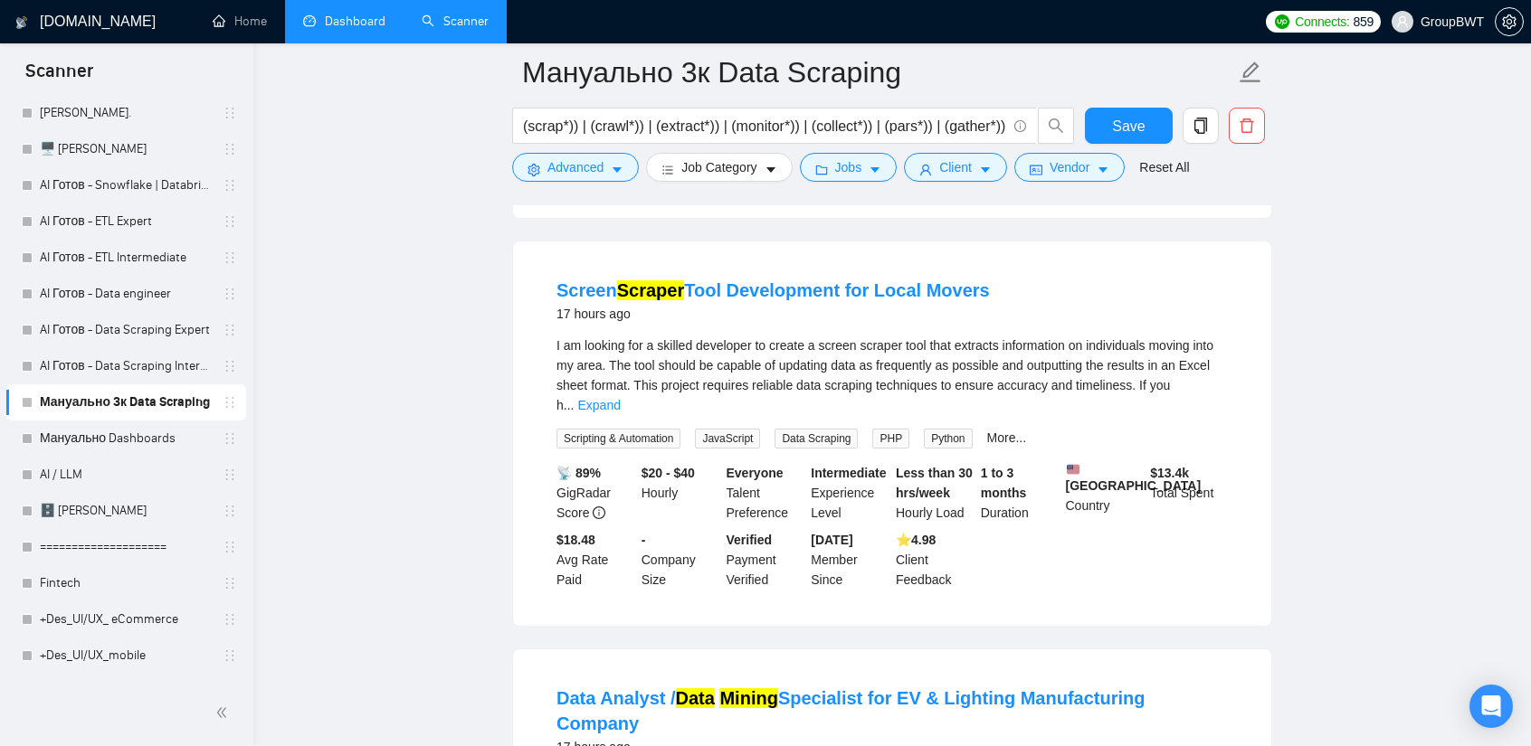
scroll to position [7759, 0]
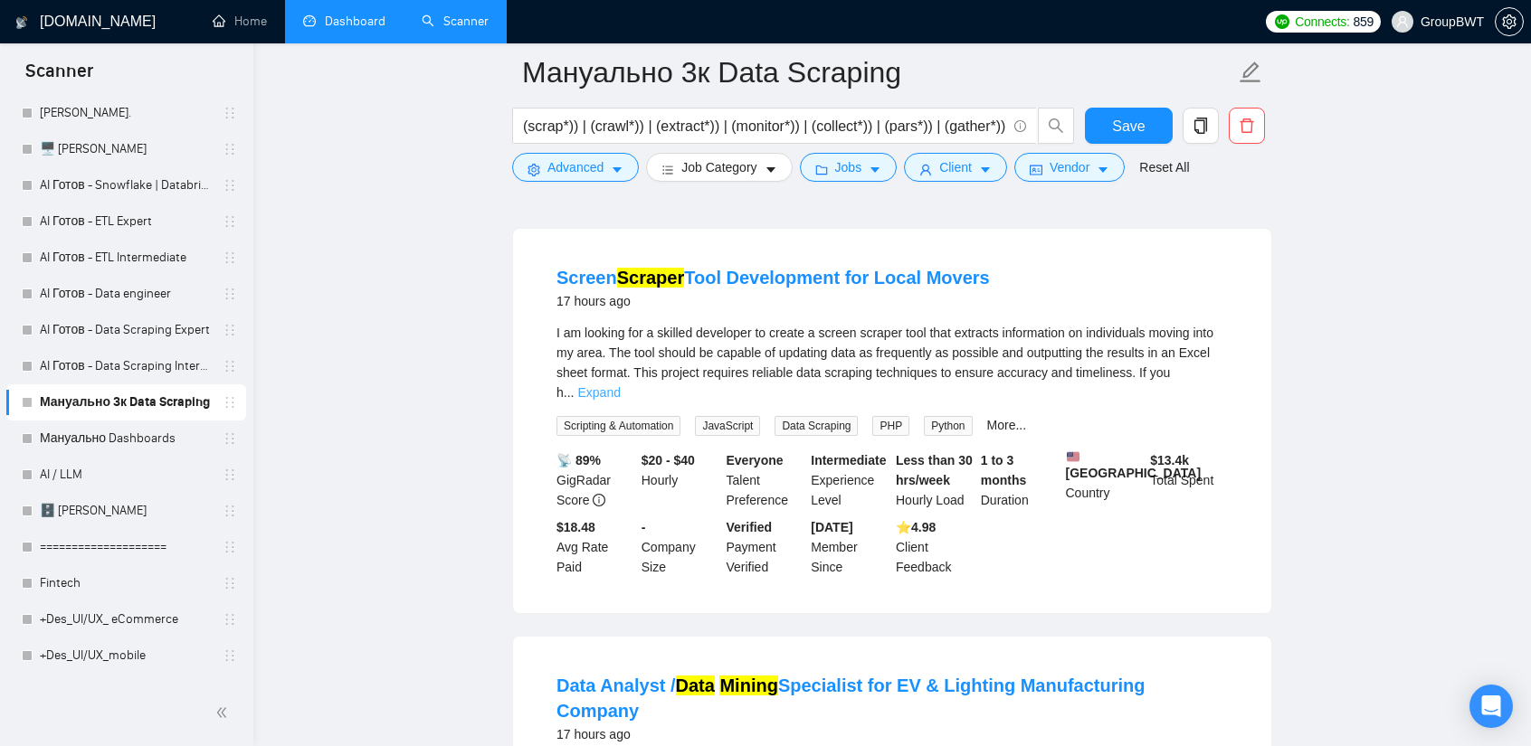
click at [620, 385] on link "Expand" at bounding box center [598, 392] width 43 height 14
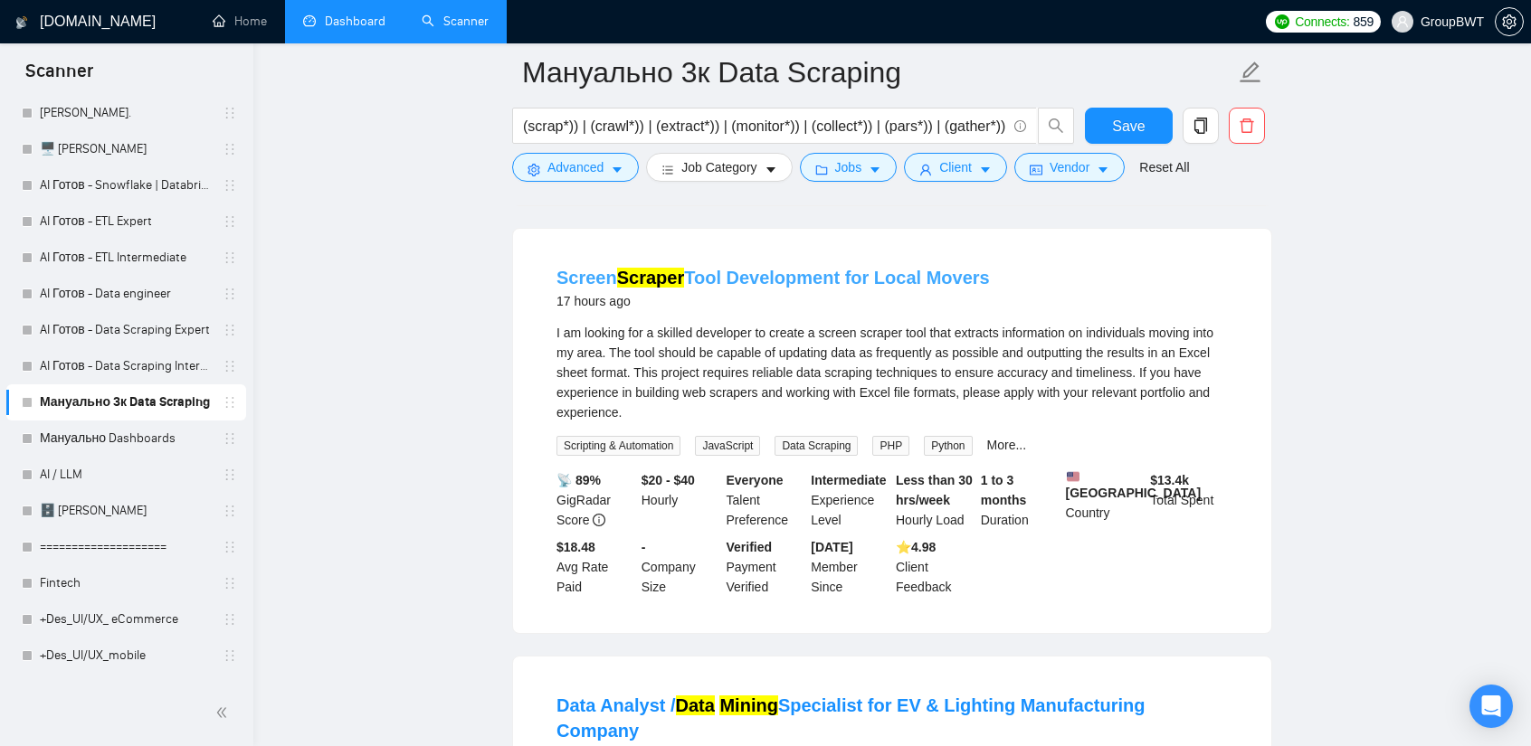
click at [867, 268] on link "Screen Scraper Tool Development for Local Movers" at bounding box center [772, 278] width 433 height 20
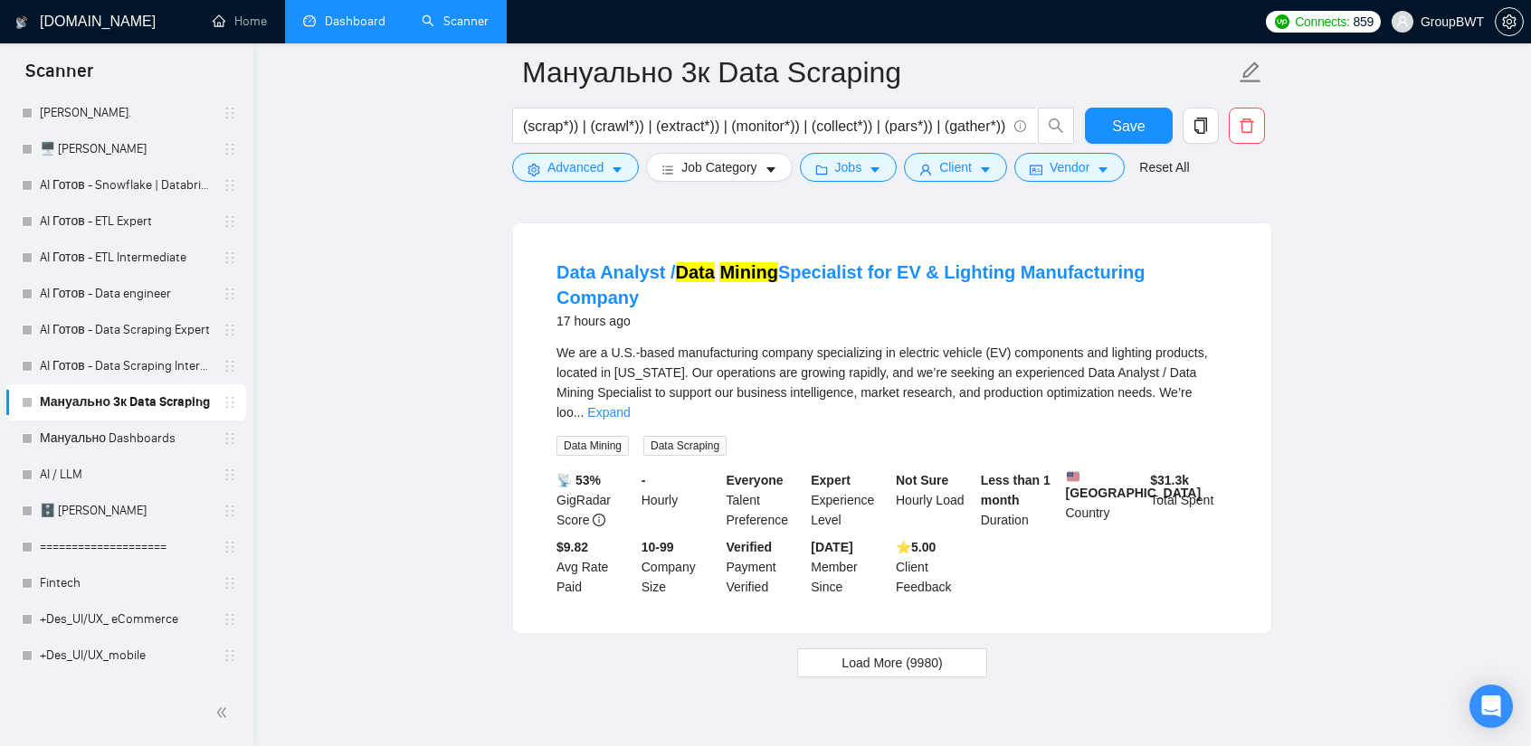
scroll to position [8204, 0]
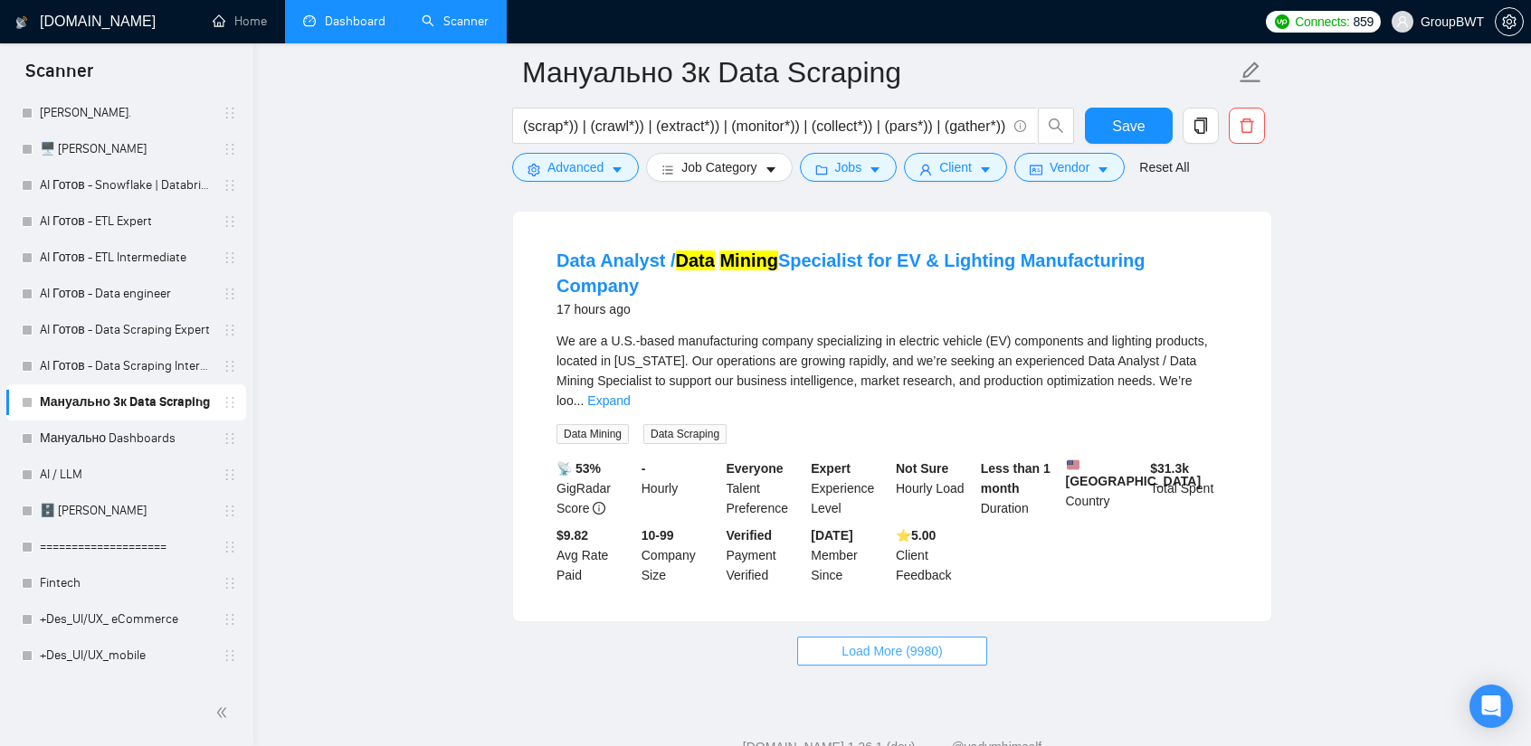
click at [916, 641] on span "Load More (9980)" at bounding box center [891, 651] width 100 height 20
click at [630, 394] on link "Expand" at bounding box center [608, 401] width 43 height 14
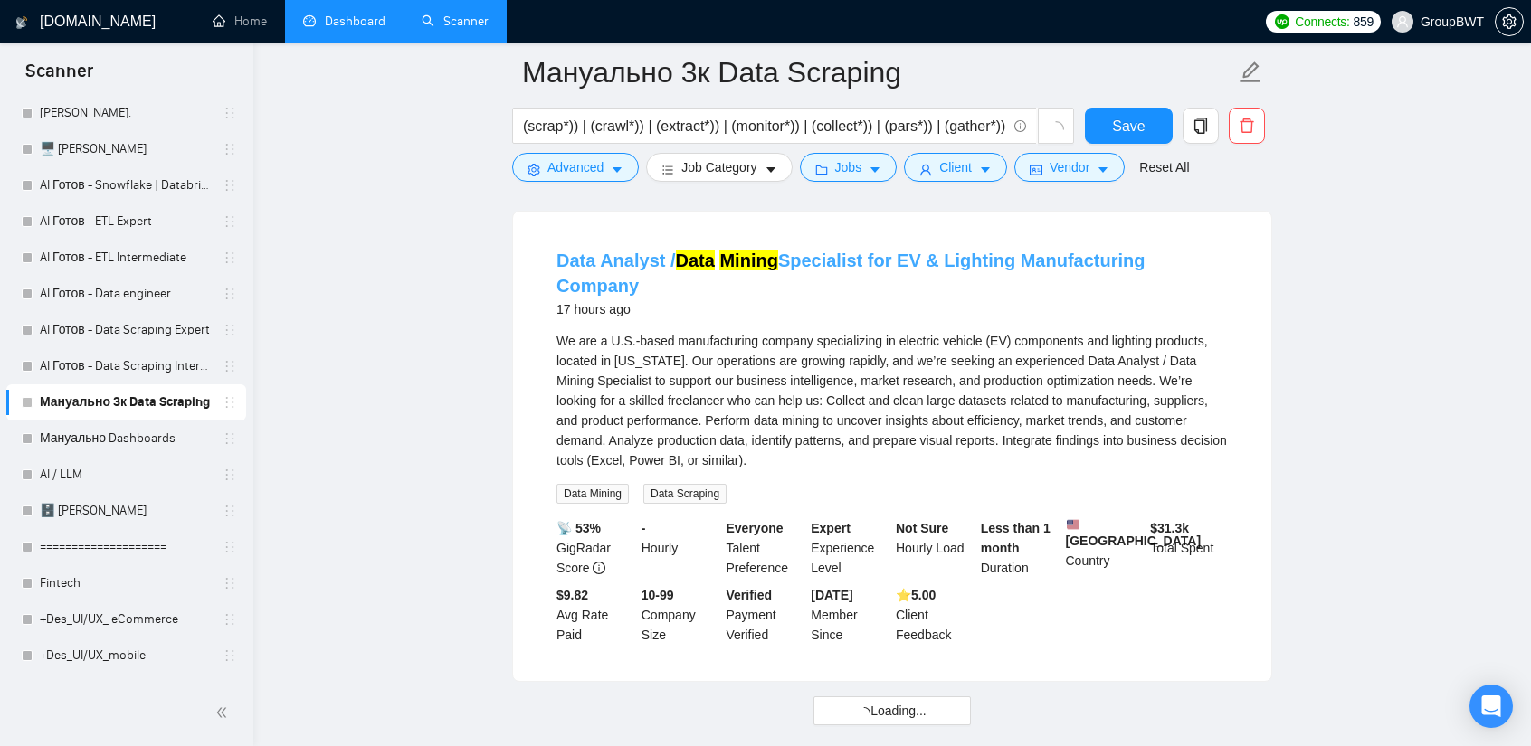
click at [968, 251] on link "Data Analyst / Data Mining Specialist for EV & Lighting Manufacturing Company" at bounding box center [850, 273] width 588 height 45
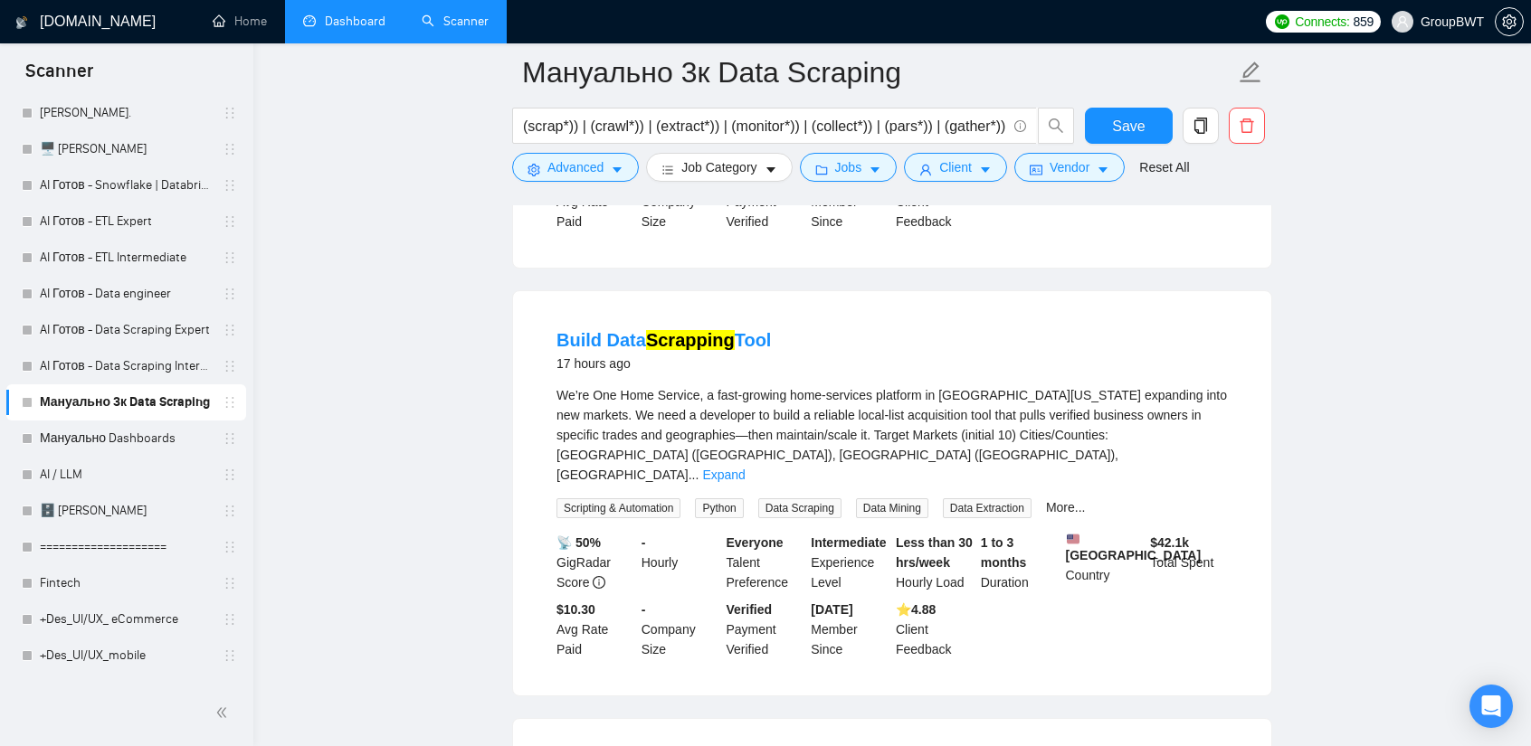
scroll to position [8646, 0]
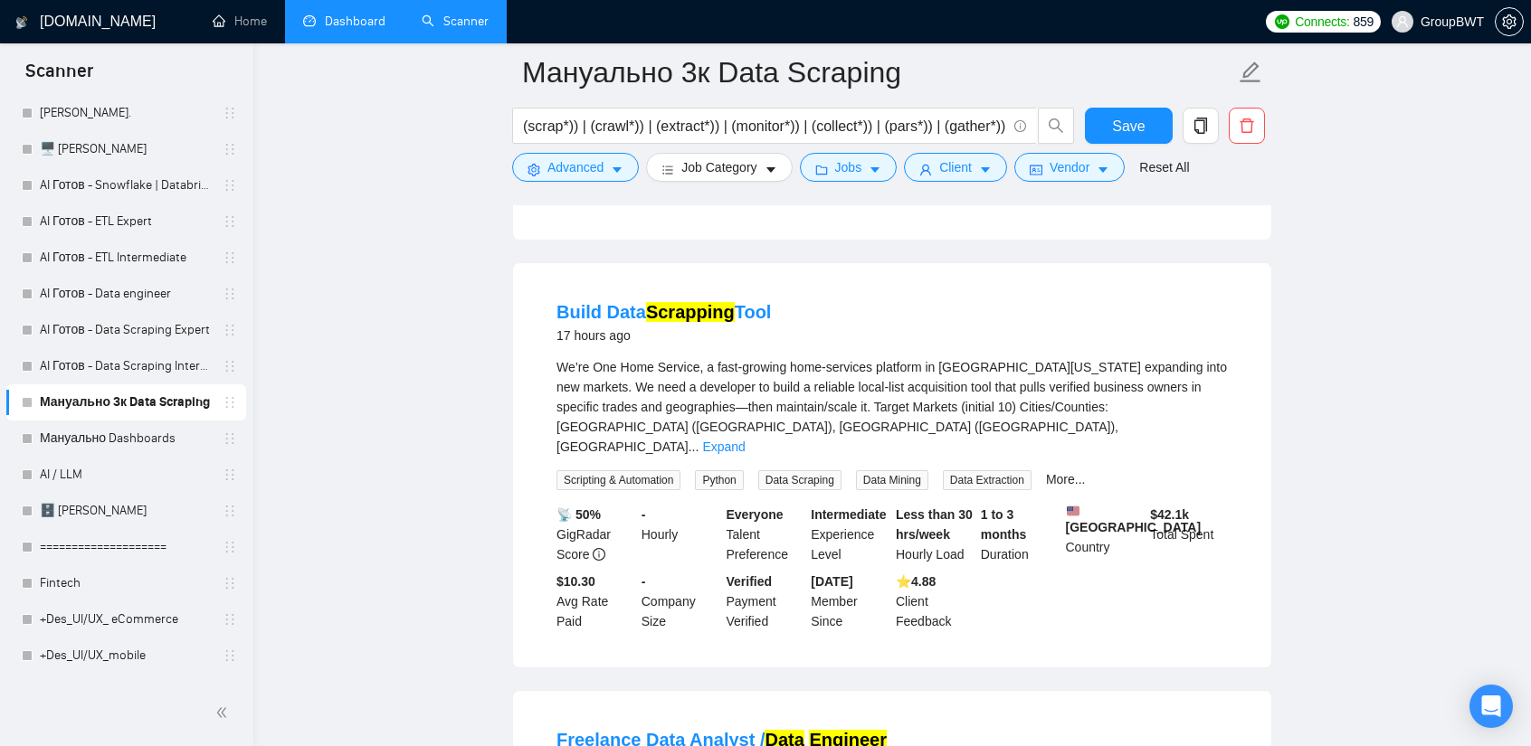
click at [1221, 358] on div "We’re One Home Service, a fast-growing home-services platform in [GEOGRAPHIC_DA…" at bounding box center [891, 407] width 671 height 100
click at [745, 440] on link "Expand" at bounding box center [723, 447] width 43 height 14
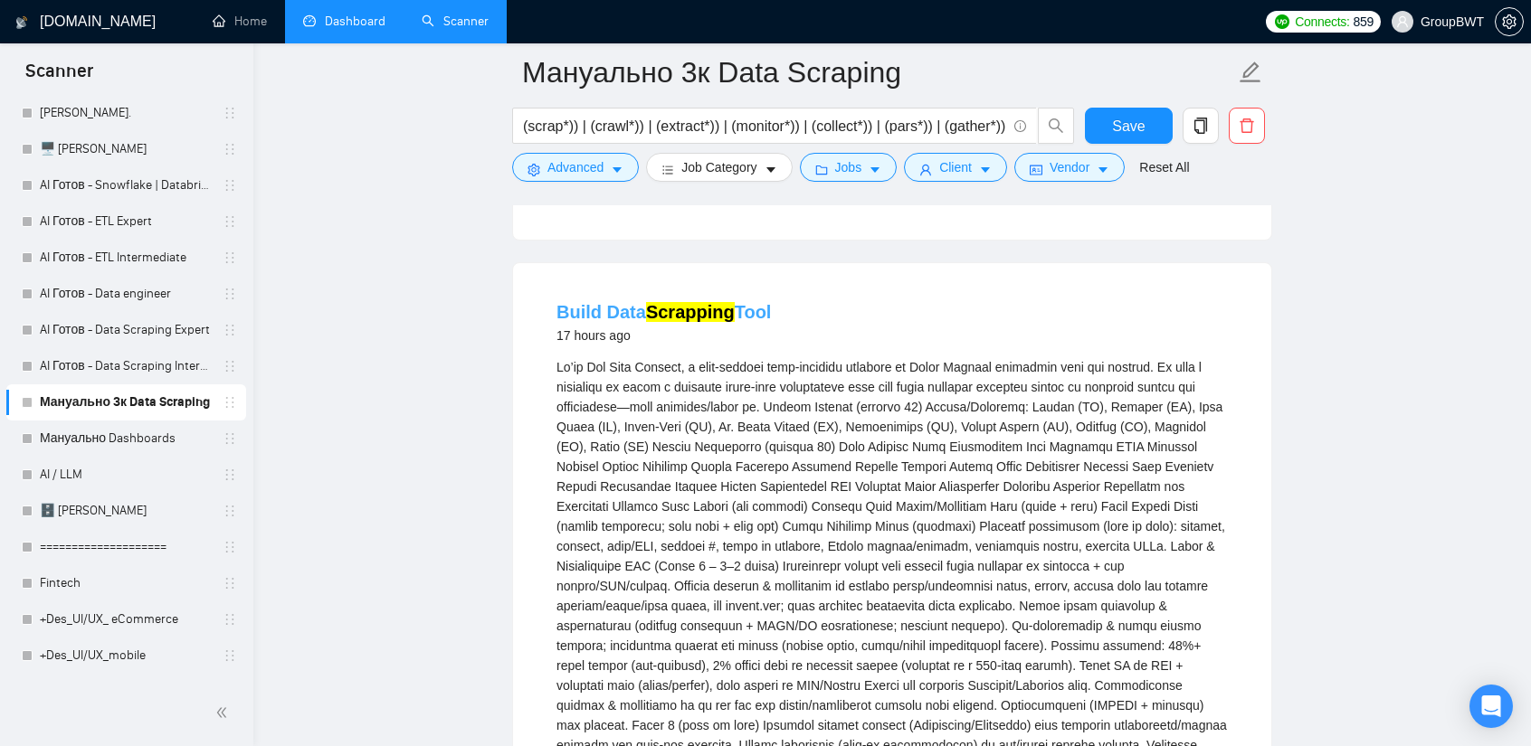
click at [643, 302] on link "Build Data Scrapping Tool" at bounding box center [663, 312] width 214 height 20
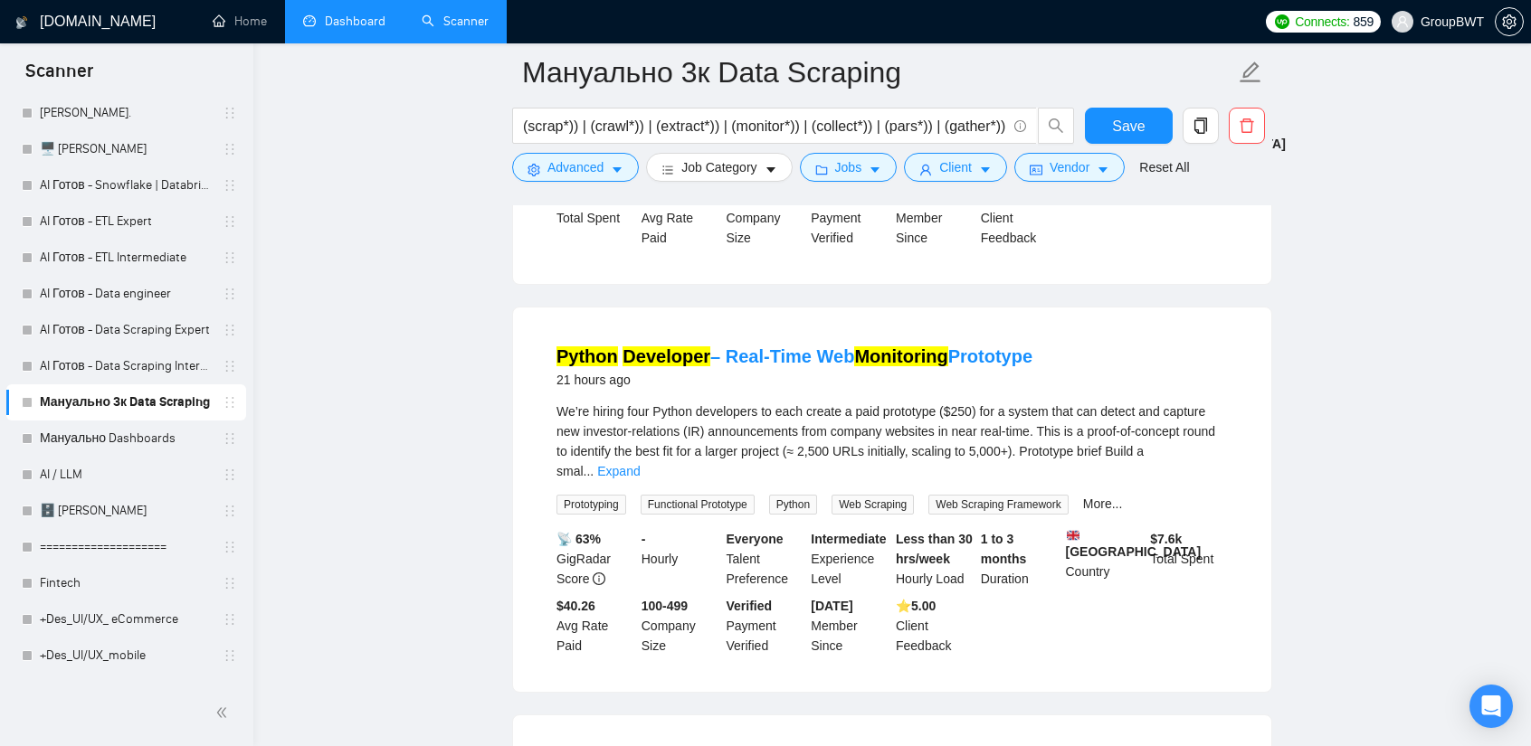
scroll to position [10455, 0]
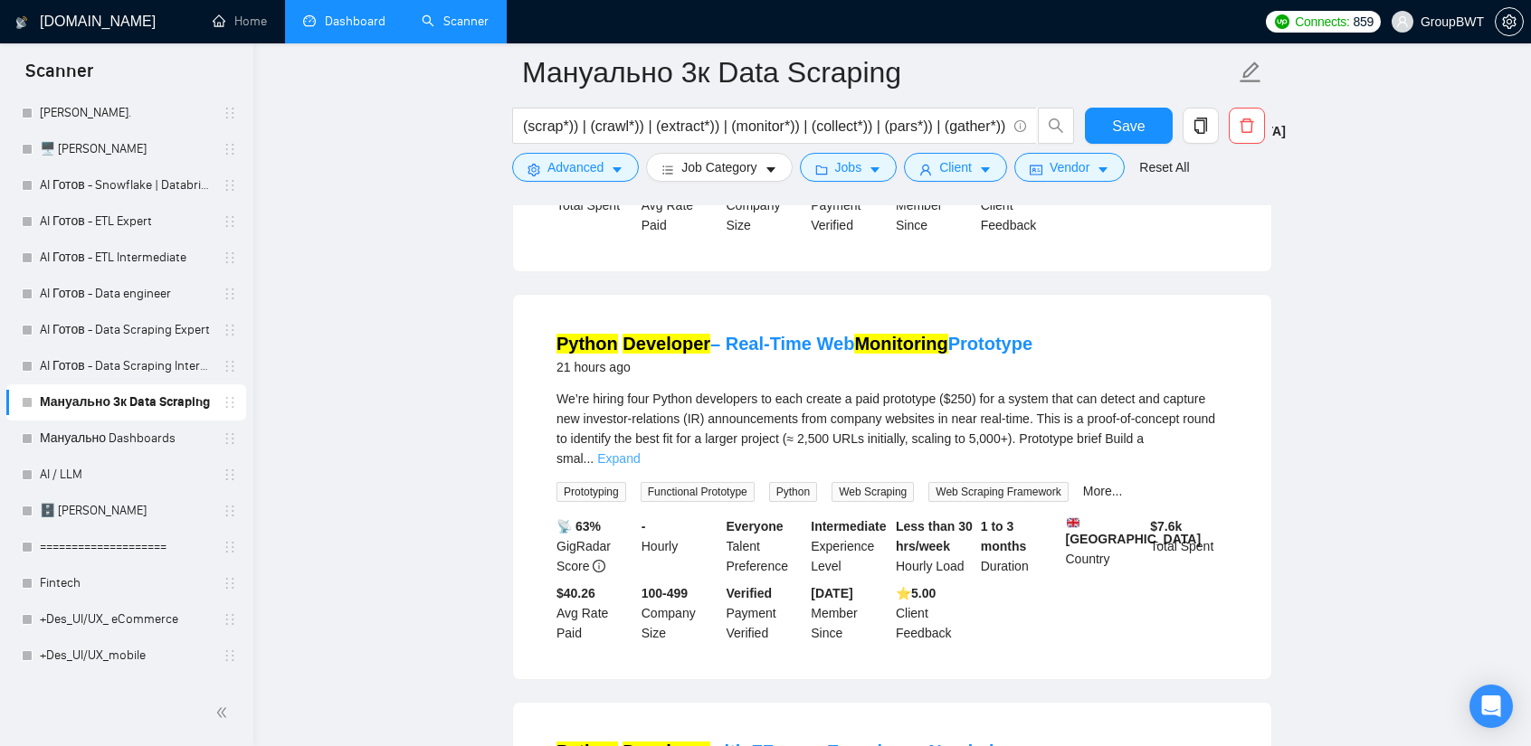
click at [640, 451] on link "Expand" at bounding box center [618, 458] width 43 height 14
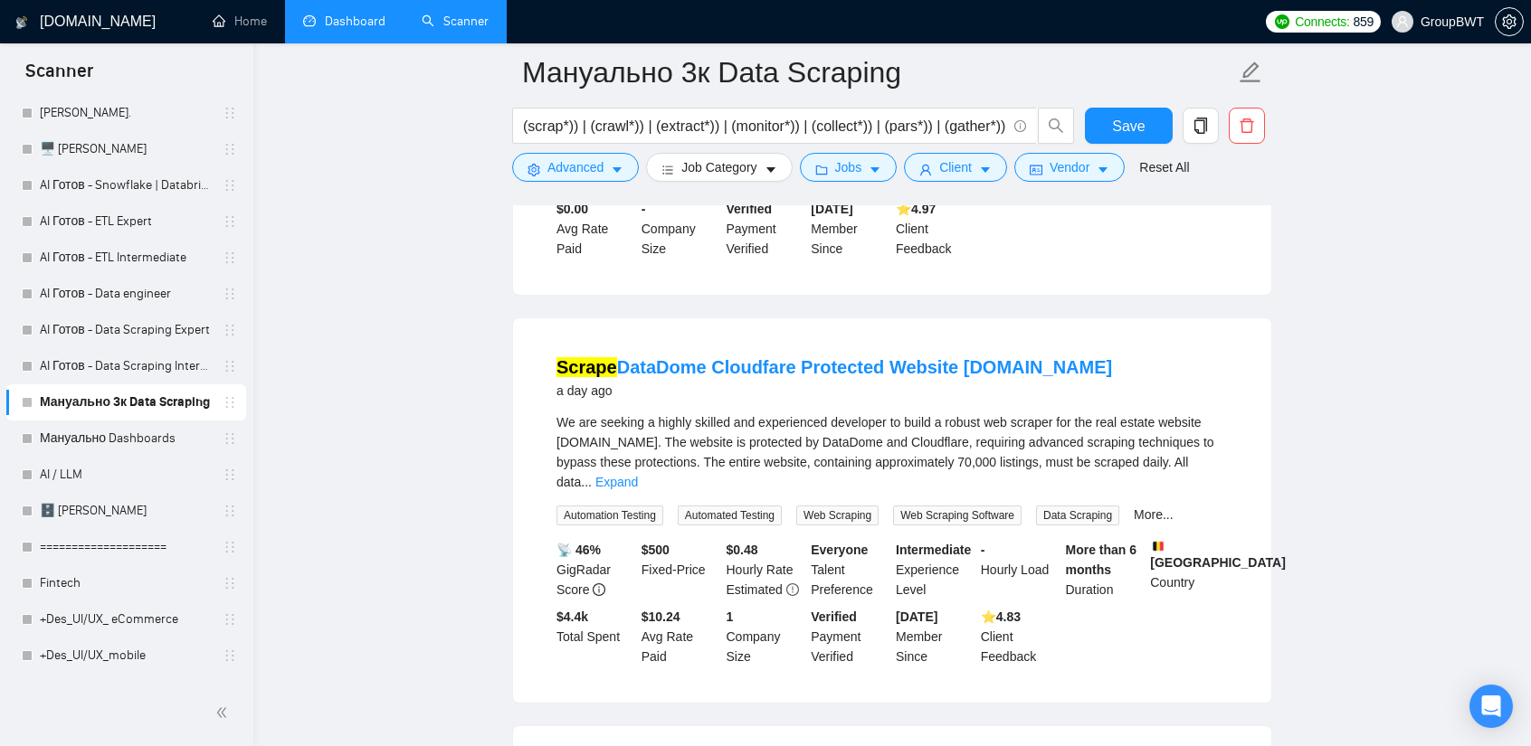
scroll to position [12299, 0]
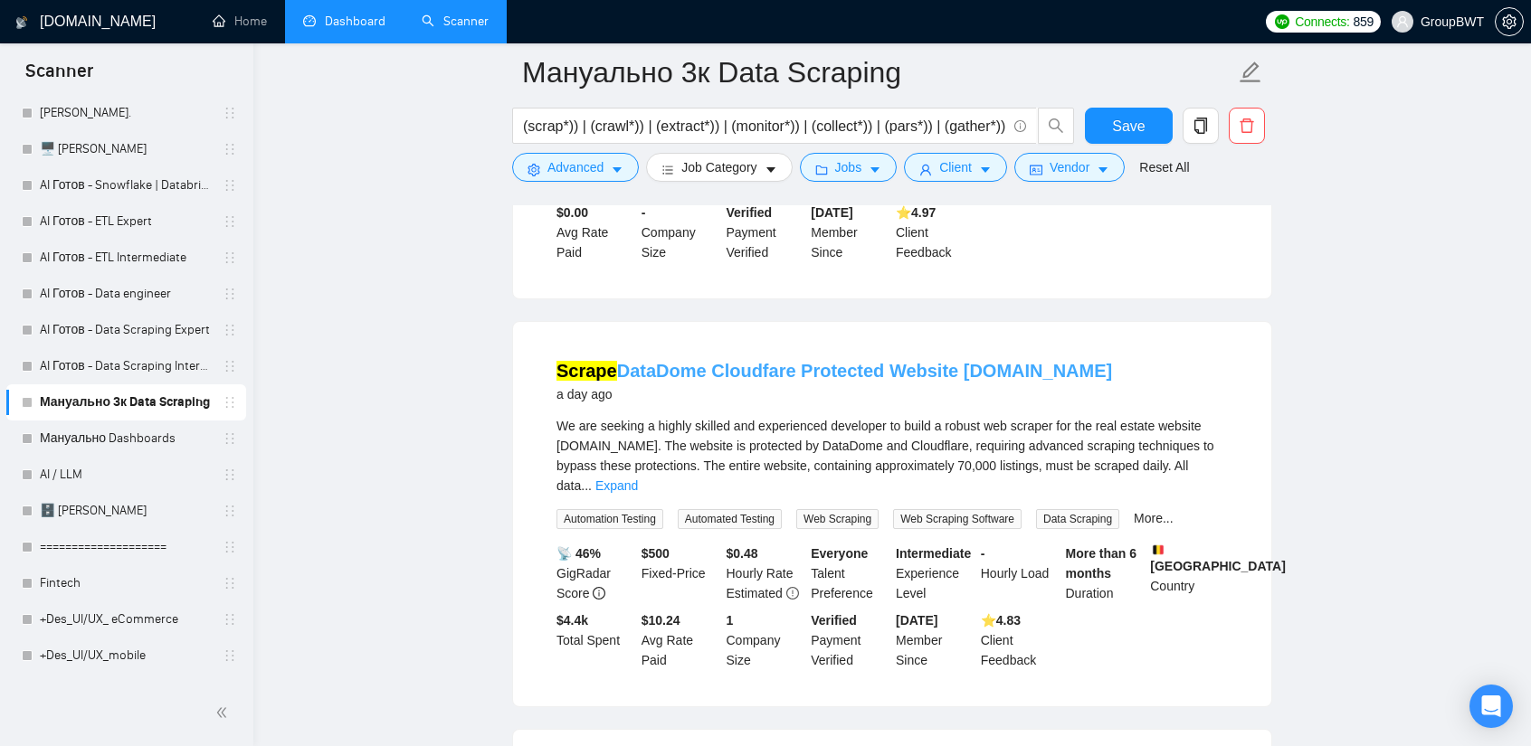
click at [816, 361] on link "Scrape DataDome Cloudfare Protected Website [DOMAIN_NAME]" at bounding box center [834, 371] width 556 height 20
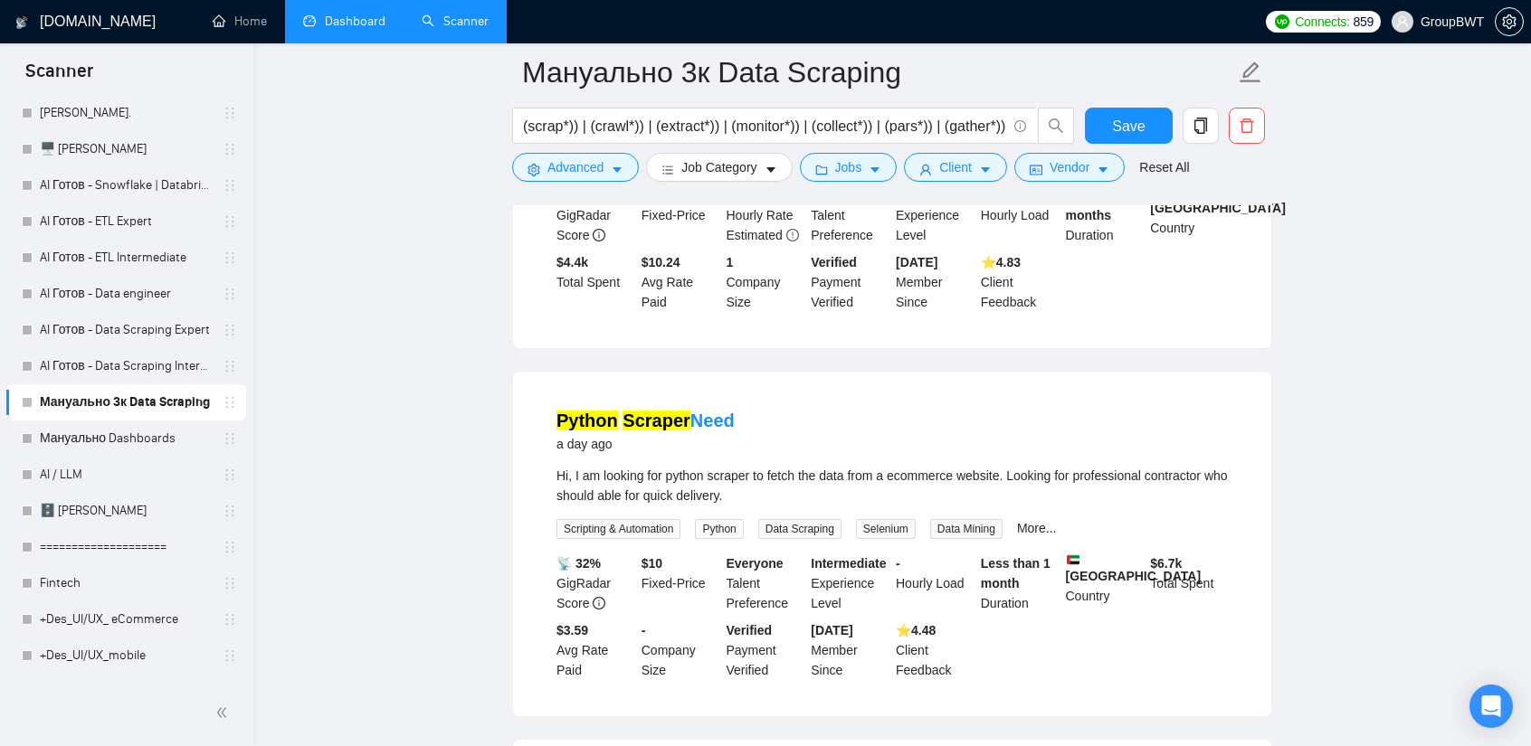
scroll to position [12661, 0]
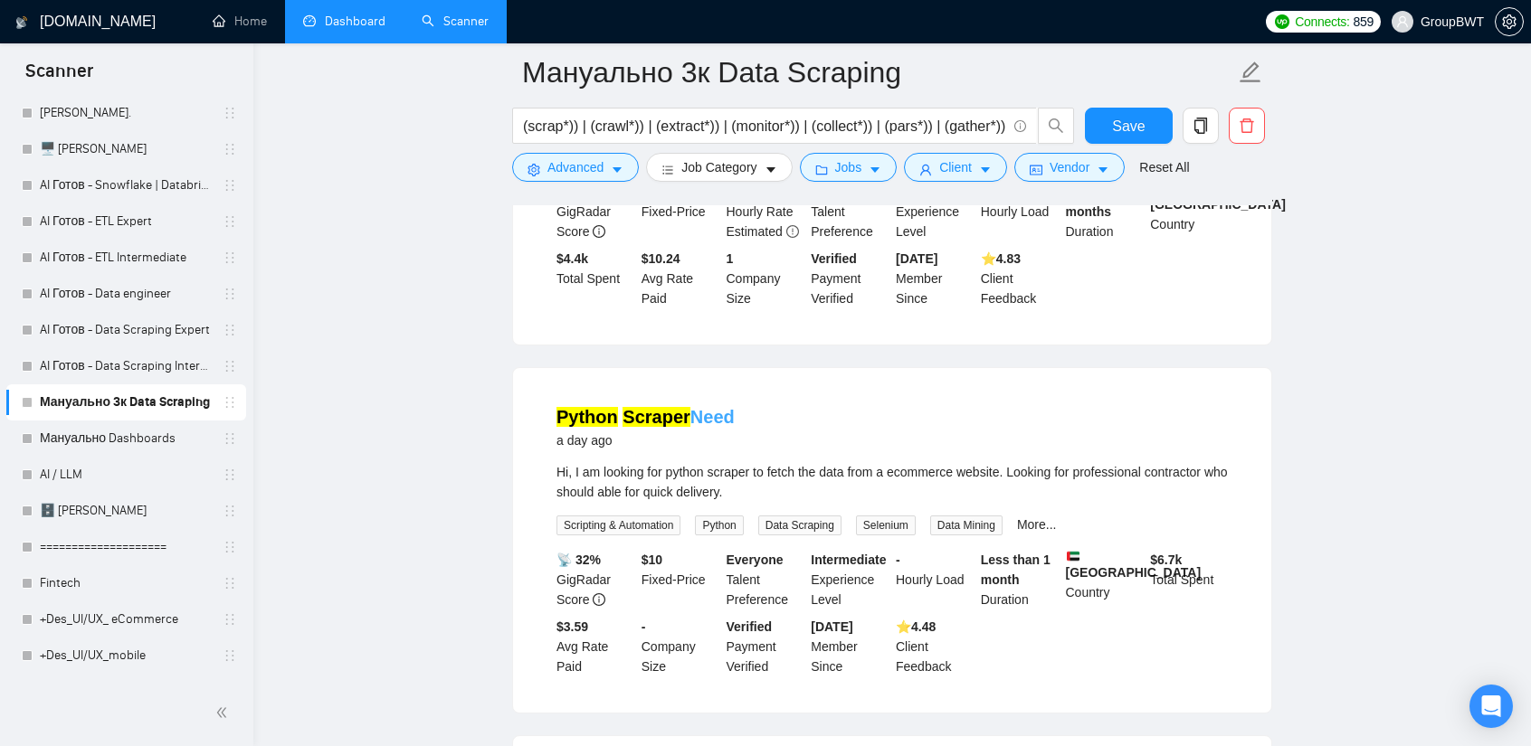
click at [682, 407] on link "Python Scraper Need" at bounding box center [645, 417] width 178 height 20
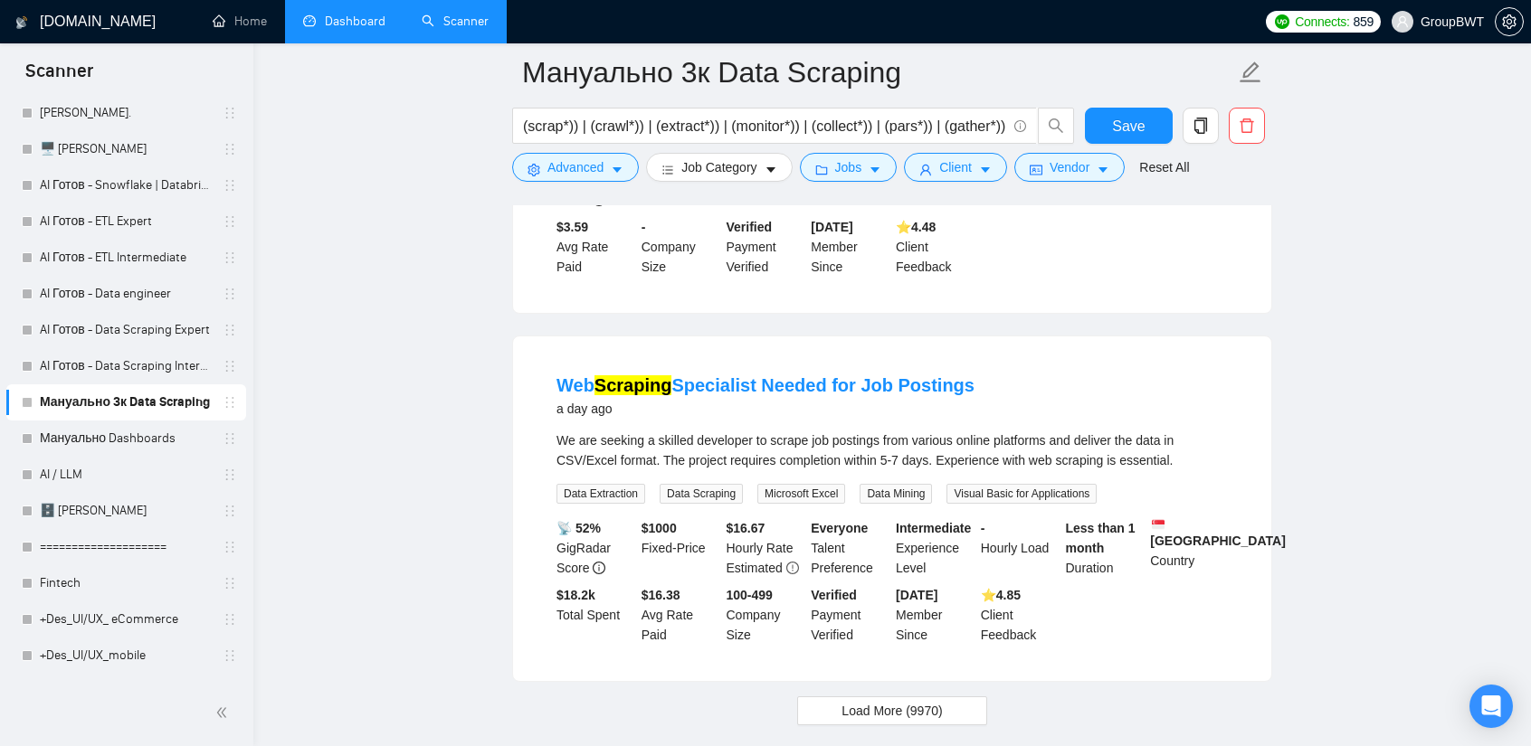
scroll to position [13063, 0]
click at [872, 374] on link "Web Scraping Specialist Needed for Job Postings" at bounding box center [765, 384] width 418 height 20
click at [876, 699] on span "Load More (9970)" at bounding box center [891, 709] width 100 height 20
click at [576, 164] on span "Advanced" at bounding box center [575, 167] width 56 height 20
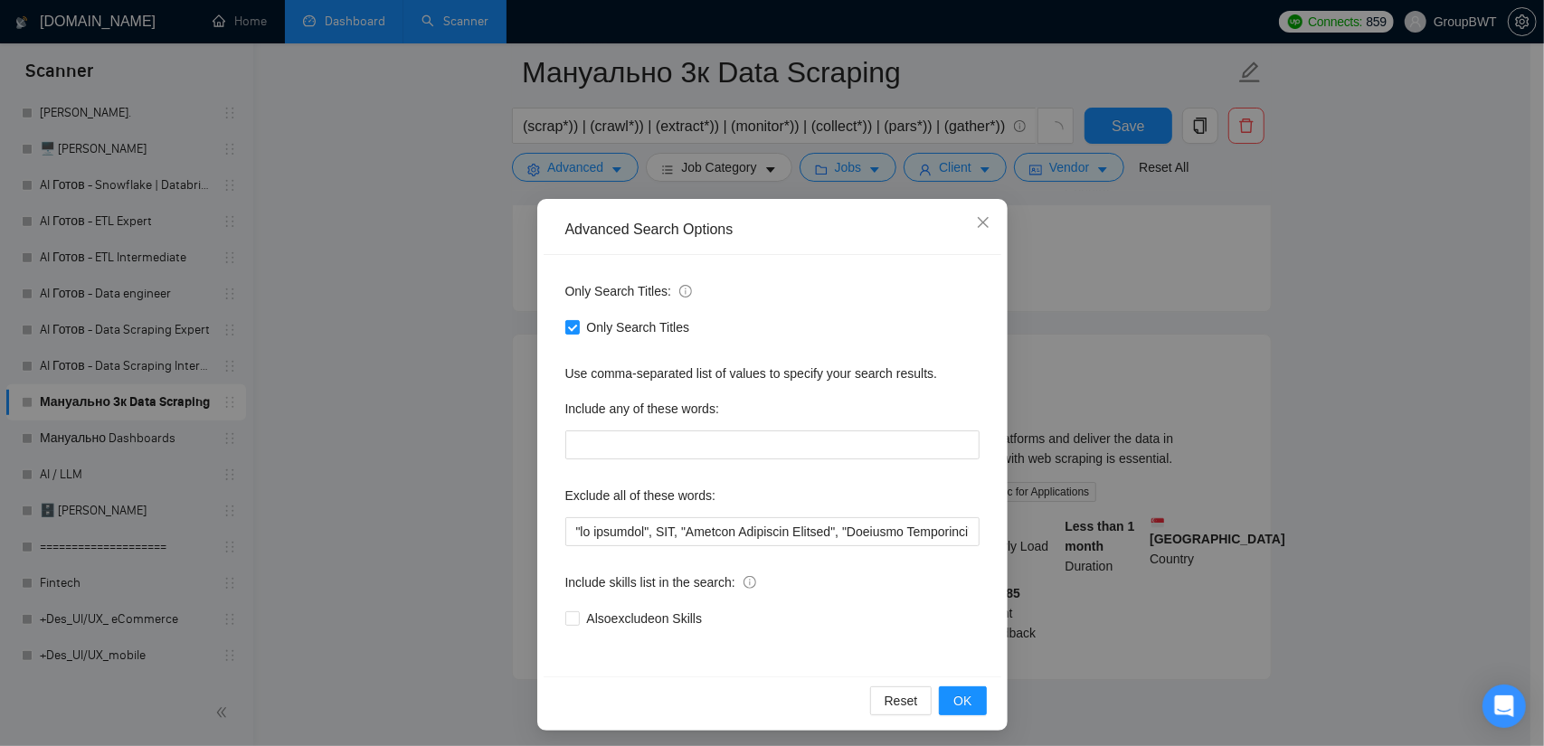
click at [579, 166] on div "Advanced Search Options Only Search Titles: Only Search Titles Use comma-separa…" at bounding box center [772, 373] width 1544 height 746
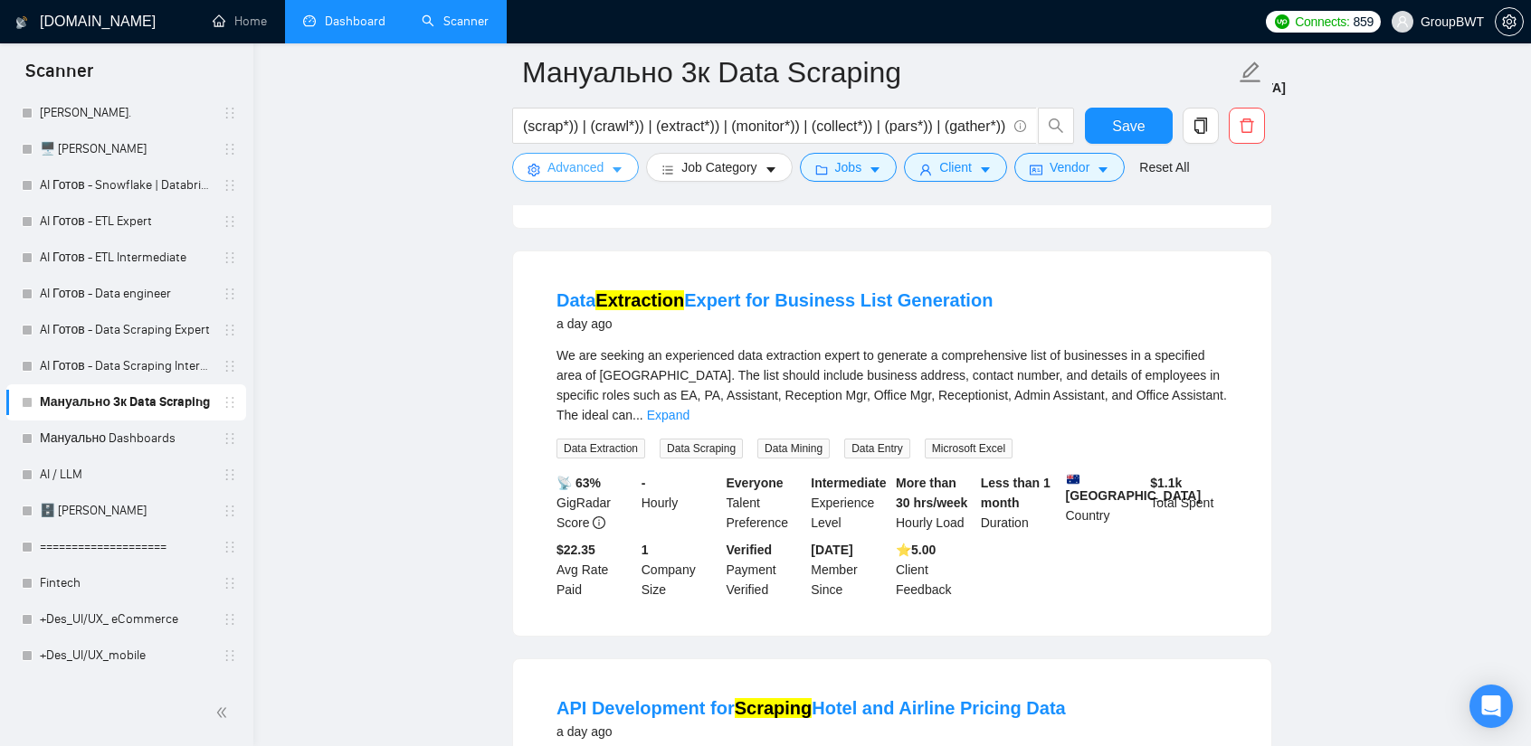
scroll to position [14782, 0]
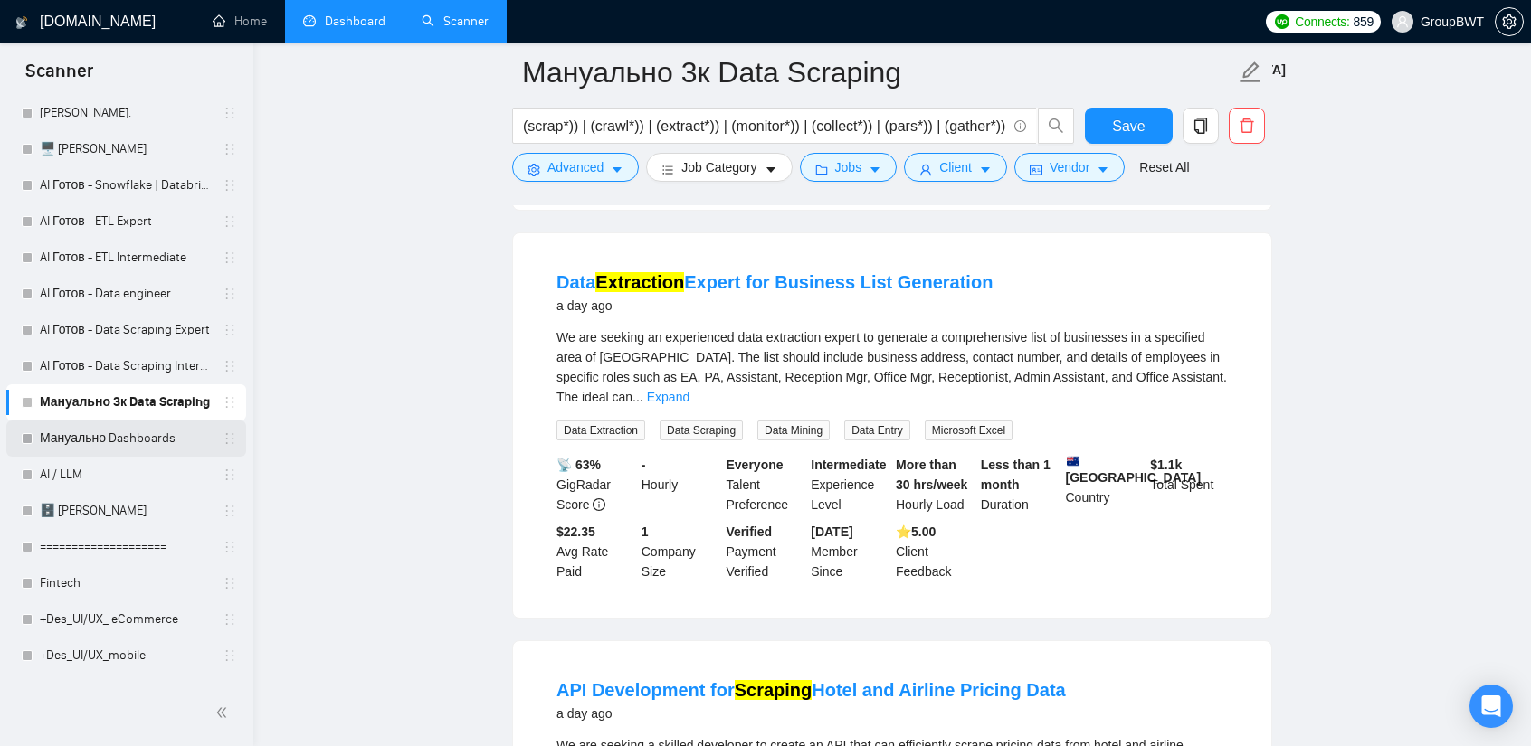
click at [130, 441] on link "Мануально Dashboards" at bounding box center [126, 439] width 172 height 36
